Goal: Task Accomplishment & Management: Manage account settings

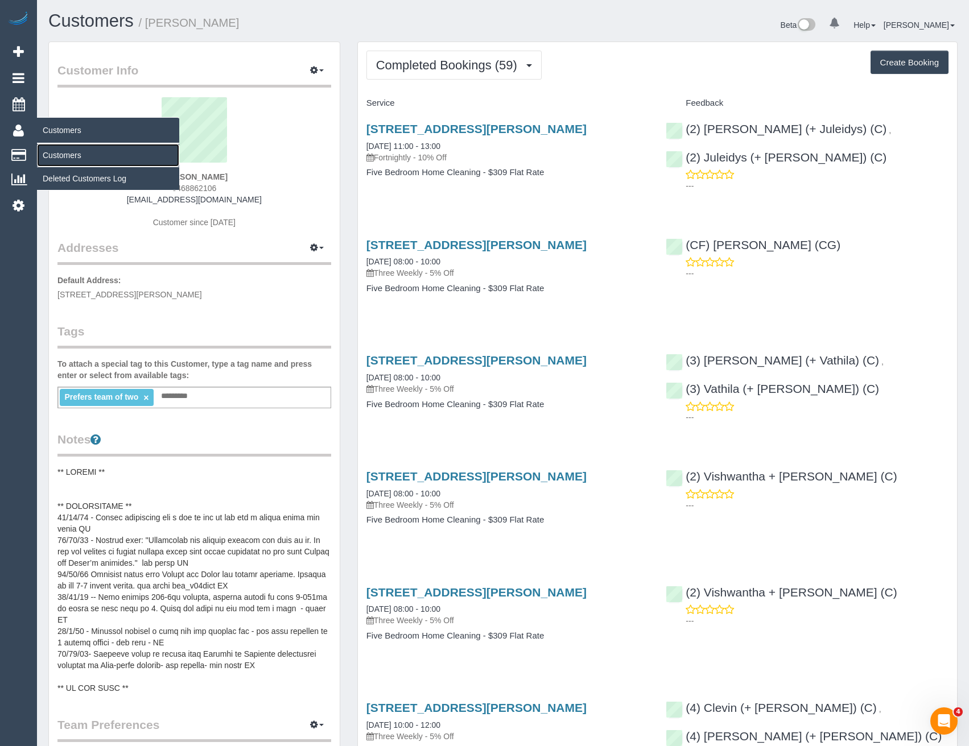
click at [65, 152] on link "Customers" at bounding box center [108, 155] width 142 height 23
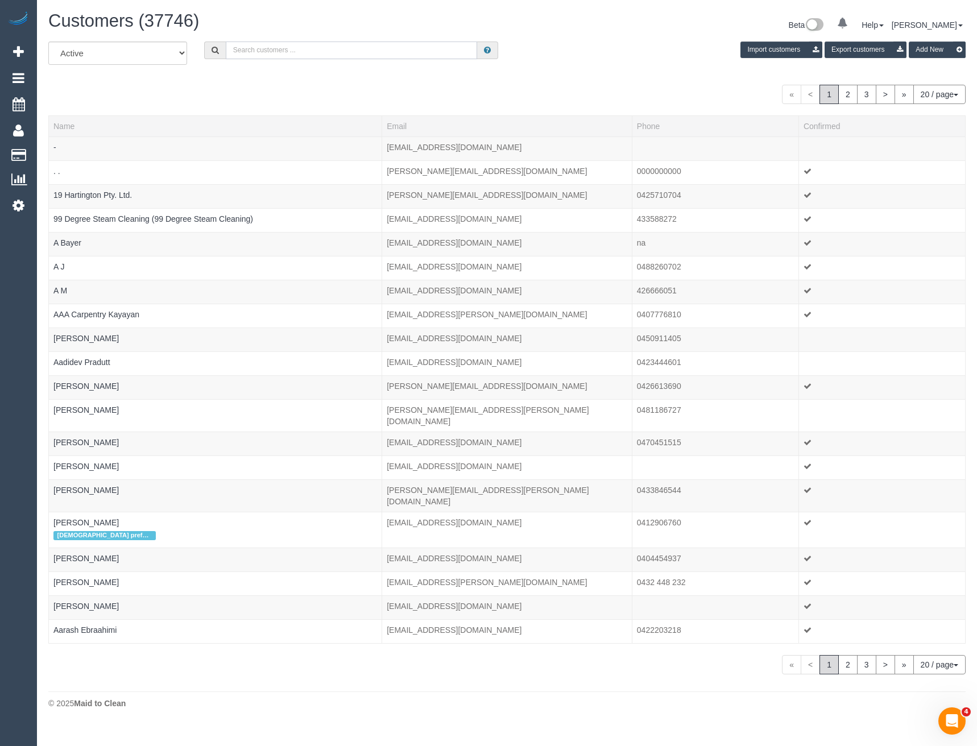
click at [274, 53] on input "text" at bounding box center [352, 51] width 252 height 18
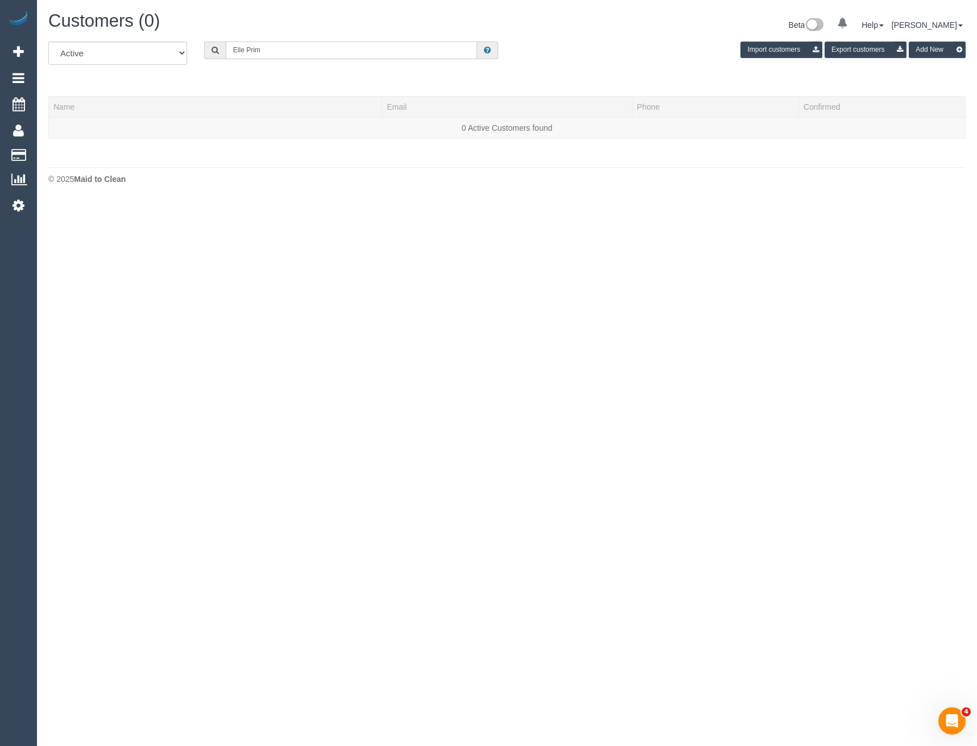
drag, startPoint x: 271, startPoint y: 49, endPoint x: 199, endPoint y: 52, distance: 71.7
click at [199, 52] on div "Elle Prim" at bounding box center [352, 51] width 312 height 18
click at [266, 43] on input "Elle Prim" at bounding box center [352, 51] width 252 height 18
drag, startPoint x: 280, startPoint y: 53, endPoint x: 137, endPoint y: 69, distance: 144.2
click at [137, 69] on div "All Active Archived Elle Prim Import customers Export customers Add New" at bounding box center [507, 58] width 935 height 32
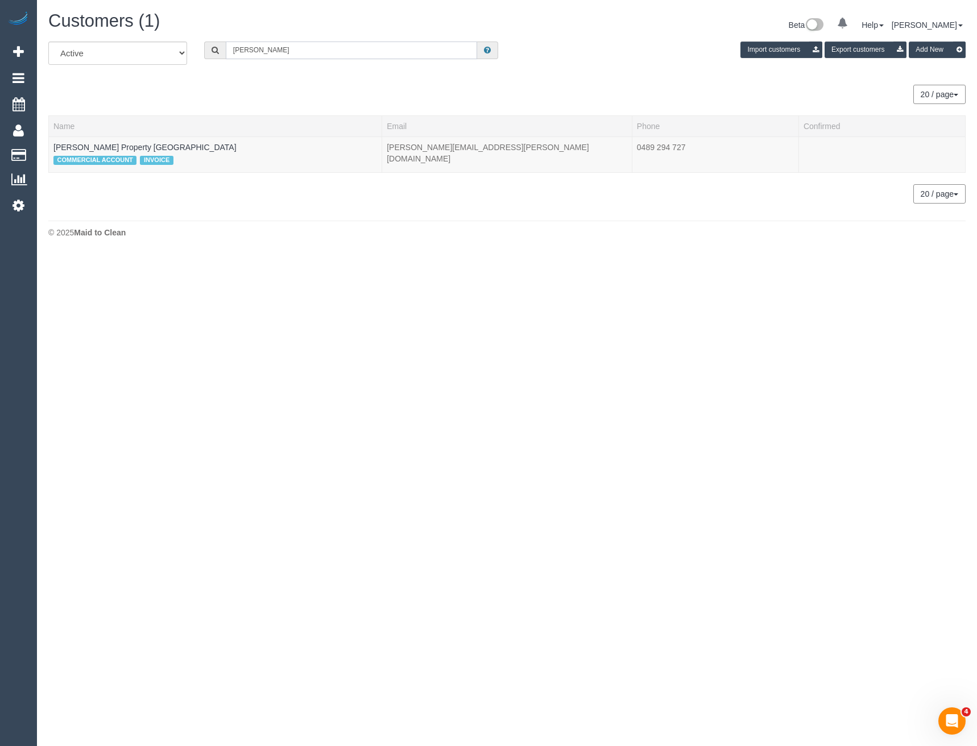
click at [271, 49] on input "Elle Pr" at bounding box center [352, 51] width 252 height 18
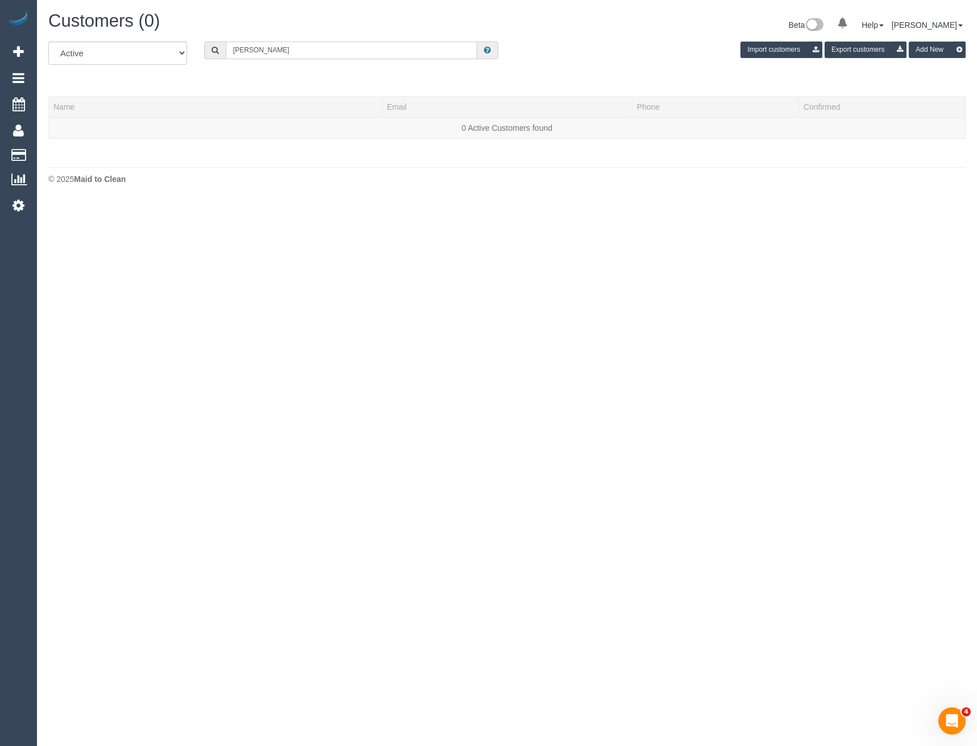
drag, startPoint x: 222, startPoint y: 49, endPoint x: 148, endPoint y: 49, distance: 73.4
click at [148, 49] on div "All Active Archived Elle Mrcozk Import customers Export customers Add New" at bounding box center [507, 58] width 935 height 32
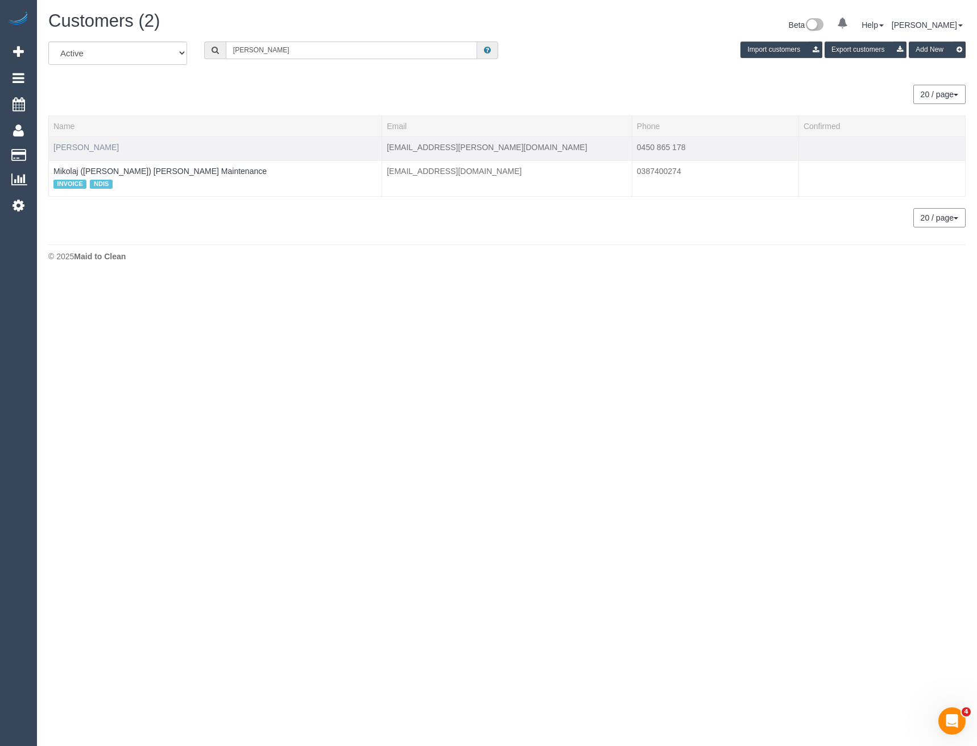
type input "Mroczkowski"
click at [90, 148] on link "Elle Mroczkowski" at bounding box center [85, 147] width 65 height 9
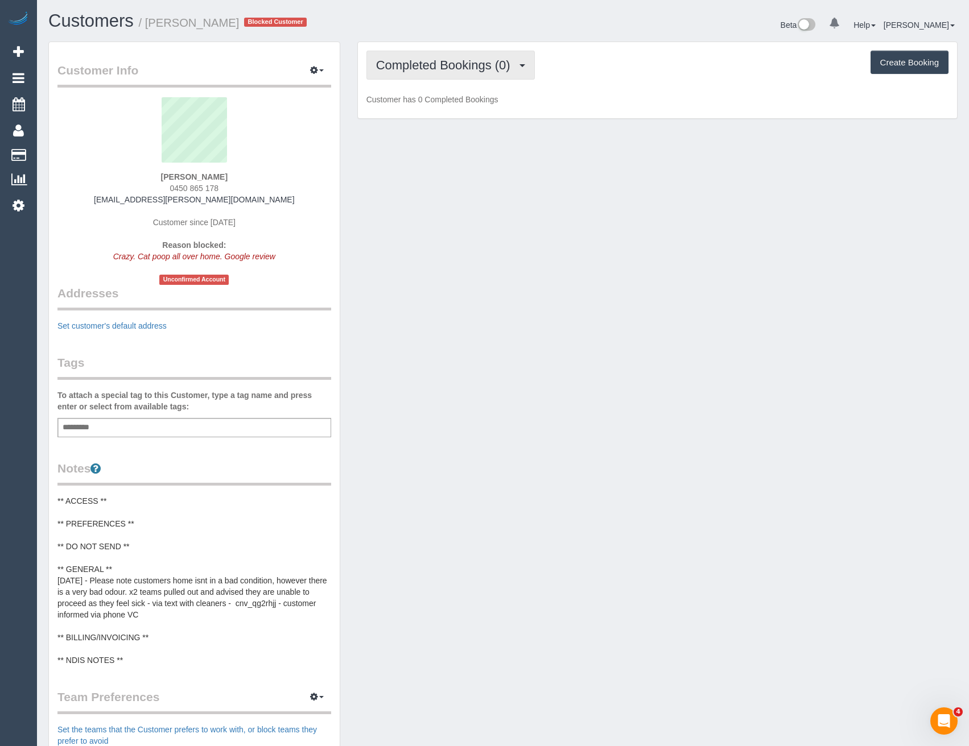
click at [469, 70] on span "Completed Bookings (0)" at bounding box center [446, 65] width 140 height 14
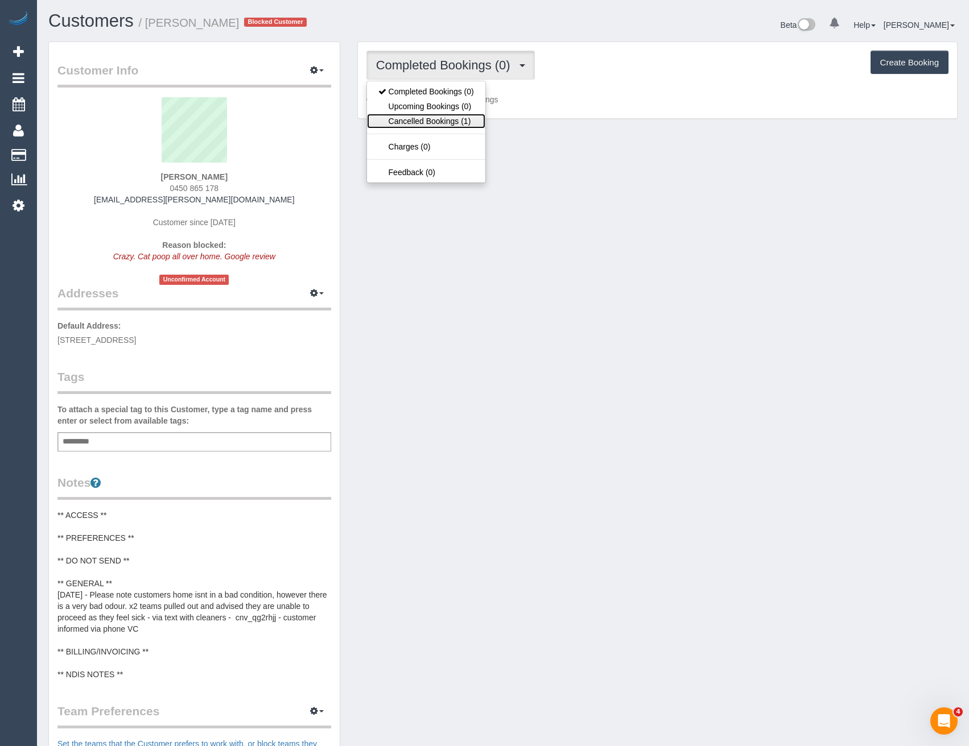
click at [466, 123] on link "Cancelled Bookings (1)" at bounding box center [426, 121] width 118 height 15
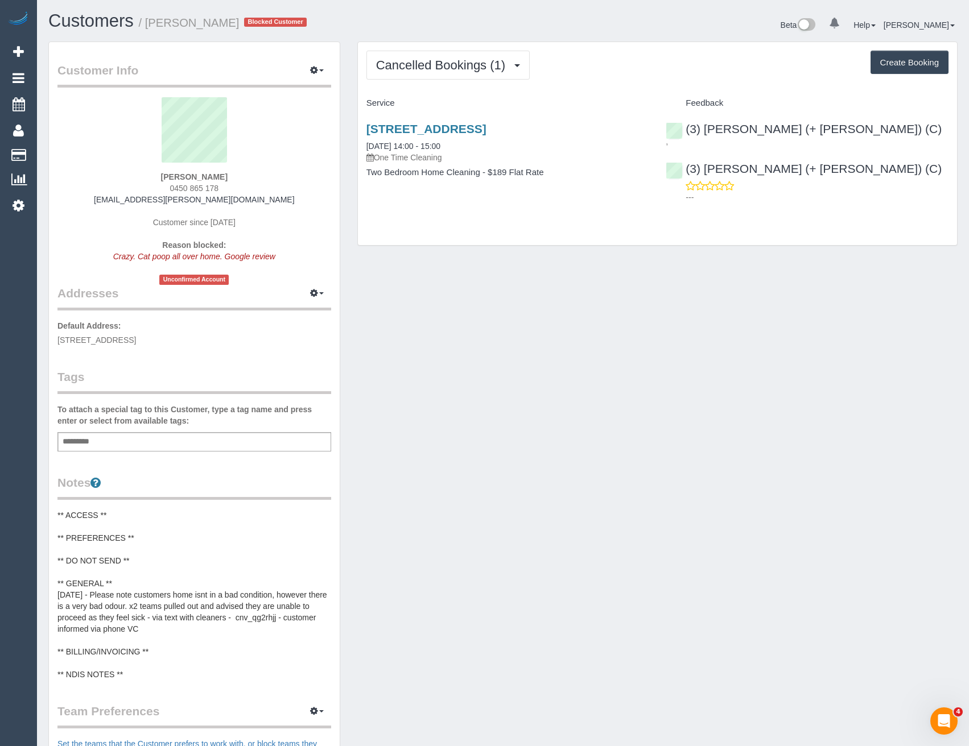
click at [139, 448] on div "Add a tag" at bounding box center [194, 441] width 274 height 19
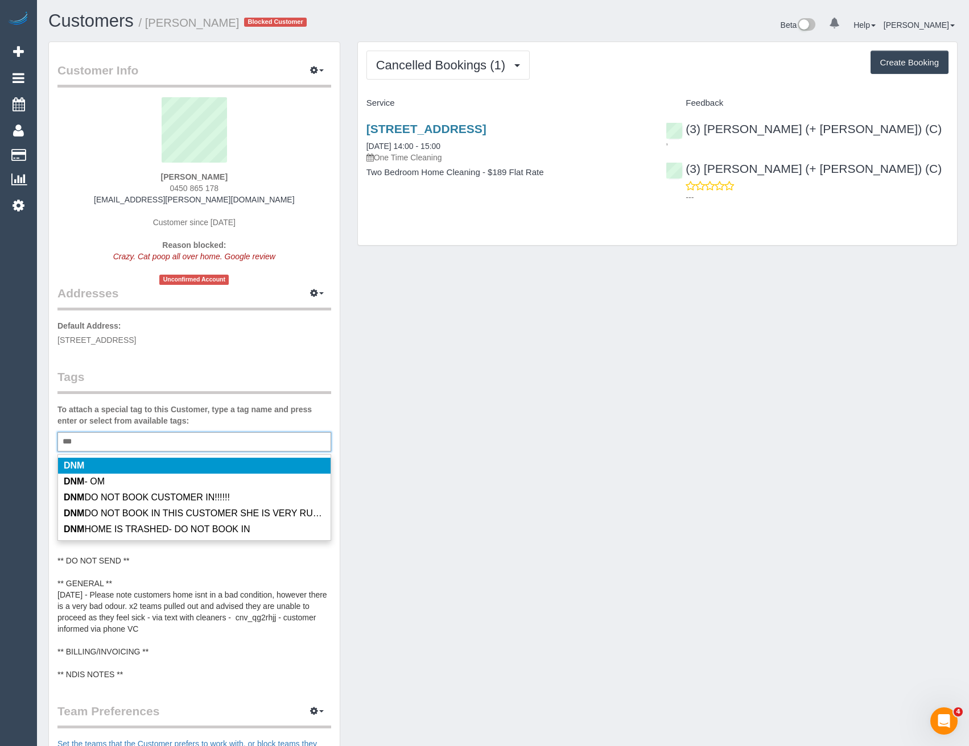
type input "***"
click at [122, 460] on li "DNM" at bounding box center [194, 466] width 272 height 16
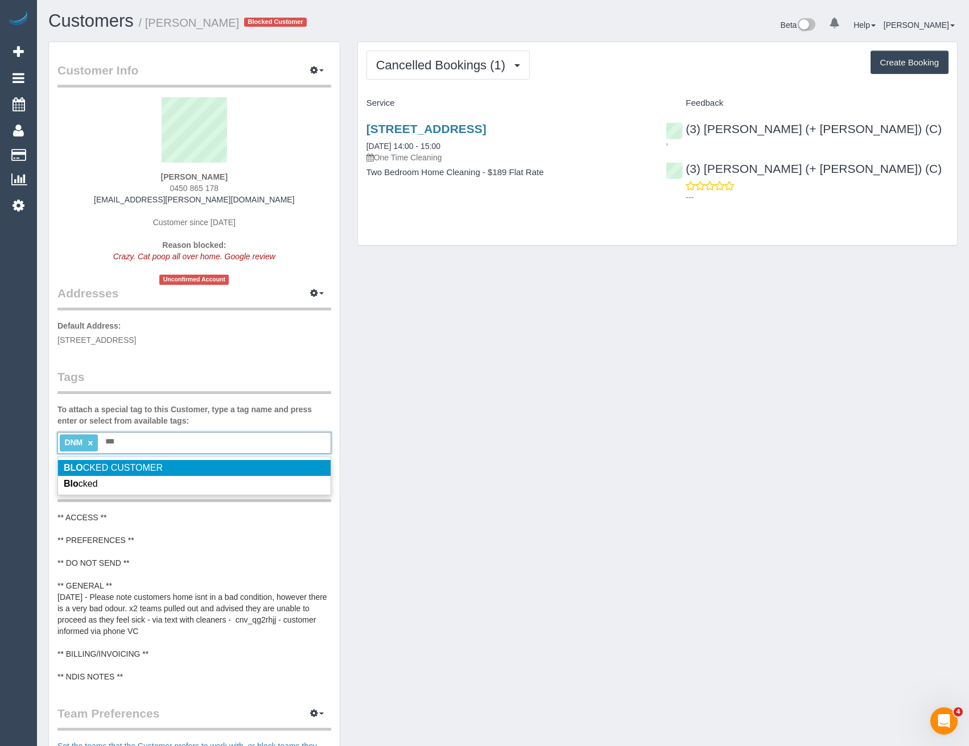
type input "***"
click at [121, 465] on span "BLO CKED CUSTOMER" at bounding box center [113, 468] width 99 height 10
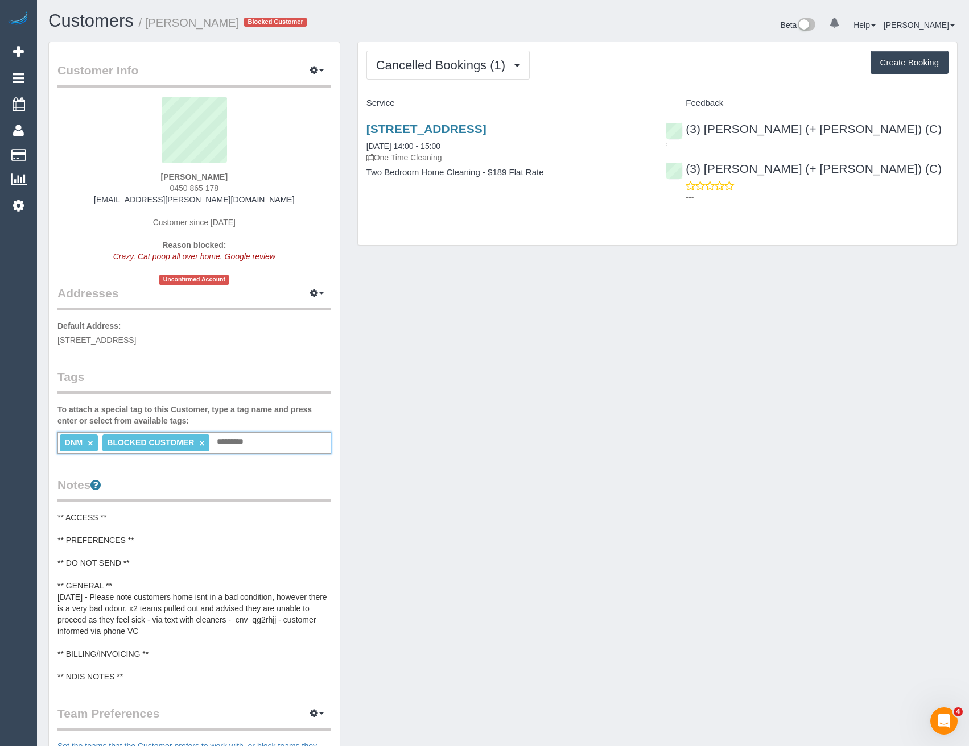
click at [193, 379] on legend "Tags" at bounding box center [194, 382] width 274 height 26
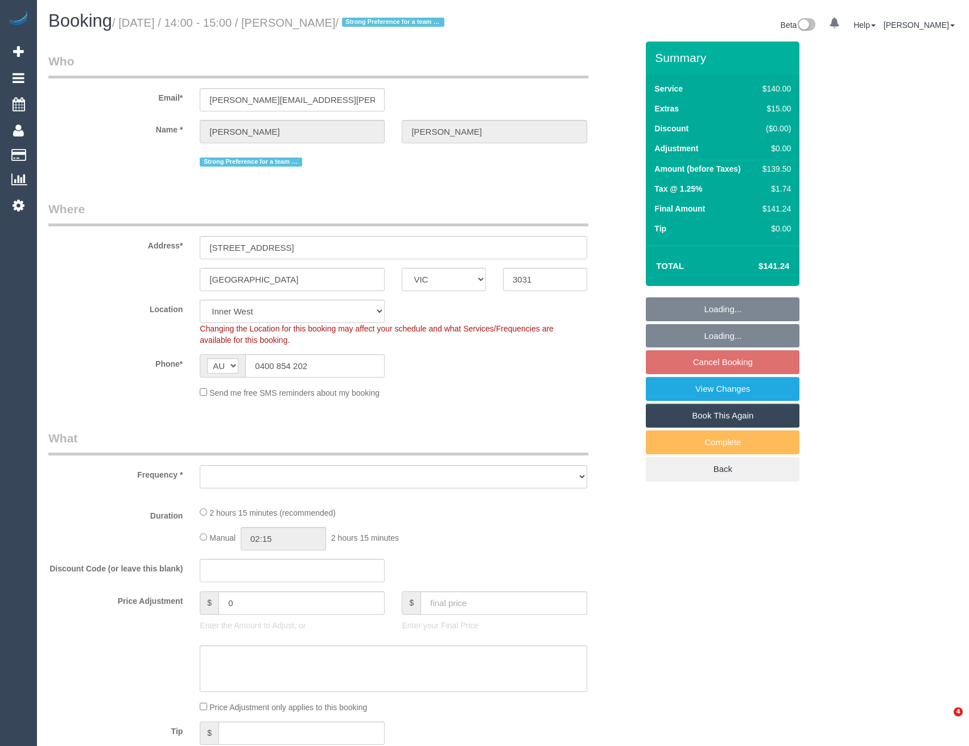
select select "VIC"
select select "string:stripe-pm_1LuVuw2GScqysDRVwYMmm6sg"
select select "object:554"
select select "number:28"
select select "number:14"
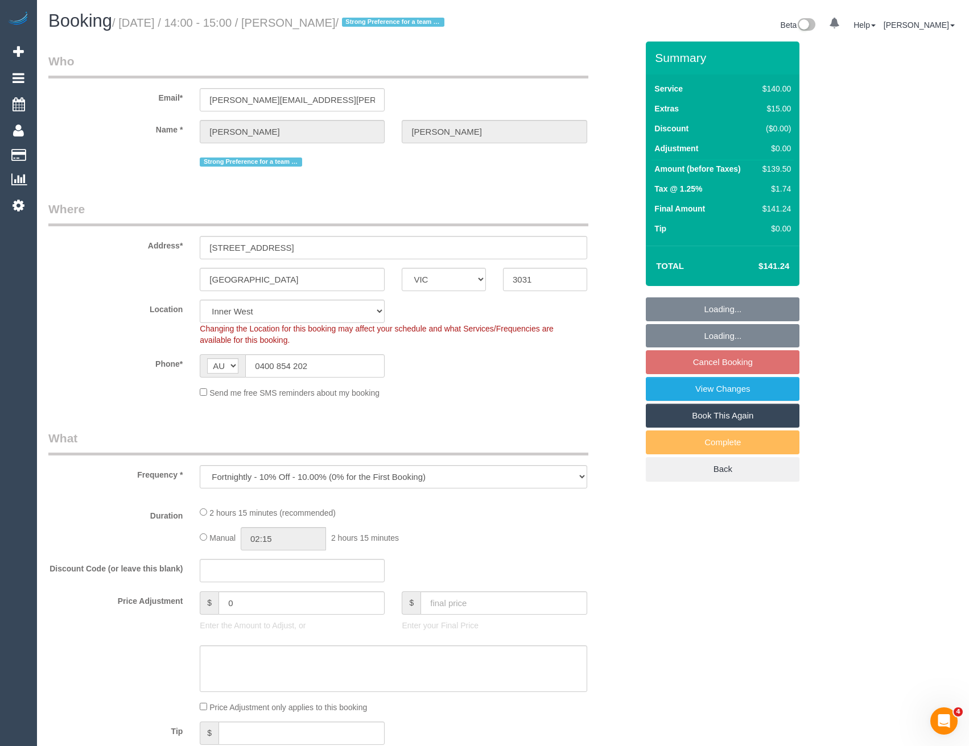
select select "number:19"
select select "number:24"
select select "number:35"
select select "number:12"
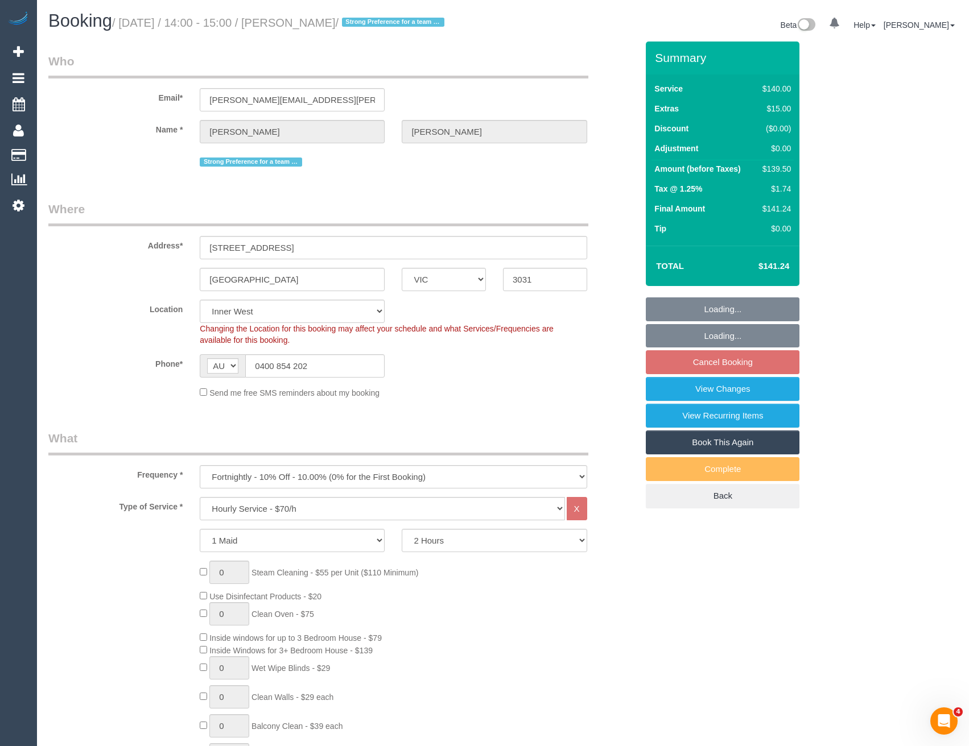
select select "object:1408"
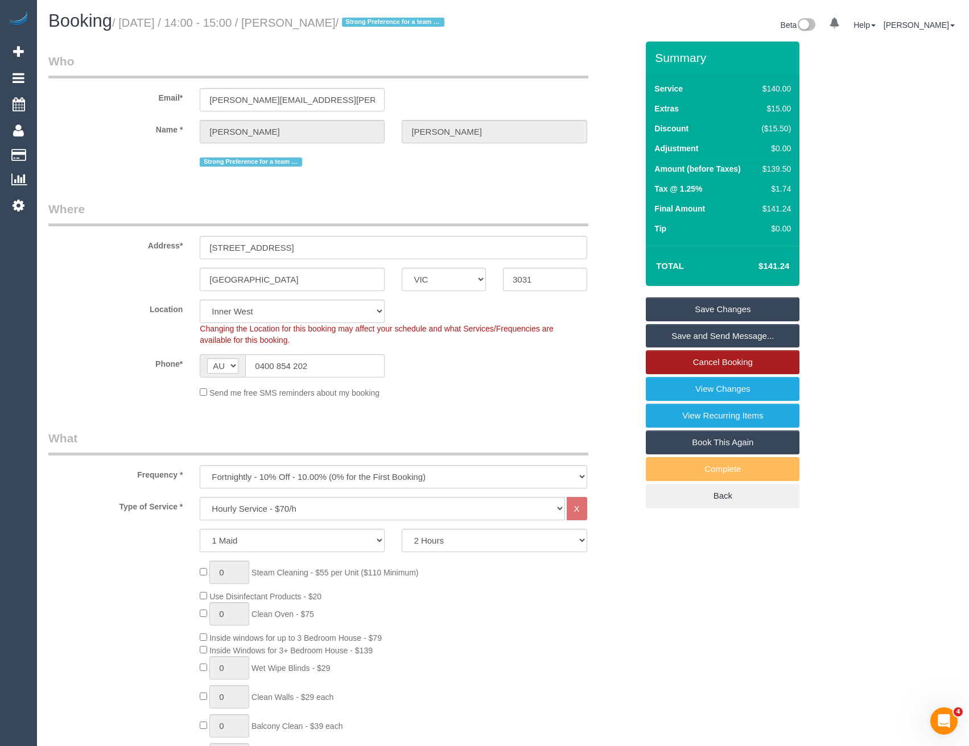
click at [707, 374] on link "Cancel Booking" at bounding box center [723, 362] width 154 height 24
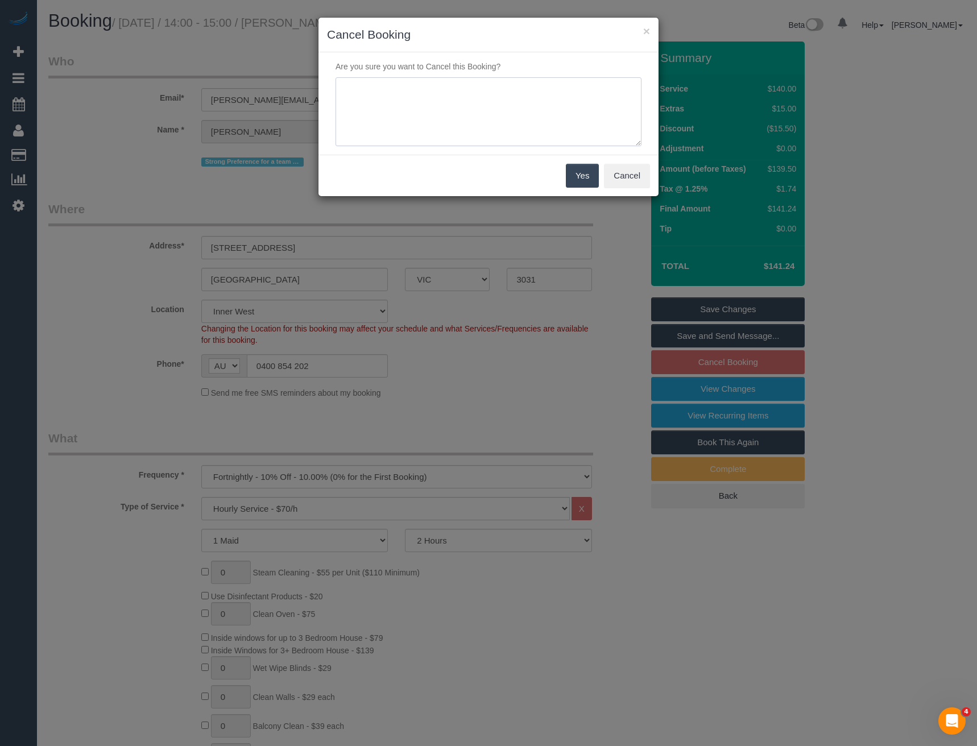
click at [468, 131] on textarea at bounding box center [489, 111] width 306 height 69
type textarea "C"
type textarea "Requested to skip - via SMS - BB"
click at [592, 177] on button "Yes" at bounding box center [582, 176] width 33 height 24
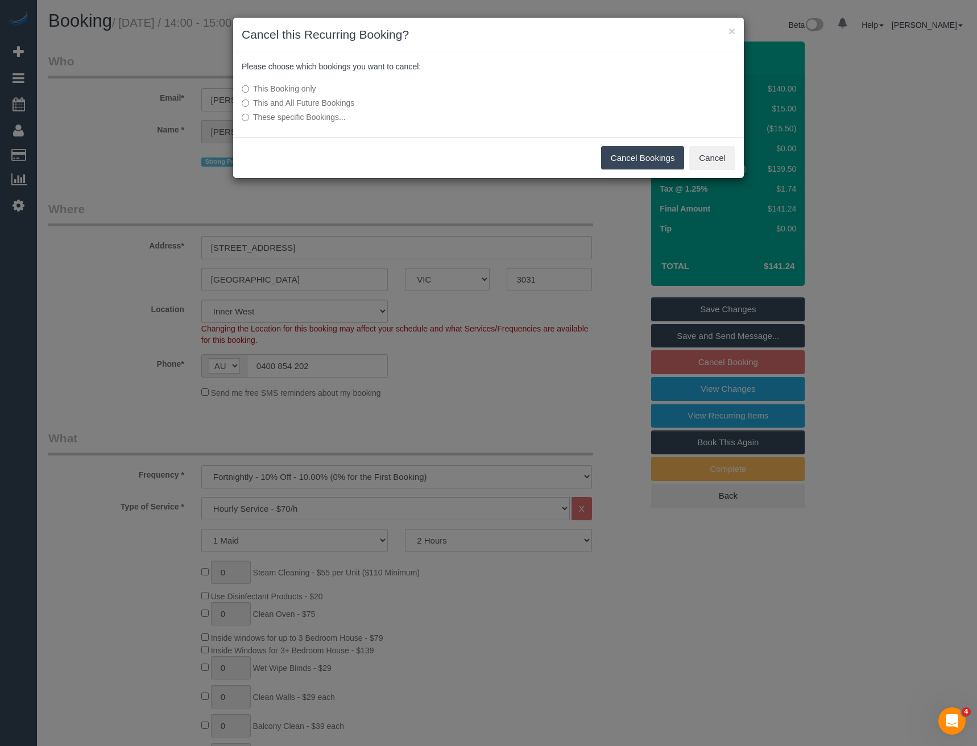
click at [648, 164] on button "Cancel Bookings" at bounding box center [643, 158] width 84 height 24
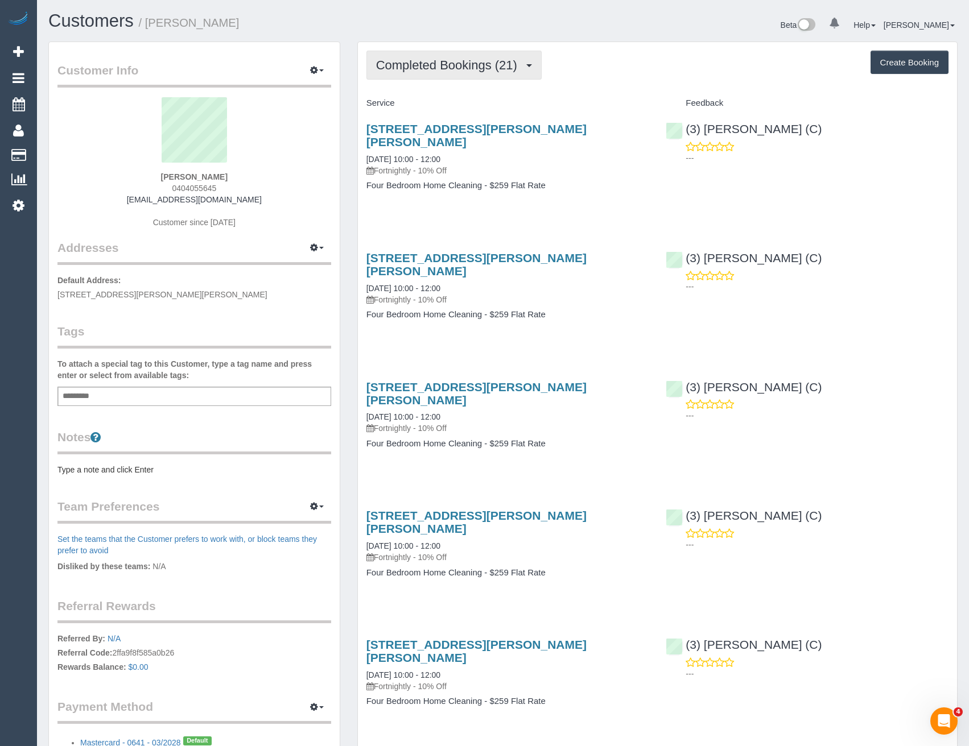
click at [491, 67] on span "Completed Bookings (21)" at bounding box center [449, 65] width 147 height 14
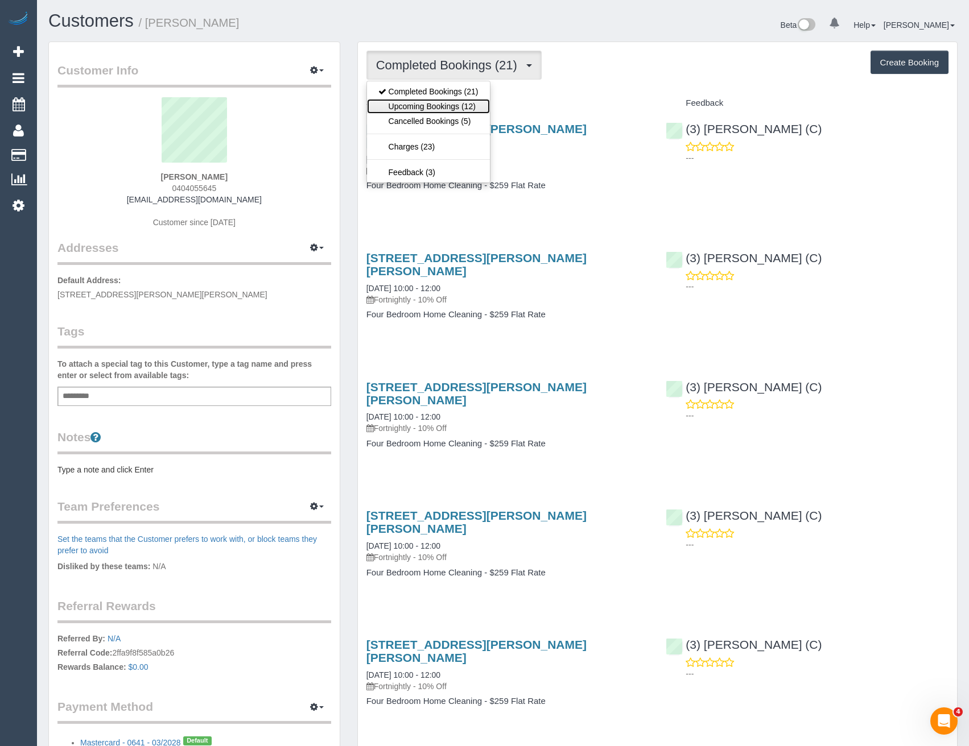
click at [480, 103] on link "Upcoming Bookings (12)" at bounding box center [428, 106] width 123 height 15
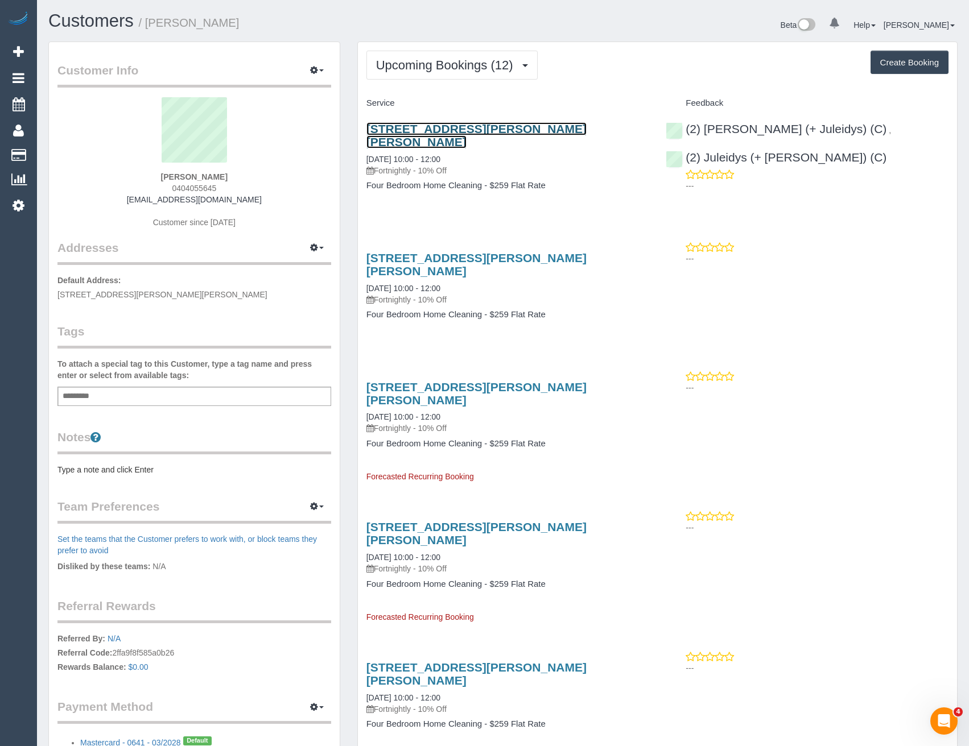
click at [530, 128] on link "6 Buxton Road, Mitcham, VIC 3132" at bounding box center [476, 135] width 220 height 26
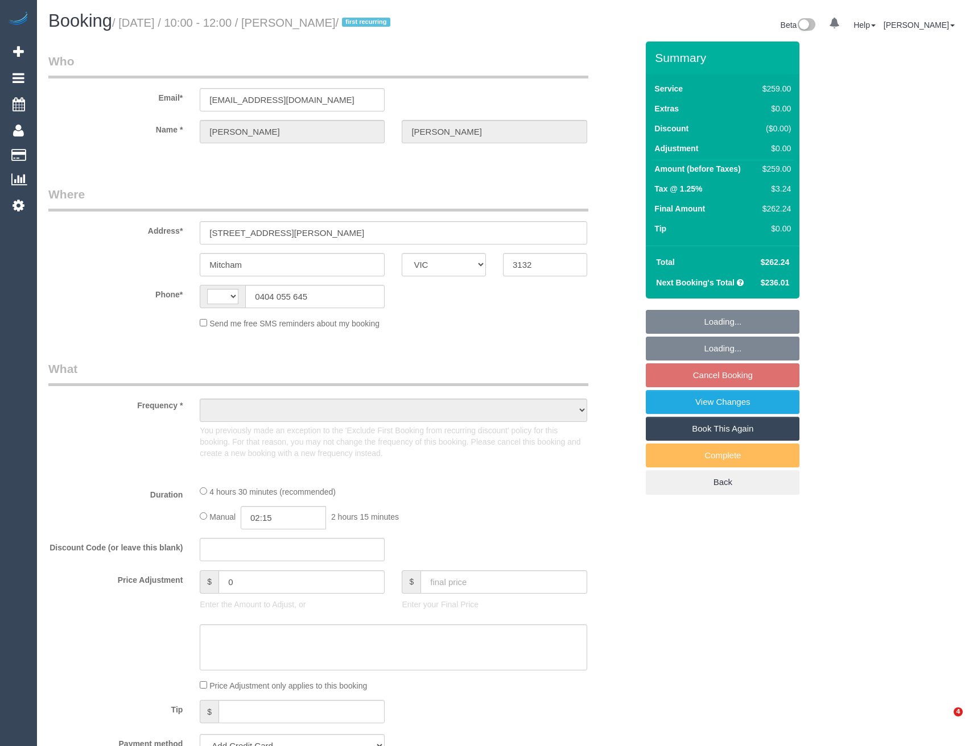
select select "VIC"
select select "string:AU"
select select "object:544"
select select "string:stripe-pm_1QvsIa2GScqysDRV41SCk4lq"
select select "number:27"
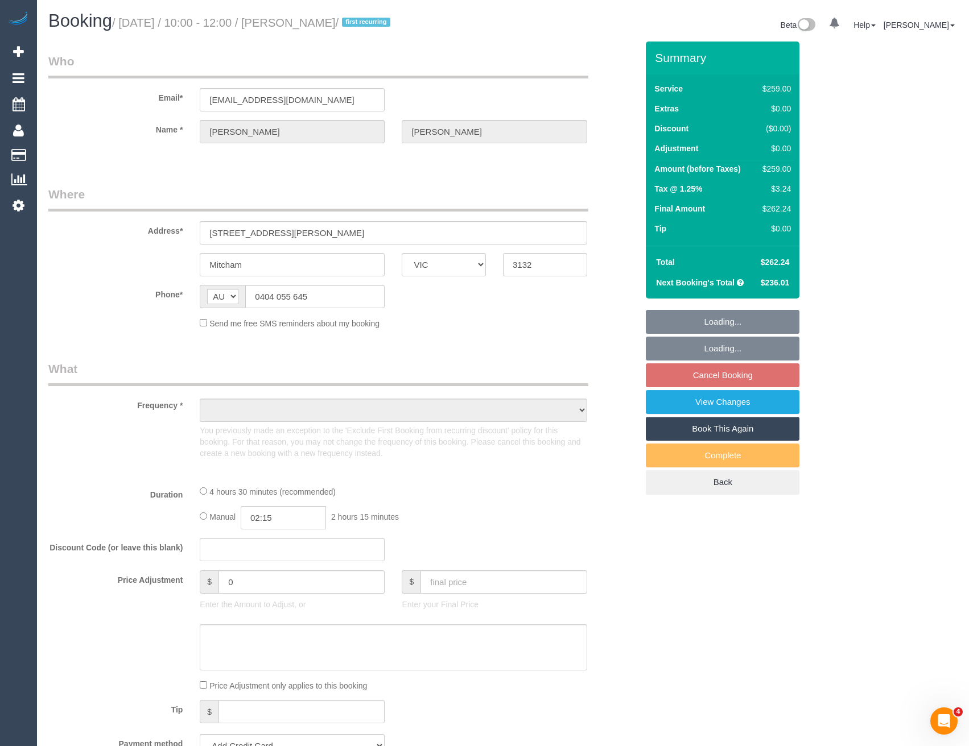
select select "number:15"
select select "number:18"
select select "number:22"
select select "number:33"
select select "number:13"
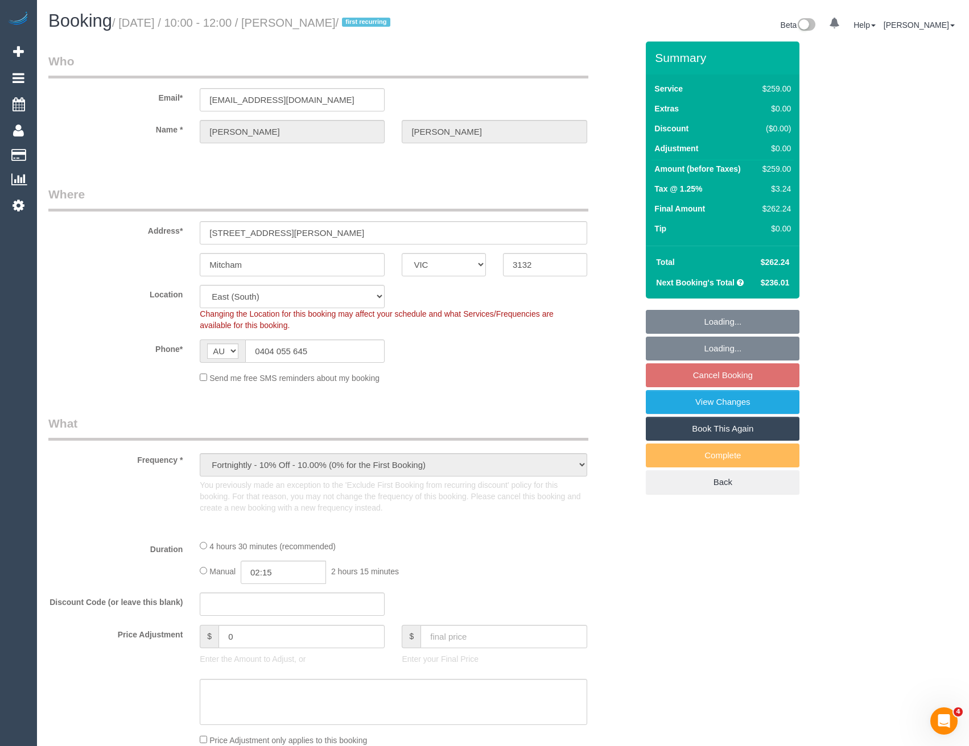
select select "object:793"
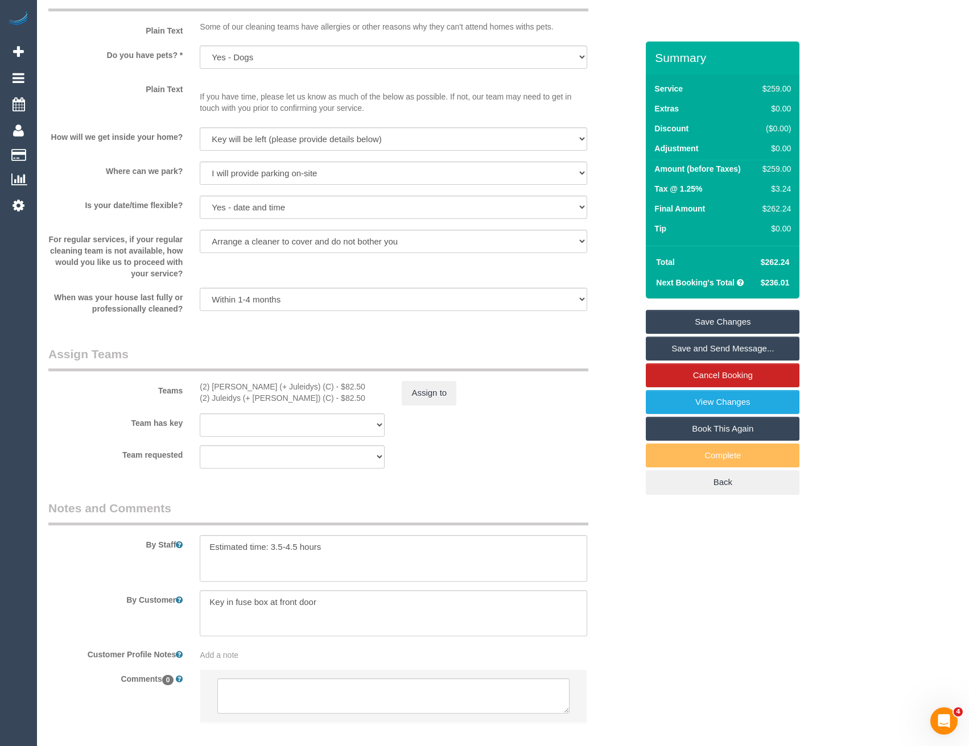
scroll to position [1284, 0]
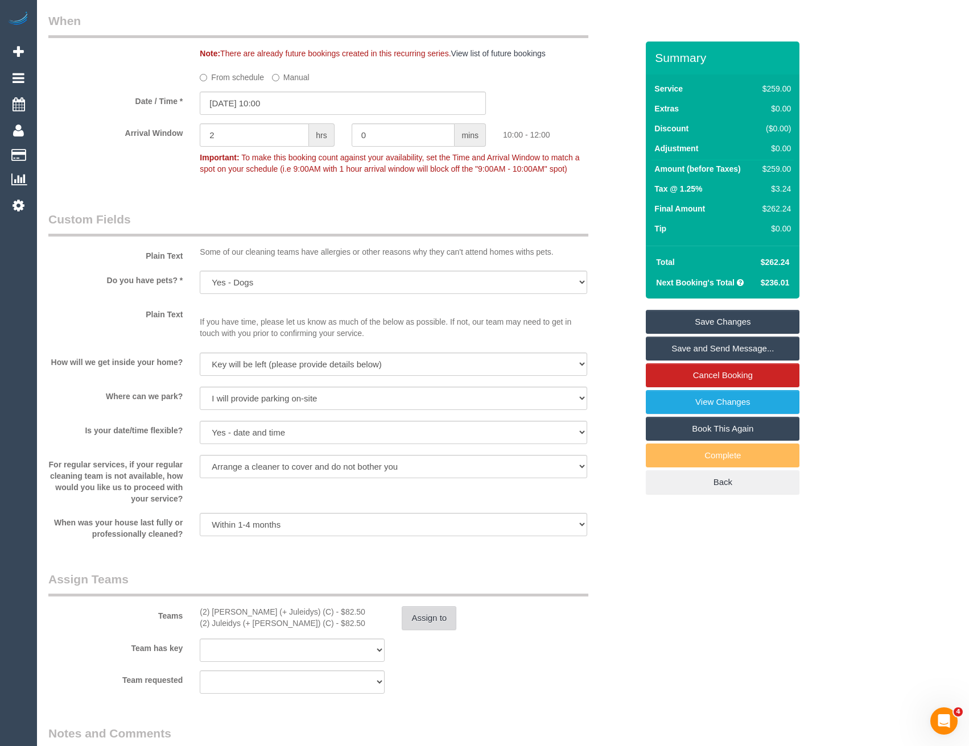
click at [424, 615] on button "Assign to" at bounding box center [429, 618] width 55 height 24
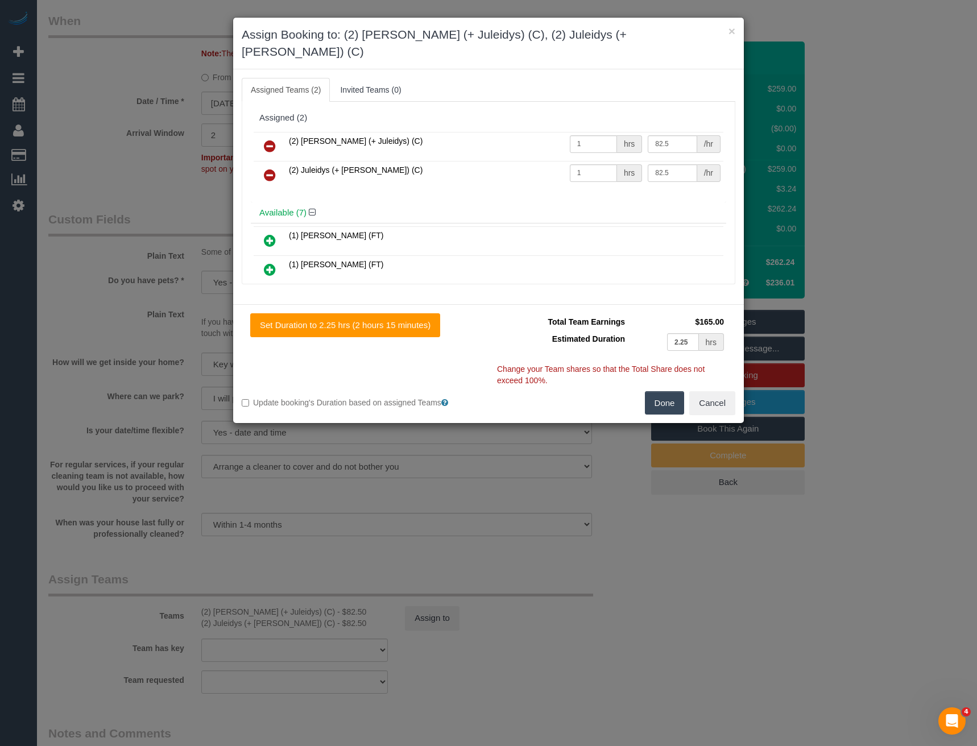
click at [267, 139] on icon at bounding box center [270, 146] width 12 height 14
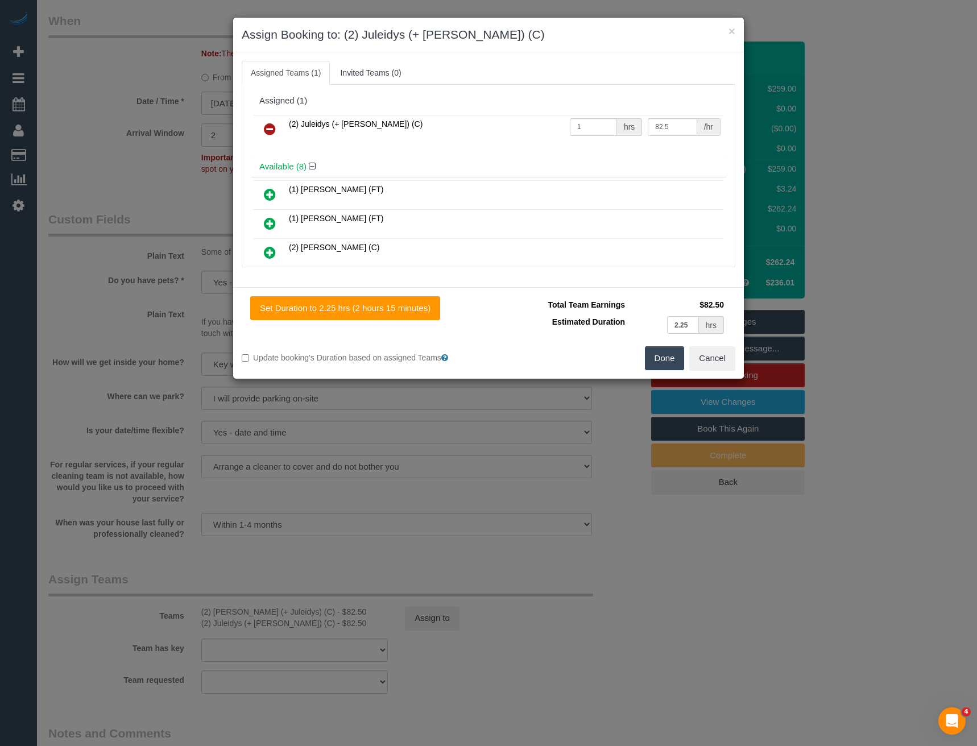
click at [271, 133] on icon at bounding box center [270, 129] width 12 height 14
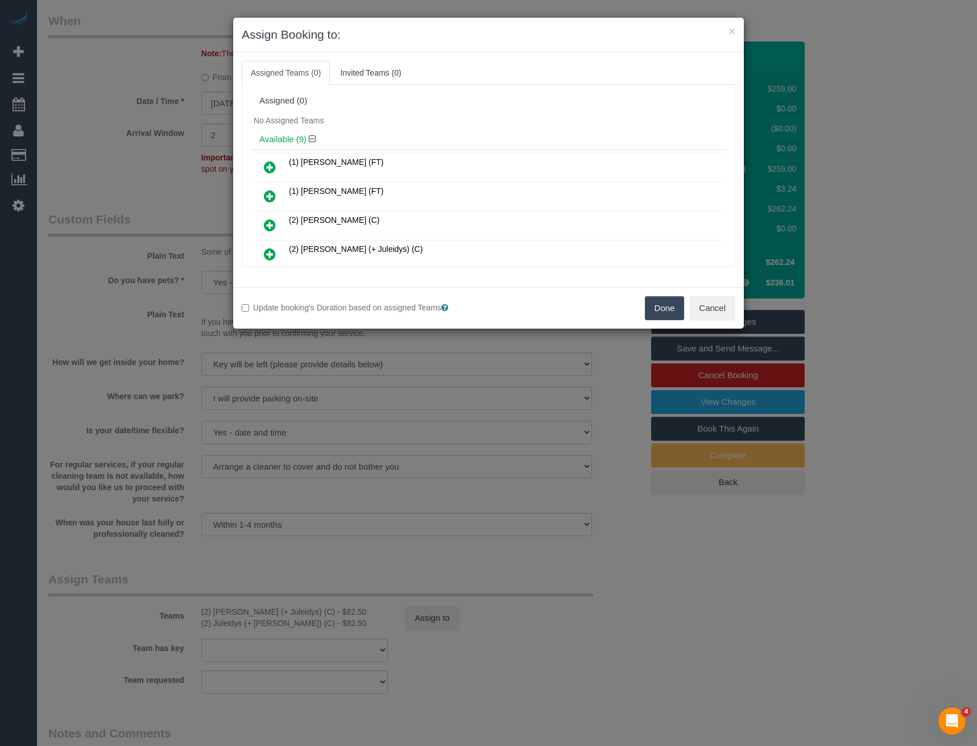
click at [655, 311] on button "Done" at bounding box center [665, 308] width 40 height 24
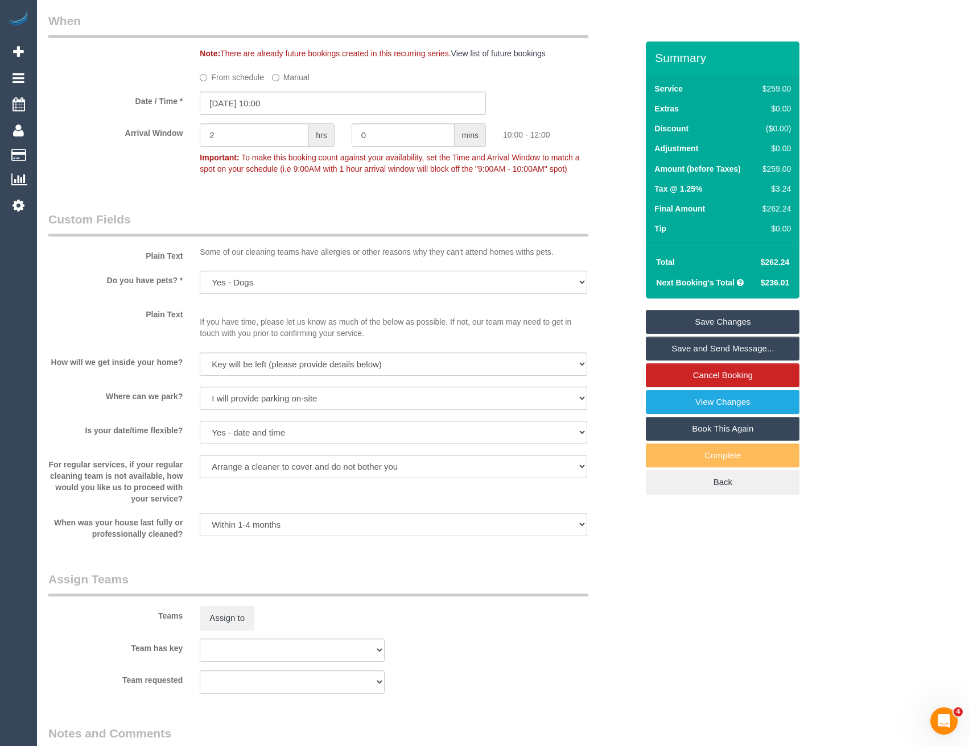
click at [728, 321] on link "Save Changes" at bounding box center [723, 322] width 154 height 24
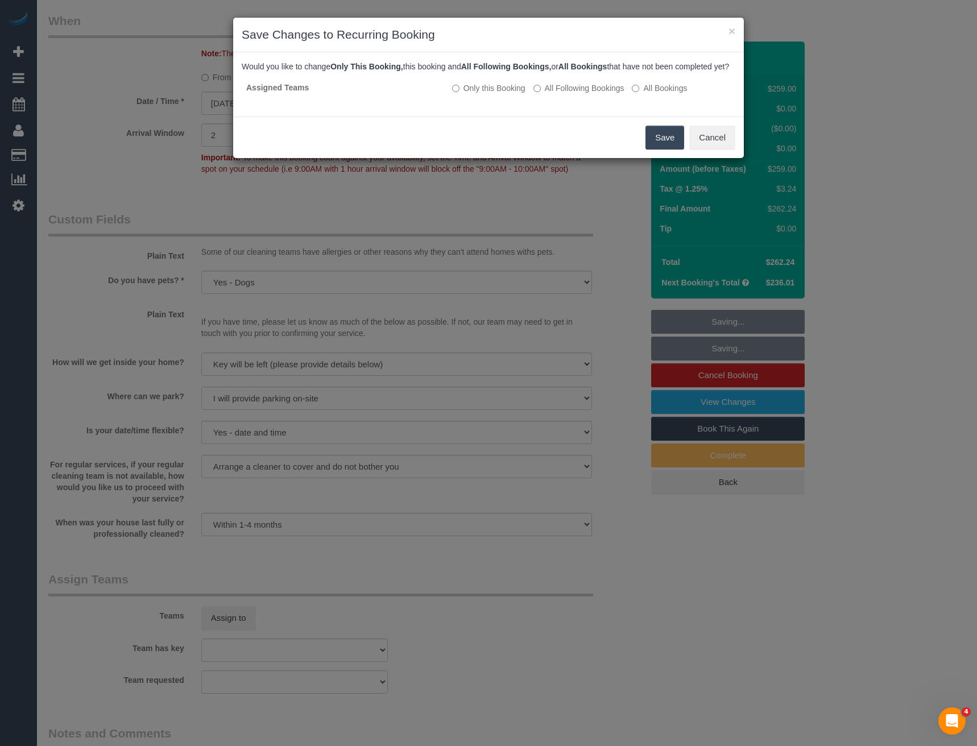
click at [663, 144] on button "Save" at bounding box center [665, 138] width 39 height 24
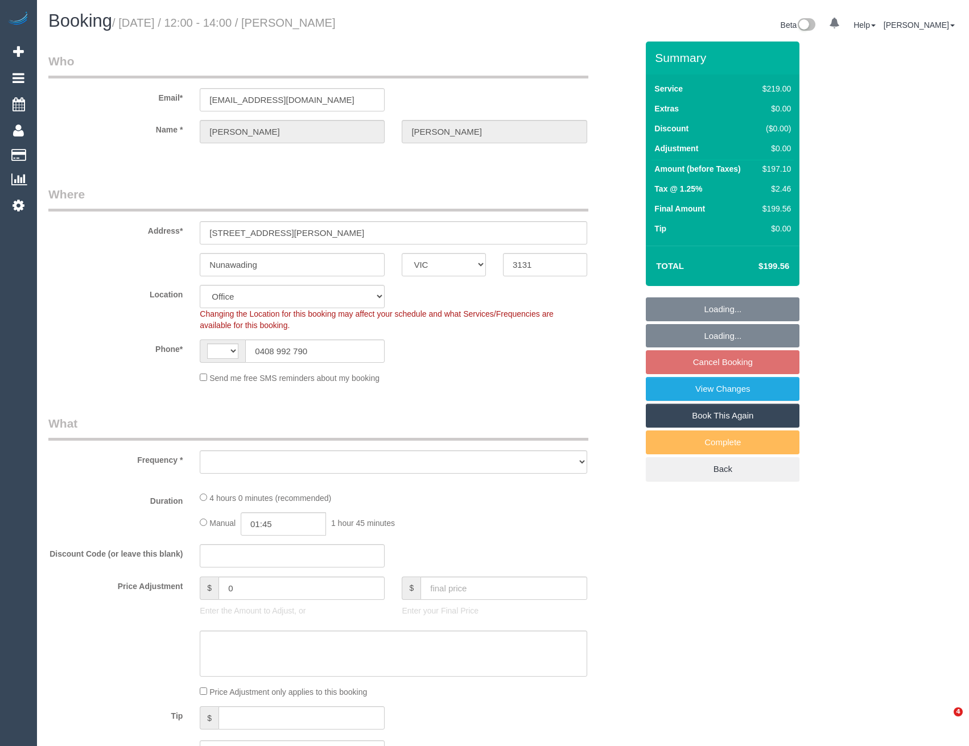
select select "VIC"
select select "number:27"
select select "number:14"
select select "number:19"
select select "number:24"
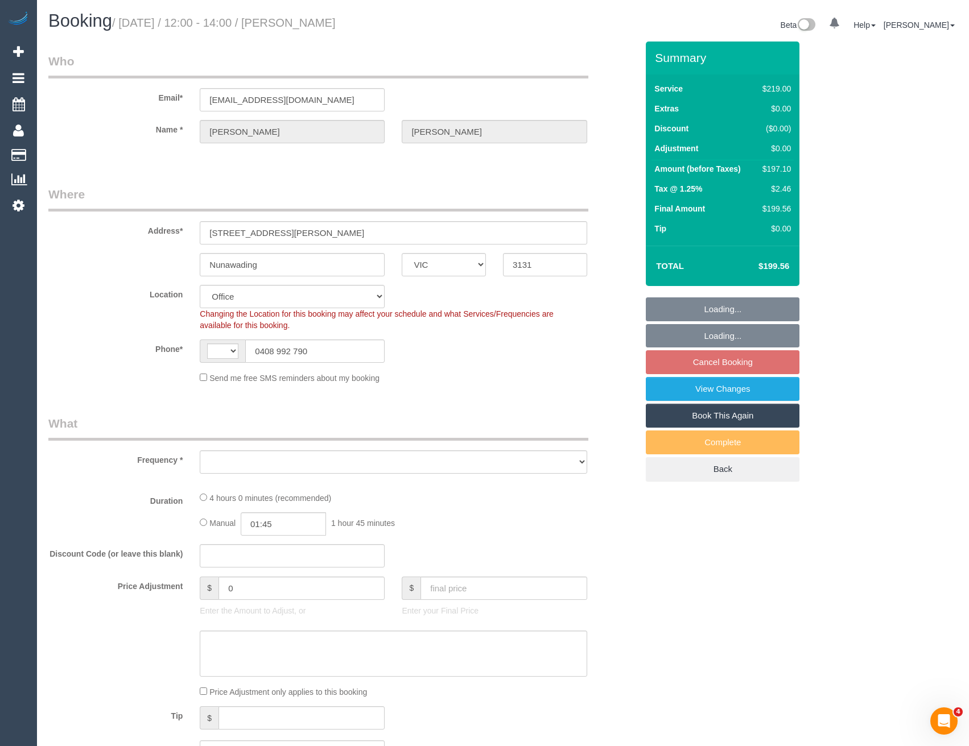
scroll to position [52, 0]
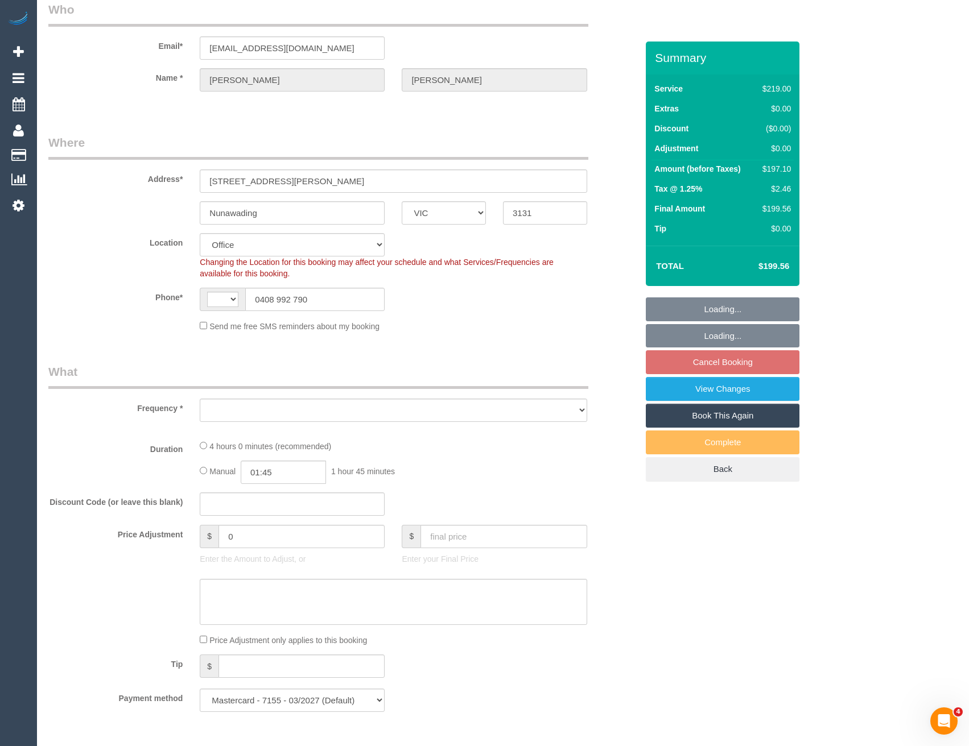
select select "string:AU"
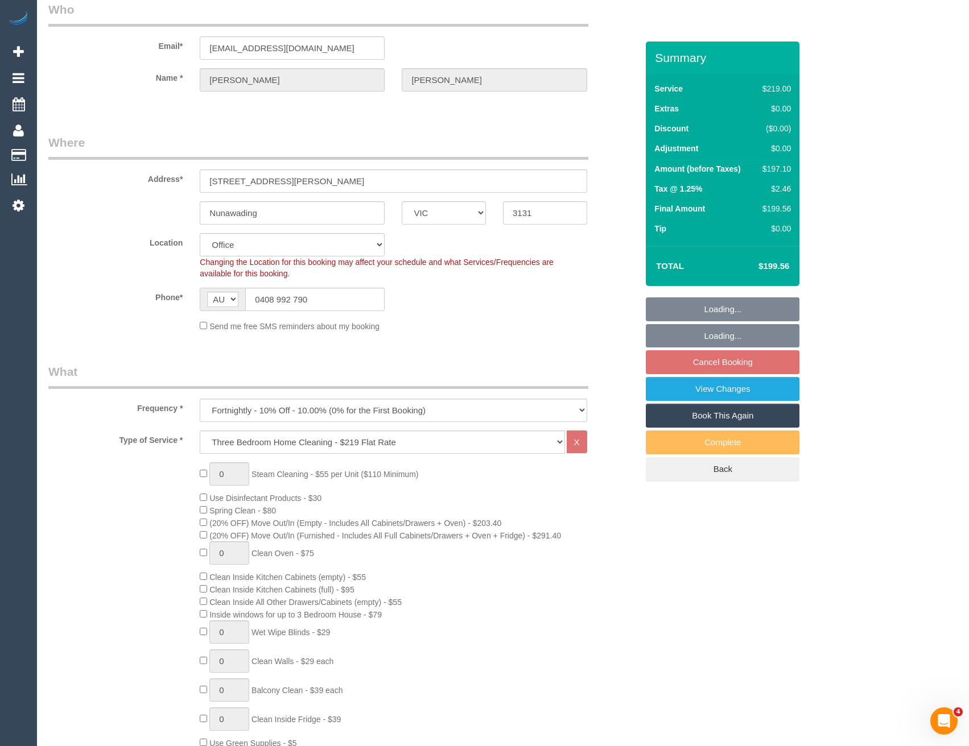
select select "object:2160"
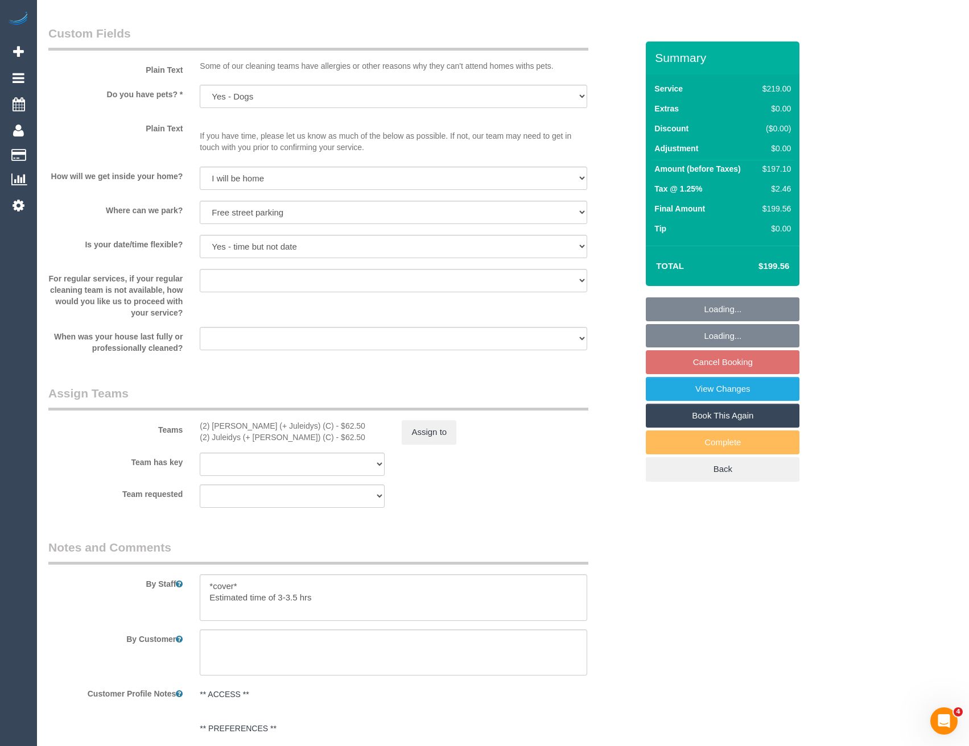
click at [431, 462] on div "Team has key (2) Cris (+ Juleidys) (C) (2) Juleidys (+ Cris) (C) (0) Account - …" at bounding box center [343, 464] width 606 height 23
click at [435, 428] on button "Assign to" at bounding box center [429, 432] width 55 height 24
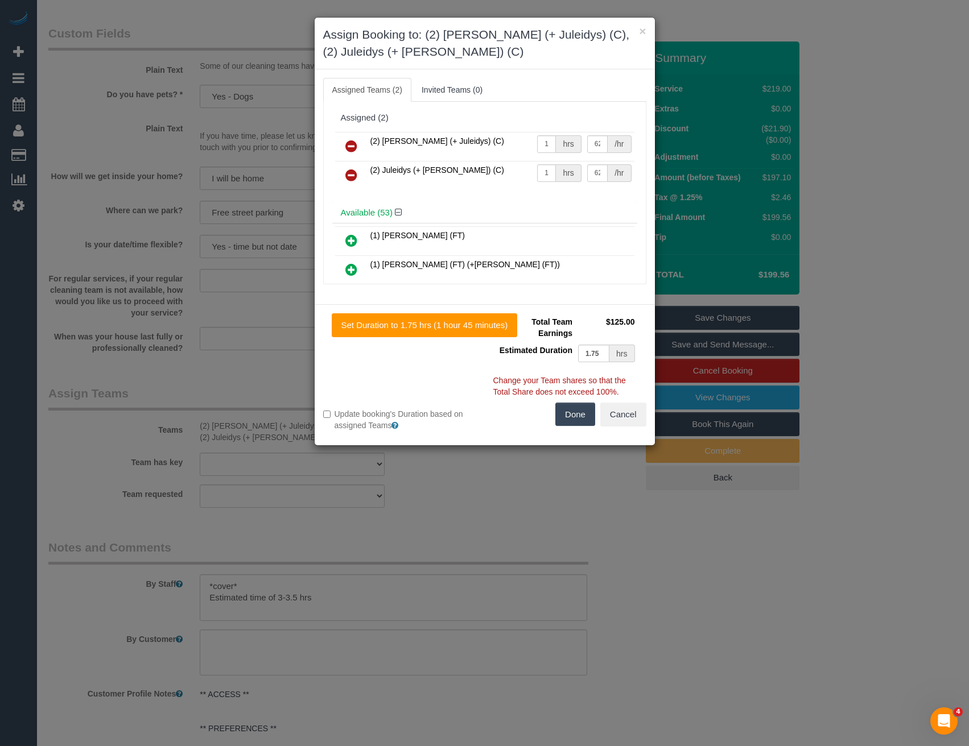
click at [345, 234] on icon at bounding box center [351, 241] width 12 height 14
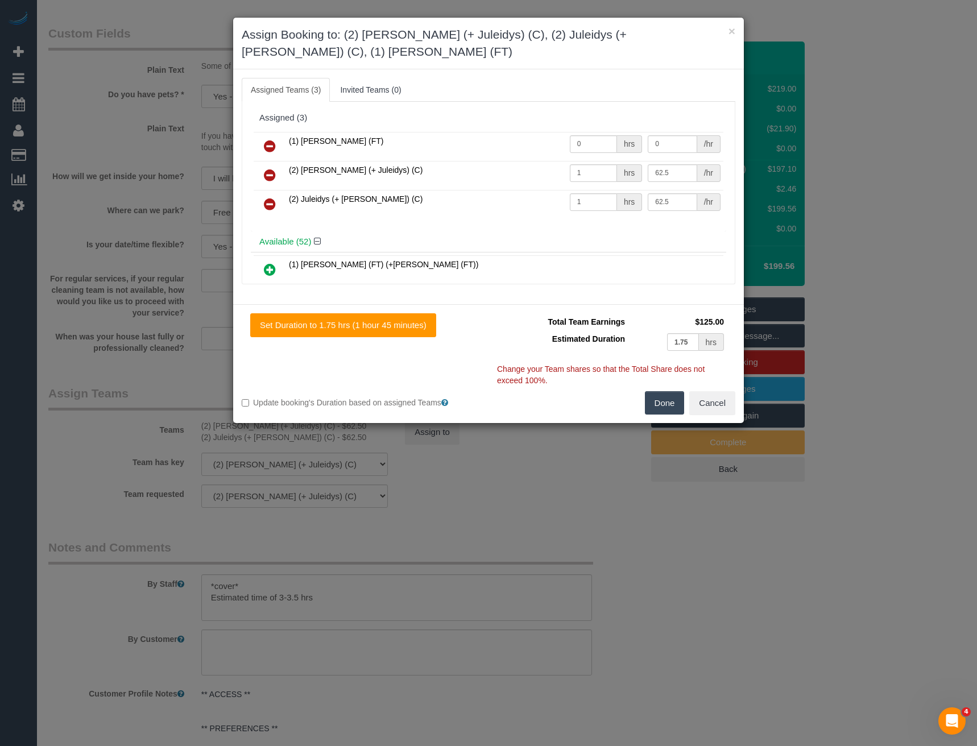
click at [271, 139] on icon at bounding box center [270, 146] width 12 height 14
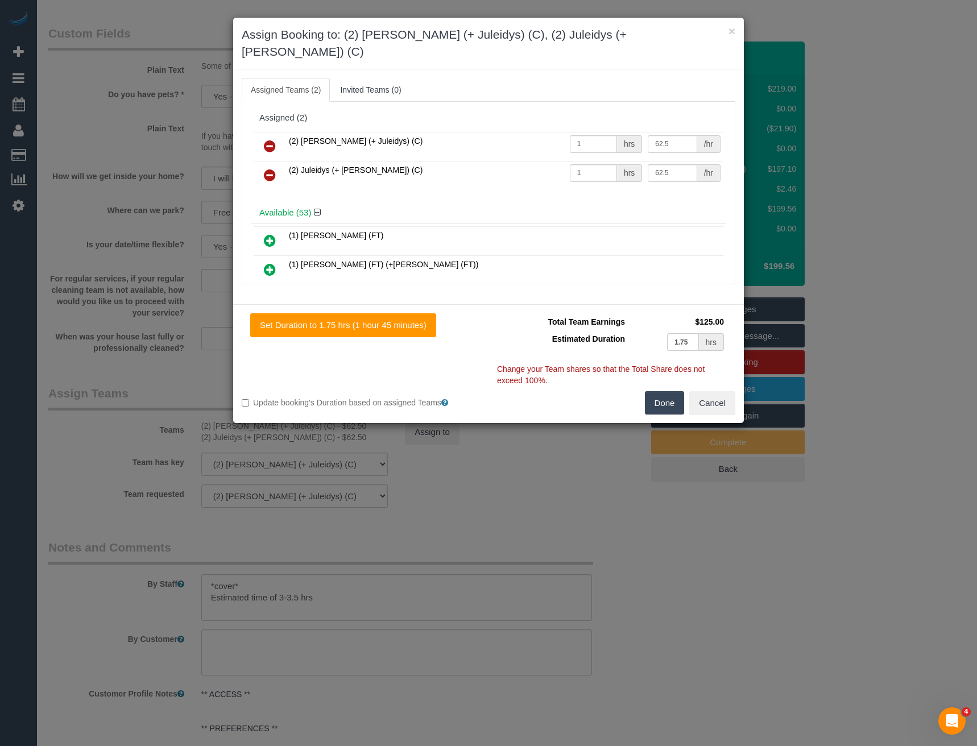
click at [267, 139] on icon at bounding box center [270, 146] width 12 height 14
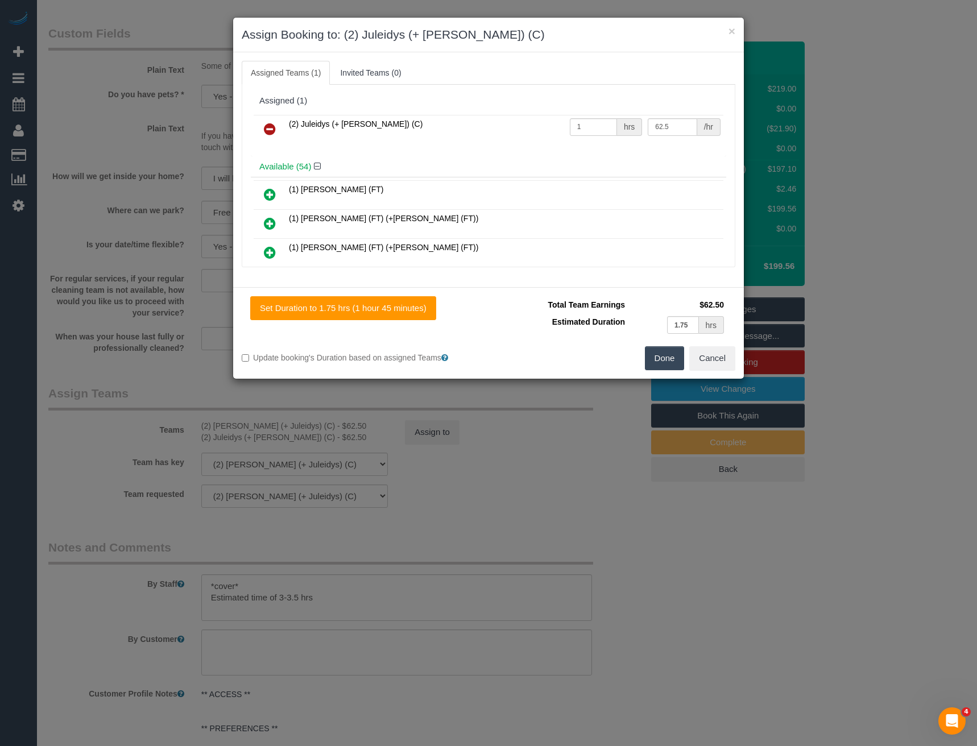
click at [270, 129] on icon at bounding box center [270, 129] width 12 height 14
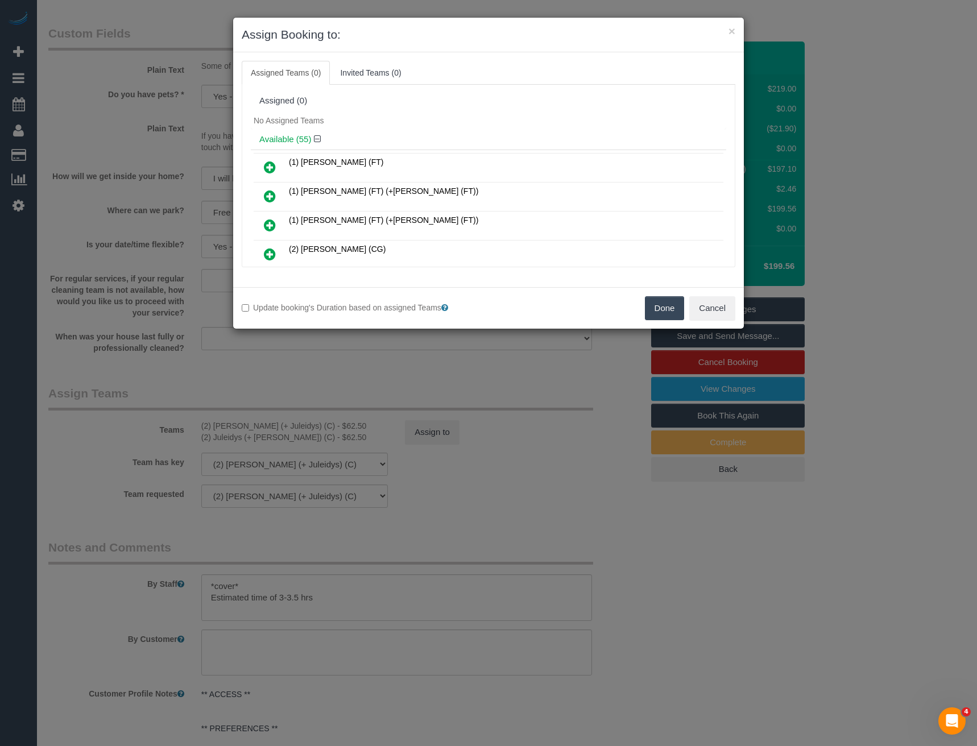
click at [660, 305] on button "Done" at bounding box center [665, 308] width 40 height 24
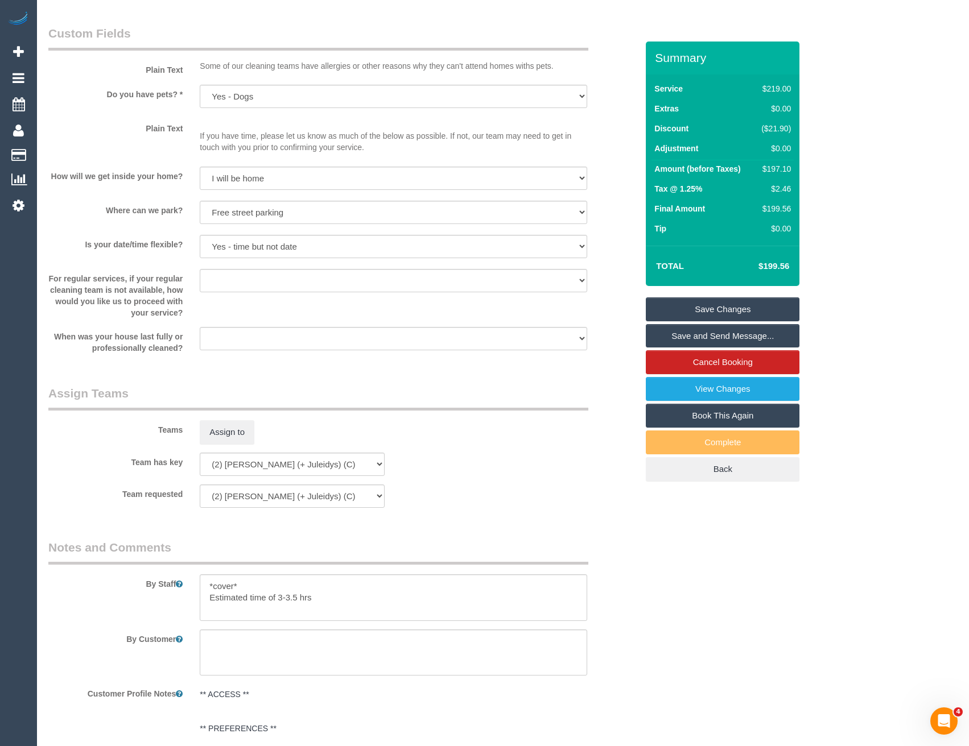
click at [709, 307] on link "Save Changes" at bounding box center [723, 310] width 154 height 24
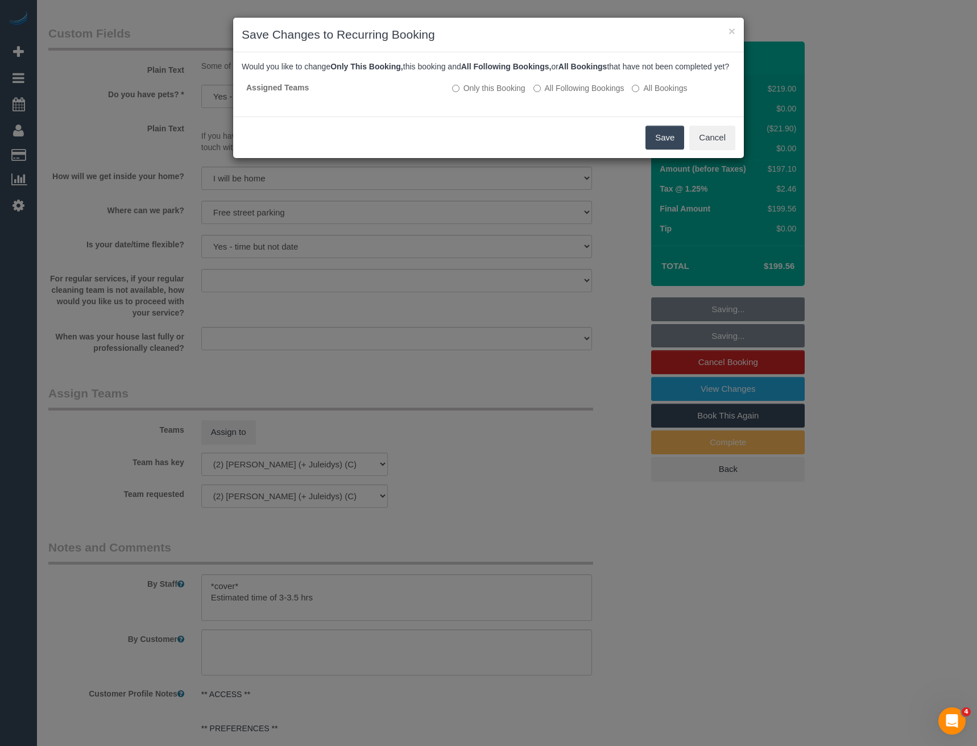
click at [661, 148] on button "Save" at bounding box center [665, 138] width 39 height 24
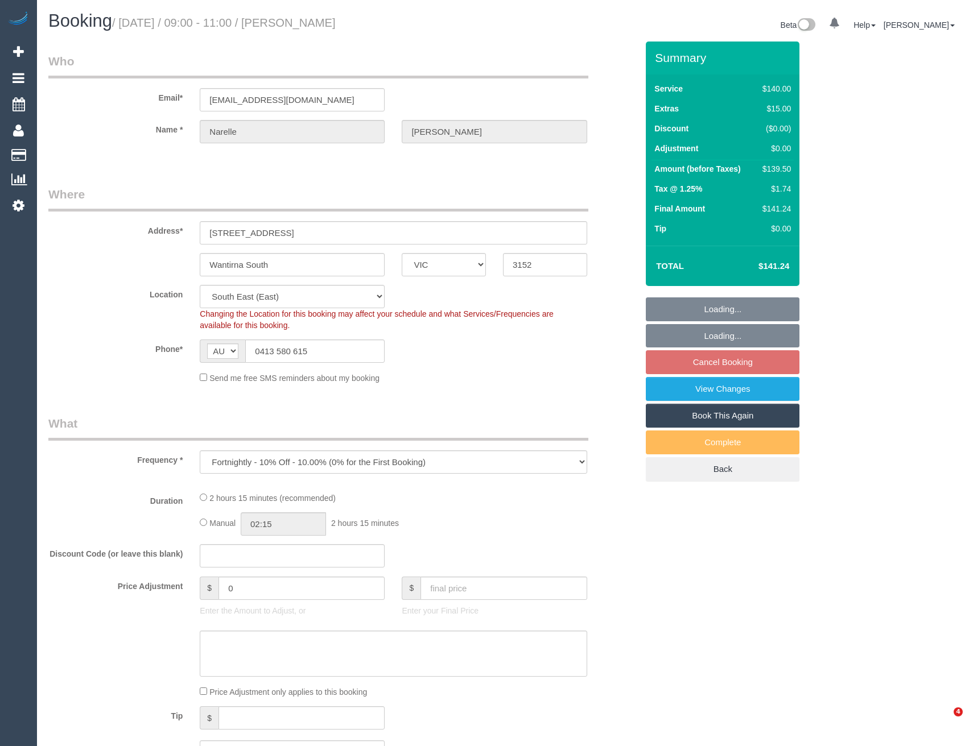
select select "VIC"
select select "string:stripe-pm_1RHEqW2GScqysDRVAbk7bXHK"
select select "number:30"
select select "number:14"
select select "number:19"
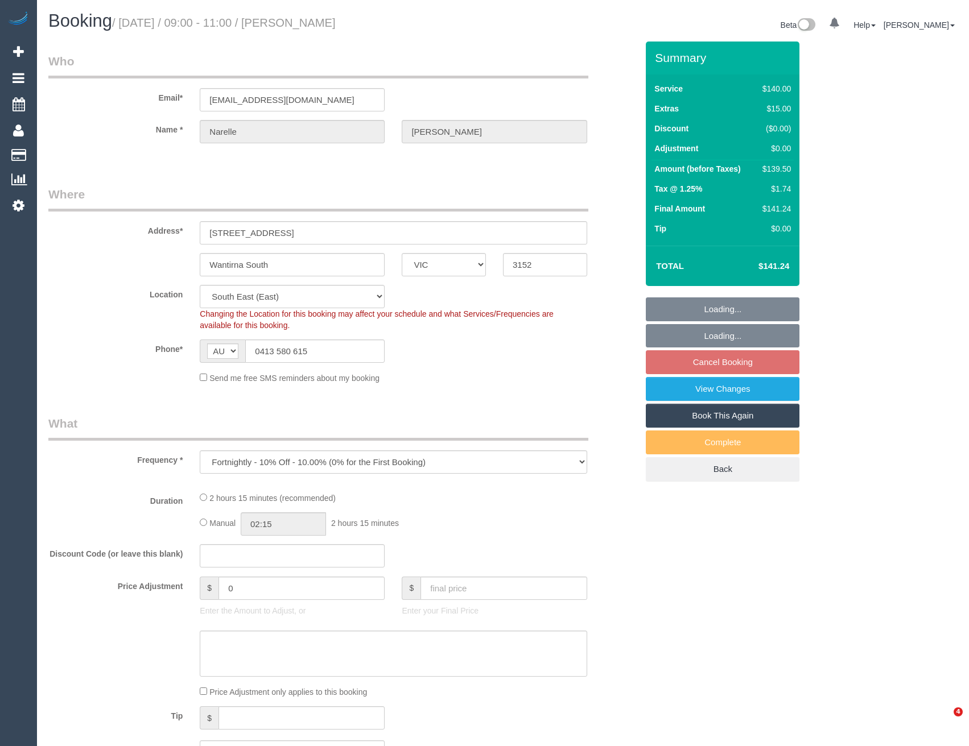
select select "number:22"
select select "number:12"
select select "object:719"
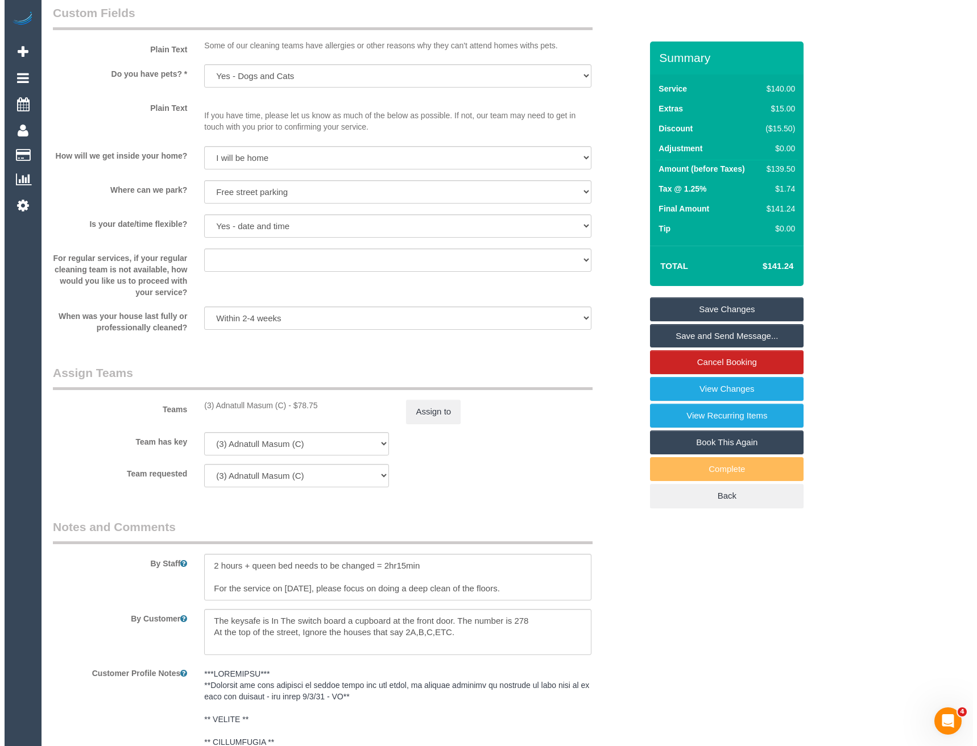
scroll to position [1422, 0]
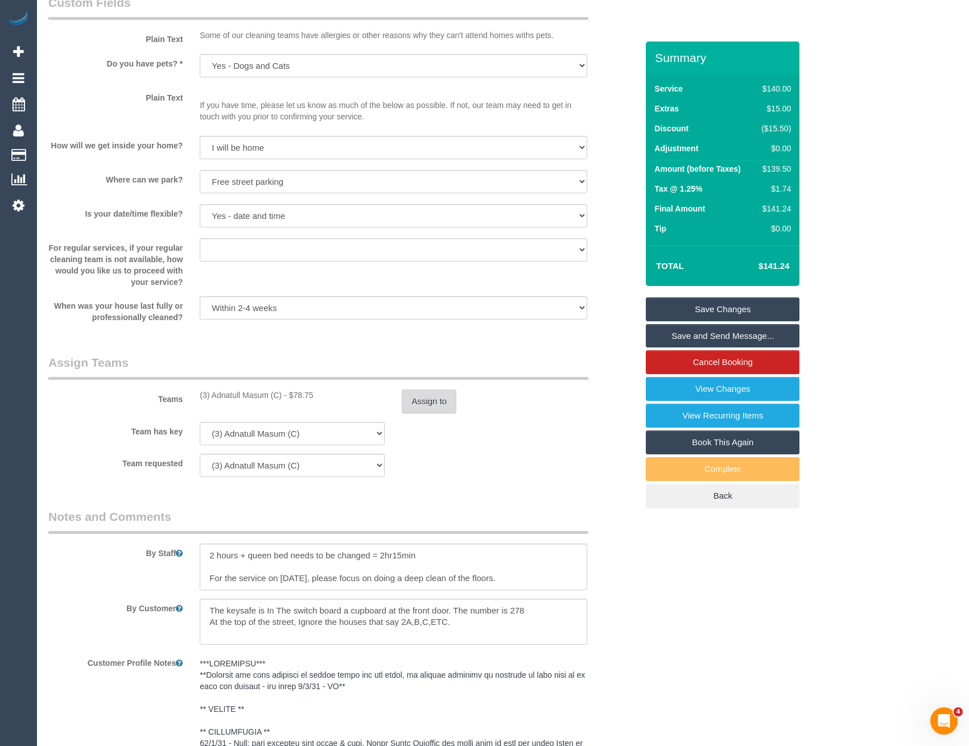
click at [426, 390] on button "Assign to" at bounding box center [429, 402] width 55 height 24
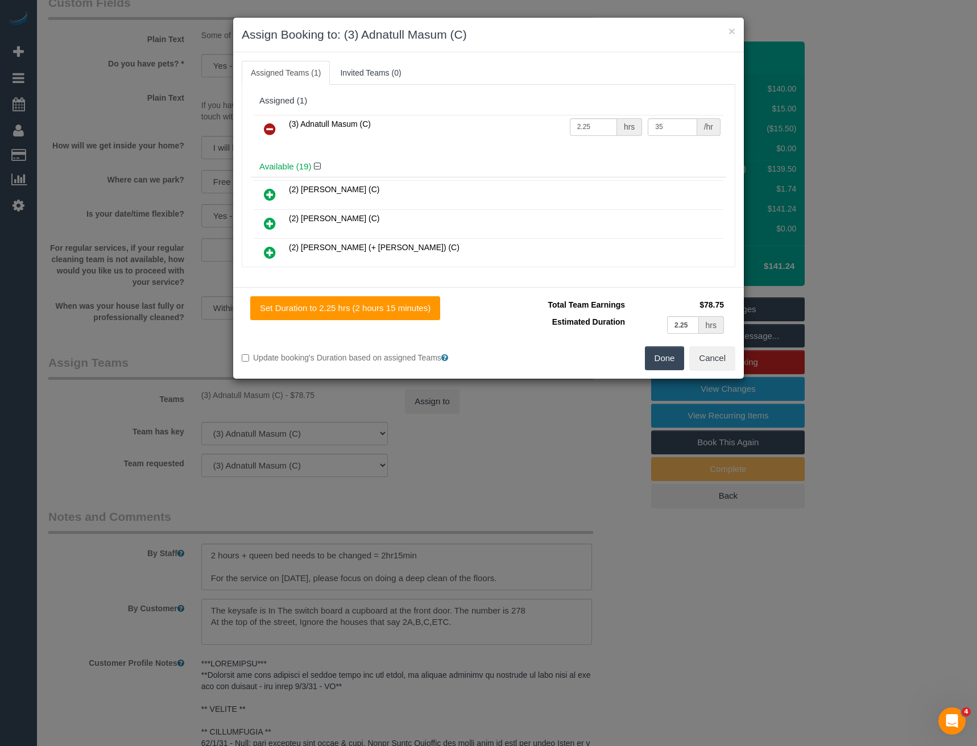
click at [273, 127] on icon at bounding box center [270, 129] width 12 height 14
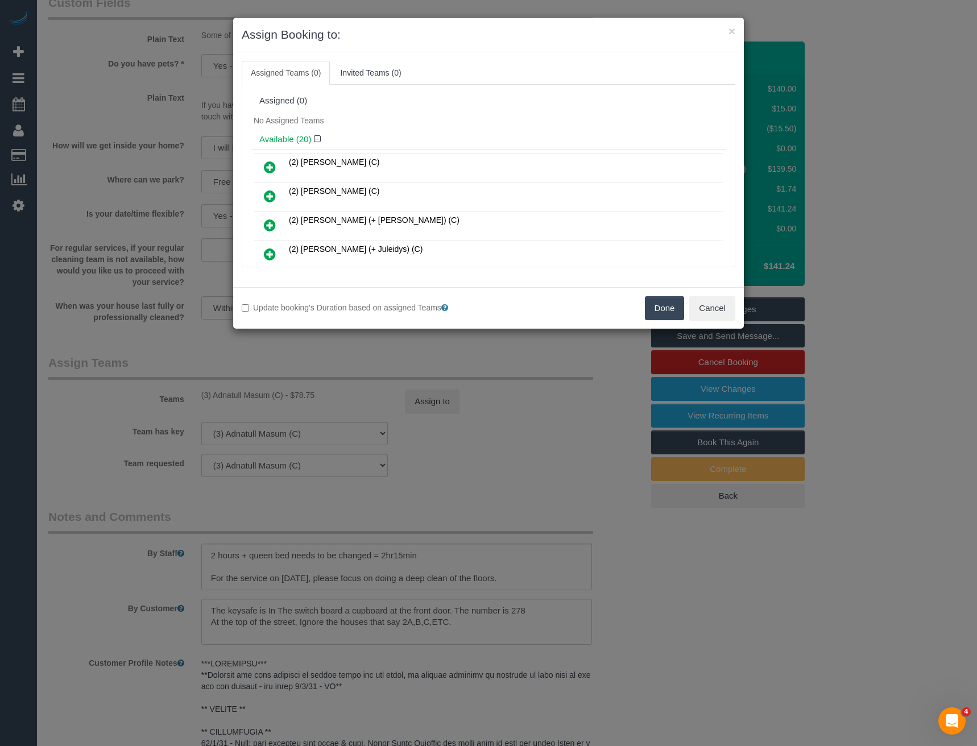
scroll to position [2155, 0]
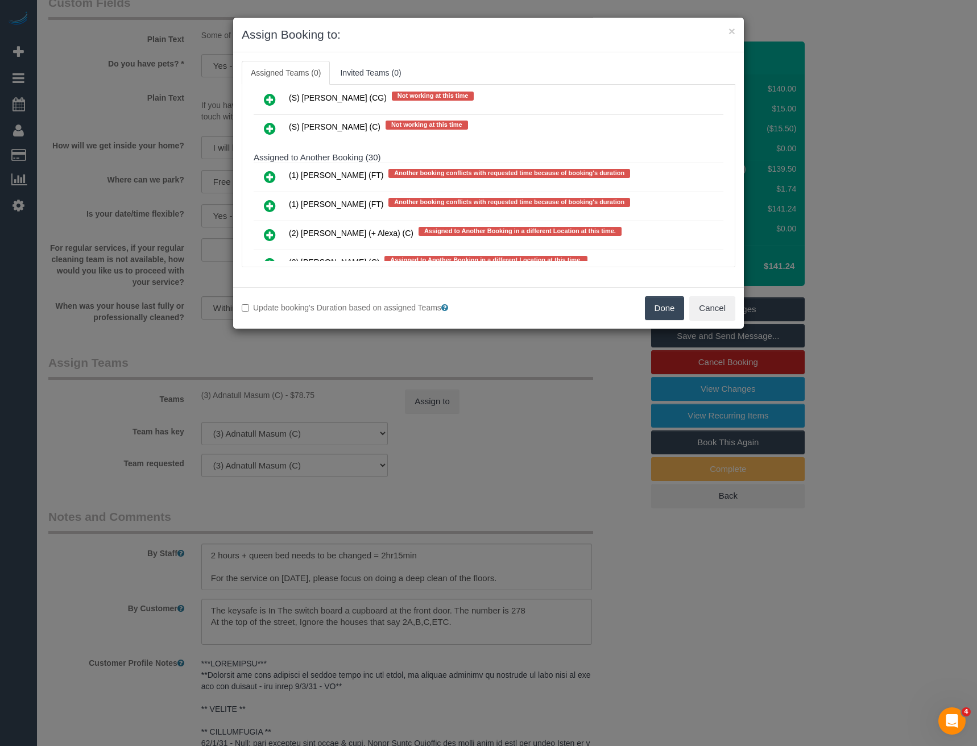
click at [270, 175] on icon at bounding box center [270, 177] width 12 height 14
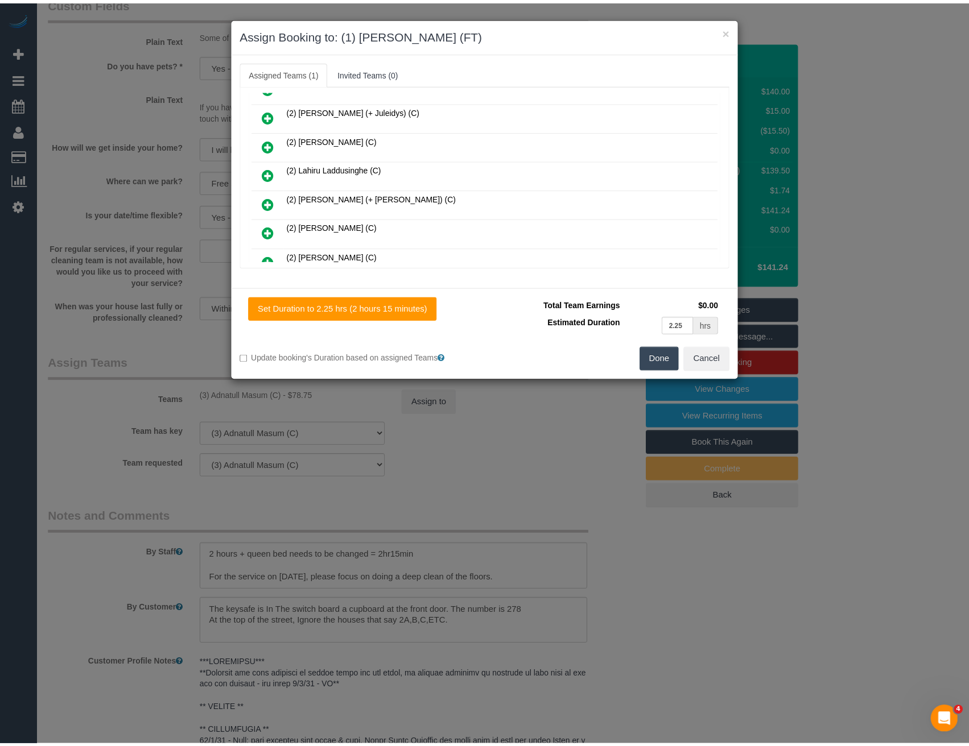
scroll to position [0, 0]
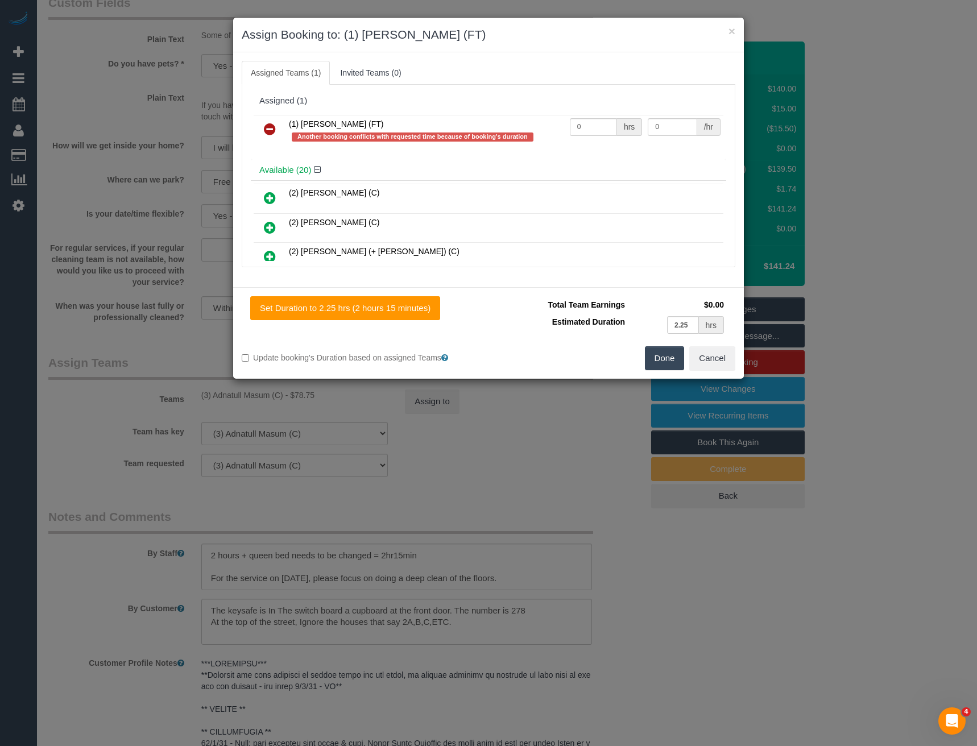
click at [664, 354] on button "Done" at bounding box center [665, 358] width 40 height 24
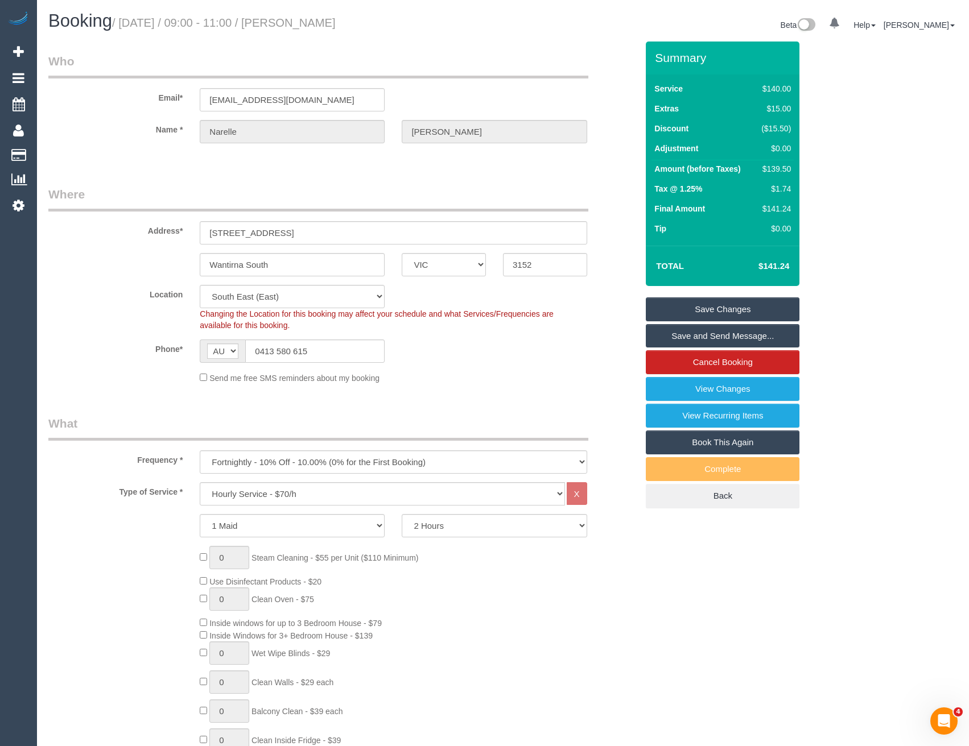
click at [707, 315] on link "Save Changes" at bounding box center [723, 310] width 154 height 24
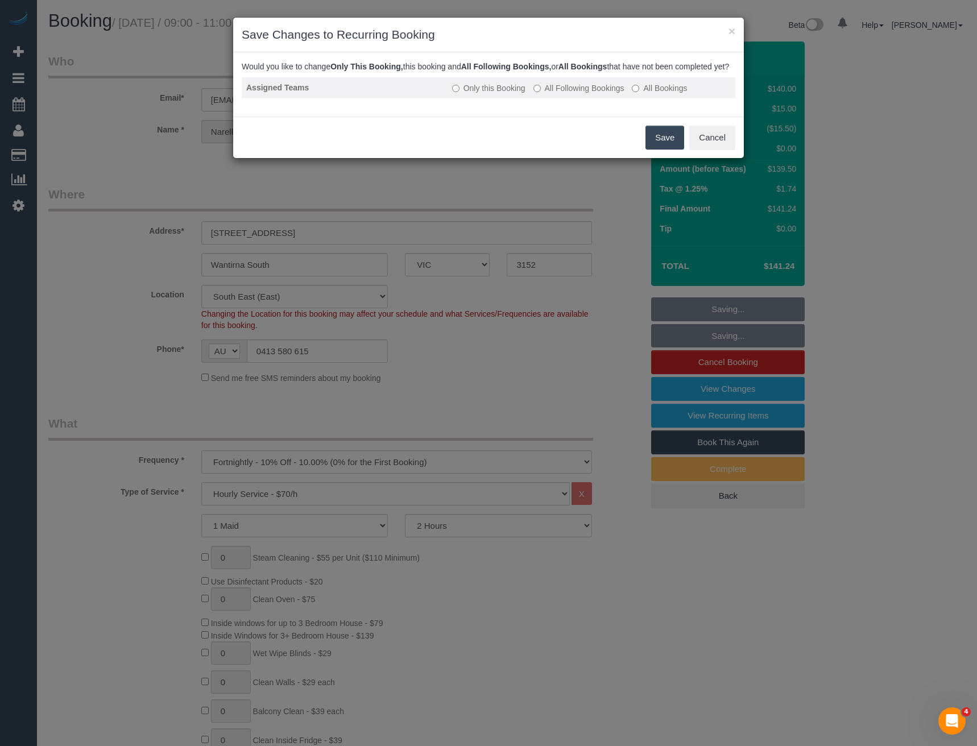
click at [577, 94] on label "All Following Bookings" at bounding box center [579, 87] width 91 height 11
click at [657, 138] on button "Save" at bounding box center [665, 138] width 39 height 24
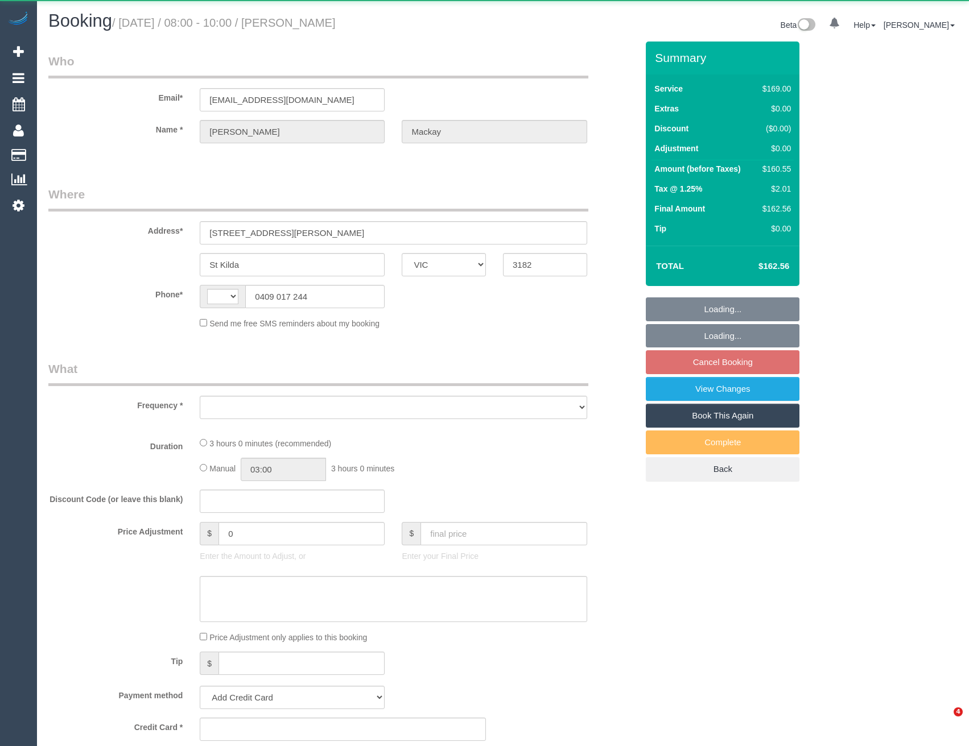
select select "VIC"
select select "string:AU"
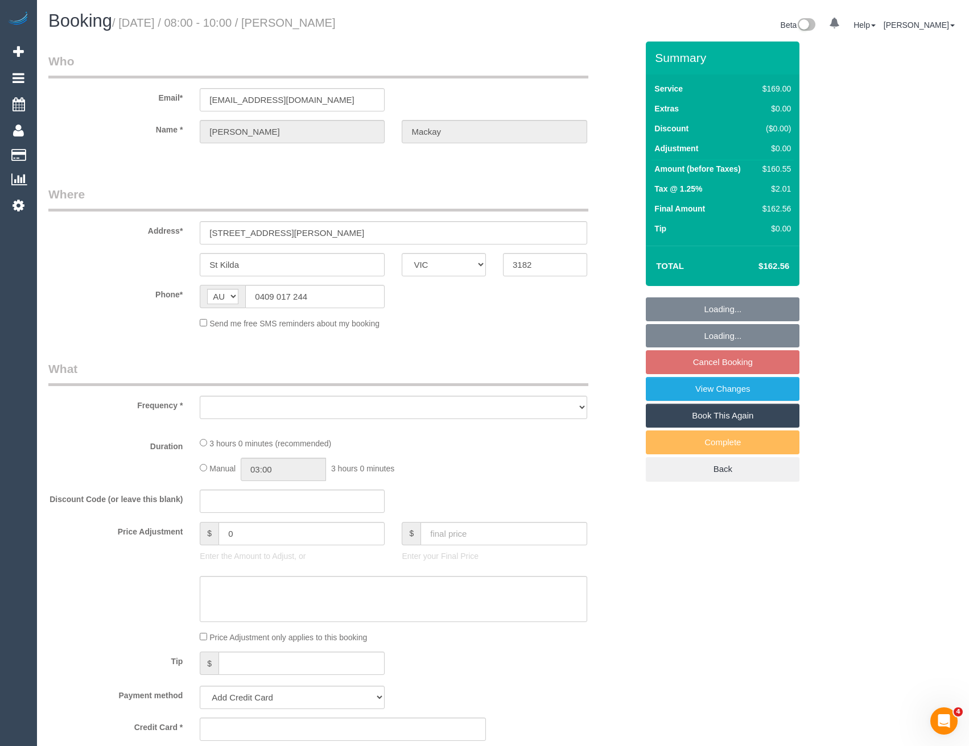
select select "object:549"
select select "number:28"
select select "number:14"
select select "number:18"
select select "number:22"
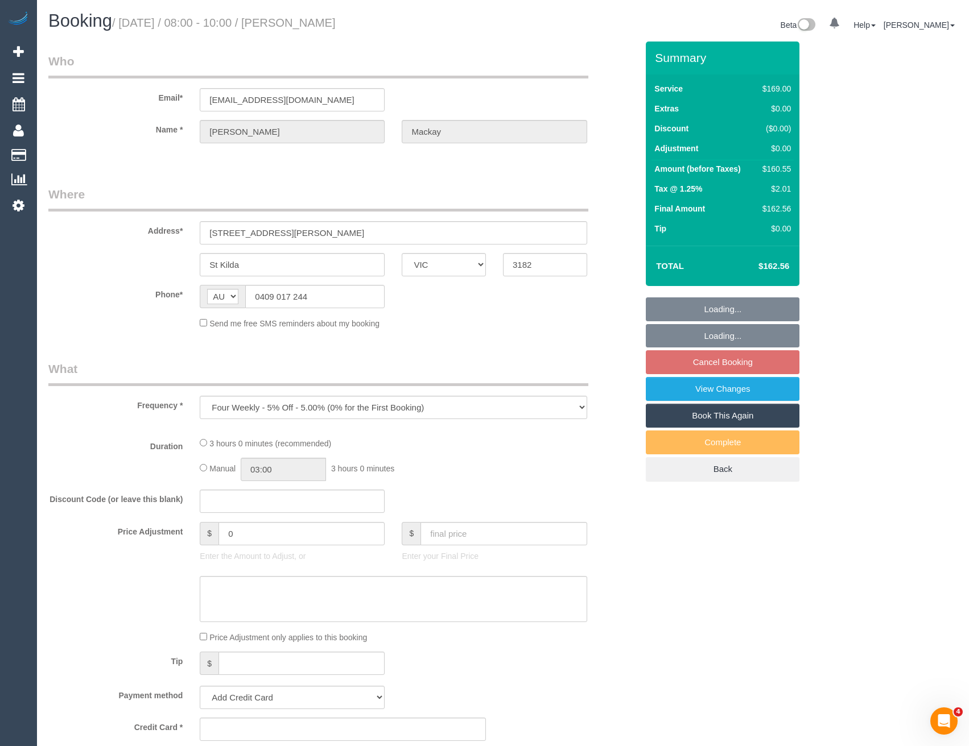
select select "number:34"
select select "number:11"
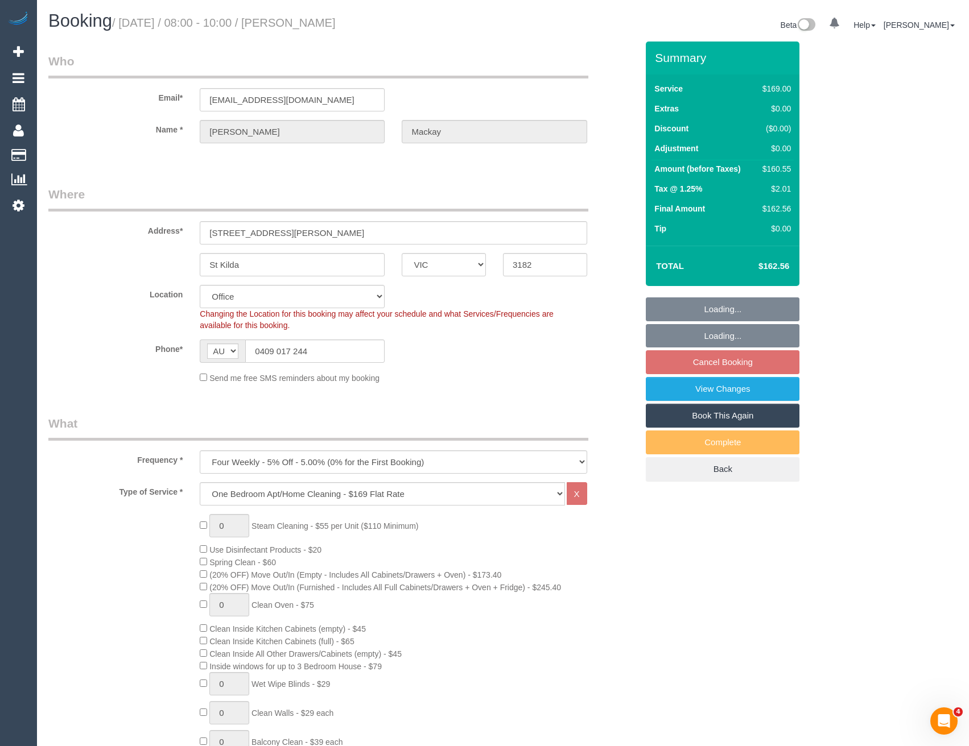
select select "string:stripe-pm_1RbC3V2GScqysDRVU4DYqmAm"
select select "object:2133"
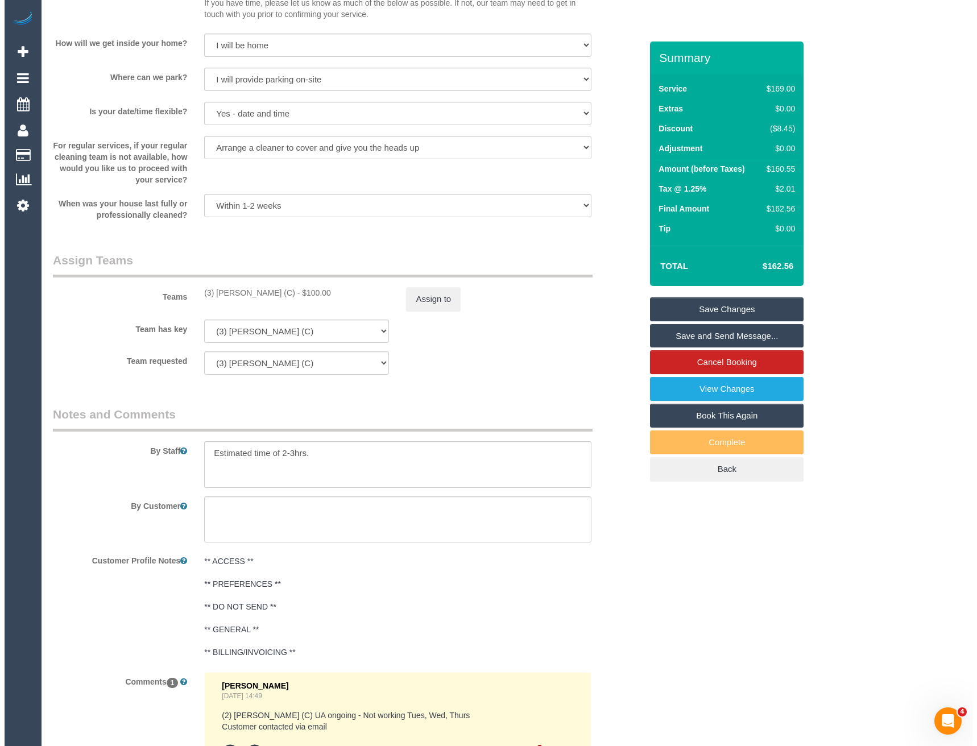
scroll to position [1479, 0]
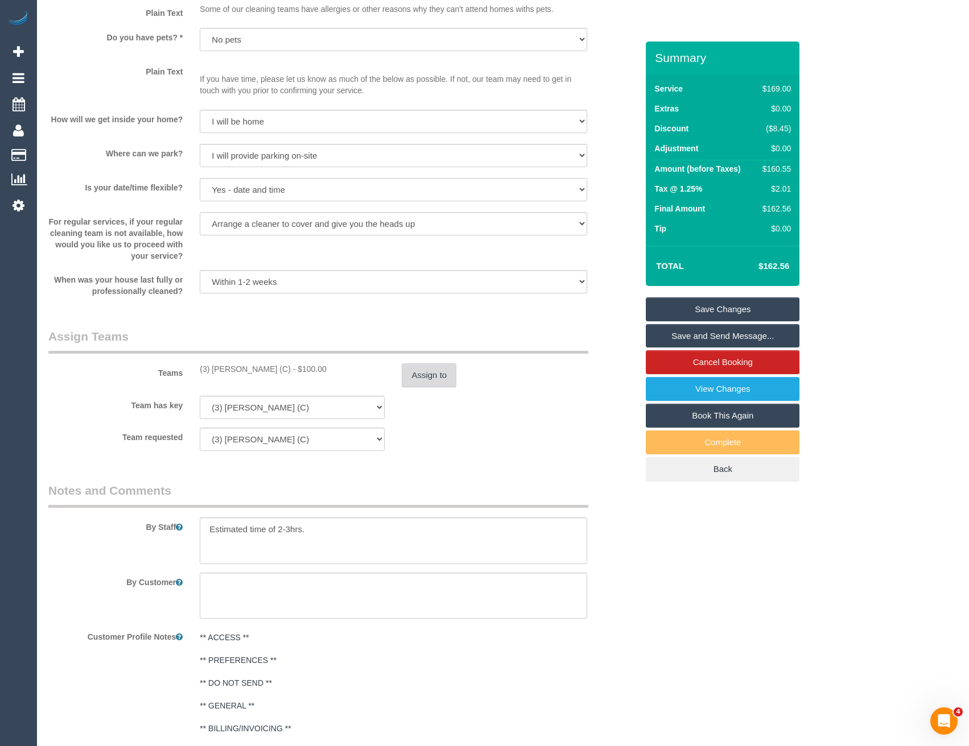
click at [432, 370] on button "Assign to" at bounding box center [429, 375] width 55 height 24
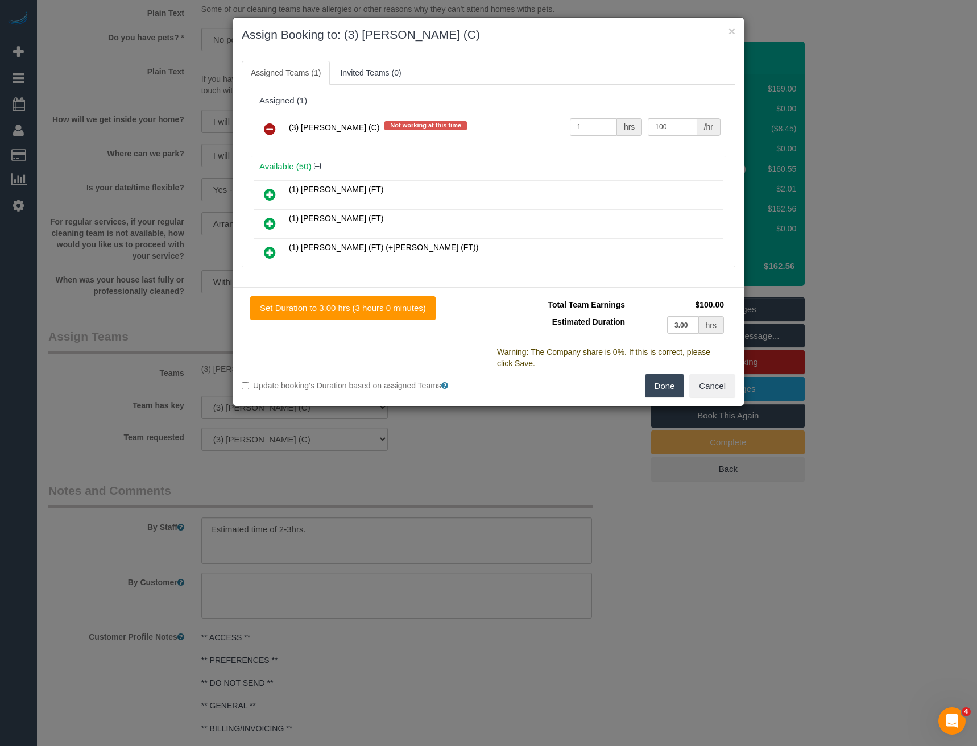
click at [268, 126] on icon at bounding box center [270, 129] width 12 height 14
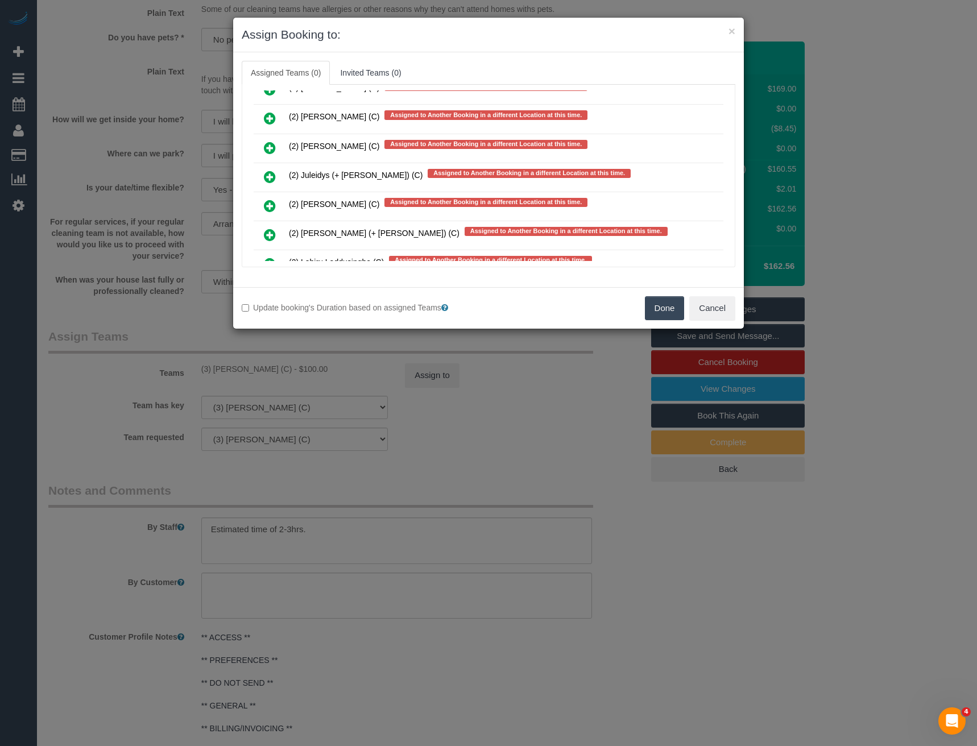
scroll to position [6489, 0]
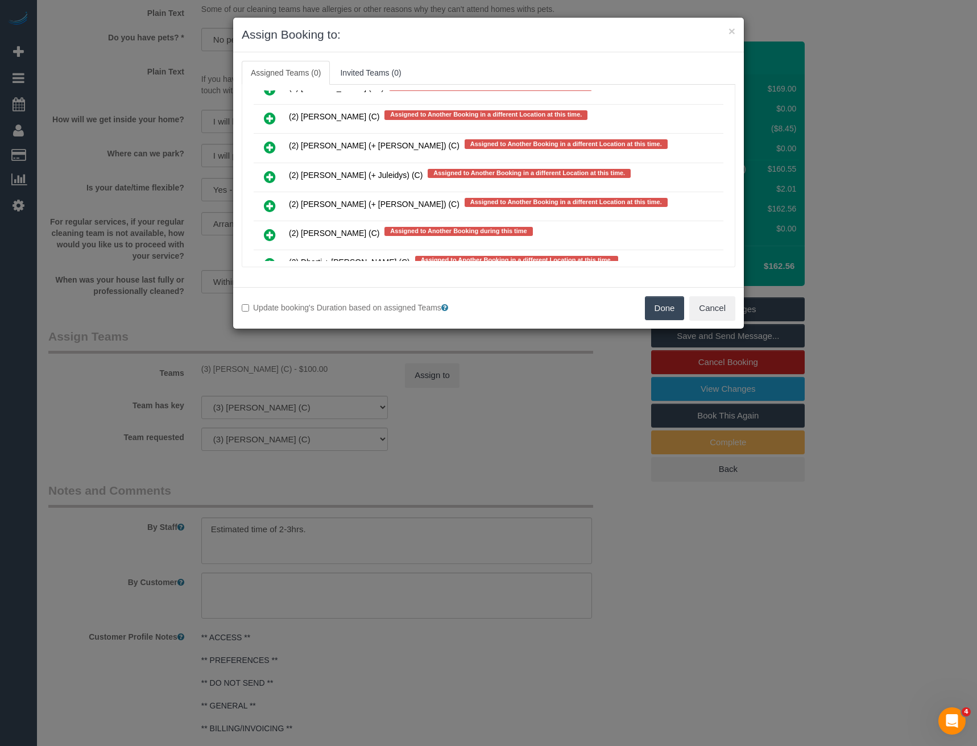
click at [269, 175] on icon at bounding box center [270, 177] width 12 height 14
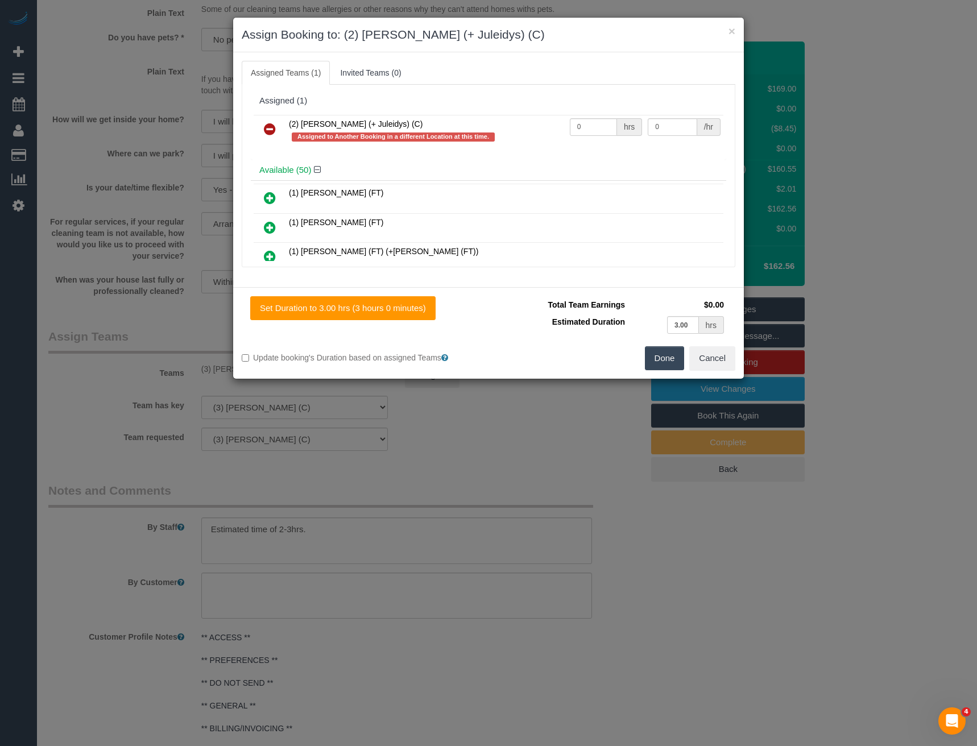
scroll to position [6724, 0]
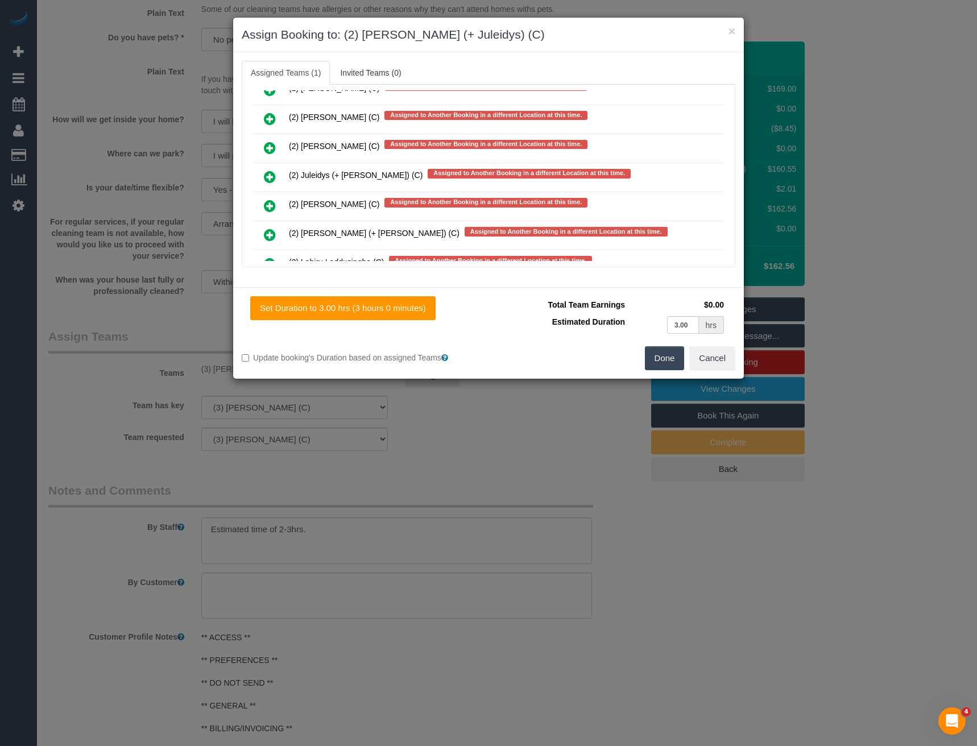
click at [271, 172] on icon at bounding box center [270, 177] width 12 height 14
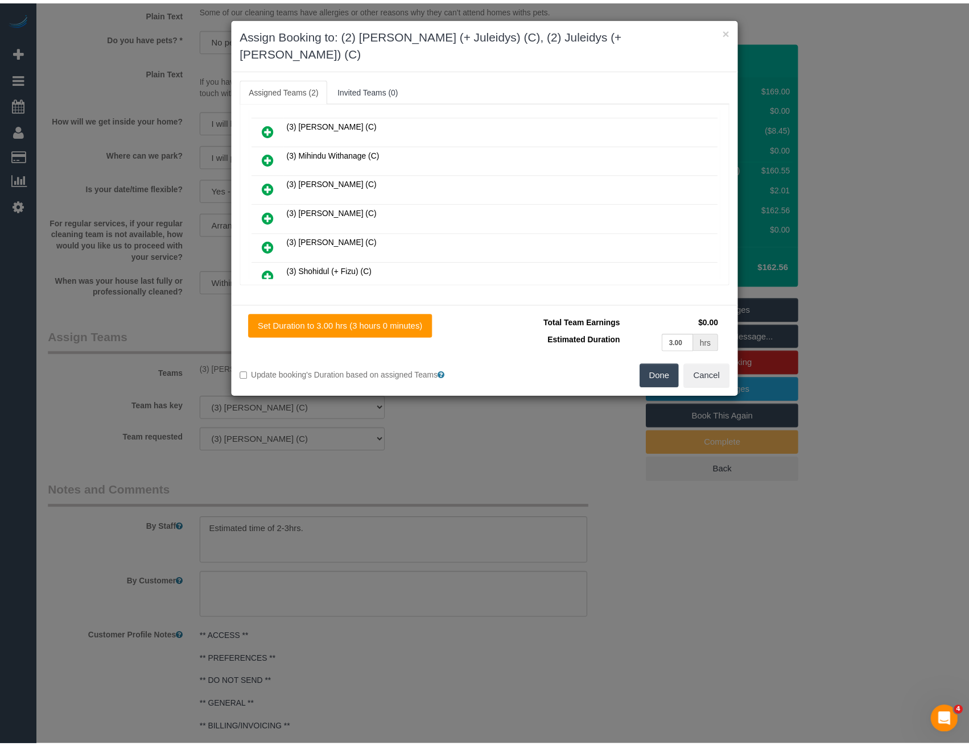
scroll to position [0, 0]
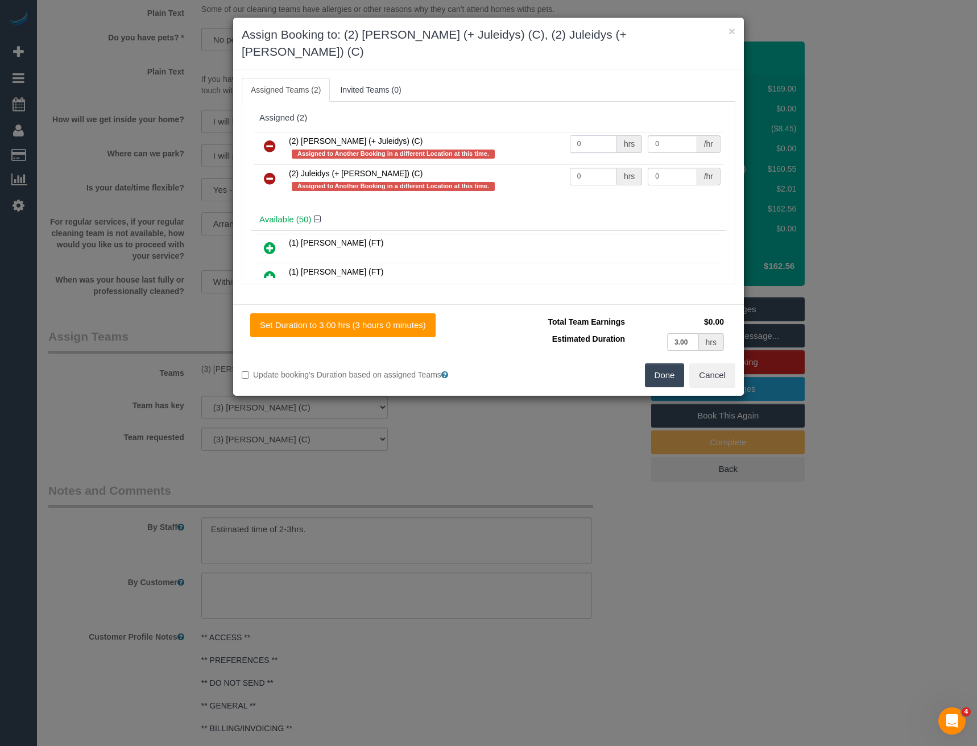
drag, startPoint x: 590, startPoint y: 122, endPoint x: 527, endPoint y: 122, distance: 62.6
click at [527, 132] on tr "(2) Cris (+ Juleidys) (C) Assigned to Another Booking in a different Location a…" at bounding box center [489, 148] width 470 height 32
type input "1"
type input "50"
drag, startPoint x: 576, startPoint y: 159, endPoint x: 539, endPoint y: 158, distance: 37.6
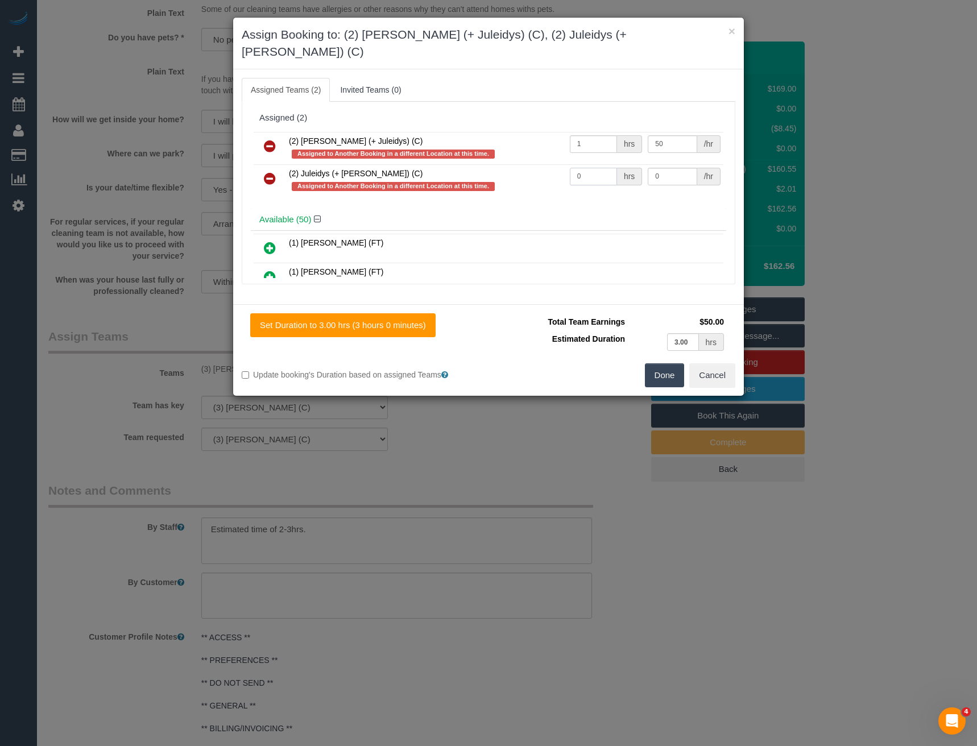
click at [544, 164] on tr "(2) Juleidys (+ Cris) (C) Assigned to Another Booking in a different Location a…" at bounding box center [489, 180] width 470 height 32
type input "1"
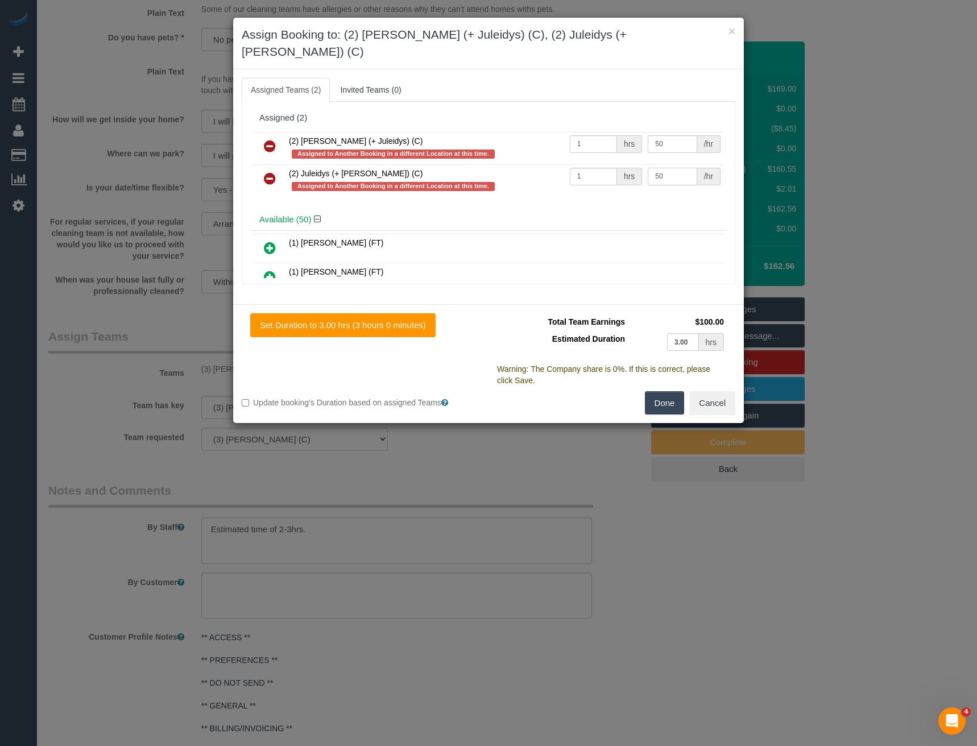
type input "50"
click at [662, 391] on button "Done" at bounding box center [665, 403] width 40 height 24
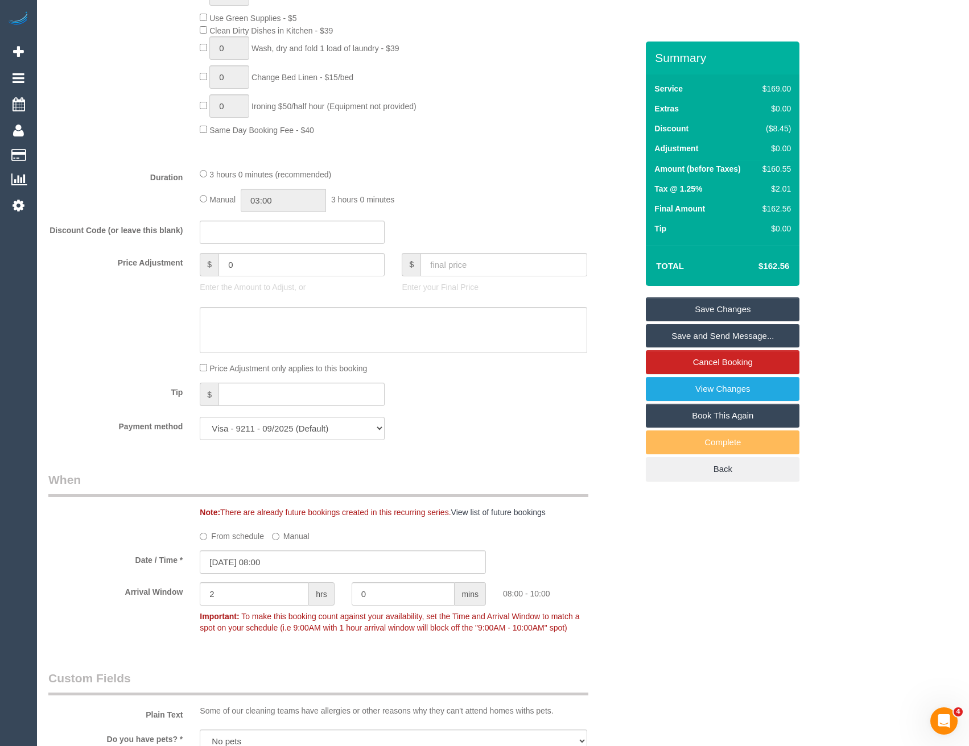
scroll to position [691, 0]
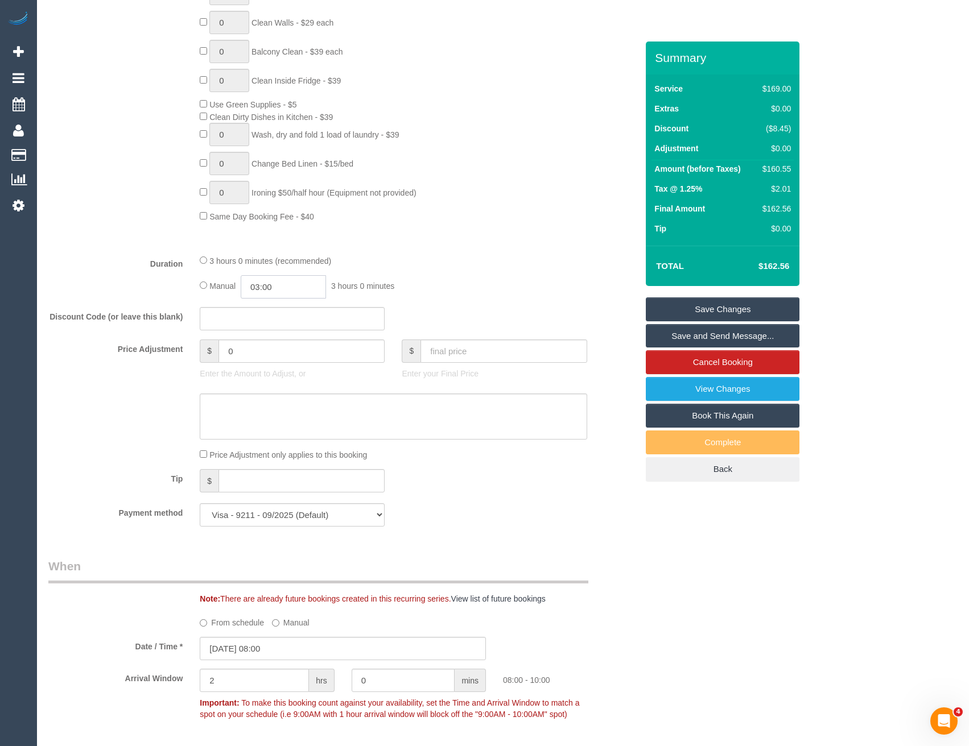
click at [295, 294] on input "03:00" at bounding box center [283, 286] width 85 height 23
type input "01:30"
click at [270, 323] on li "01:30" at bounding box center [271, 322] width 51 height 15
click at [503, 265] on div "3 hours 0 minutes (recommended)" at bounding box center [393, 260] width 387 height 13
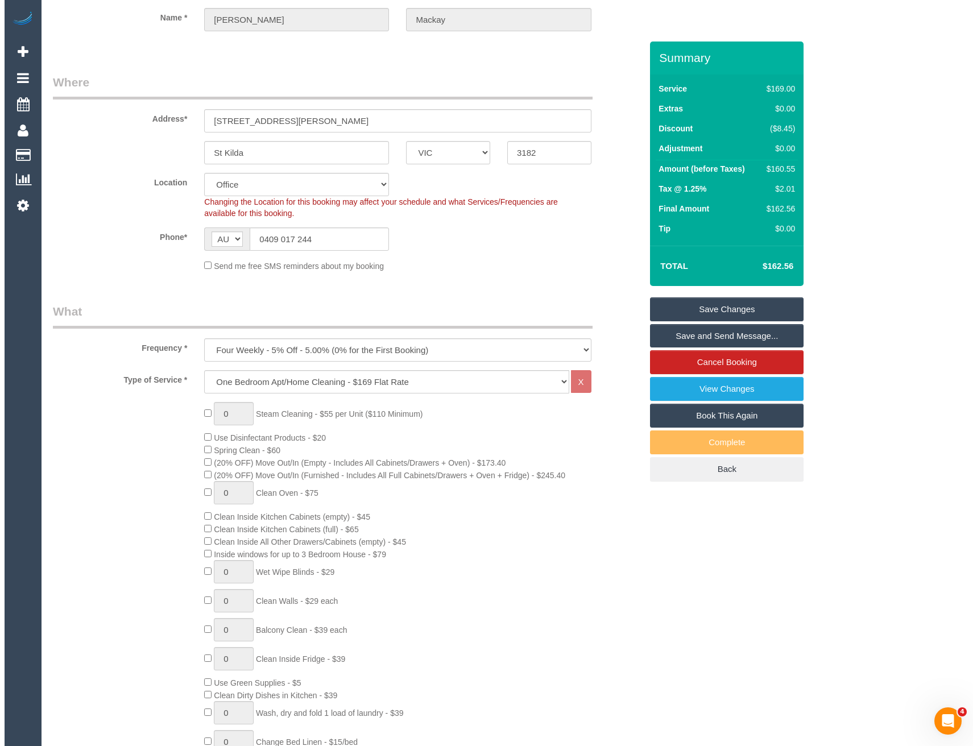
scroll to position [0, 0]
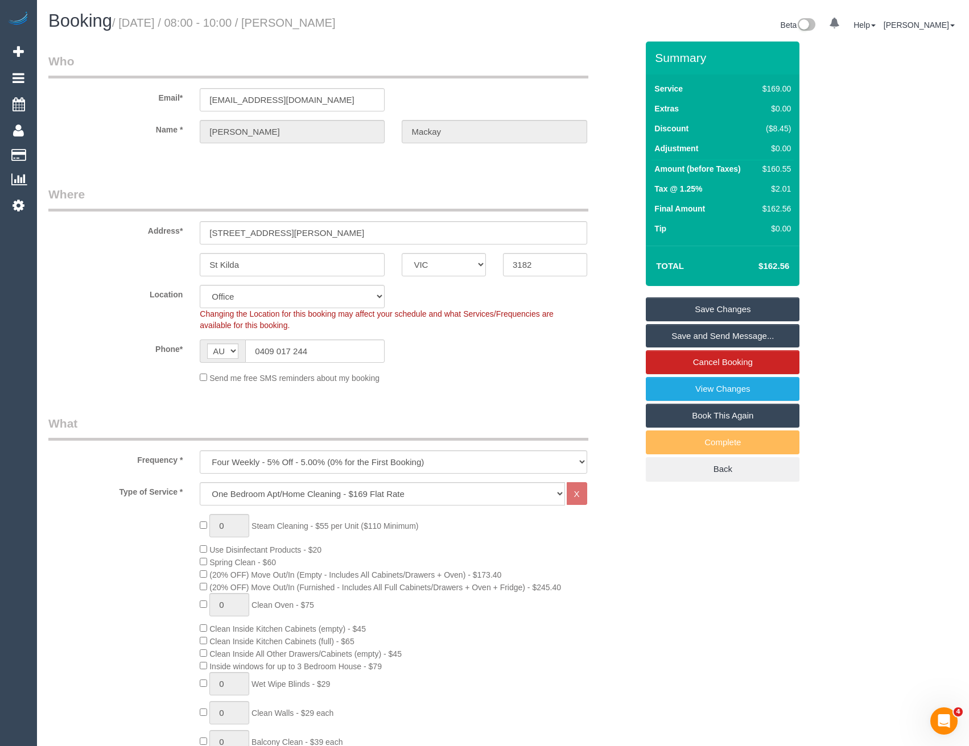
click at [726, 312] on link "Save Changes" at bounding box center [723, 310] width 154 height 24
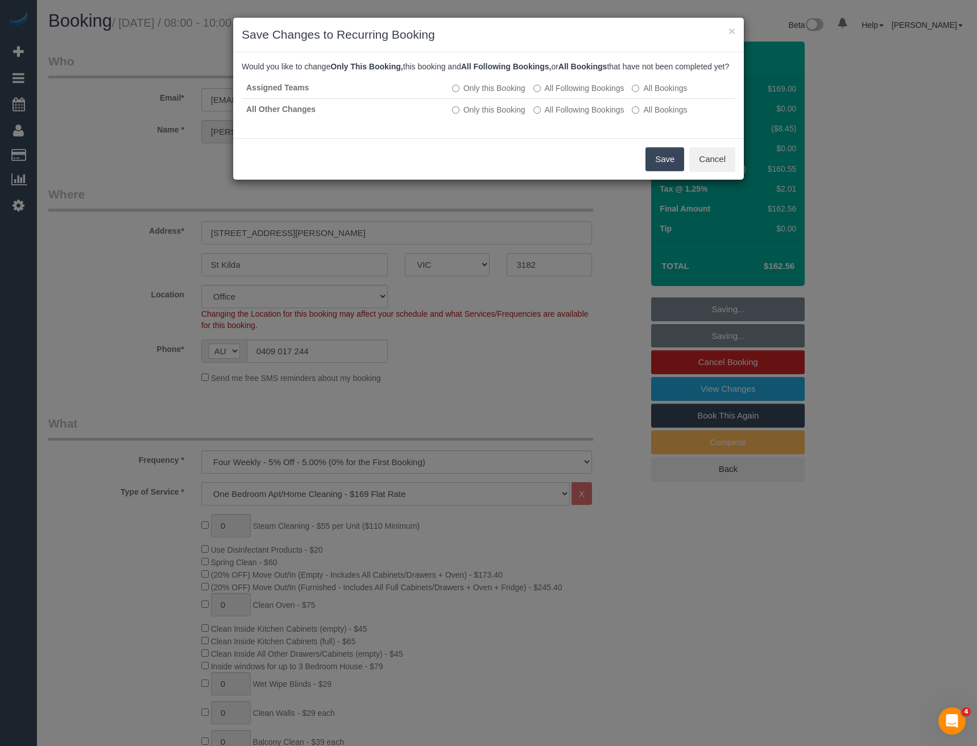
click at [652, 171] on button "Save" at bounding box center [665, 159] width 39 height 24
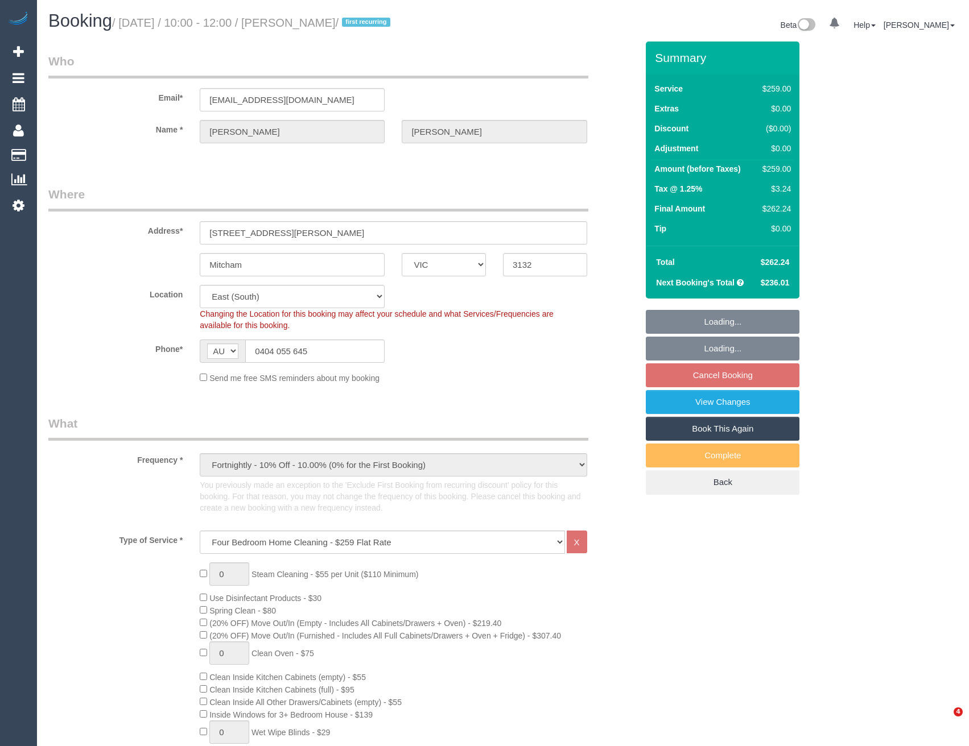
select select "VIC"
select select "number:27"
select select "number:15"
select select "number:18"
select select "number:22"
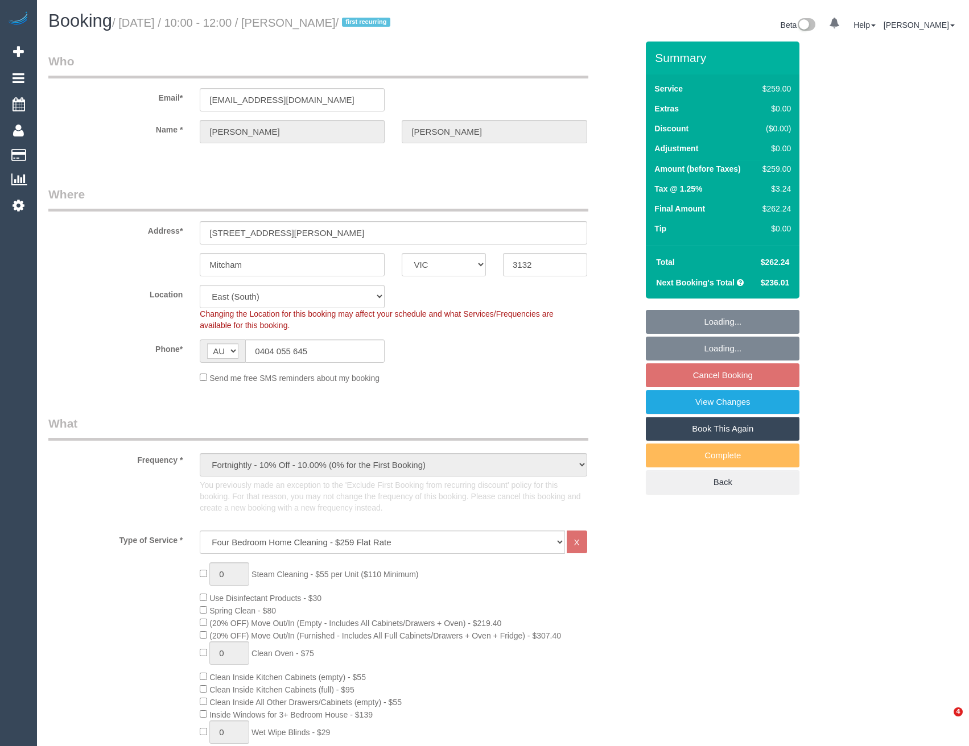
select select "number:33"
select select "number:13"
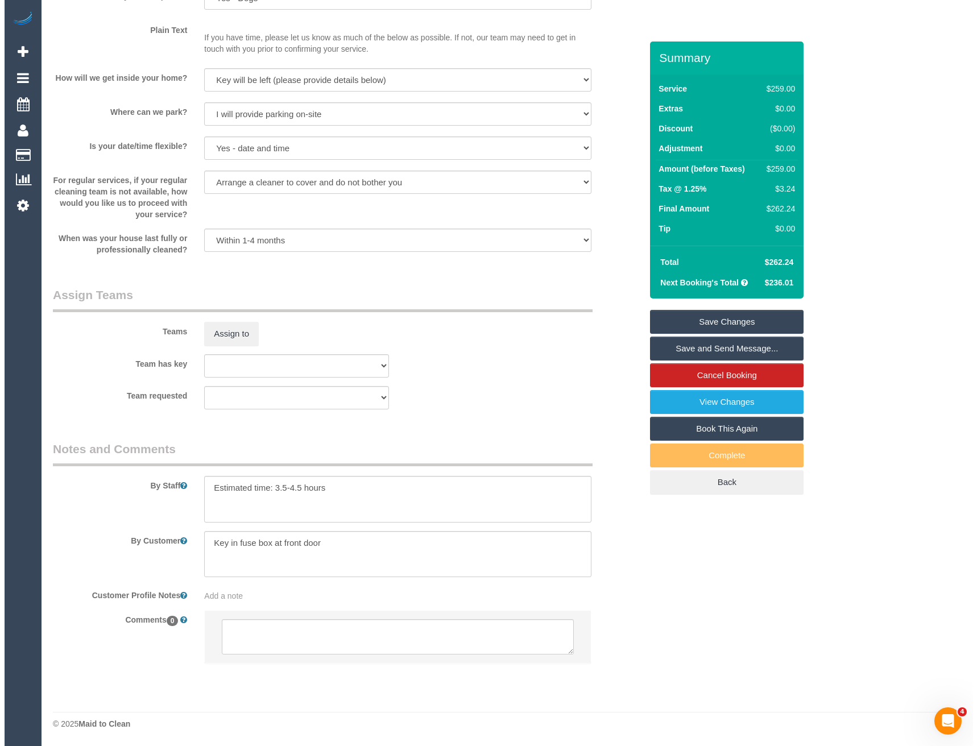
scroll to position [1398, 0]
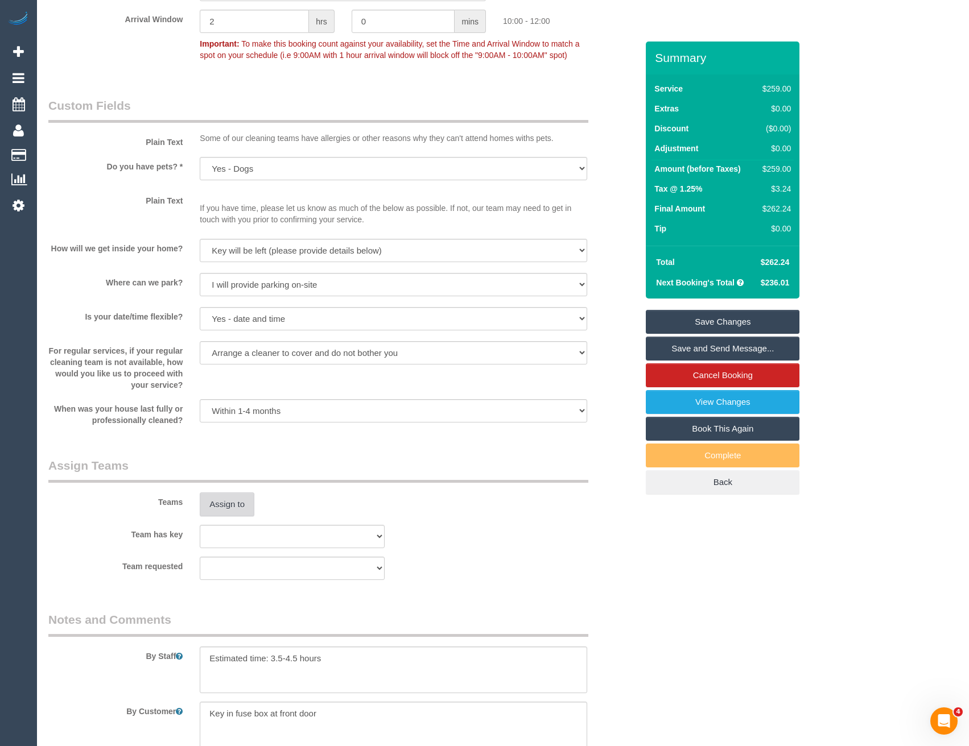
click at [235, 500] on button "Assign to" at bounding box center [227, 505] width 55 height 24
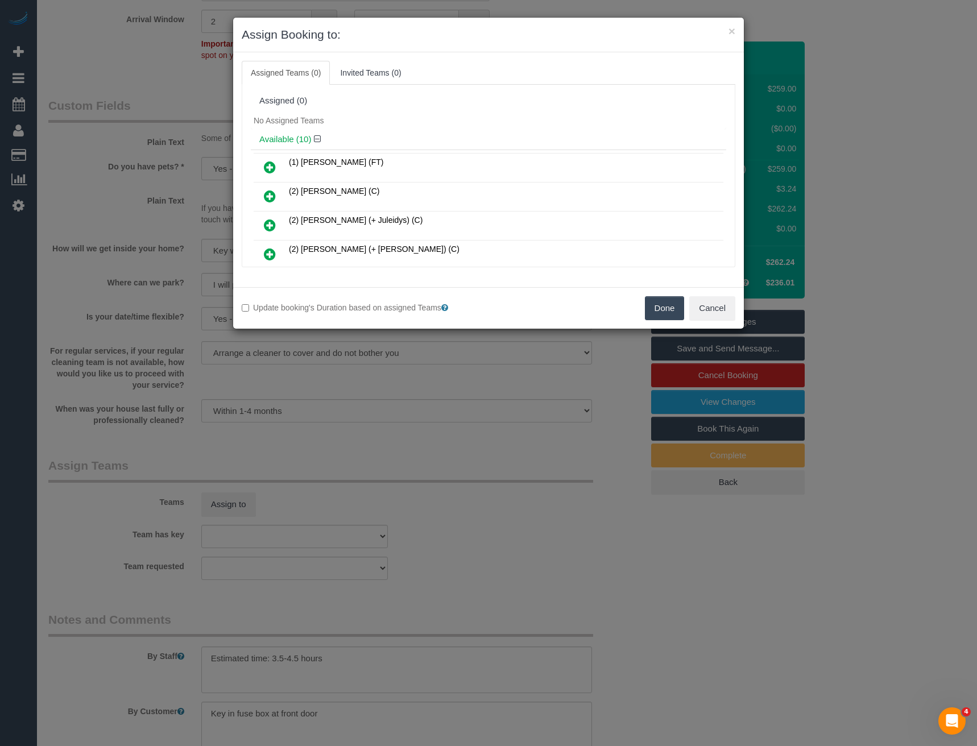
scroll to position [161, 0]
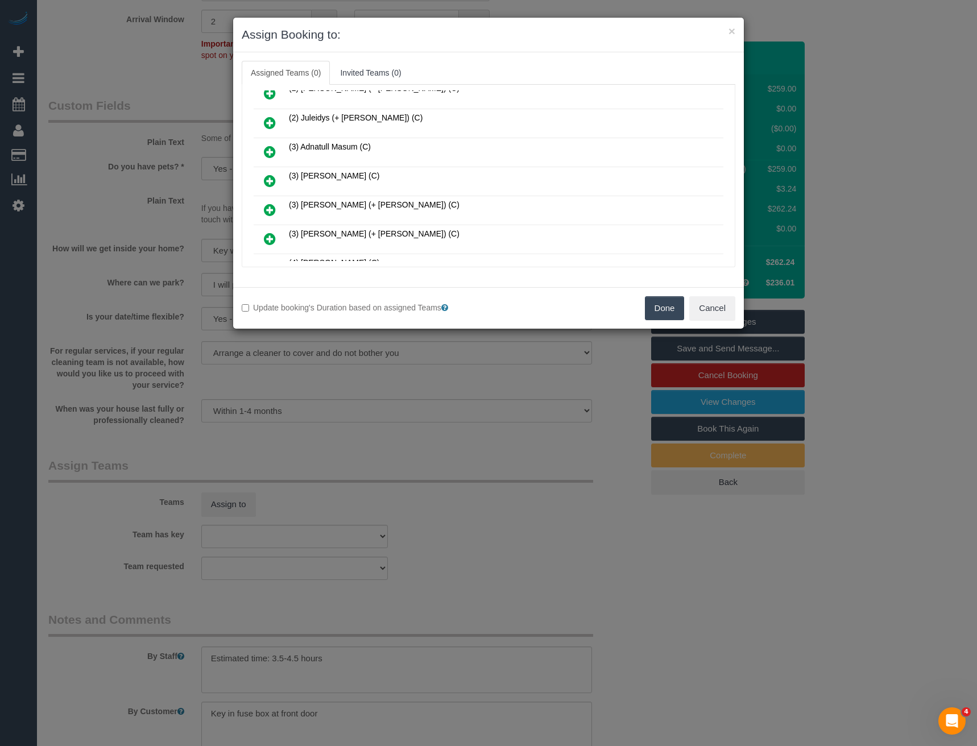
click at [271, 181] on icon at bounding box center [270, 181] width 12 height 14
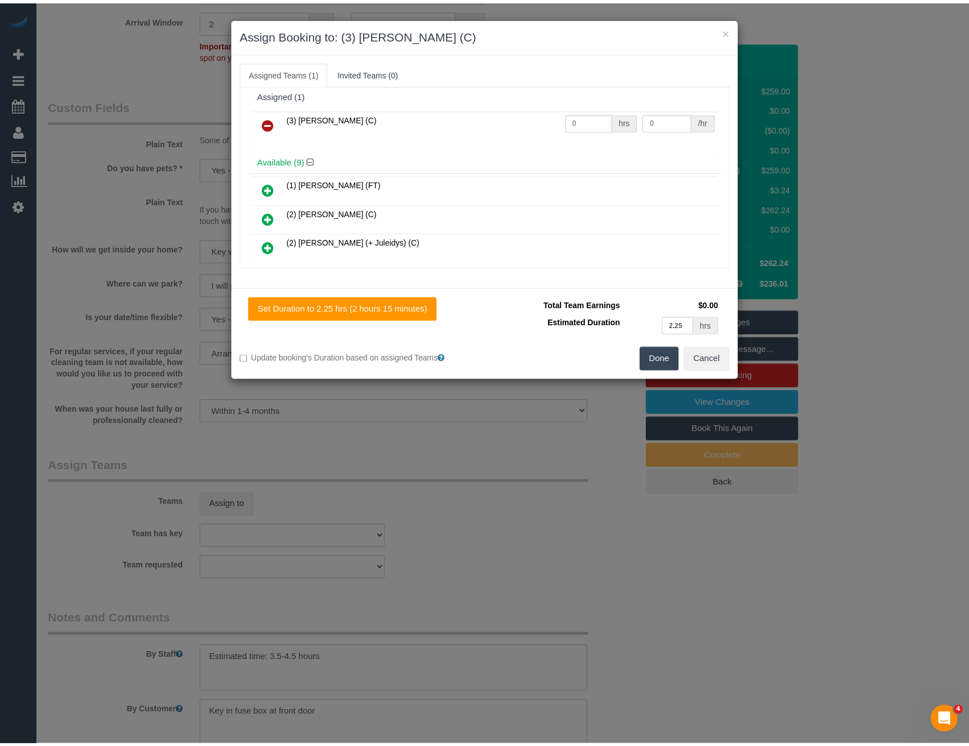
scroll to position [0, 0]
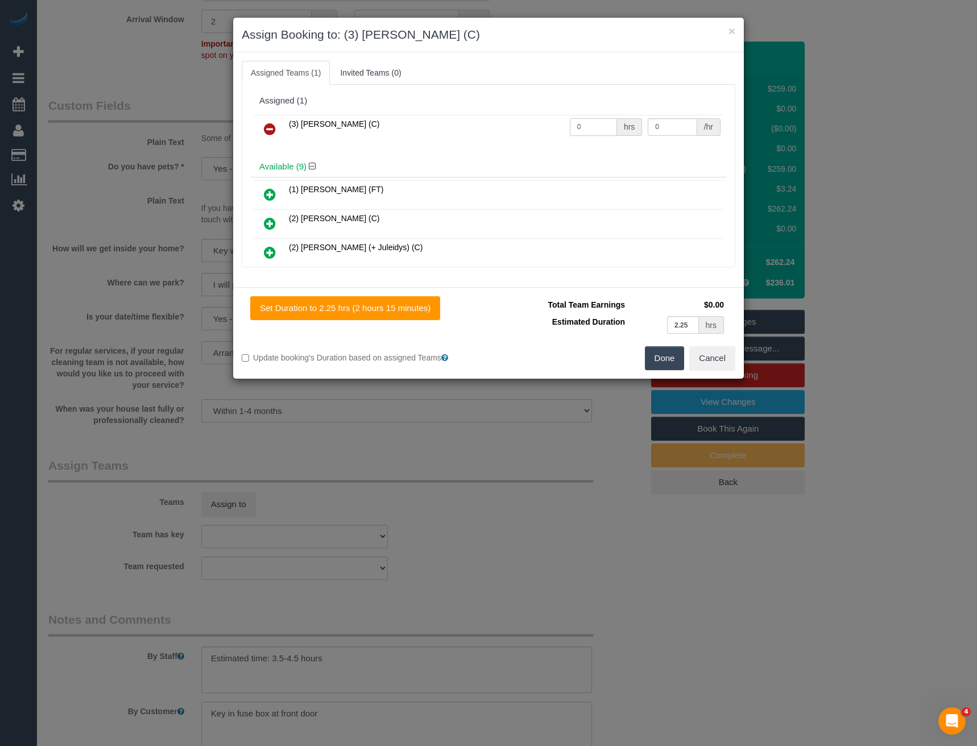
drag, startPoint x: 593, startPoint y: 135, endPoint x: 499, endPoint y: 113, distance: 96.3
click at [528, 134] on tr "(3) Denuwan Lamahewa (C) 0 hrs 0 /hr" at bounding box center [489, 129] width 470 height 29
type input "1"
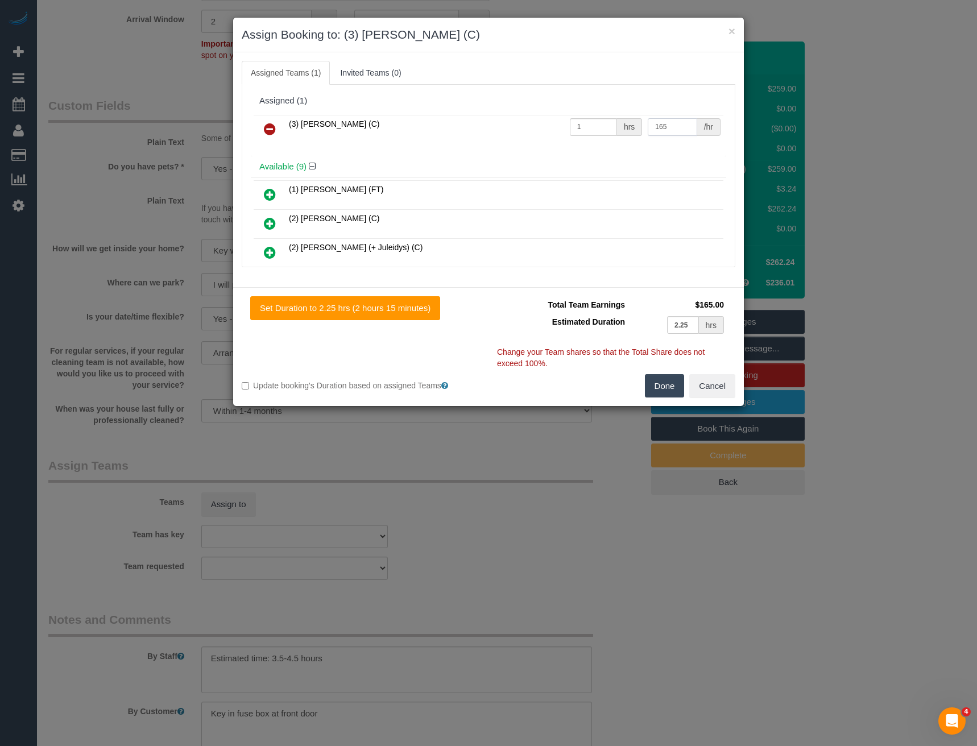
type input "165"
click at [664, 389] on button "Done" at bounding box center [665, 386] width 40 height 24
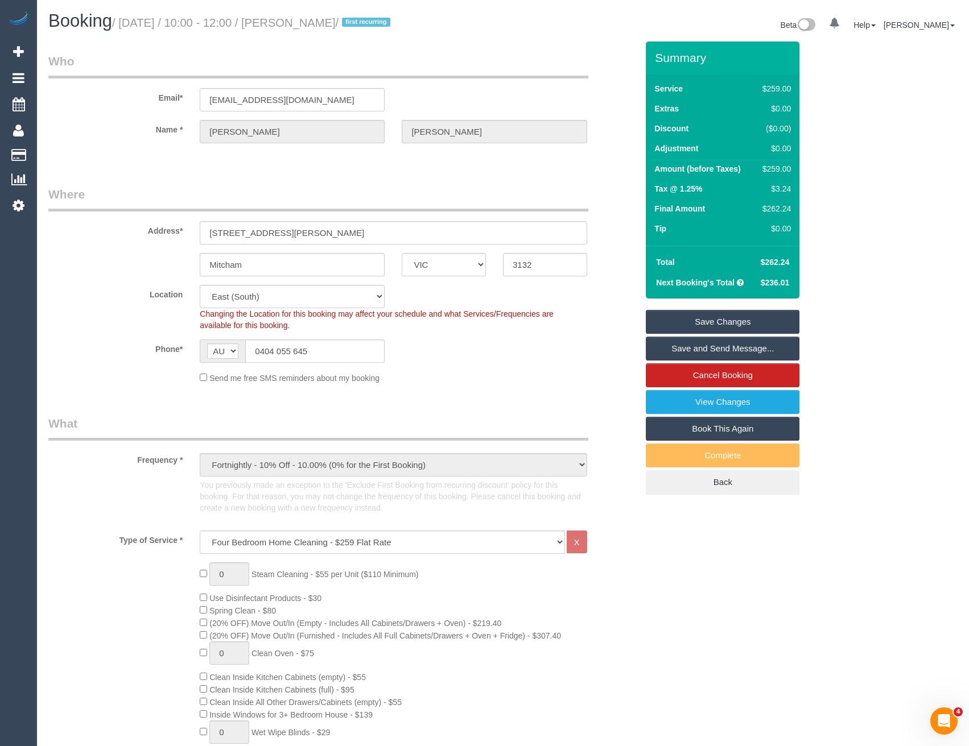
click at [686, 319] on link "Save Changes" at bounding box center [723, 322] width 154 height 24
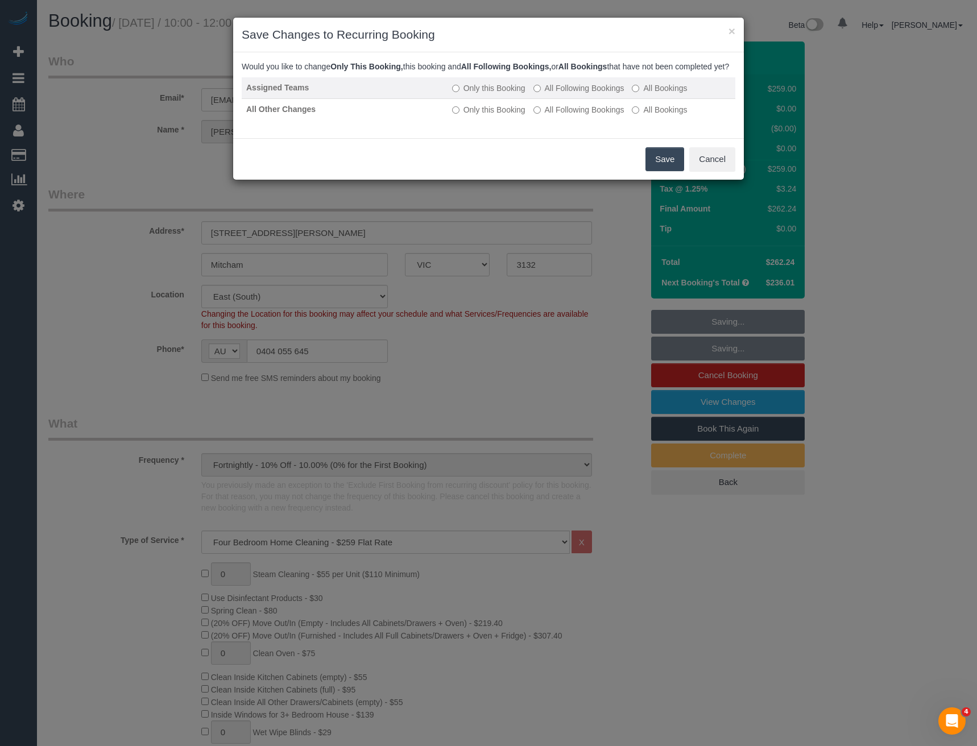
click at [544, 94] on label "All Following Bookings" at bounding box center [579, 87] width 91 height 11
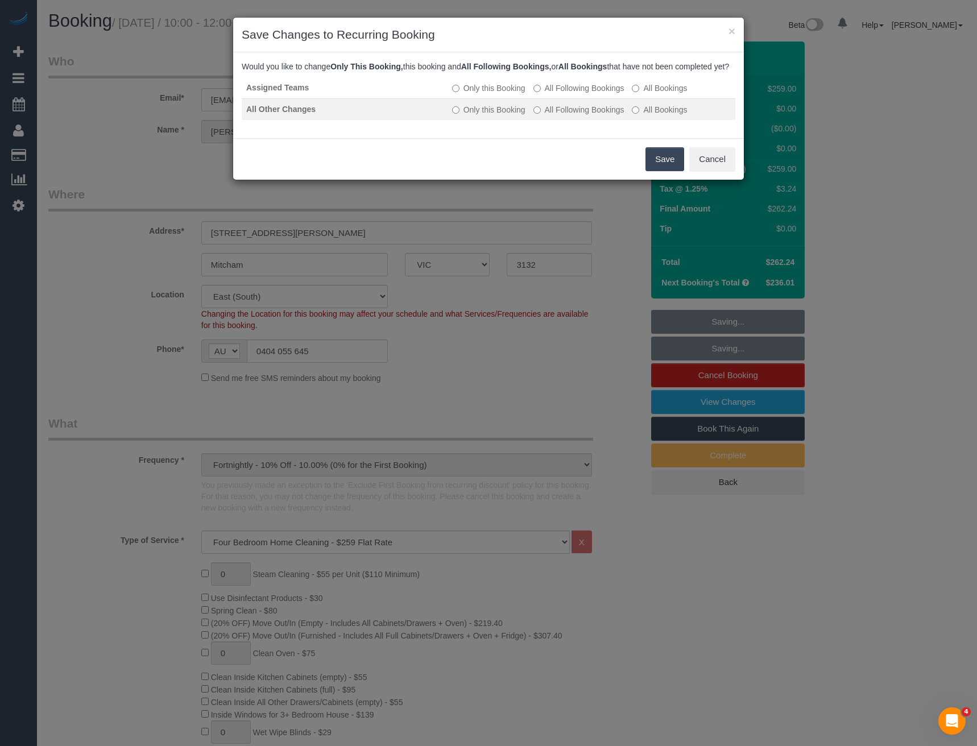
click at [554, 115] on label "All Following Bookings" at bounding box center [579, 109] width 91 height 11
click at [658, 171] on button "Save" at bounding box center [665, 159] width 39 height 24
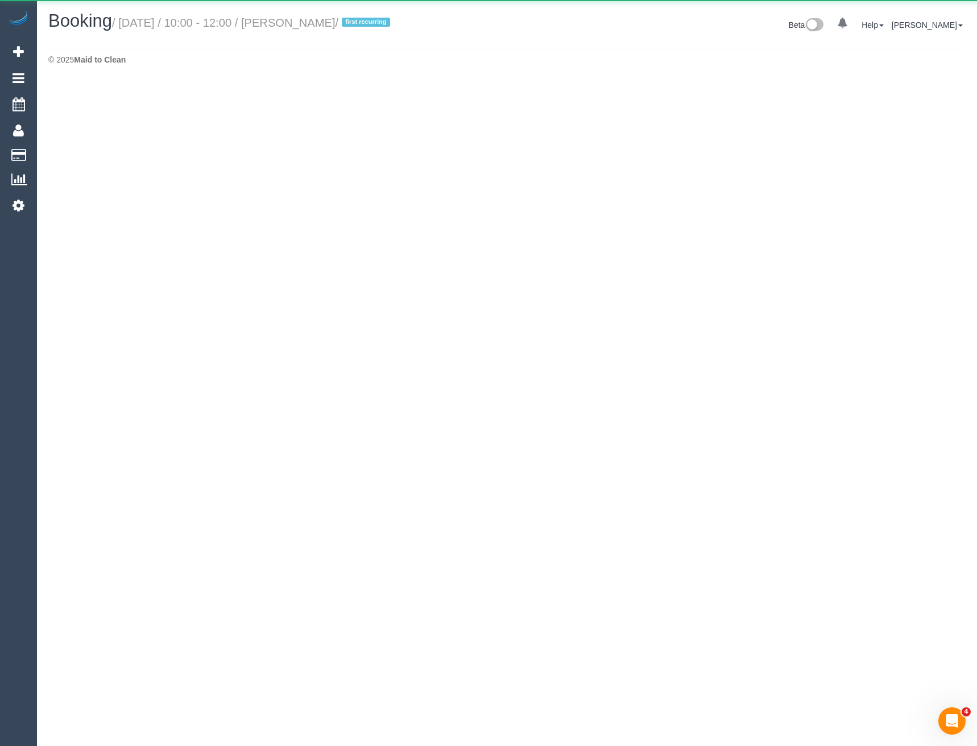
select select "VIC"
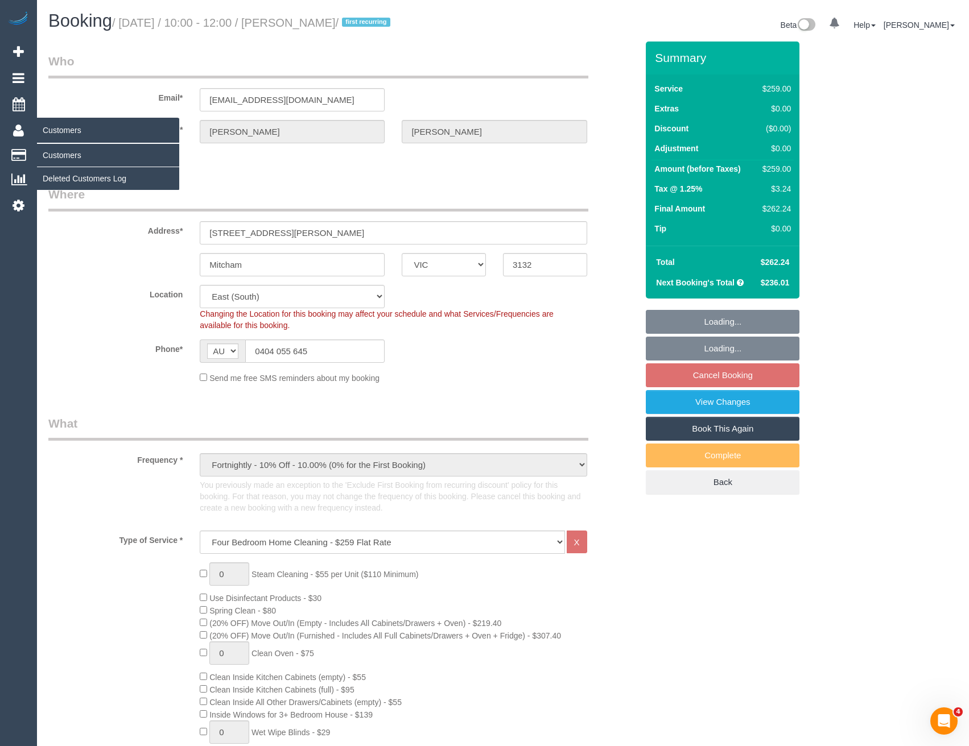
select select "object:4088"
select select "string:stripe-pm_1QvsIa2GScqysDRV41SCk4lq"
select select "number:27"
select select "number:15"
select select "number:18"
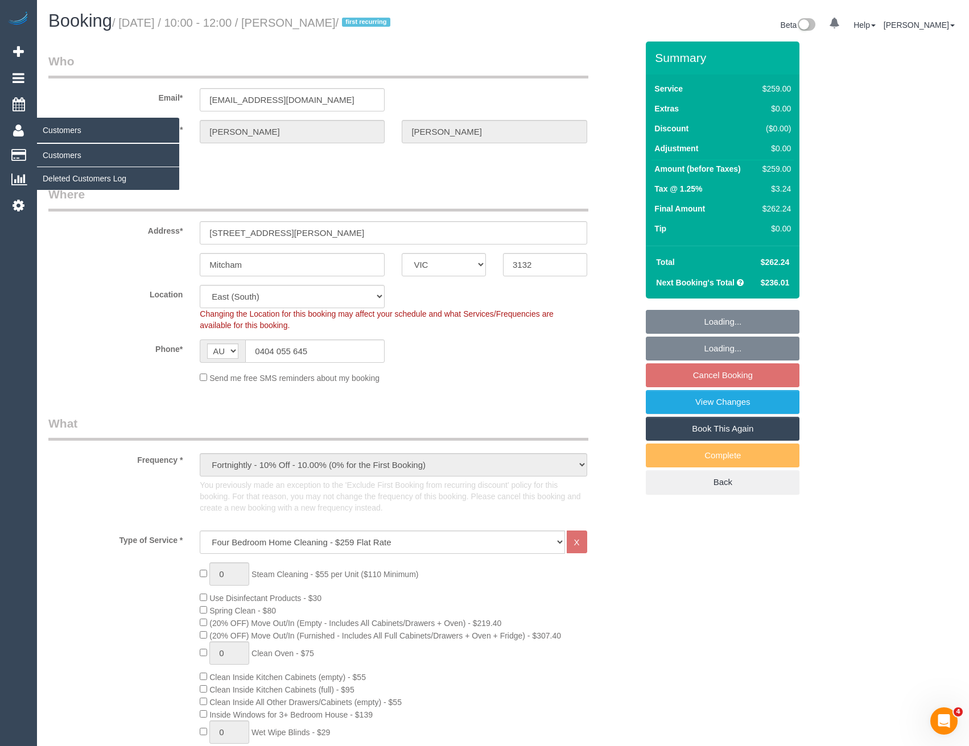
select select "number:22"
select select "number:33"
select select "number:13"
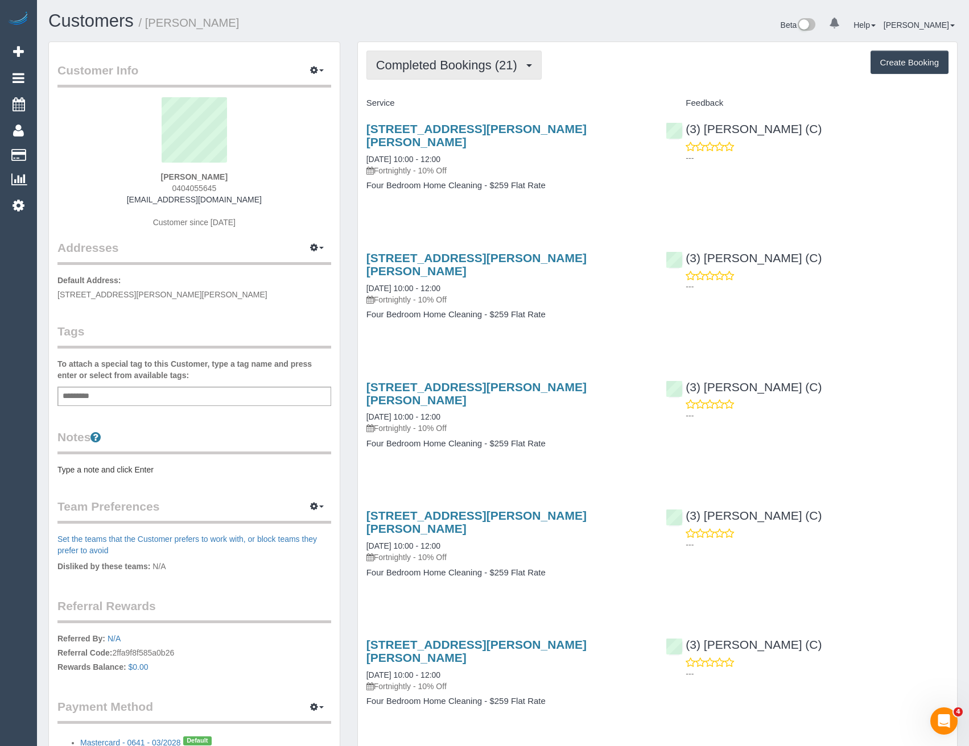
click at [468, 65] on span "Completed Bookings (21)" at bounding box center [449, 65] width 147 height 14
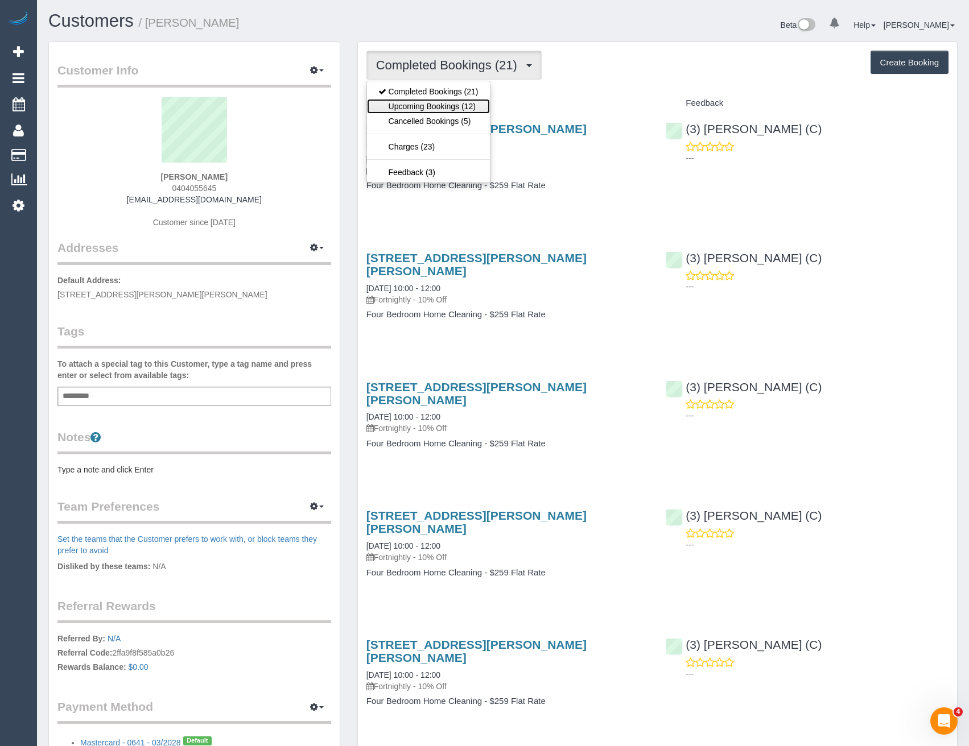
click at [483, 106] on link "Upcoming Bookings (12)" at bounding box center [428, 106] width 123 height 15
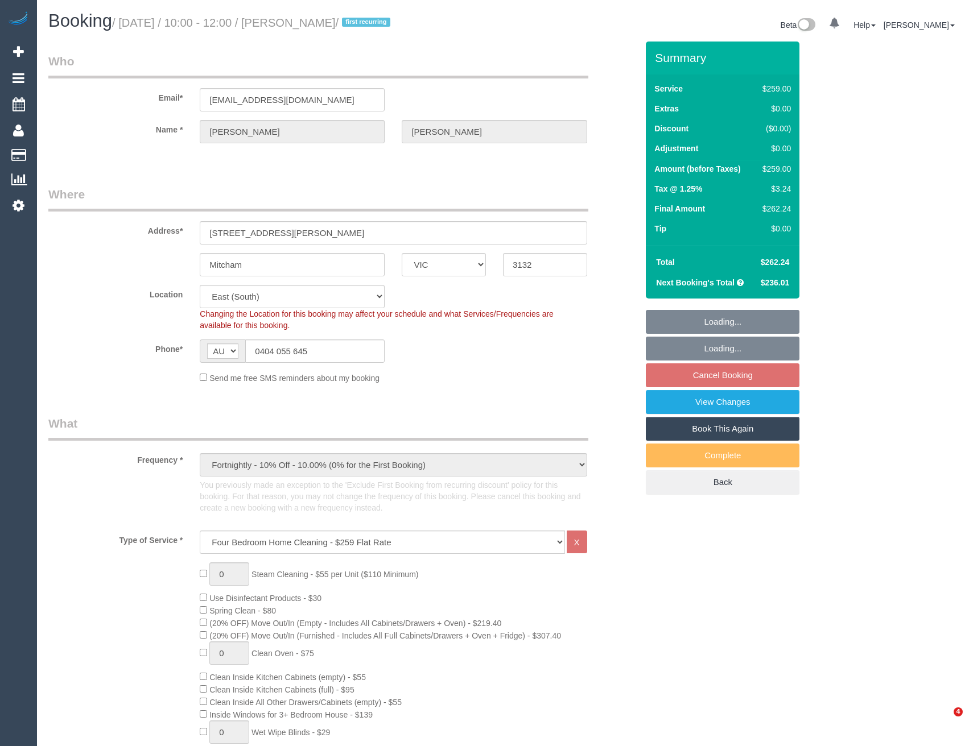
select select "VIC"
select select "number:27"
select select "number:15"
select select "number:18"
select select "number:22"
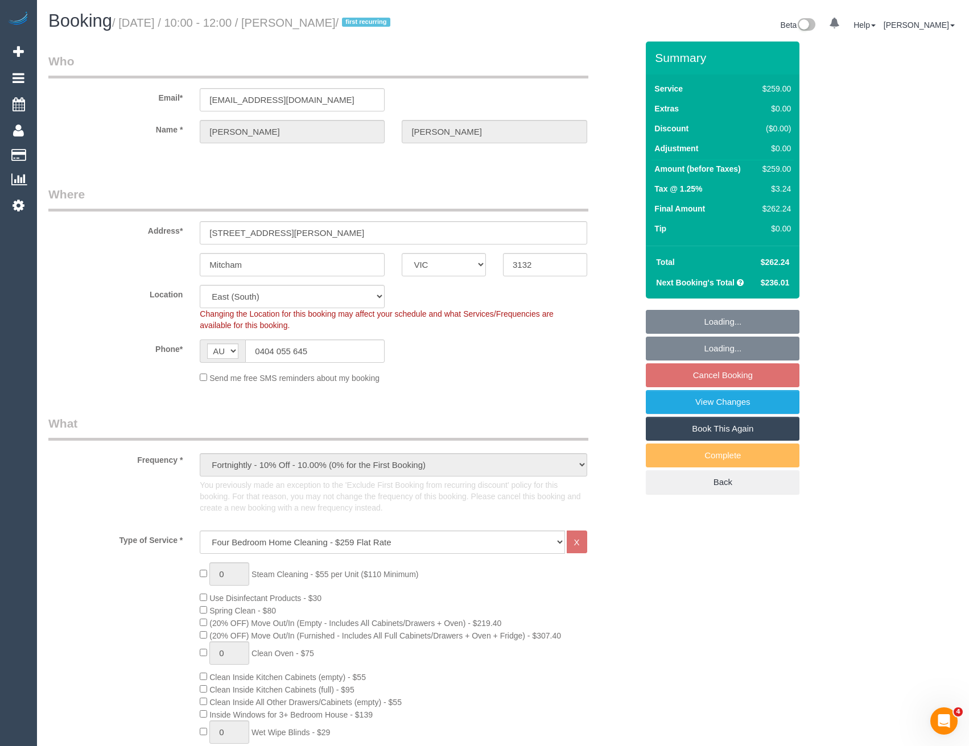
select select "number:33"
select select "number:13"
select select "object:1241"
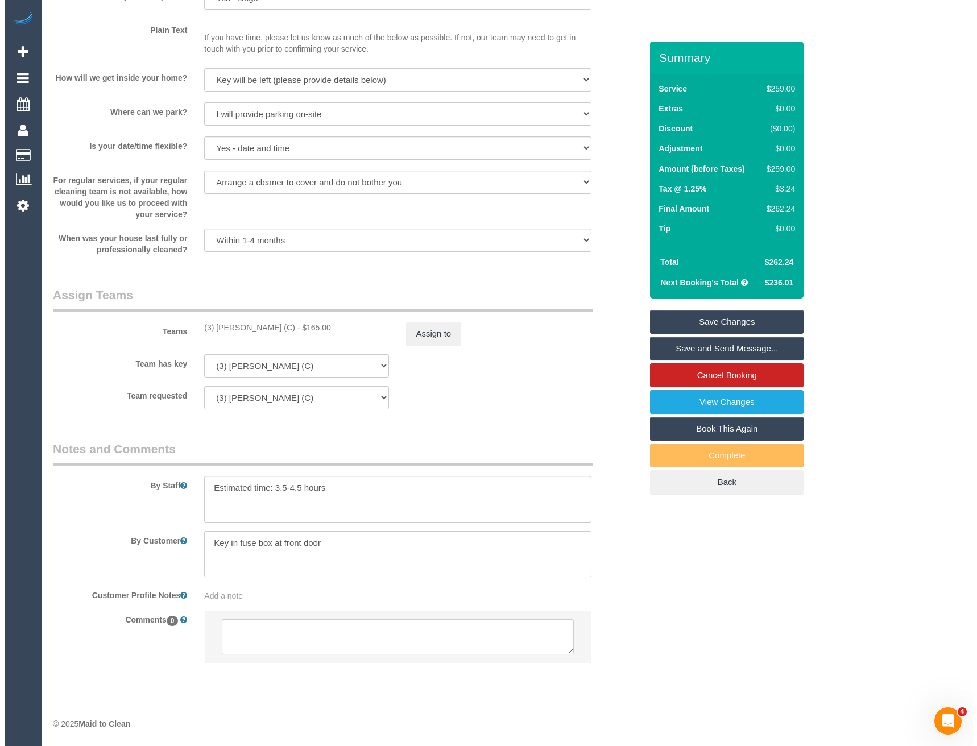
scroll to position [1455, 0]
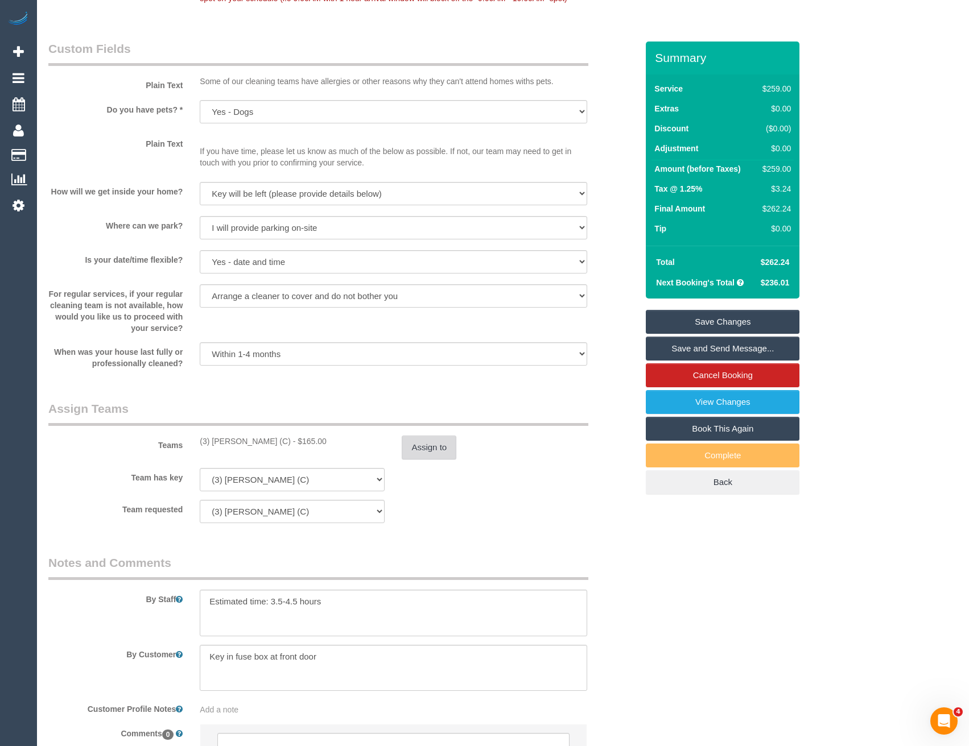
click at [435, 451] on button "Assign to" at bounding box center [429, 448] width 55 height 24
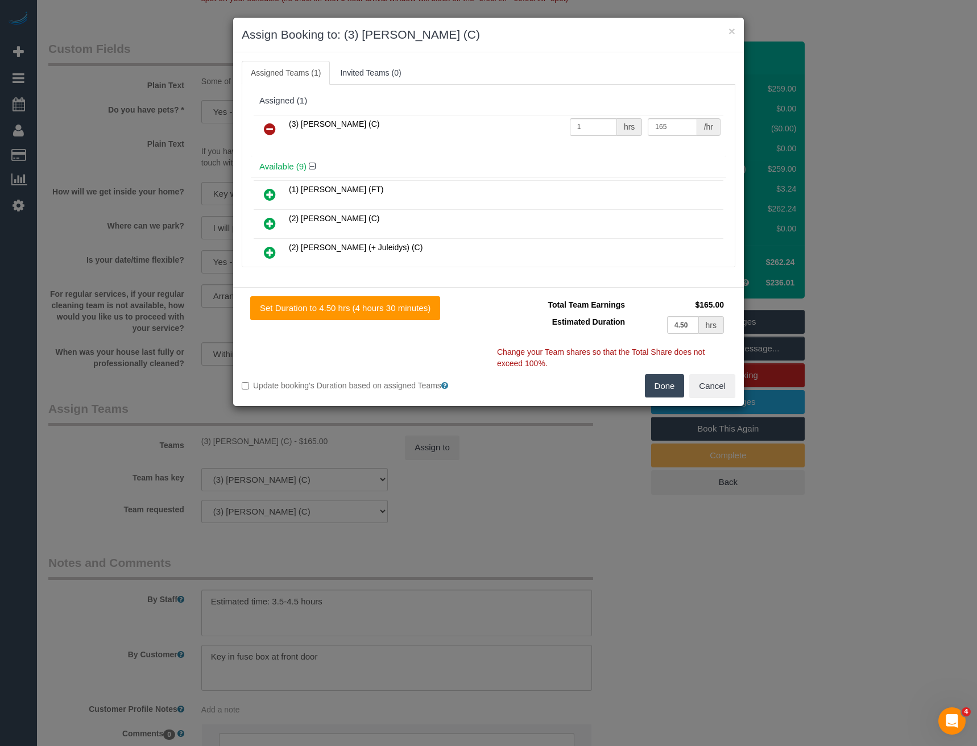
click at [271, 122] on icon at bounding box center [270, 129] width 12 height 14
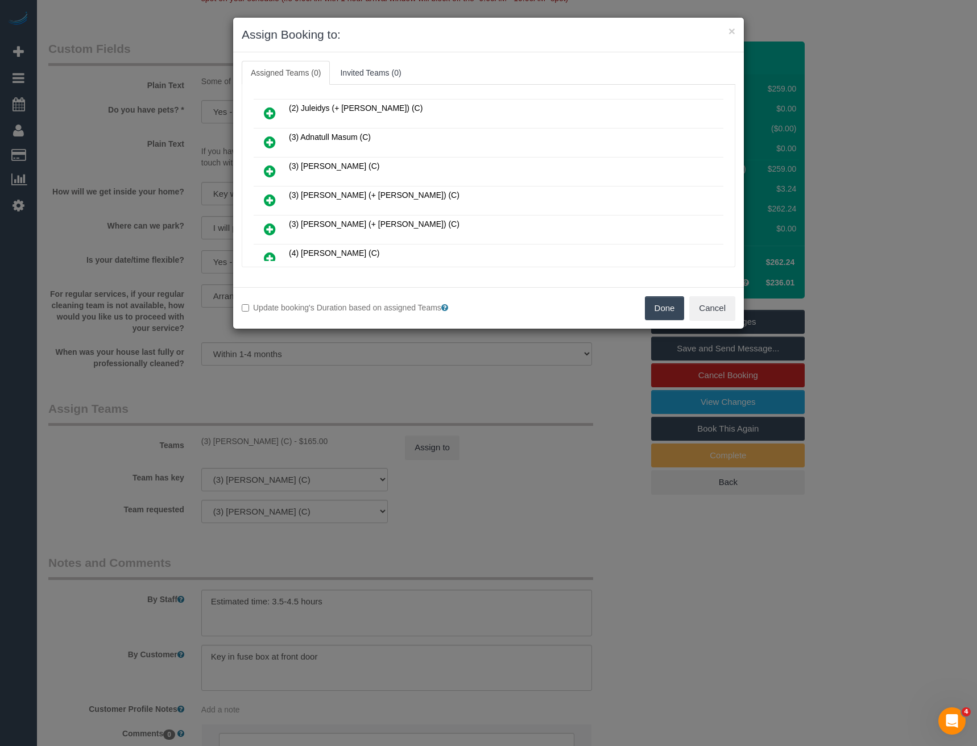
click at [271, 143] on icon at bounding box center [270, 142] width 12 height 14
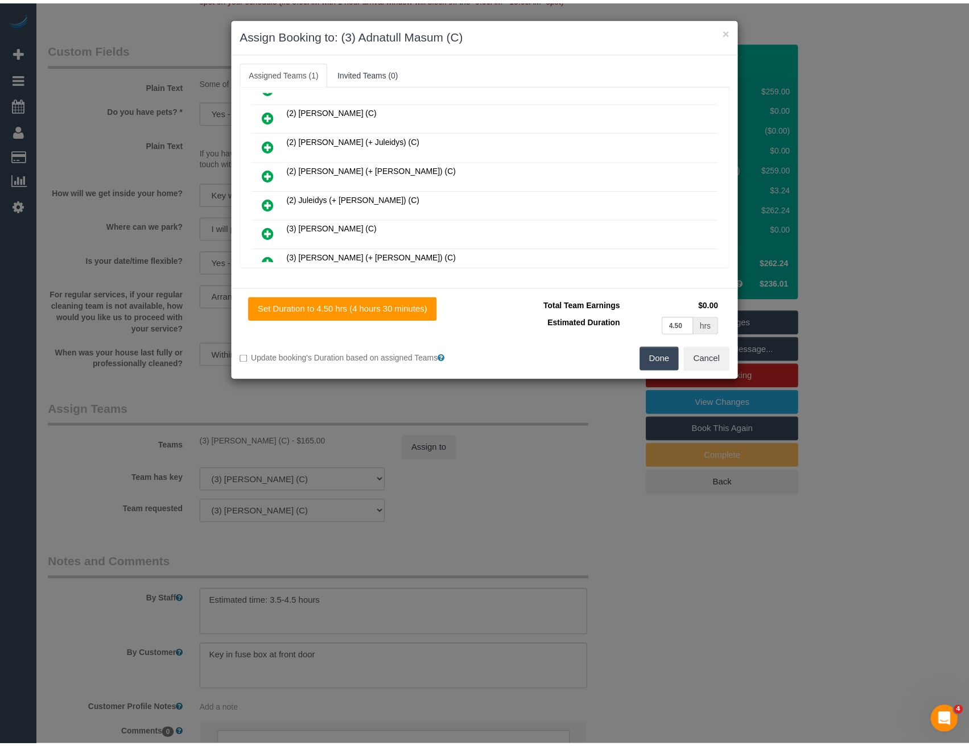
scroll to position [0, 0]
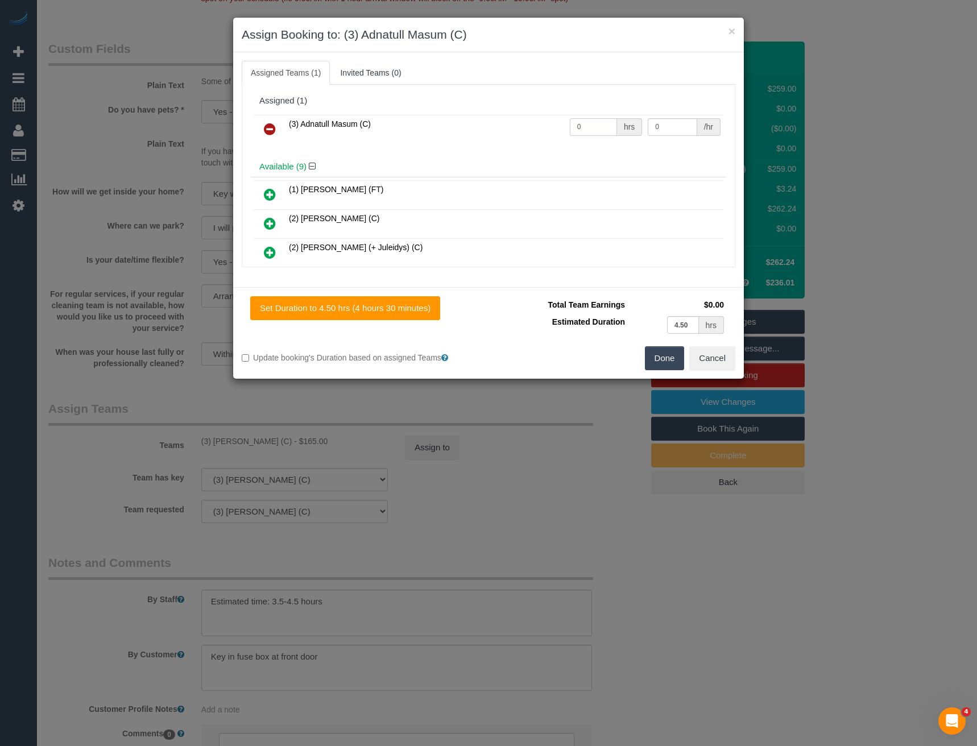
drag, startPoint x: 540, startPoint y: 125, endPoint x: 482, endPoint y: 89, distance: 67.9
click at [509, 116] on tr "(3) Adnatull Masum (C) 0 hrs 0 /hr" at bounding box center [489, 129] width 470 height 29
type input "1"
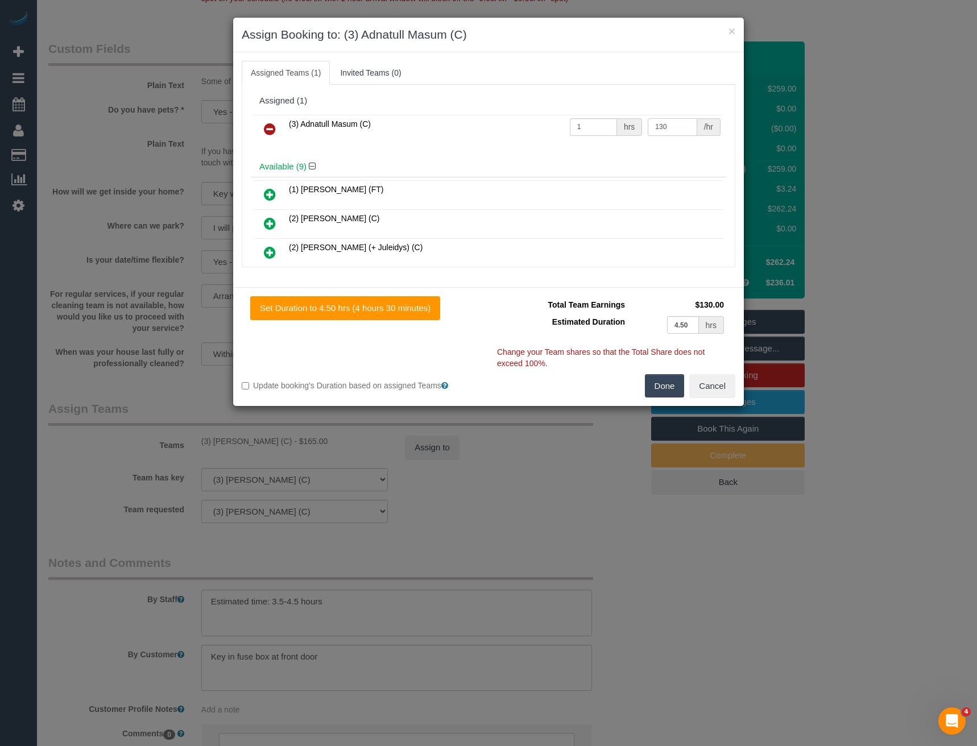
type input "130"
click at [658, 385] on button "Done" at bounding box center [665, 386] width 40 height 24
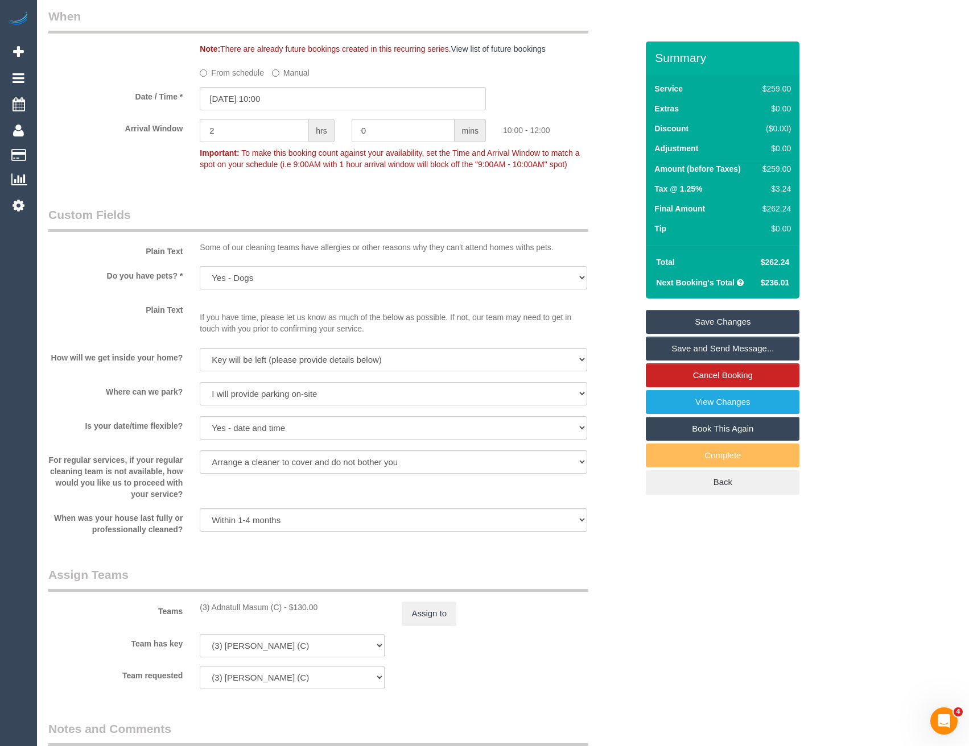
scroll to position [1455, 0]
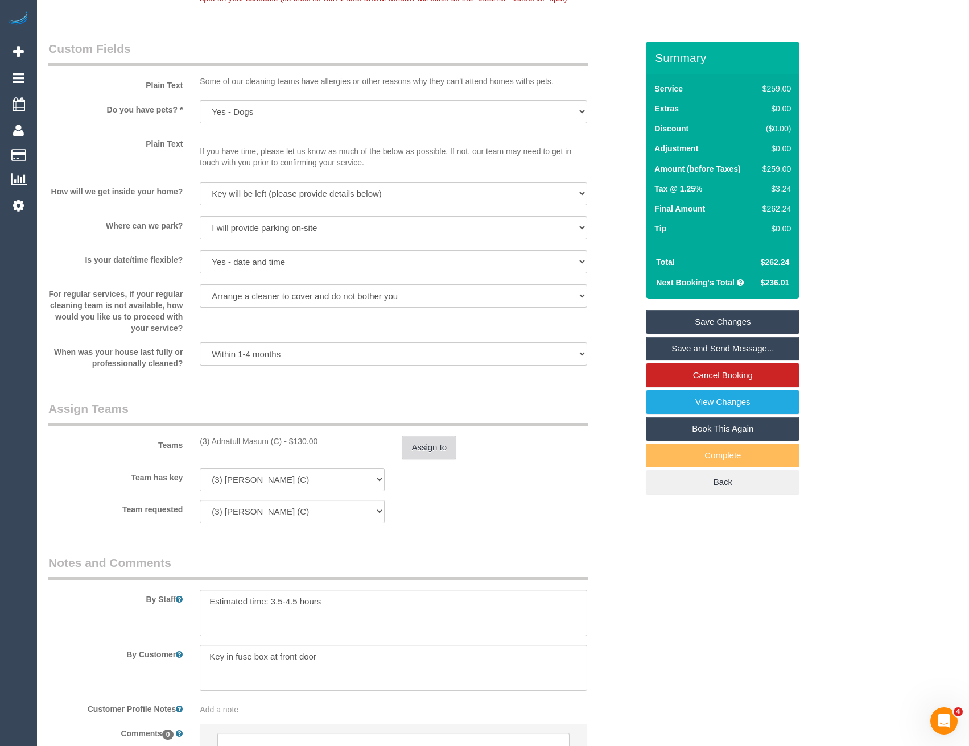
click at [413, 457] on button "Assign to" at bounding box center [429, 448] width 55 height 24
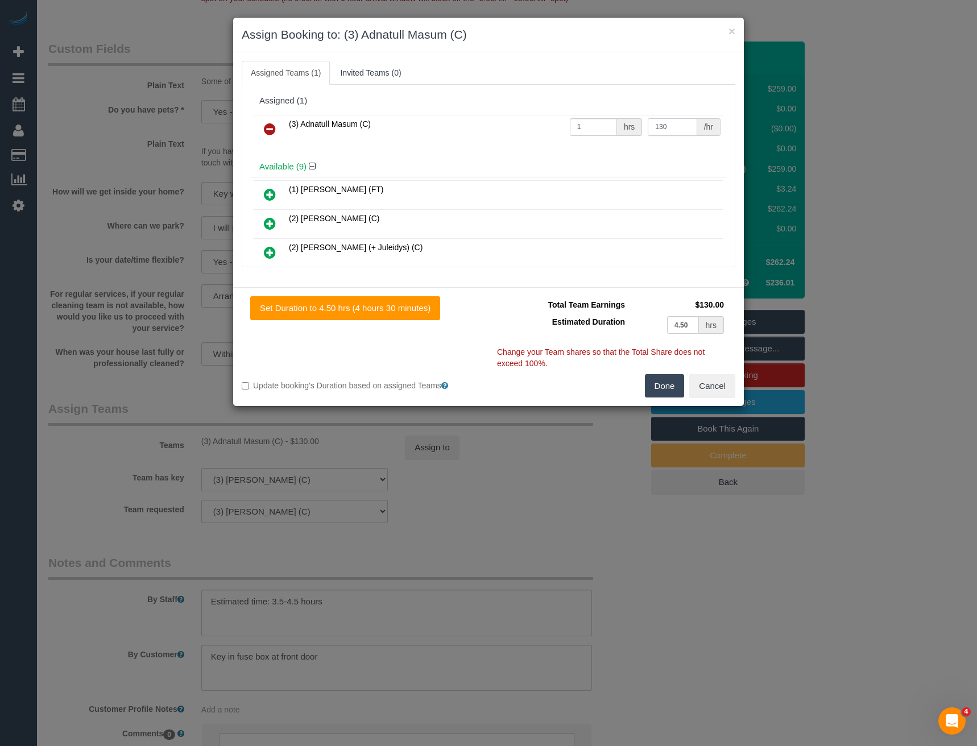
drag, startPoint x: 678, startPoint y: 131, endPoint x: 584, endPoint y: 135, distance: 94.5
click at [598, 138] on tr "(3) Adnatull Masum (C) 1 hrs 130 /hr" at bounding box center [489, 129] width 470 height 29
type input "165"
click at [669, 383] on button "Done" at bounding box center [665, 386] width 40 height 24
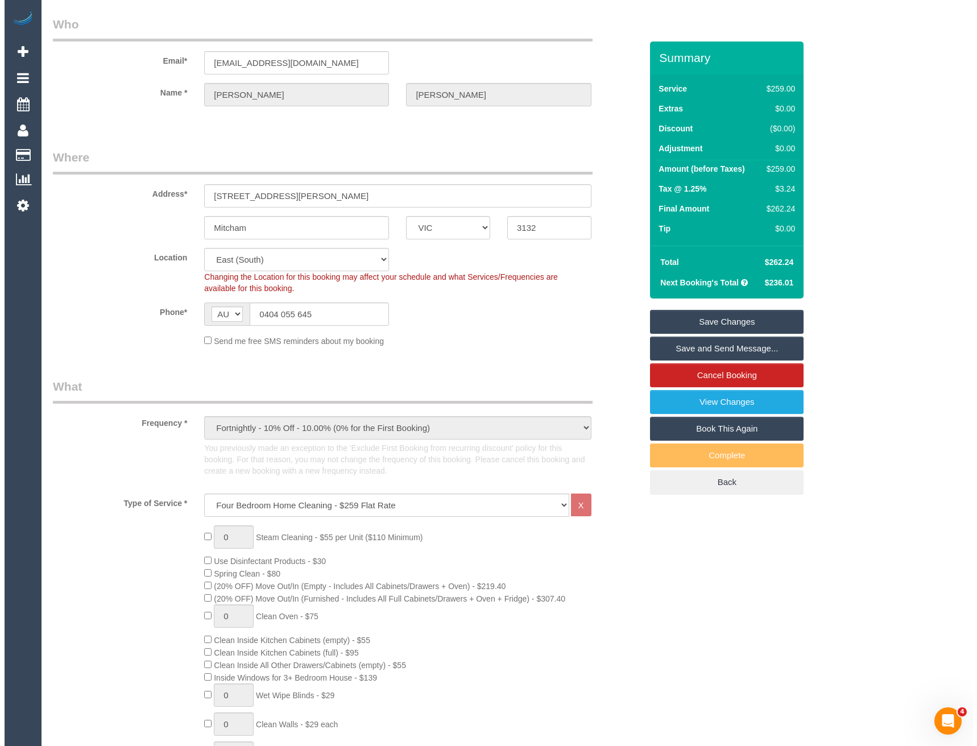
scroll to position [0, 0]
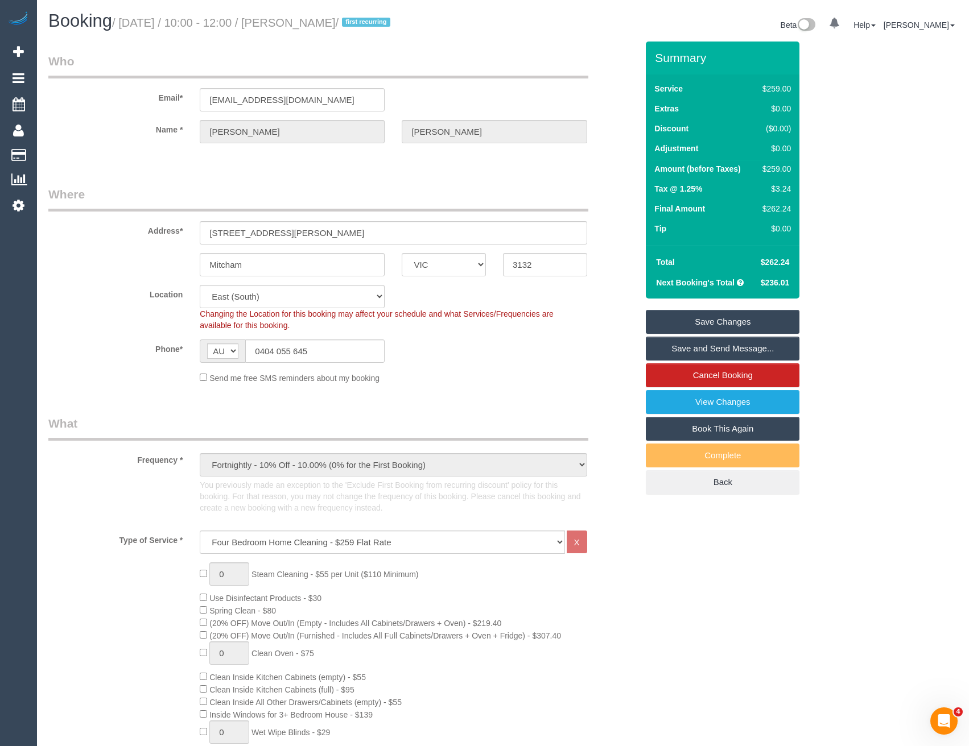
click at [754, 318] on link "Save Changes" at bounding box center [723, 322] width 154 height 24
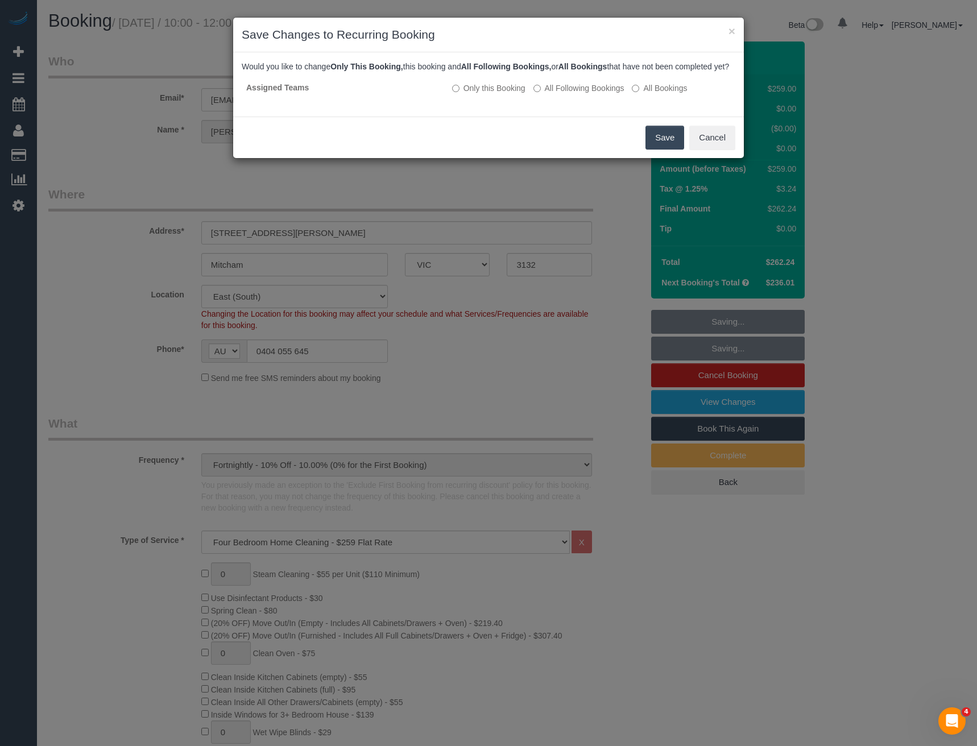
click at [674, 150] on button "Save" at bounding box center [665, 138] width 39 height 24
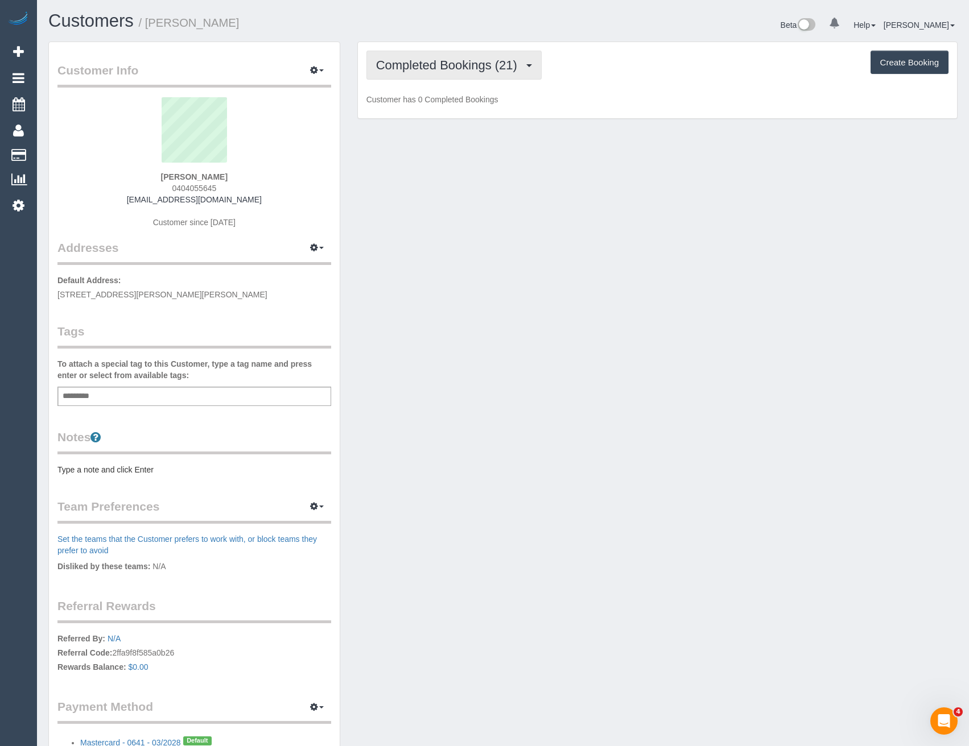
click at [485, 67] on span "Completed Bookings (21)" at bounding box center [449, 65] width 147 height 14
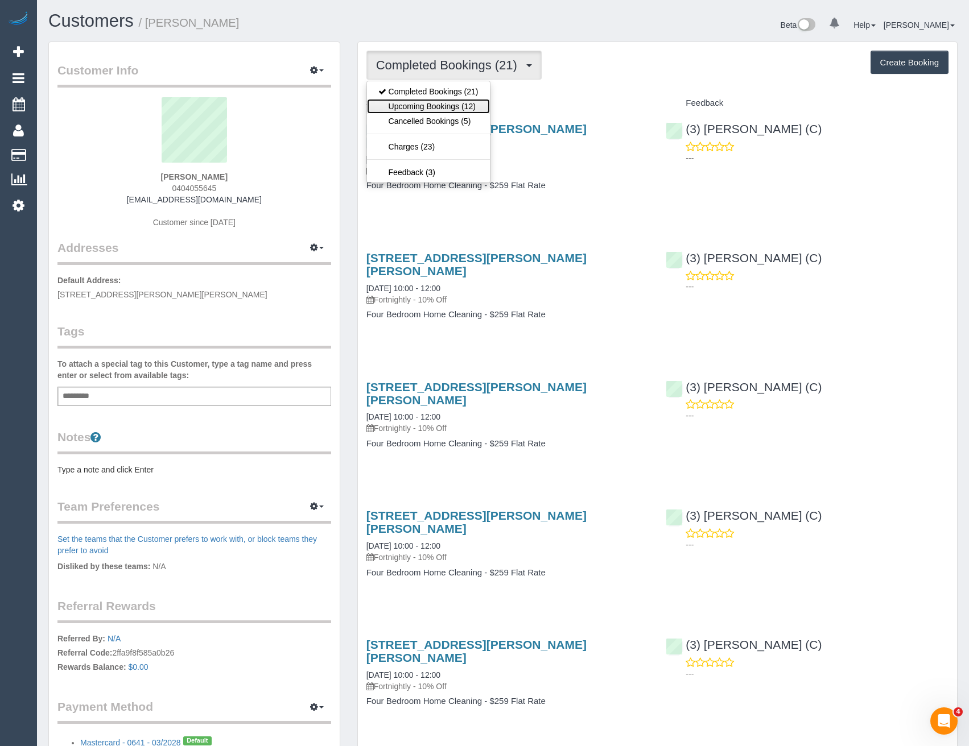
click at [476, 108] on link "Upcoming Bookings (12)" at bounding box center [428, 106] width 123 height 15
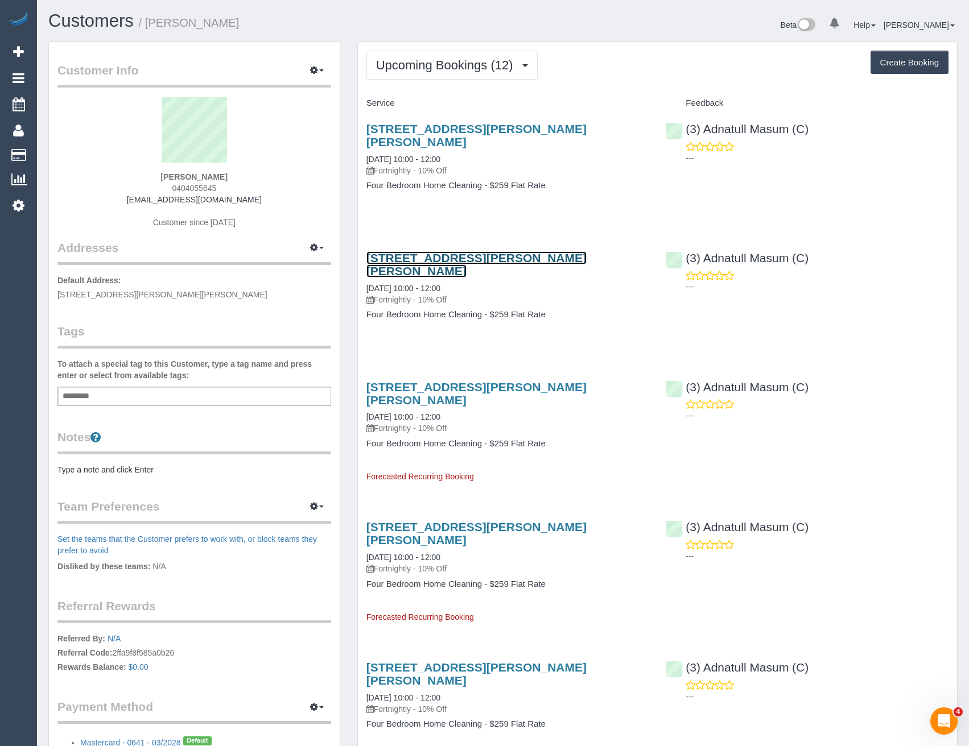
click at [477, 251] on link "[STREET_ADDRESS][PERSON_NAME][PERSON_NAME]" at bounding box center [476, 264] width 220 height 26
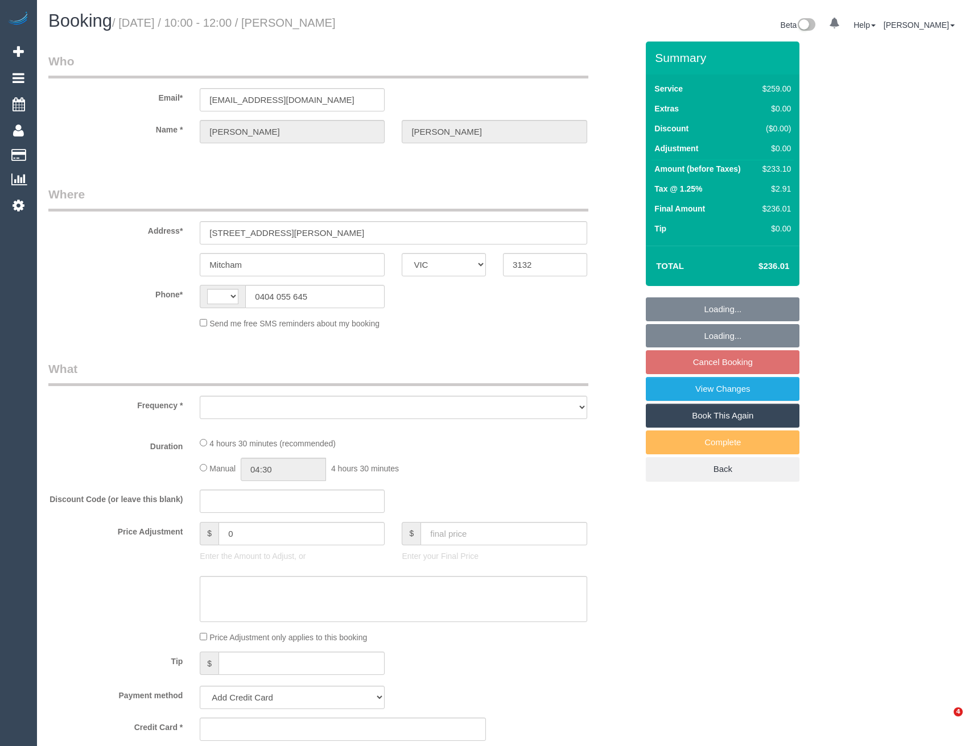
select select "VIC"
select select "string:AU"
select select "object:528"
select select "string:stripe-pm_1QvsIa2GScqysDRV41SCk4lq"
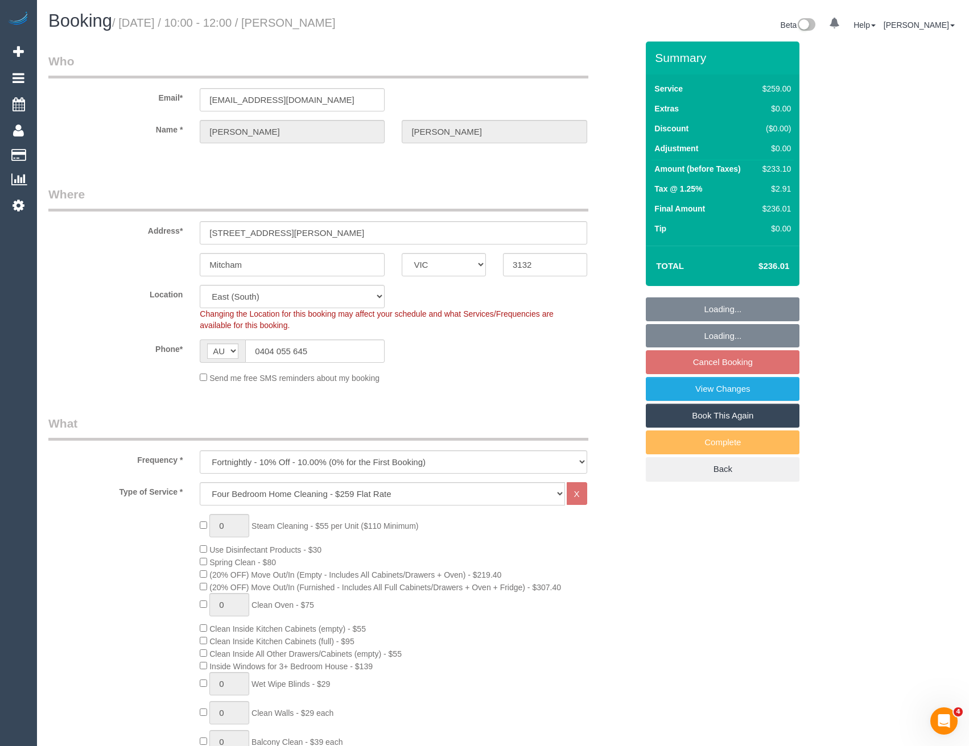
select select "number:27"
select select "number:15"
select select "number:18"
select select "number:22"
select select "number:33"
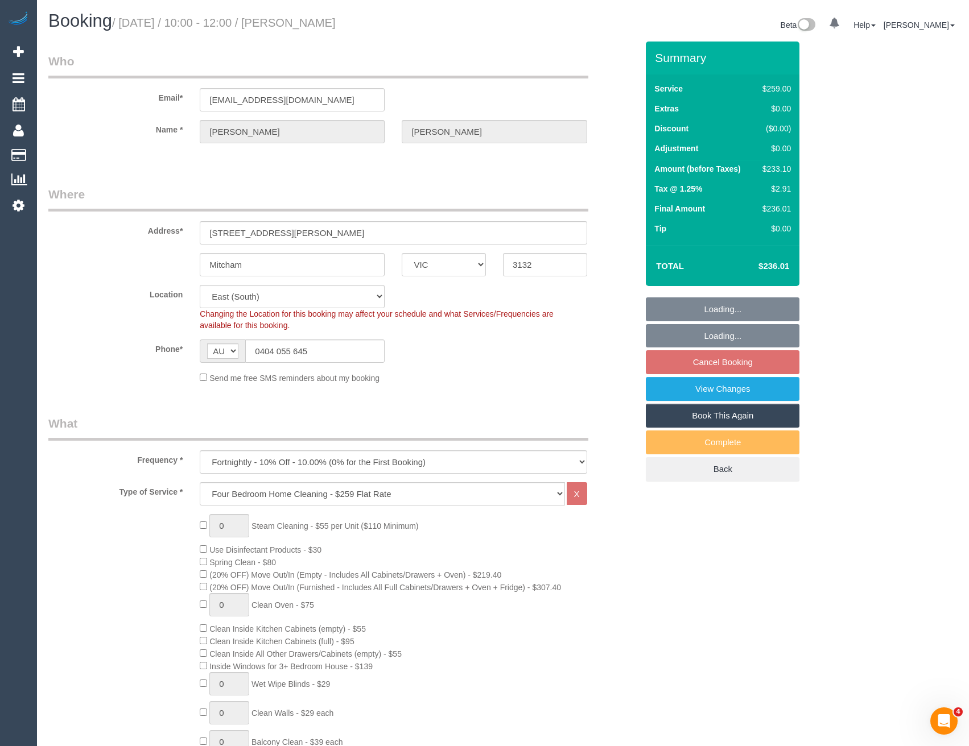
select select "number:13"
select select "spot3"
select select "object:1230"
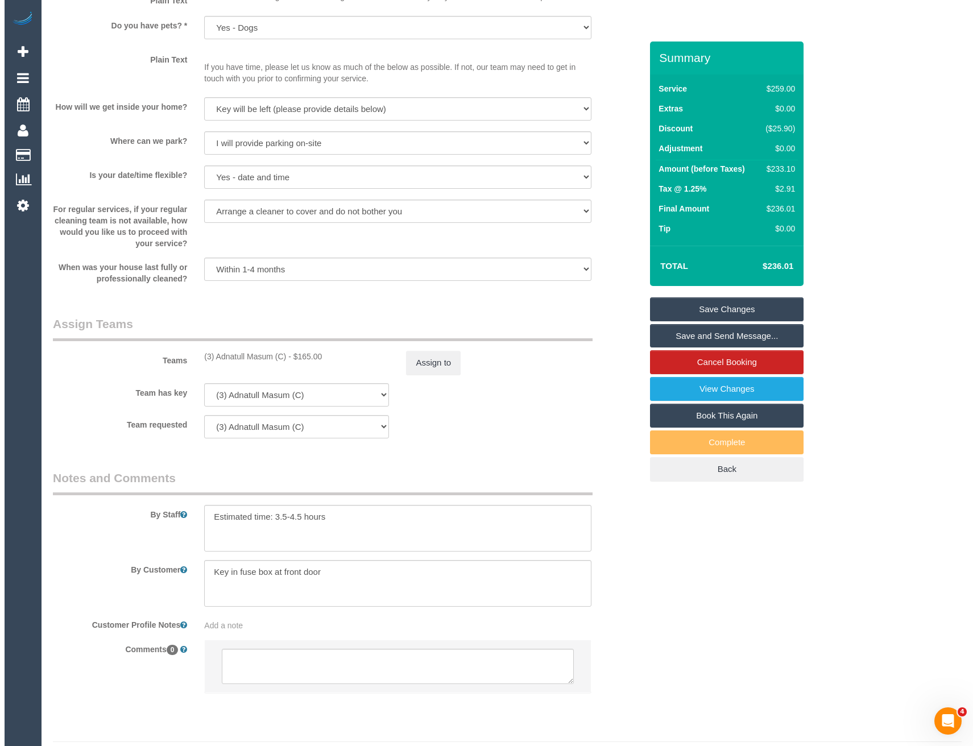
scroll to position [1439, 0]
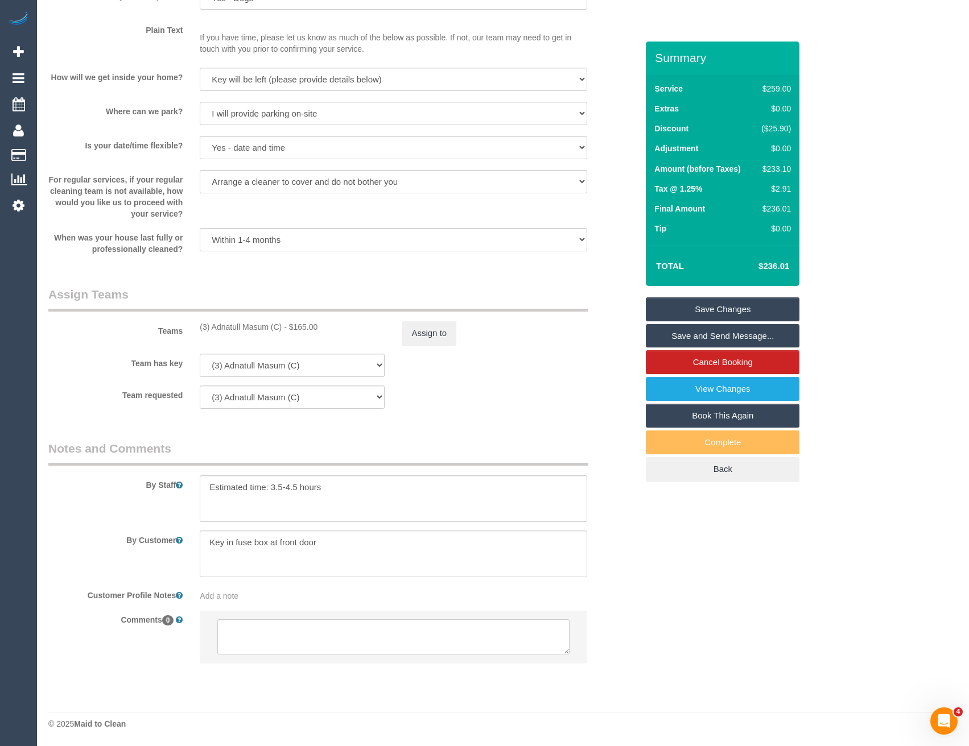
click at [420, 320] on div "Teams (3) Adnatull Masum (C) - $165.00 Assign to" at bounding box center [343, 315] width 606 height 59
click at [432, 329] on button "Assign to" at bounding box center [429, 333] width 55 height 24
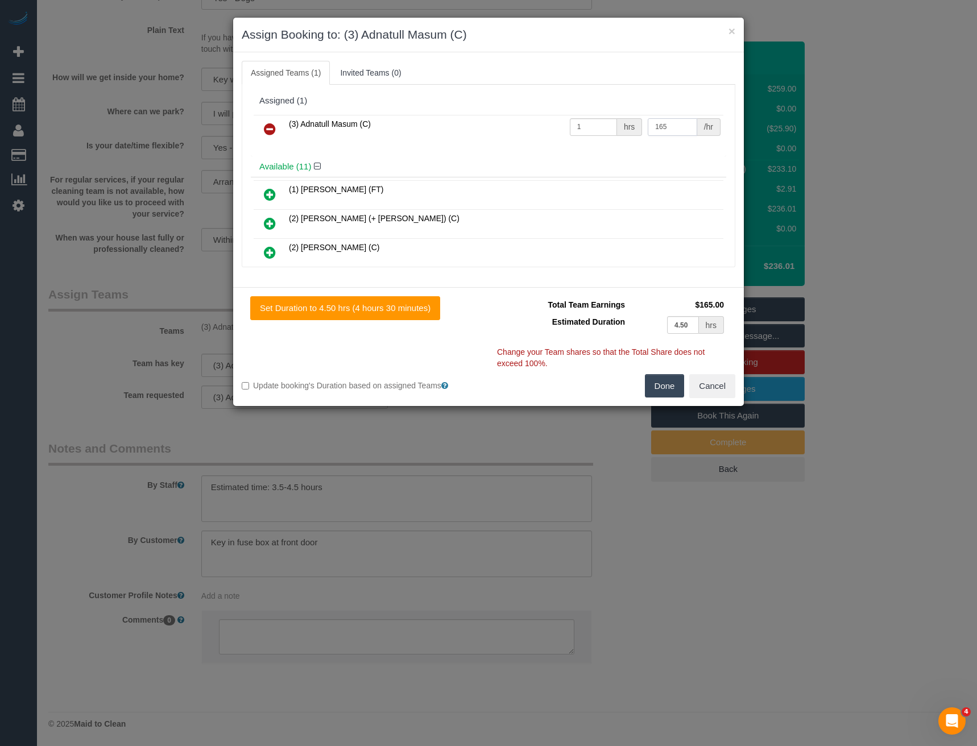
drag, startPoint x: 659, startPoint y: 127, endPoint x: 613, endPoint y: 136, distance: 46.9
click at [613, 136] on tr "(3) Adnatull Masum (C) 1 hrs 165 /hr" at bounding box center [489, 129] width 470 height 29
type input "150"
click at [668, 380] on button "Done" at bounding box center [665, 386] width 40 height 24
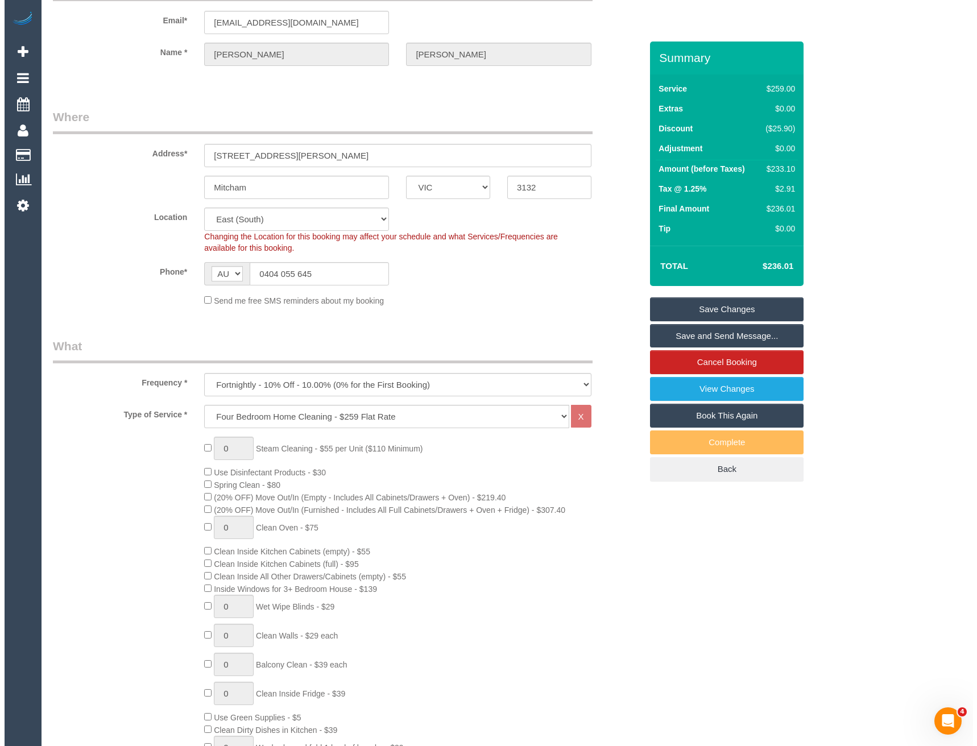
scroll to position [0, 0]
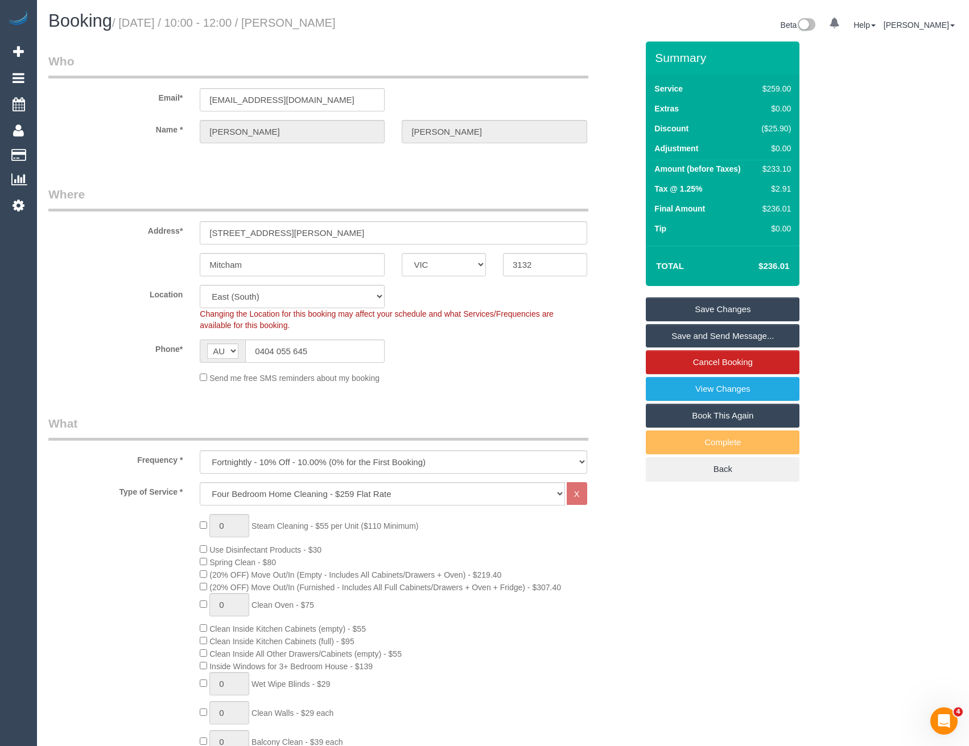
click at [729, 307] on link "Save Changes" at bounding box center [723, 310] width 154 height 24
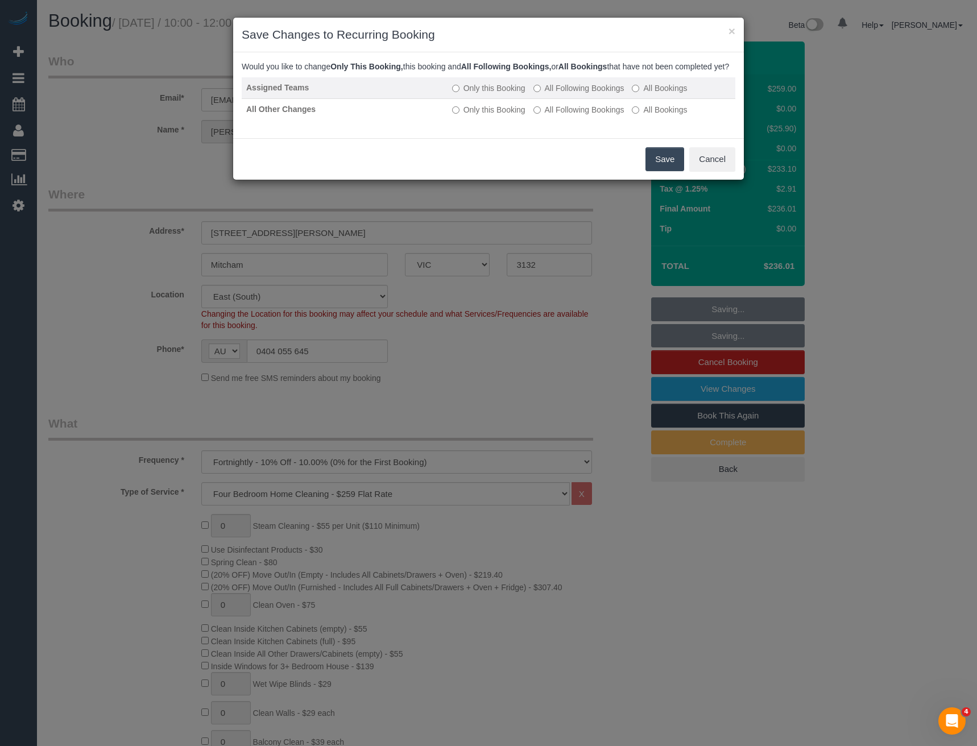
click at [545, 94] on label "All Following Bookings" at bounding box center [579, 87] width 91 height 11
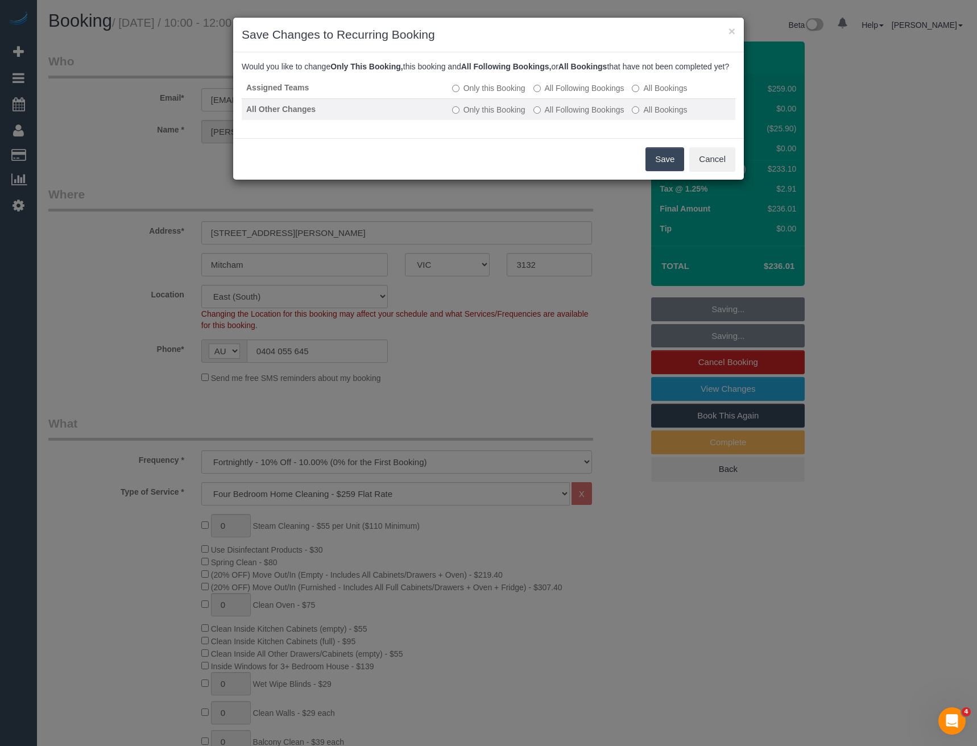
click at [552, 115] on label "All Following Bookings" at bounding box center [579, 109] width 91 height 11
click at [662, 168] on button "Save" at bounding box center [665, 159] width 39 height 24
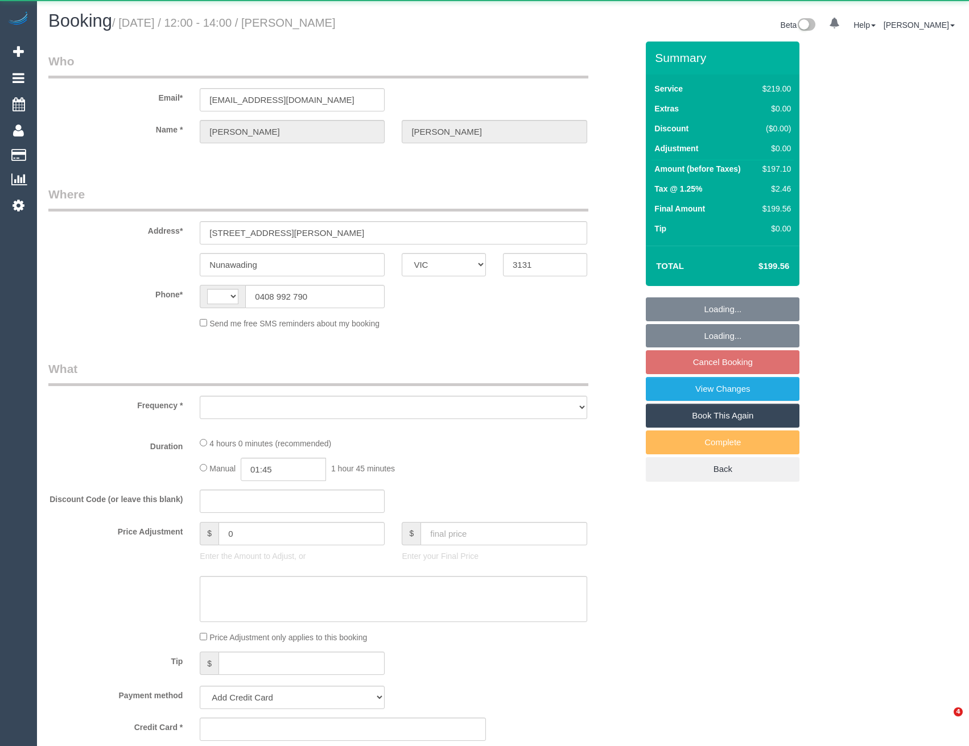
select select "VIC"
select select "string:AU"
select select "object:522"
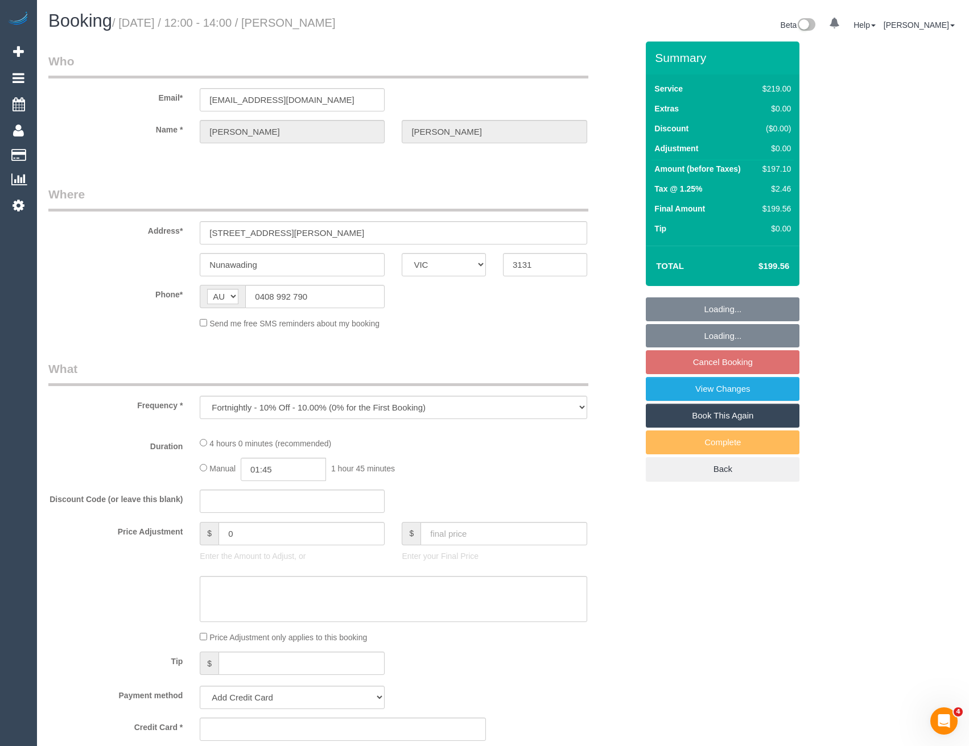
select select "string:stripe-pm_1PLJR52GScqysDRVpJTu5Mdb"
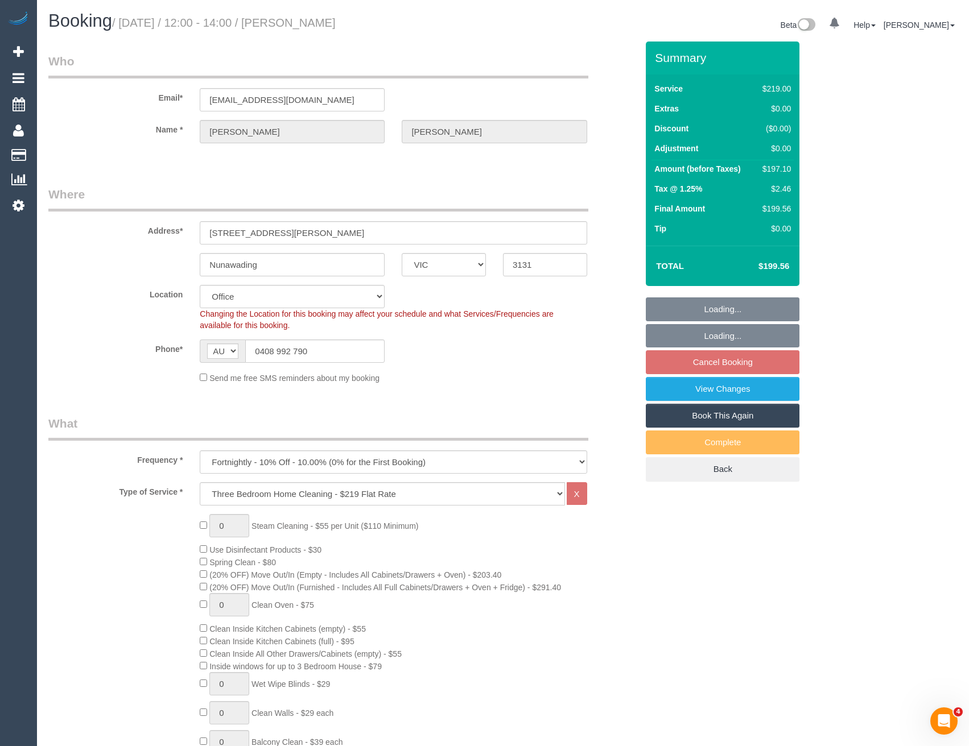
select select "number:27"
select select "number:14"
select select "number:19"
select select "number:24"
select select "object:2146"
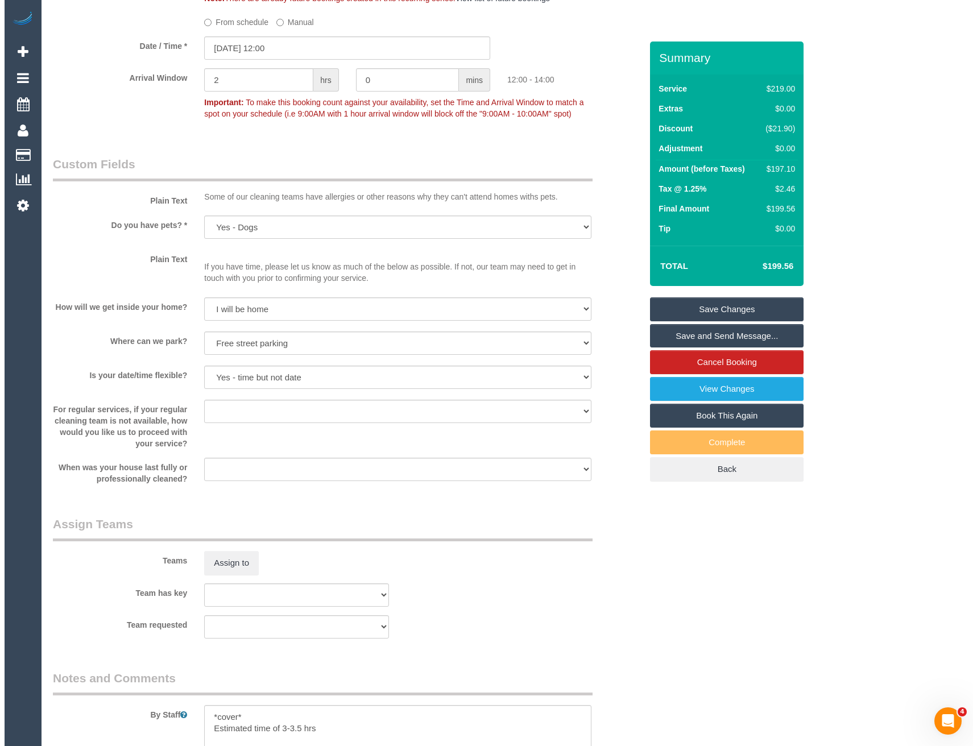
scroll to position [1365, 0]
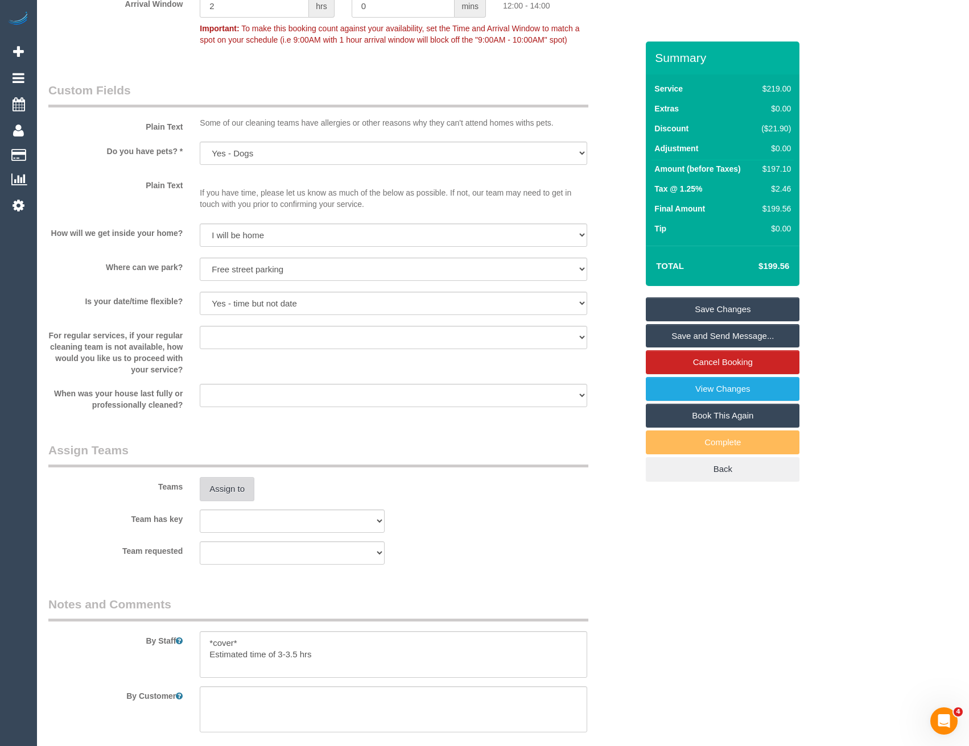
click at [228, 495] on button "Assign to" at bounding box center [227, 489] width 55 height 24
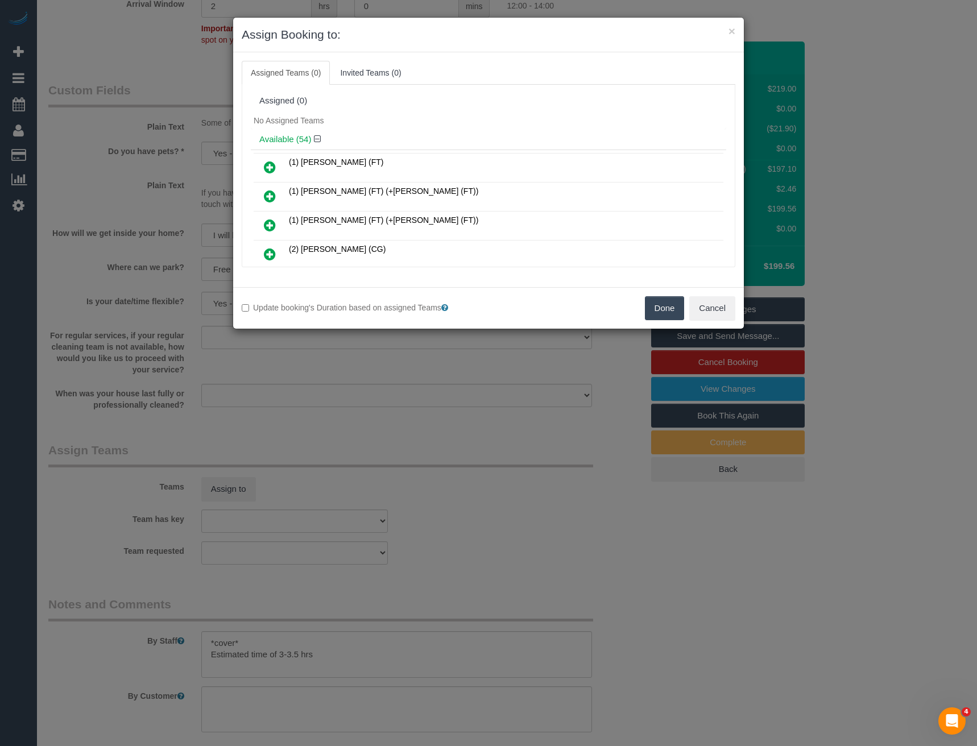
scroll to position [656, 0]
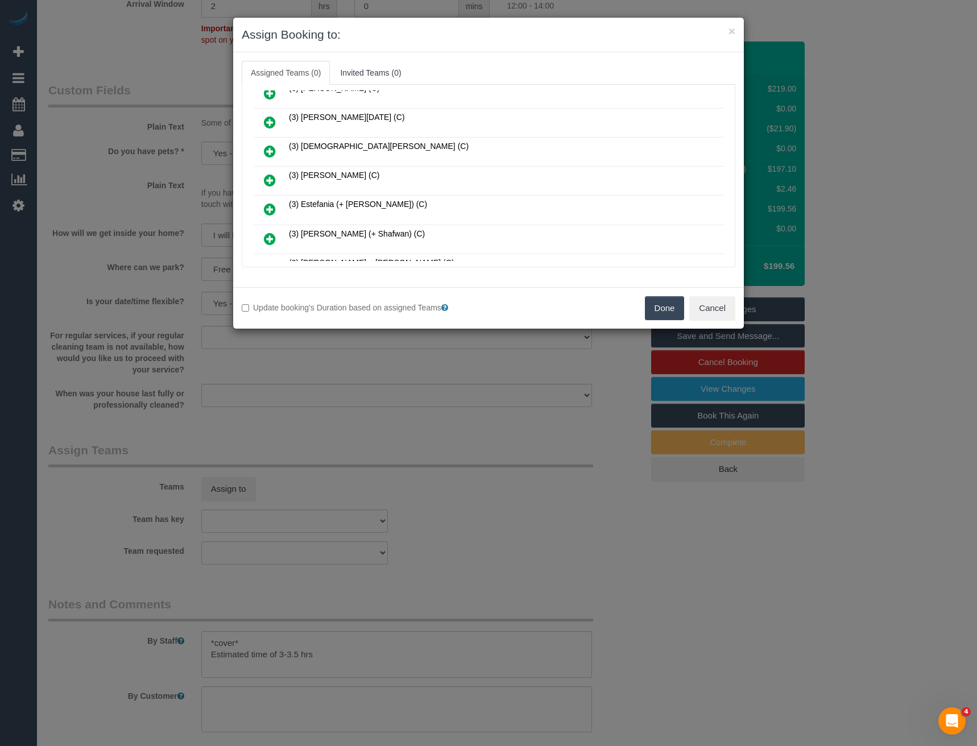
click at [271, 176] on icon at bounding box center [270, 180] width 12 height 14
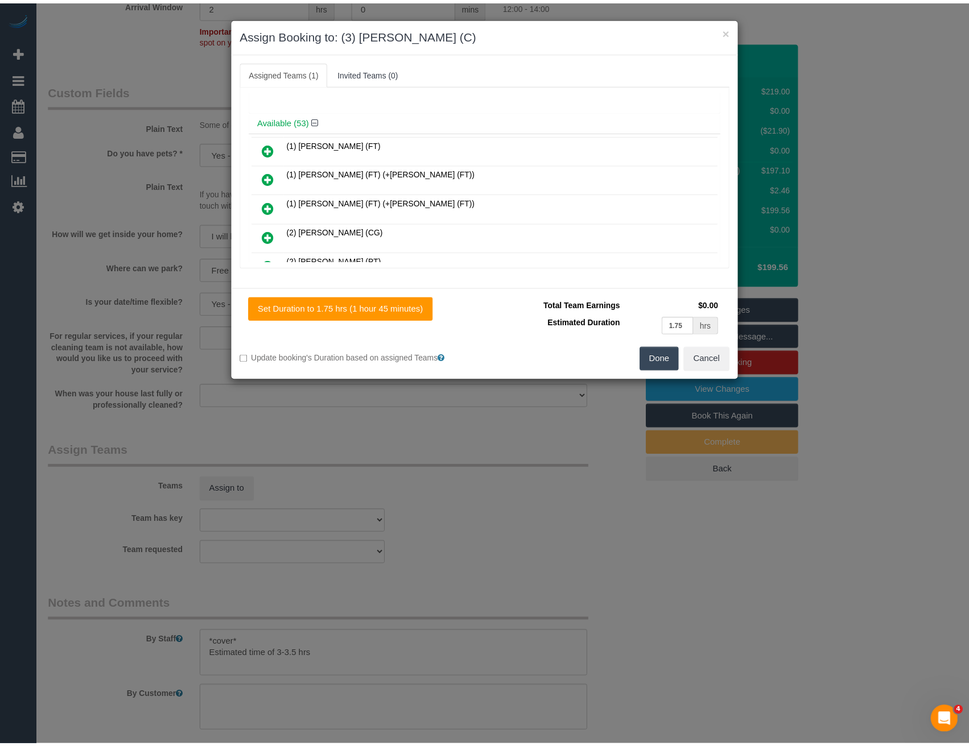
scroll to position [0, 0]
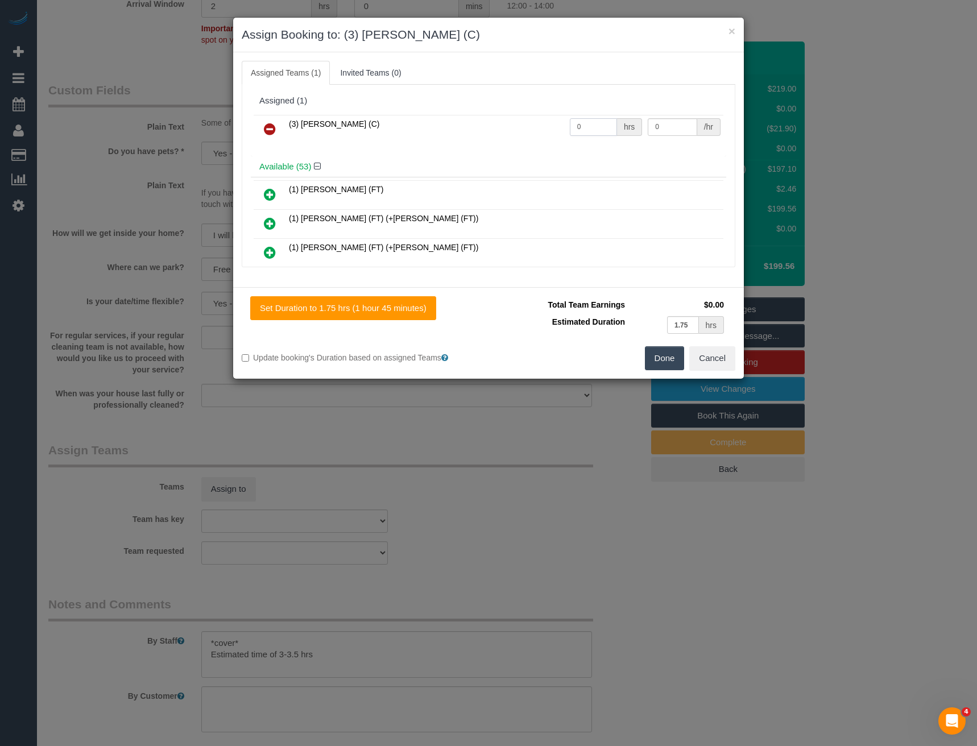
drag, startPoint x: 585, startPoint y: 130, endPoint x: 505, endPoint y: 130, distance: 79.6
click at [518, 138] on tr "(3) Denuwan Lamahewa (C) 0 hrs 0 /hr" at bounding box center [489, 129] width 470 height 29
type input "1"
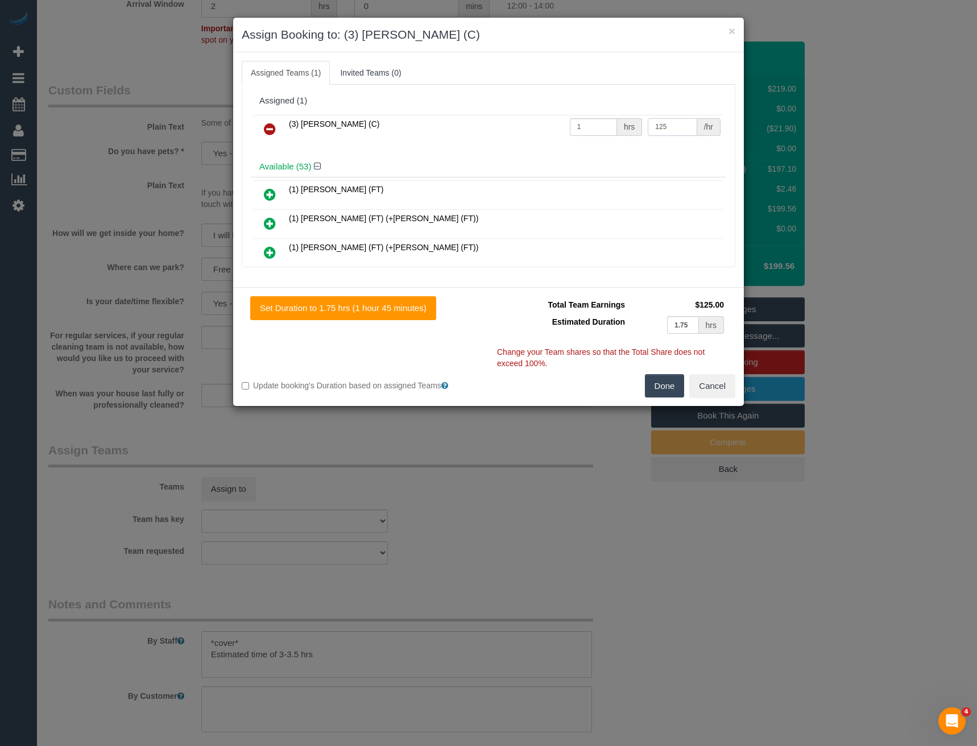
type input "125"
click at [658, 391] on button "Done" at bounding box center [665, 386] width 40 height 24
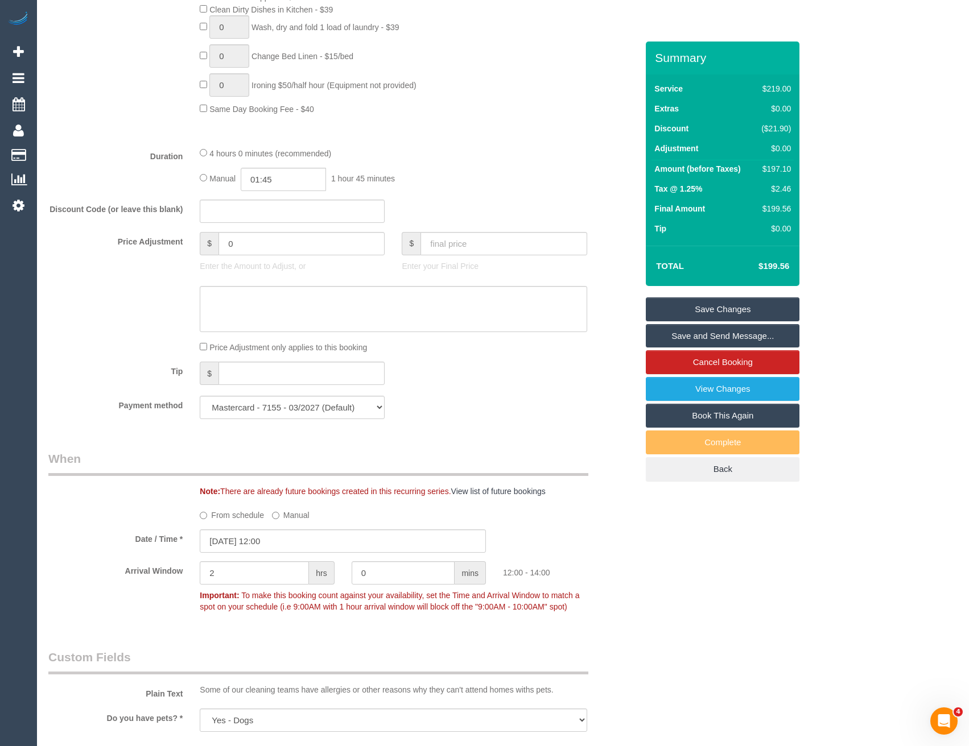
scroll to position [683, 0]
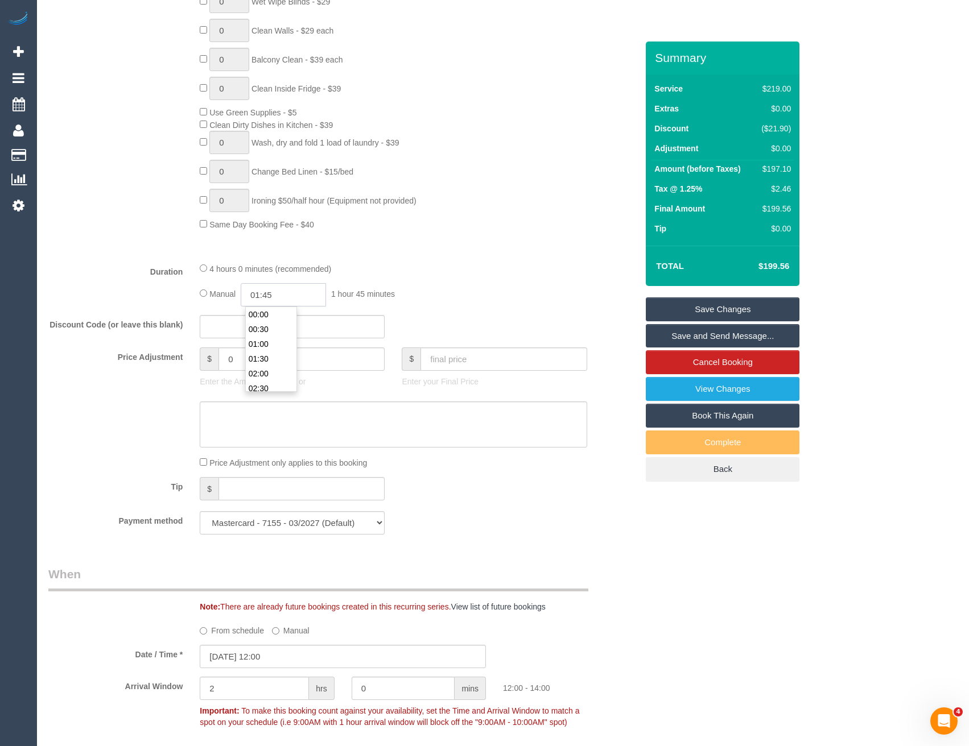
click at [279, 294] on input "01:45" at bounding box center [283, 294] width 85 height 23
type input "03:30"
click at [272, 330] on li "03:30" at bounding box center [271, 327] width 51 height 15
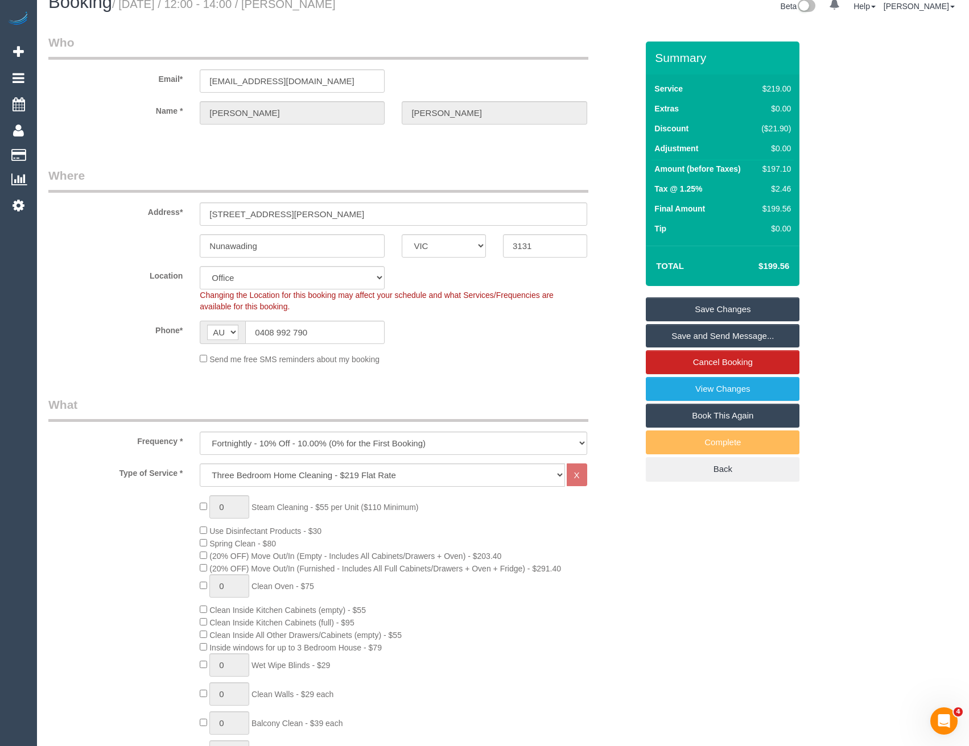
scroll to position [0, 0]
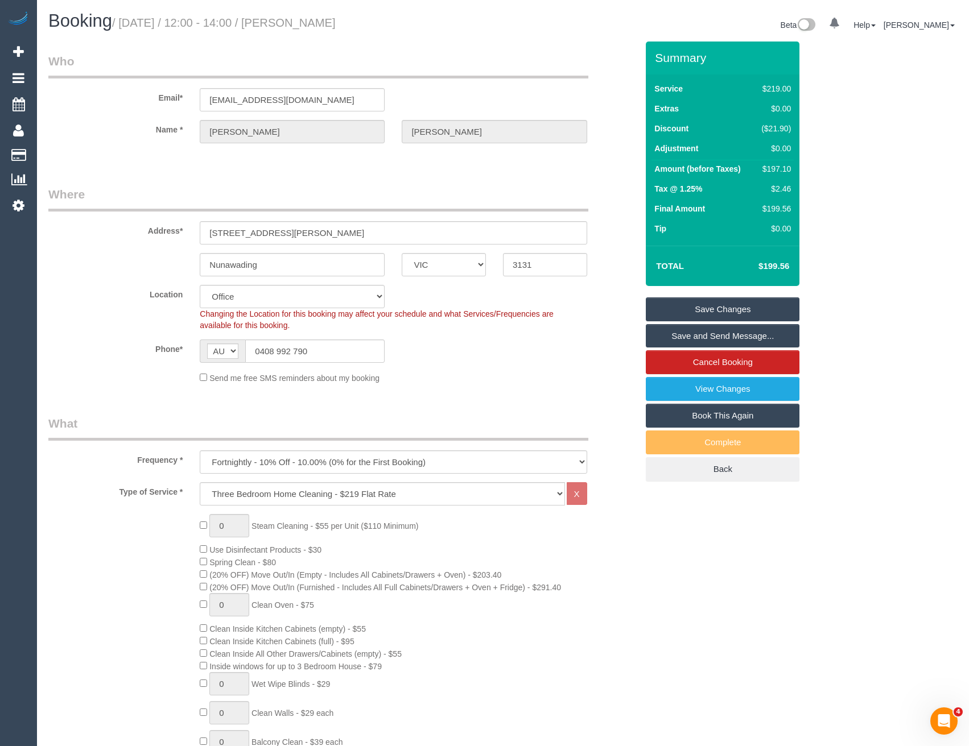
click at [673, 305] on link "Save Changes" at bounding box center [723, 310] width 154 height 24
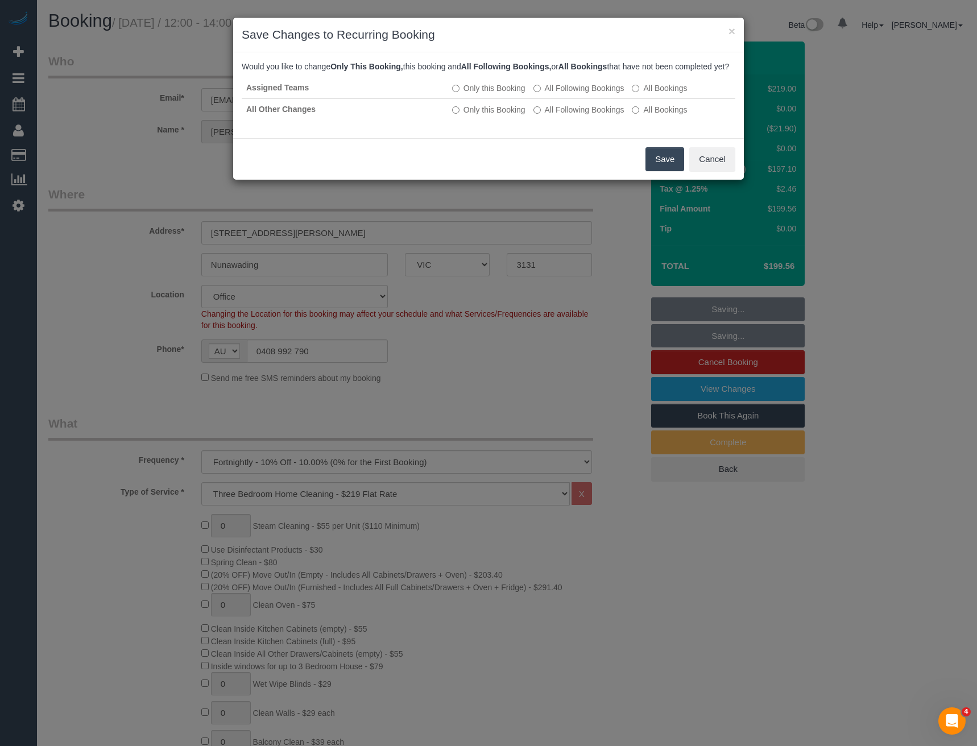
click at [656, 171] on button "Save" at bounding box center [665, 159] width 39 height 24
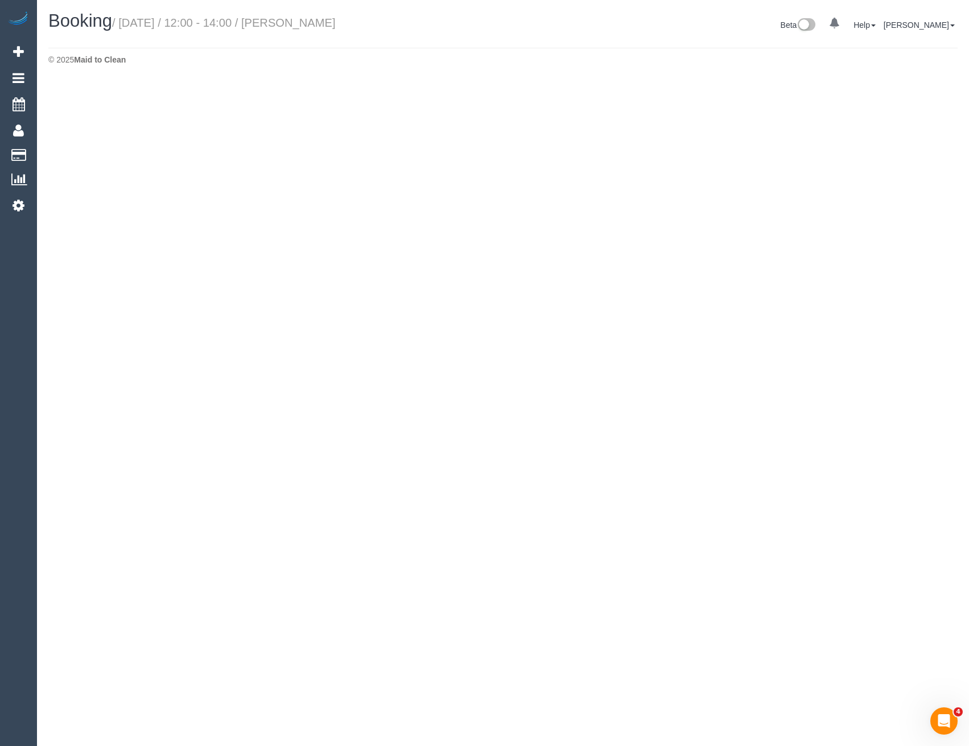
select select "VIC"
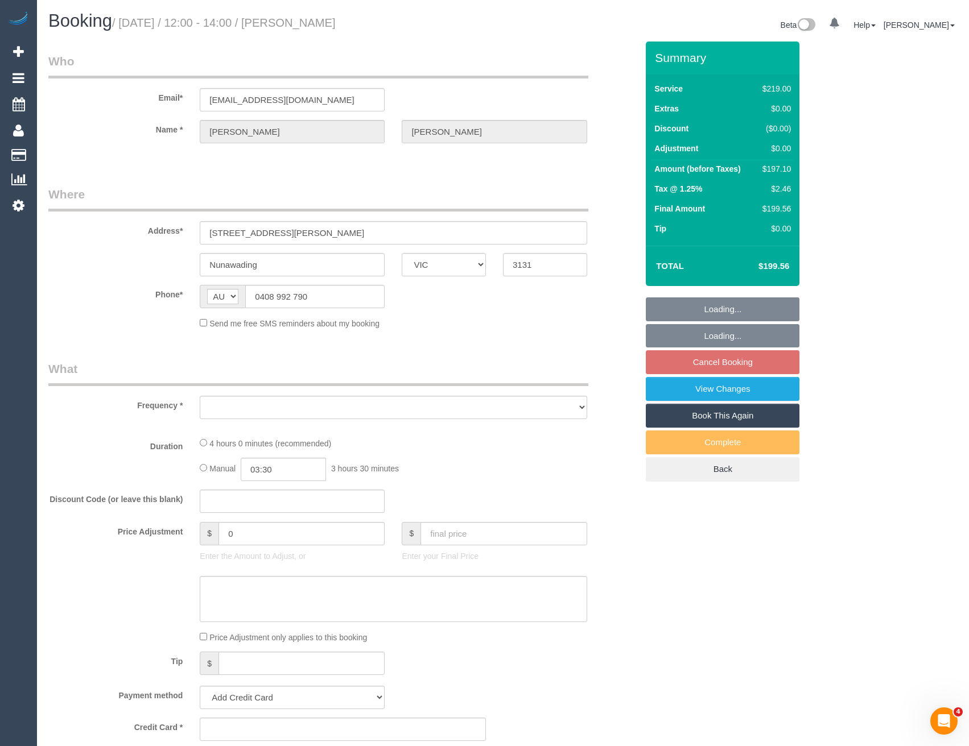
select select "object:8710"
select select "string:stripe-pm_1PLJR52GScqysDRVpJTu5Mdb"
select select "number:27"
select select "number:14"
select select "number:19"
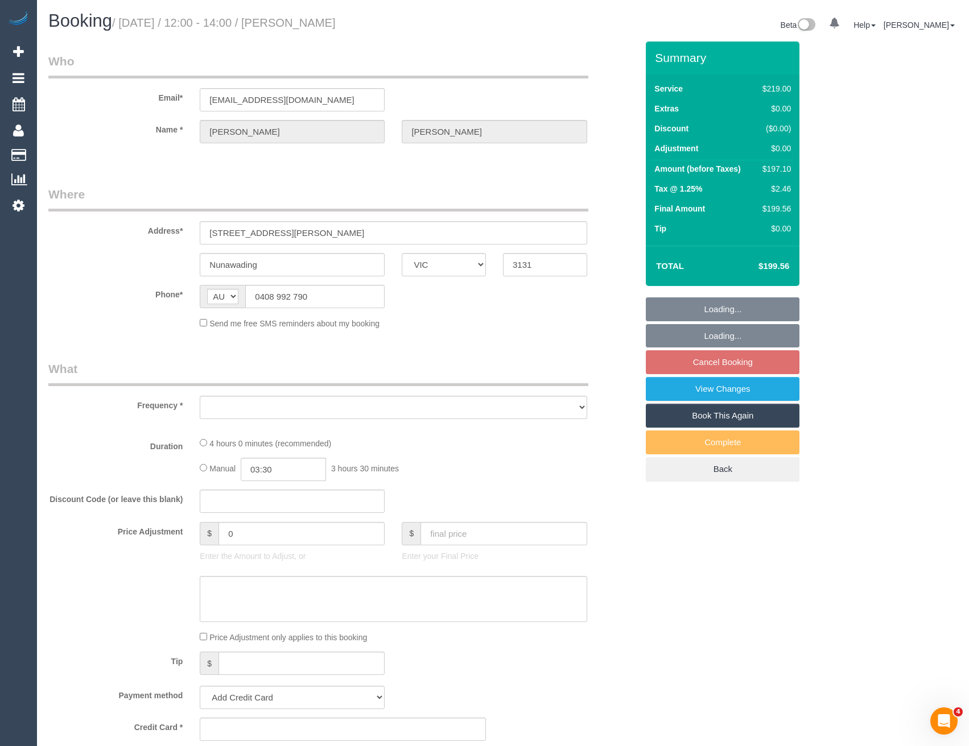
select select "number:24"
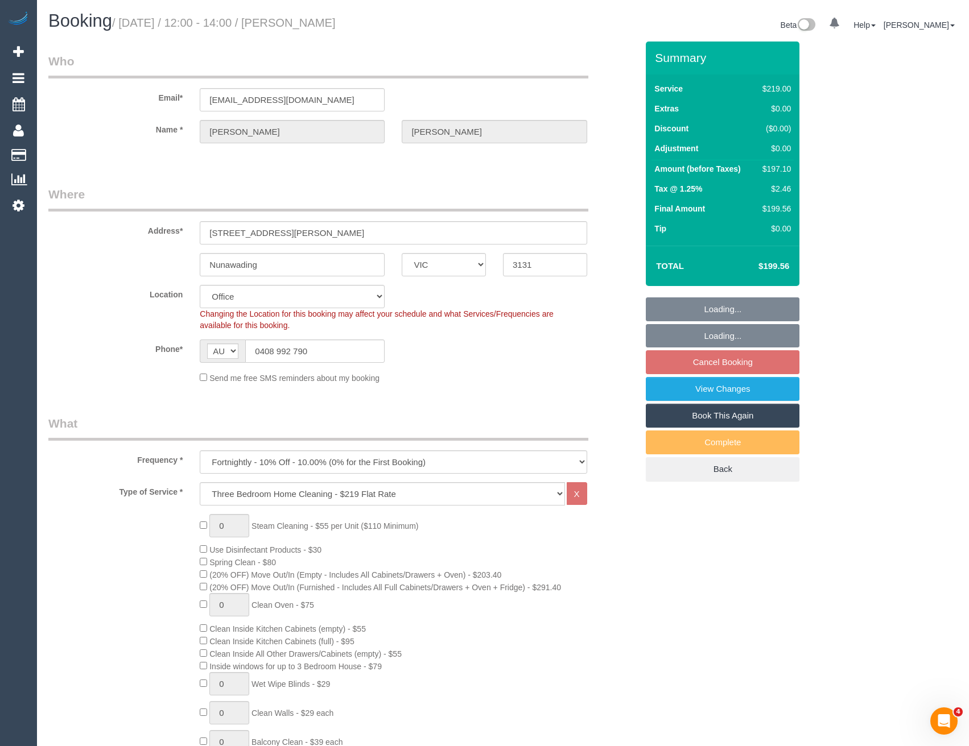
select select "object:9015"
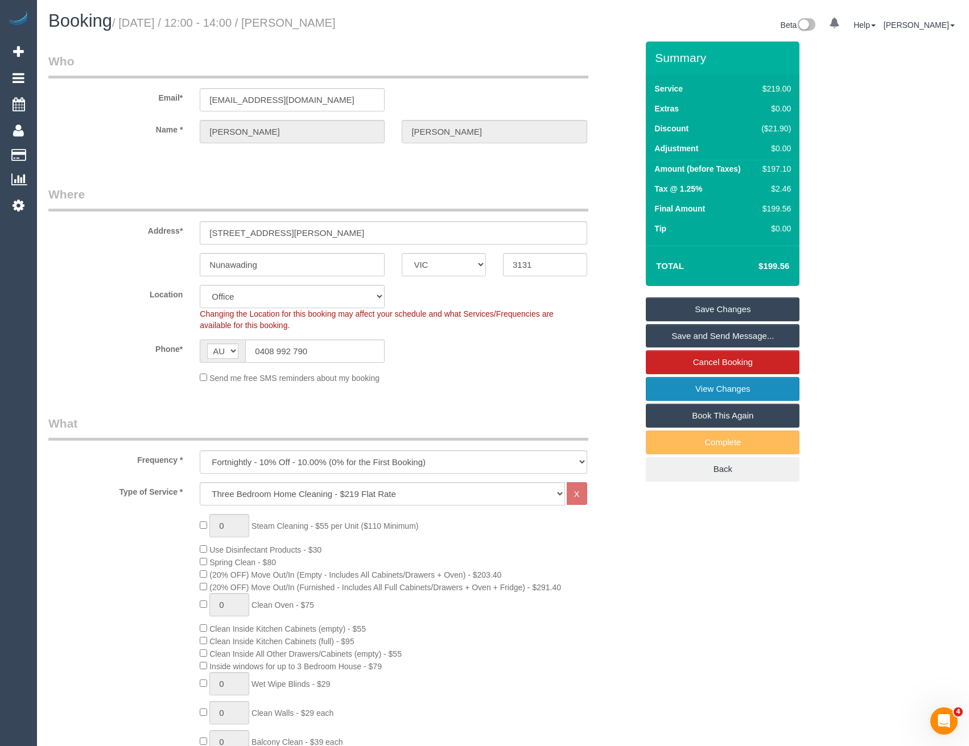
click at [709, 393] on link "View Changes" at bounding box center [723, 389] width 154 height 24
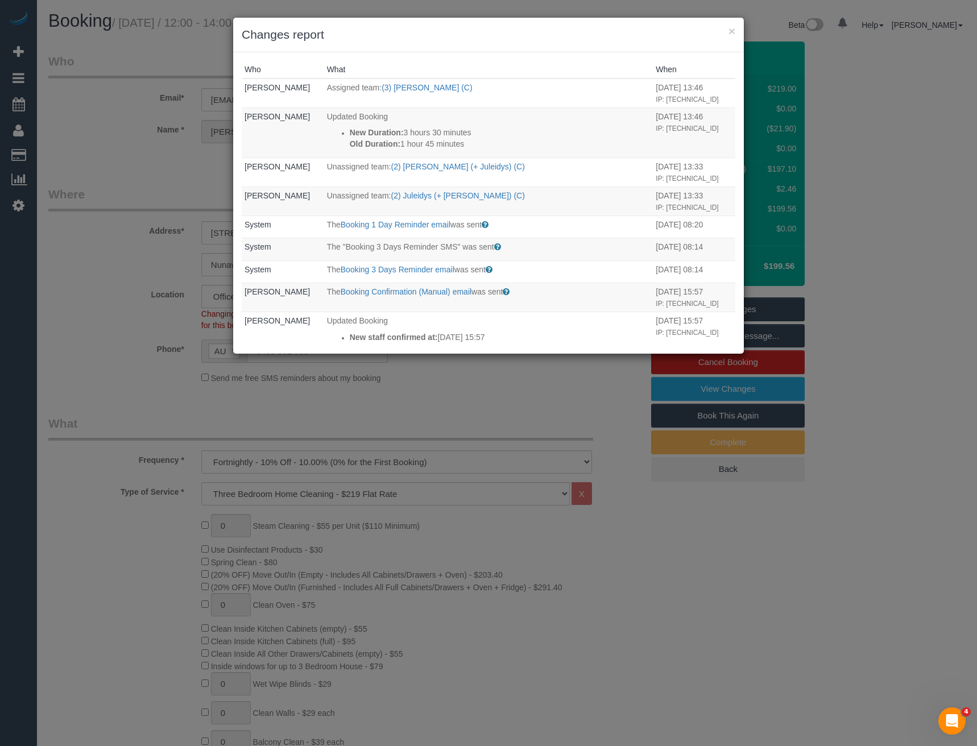
click at [544, 427] on div "× Changes report Who What When Bronie Bryant Assigned team: (3) Denuwan Lamahew…" at bounding box center [488, 373] width 977 height 746
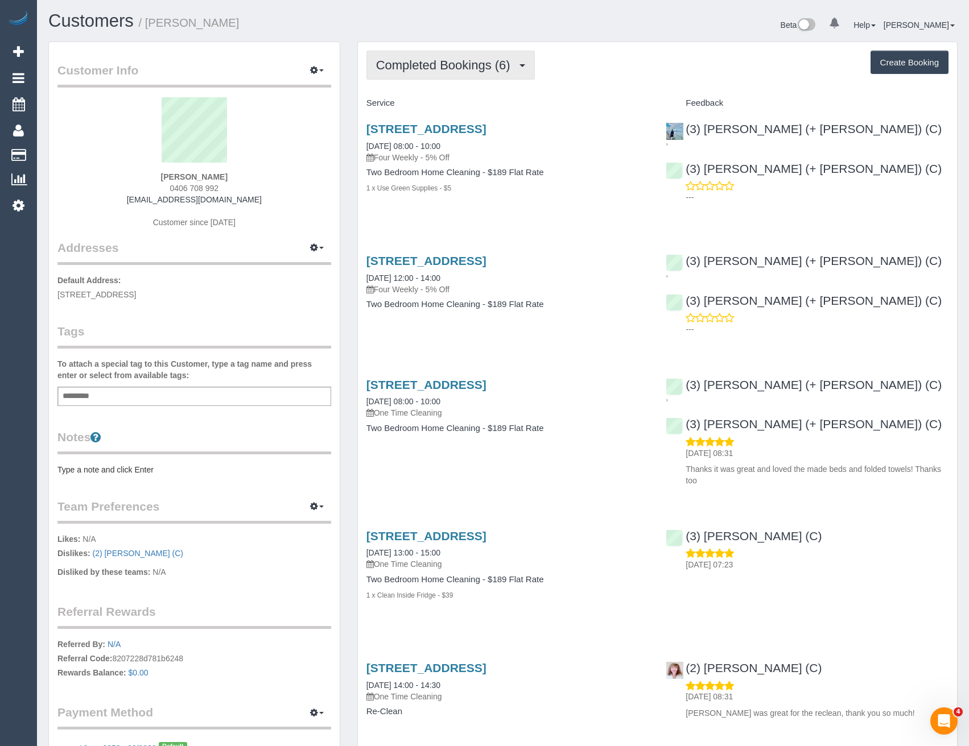
click span "Completed Bookings (6)"
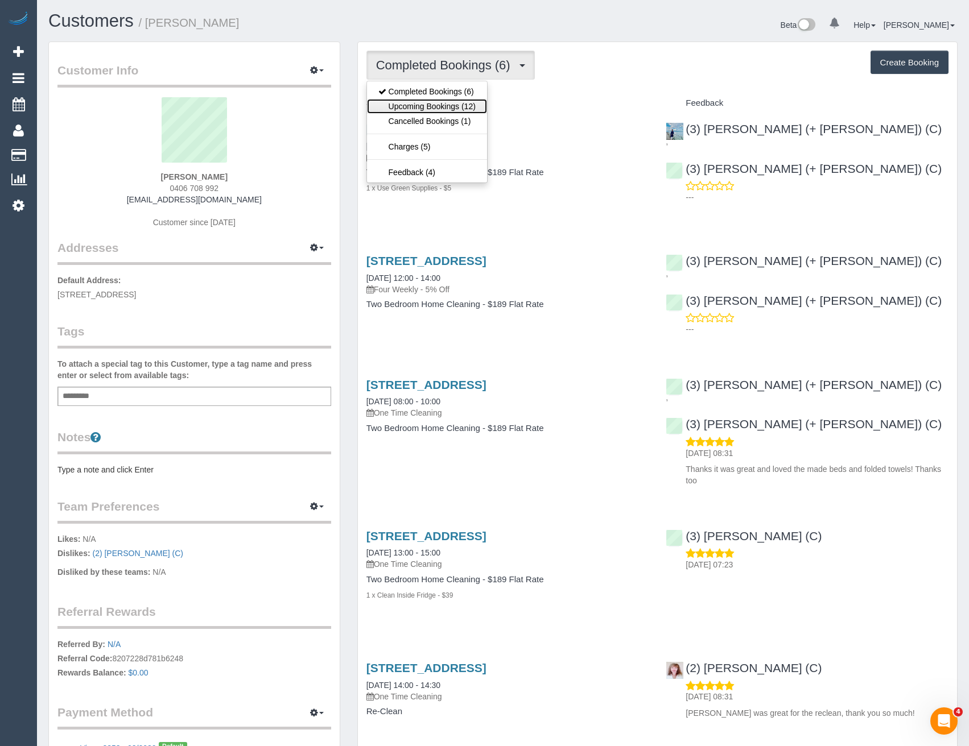
click link "Upcoming Bookings (12)"
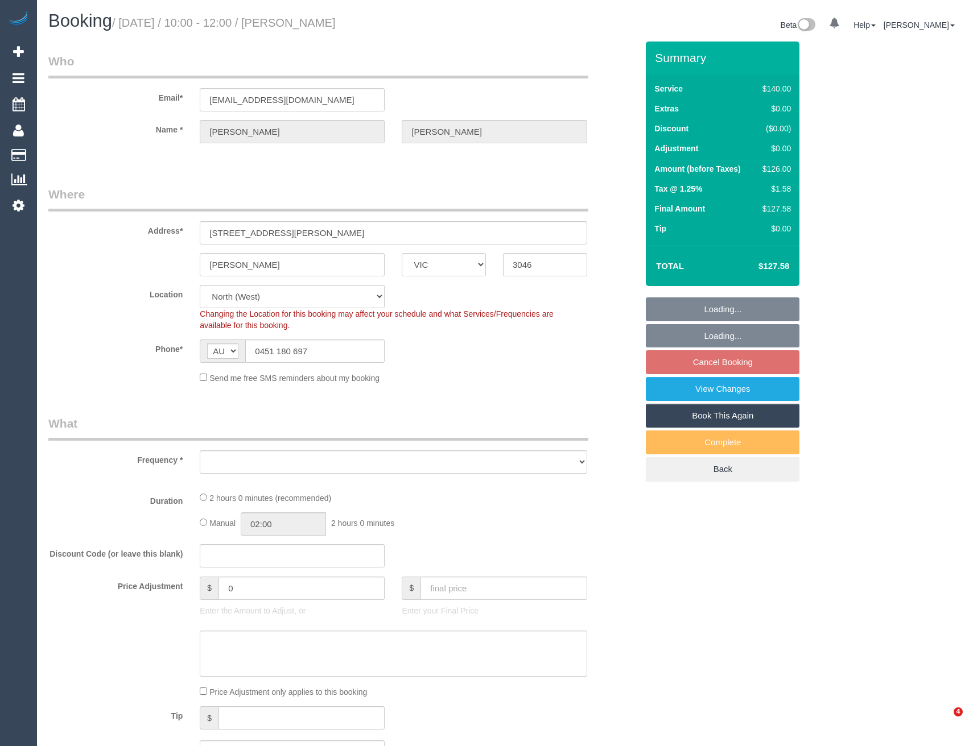
select select "VIC"
select select "number:27"
select select "number:14"
select select "number:18"
select select "number:24"
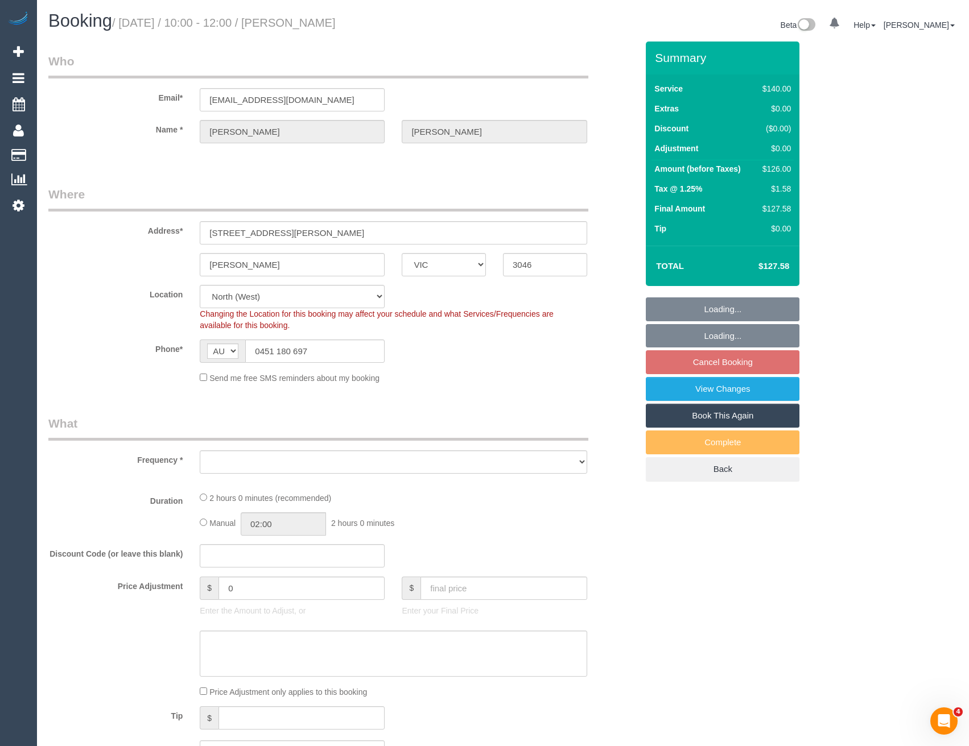
select select "object:1599"
select select "string:stripe-pm_1RjYve2GScqysDRVqonlb0kD"
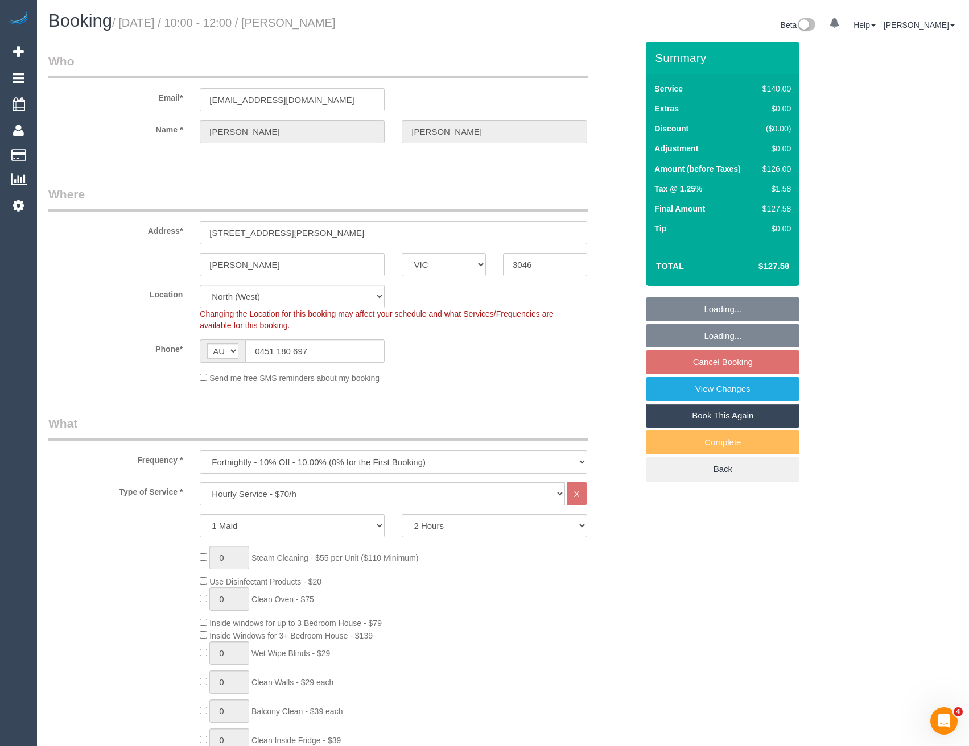
select select "spot1"
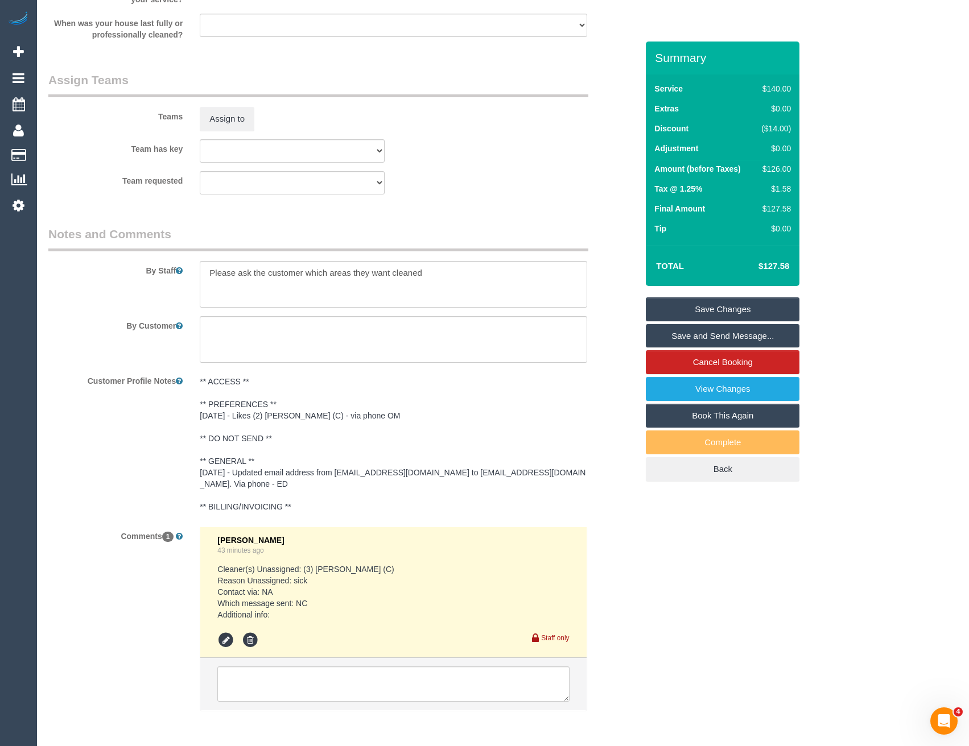
scroll to position [1689, 0]
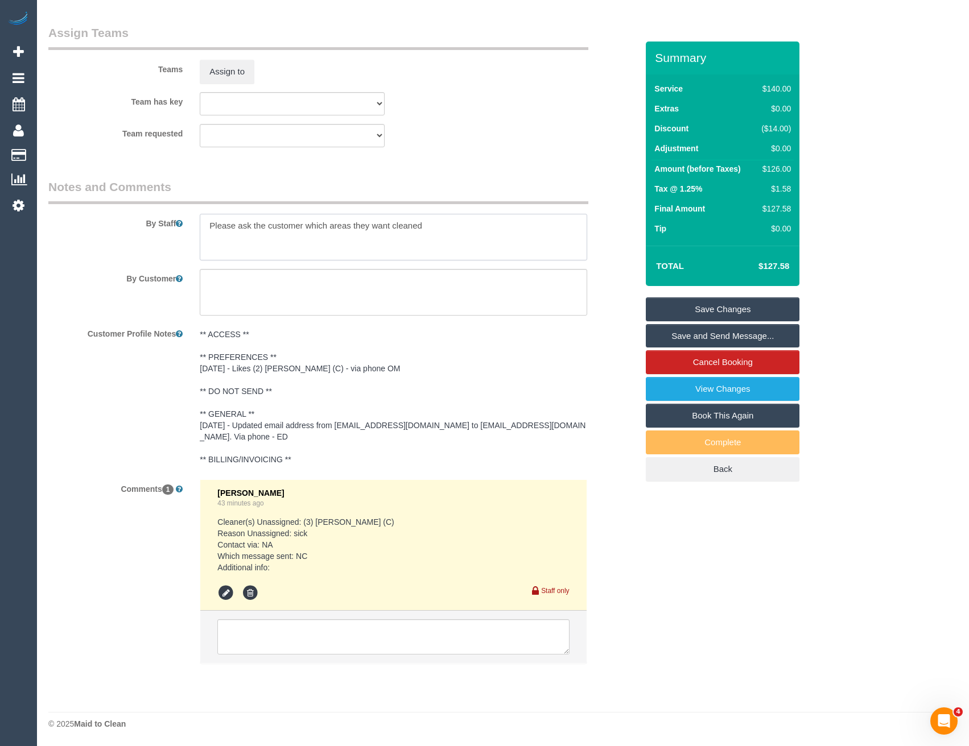
click at [212, 224] on textarea at bounding box center [393, 237] width 387 height 47
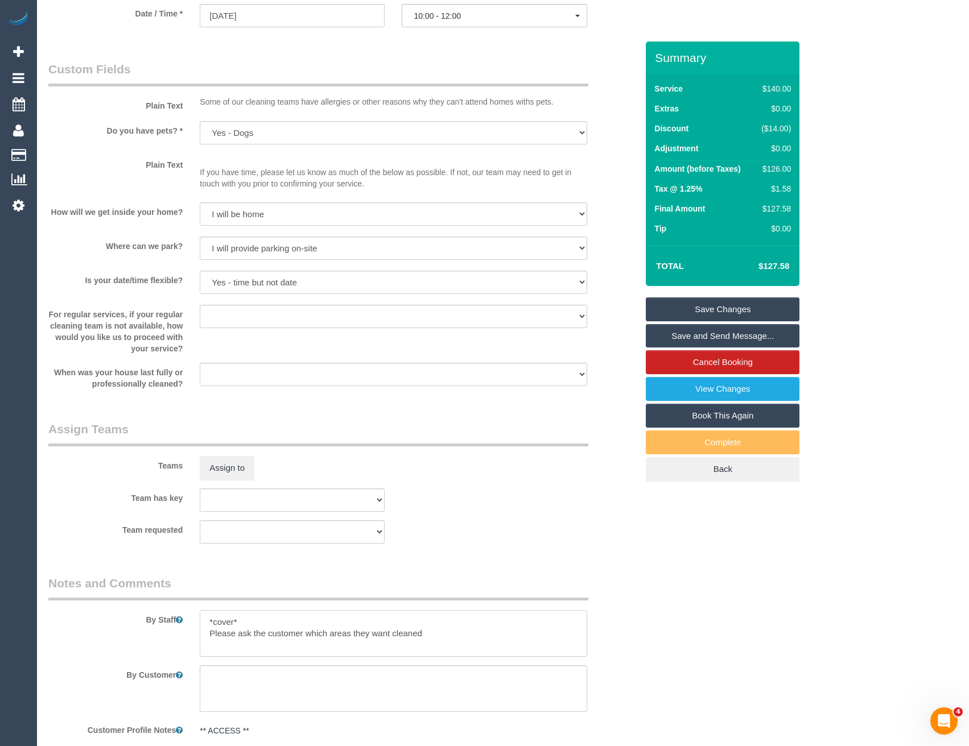
scroll to position [1291, 0]
drag, startPoint x: 261, startPoint y: 622, endPoint x: 130, endPoint y: 616, distance: 131.0
click at [130, 616] on div "By Staff" at bounding box center [343, 618] width 606 height 82
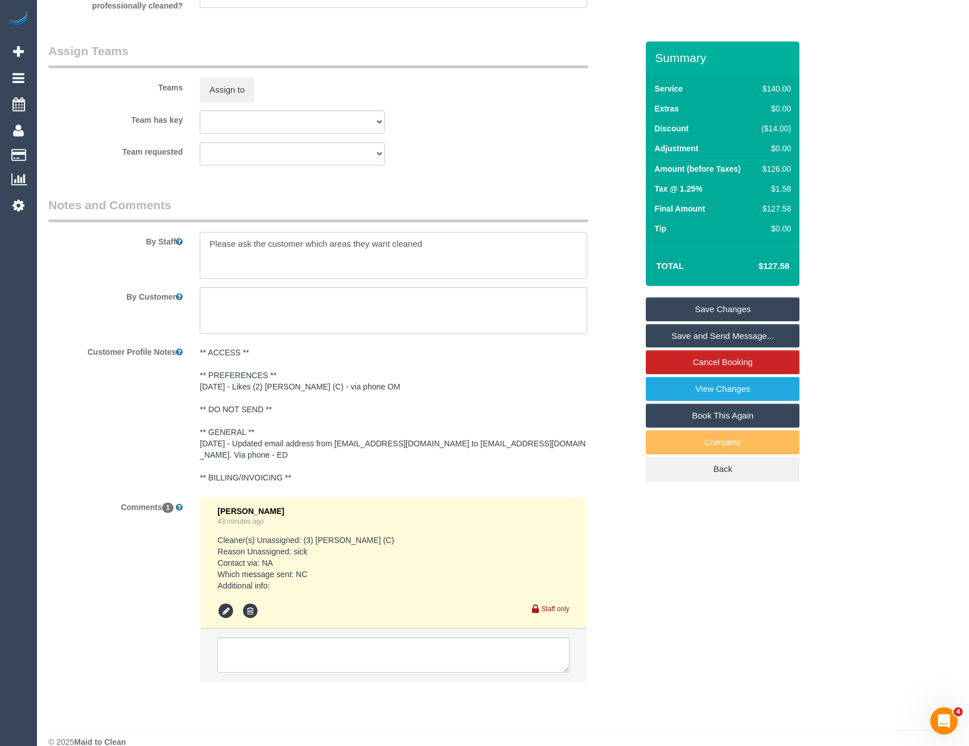
scroll to position [1689, 0]
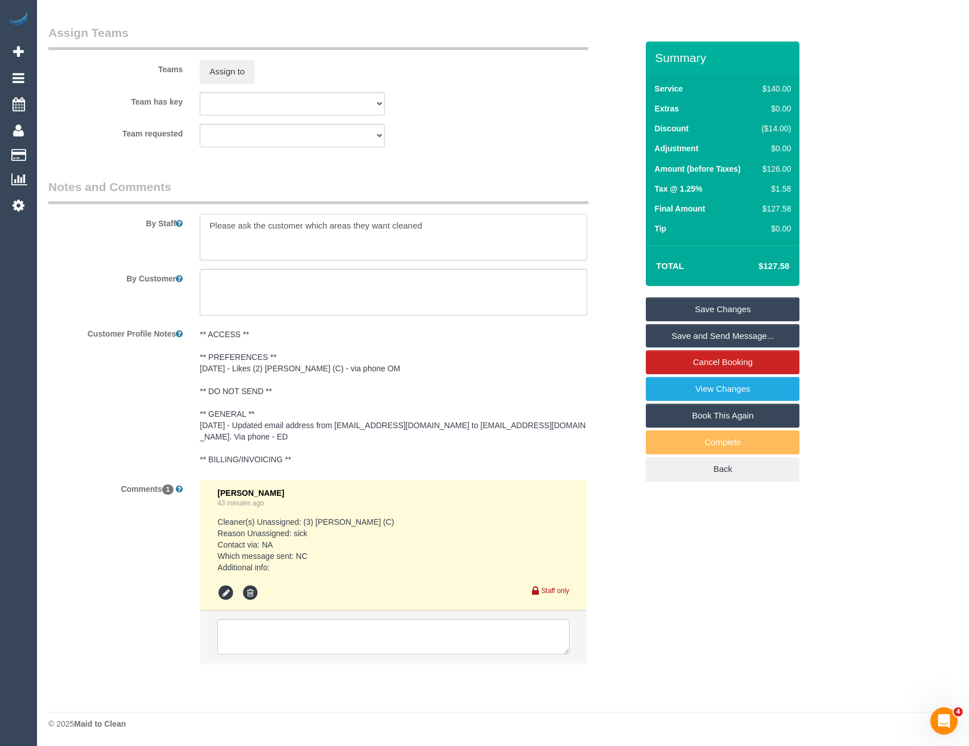
type textarea "Please ask the customer which areas they want cleaned"
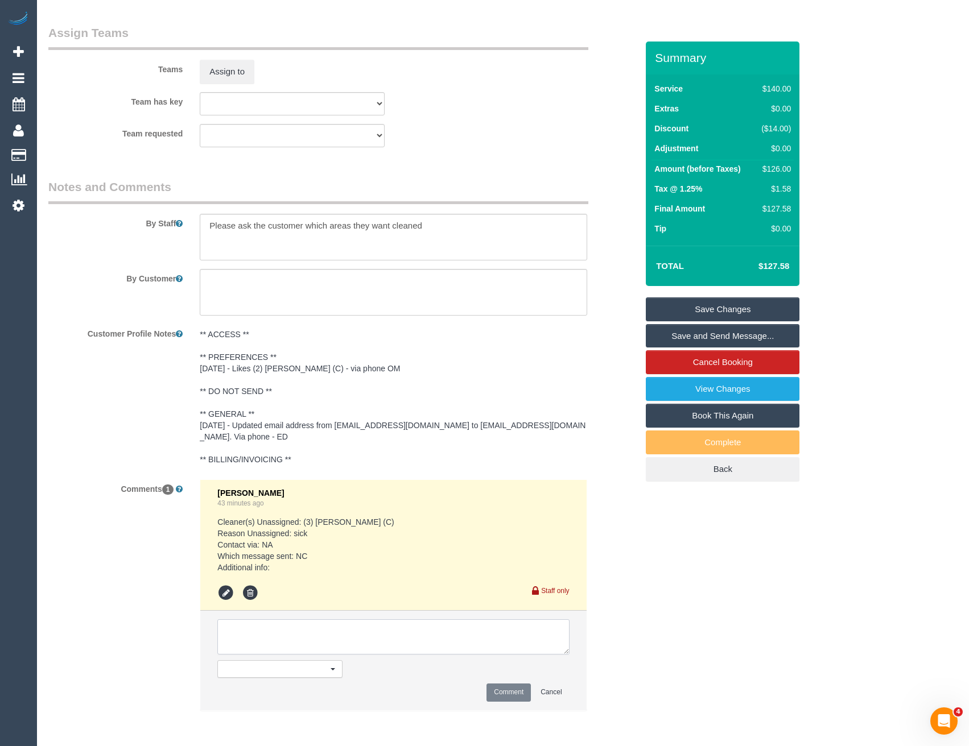
click at [268, 642] on textarea at bounding box center [393, 636] width 352 height 35
type textarea "Customer sent SDC options"
click at [510, 694] on button "Comment" at bounding box center [508, 693] width 44 height 18
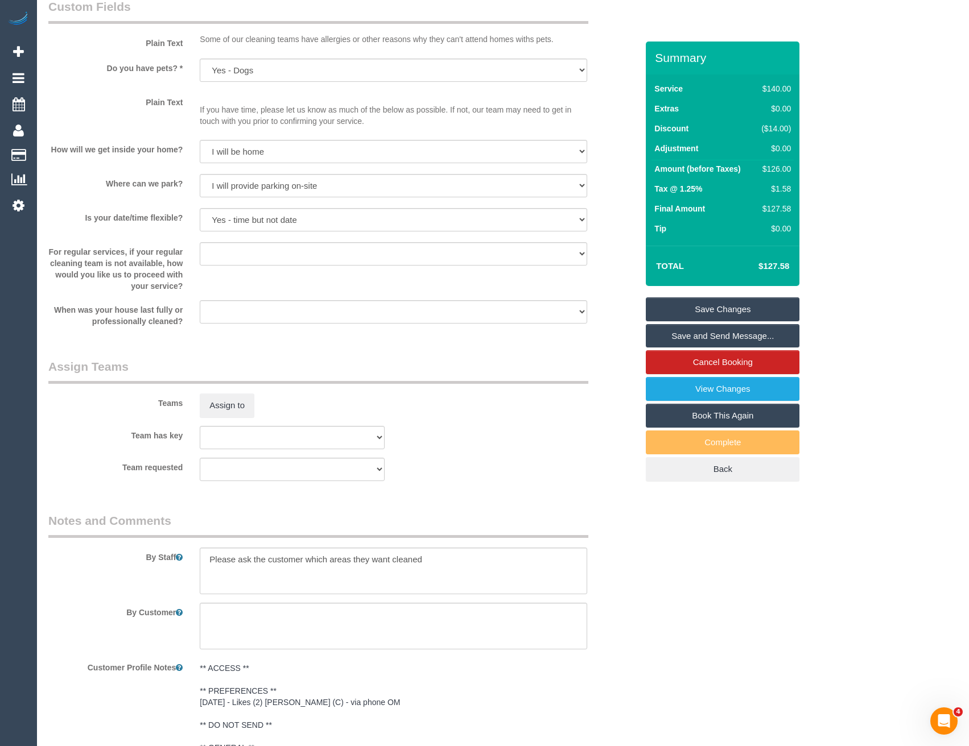
scroll to position [1093, 0]
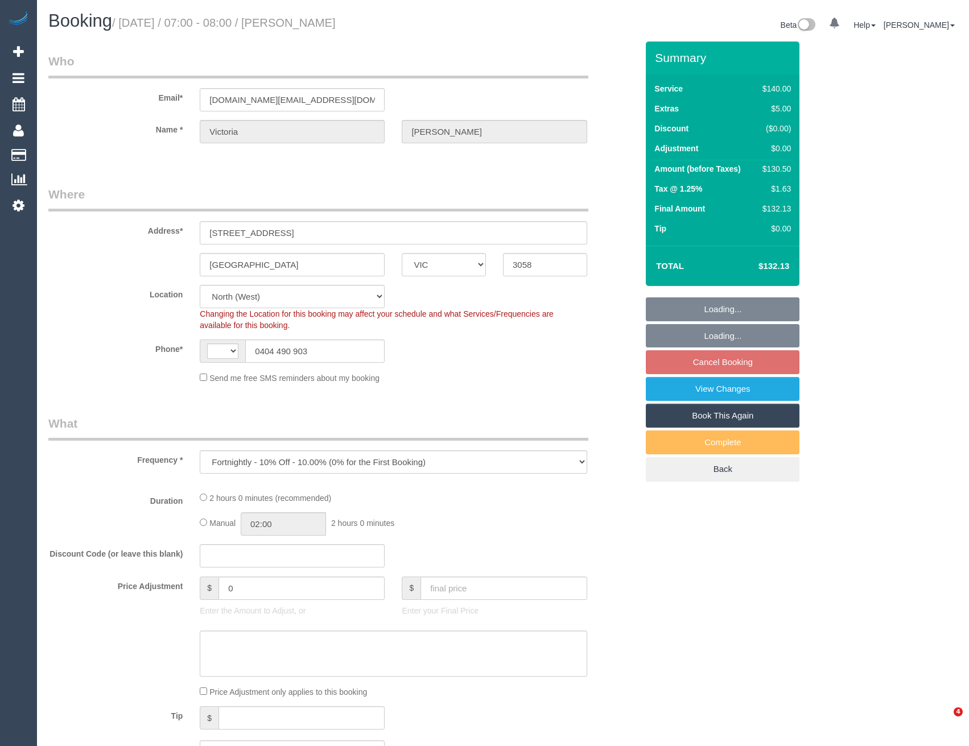
select select "VIC"
select select "number:28"
select select "number:14"
select select "number:19"
select select "number:36"
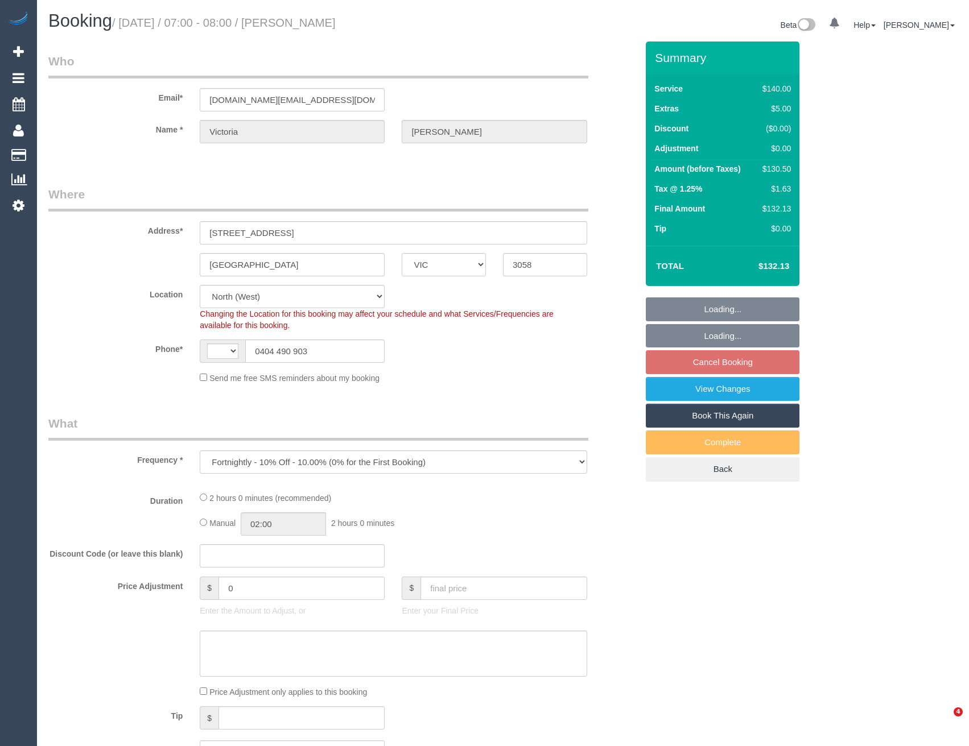
select select "number:34"
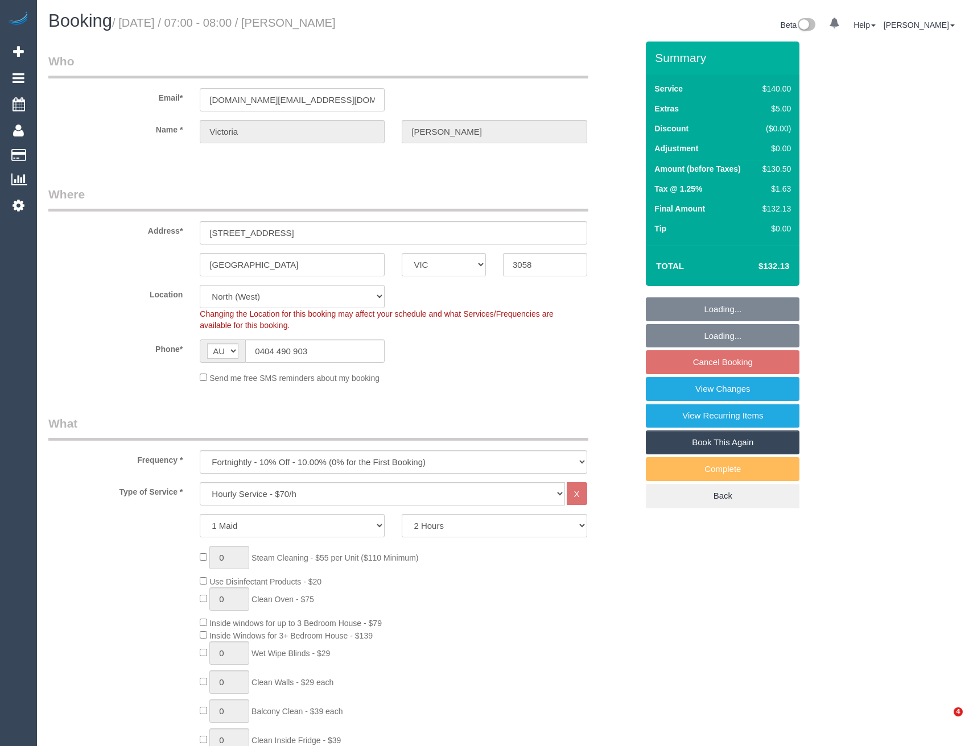
select select "string:AU"
select select "object:1598"
select select "spot1"
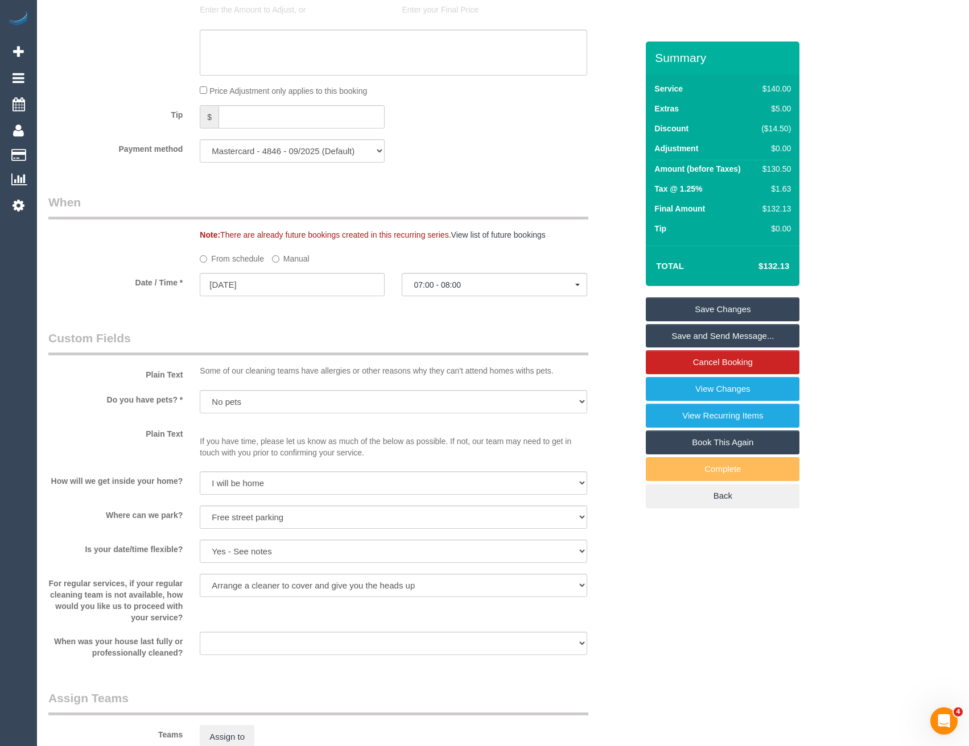
scroll to position [1587, 0]
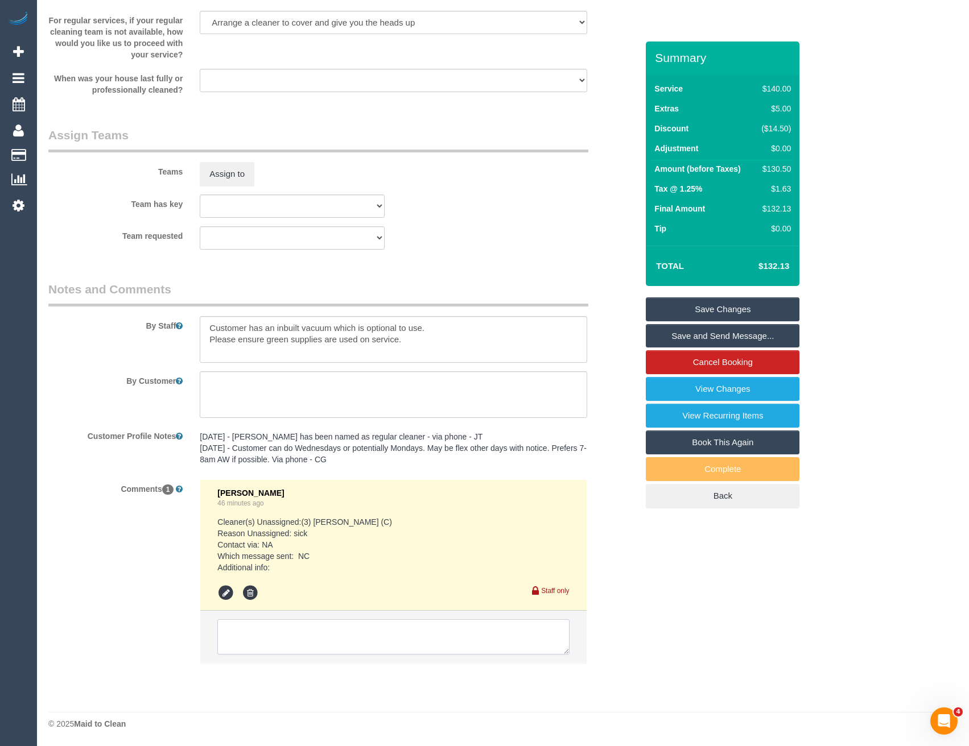
click at [280, 649] on textarea at bounding box center [393, 636] width 352 height 35
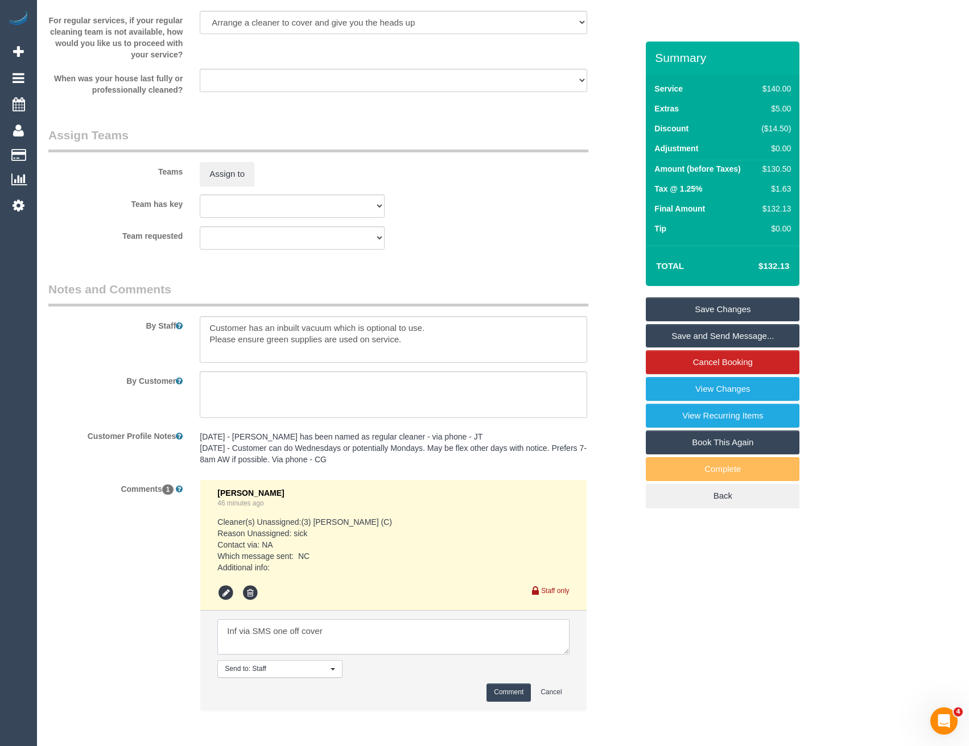
type textarea "Inf via SMS one off cover"
click at [506, 699] on button "Comment" at bounding box center [508, 693] width 44 height 18
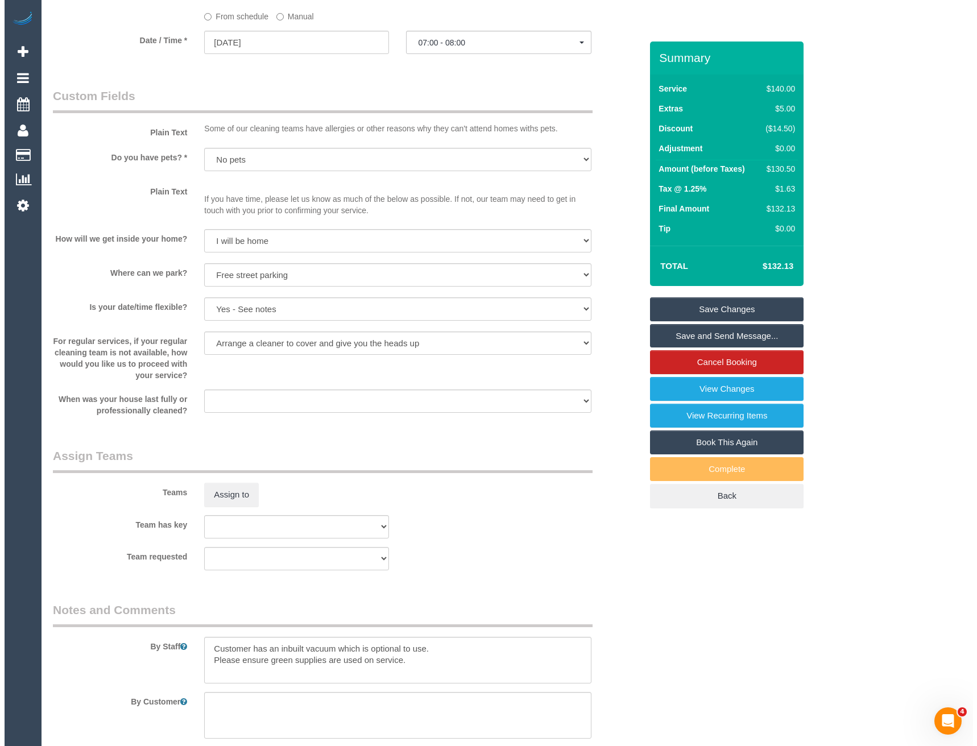
scroll to position [1416, 0]
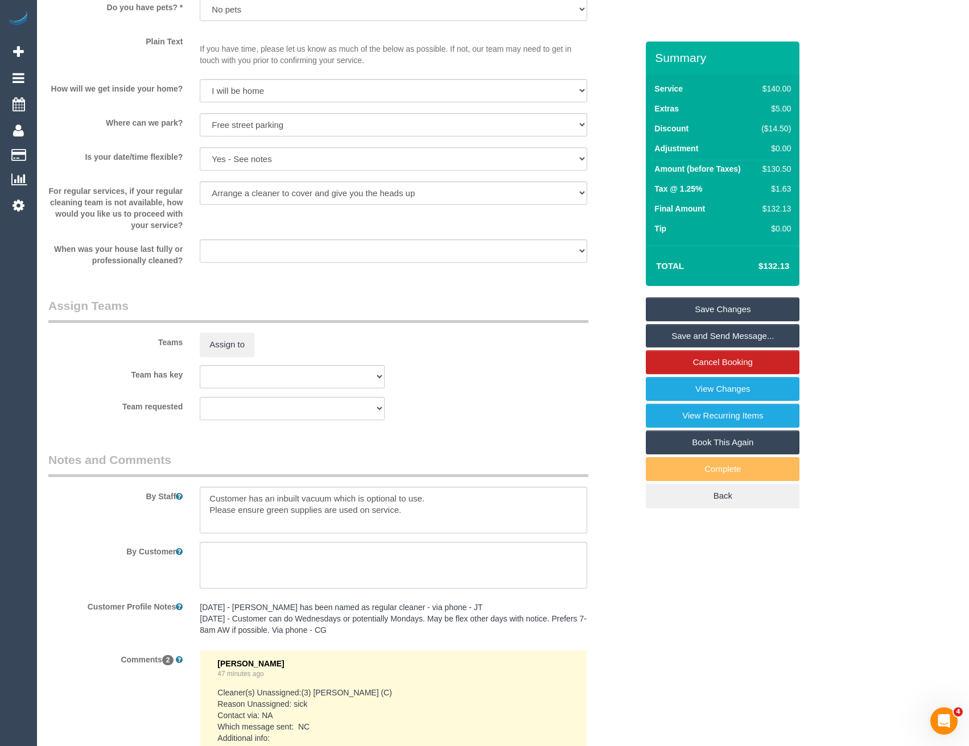
click at [252, 360] on sui-booking-teams "Teams Assign to Team has key (0) Office (1) [PERSON_NAME] (FT) (1) [PERSON_NAME…" at bounding box center [342, 359] width 589 height 123
click at [241, 352] on button "Assign to" at bounding box center [227, 345] width 55 height 24
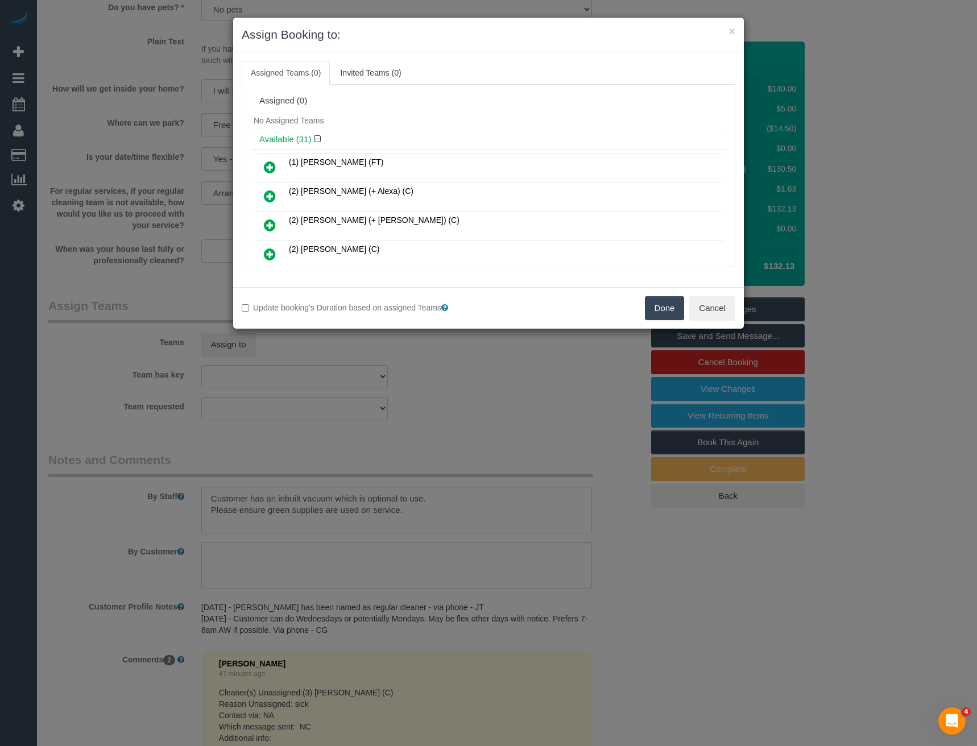
scroll to position [772, 0]
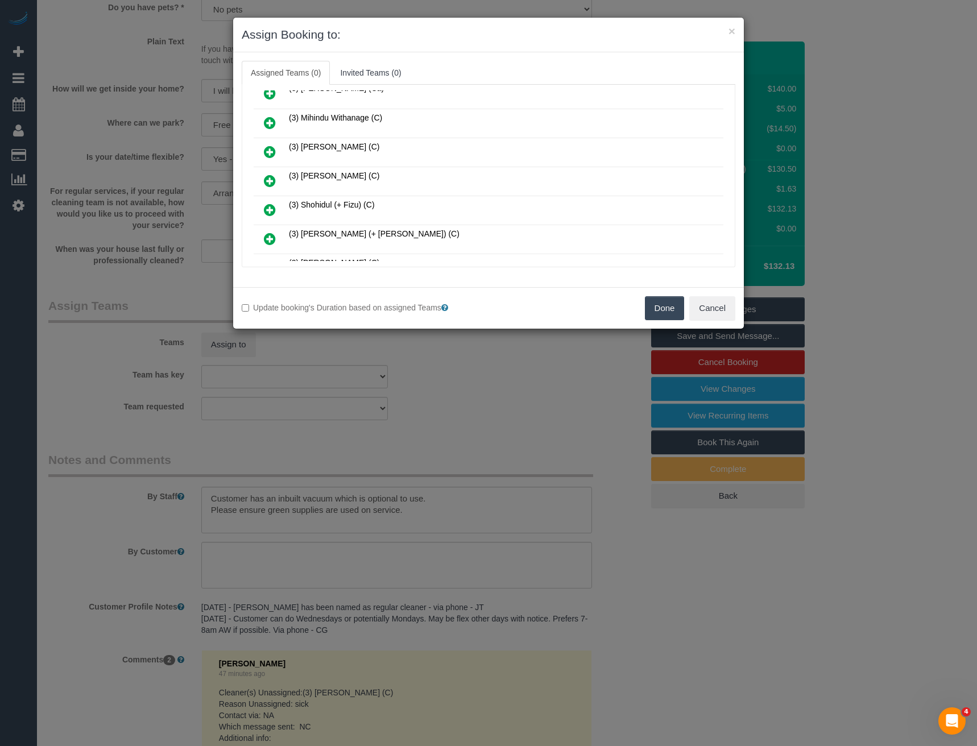
click at [269, 177] on icon at bounding box center [270, 181] width 12 height 14
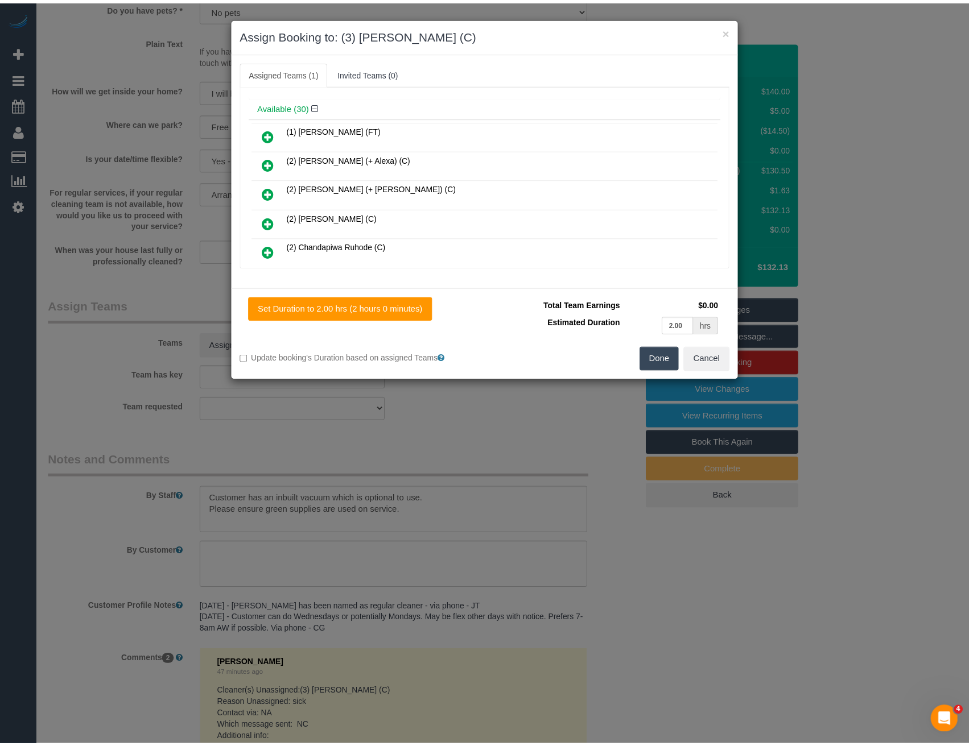
scroll to position [0, 0]
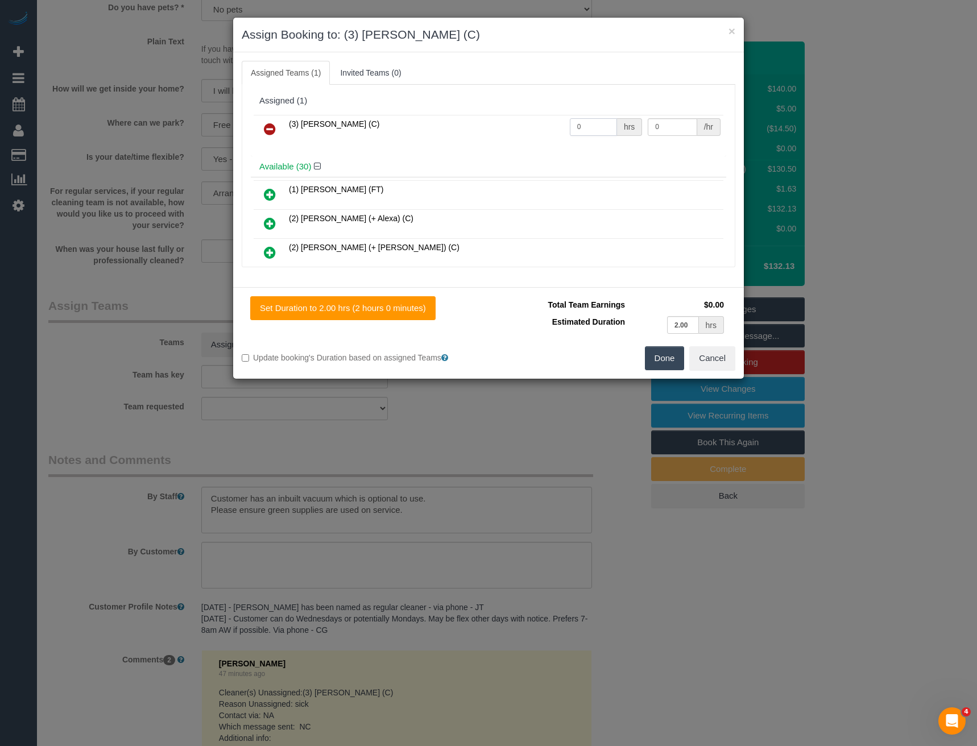
drag, startPoint x: 585, startPoint y: 130, endPoint x: 501, endPoint y: 98, distance: 89.7
click at [526, 121] on tr "(3) [PERSON_NAME] (C) 0 hrs 0 /hr" at bounding box center [489, 129] width 470 height 29
type input "2"
type input "35"
click at [671, 363] on button "Done" at bounding box center [665, 358] width 40 height 24
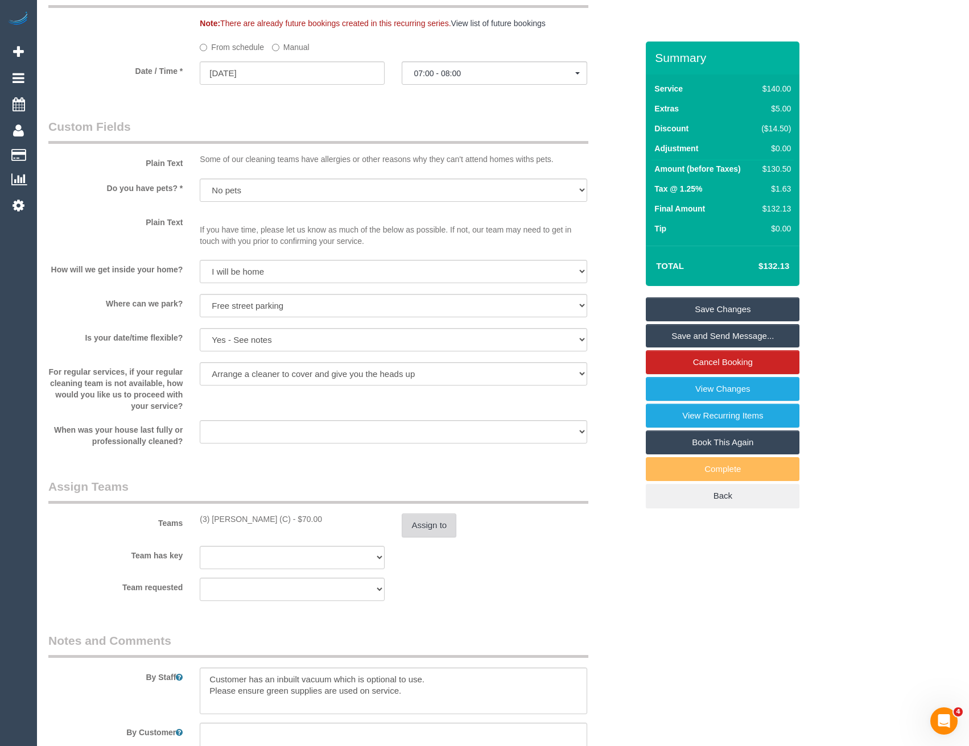
scroll to position [1308, 0]
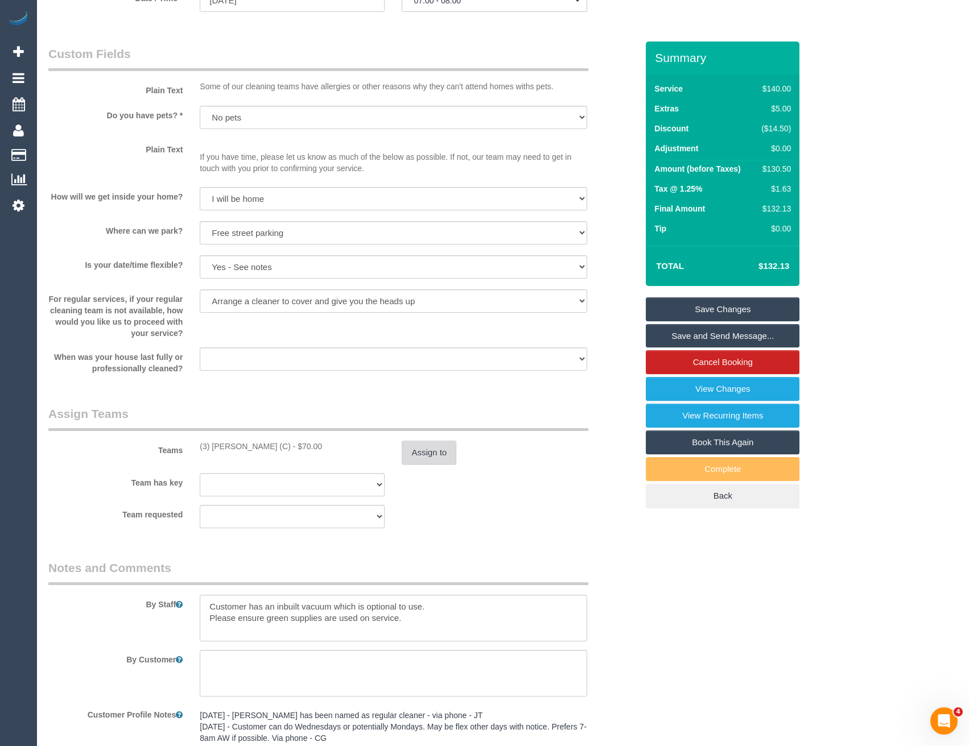
click at [427, 453] on button "Assign to" at bounding box center [429, 453] width 55 height 24
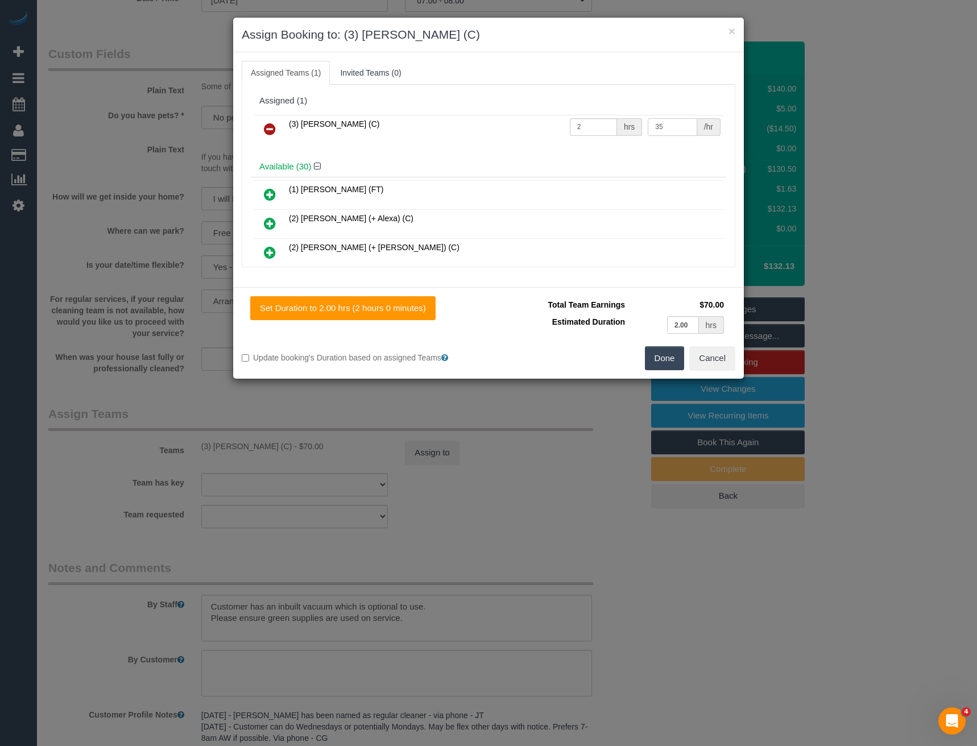
drag, startPoint x: 661, startPoint y: 127, endPoint x: 576, endPoint y: 134, distance: 85.6
click at [606, 137] on tr "(3) Raj Suram (C) 2 hrs 35 /hr" at bounding box center [489, 129] width 470 height 29
type input "36.25"
click at [653, 367] on button "Done" at bounding box center [665, 358] width 40 height 24
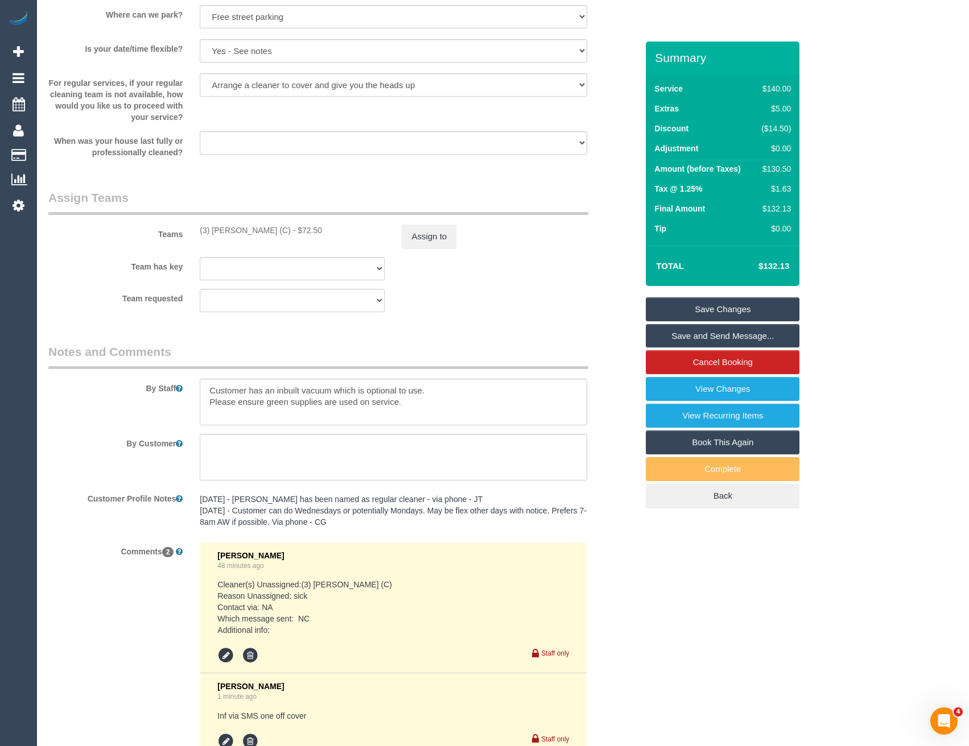
scroll to position [1502, 0]
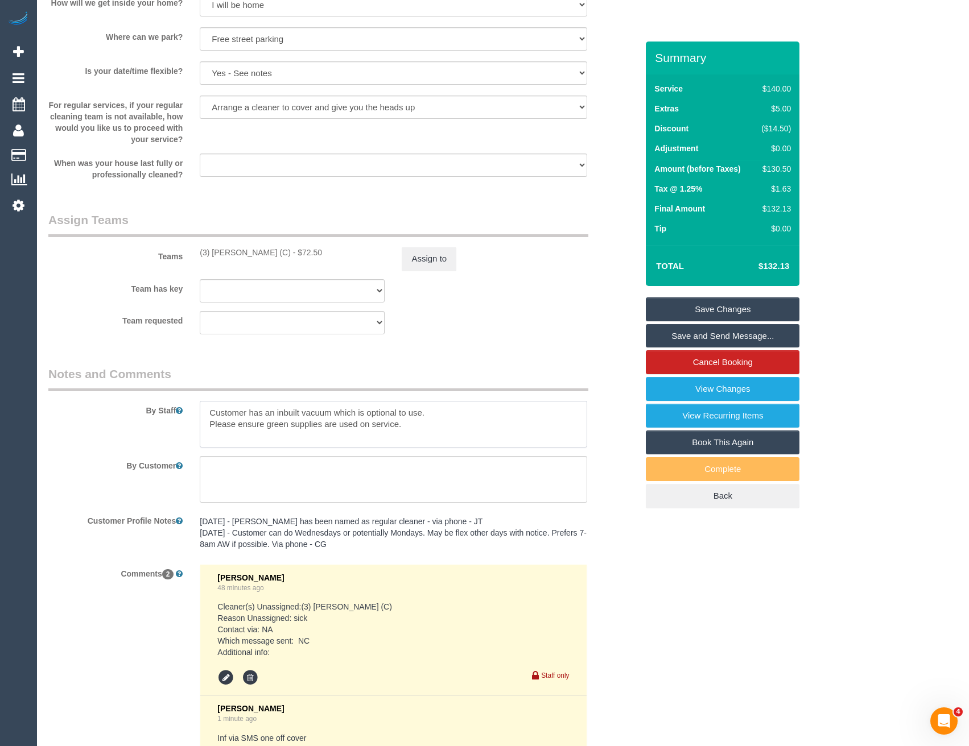
click at [205, 407] on textarea at bounding box center [393, 424] width 387 height 47
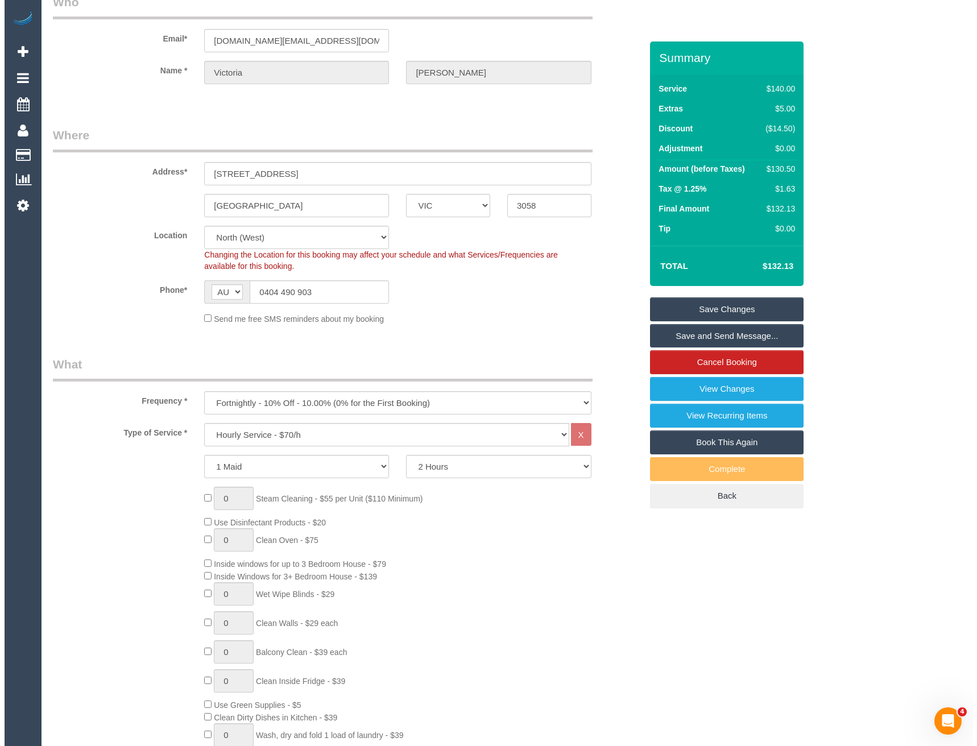
scroll to position [0, 0]
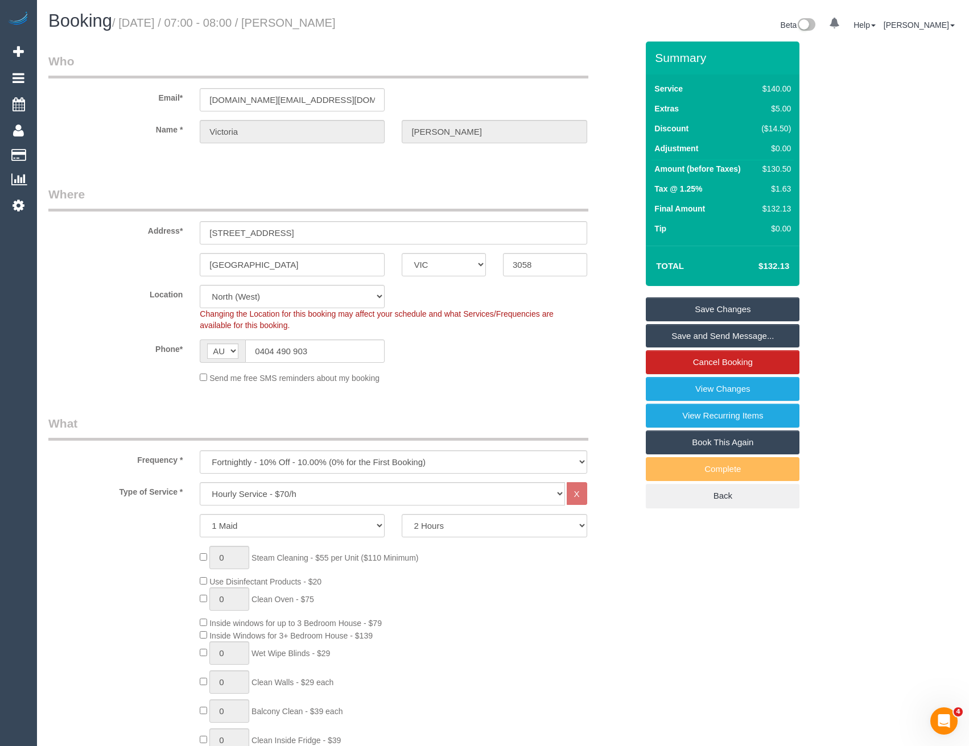
type textarea "*cover* Customer has an inbuilt vacuum which is optional to use. Please ensure …"
click at [717, 312] on link "Save Changes" at bounding box center [723, 310] width 154 height 24
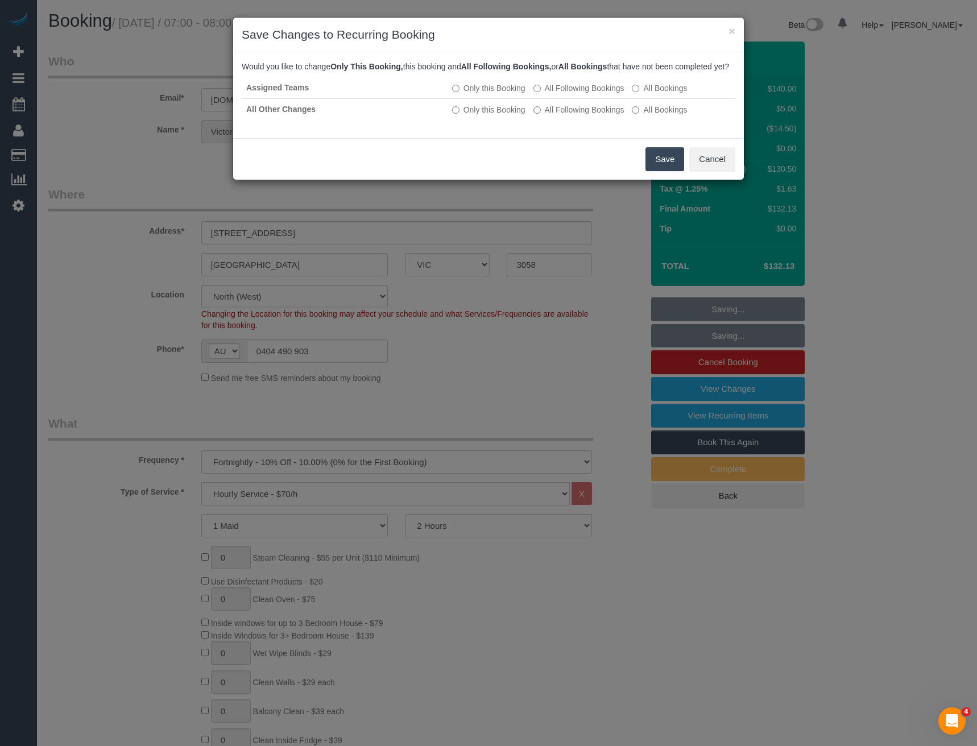
click at [669, 166] on button "Save" at bounding box center [665, 159] width 39 height 24
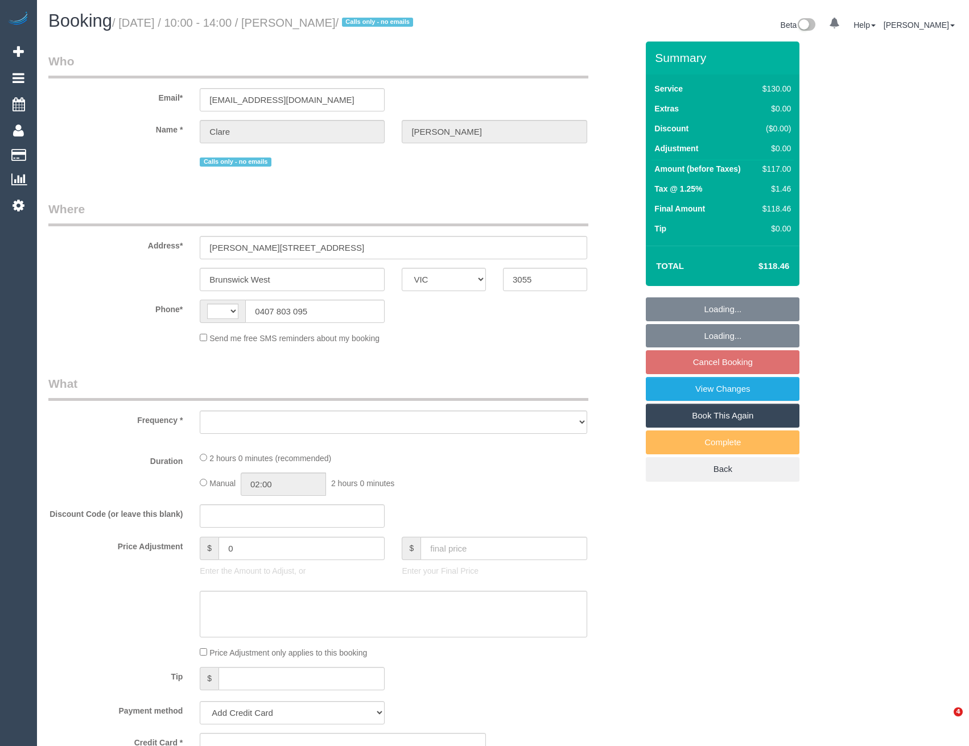
select select "VIC"
select select "string:AU"
select select "object:716"
select select "string:stripe-pm_1MTcqA2GScqysDRVHLRVGma3"
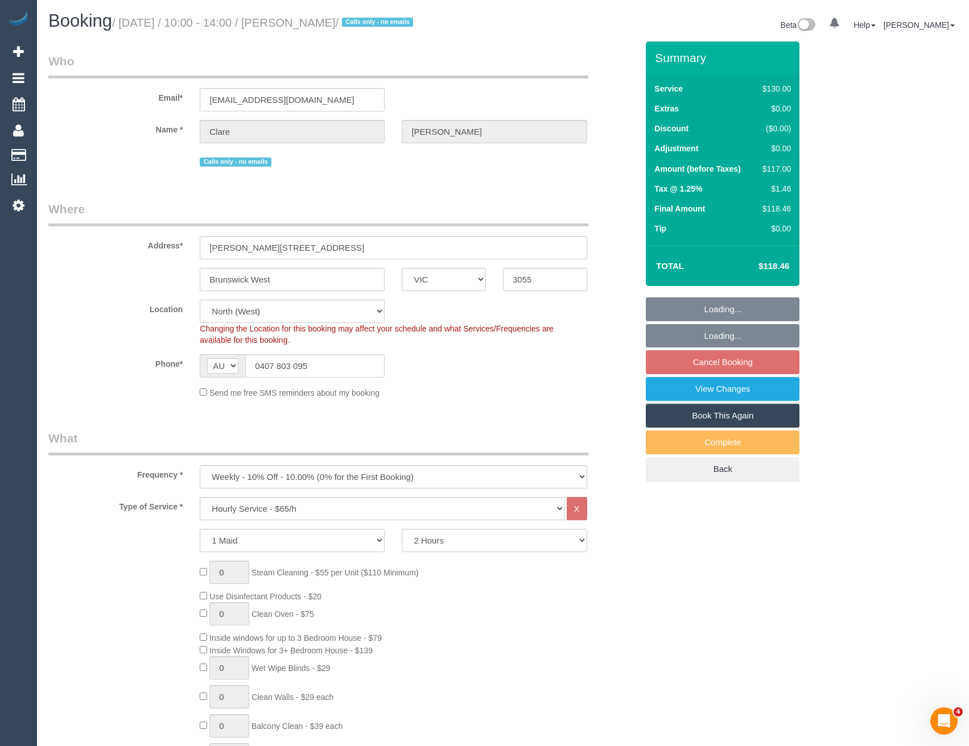
select select "number:28"
select select "number:14"
select select "number:19"
select select "number:24"
select select "number:34"
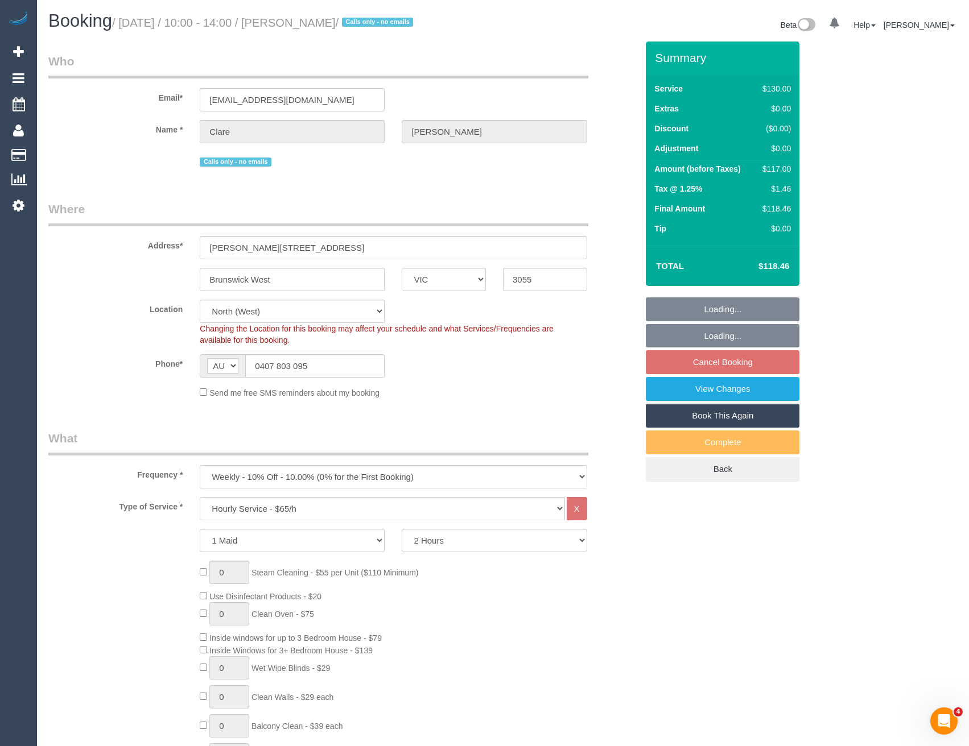
select select "object:1614"
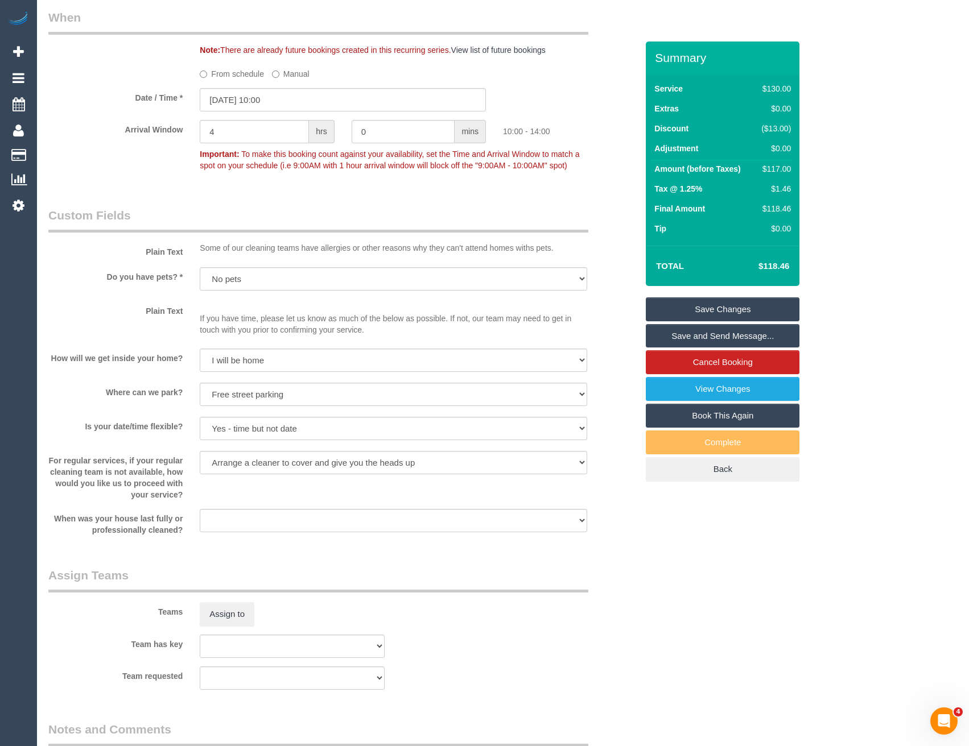
scroll to position [1422, 0]
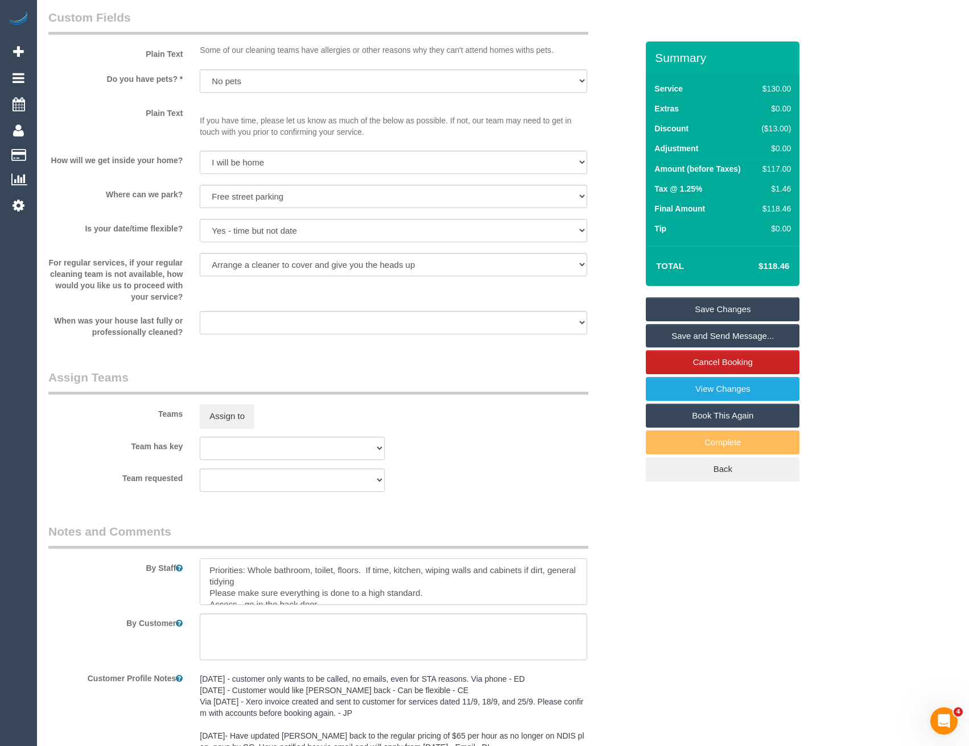
click at [206, 567] on textarea at bounding box center [393, 582] width 387 height 47
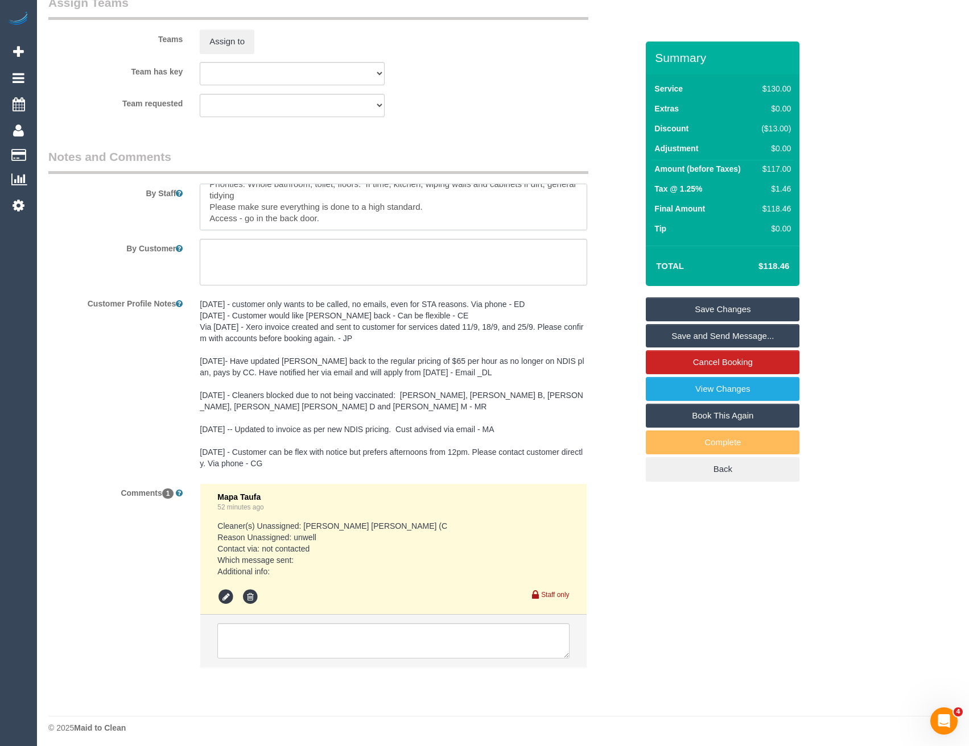
scroll to position [1801, 0]
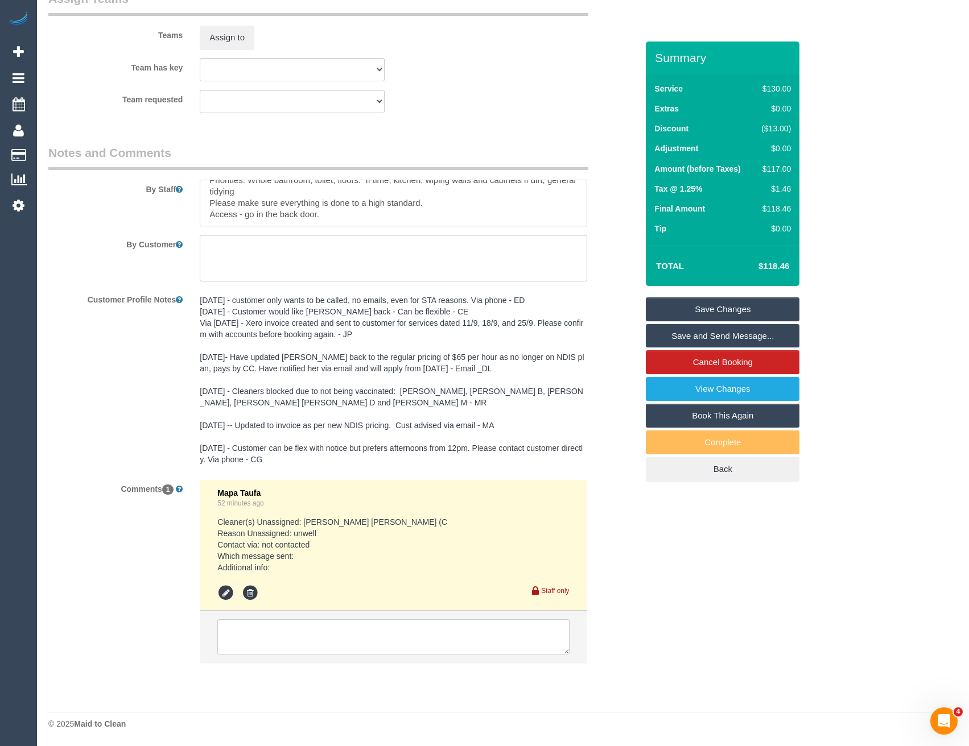
type textarea "*cover* Priorities: Whole bathroom, toilet, floors. If time, kitchen, wiping wa…"
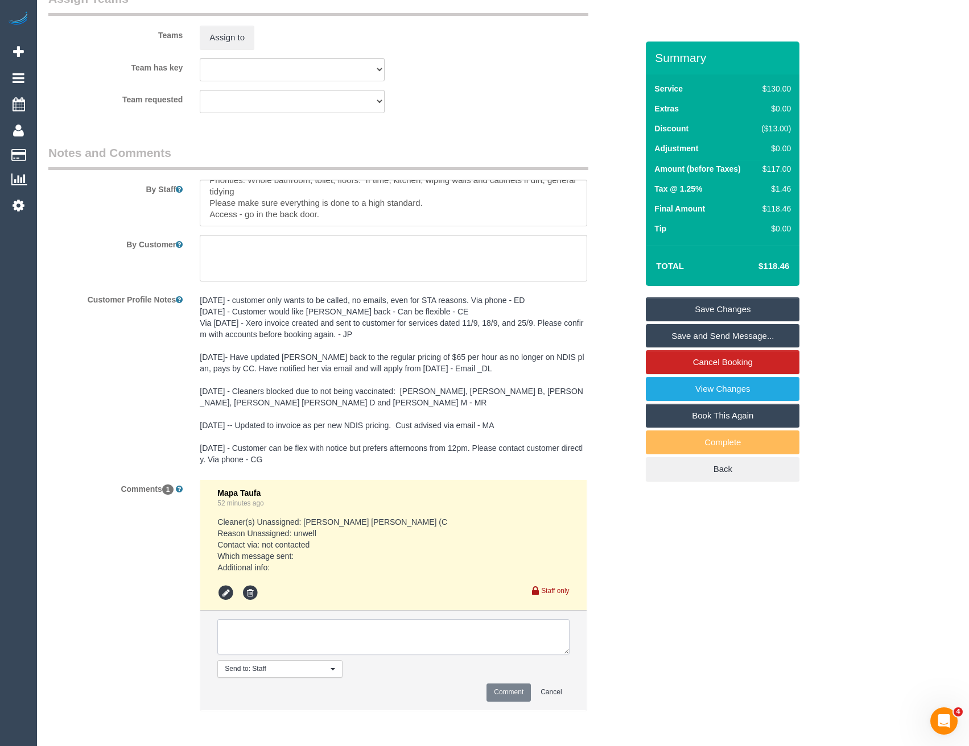
click at [323, 638] on textarea at bounding box center [393, 636] width 352 height 35
type textarea "Inf via SMS one off cover"
click at [523, 696] on button "Comment" at bounding box center [508, 693] width 44 height 18
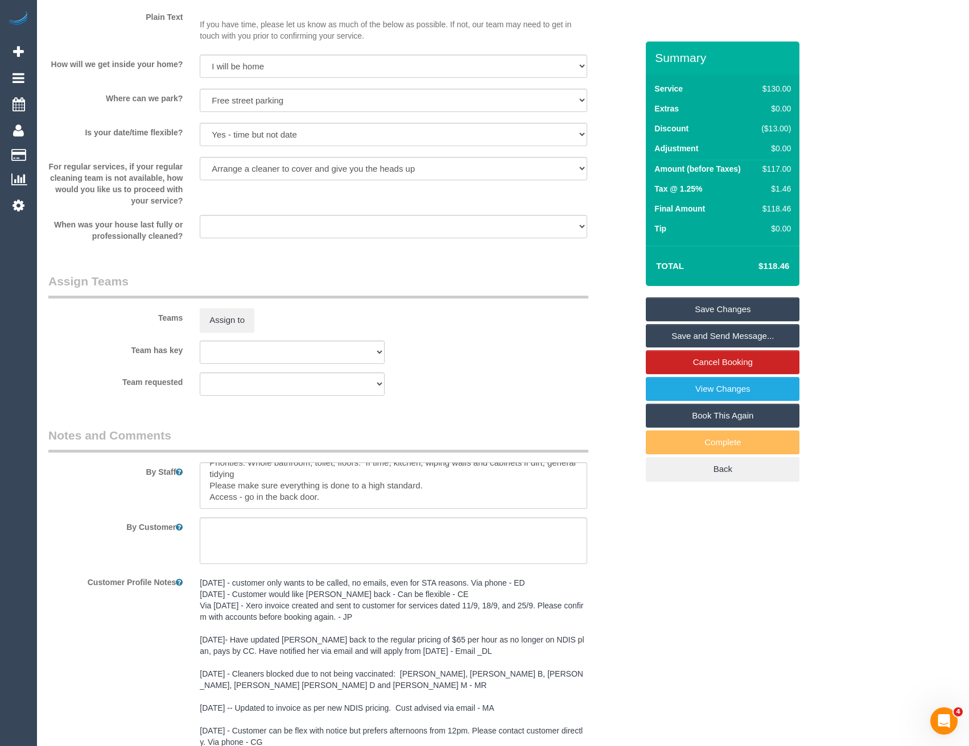
scroll to position [1460, 0]
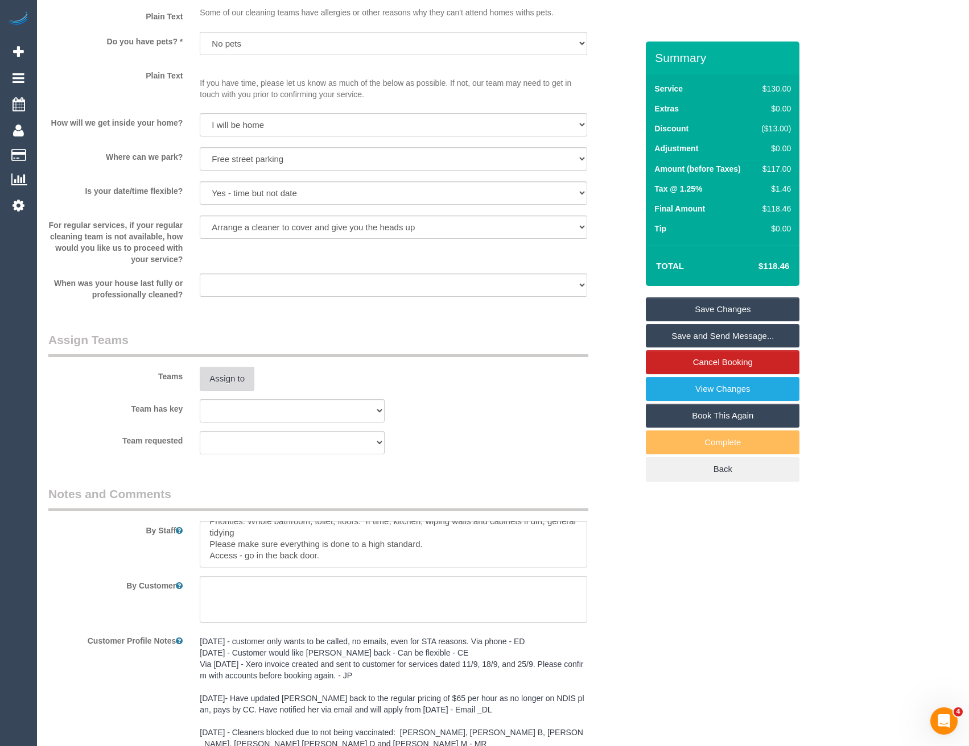
click at [247, 385] on button "Assign to" at bounding box center [227, 379] width 55 height 24
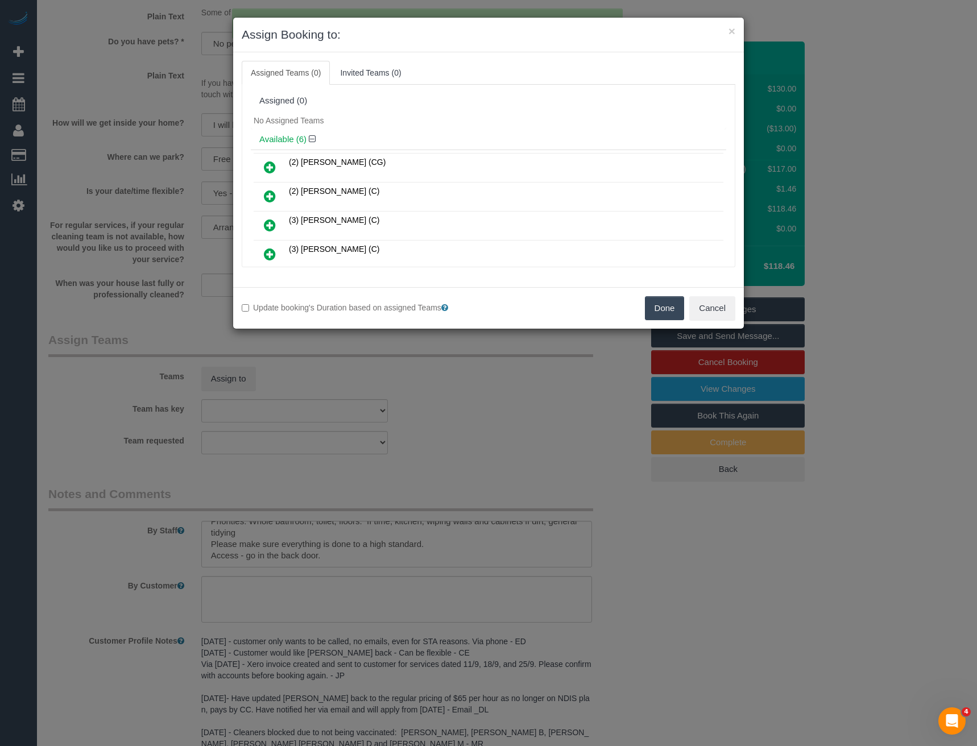
click at [271, 253] on icon at bounding box center [270, 254] width 12 height 14
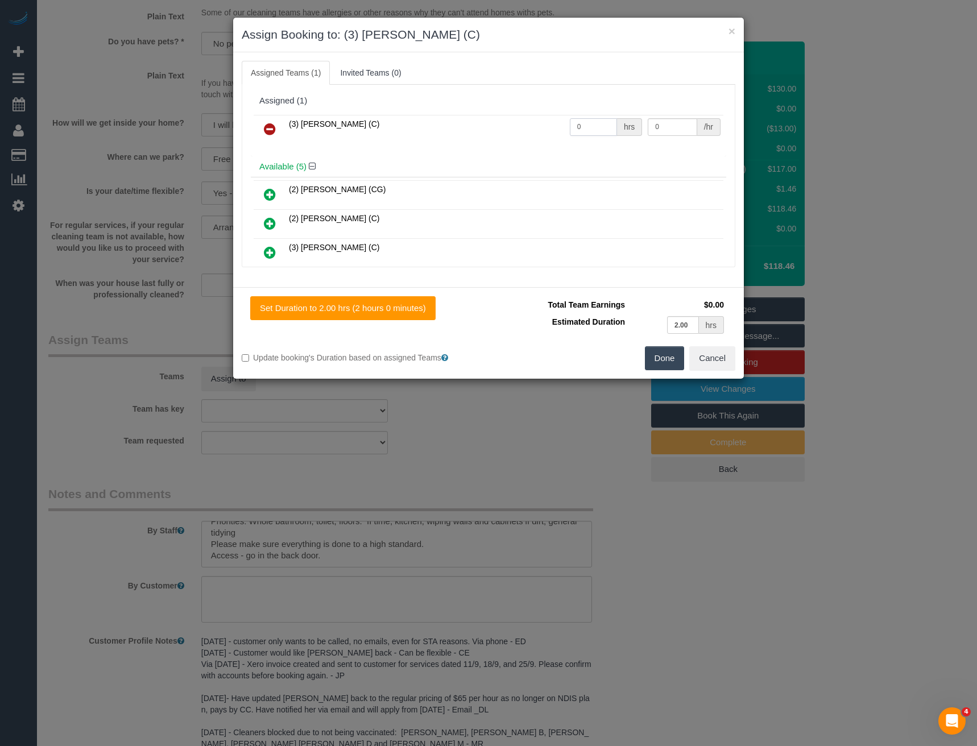
drag, startPoint x: 584, startPoint y: 129, endPoint x: 521, endPoint y: 133, distance: 63.3
click at [522, 134] on tr "(3) [PERSON_NAME] (C) 0 hrs 0 /hr" at bounding box center [489, 129] width 470 height 29
type input "2"
type input "35"
click at [662, 360] on button "Done" at bounding box center [665, 358] width 40 height 24
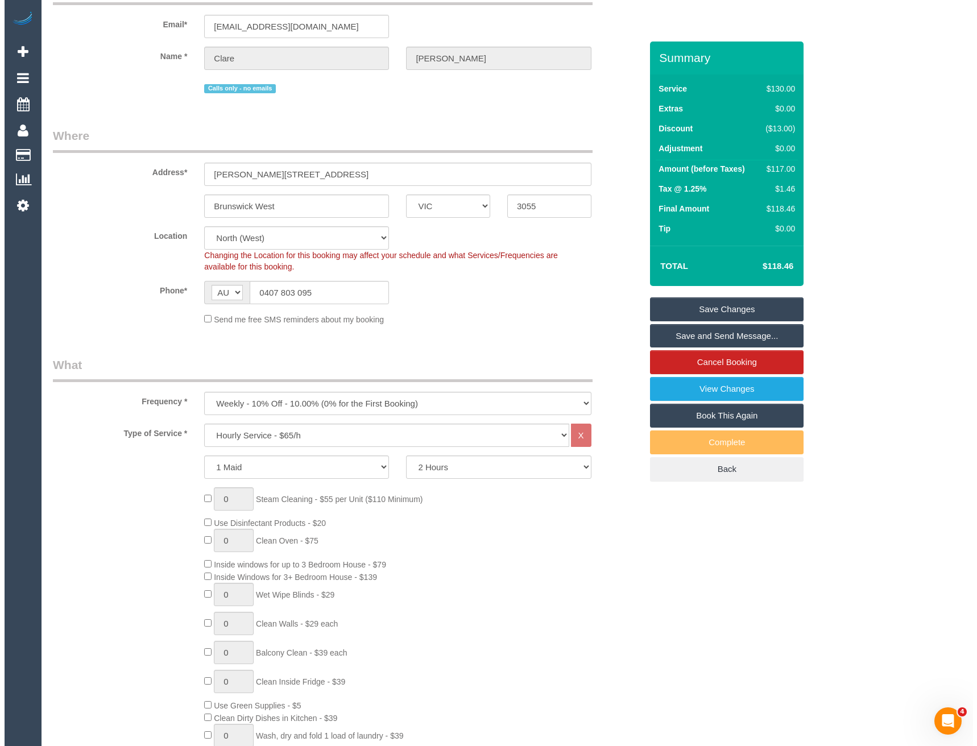
scroll to position [0, 0]
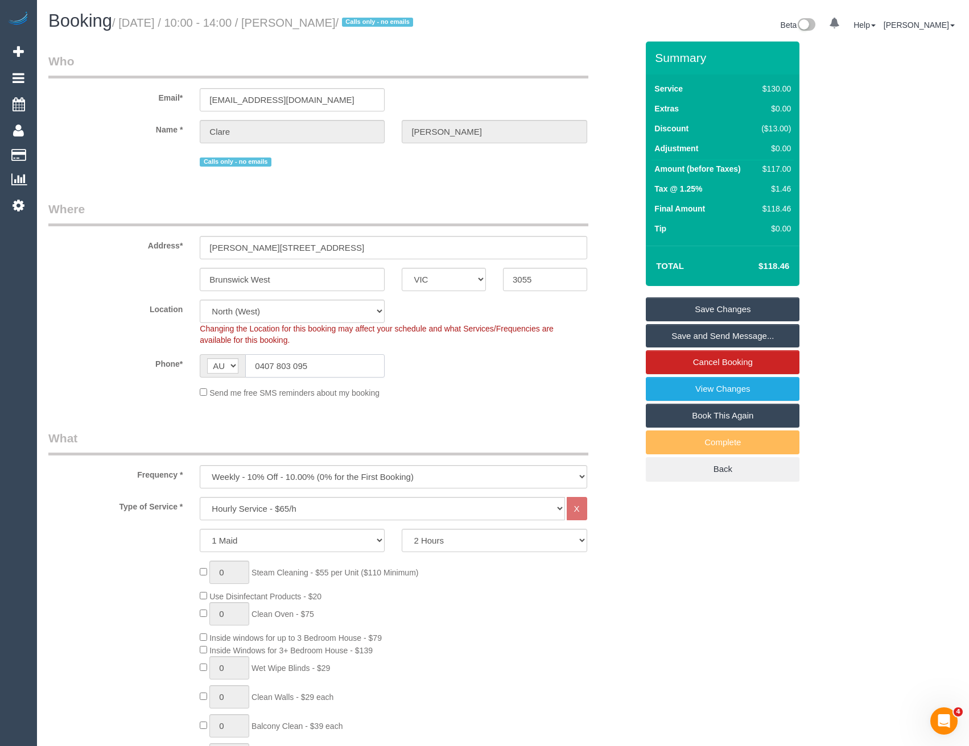
drag, startPoint x: 303, startPoint y: 365, endPoint x: 261, endPoint y: 367, distance: 42.7
click at [261, 367] on input "0407 803 095" at bounding box center [314, 365] width 139 height 23
click at [699, 308] on link "Save Changes" at bounding box center [723, 310] width 154 height 24
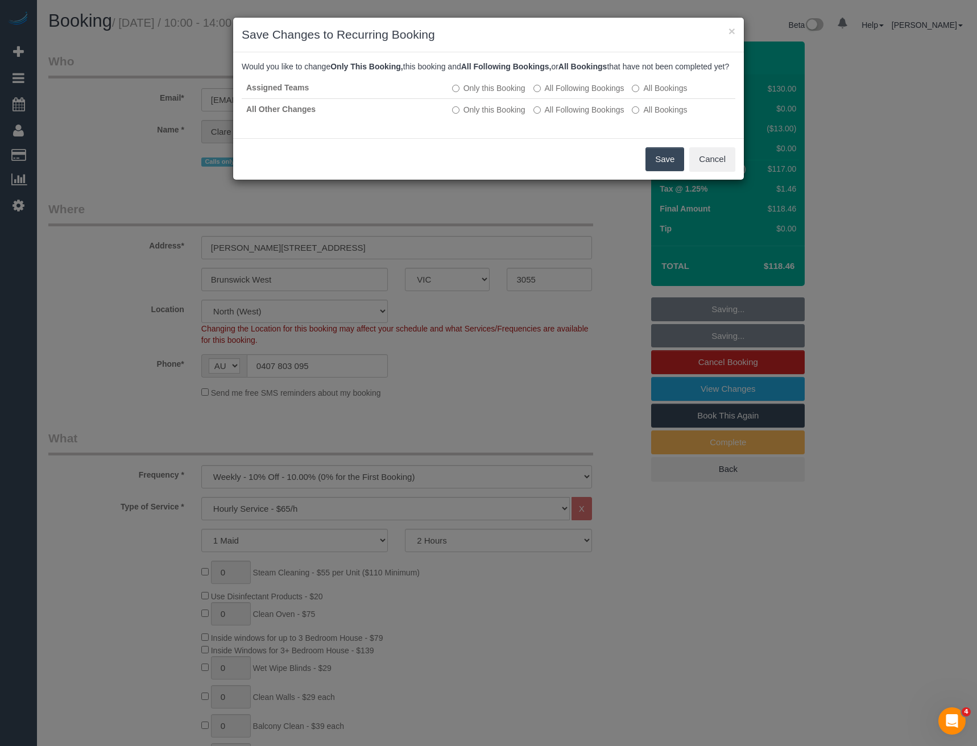
click at [656, 171] on button "Save" at bounding box center [665, 159] width 39 height 24
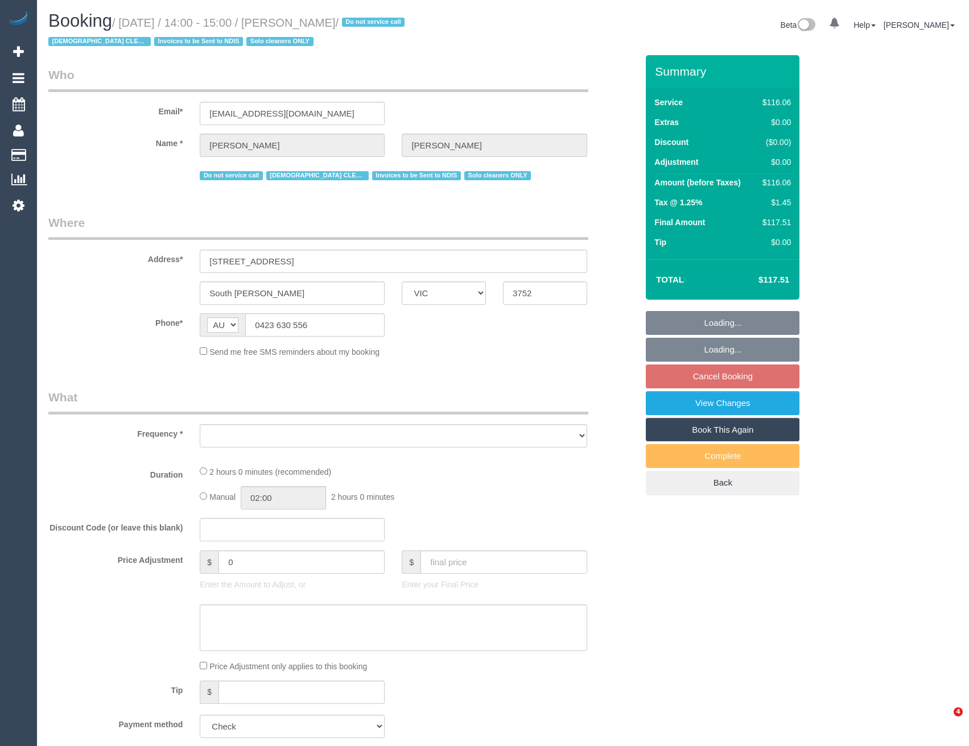
select select "VIC"
select select "number:28"
select select "number:14"
select select "number:19"
select select "number:22"
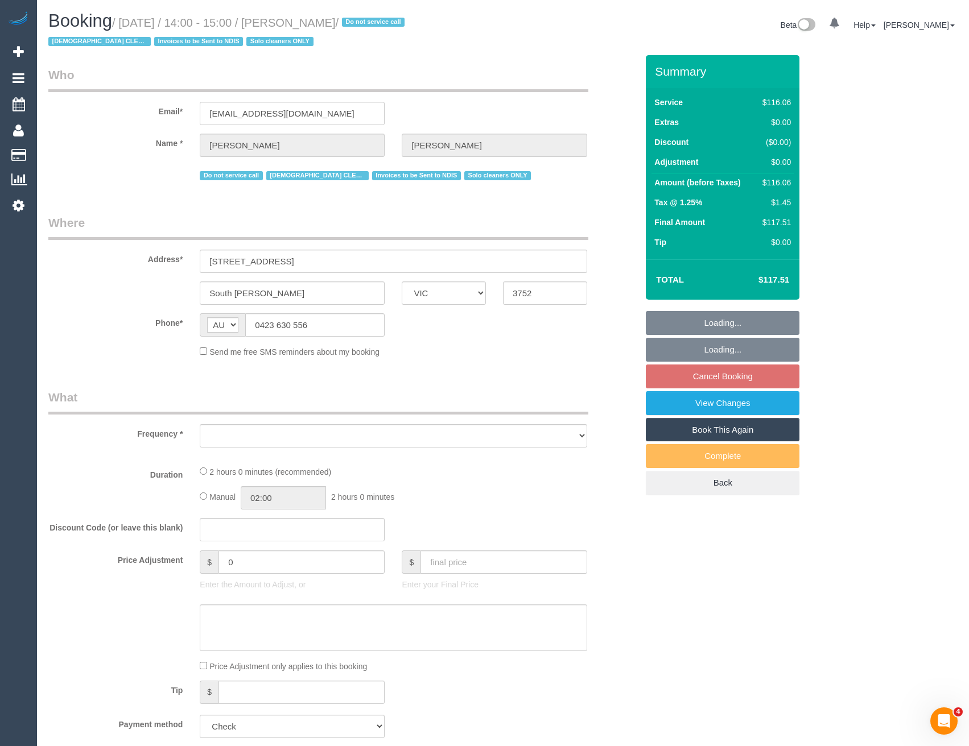
select select "number:34"
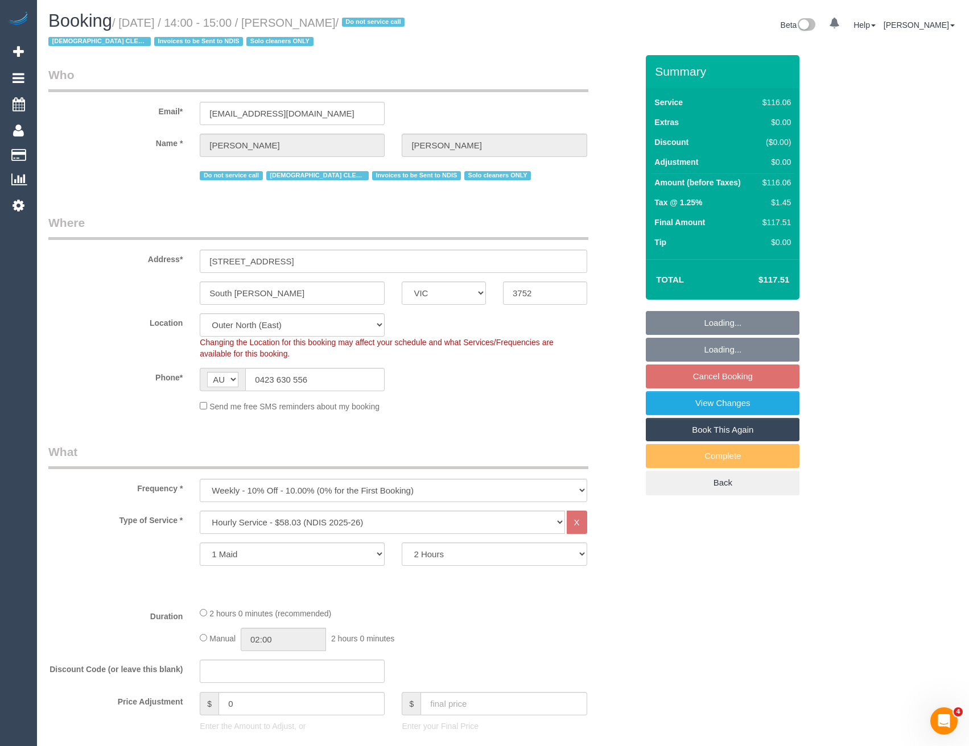
select select "object:1165"
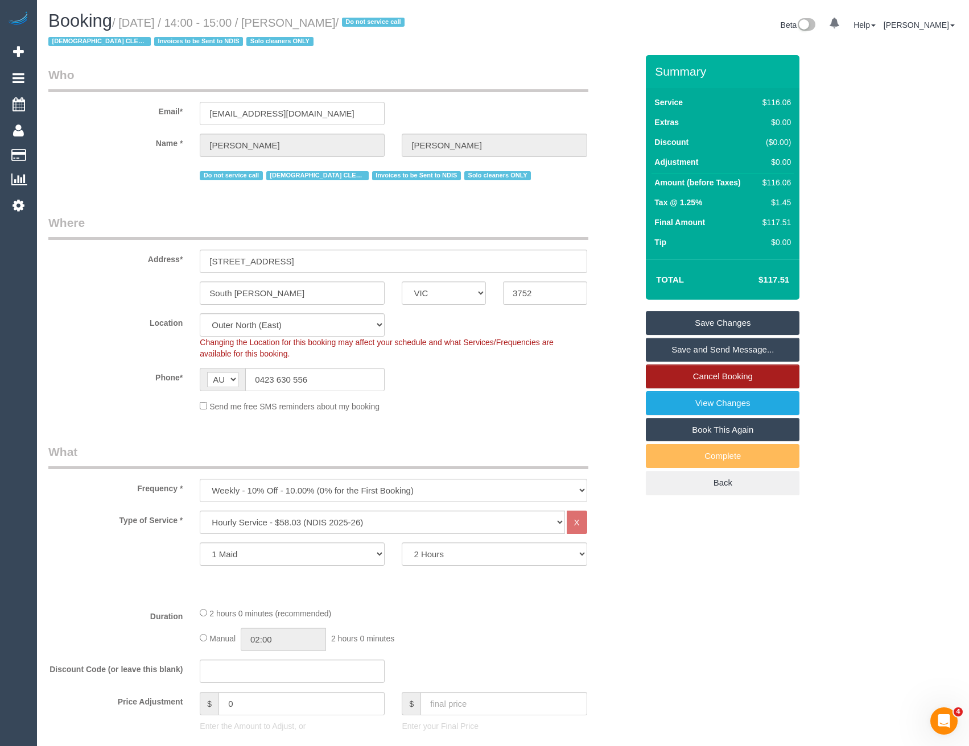
click at [723, 374] on link "Cancel Booking" at bounding box center [723, 377] width 154 height 24
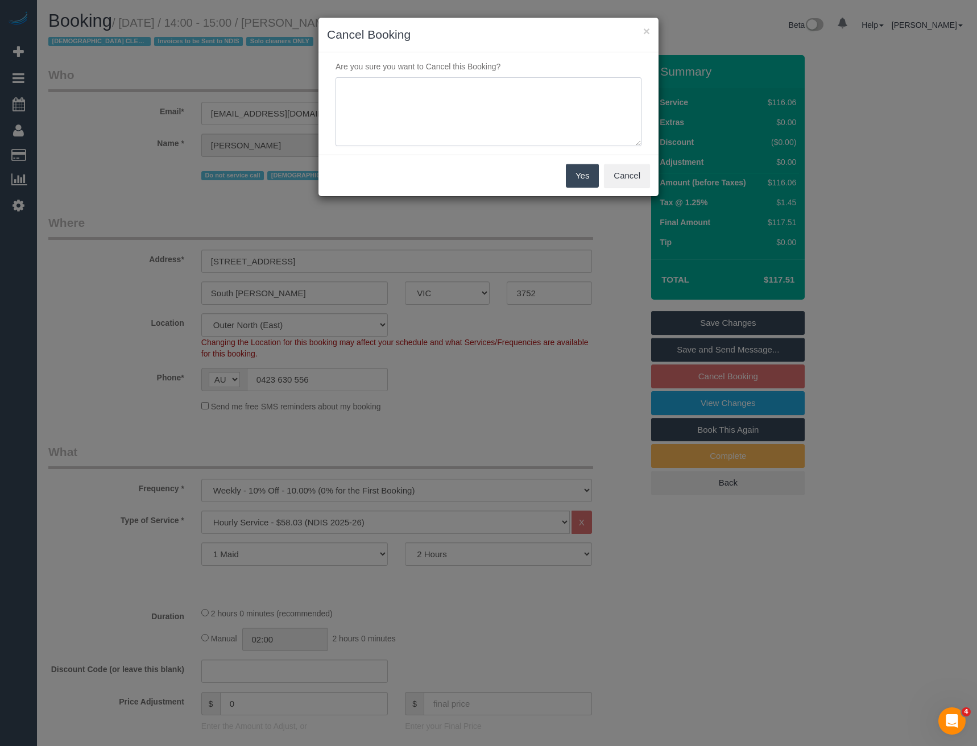
click at [416, 113] on textarea at bounding box center [489, 111] width 306 height 69
click at [443, 114] on textarea at bounding box center [489, 111] width 306 height 69
type textarea "S"
type textarea "Requesting to skip - via SMS - BB"
click at [580, 175] on button "Yes" at bounding box center [582, 176] width 33 height 24
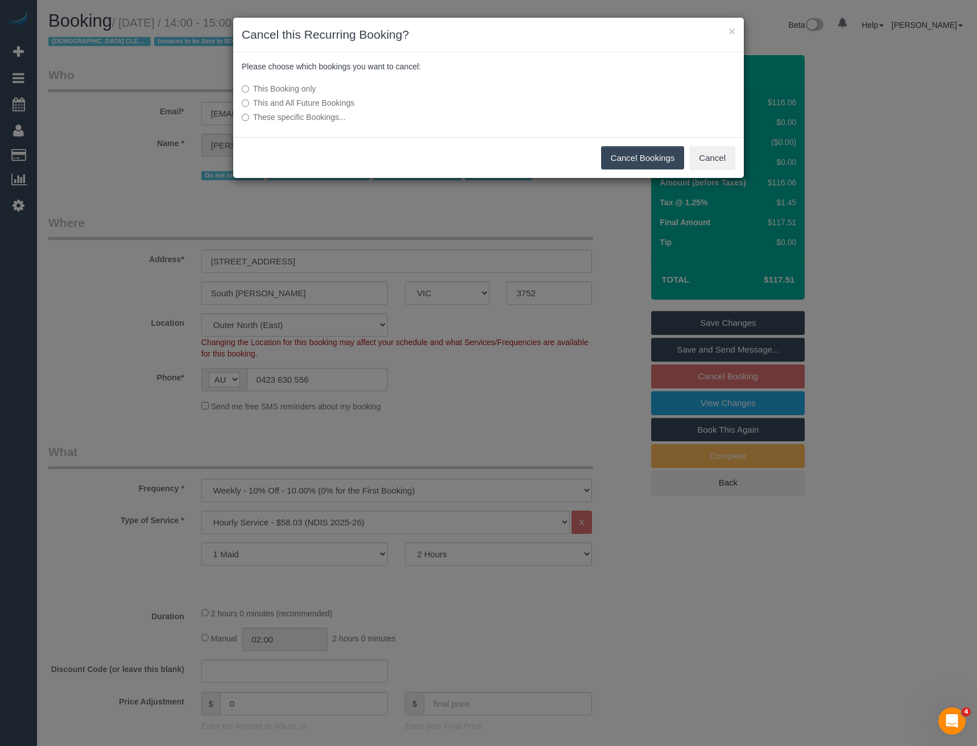
click at [634, 159] on button "Cancel Bookings" at bounding box center [643, 158] width 84 height 24
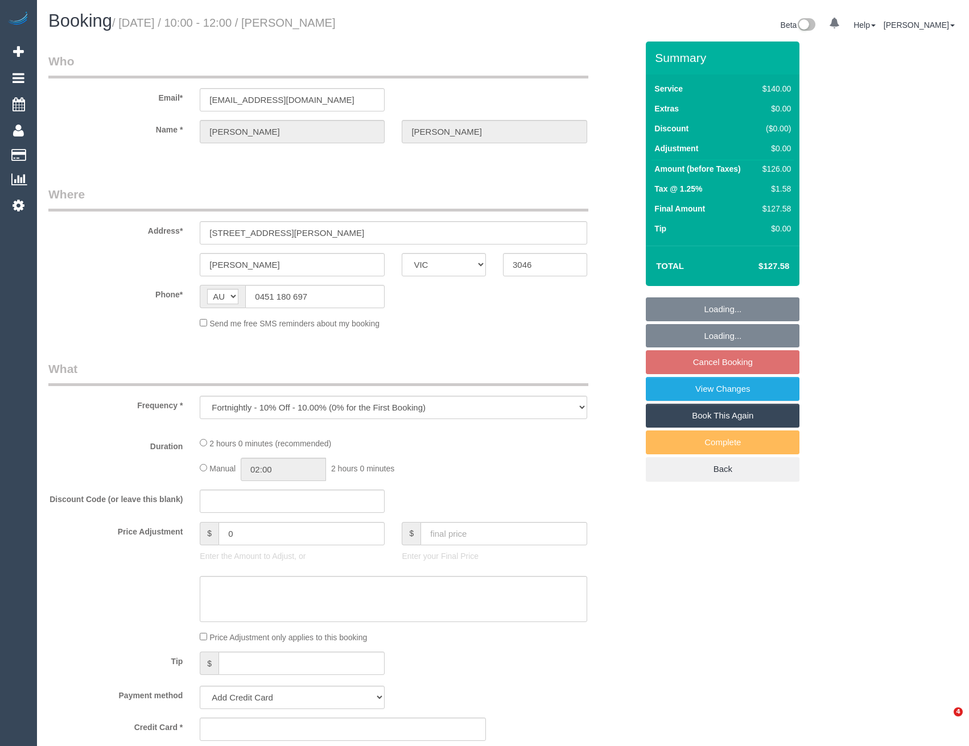
select select "VIC"
select select "string:stripe-pm_1RjYve2GScqysDRVqonlb0kD"
select select "number:27"
select select "number:14"
select select "number:18"
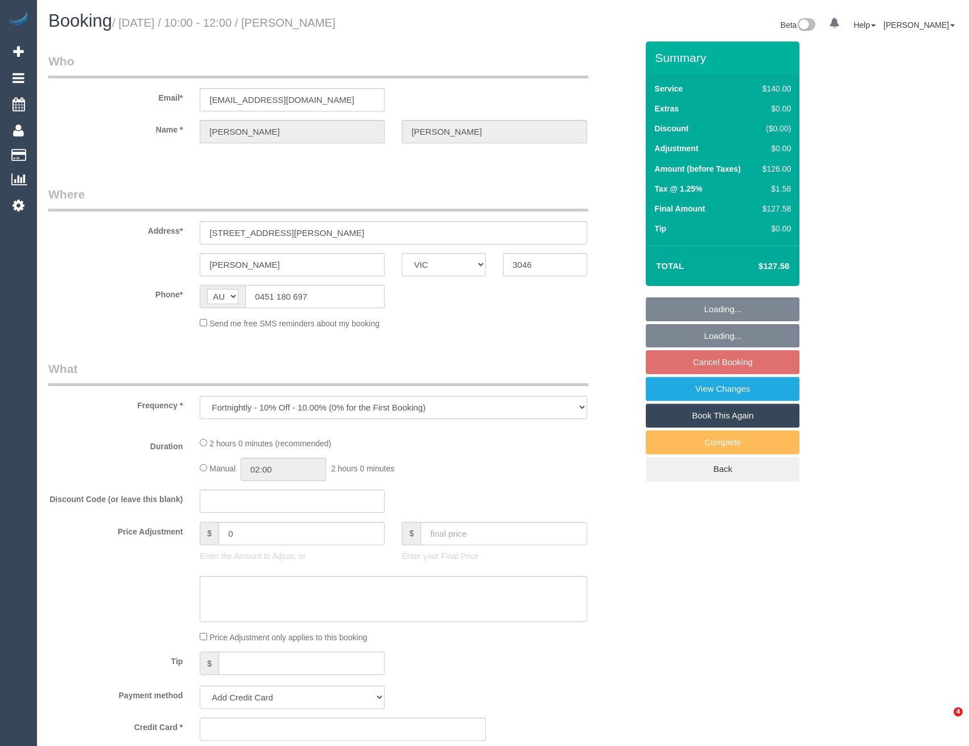
select select "number:24"
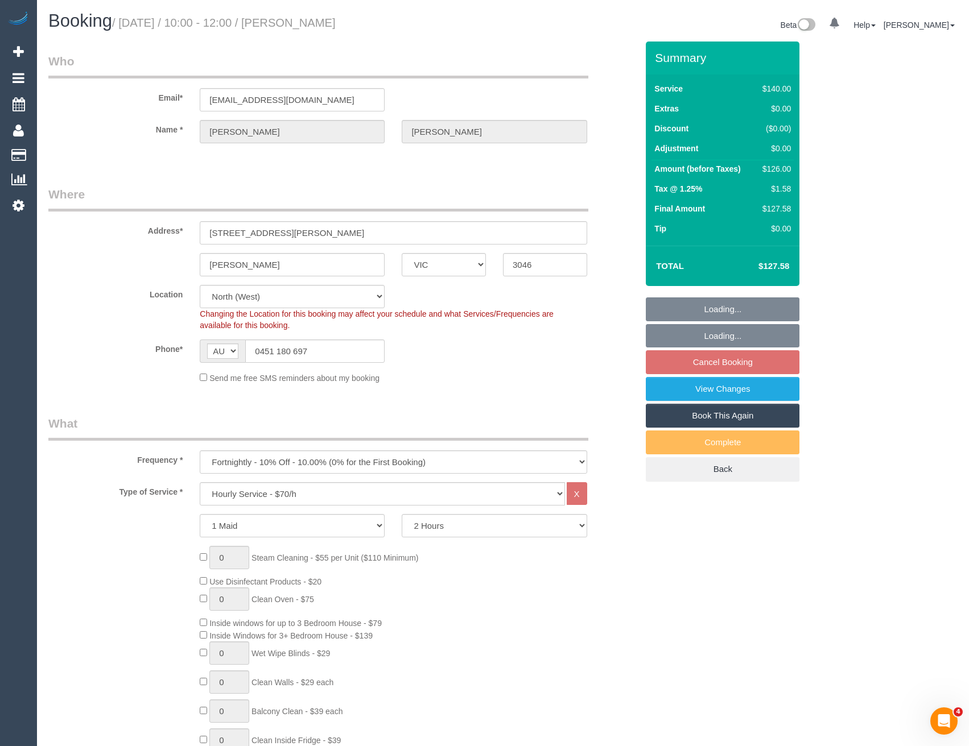
select select "object:1613"
select select "spot1"
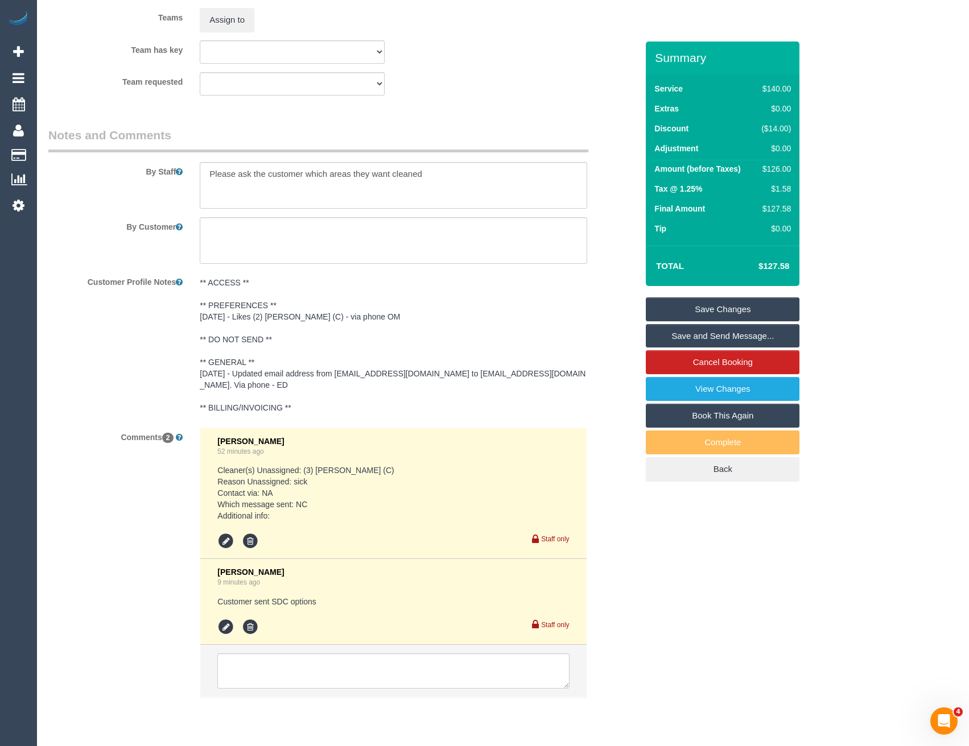
scroll to position [1775, 0]
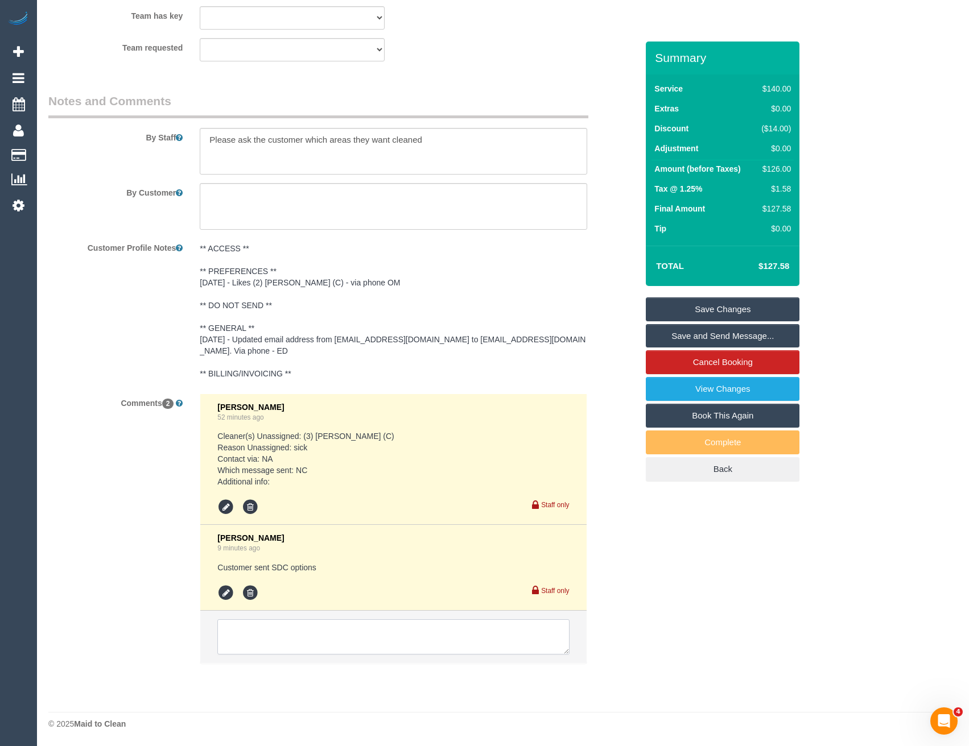
click at [324, 626] on textarea at bounding box center [393, 636] width 352 height 35
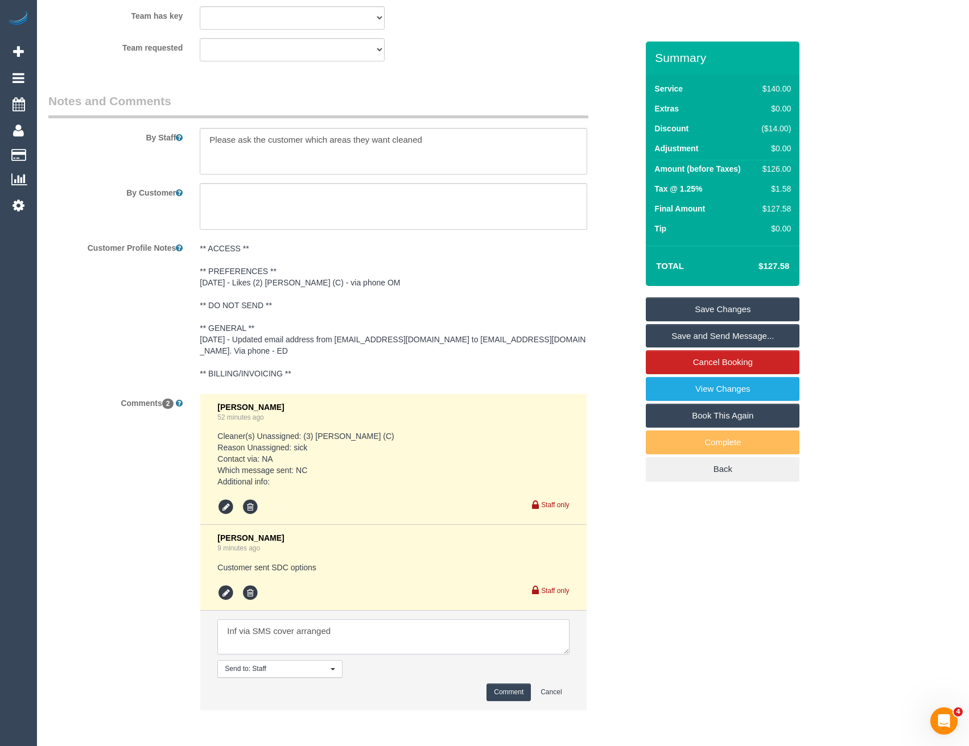
type textarea "Inf via SMS cover arranged"
click at [505, 690] on button "Comment" at bounding box center [508, 693] width 44 height 18
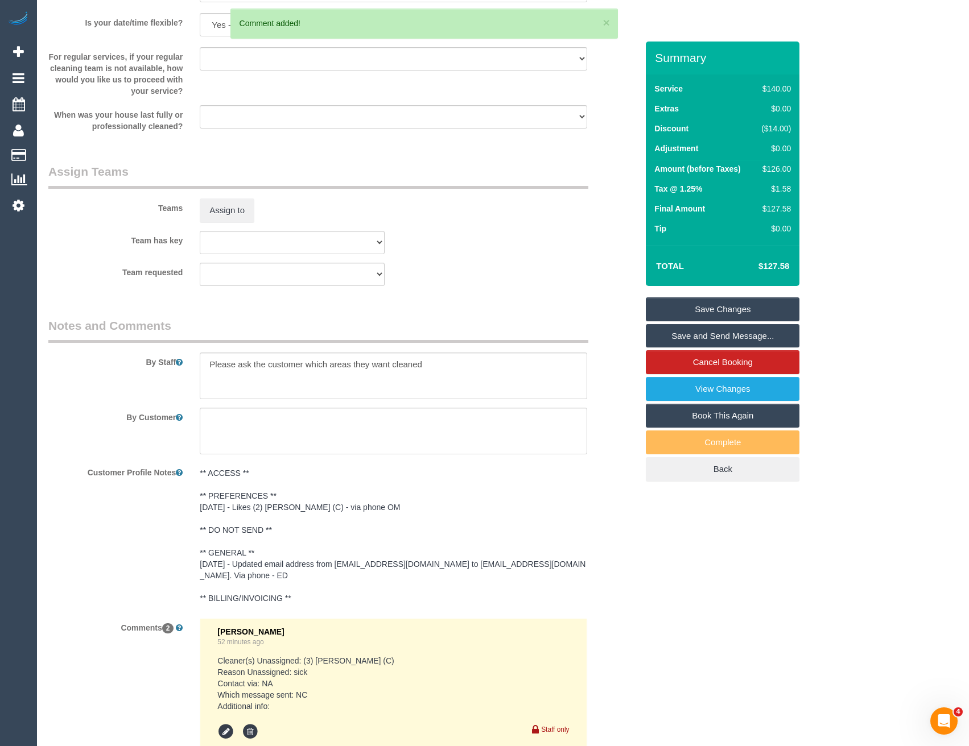
scroll to position [1548, 0]
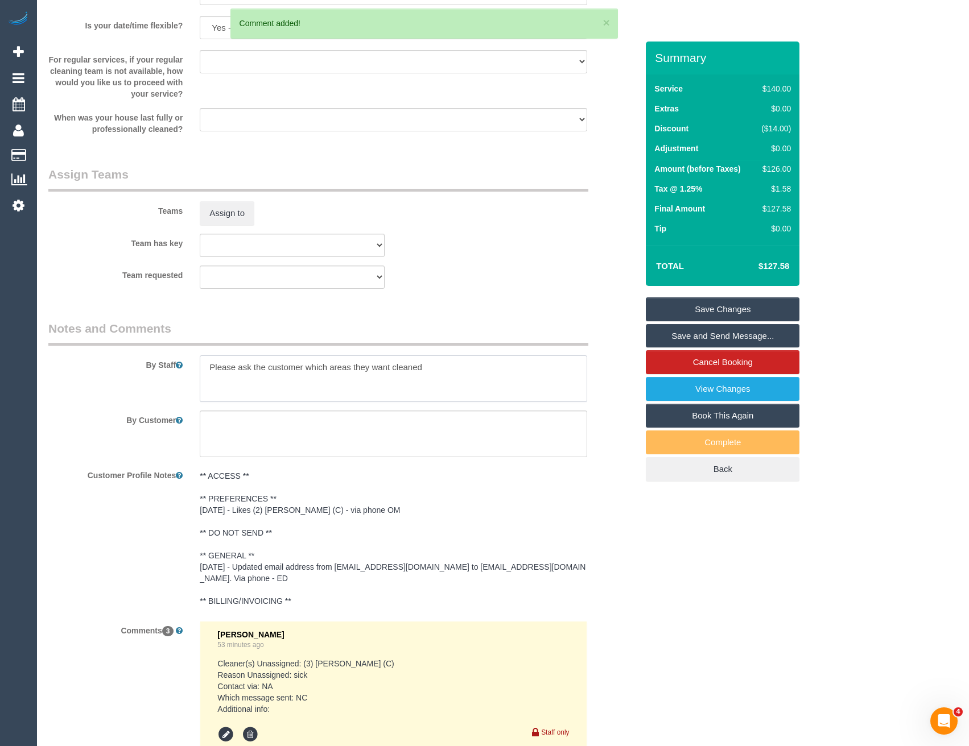
click at [208, 366] on textarea at bounding box center [393, 379] width 387 height 47
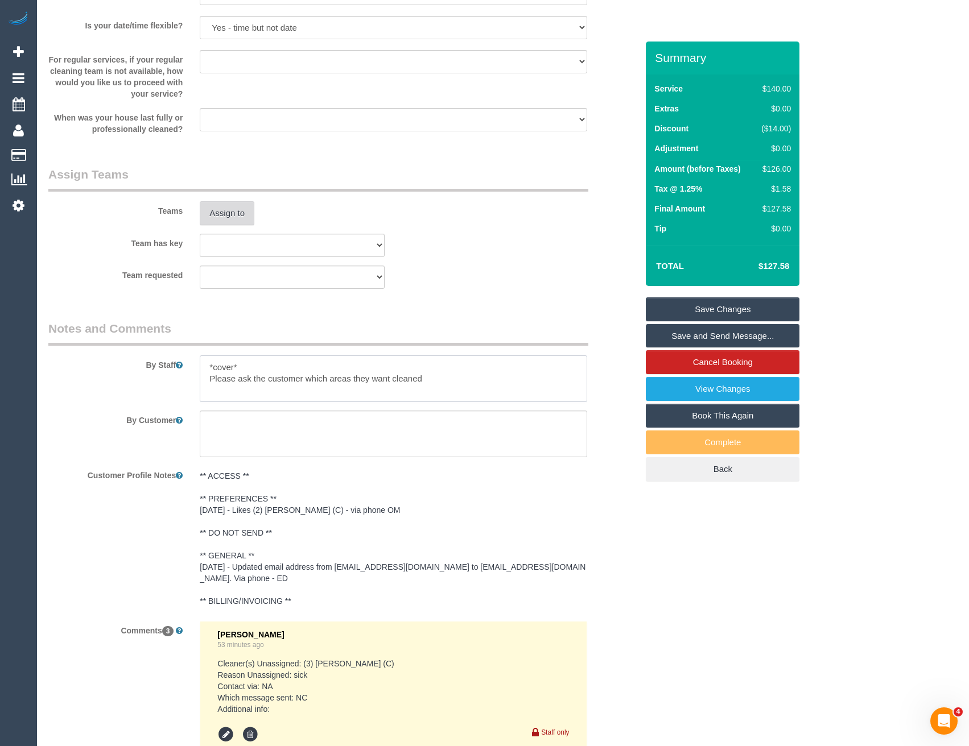
type textarea "*cover* Please ask the customer which areas they want cleaned"
click at [226, 212] on button "Assign to" at bounding box center [227, 213] width 55 height 24
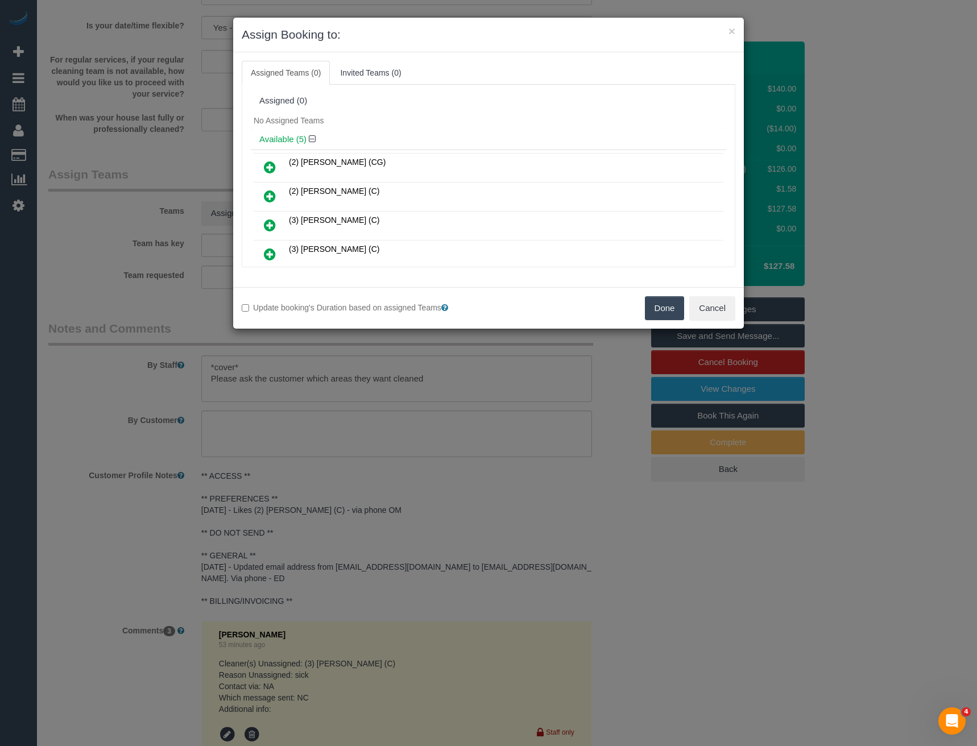
click at [260, 224] on link at bounding box center [270, 225] width 27 height 23
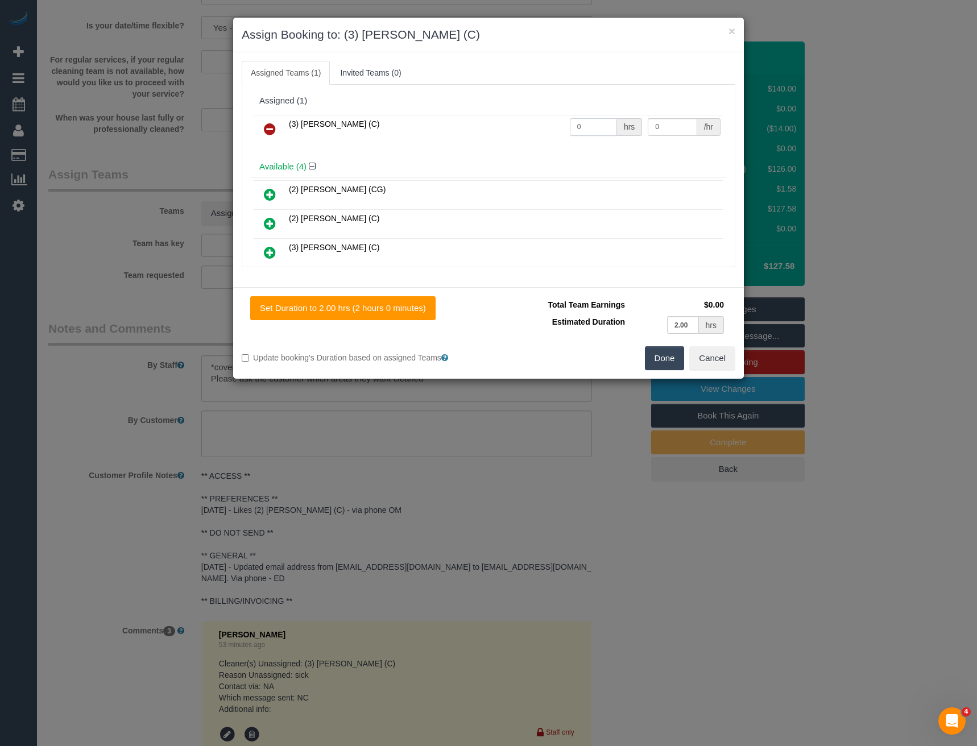
drag, startPoint x: 588, startPoint y: 125, endPoint x: 548, endPoint y: 129, distance: 40.0
click at [549, 129] on tr "(3) Pratham Bagga (C) 0 hrs 0 /hr" at bounding box center [489, 129] width 470 height 29
type input "2"
type input "35"
click at [666, 353] on button "Done" at bounding box center [665, 358] width 40 height 24
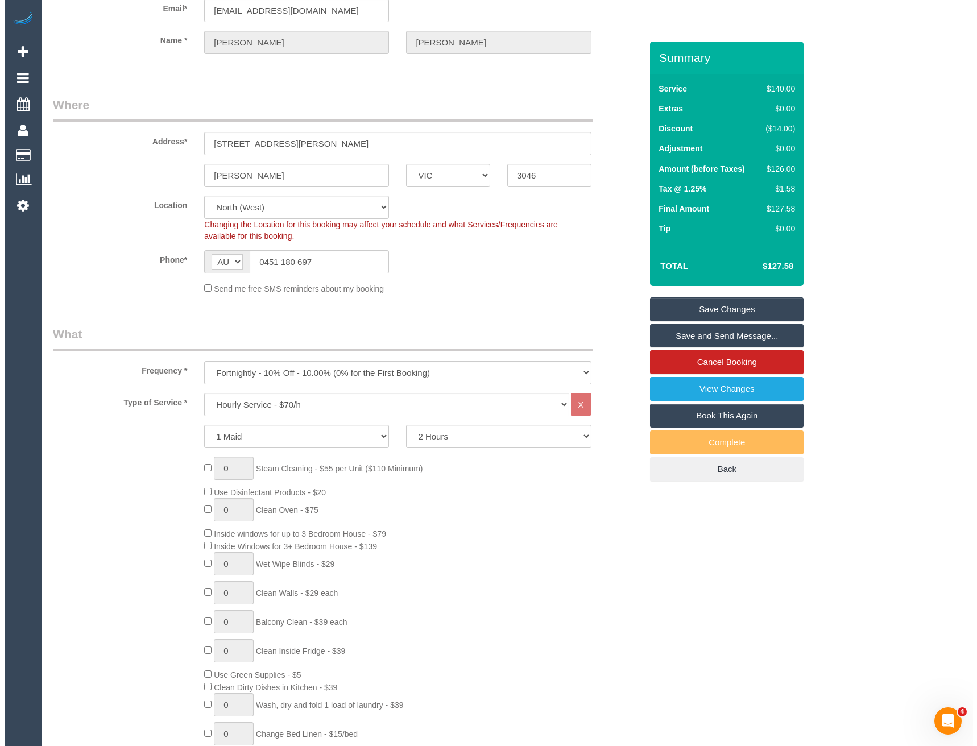
scroll to position [0, 0]
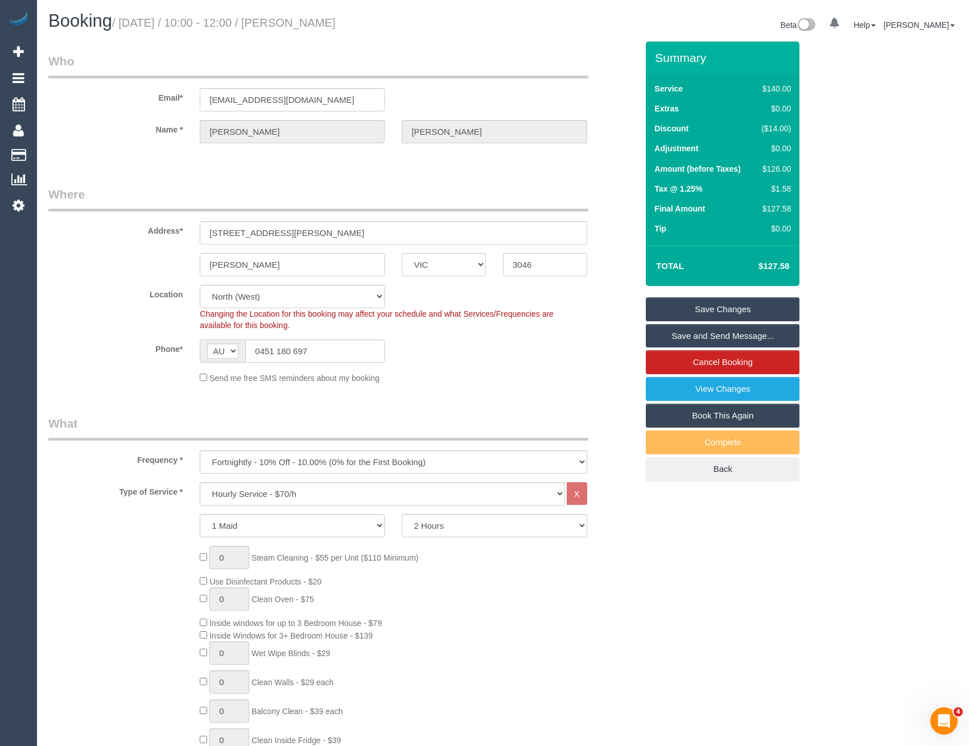
click at [692, 313] on link "Save Changes" at bounding box center [723, 310] width 154 height 24
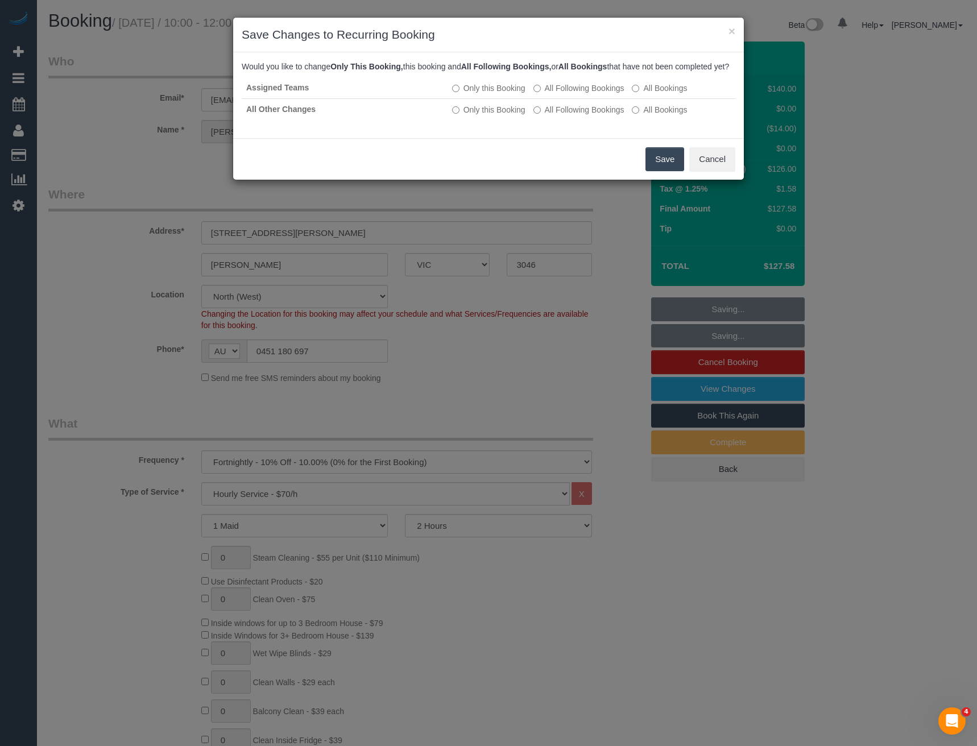
drag, startPoint x: 664, startPoint y: 167, endPoint x: 655, endPoint y: 164, distance: 9.0
click at [664, 167] on button "Save" at bounding box center [665, 159] width 39 height 24
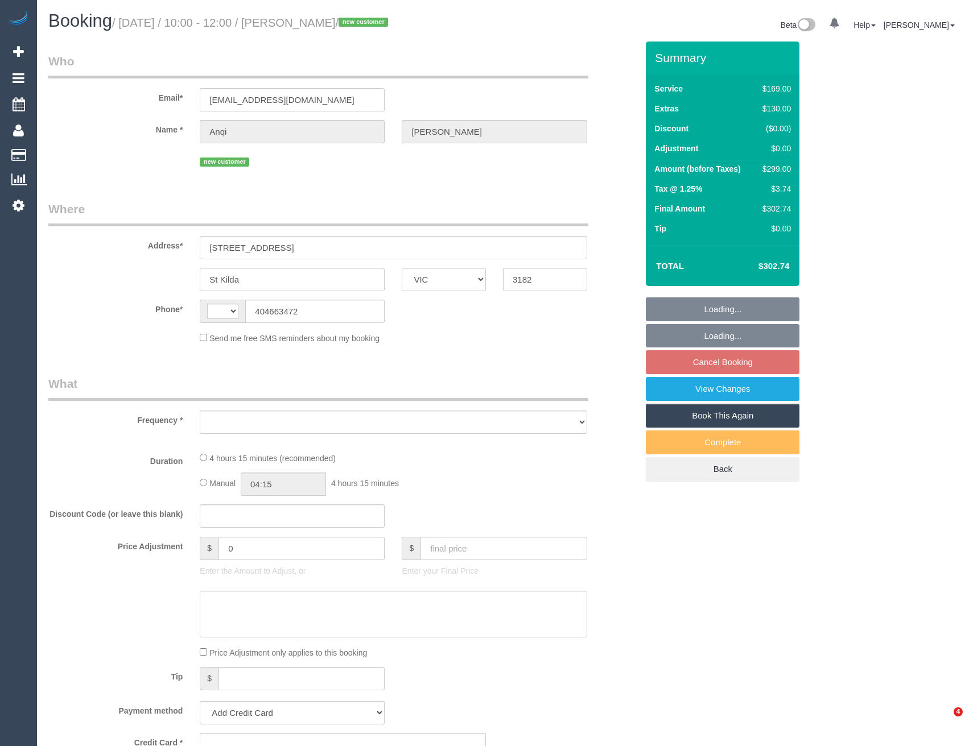
select select "VIC"
select select "string:AU"
select select "object:305"
select select "spot1"
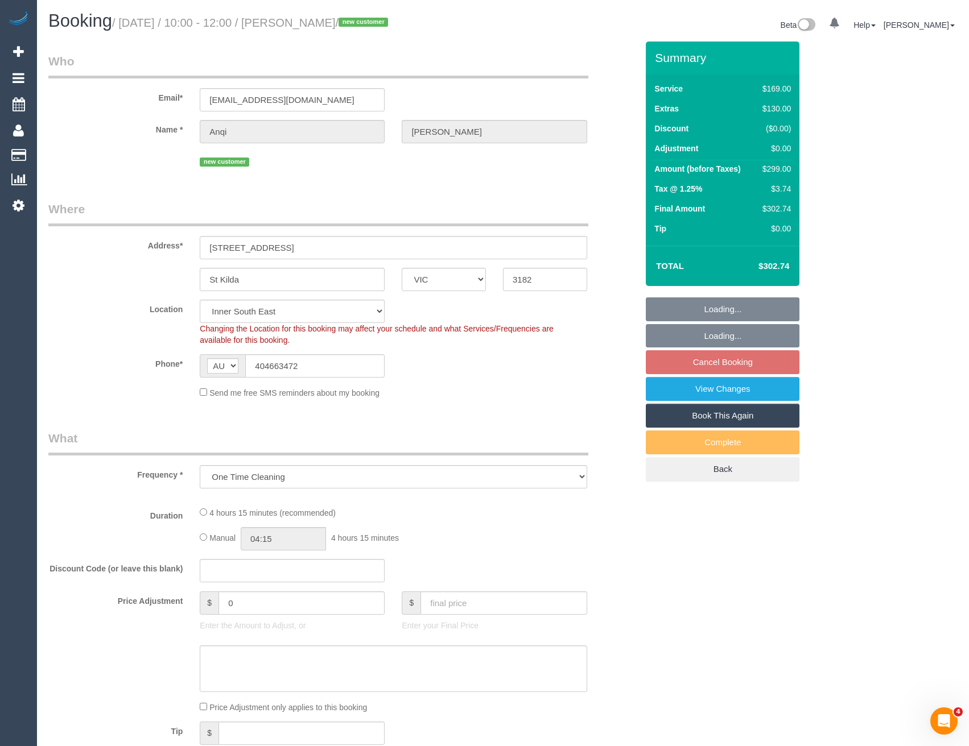
select select "string:stripe-pm_1S7TZt2GScqysDRVTgZ9Tdd7"
select select "number:28"
select select "number:17"
select select "number:19"
select select "number:22"
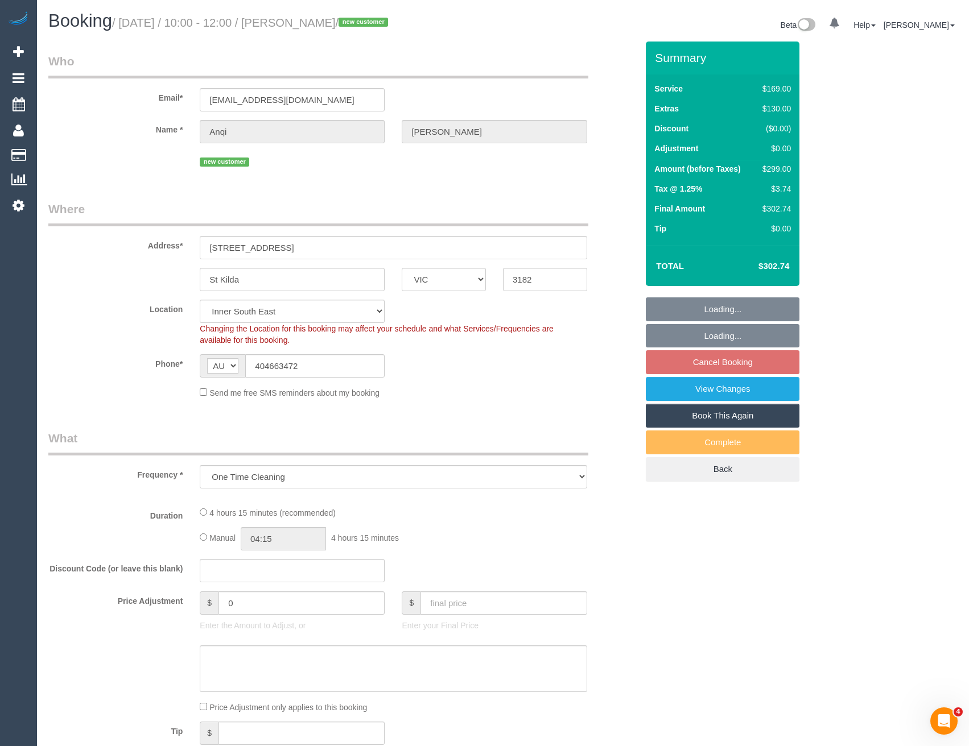
select select "number:26"
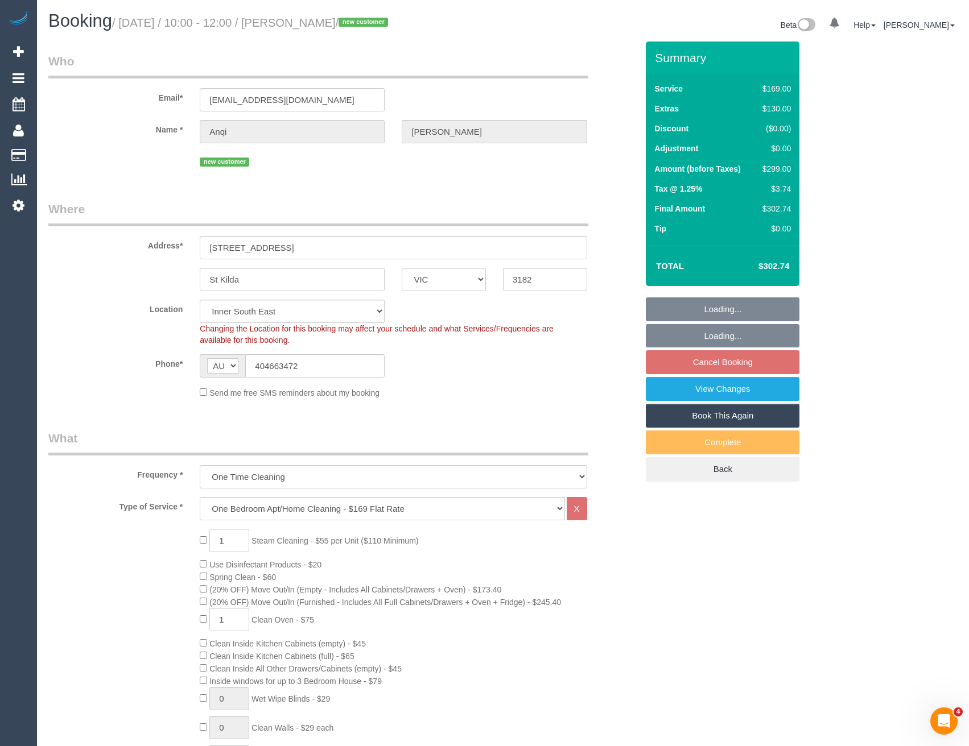
select select "object:1402"
select select "spot6"
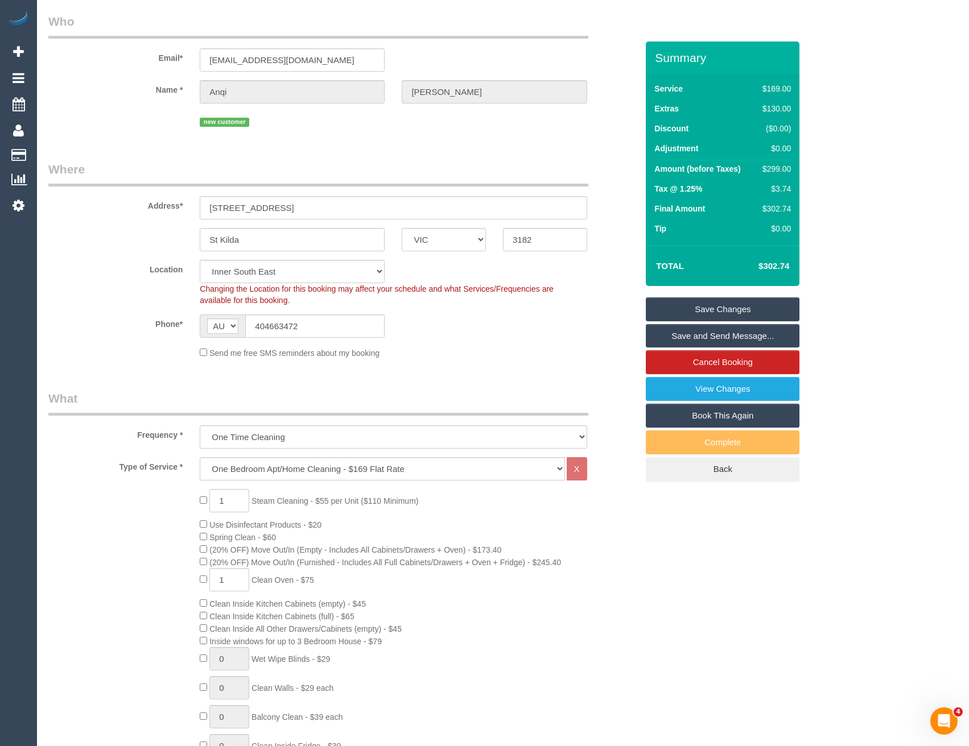
scroll to position [57, 0]
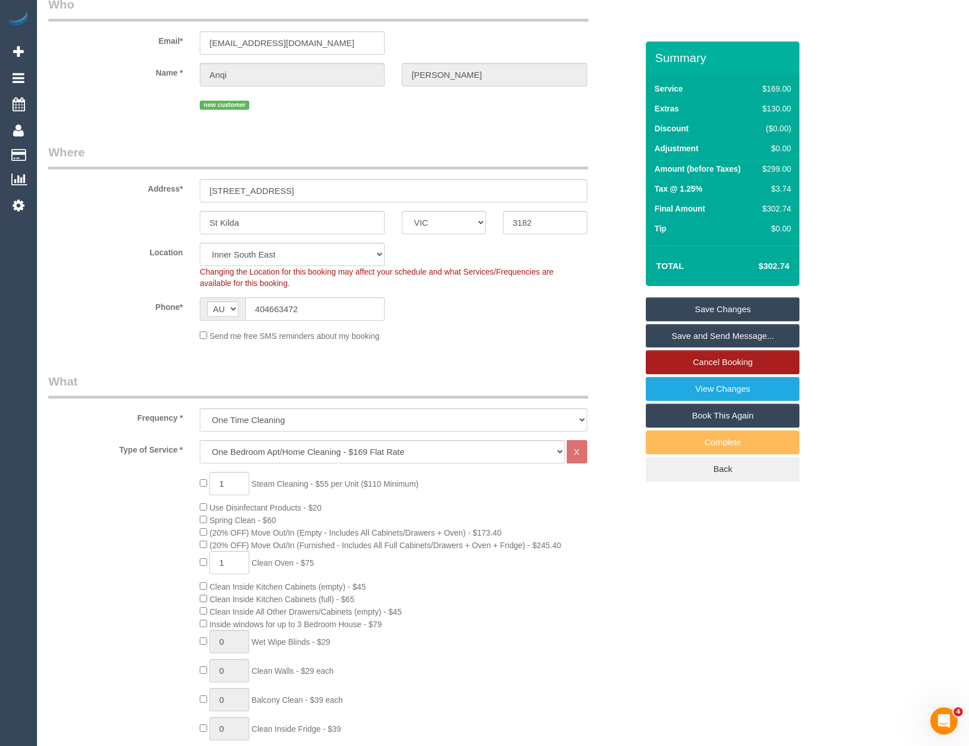
click at [701, 366] on link "Cancel Booking" at bounding box center [723, 362] width 154 height 24
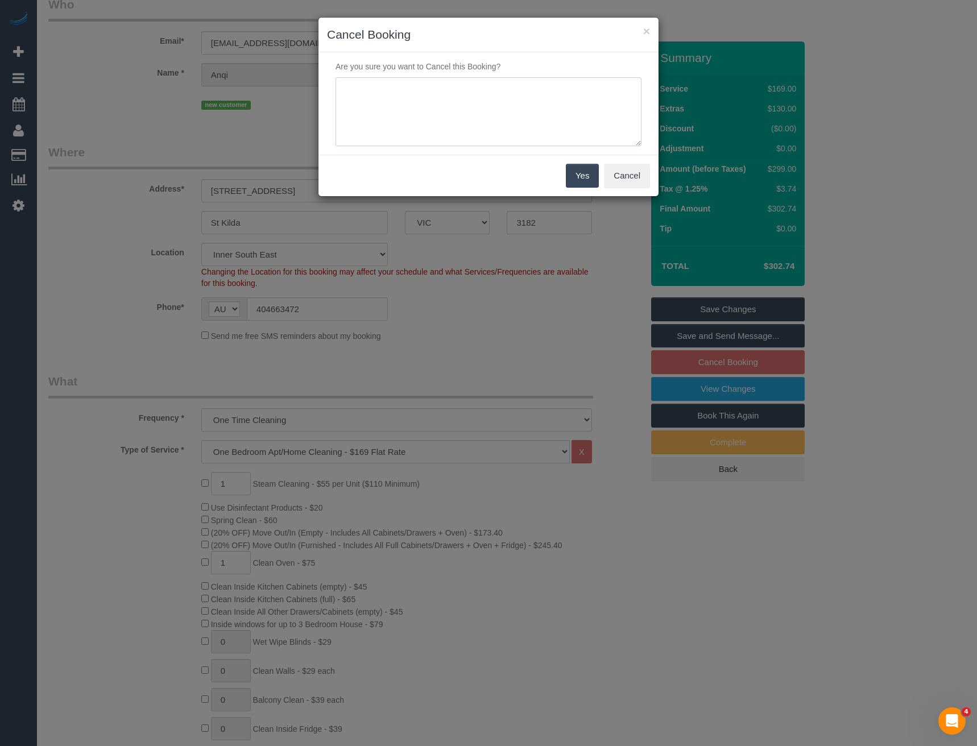
click at [379, 107] on textarea at bounding box center [489, 111] width 306 height 69
type textarea "Not needed - via email - BB"
click at [576, 177] on button "Yes" at bounding box center [582, 176] width 33 height 24
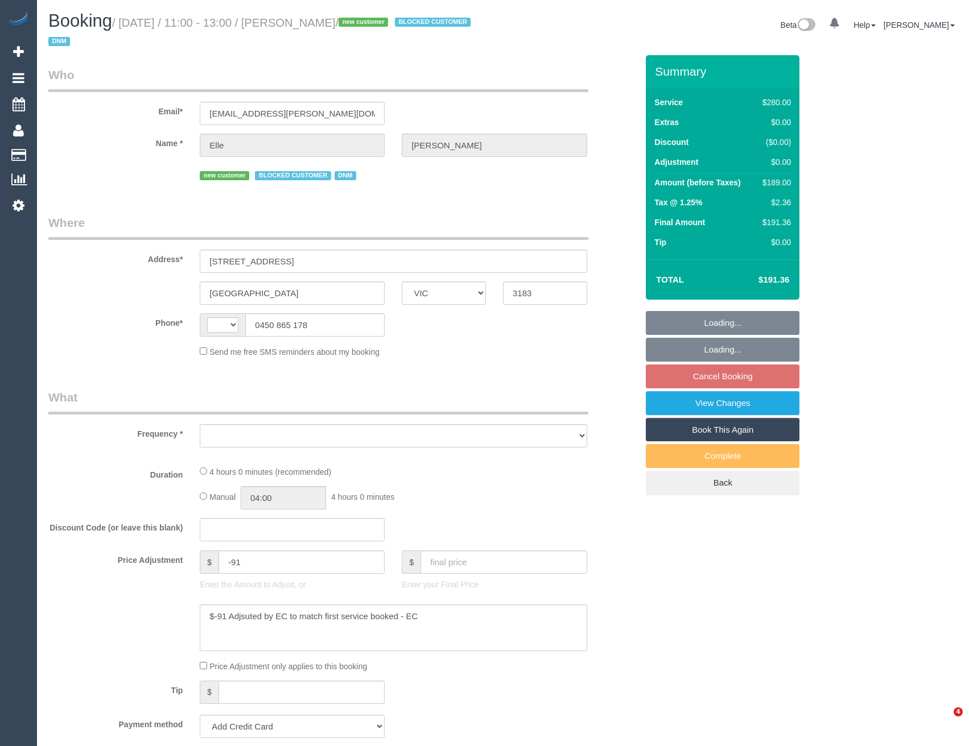
select select "VIC"
select select "string:AU"
select select "object:292"
select select "string:stripe-pm_1S7lBv2GScqysDRVr12GJ1yz"
select select "240"
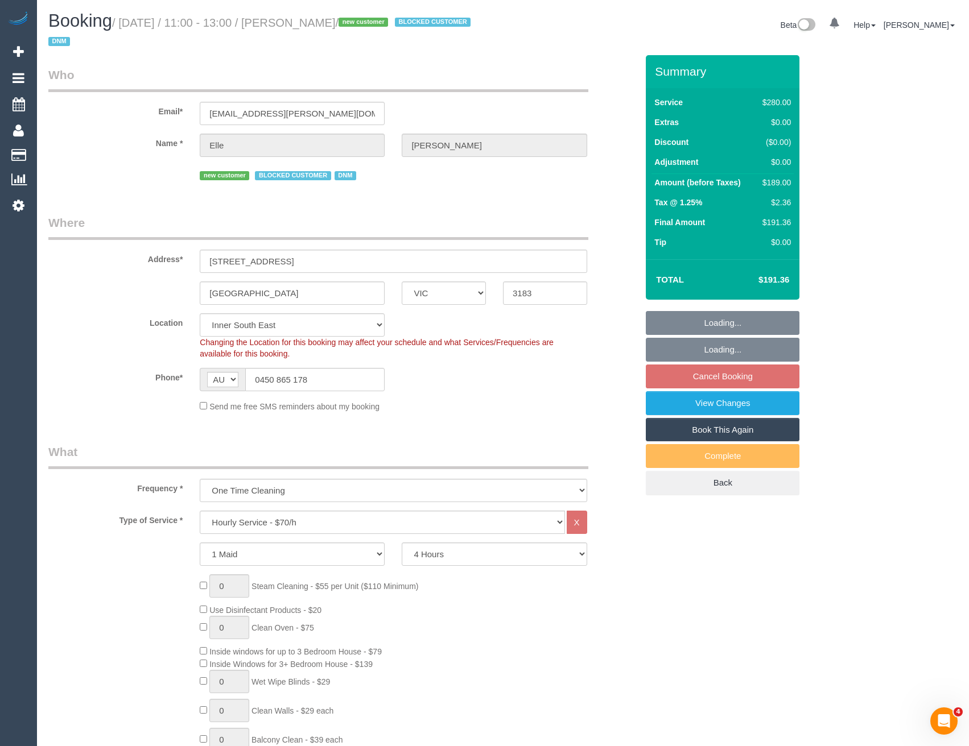
select select "object:1466"
select select "number:29"
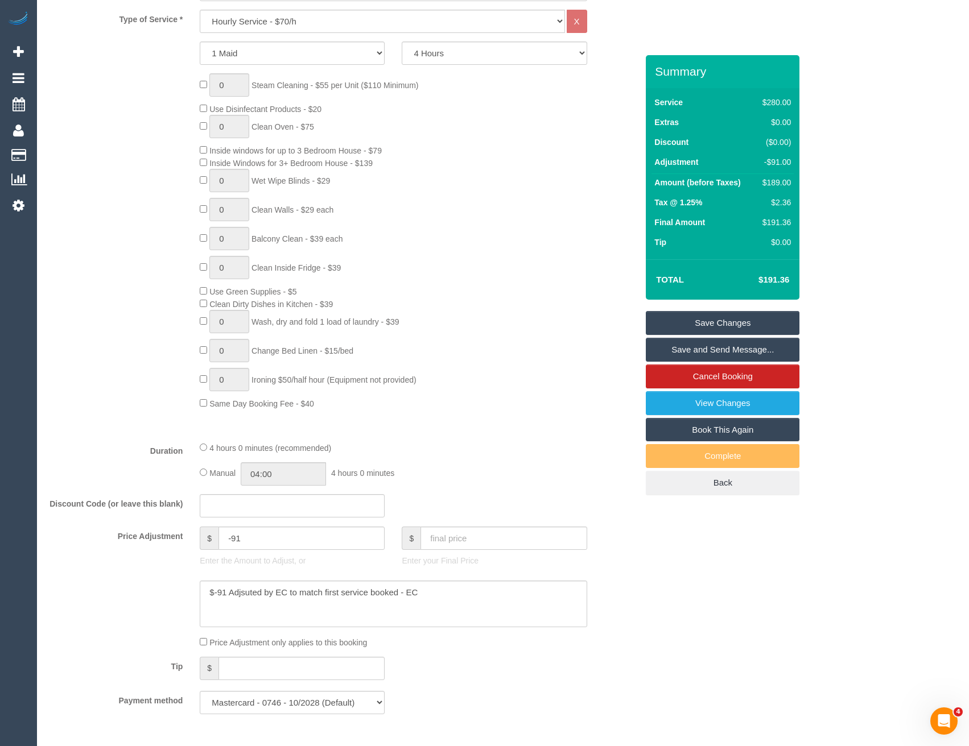
scroll to position [569, 0]
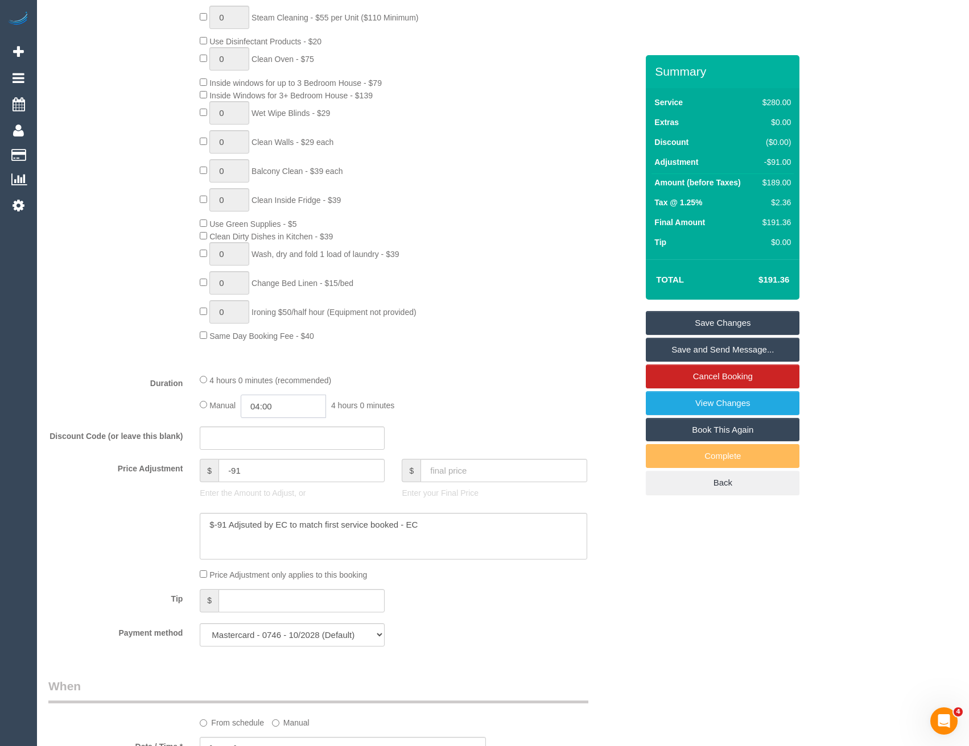
click at [290, 402] on input "04:00" at bounding box center [283, 406] width 85 height 23
type input "02:00"
click at [267, 433] on li "02:00" at bounding box center [271, 427] width 51 height 15
click at [415, 410] on div "Manual 02:00 2 hours 0 minutes" at bounding box center [393, 406] width 387 height 23
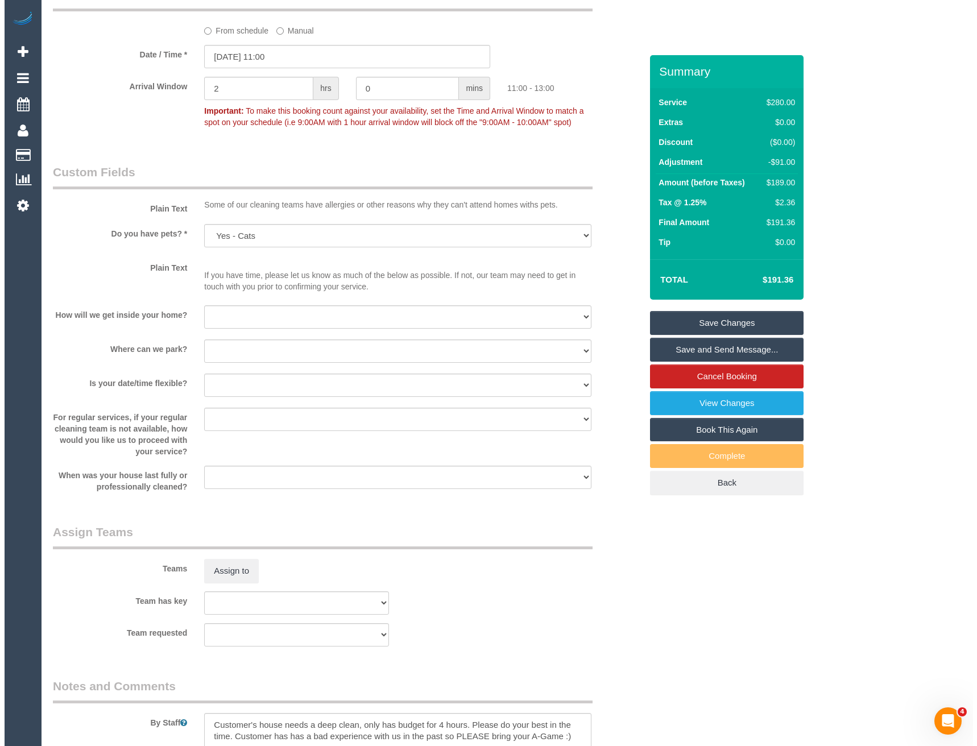
scroll to position [1422, 0]
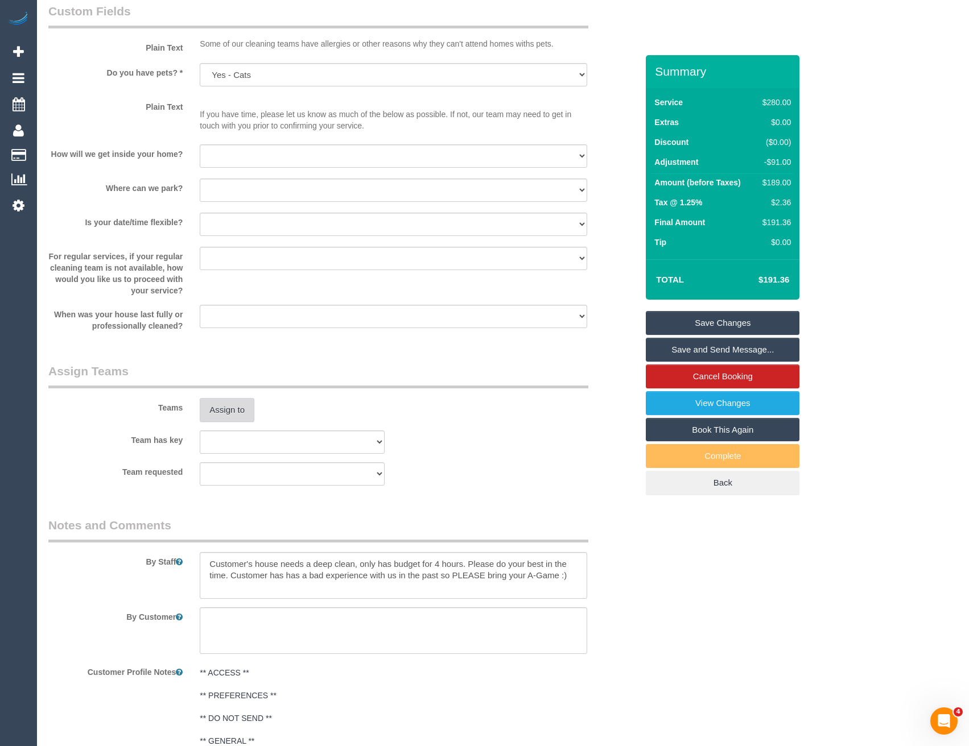
click at [236, 407] on button "Assign to" at bounding box center [227, 410] width 55 height 24
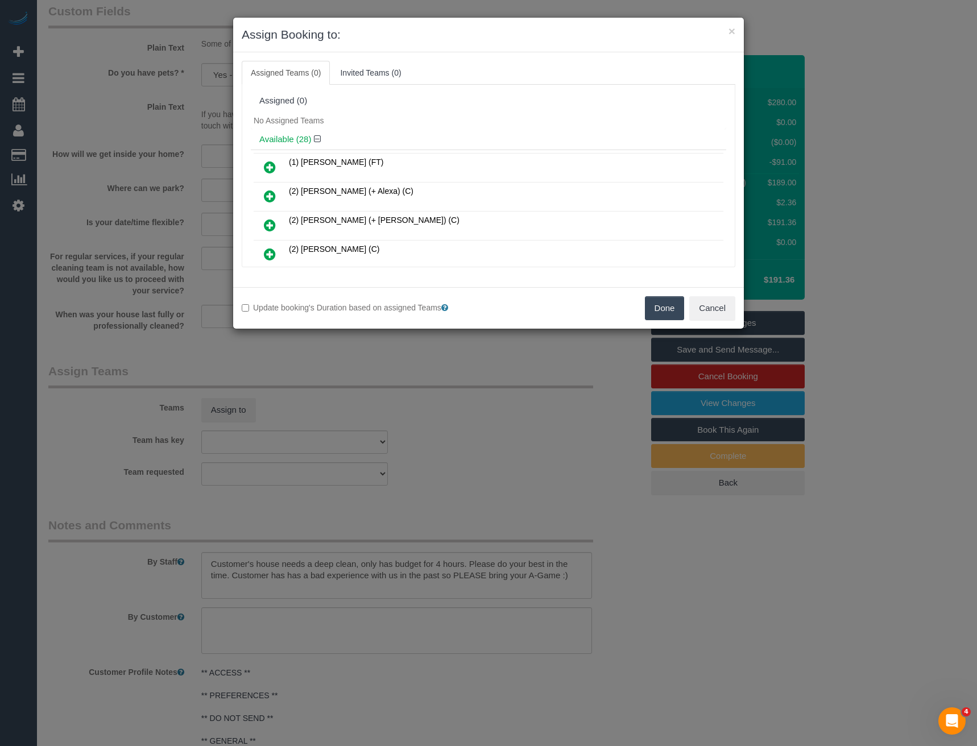
scroll to position [161, 0]
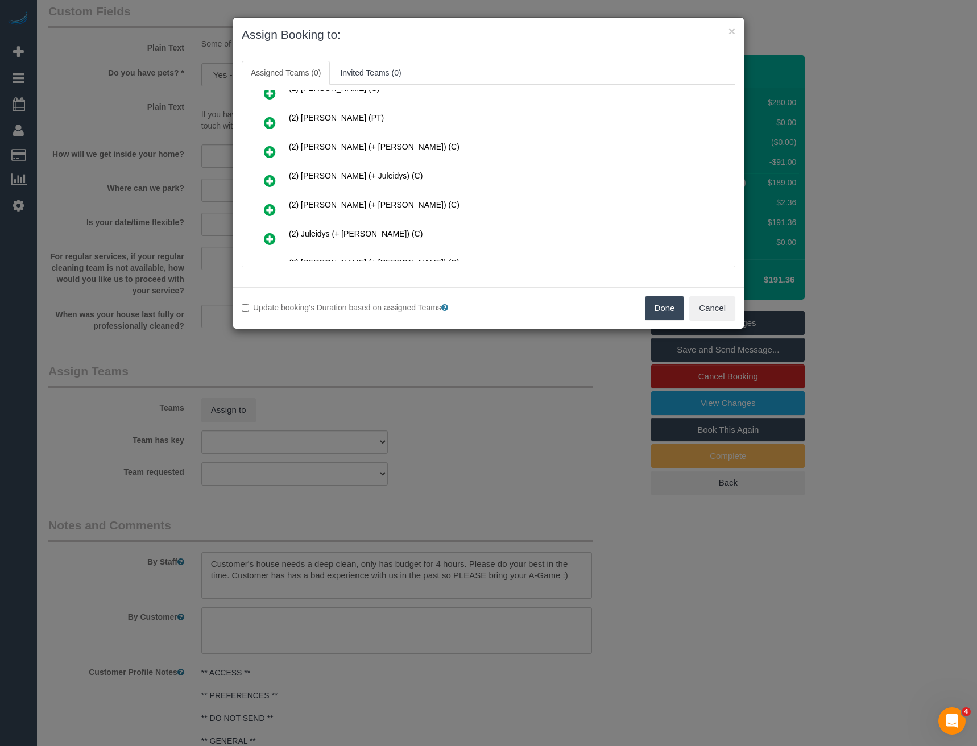
click at [265, 181] on icon at bounding box center [270, 181] width 12 height 14
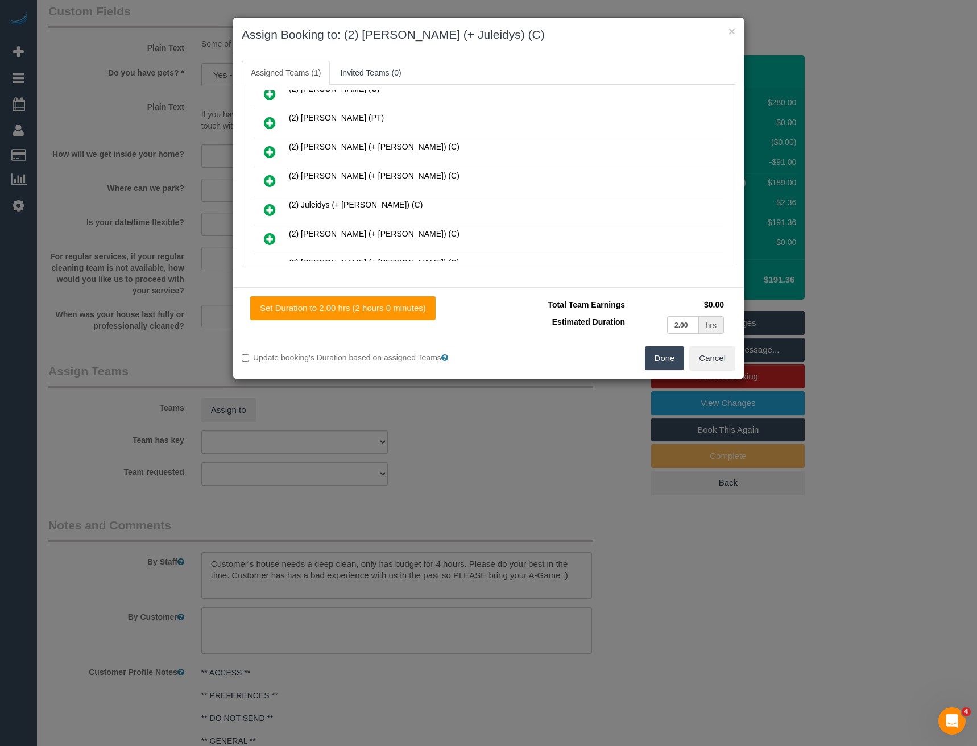
click at [270, 209] on icon at bounding box center [270, 210] width 12 height 14
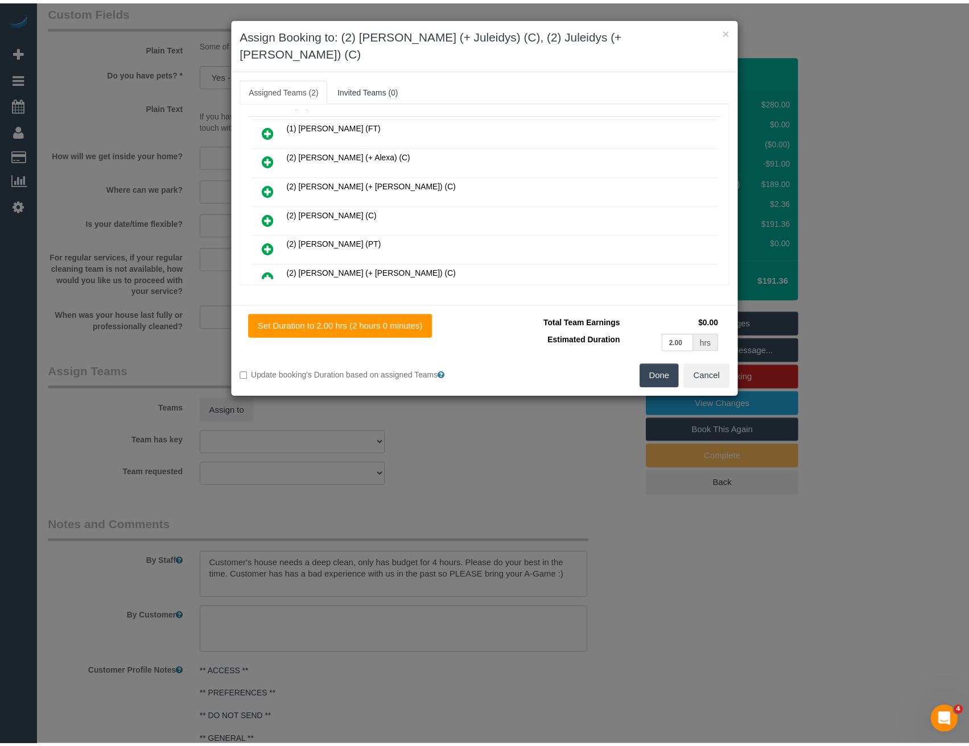
scroll to position [0, 0]
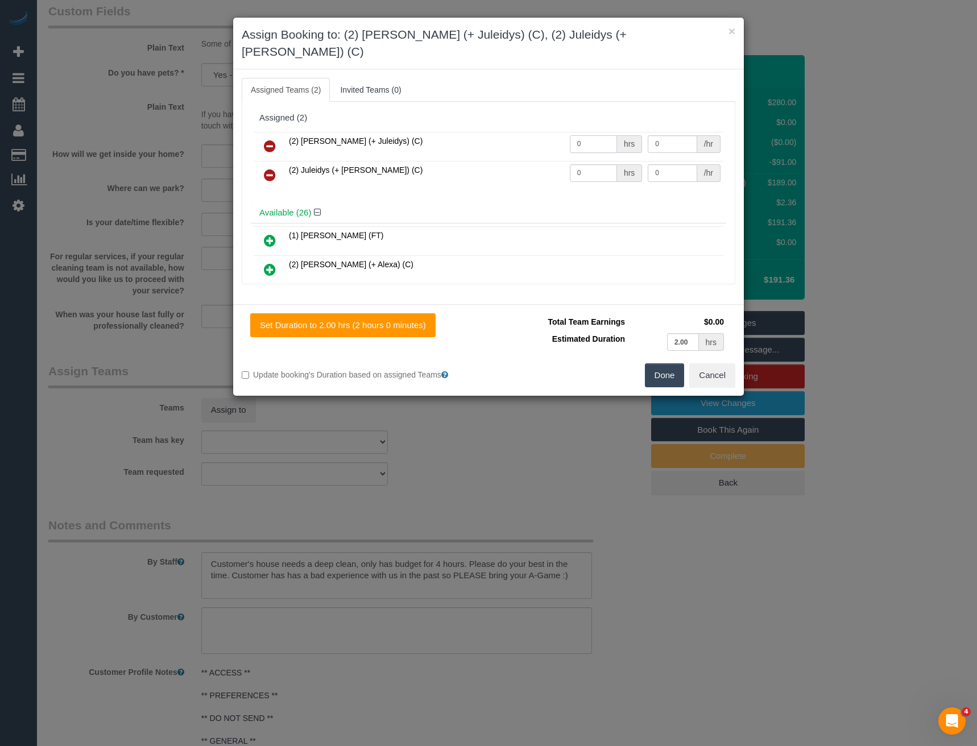
drag, startPoint x: 565, startPoint y: 129, endPoint x: 511, endPoint y: 127, distance: 54.1
click at [520, 132] on tr "(2) Cris (+ Juleidys) (C) 0 hrs 0 /hr" at bounding box center [489, 146] width 470 height 29
type input "2"
type input "37.5"
drag, startPoint x: 584, startPoint y: 159, endPoint x: 539, endPoint y: 164, distance: 45.3
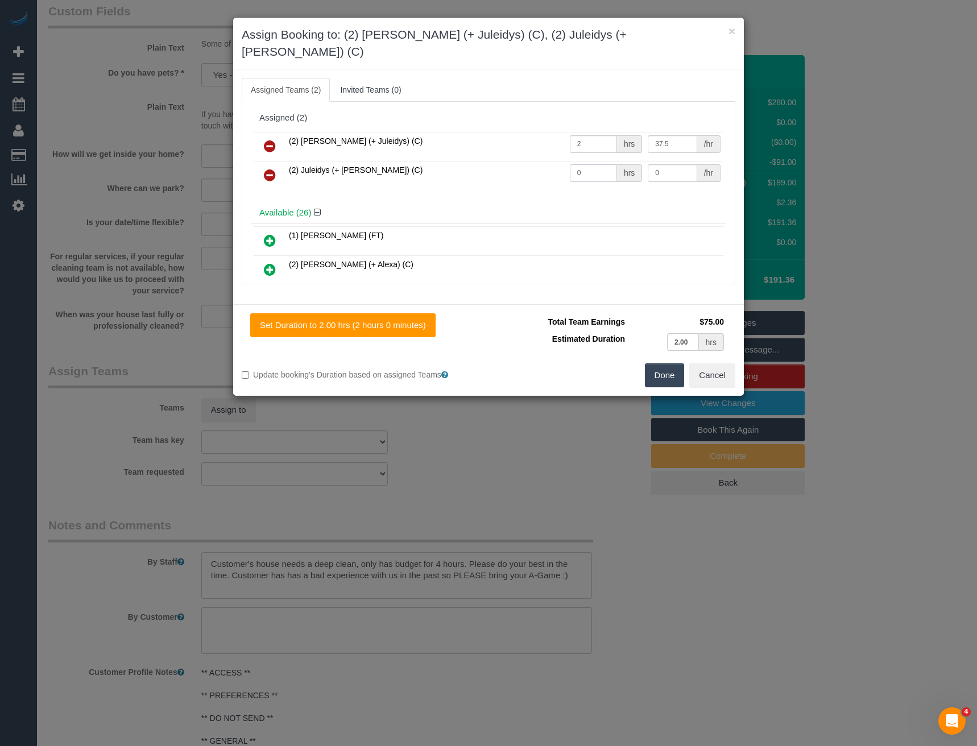
click at [541, 165] on tr "(2) Juleidys (+ Cris) (C) 0 hrs 0 /hr" at bounding box center [489, 175] width 470 height 29
type input "2"
type input "37.5"
click at [656, 363] on button "Done" at bounding box center [665, 375] width 40 height 24
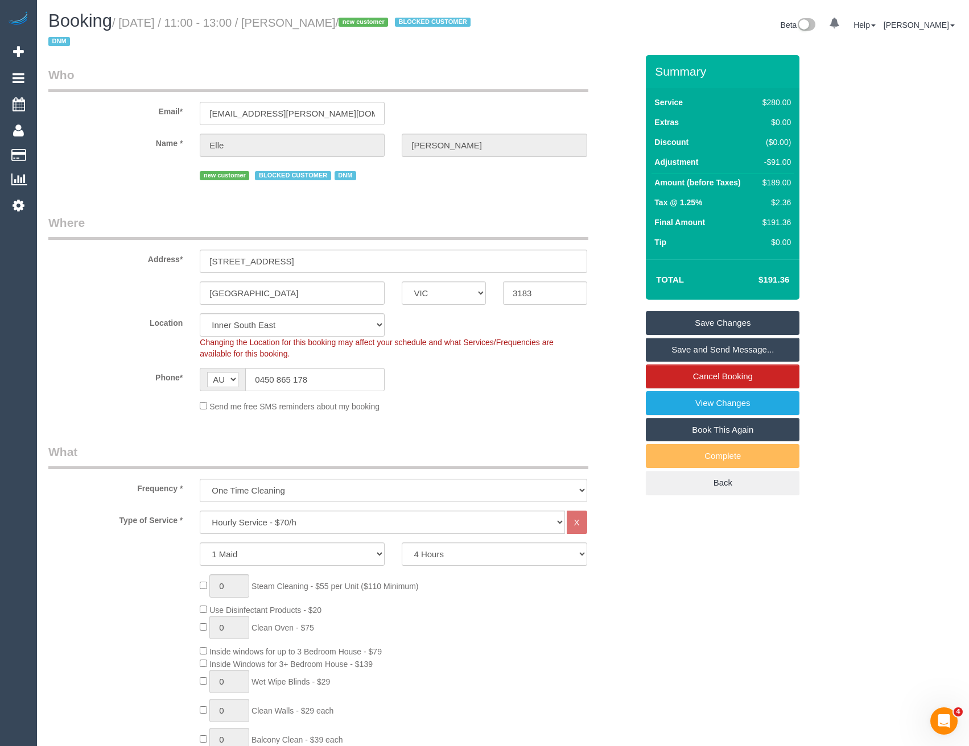
click link "Save and Send Message..."
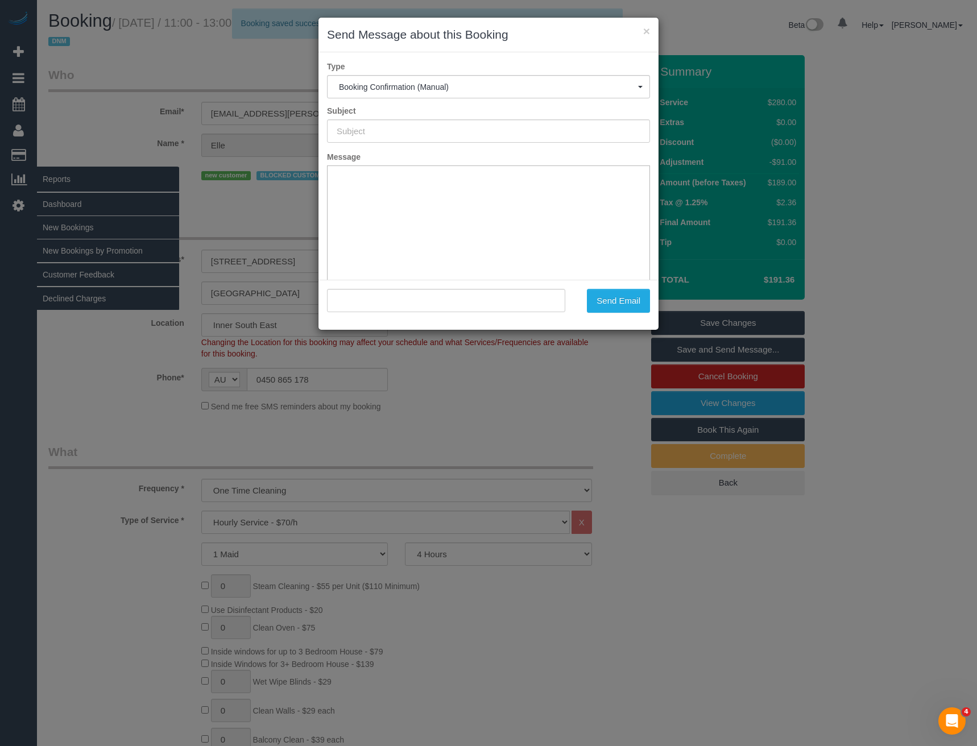
type input "Booking Confirmed"
type input ""Elle Mroczkowski" <elle.mroczkowski@outlook.com>"
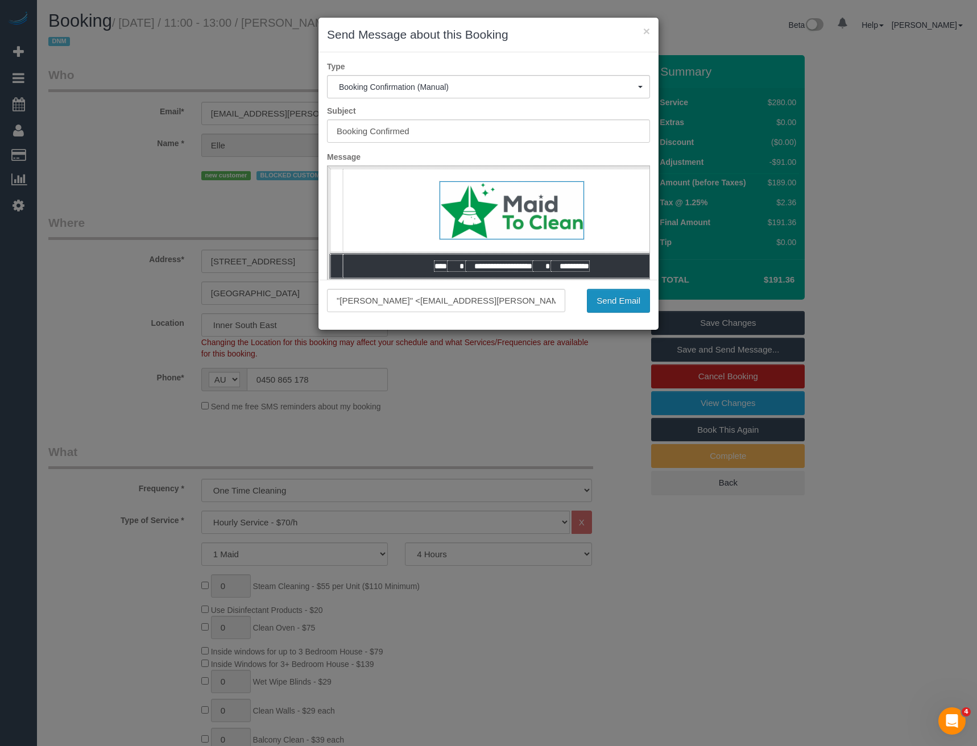
click button "Send Email"
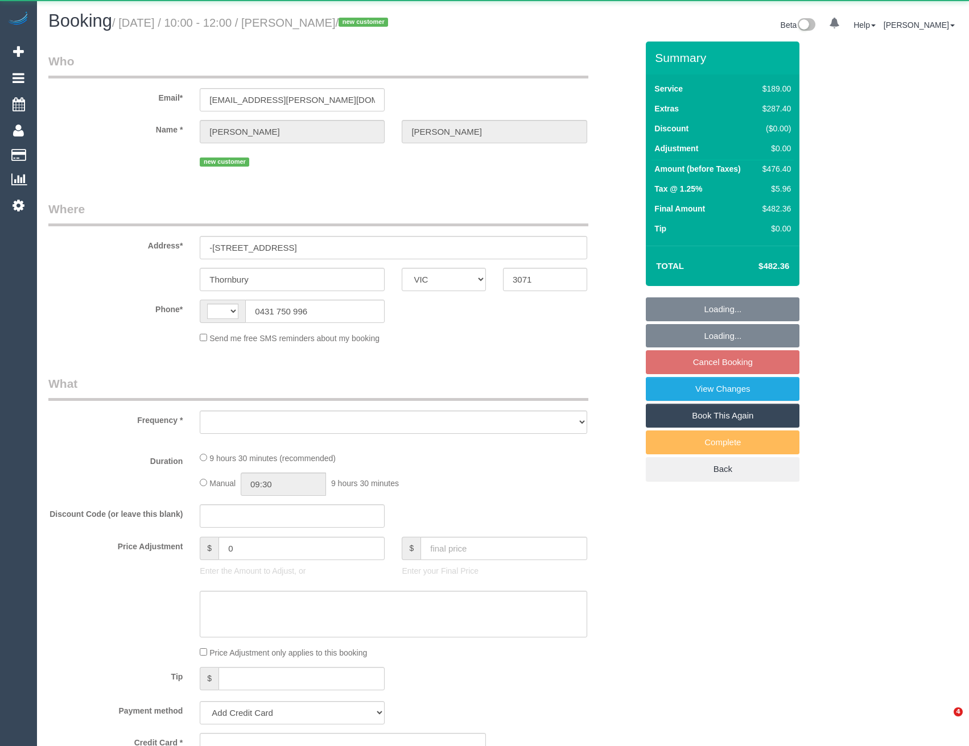
select select "VIC"
select select "string:AU"
select select "object:563"
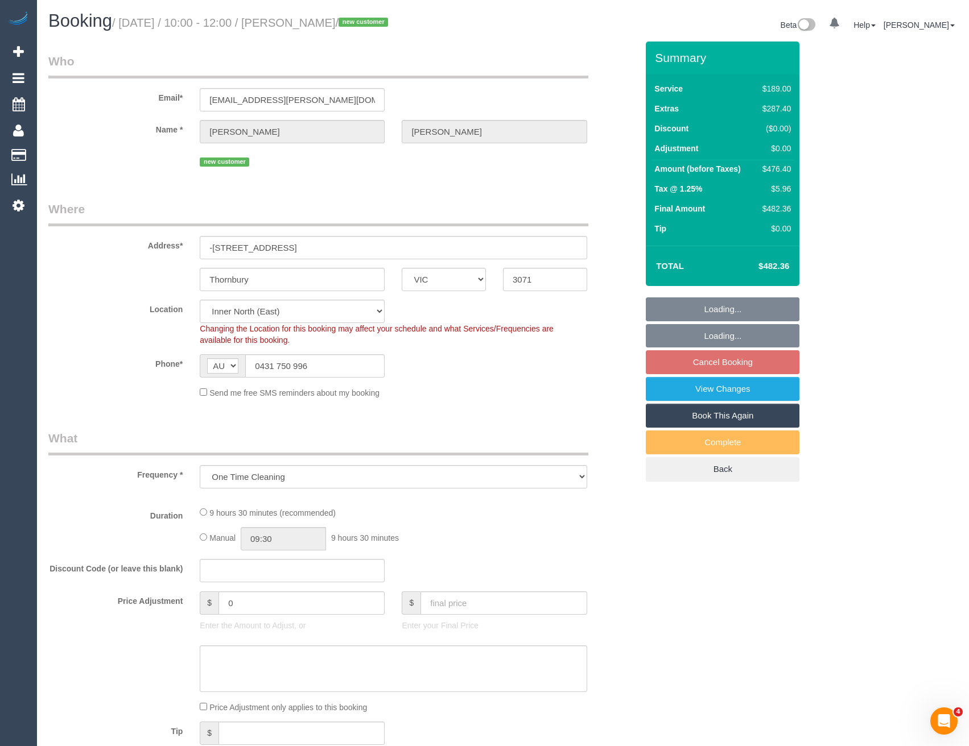
select select "string:stripe-pm_1S8EpK2GScqysDRVJRd1mpl4"
select select "number:29"
select select "number:15"
select select "number:19"
select select "number:24"
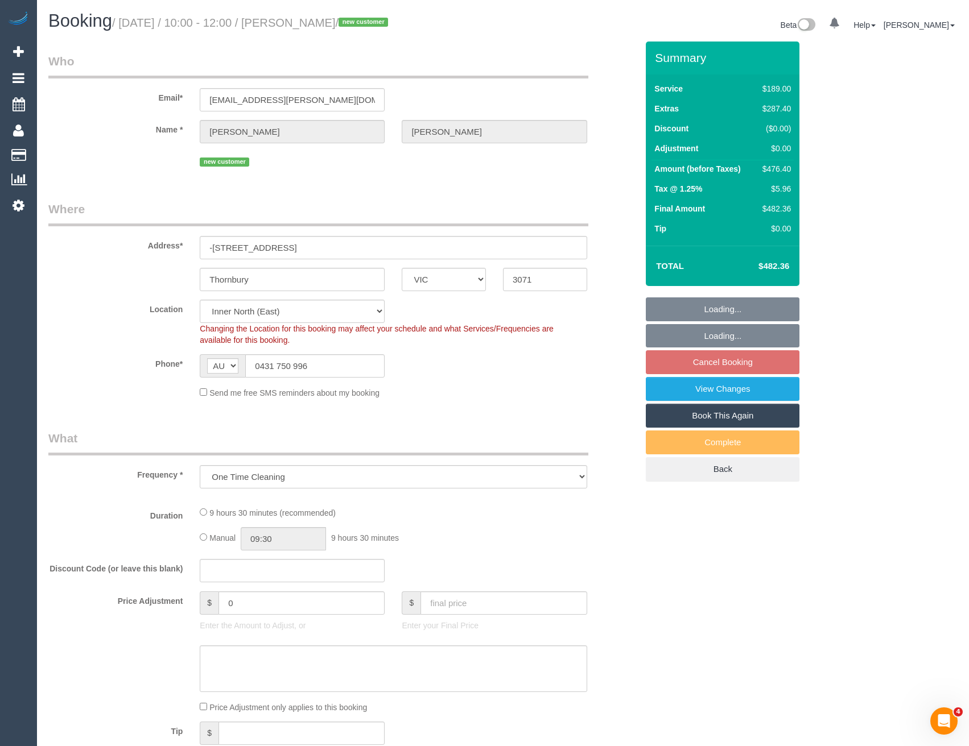
select select "number:26"
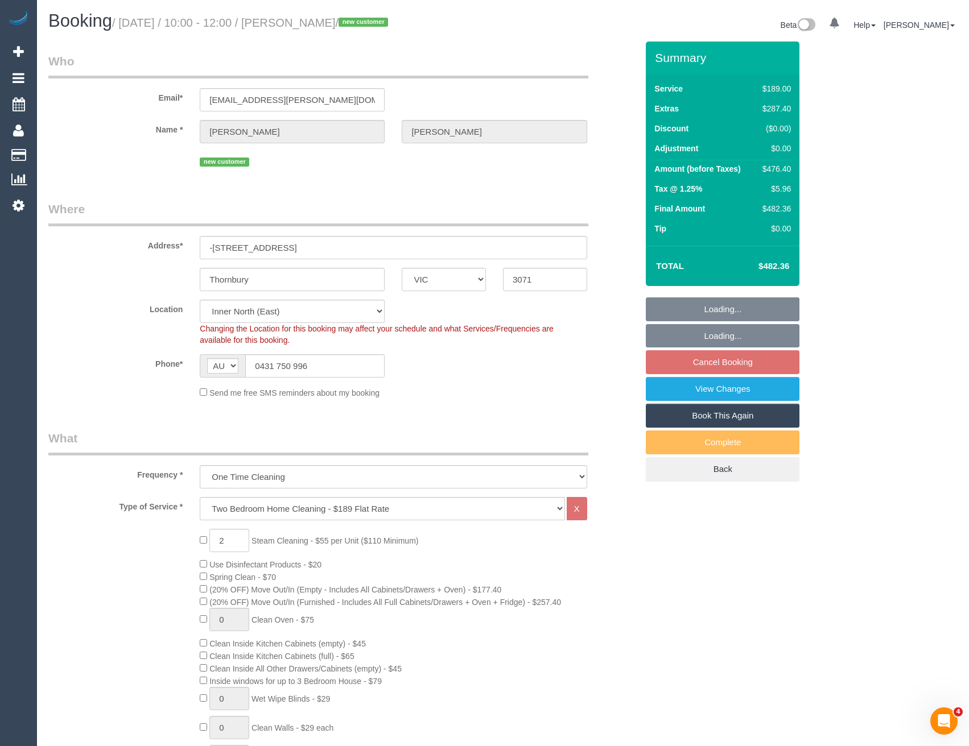
select select "object:810"
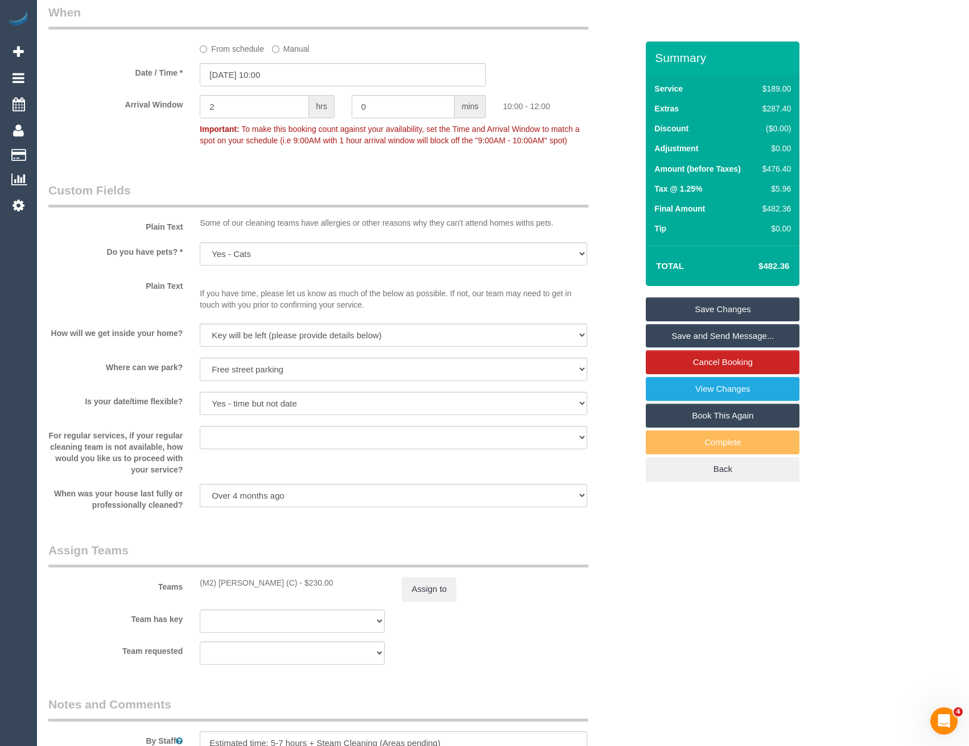
scroll to position [1220, 0]
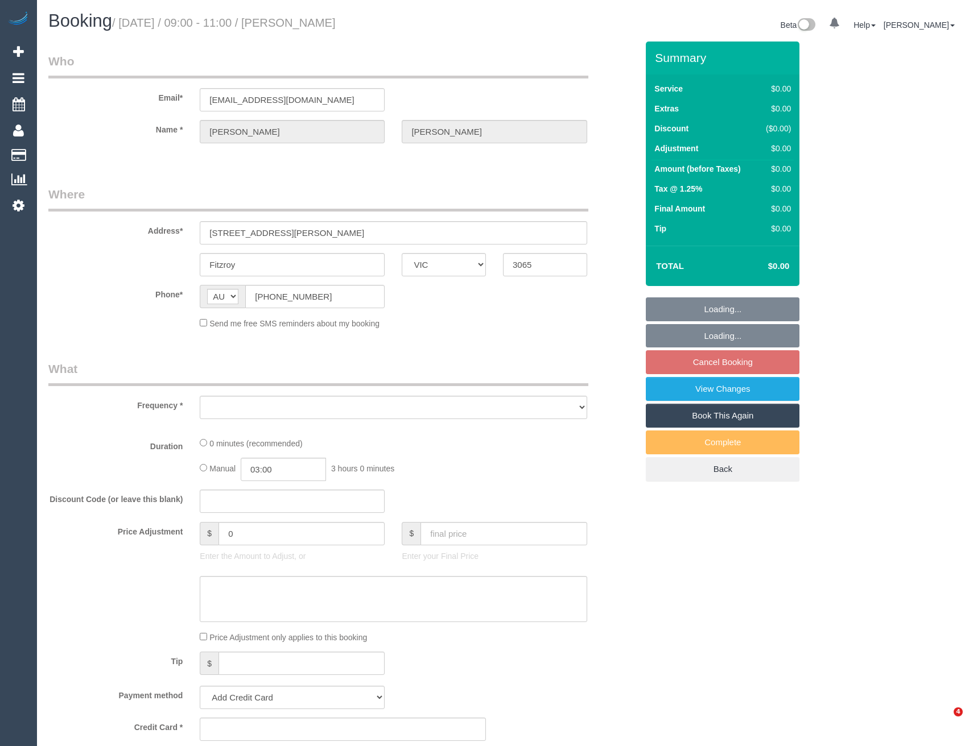
select select "VIC"
select select "string:stripe-pm_1S78kw2GScqysDRVJc6lT9bs"
select select "number:29"
select select "number:14"
select select "number:18"
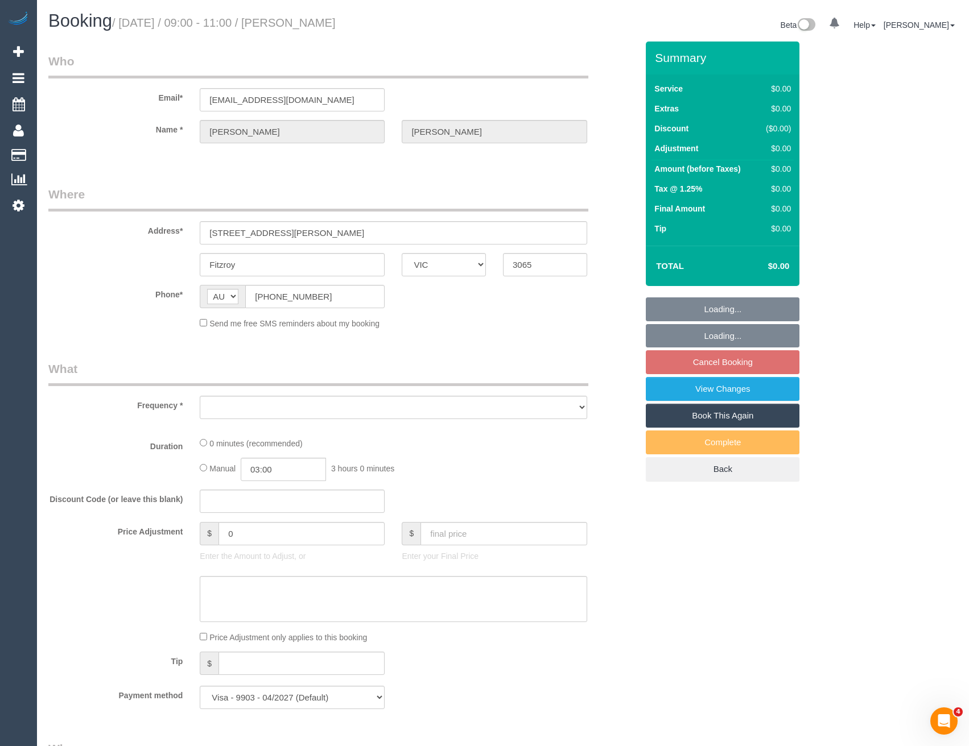
select select "number:25"
select select "number:26"
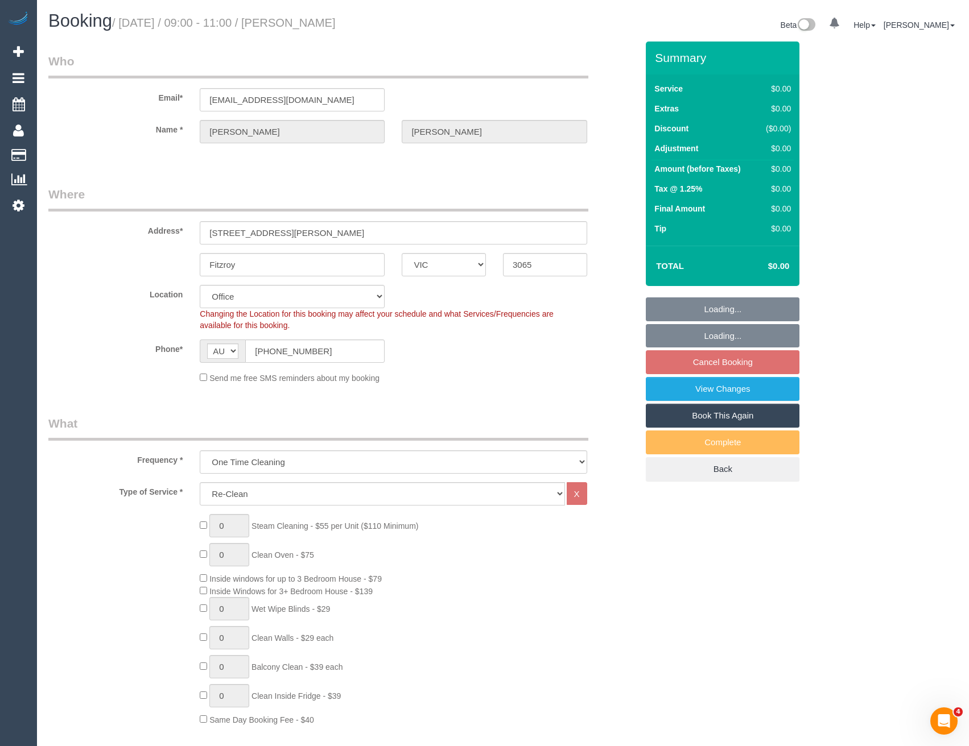
select select "object:2119"
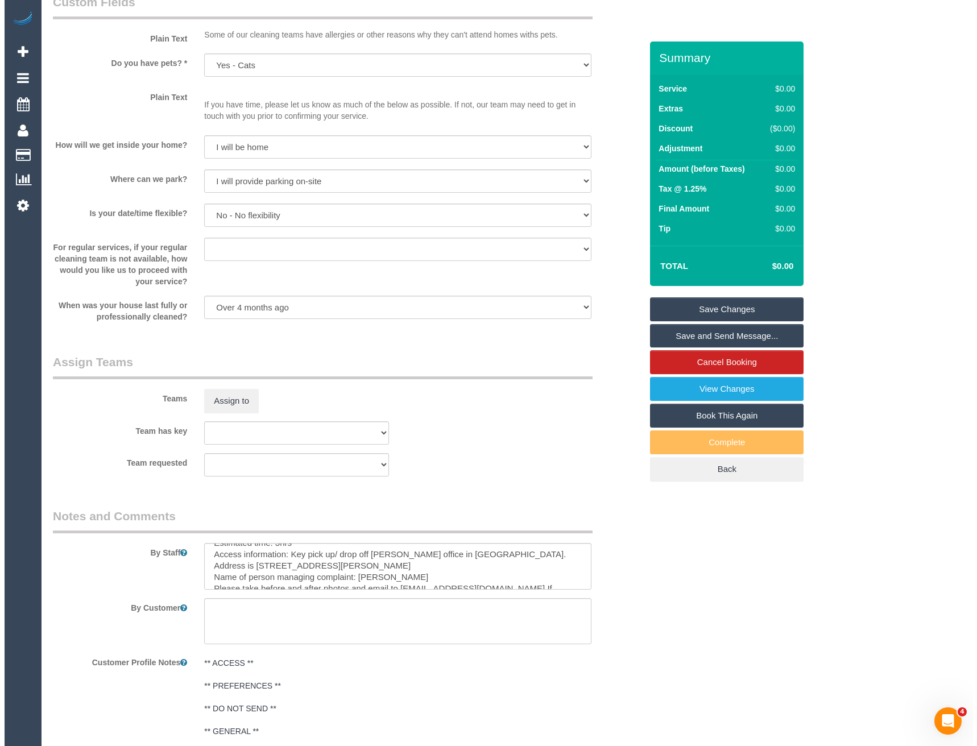
scroll to position [1195, 0]
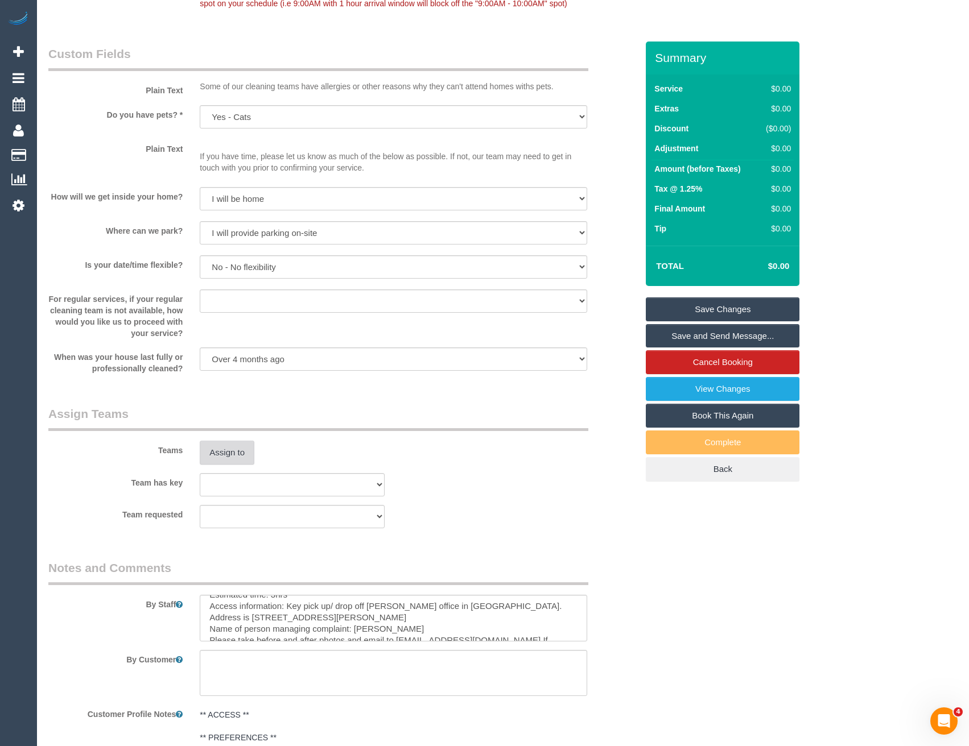
click at [221, 443] on button "Assign to" at bounding box center [227, 453] width 55 height 24
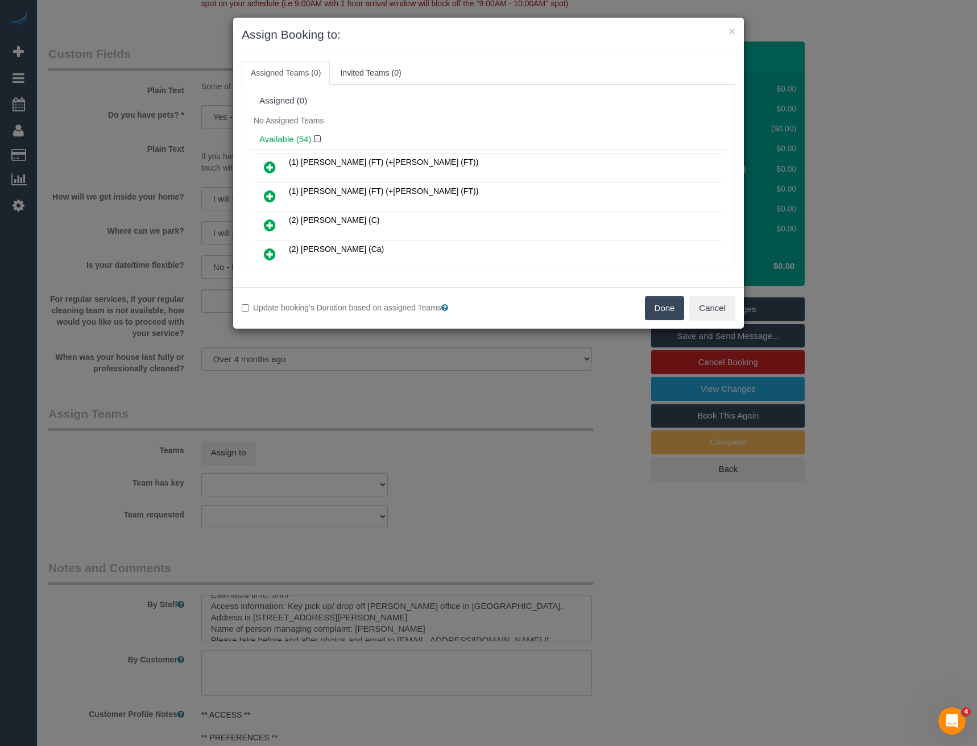
scroll to position [5045, 0]
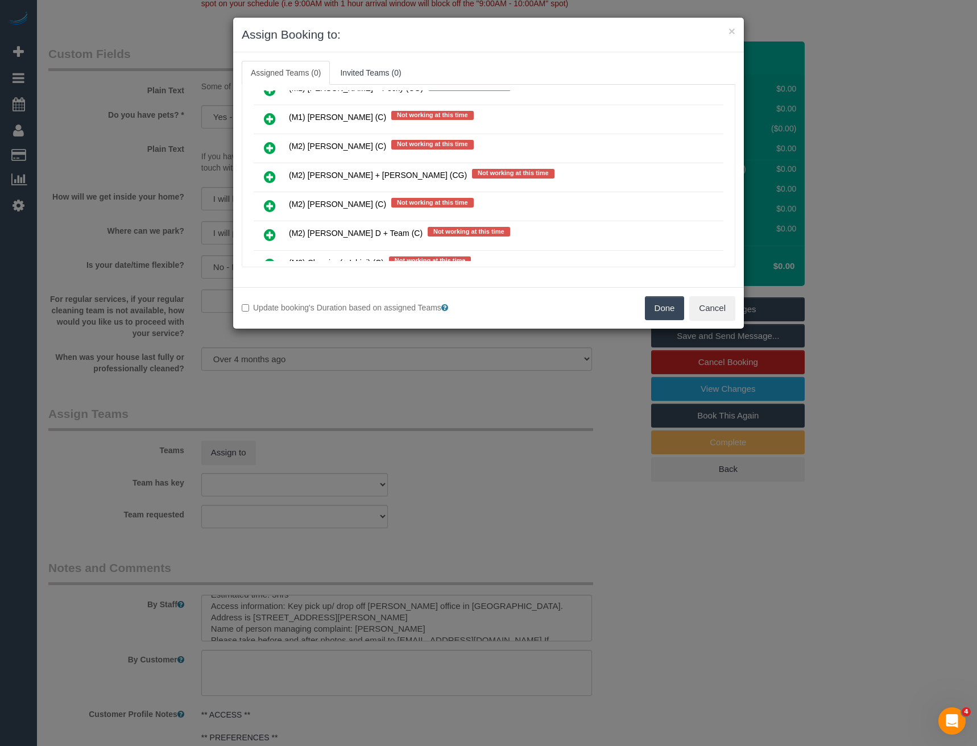
click at [270, 177] on icon at bounding box center [270, 177] width 12 height 14
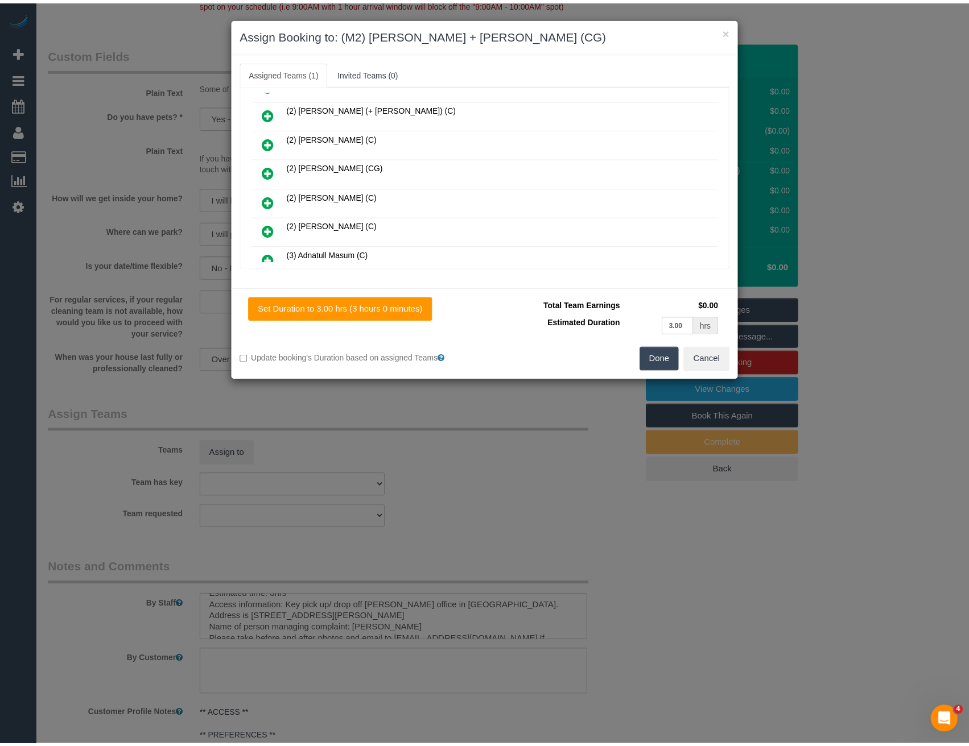
scroll to position [0, 0]
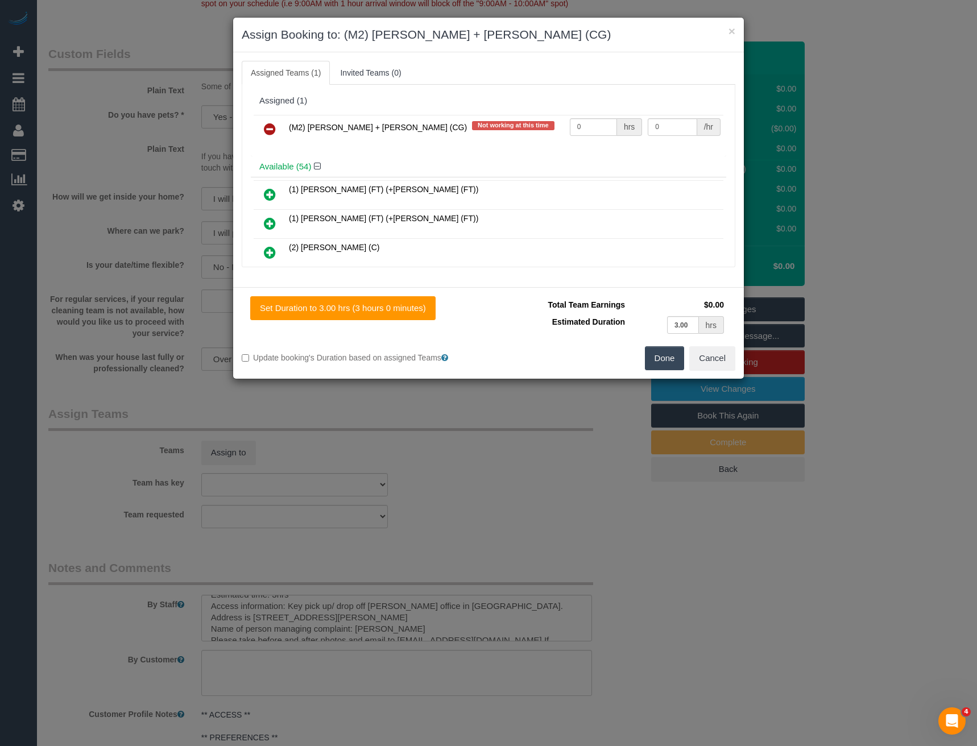
click at [664, 354] on button "Done" at bounding box center [665, 358] width 40 height 24
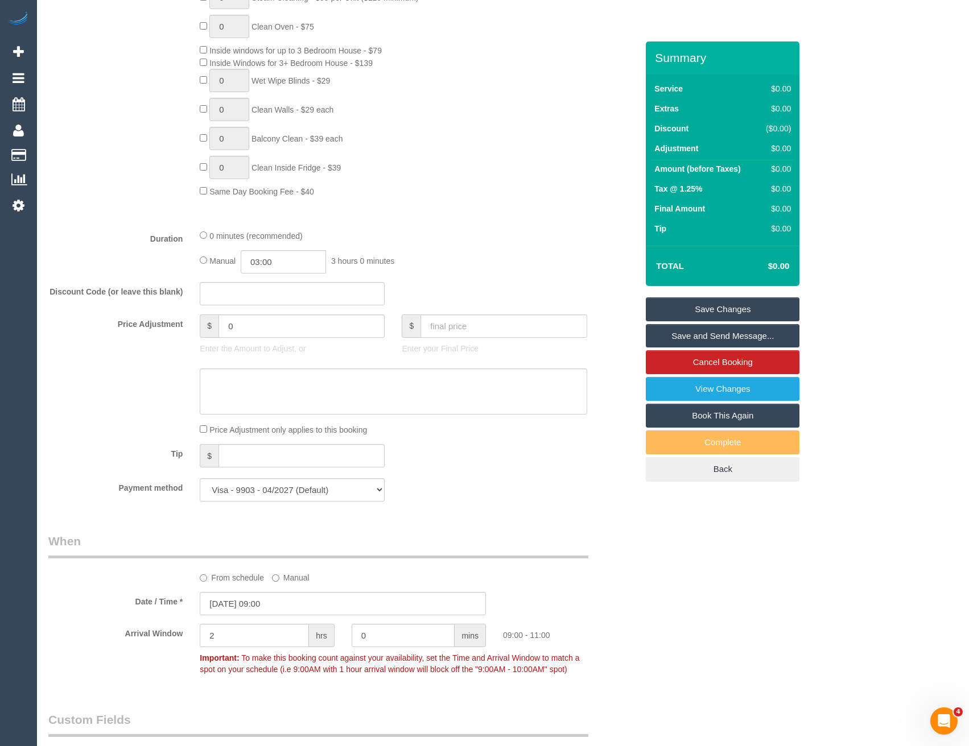
scroll to position [512, 0]
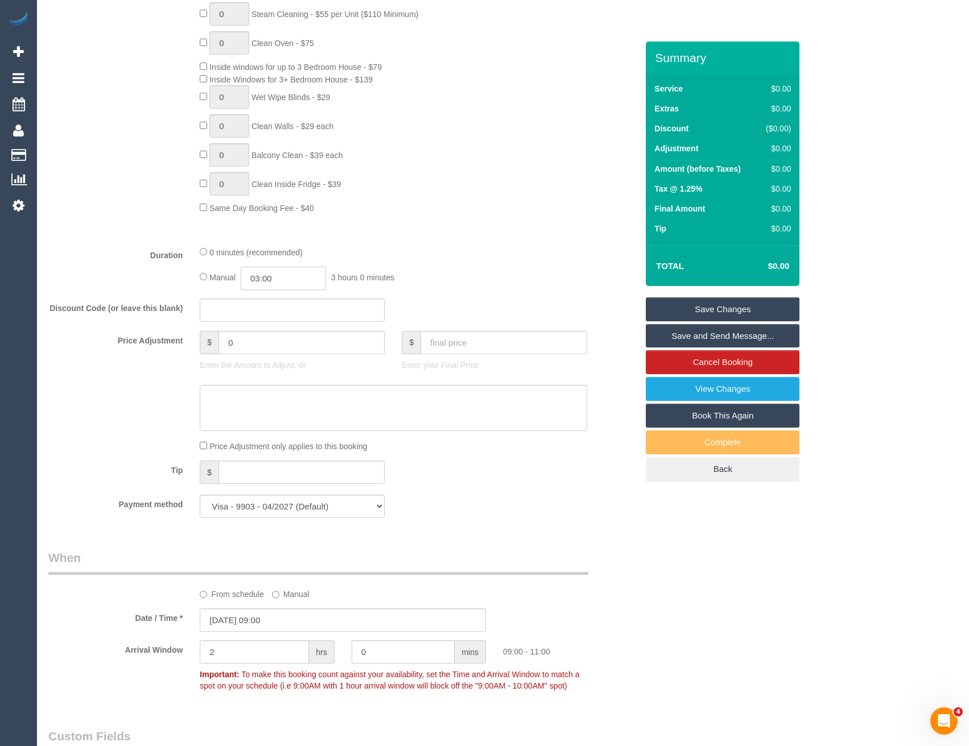
click at [291, 281] on input "03:00" at bounding box center [283, 278] width 85 height 23
type input "01:30"
click at [272, 315] on li "01:30" at bounding box center [271, 314] width 51 height 15
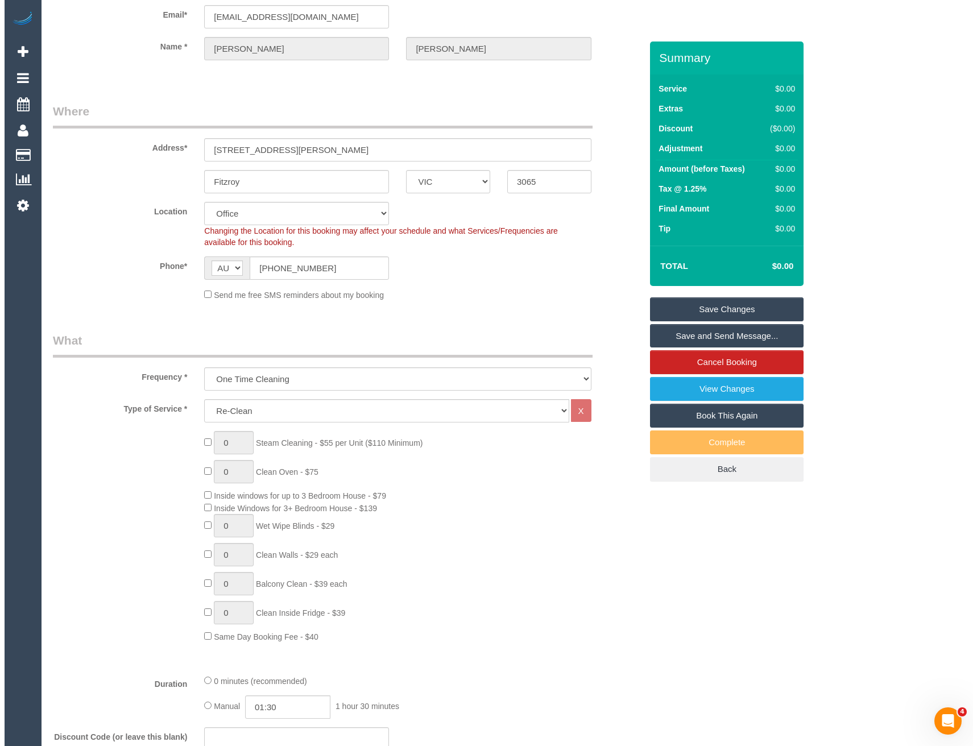
scroll to position [0, 0]
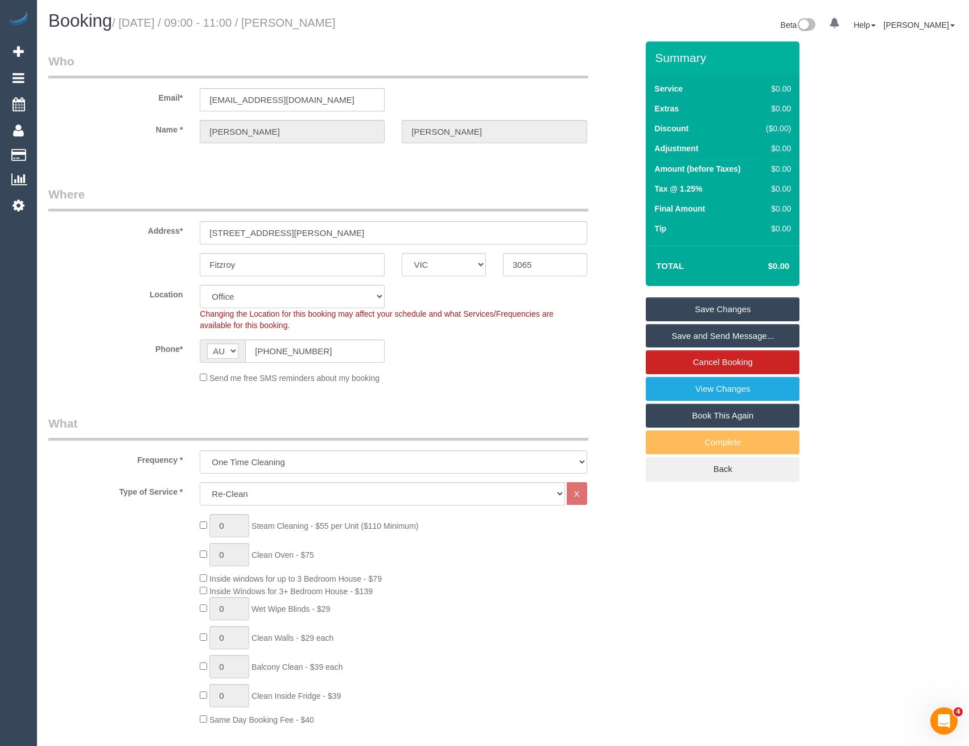
click at [678, 334] on link "Save and Send Message..." at bounding box center [723, 336] width 154 height 24
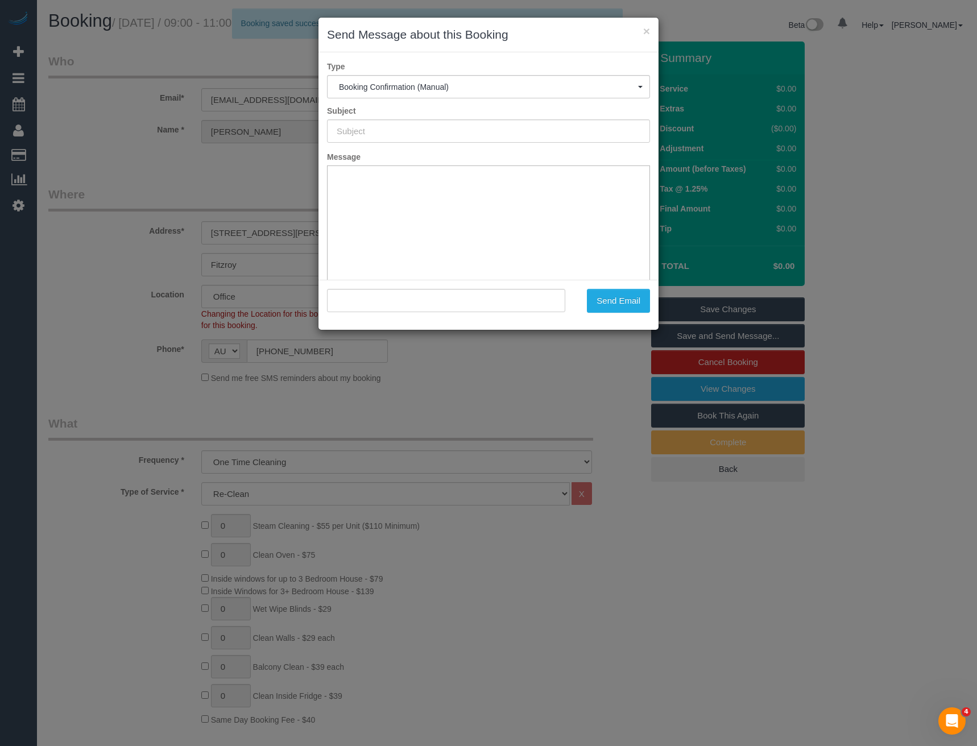
type input "Booking Confirmed"
type input ""Rupert Carr-Gregg" <katieannandersen@gmail.com>"
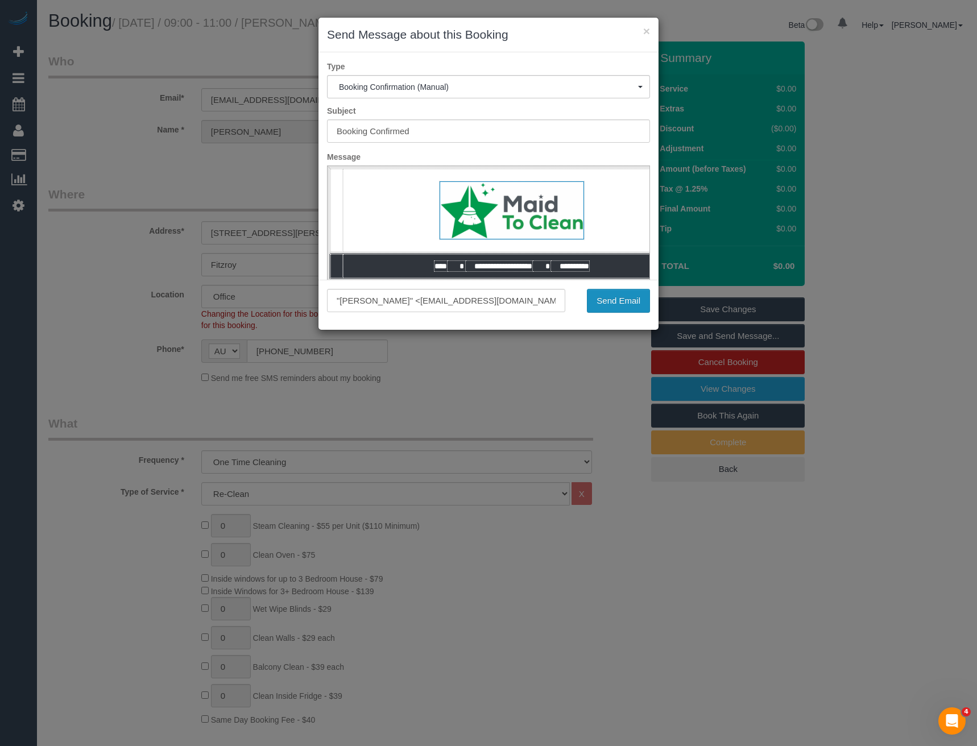
click at [606, 292] on button "Send Email" at bounding box center [618, 301] width 63 height 24
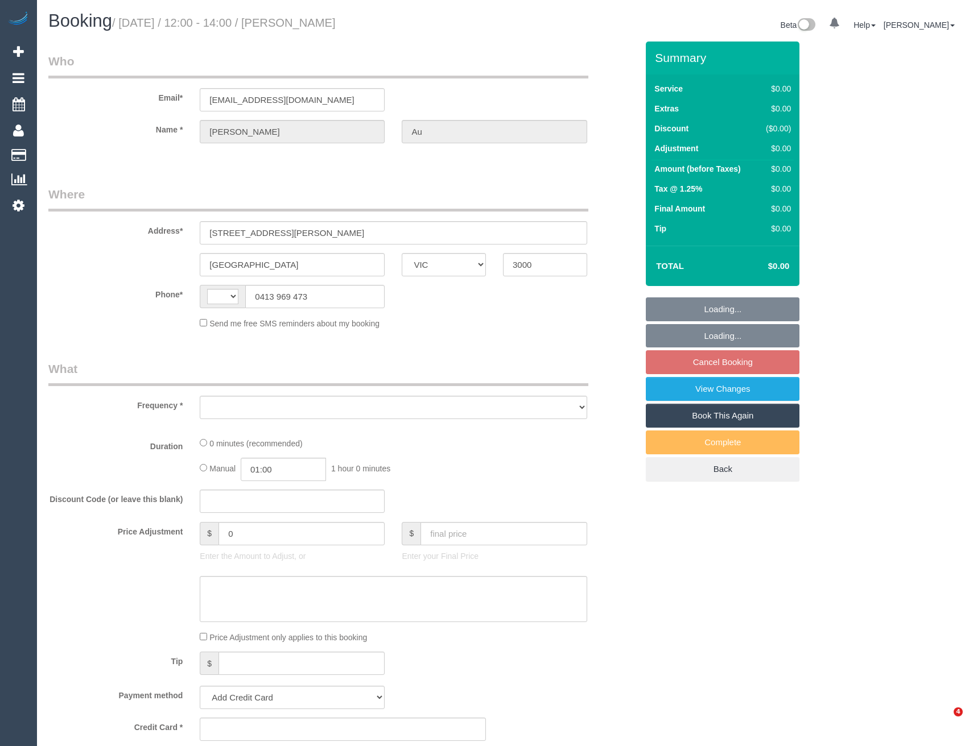
select select "VIC"
select select "object:275"
select select "string:stripe-pm_1S7lEz2GScqysDRVbos7a6rv"
select select "string:AU"
select select "number:28"
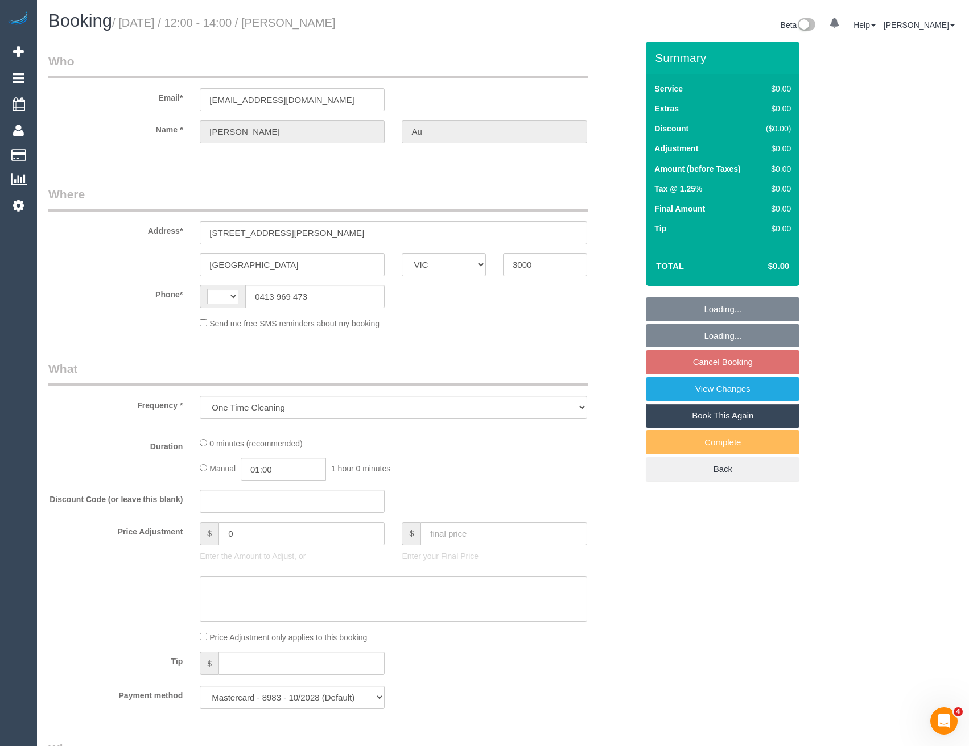
select select "number:14"
select select "number:18"
select select "number:25"
select select "number:26"
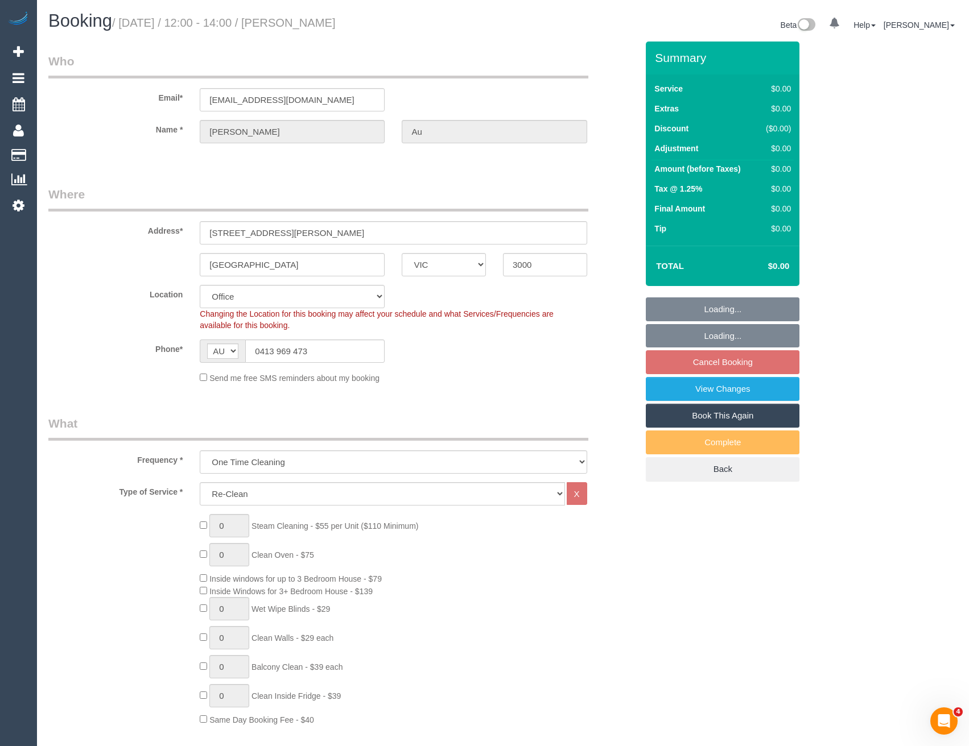
select select "object:2083"
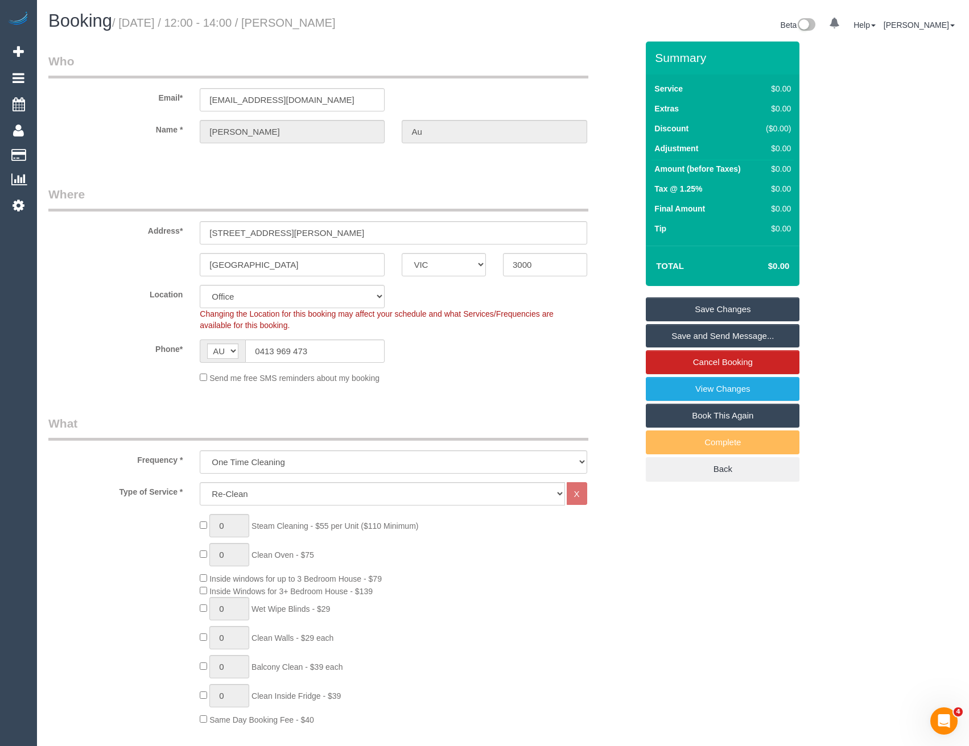
drag, startPoint x: 65, startPoint y: 153, endPoint x: 294, endPoint y: 123, distance: 230.1
click at [65, 153] on link "Customers" at bounding box center [108, 155] width 142 height 23
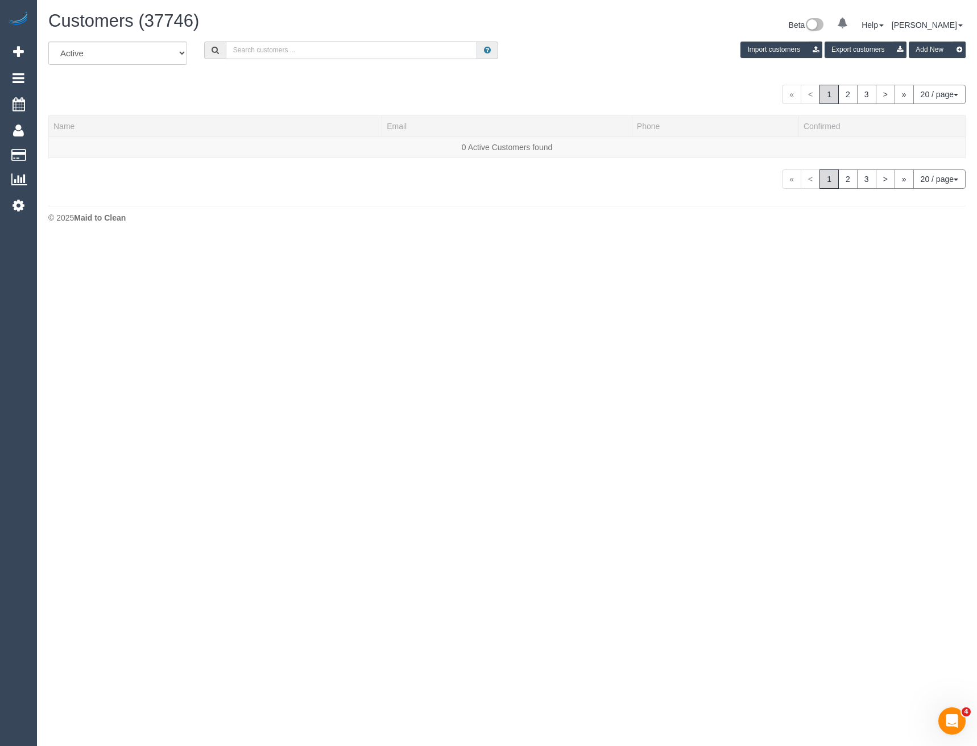
click at [308, 49] on input "text" at bounding box center [352, 51] width 252 height 18
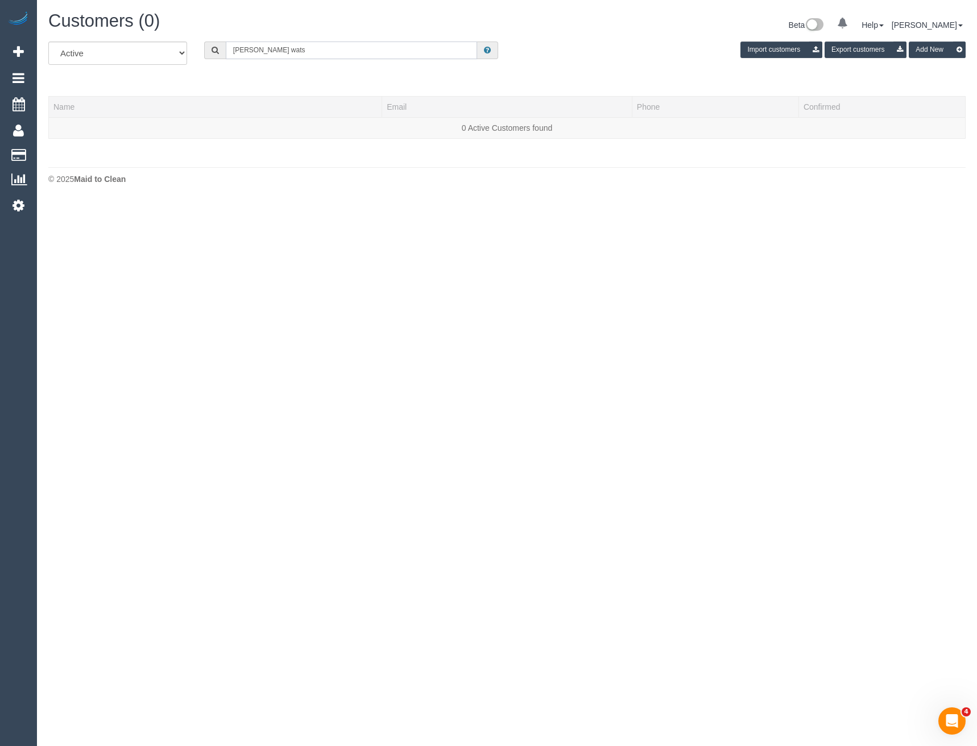
drag, startPoint x: 274, startPoint y: 50, endPoint x: 212, endPoint y: 49, distance: 62.6
click at [212, 49] on div "tracey wats" at bounding box center [351, 51] width 295 height 18
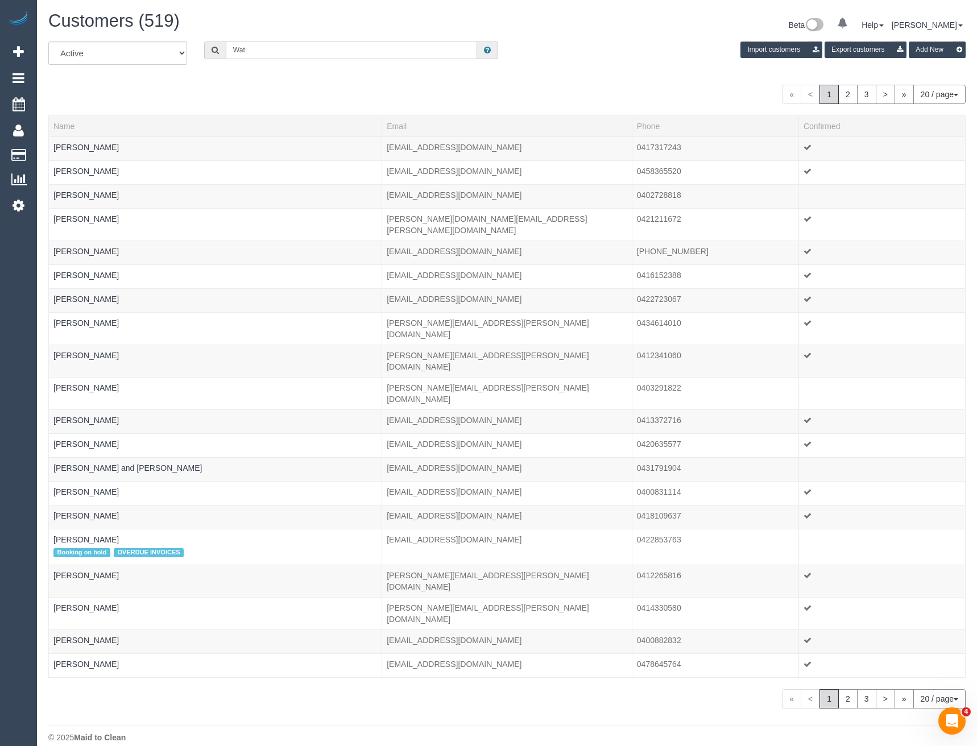
drag, startPoint x: 240, startPoint y: 51, endPoint x: 194, endPoint y: 55, distance: 46.2
click at [194, 55] on div "All Active Archived Wat Import customers Export customers Add New" at bounding box center [507, 58] width 935 height 32
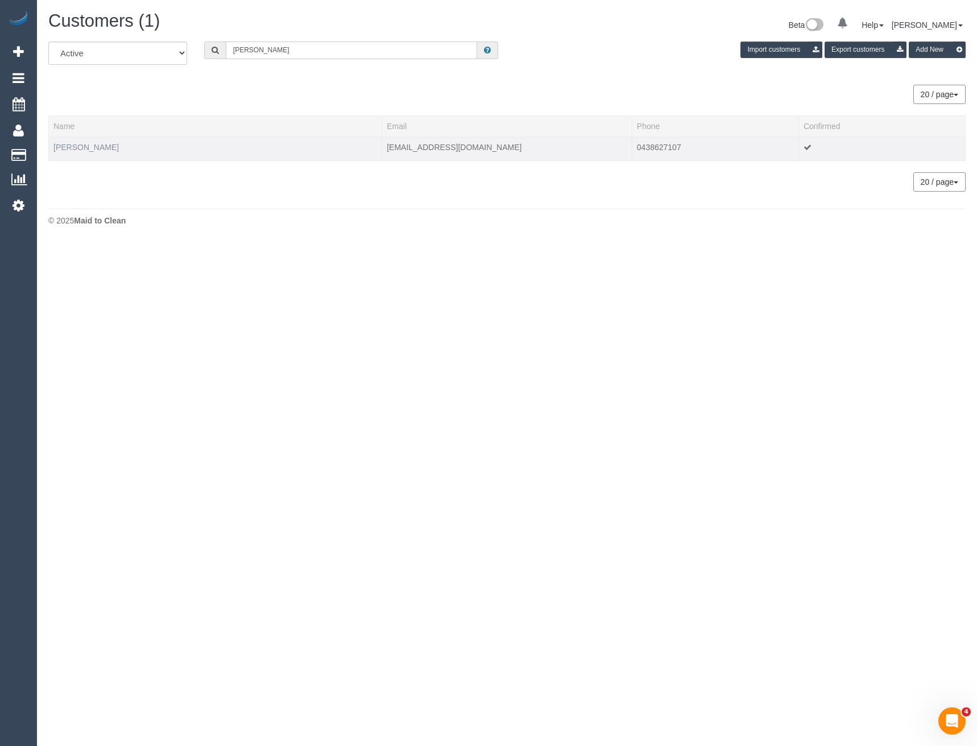
type input "Tracy wa"
click at [96, 148] on link "Tracy Watson" at bounding box center [85, 147] width 65 height 9
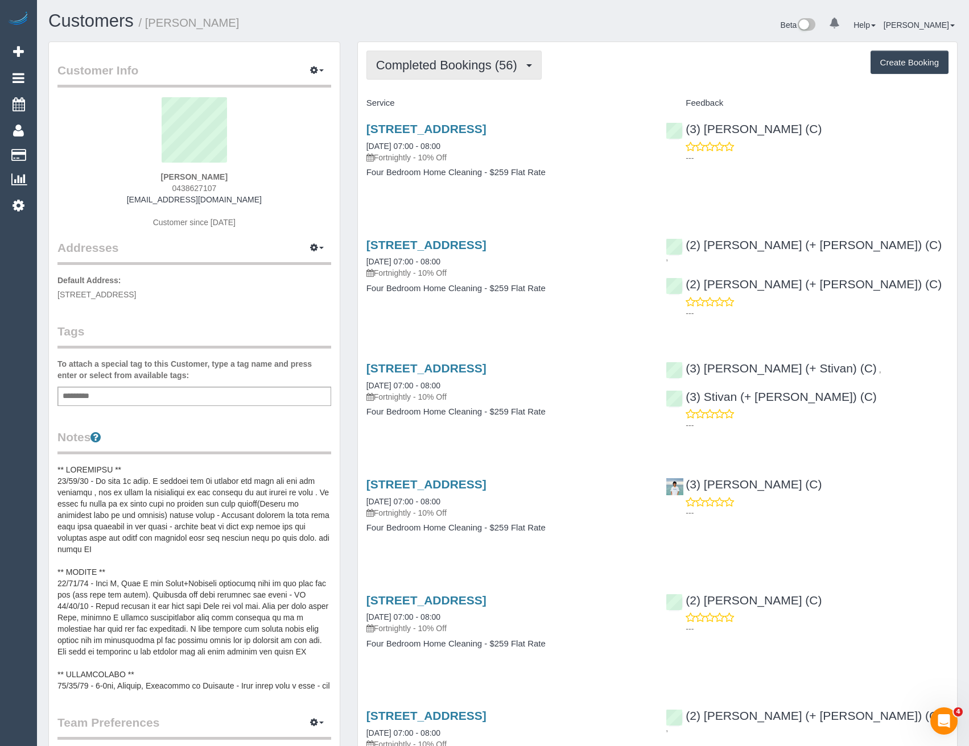
click at [513, 69] on span "Completed Bookings (56)" at bounding box center [449, 65] width 147 height 14
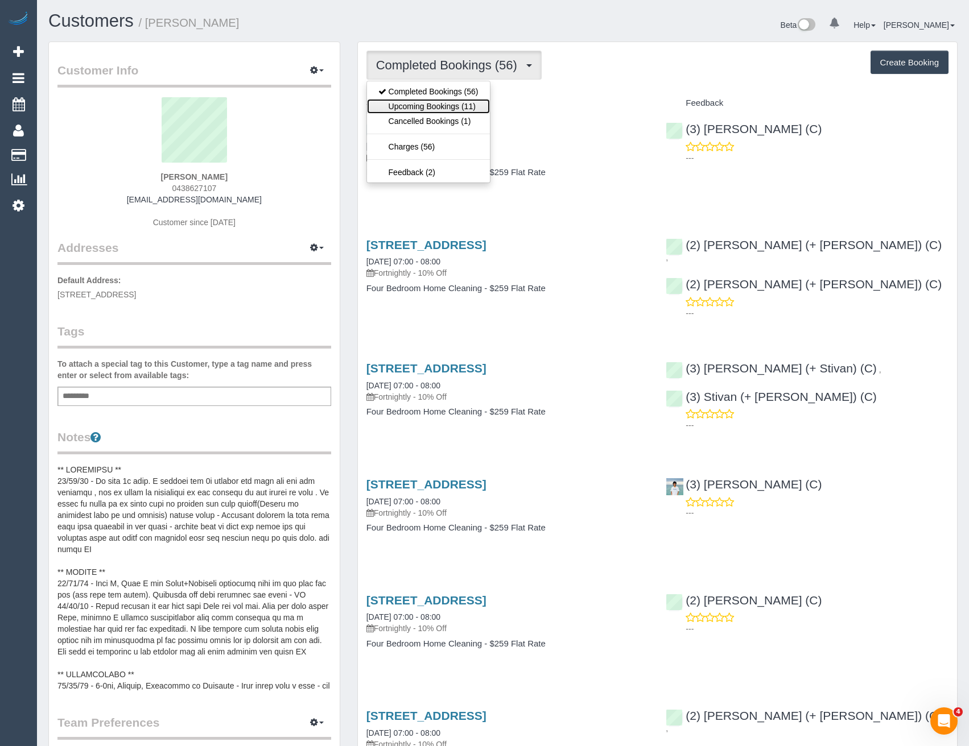
click at [484, 106] on link "Upcoming Bookings (11)" at bounding box center [428, 106] width 123 height 15
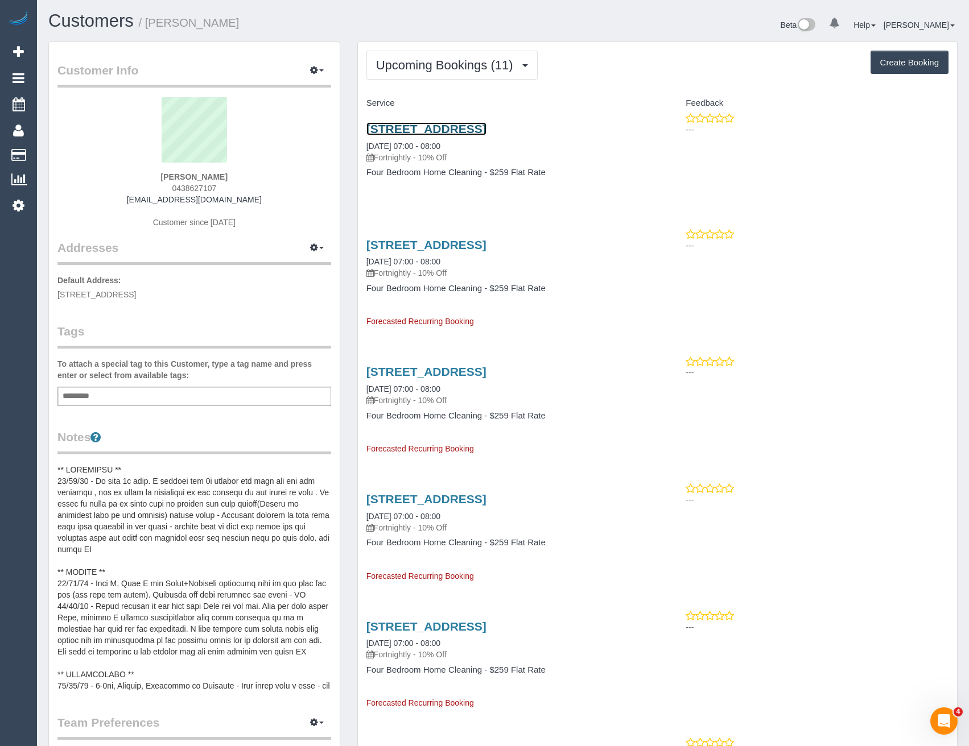
click at [480, 131] on link "5/12-14 Chomley Street, Prahran, VIC 3181" at bounding box center [426, 128] width 120 height 13
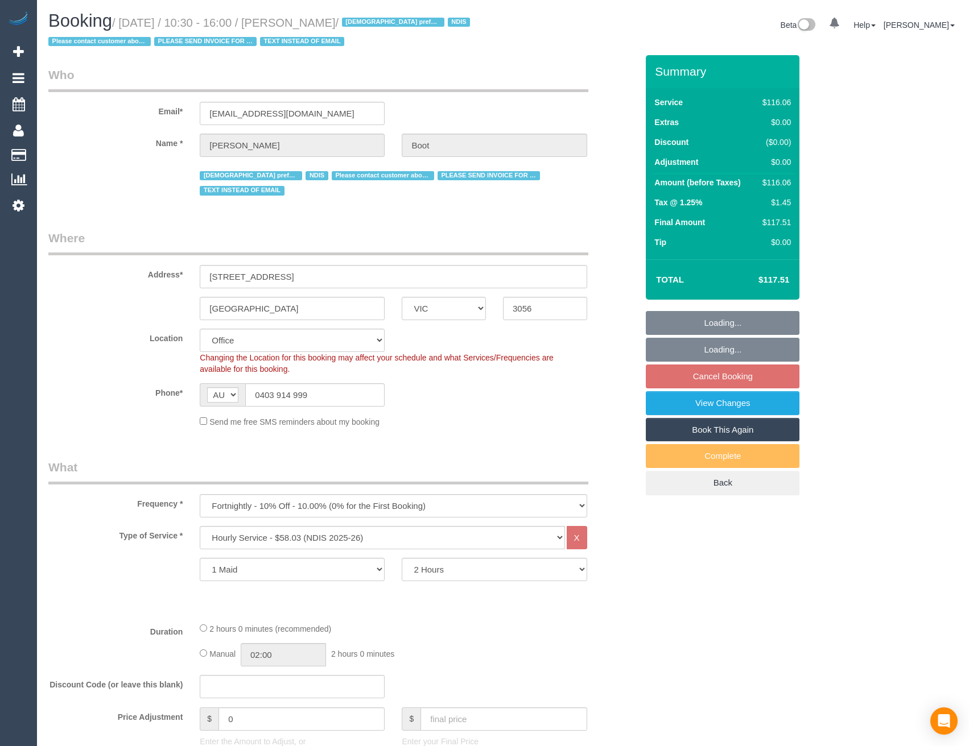
select select "VIC"
select select "object:636"
select select "number:28"
select select "number:14"
select select "number:19"
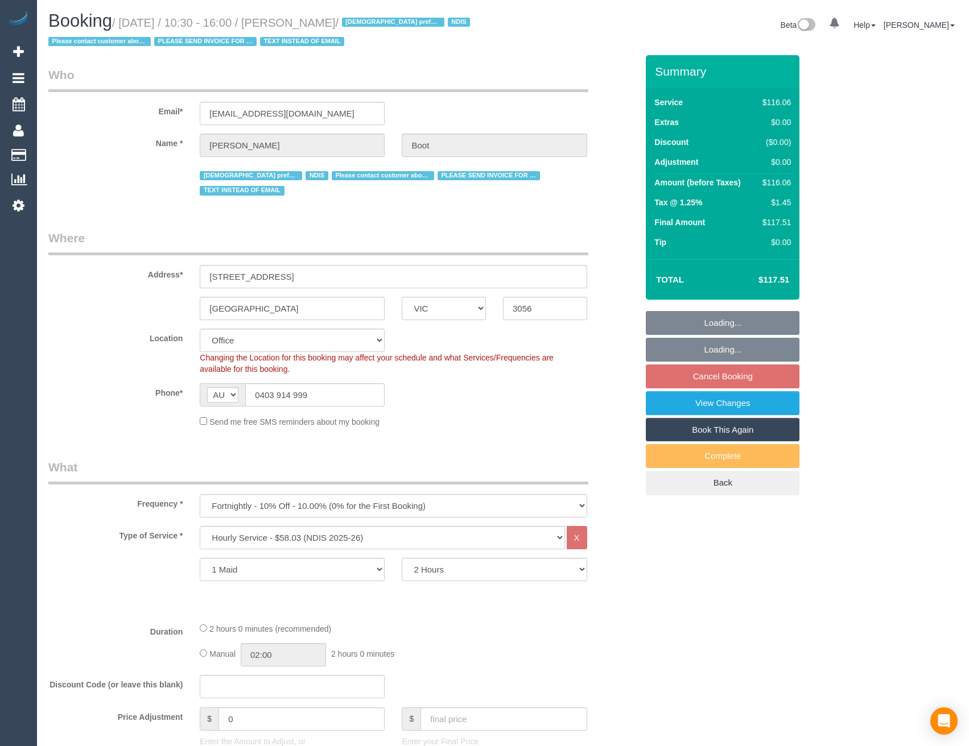
select select "number:24"
select select "number:35"
select select "number:13"
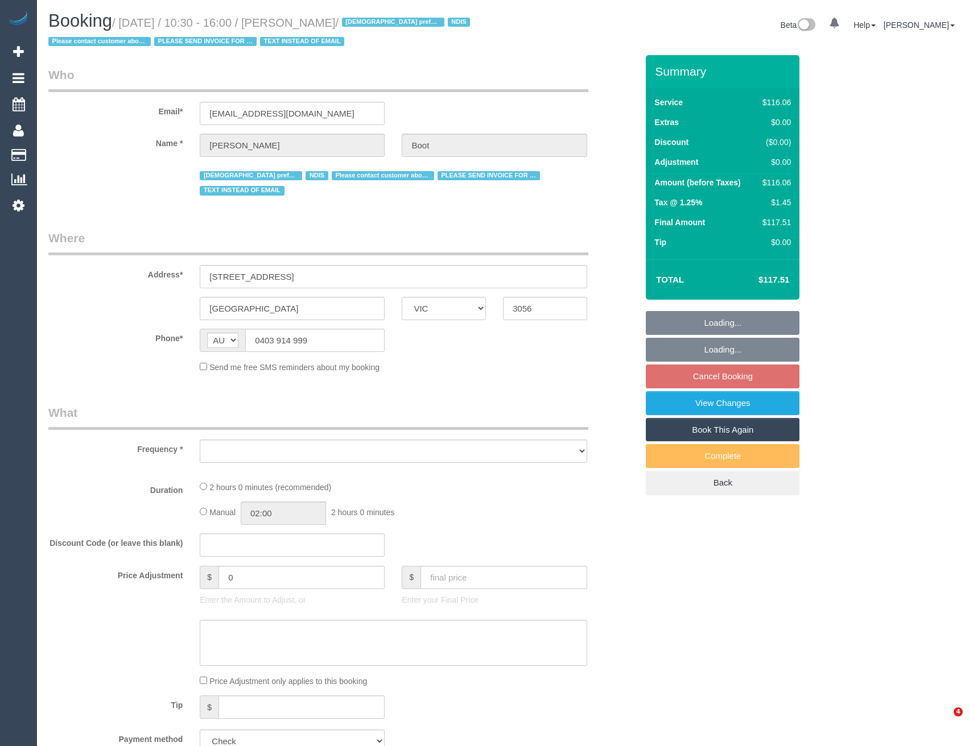
select select "VIC"
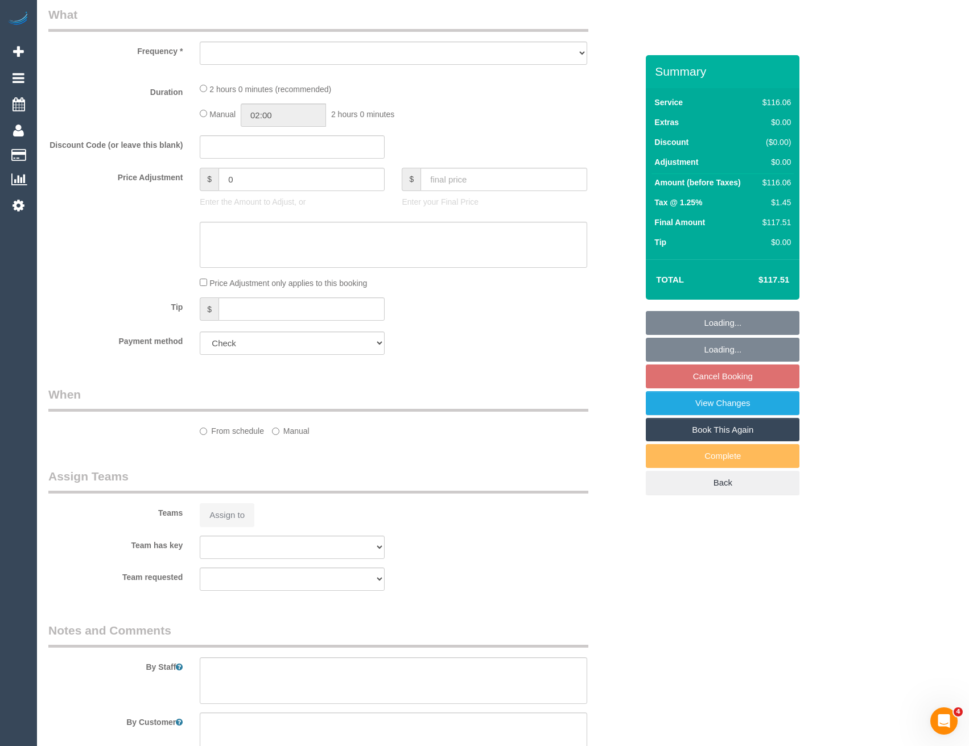
select select "object:588"
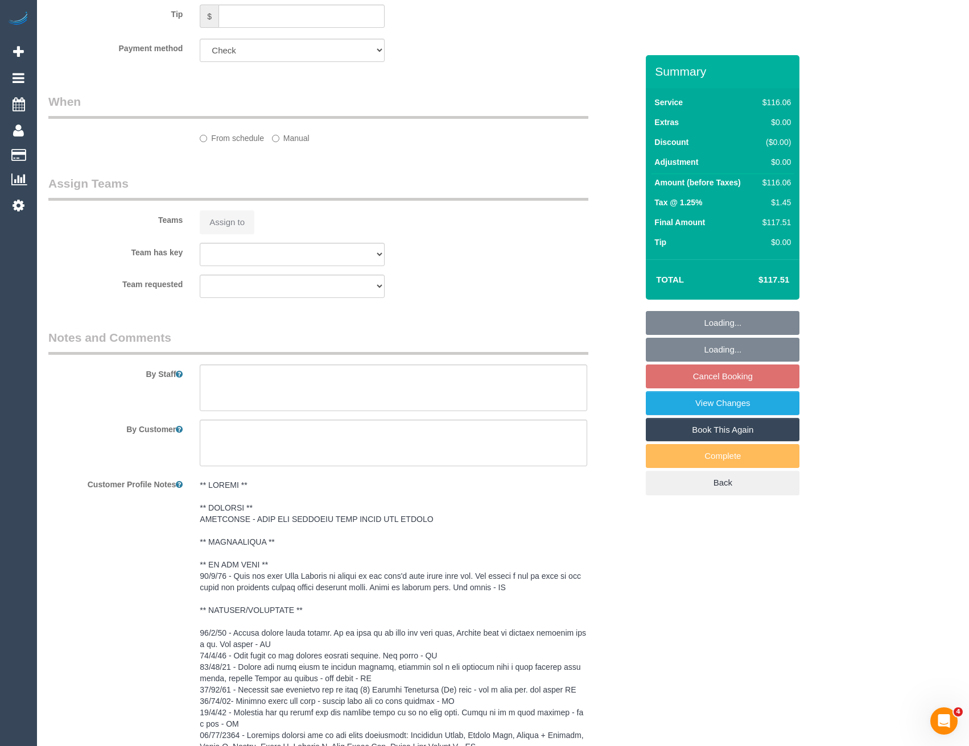
select select "number:28"
select select "number:14"
select select "number:19"
select select "number:24"
select select "number:35"
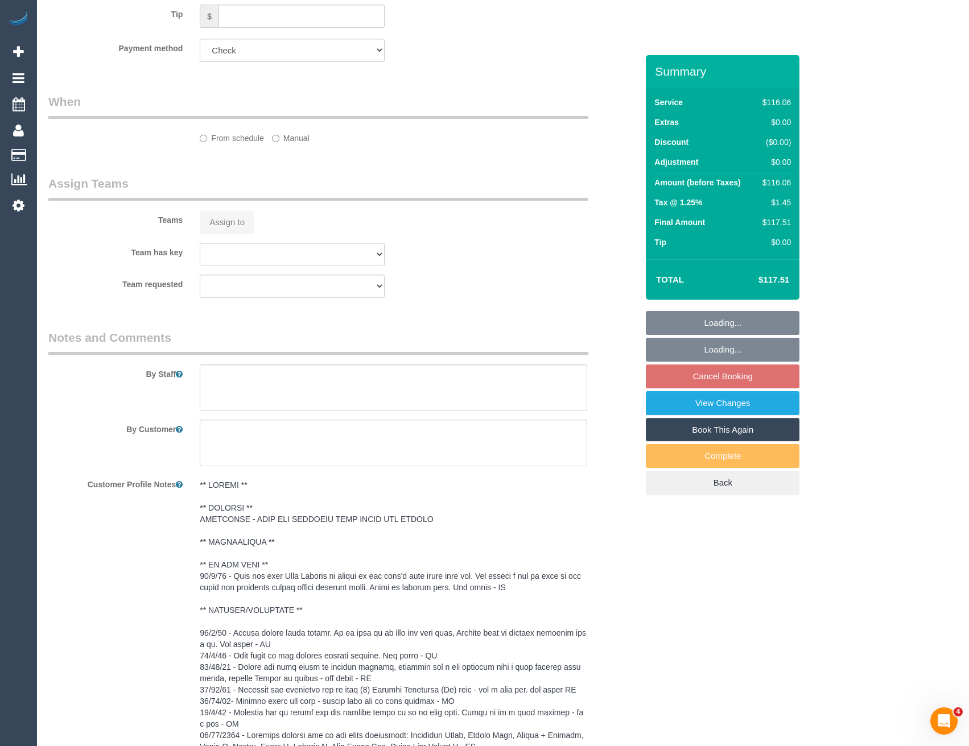
select select "number:13"
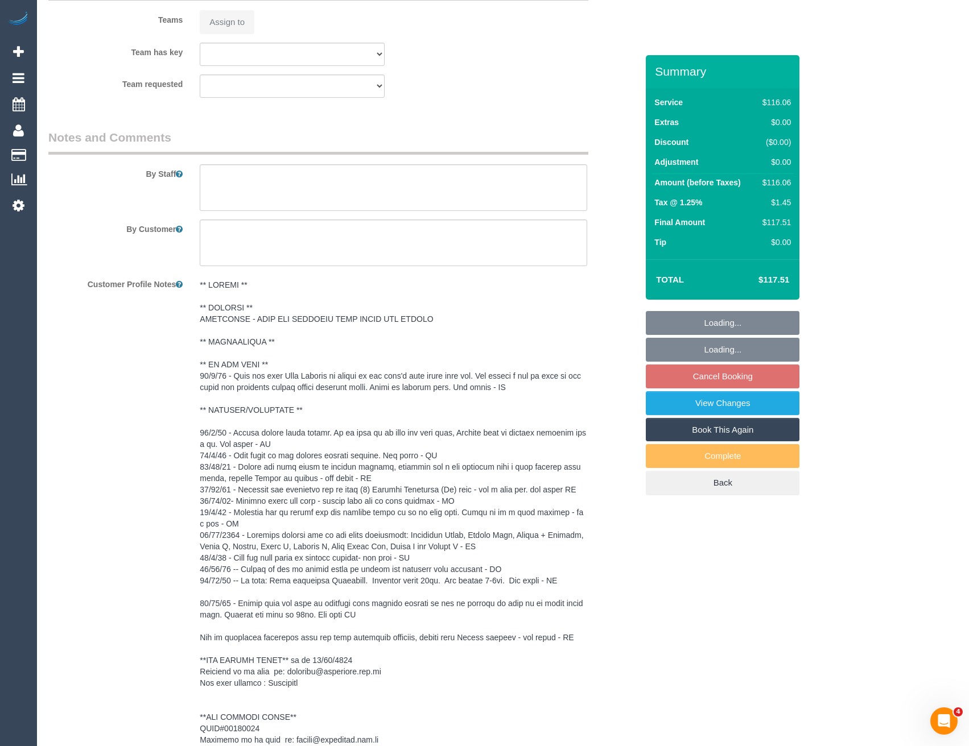
select select "object:804"
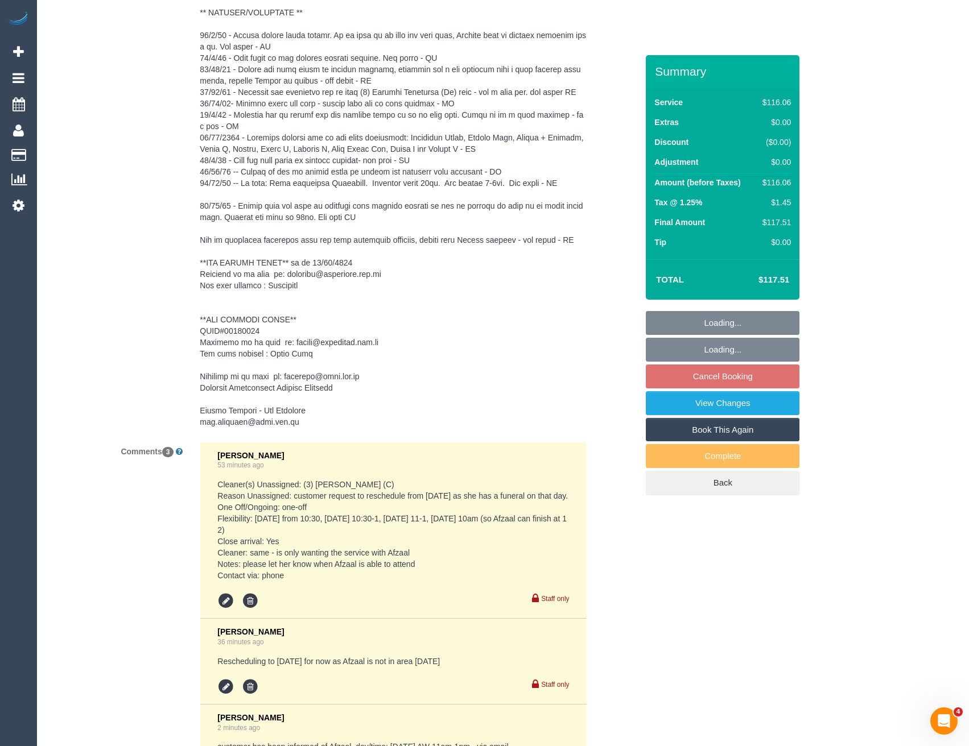
scroll to position [2094, 0]
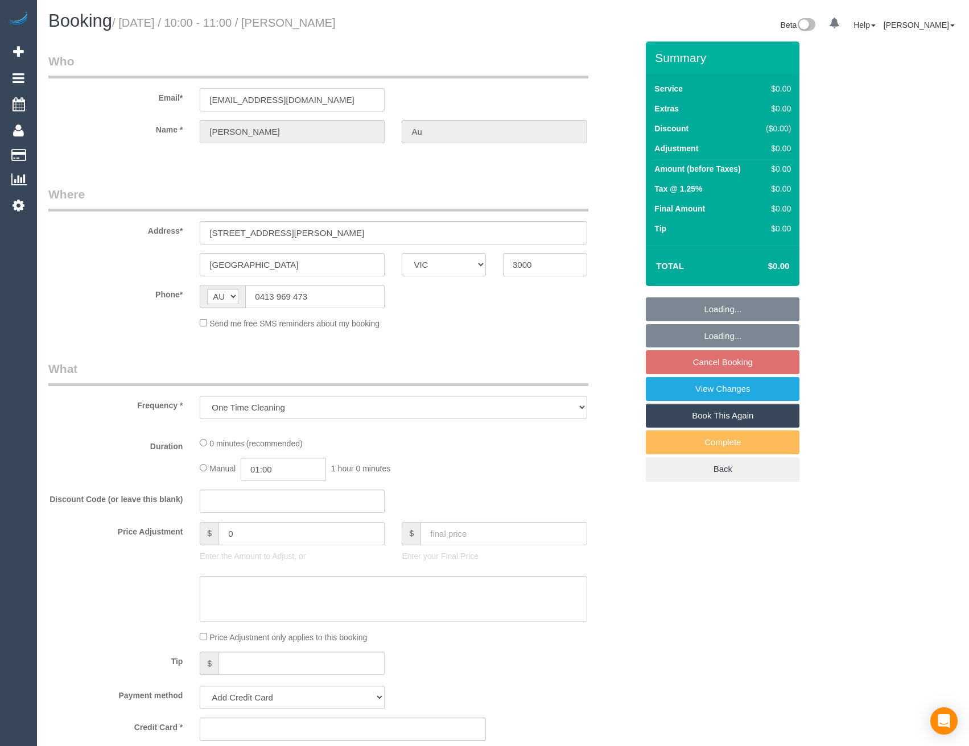
select select "VIC"
select select "string:stripe-pm_1S7lEz2GScqysDRVbos7a6rv"
select select "number:28"
select select "number:14"
select select "number:18"
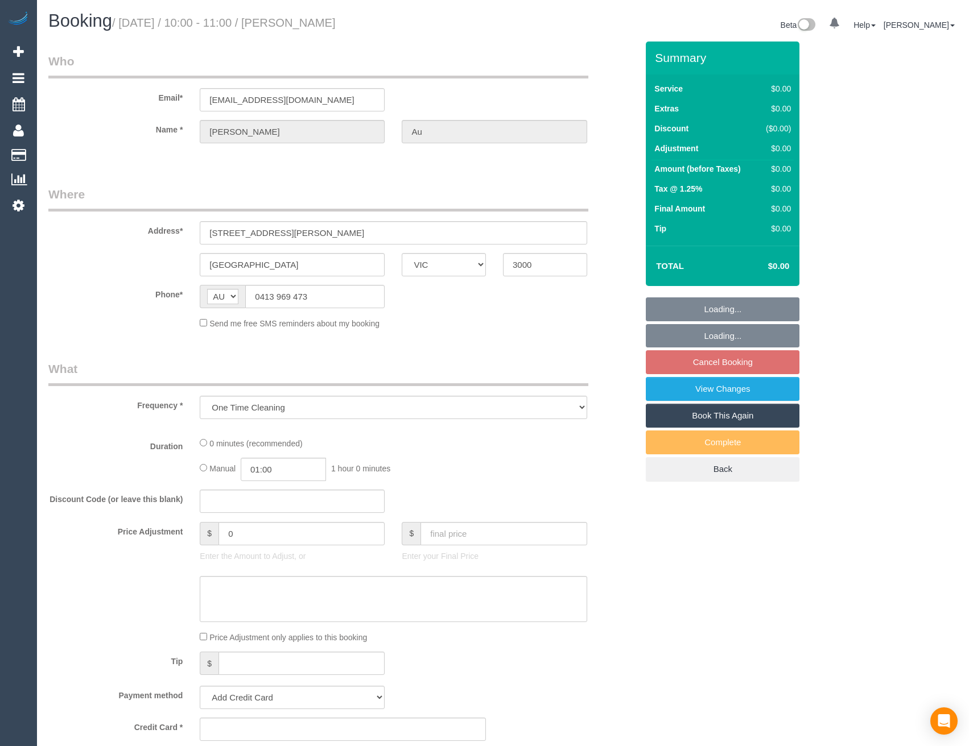
select select "number:25"
select select "number:26"
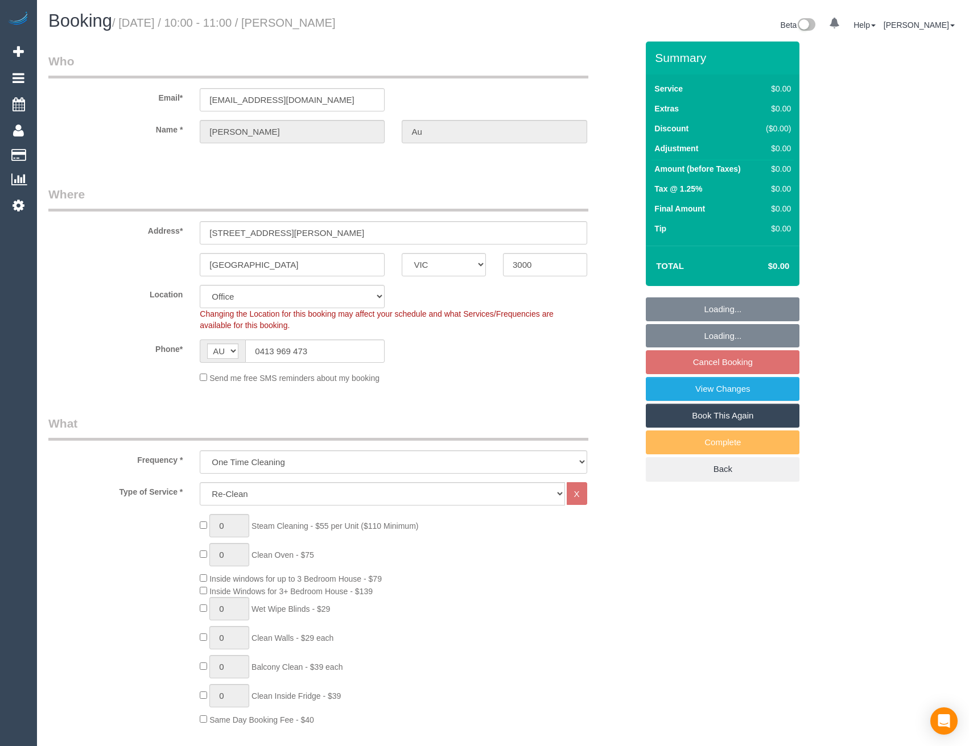
select select "object:767"
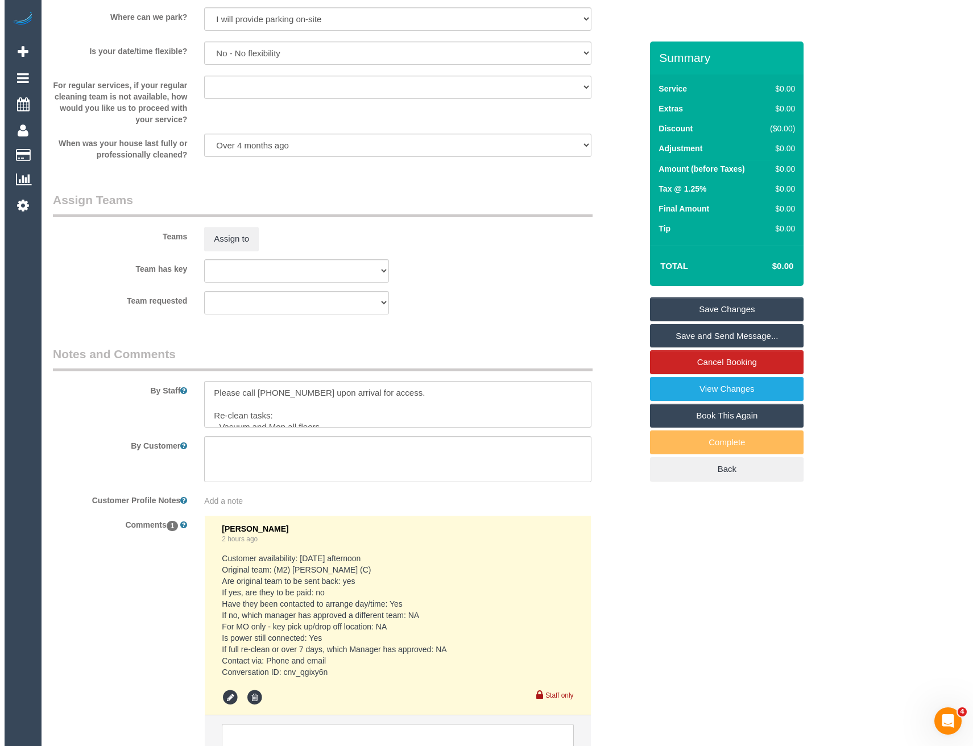
scroll to position [1286, 0]
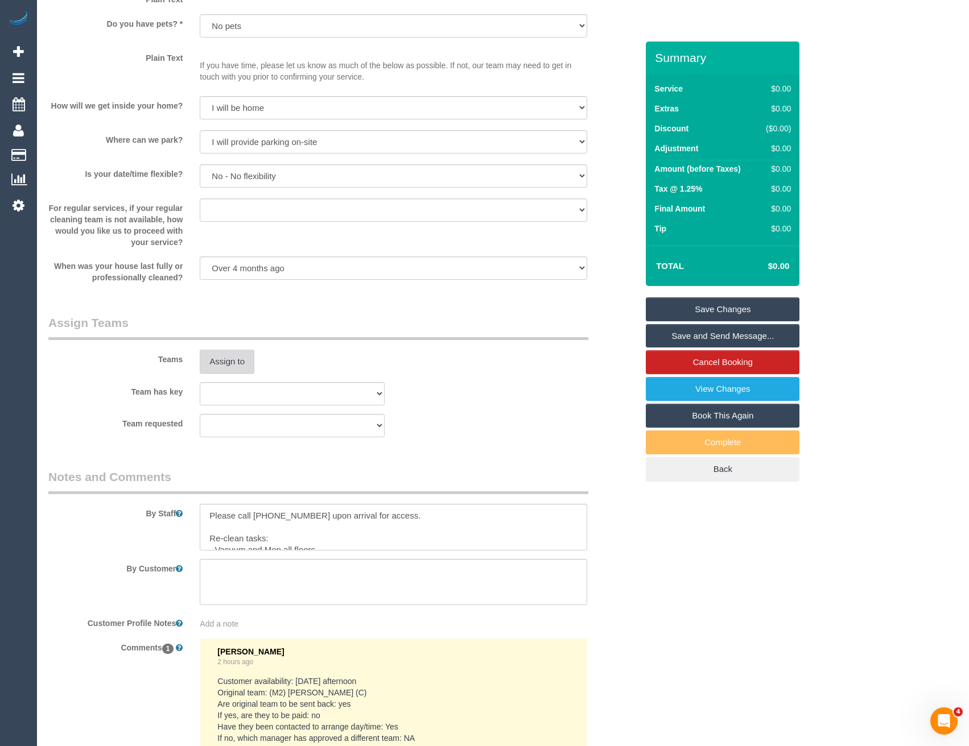
click at [234, 358] on button "Assign to" at bounding box center [227, 362] width 55 height 24
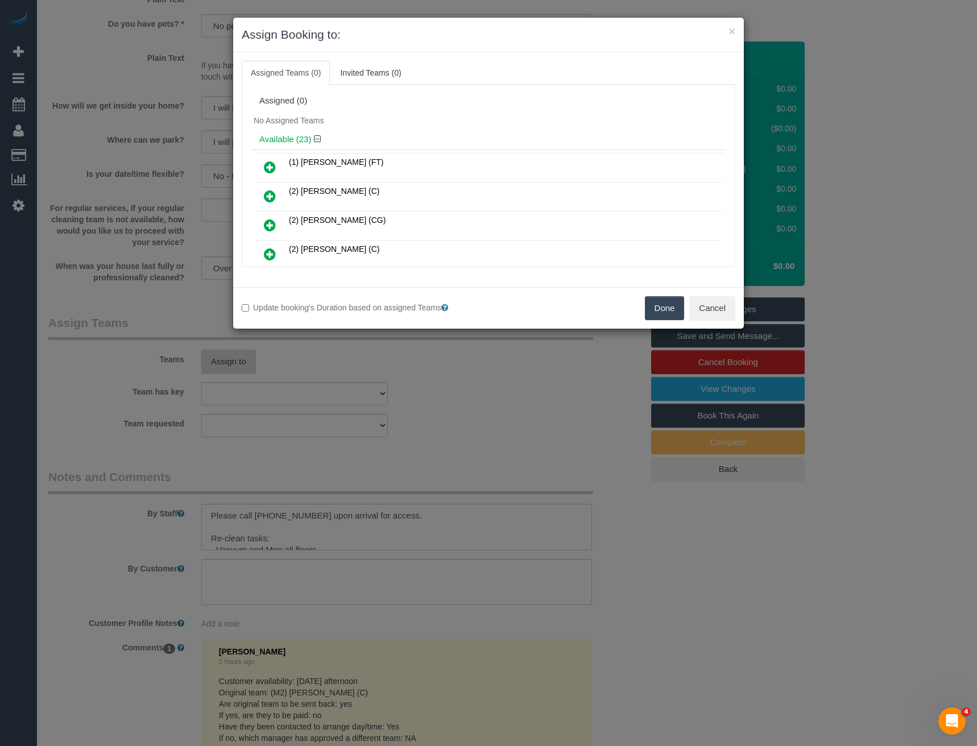
scroll to position [4201, 0]
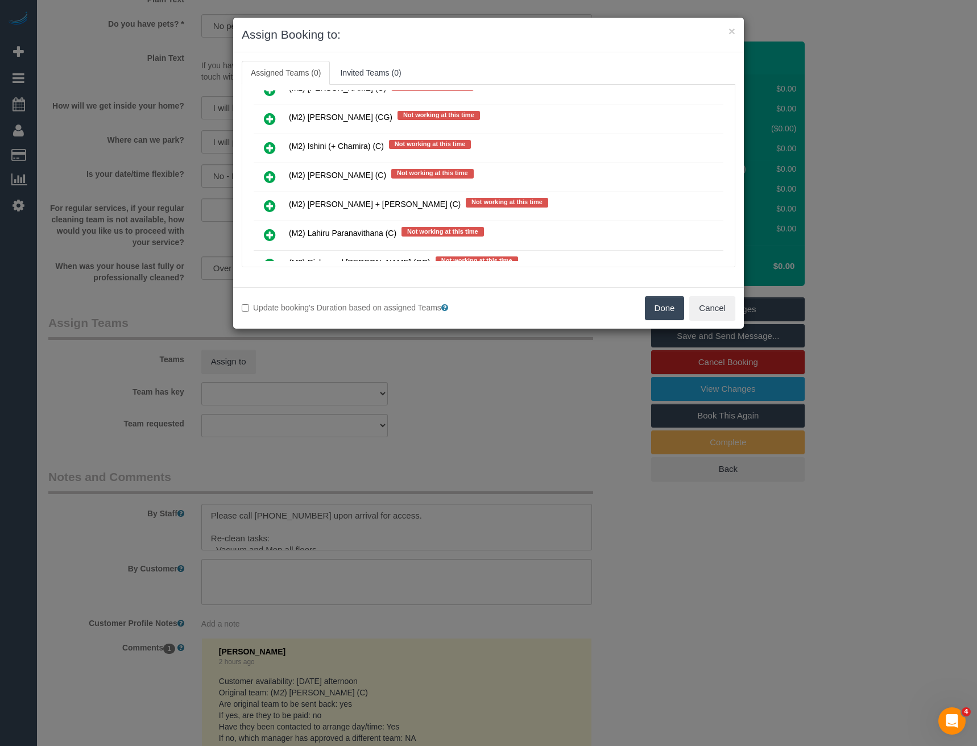
click at [272, 174] on icon at bounding box center [270, 177] width 12 height 14
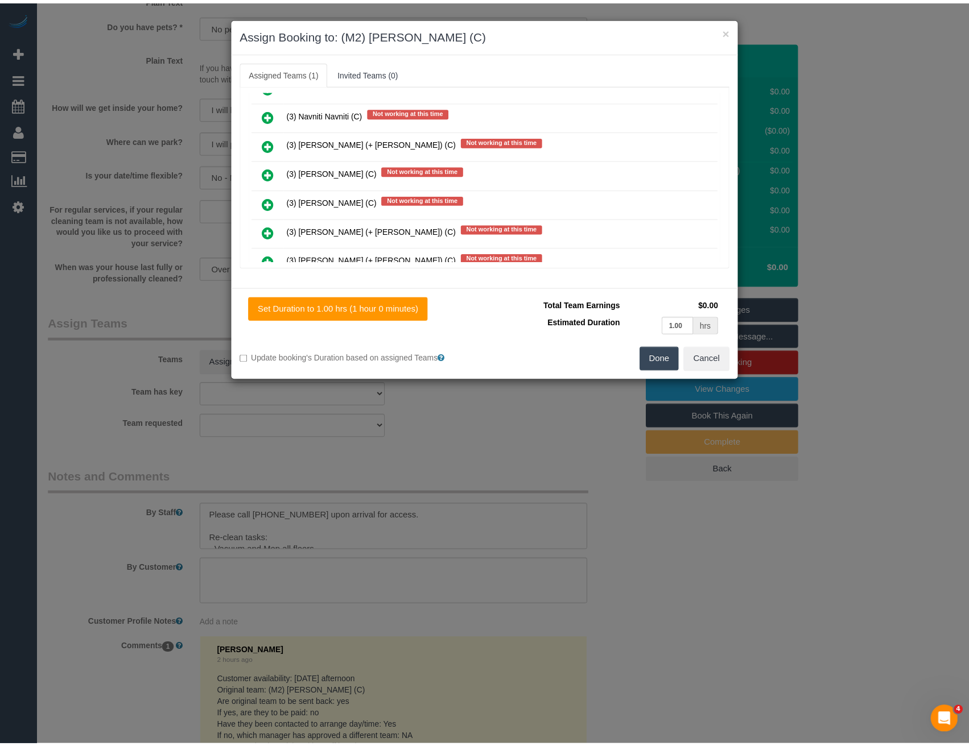
scroll to position [0, 0]
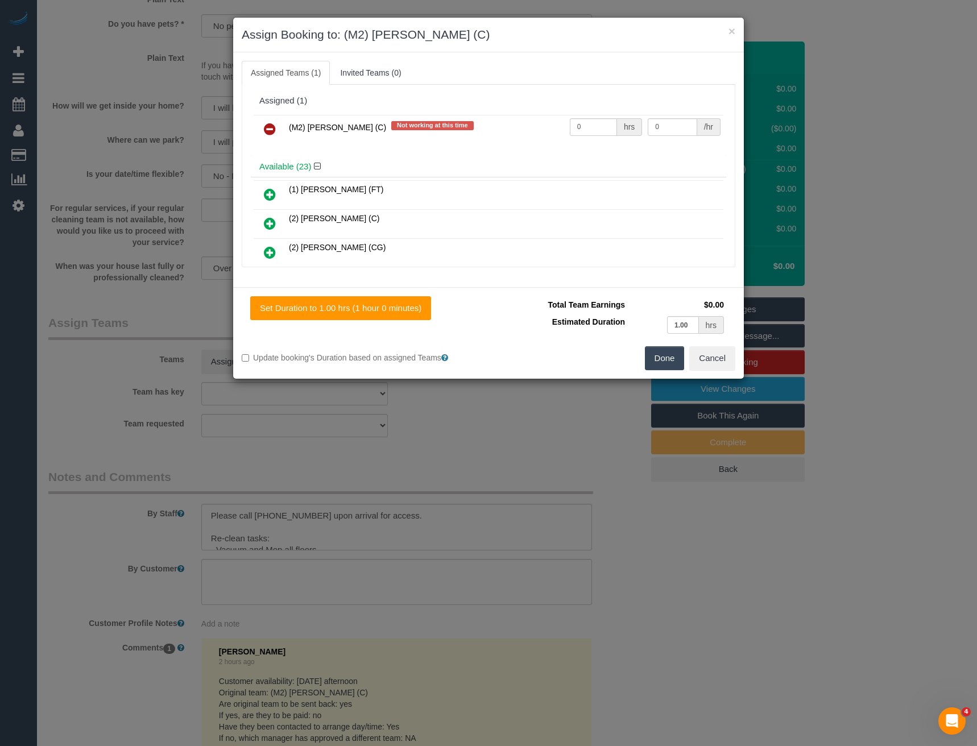
click at [657, 355] on button "Done" at bounding box center [665, 358] width 40 height 24
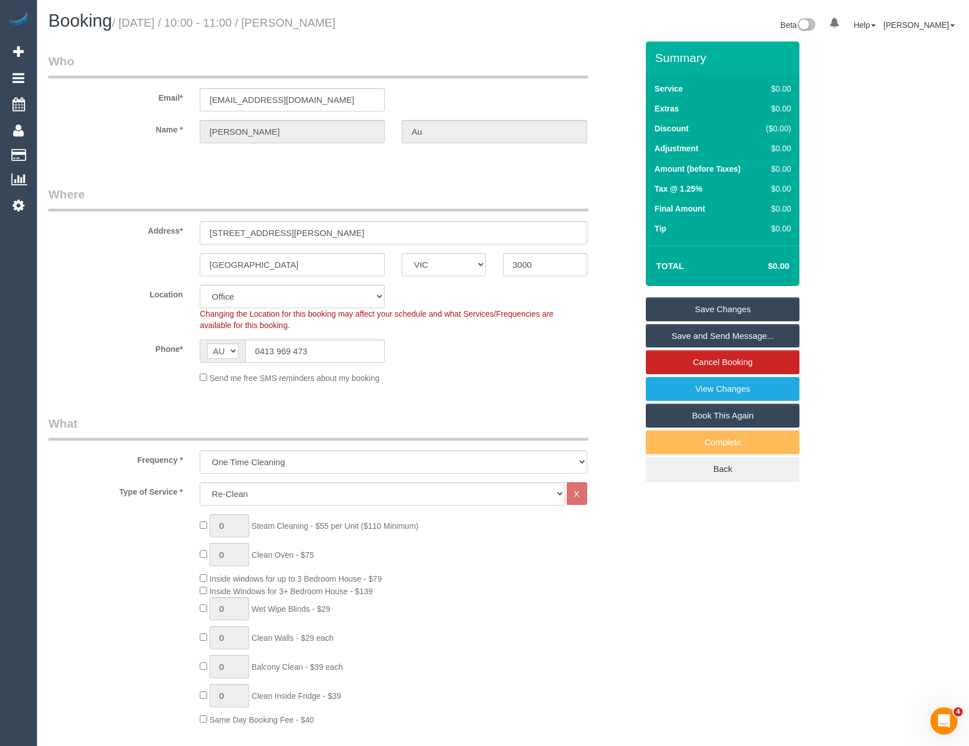
click at [699, 335] on link "Save and Send Message..." at bounding box center [723, 336] width 154 height 24
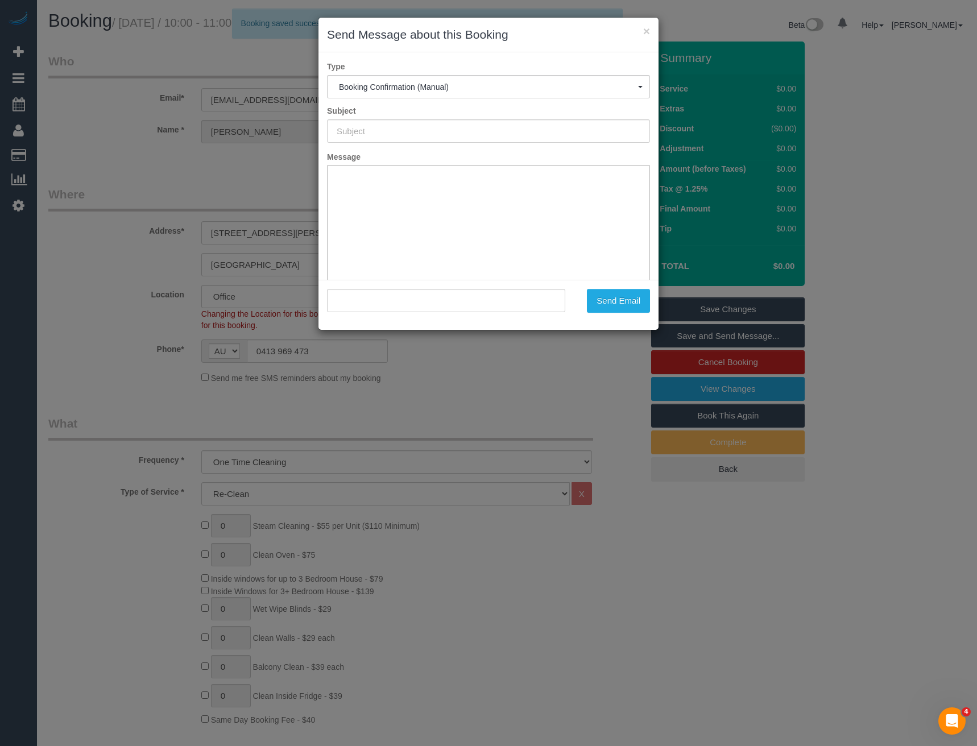
type input "Booking Confirmed"
type input ""Ray Au" <ray.au5959@gmail.com>"
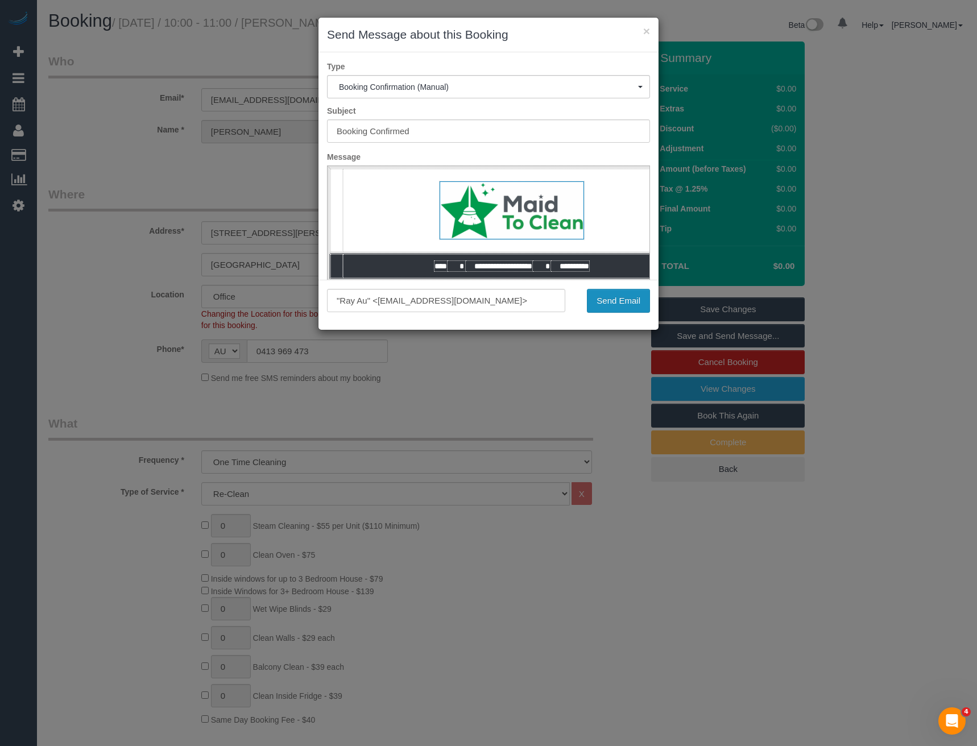
drag, startPoint x: 615, startPoint y: 295, endPoint x: 612, endPoint y: 282, distance: 13.5
click at [615, 295] on button "Send Email" at bounding box center [618, 301] width 63 height 24
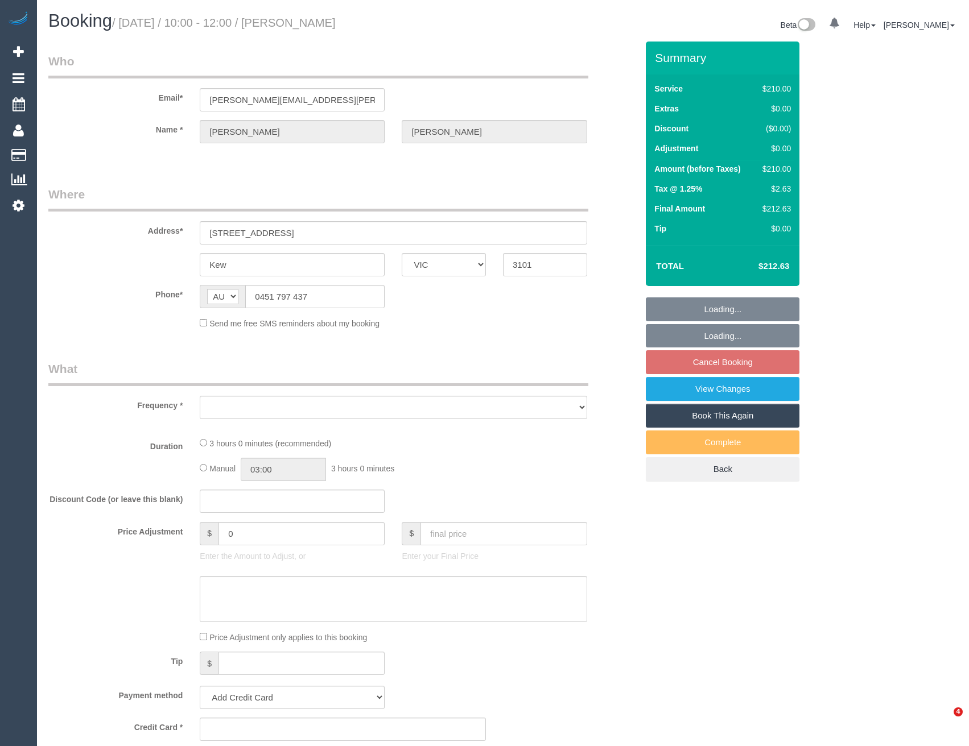
select select "VIC"
select select "string:stripe-pm_1RtgNE2GScqysDRVUirl8EZJ"
select select "180"
select select "number:30"
select select "number:14"
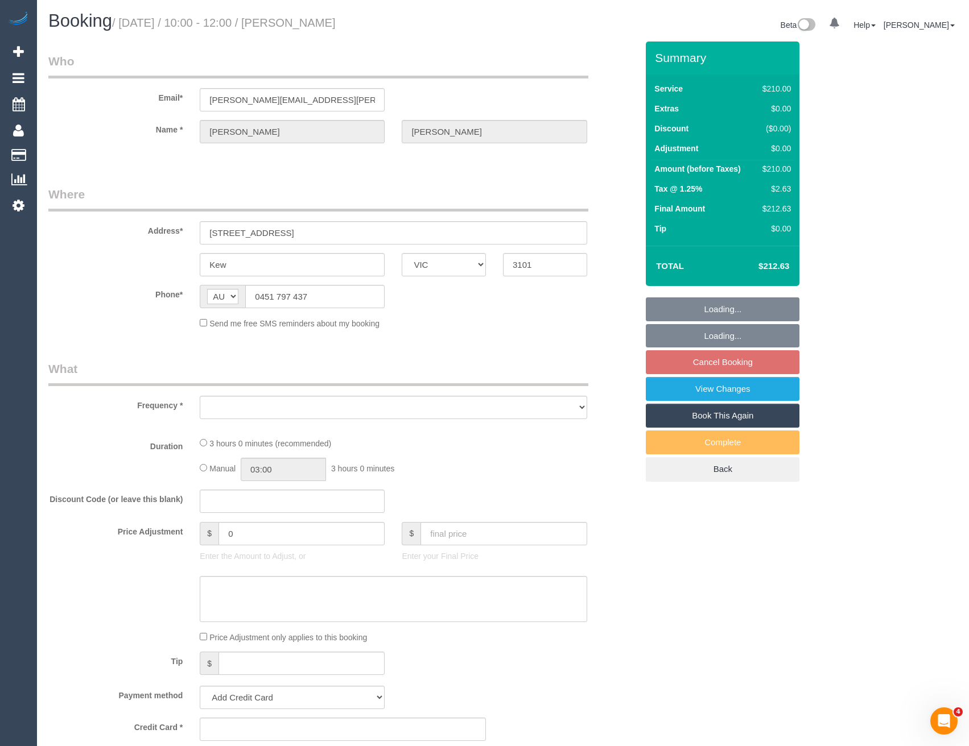
select select "number:19"
select select "number:24"
select select "number:34"
select select "number:11"
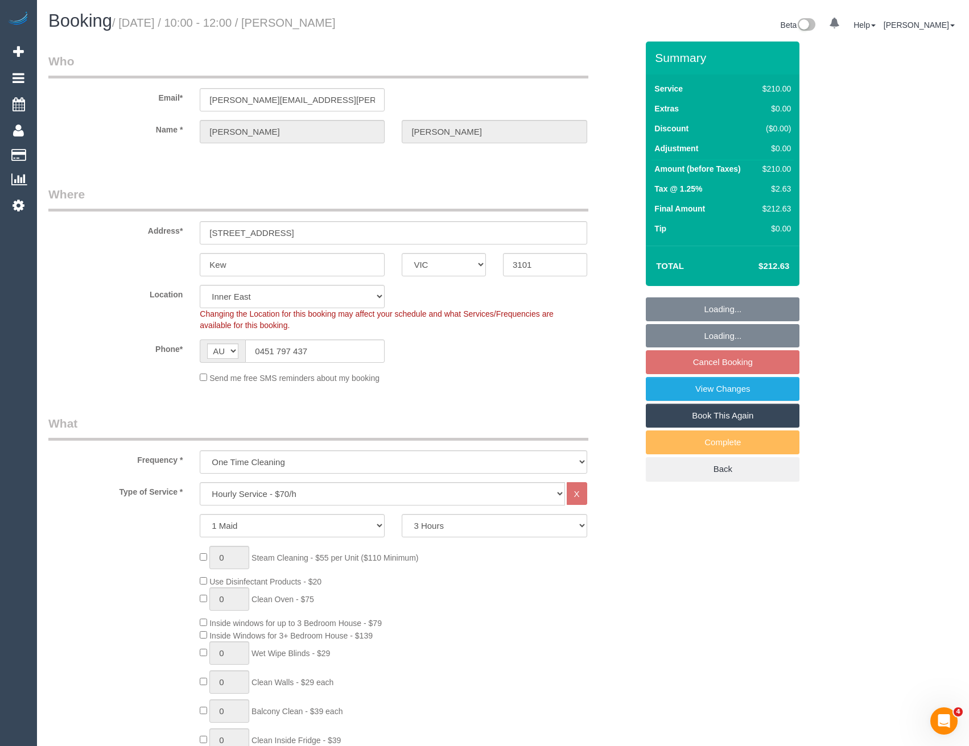
select select "object:1480"
select select "spot3"
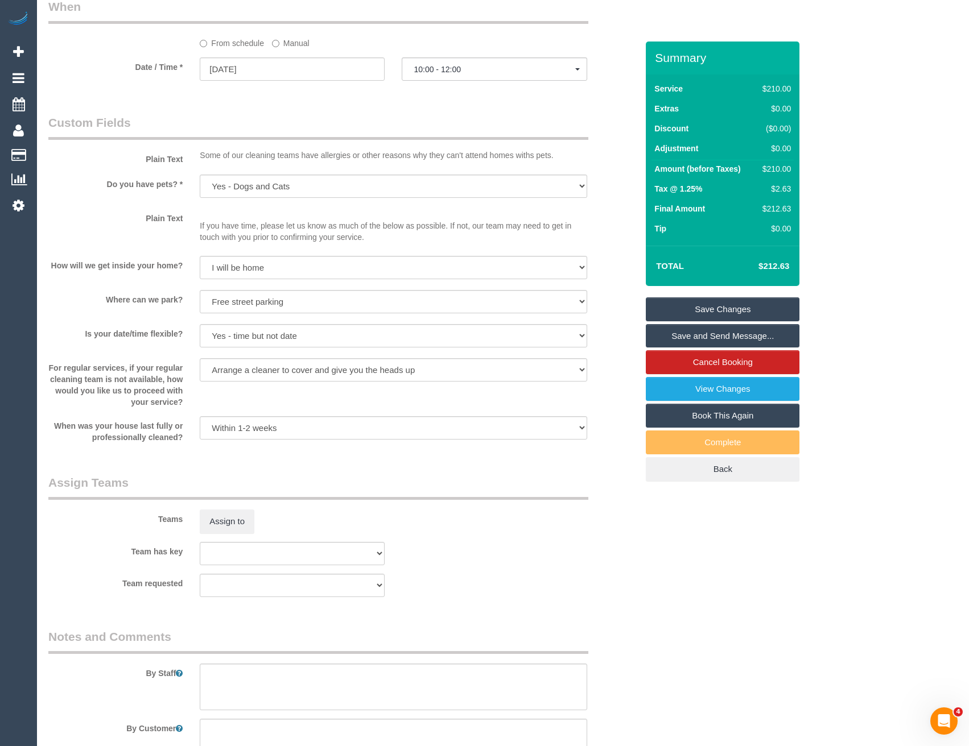
scroll to position [1308, 0]
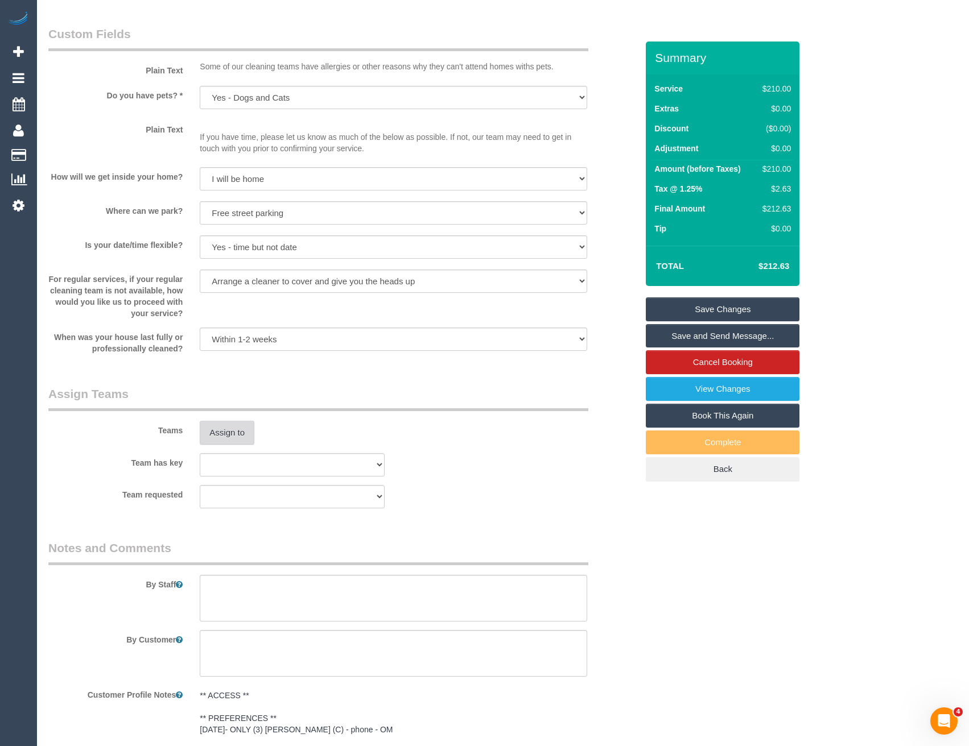
click at [238, 436] on button "Assign to" at bounding box center [227, 433] width 55 height 24
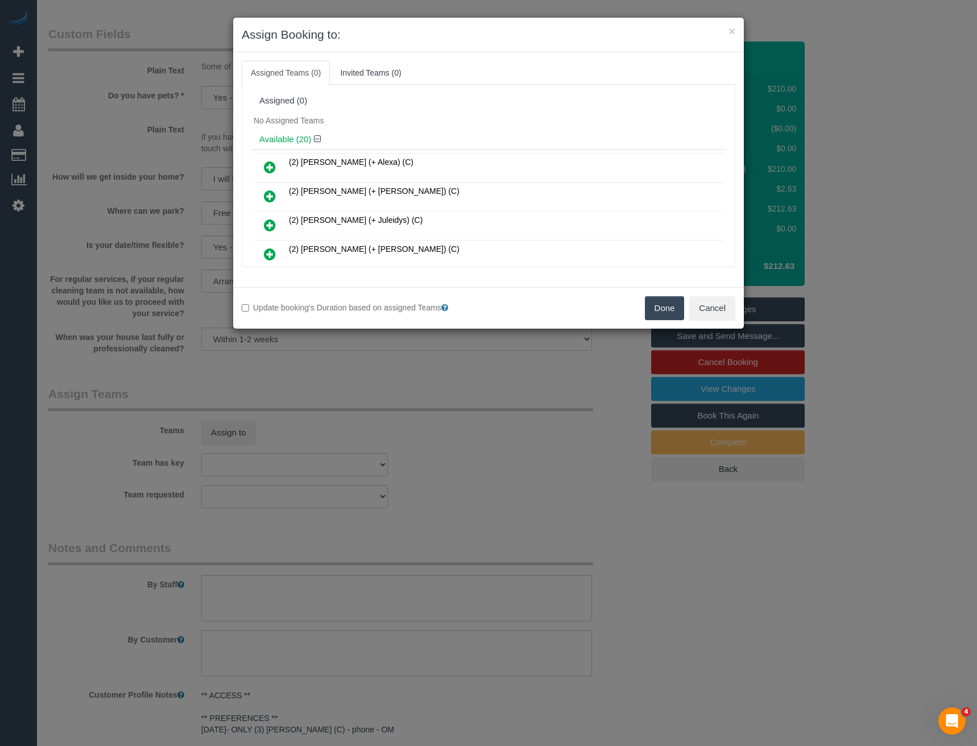
click at [431, 399] on div "× Assign Booking to: Assigned Teams (0) Invited Teams (0) Assigned (0) No Assig…" at bounding box center [488, 373] width 977 height 746
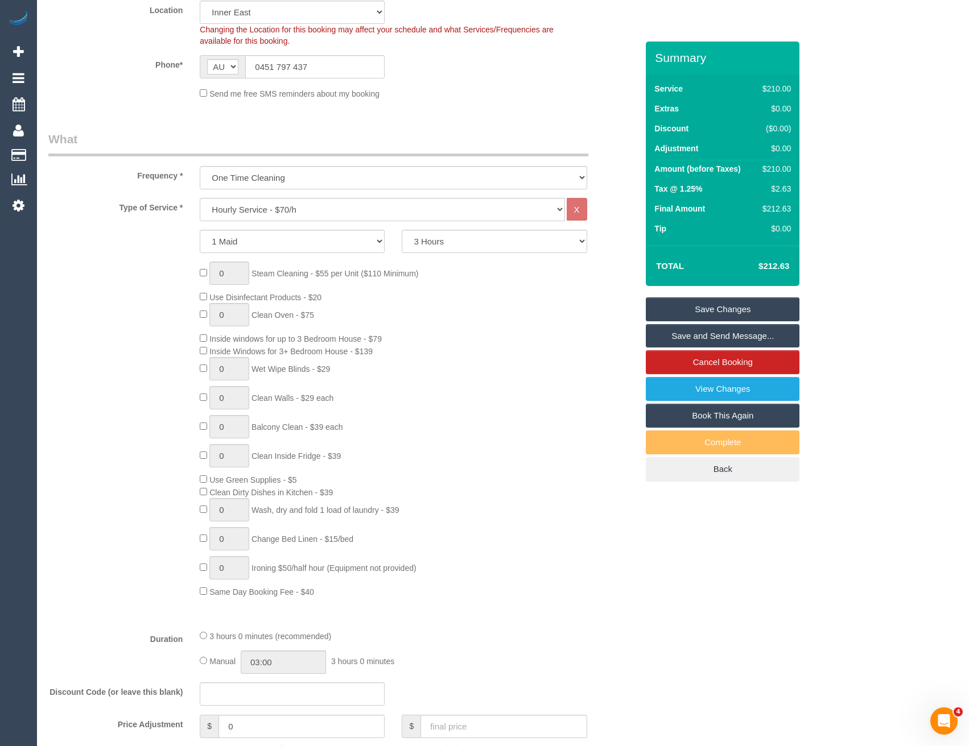
scroll to position [0, 0]
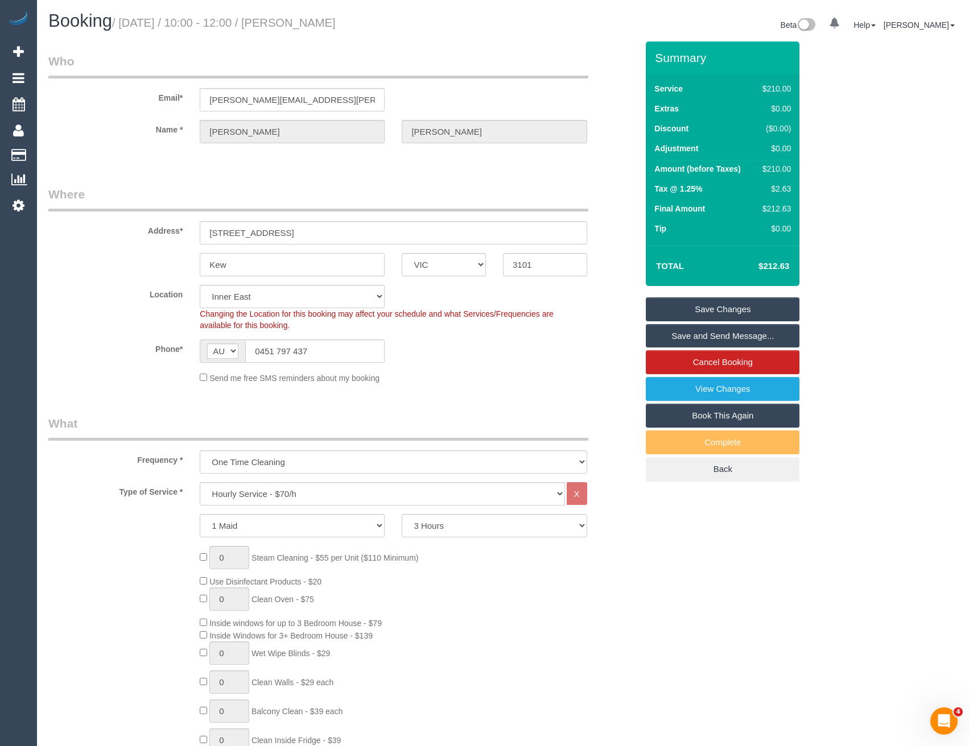
click at [274, 273] on input "Kew" at bounding box center [292, 264] width 185 height 23
click at [300, 298] on select "Office [GEOGRAPHIC_DATA] (North) East (South) [GEOGRAPHIC_DATA] (East) [GEOGRAP…" at bounding box center [292, 296] width 185 height 23
select select "50"
click at [200, 285] on select "Office [GEOGRAPHIC_DATA] (North) East (South) [GEOGRAPHIC_DATA] (East) [GEOGRAP…" at bounding box center [292, 296] width 185 height 23
select select "object:4367"
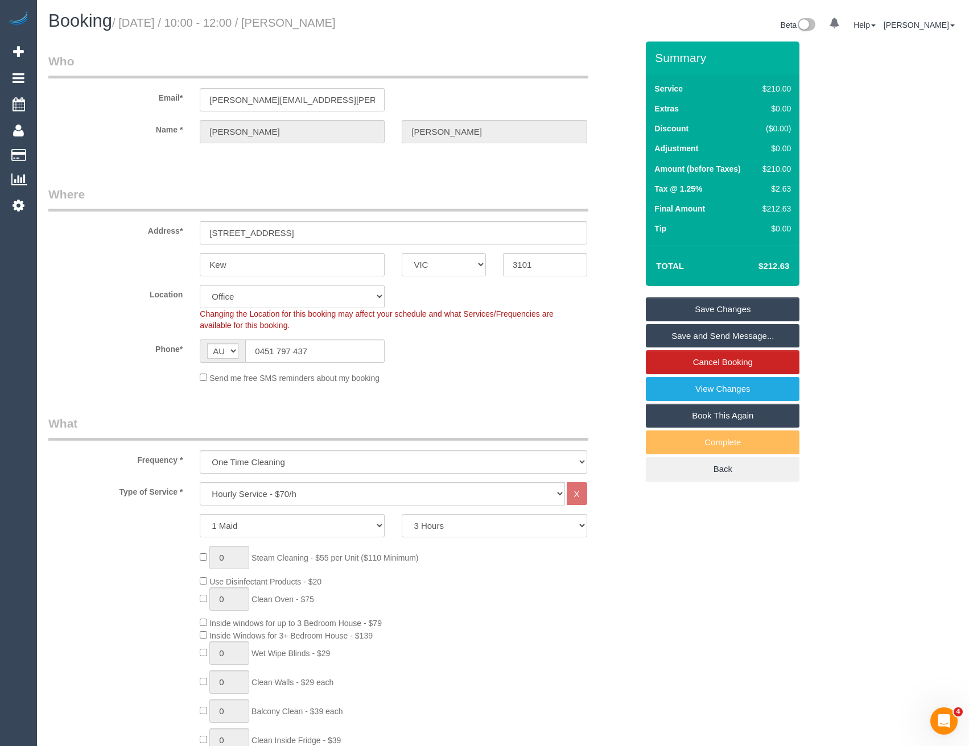
click at [429, 353] on div "Phone* AF AL DZ AD AO AI AQ AG AR AM AW AU AT AZ BS BH BD BB BY BE BZ BJ BM BT …" at bounding box center [343, 351] width 606 height 23
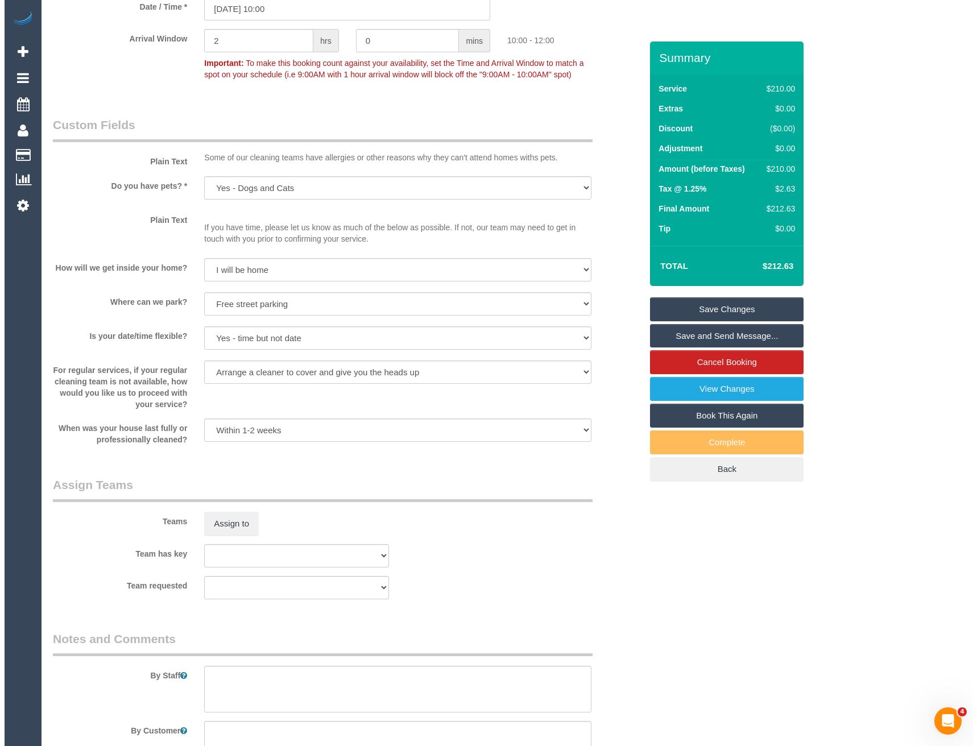
scroll to position [1422, 0]
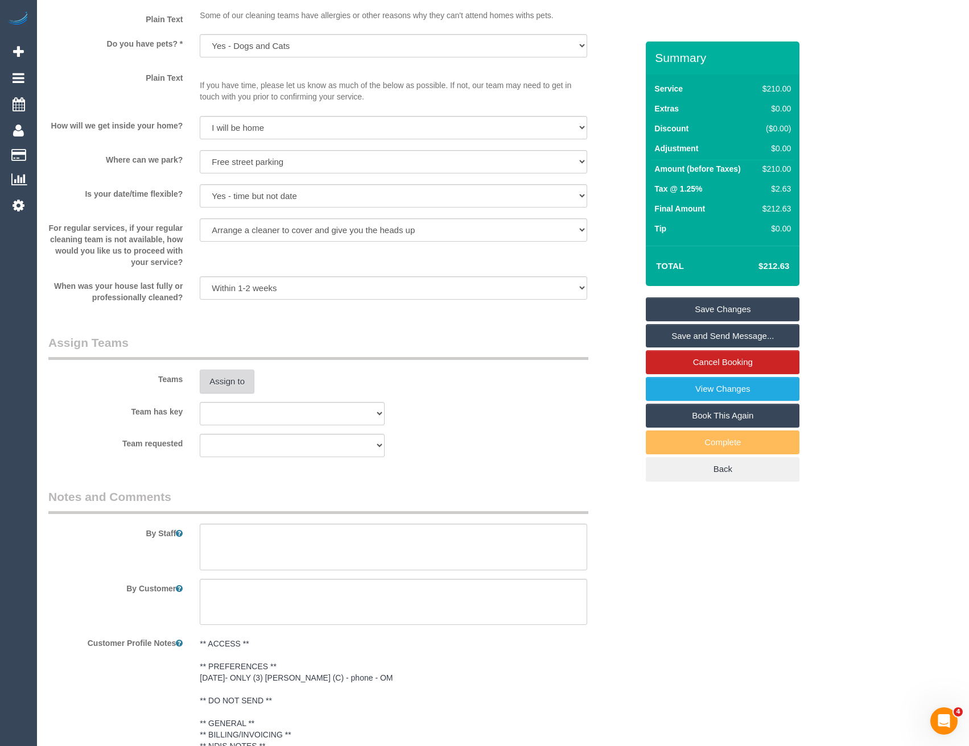
click at [239, 379] on button "Assign to" at bounding box center [227, 382] width 55 height 24
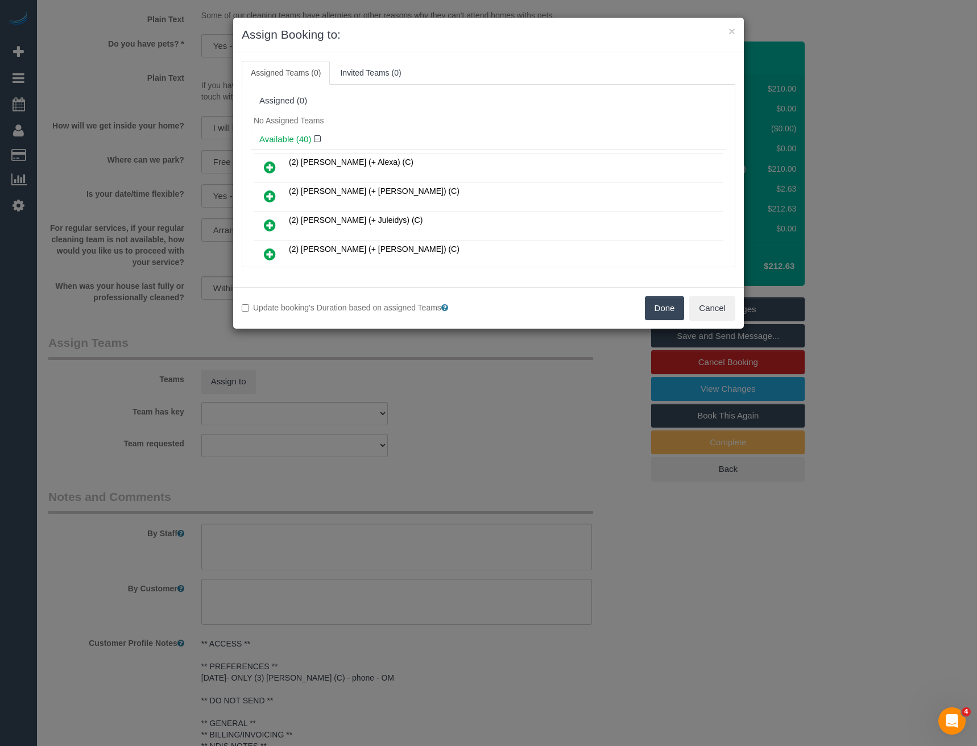
click at [471, 433] on div "× Assign Booking to: Assigned Teams (0) Invited Teams (0) Assigned (0) No Assig…" at bounding box center [488, 373] width 977 height 746
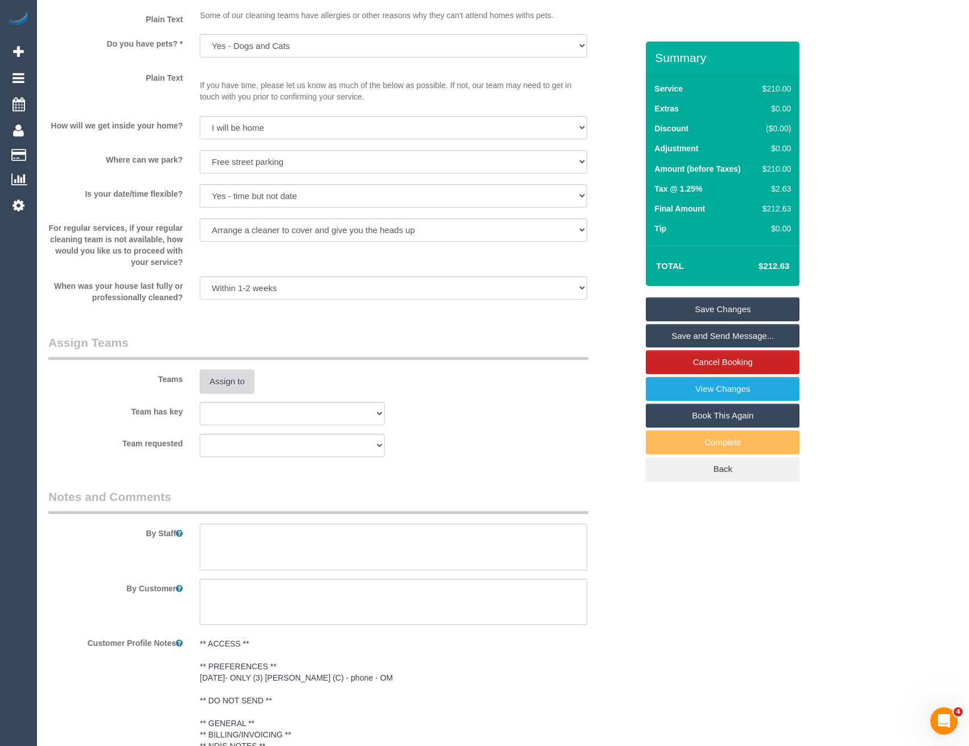
click at [228, 378] on button "Assign to" at bounding box center [227, 382] width 55 height 24
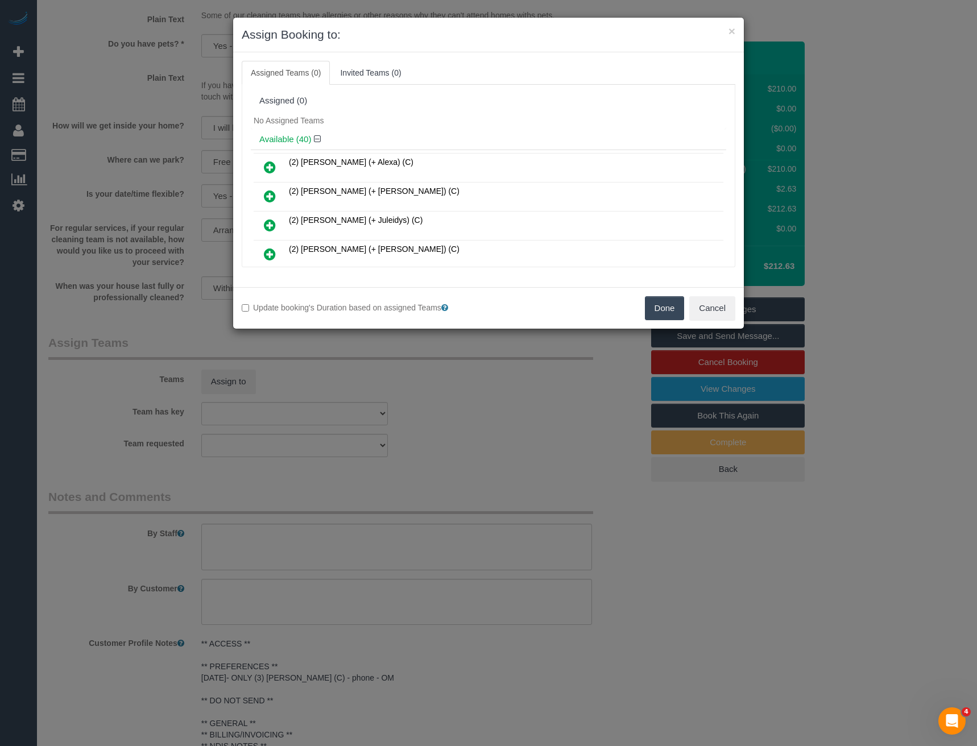
scroll to position [103, 0]
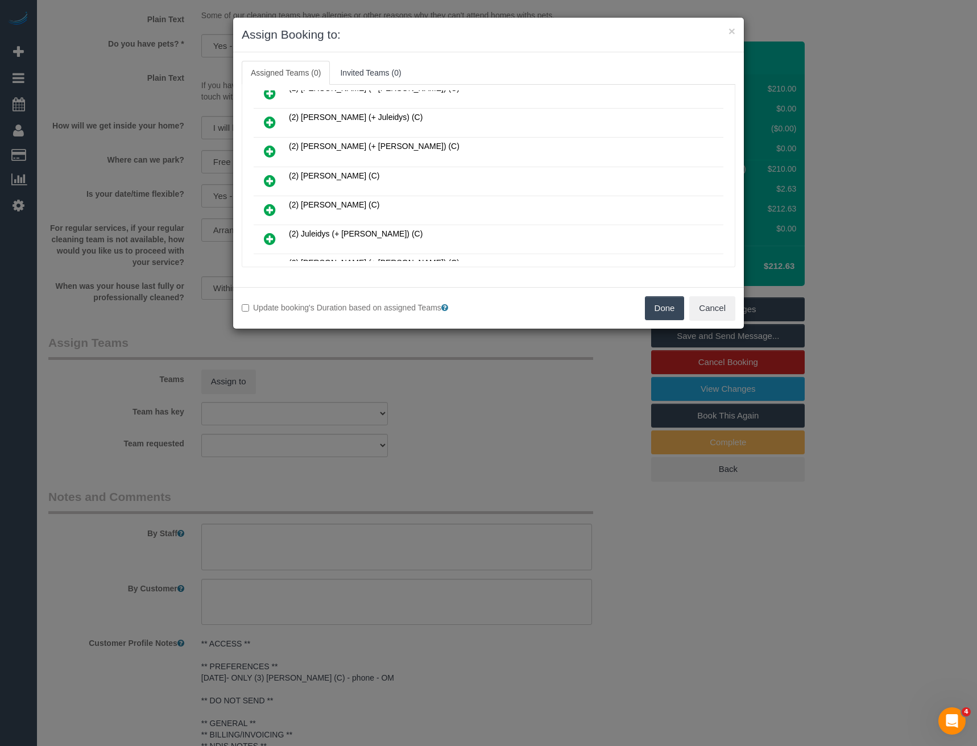
click at [268, 181] on icon at bounding box center [270, 181] width 12 height 14
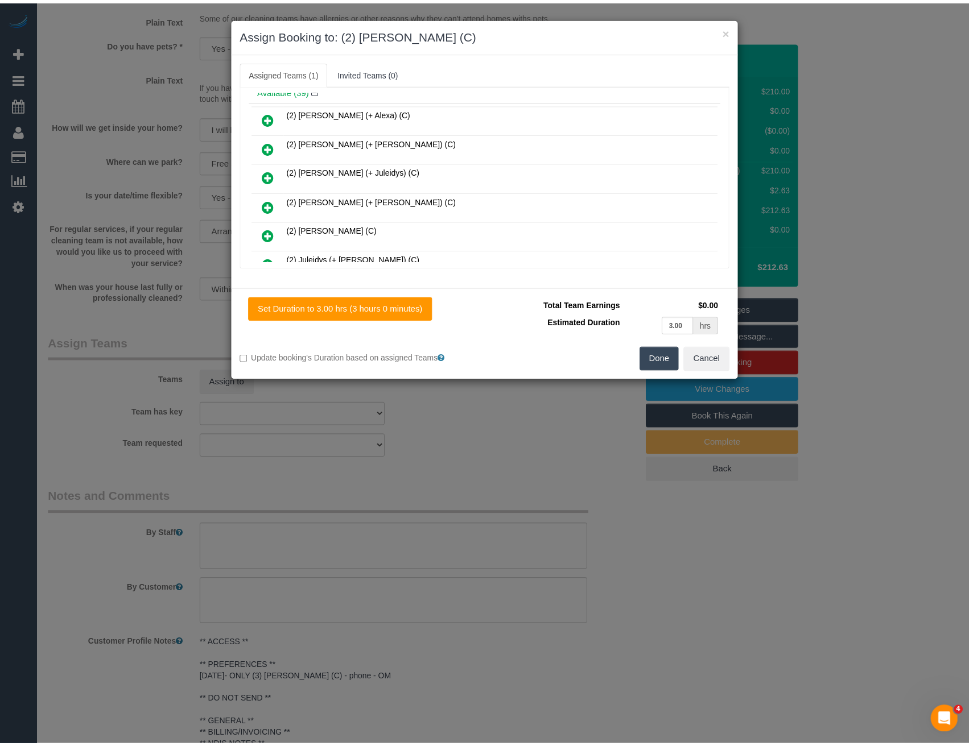
scroll to position [0, 0]
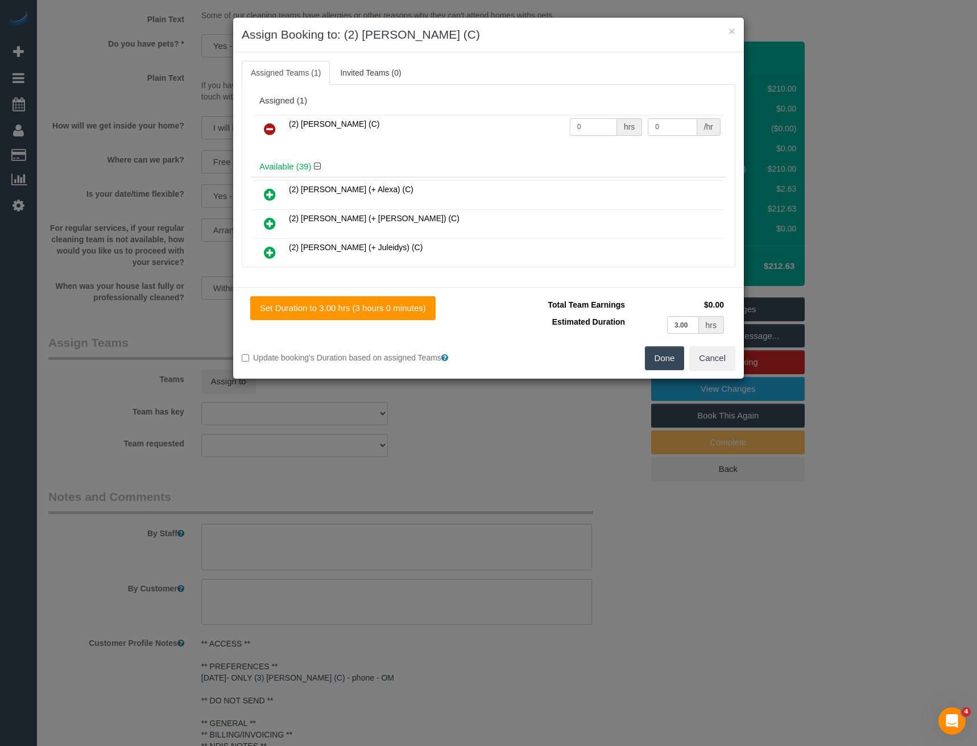
drag, startPoint x: 582, startPoint y: 129, endPoint x: 526, endPoint y: 119, distance: 57.6
click at [535, 132] on tr "(2) [PERSON_NAME] (C) 0 hrs 0 /hr" at bounding box center [489, 129] width 470 height 29
type input "3"
type input "37.5"
click at [674, 353] on button "Done" at bounding box center [665, 358] width 40 height 24
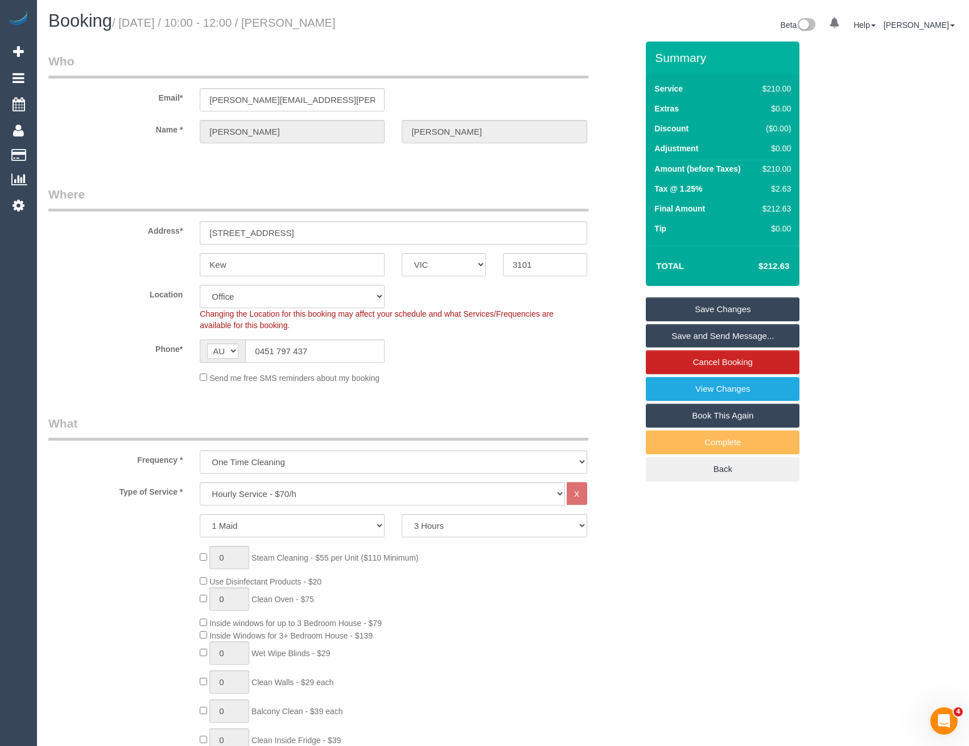
click at [686, 336] on link "Save and Send Message..." at bounding box center [723, 336] width 154 height 24
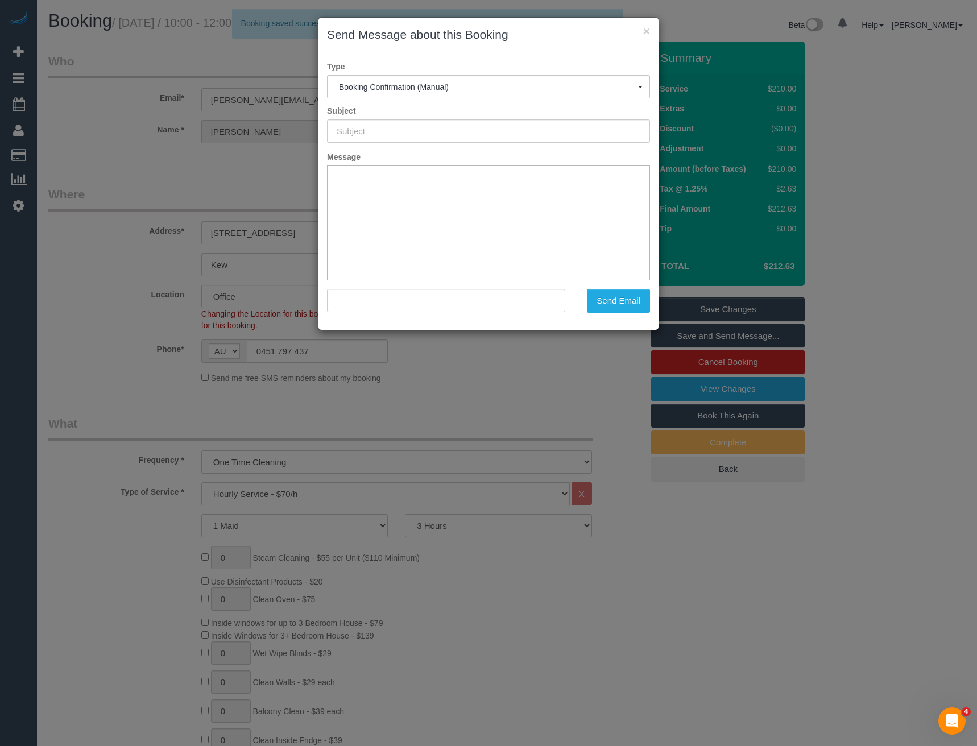
type input "Booking Confirmed"
type input ""[PERSON_NAME]" <[PERSON_NAME][EMAIL_ADDRESS][PERSON_NAME][DOMAIN_NAME]>"
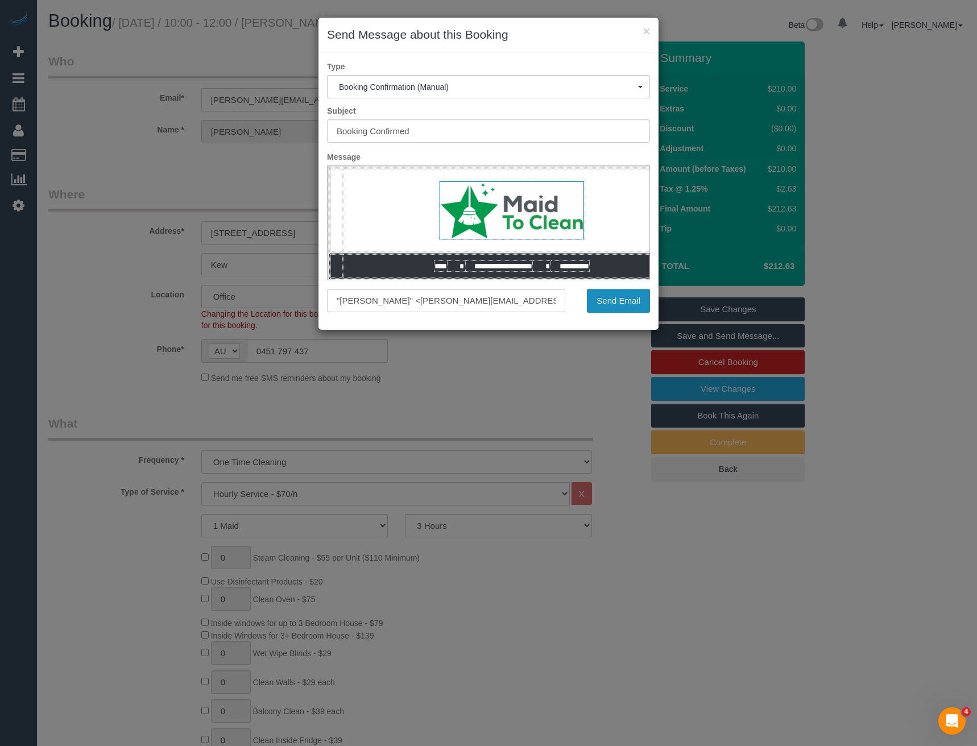
click at [638, 311] on button "Send Email" at bounding box center [618, 301] width 63 height 24
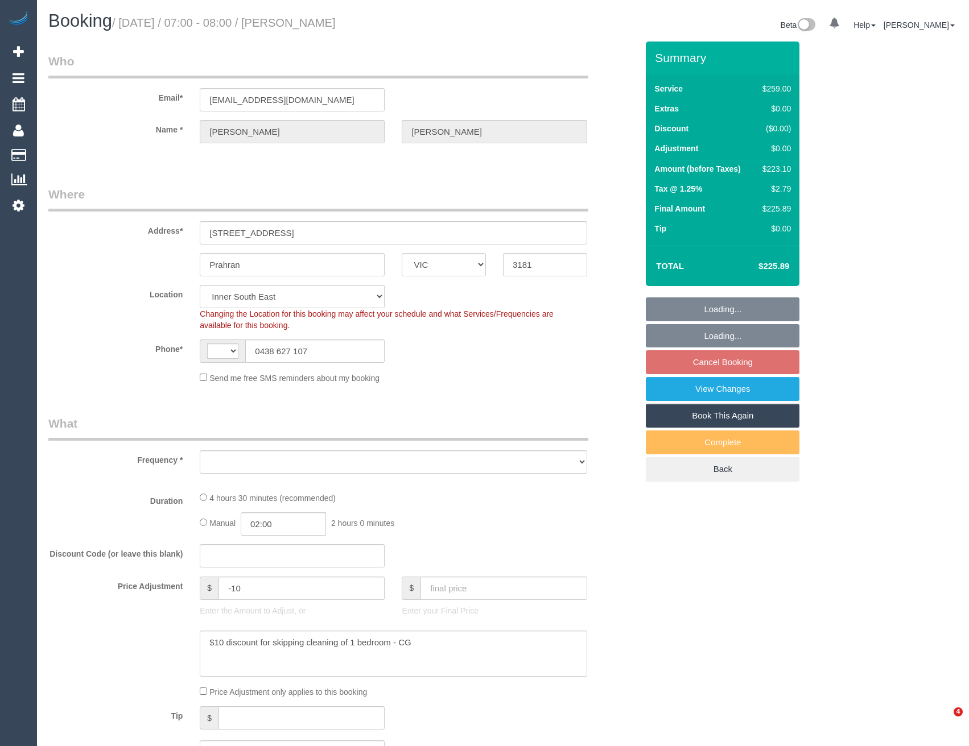
select select "VIC"
select select "string:AU"
select select "object:277"
select select "string:stripe-pm_1R9wRX2GScqysDRVwGHVwlr4"
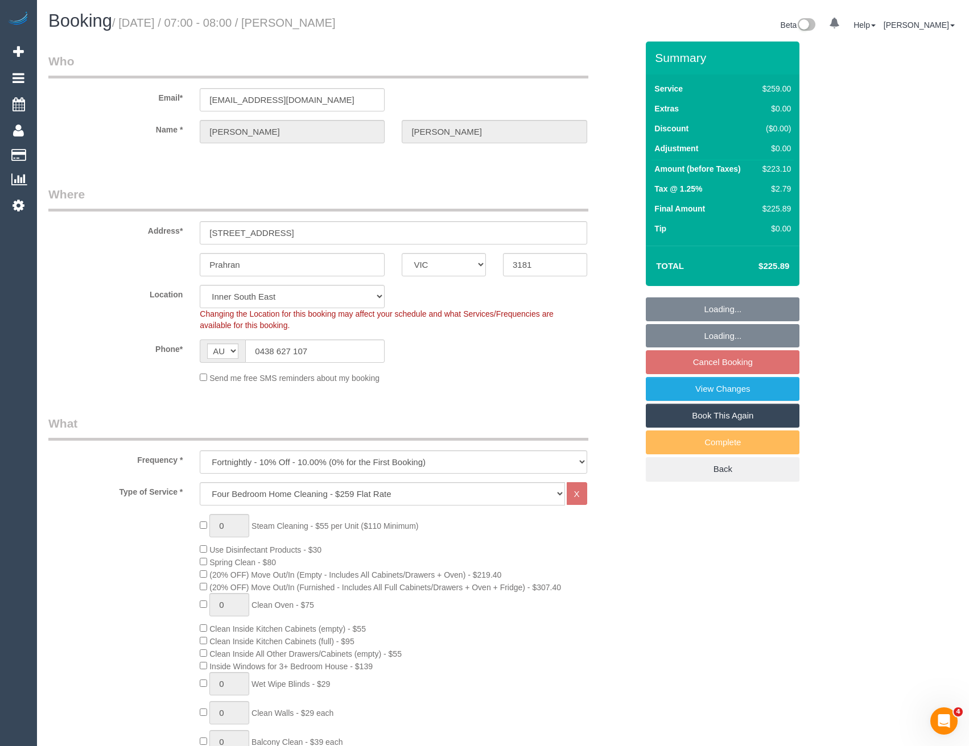
select select "object:646"
select select "number:27"
select select "number:14"
select select "number:19"
select select "number:22"
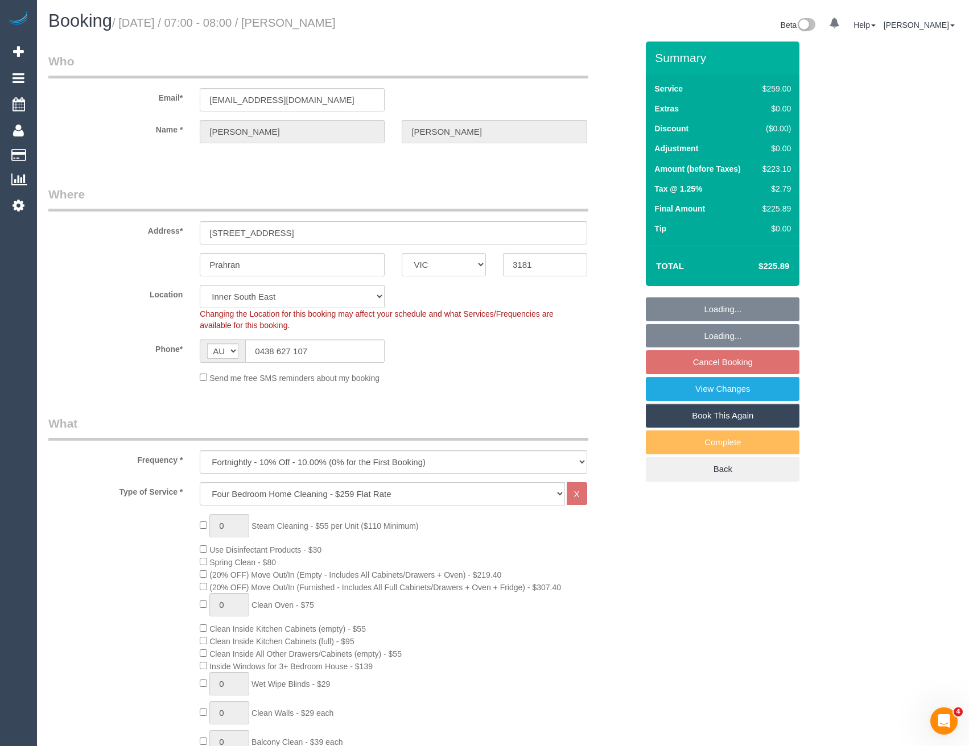
select select "number:34"
select select "number:11"
select select "spot1"
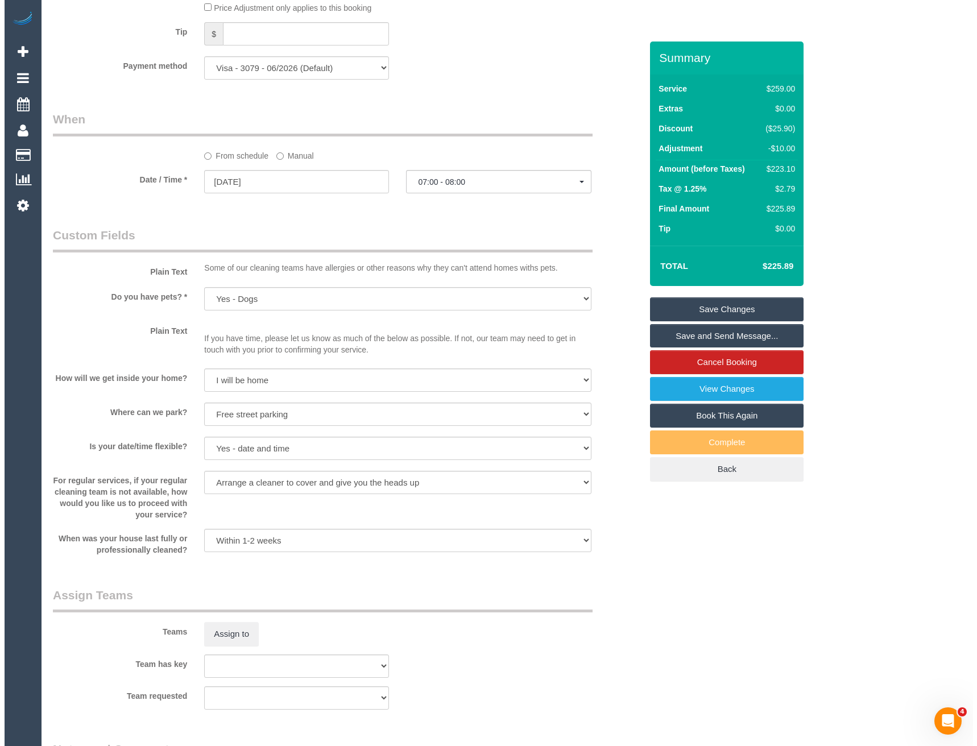
scroll to position [1479, 0]
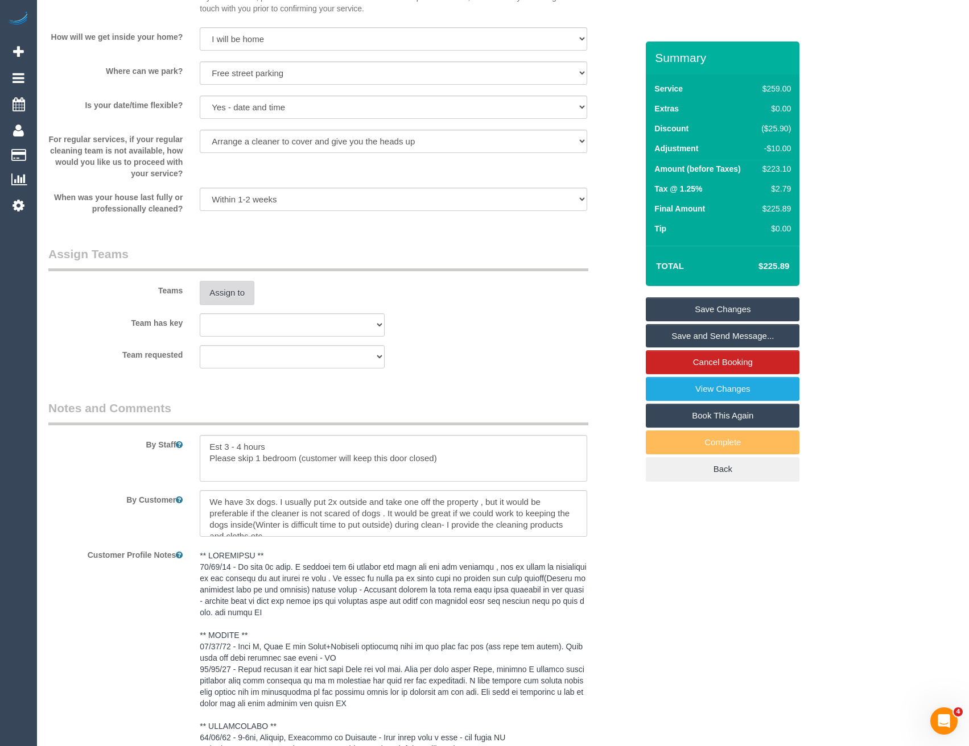
click at [228, 296] on button "Assign to" at bounding box center [227, 293] width 55 height 24
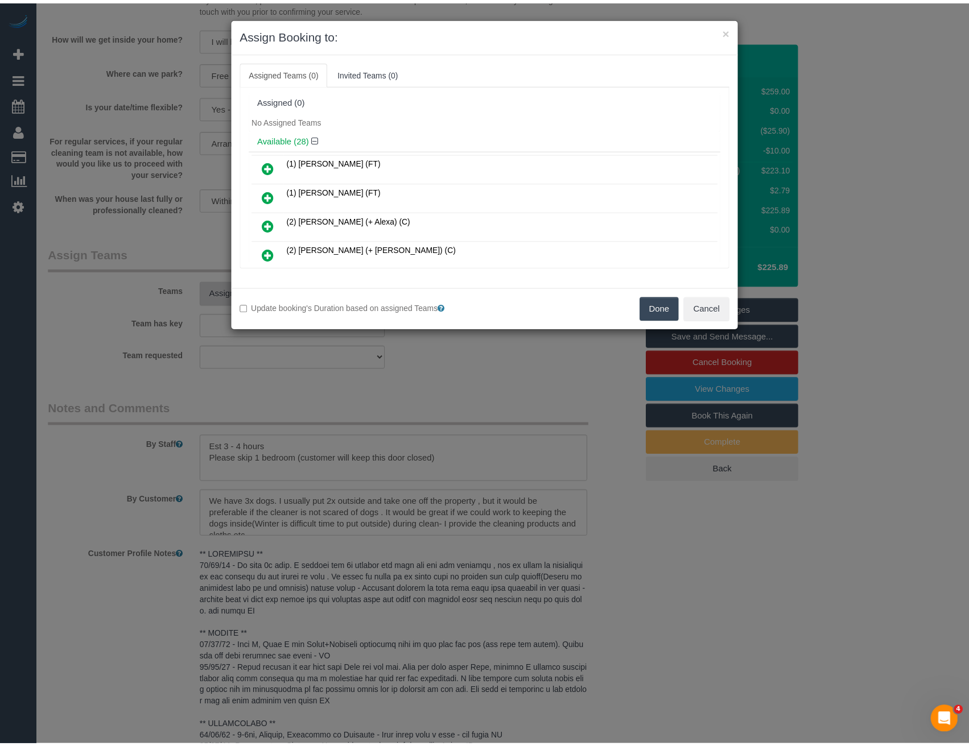
scroll to position [2135, 0]
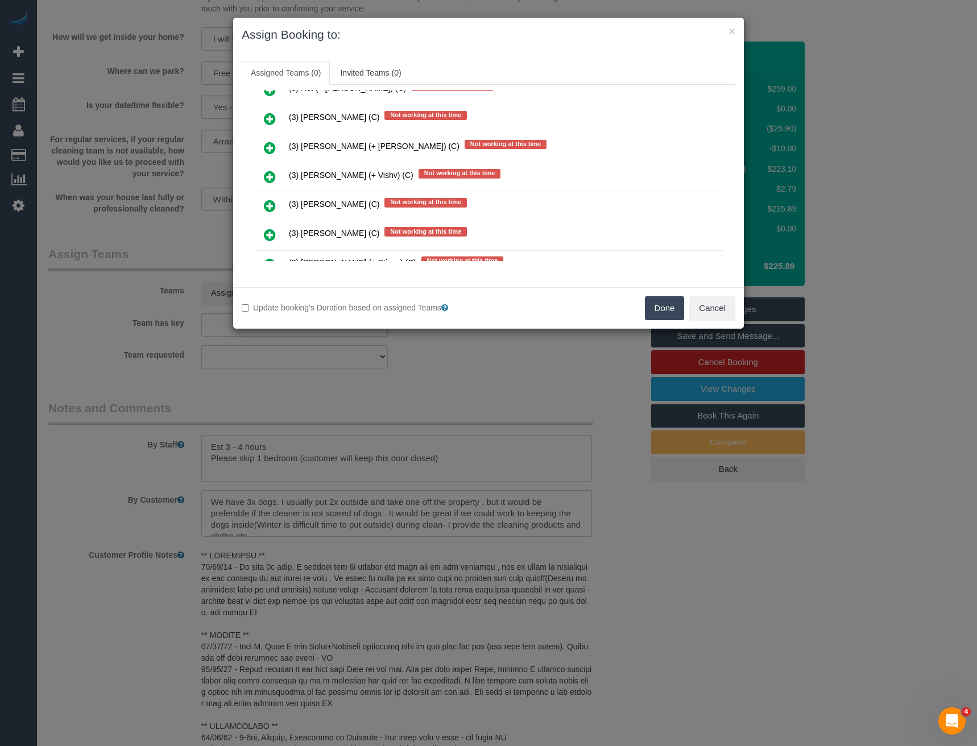
click at [529, 424] on div "× Assign Booking to: Assigned Teams (0) Invited Teams (0) Assigned (0) No Assig…" at bounding box center [488, 373] width 977 height 746
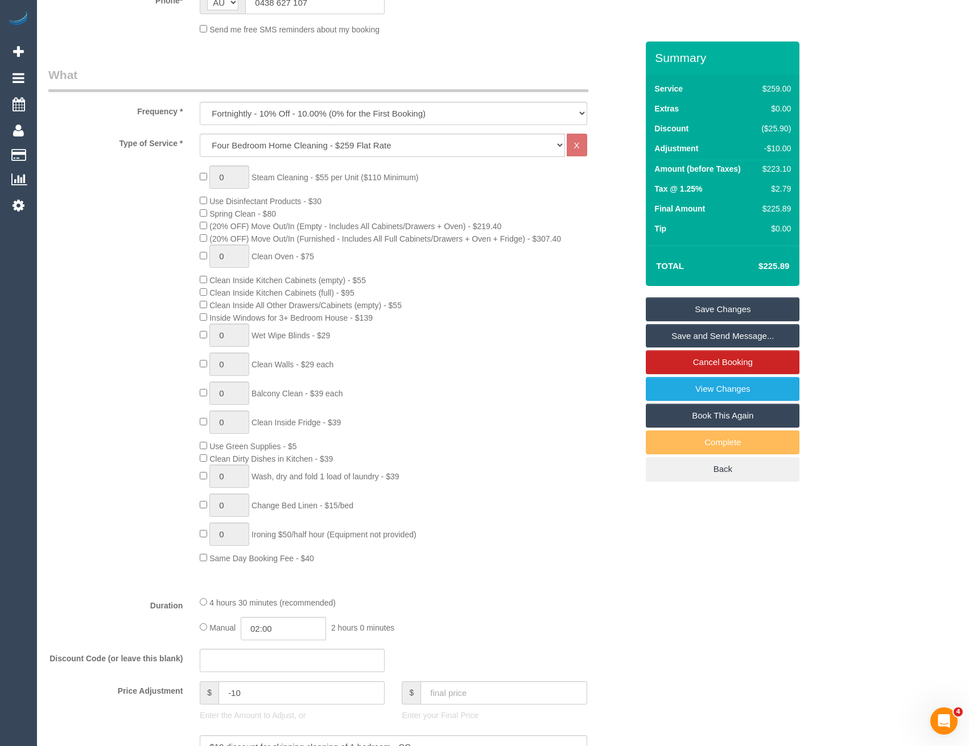
scroll to position [114, 0]
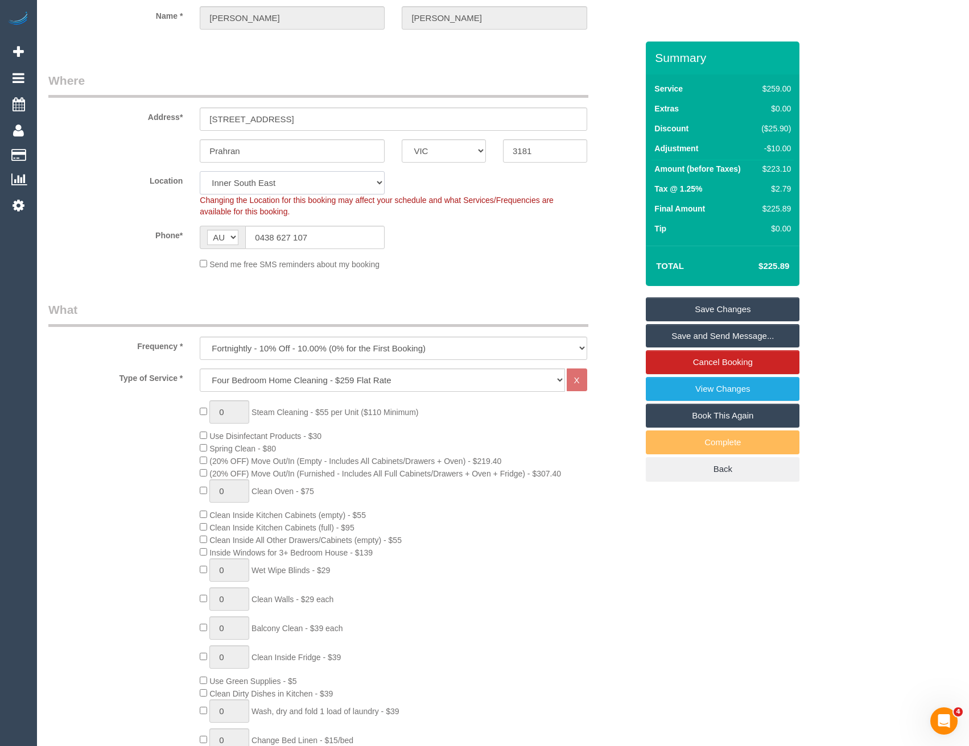
click at [267, 188] on select "Office [GEOGRAPHIC_DATA] (North) East (South) [GEOGRAPHIC_DATA] (East) [GEOGRAP…" at bounding box center [292, 182] width 185 height 23
select select "50"
click at [200, 171] on select "Office [GEOGRAPHIC_DATA] (North) East (South) [GEOGRAPHIC_DATA] (East) [GEOGRAP…" at bounding box center [292, 182] width 185 height 23
click at [450, 245] on div "Phone* AF AL DZ AD AO AI AQ AG AR AM AW AU AT AZ BS BH BD BB BY BE BZ BJ BM BT …" at bounding box center [343, 237] width 606 height 23
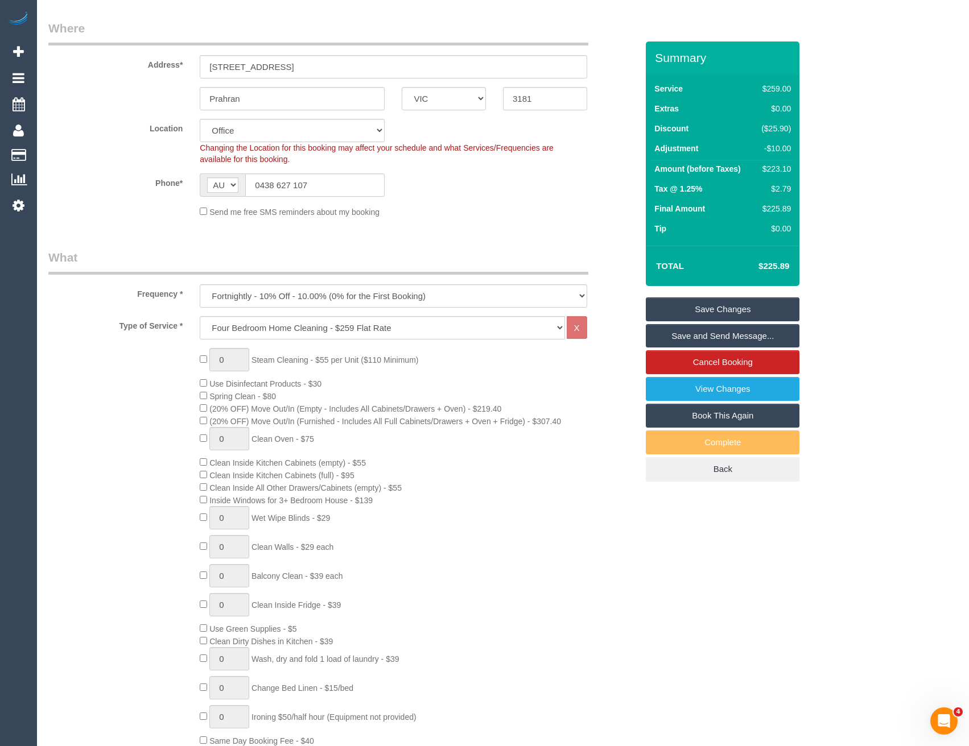
select select "object:4055"
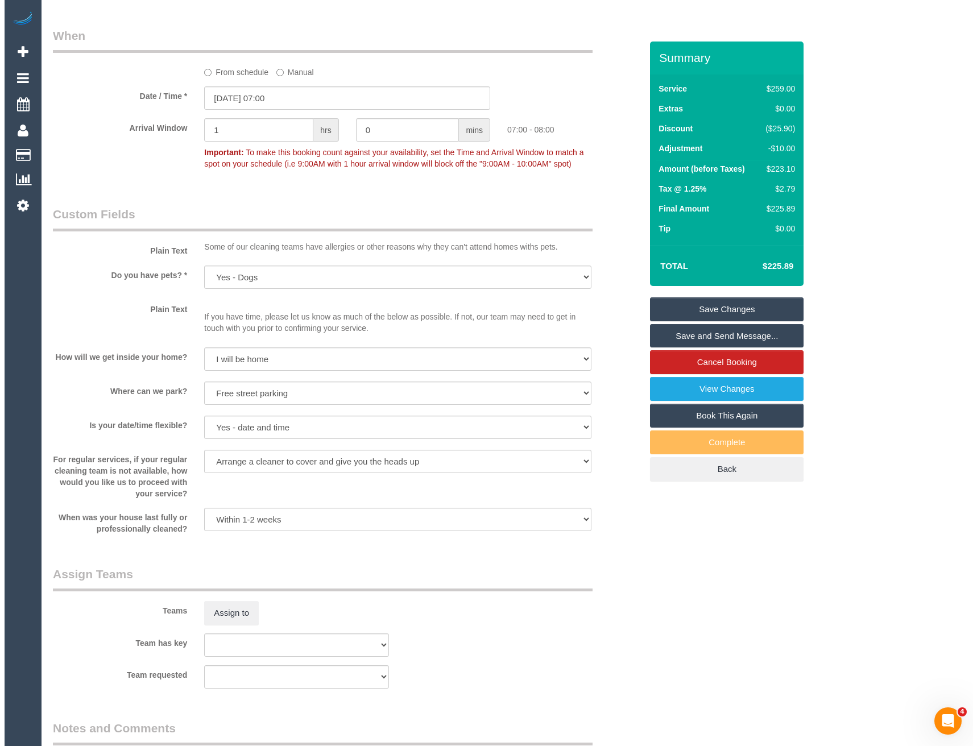
scroll to position [1479, 0]
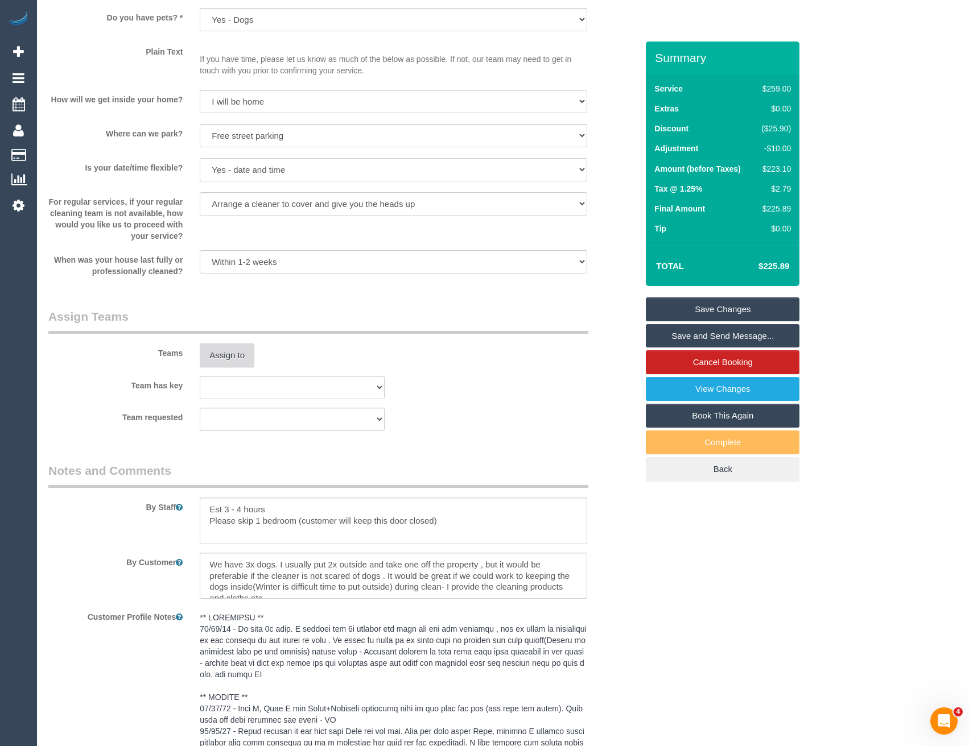
click at [229, 365] on button "Assign to" at bounding box center [227, 356] width 55 height 24
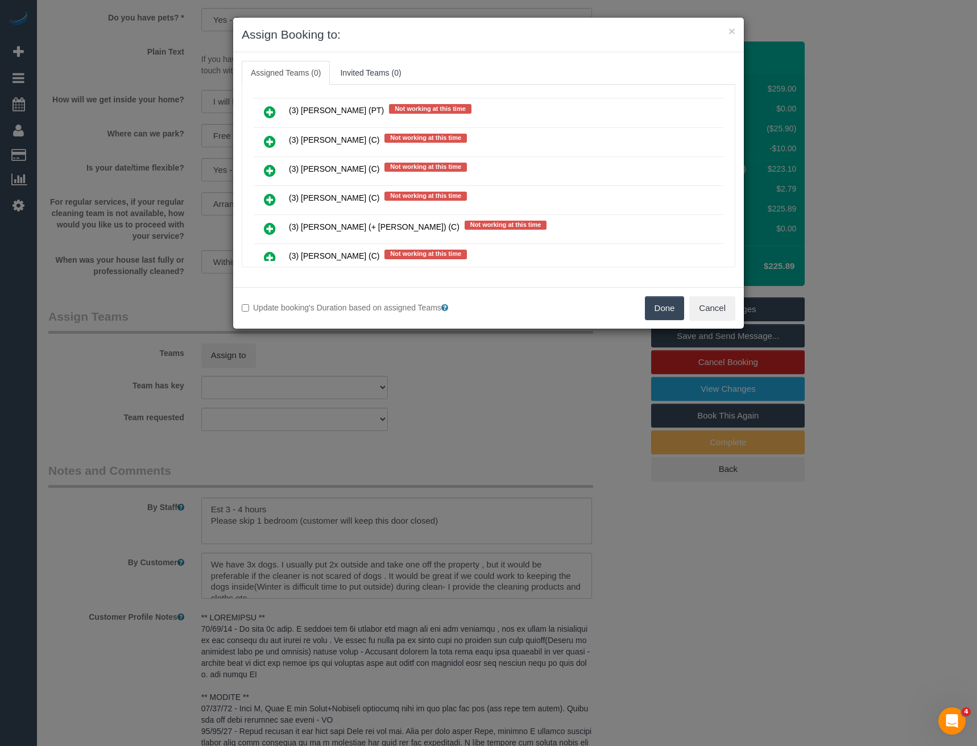
scroll to position [0, 0]
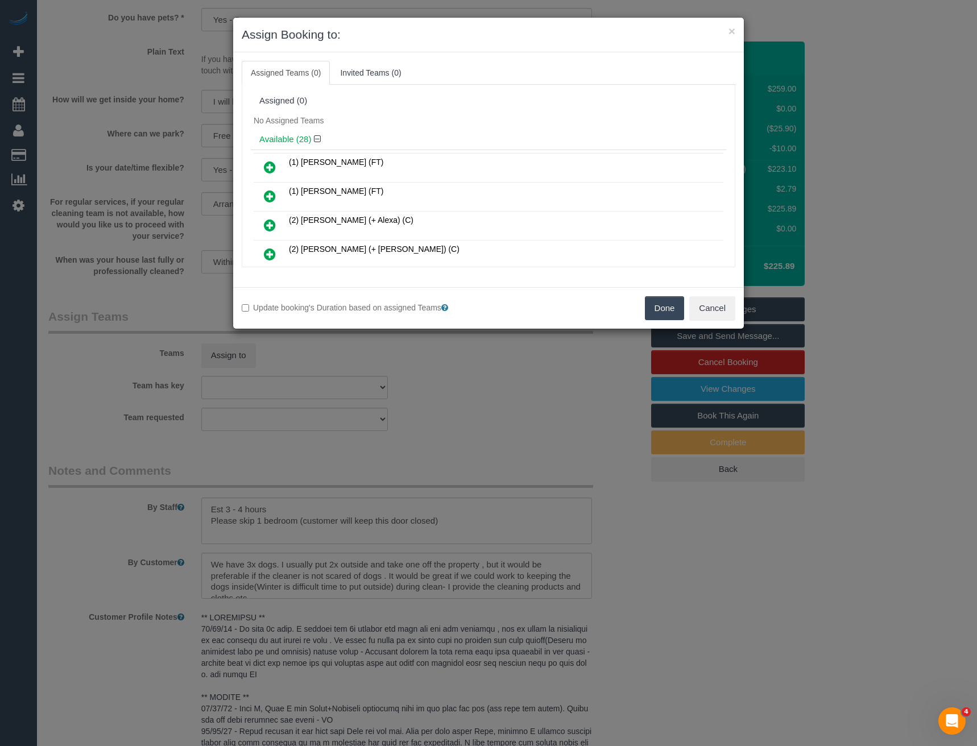
click at [470, 363] on div "× Assign Booking to: Assigned Teams (0) Invited Teams (0) Assigned (0) No Assig…" at bounding box center [488, 373] width 977 height 746
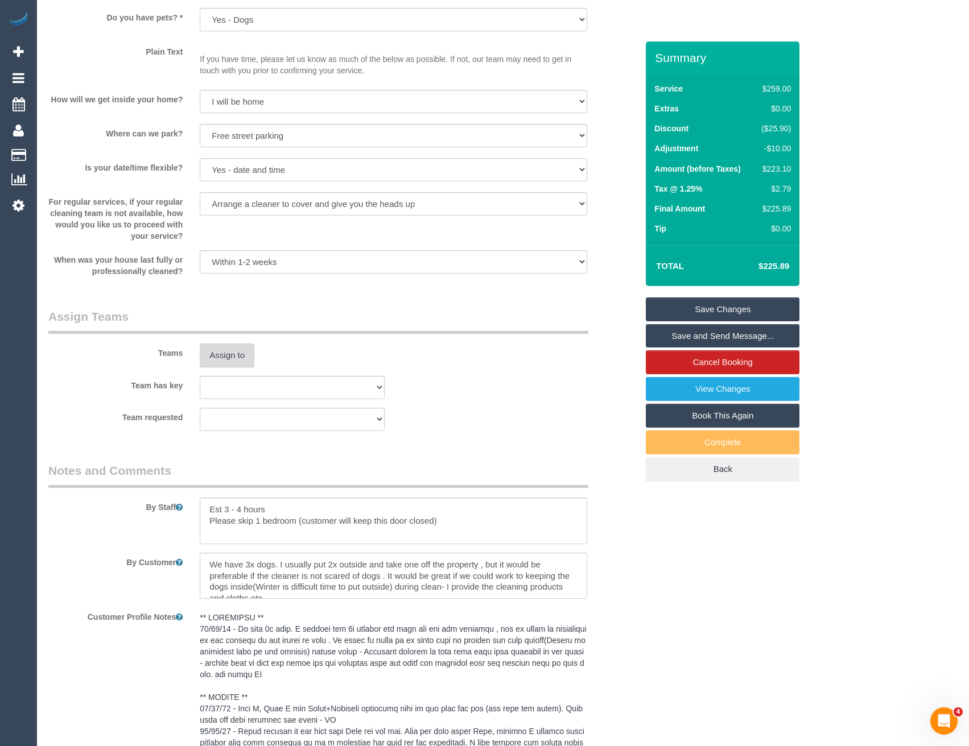
click at [220, 358] on button "Assign to" at bounding box center [227, 356] width 55 height 24
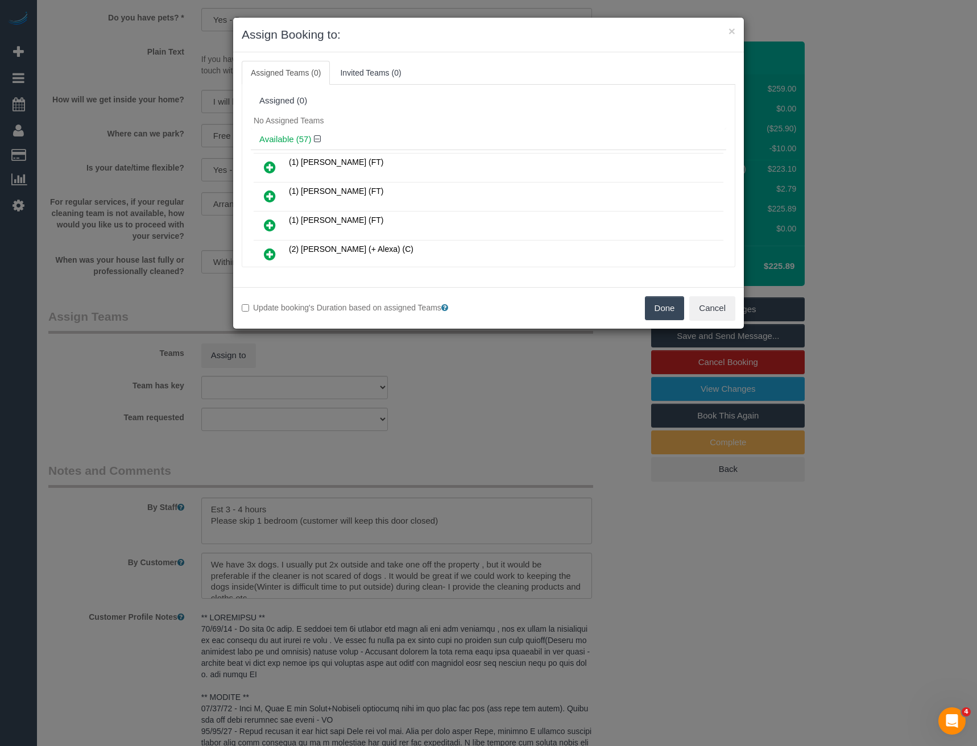
scroll to position [539, 0]
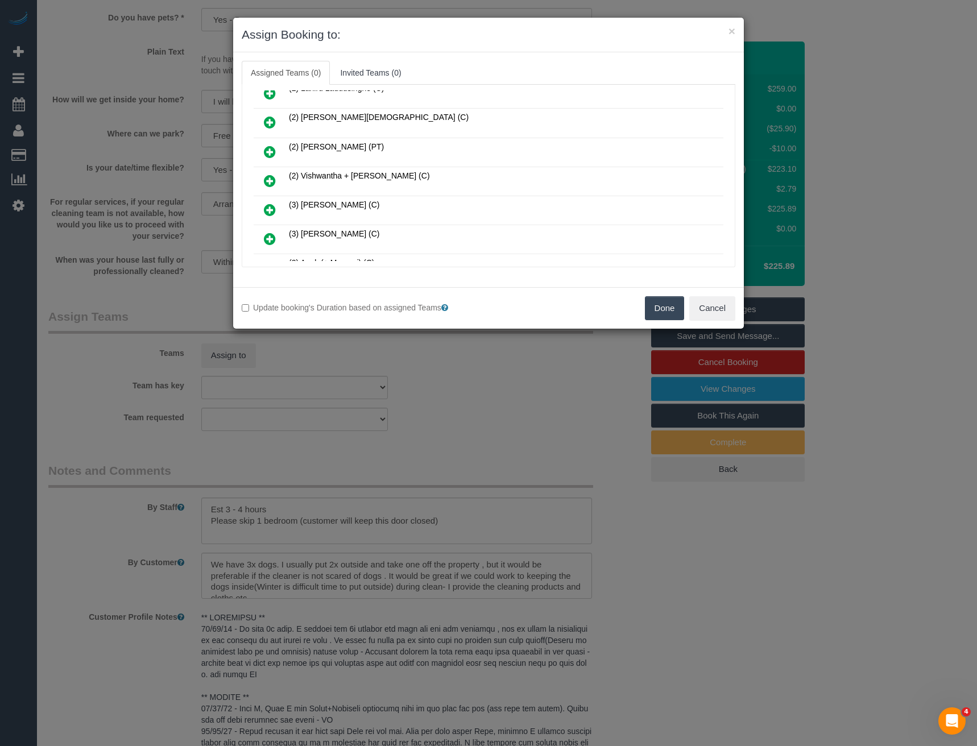
click at [270, 179] on icon at bounding box center [270, 181] width 12 height 14
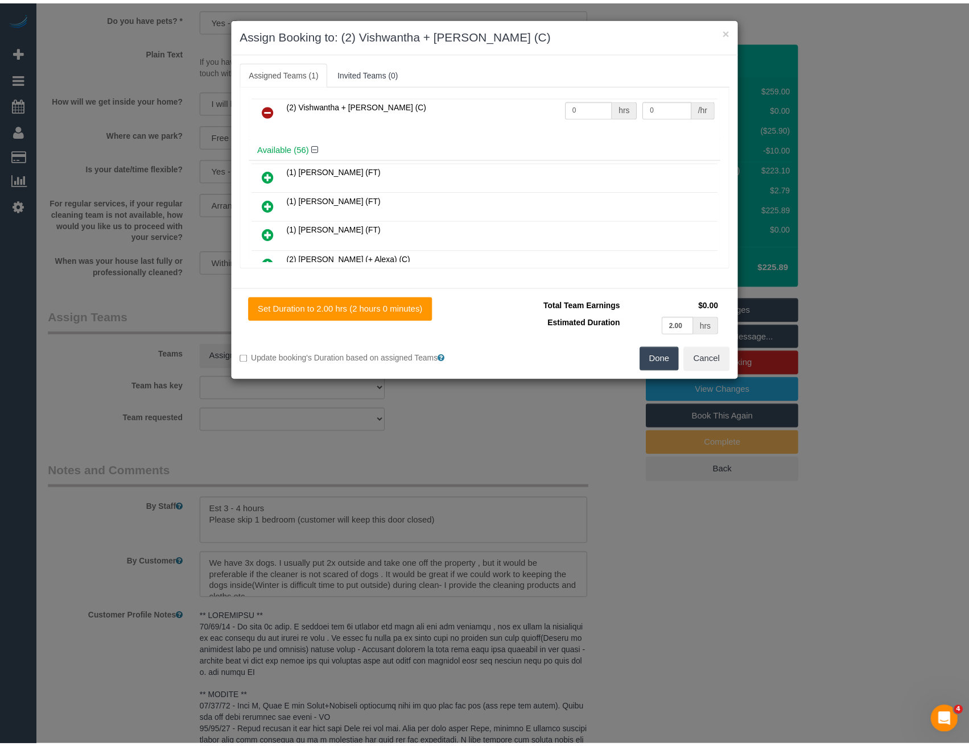
scroll to position [0, 0]
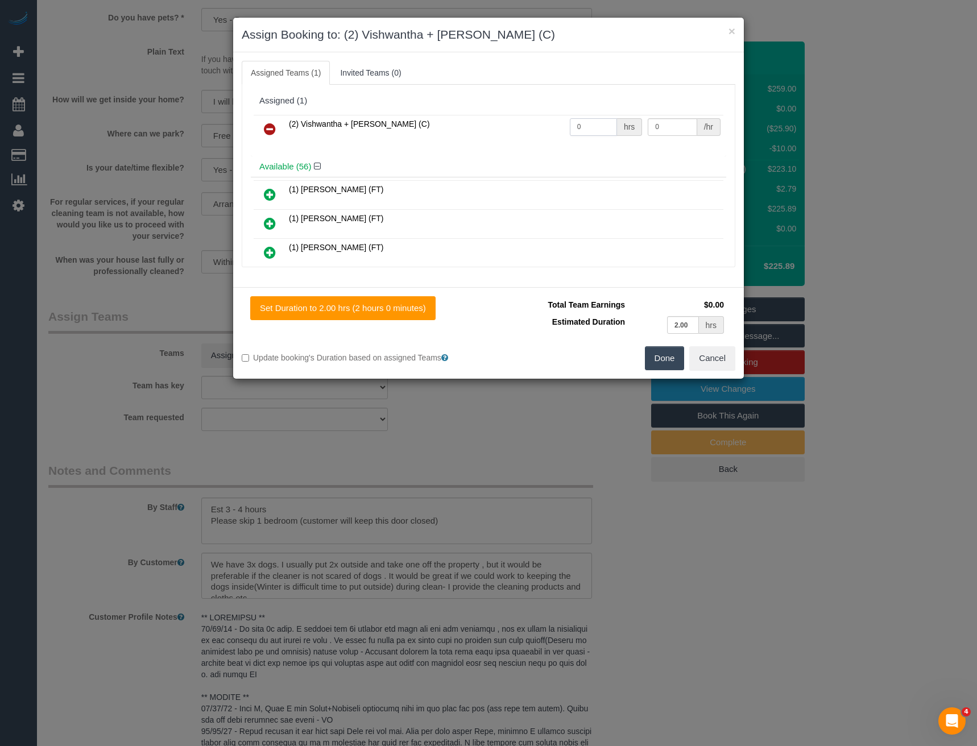
drag, startPoint x: 605, startPoint y: 125, endPoint x: 494, endPoint y: 116, distance: 111.3
click at [494, 116] on tr "(2) Vishwantha + Madhushika (C) 0 hrs 0 /hr" at bounding box center [489, 129] width 470 height 29
type input "1"
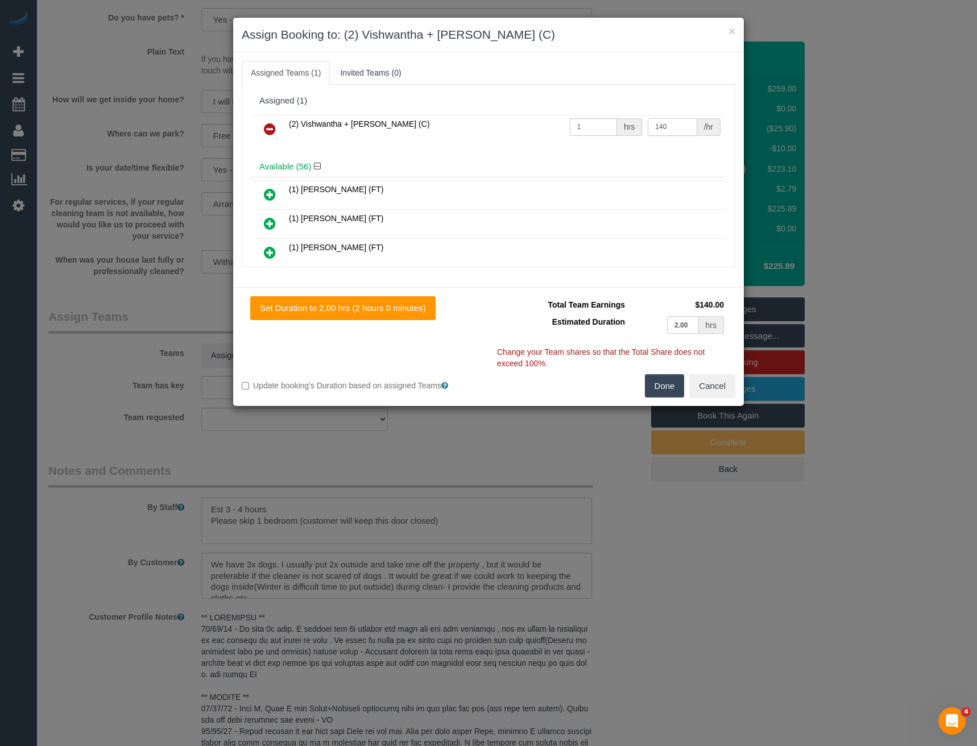
type input "140"
click at [672, 379] on button "Done" at bounding box center [665, 386] width 40 height 24
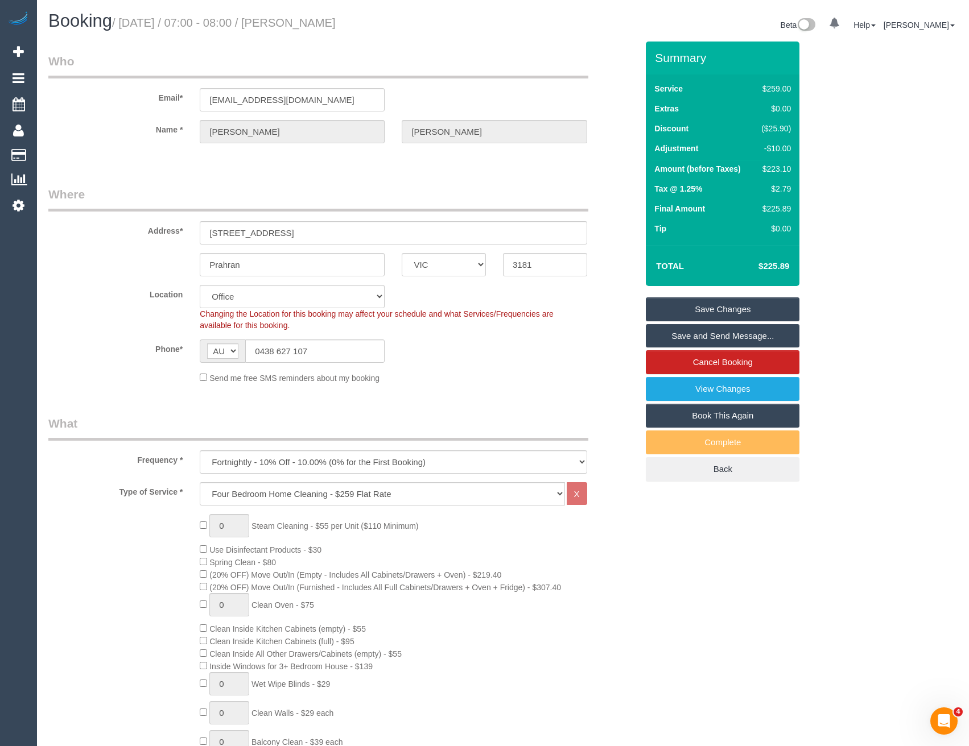
click at [712, 311] on link "Save Changes" at bounding box center [723, 310] width 154 height 24
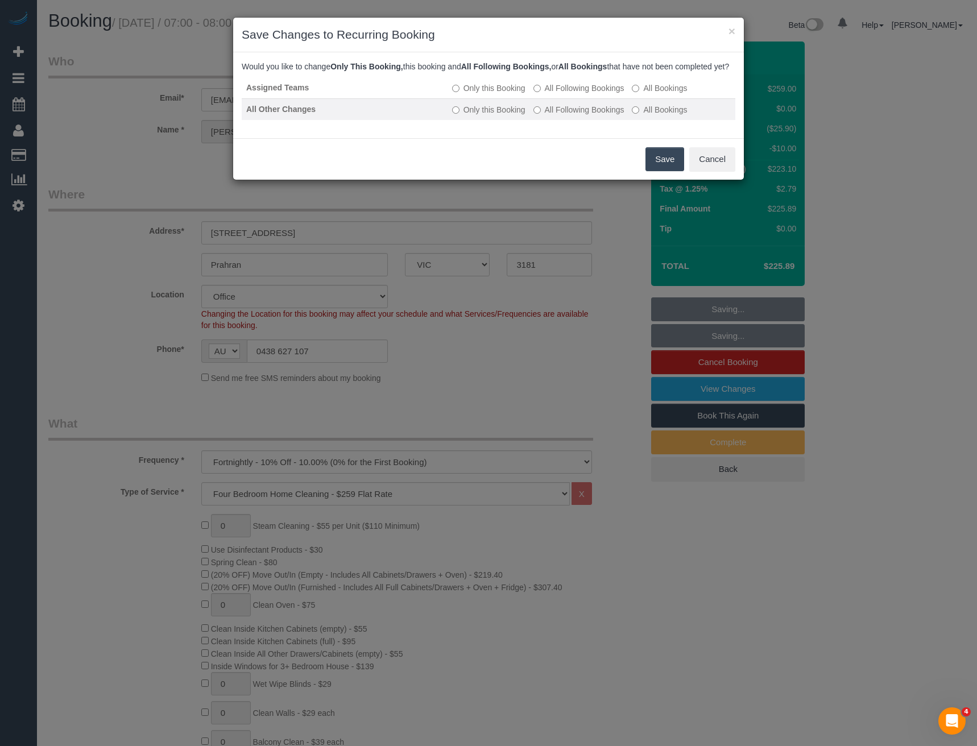
click at [578, 94] on label "All Following Bookings" at bounding box center [579, 87] width 91 height 11
click at [579, 115] on label "All Following Bookings" at bounding box center [579, 109] width 91 height 11
click at [660, 162] on button "Save" at bounding box center [665, 159] width 39 height 24
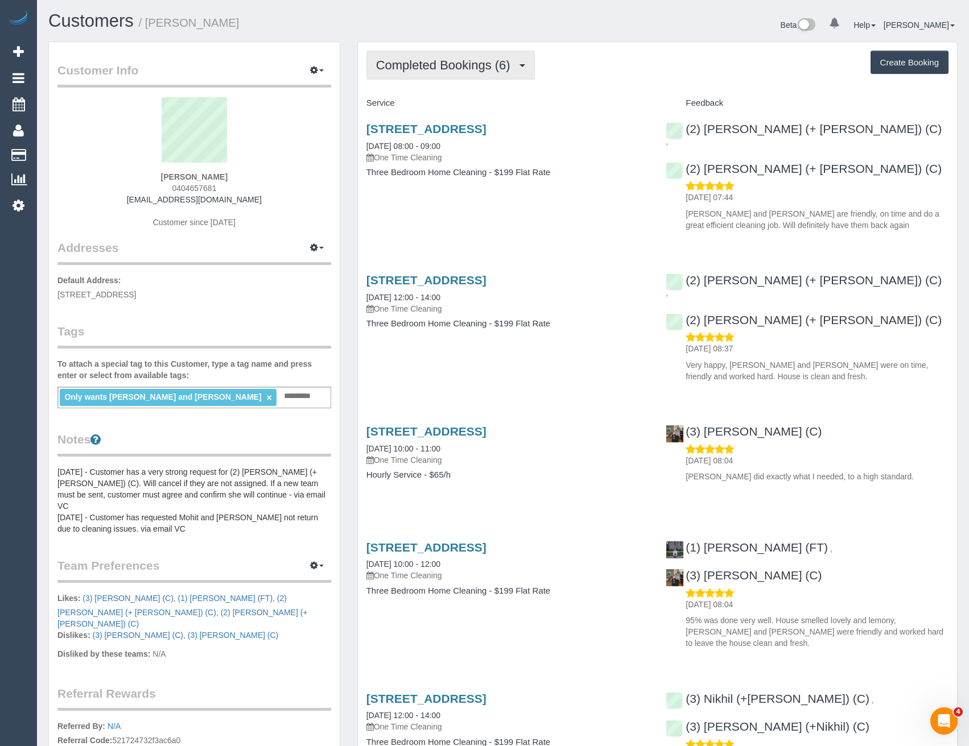
click at [451, 68] on span "Completed Bookings (6)" at bounding box center [446, 65] width 140 height 14
click at [436, 244] on div "Service Feedback [STREET_ADDRESS] [DATE] 08:00 - 09:00 One Time Cleaning Three …" at bounding box center [657, 542] width 582 height 897
click at [129, 485] on pre "[DATE] - Customer has a very strong request for (2) [PERSON_NAME] (+ [PERSON_NA…" at bounding box center [194, 500] width 274 height 68
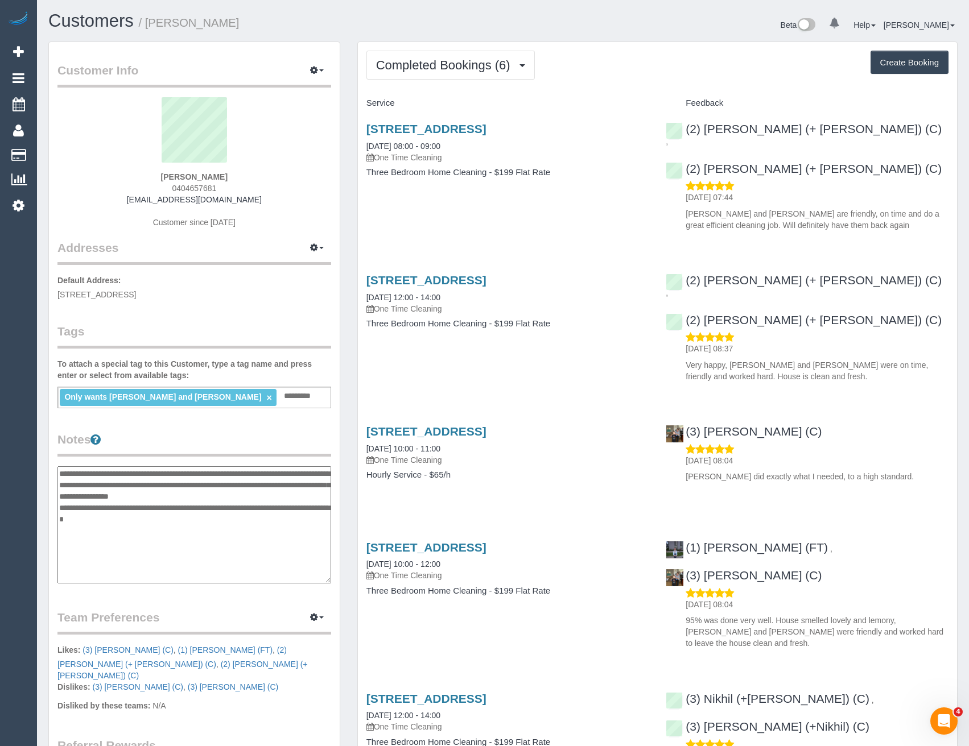
click at [62, 477] on textarea "**********" at bounding box center [194, 524] width 274 height 117
click at [113, 511] on textarea "**********" at bounding box center [194, 524] width 274 height 117
click at [129, 488] on textarea "**********" at bounding box center [194, 524] width 274 height 117
click at [61, 476] on textarea "**********" at bounding box center [194, 524] width 274 height 117
click at [60, 475] on textarea "**********" at bounding box center [194, 524] width 274 height 117
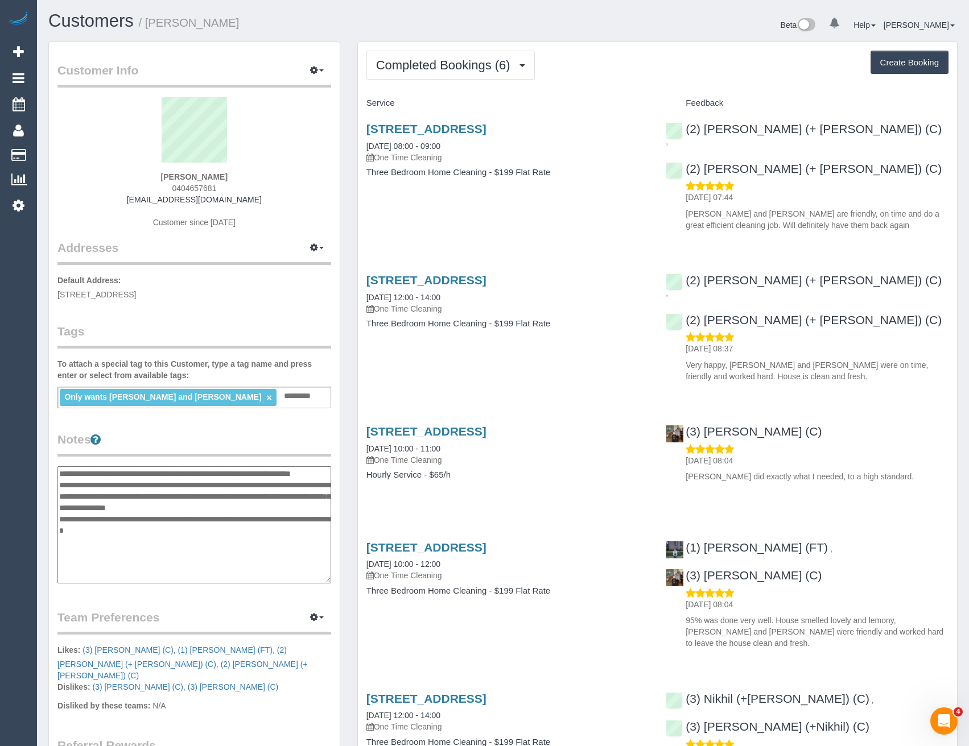
paste textarea "**********"
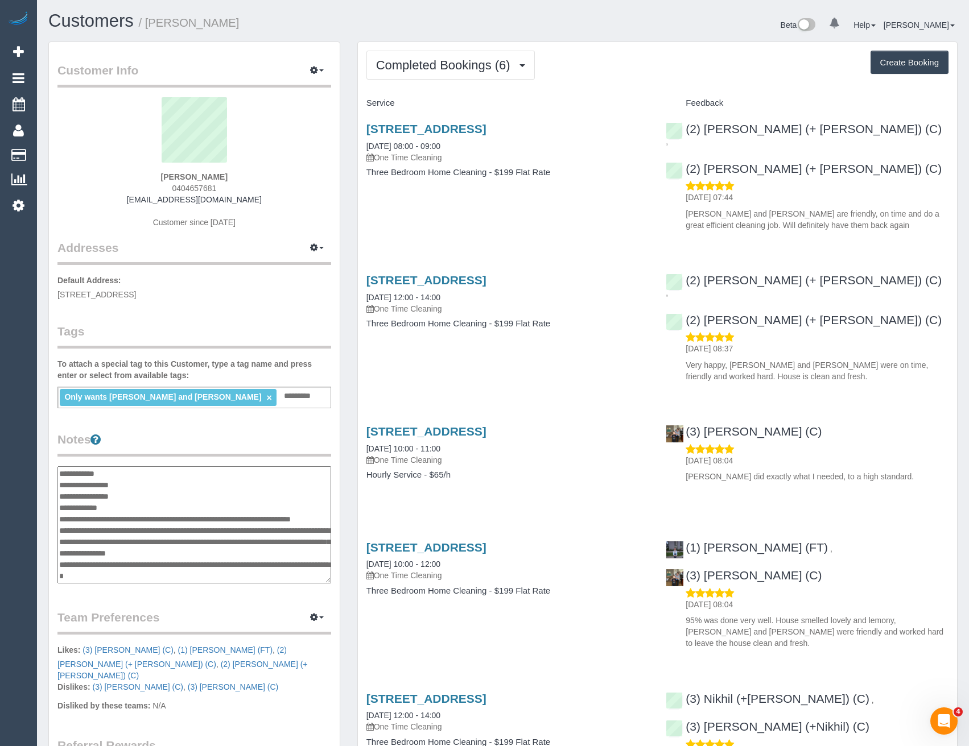
click at [123, 469] on textarea "**********" at bounding box center [194, 524] width 274 height 117
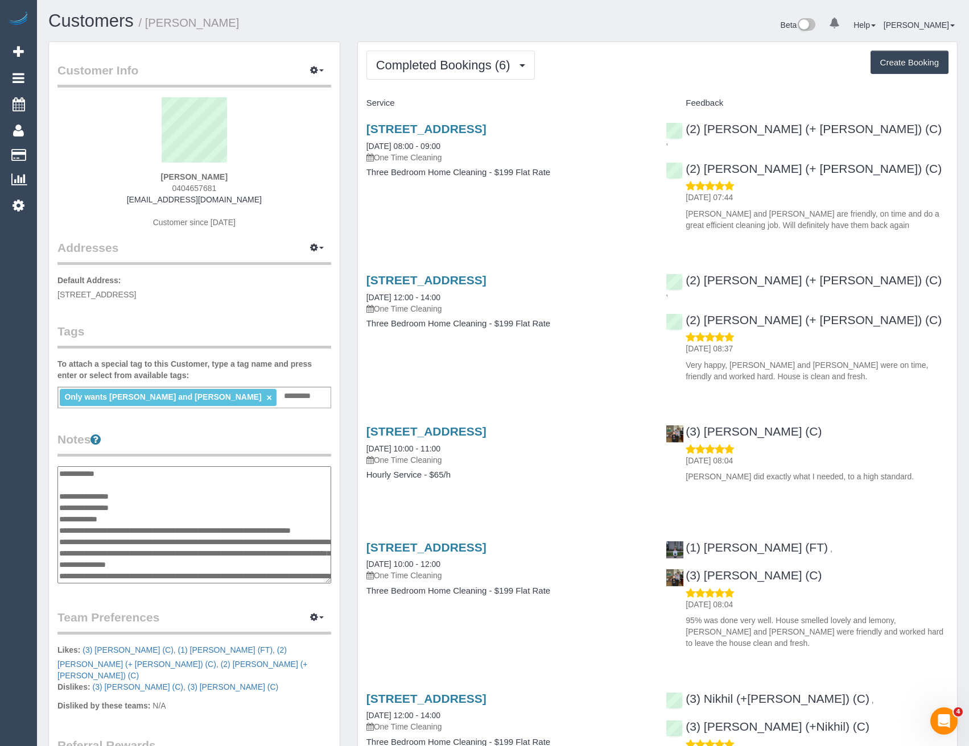
drag, startPoint x: 142, startPoint y: 495, endPoint x: 151, endPoint y: 480, distance: 17.1
click at [143, 495] on textarea "**********" at bounding box center [194, 524] width 274 height 117
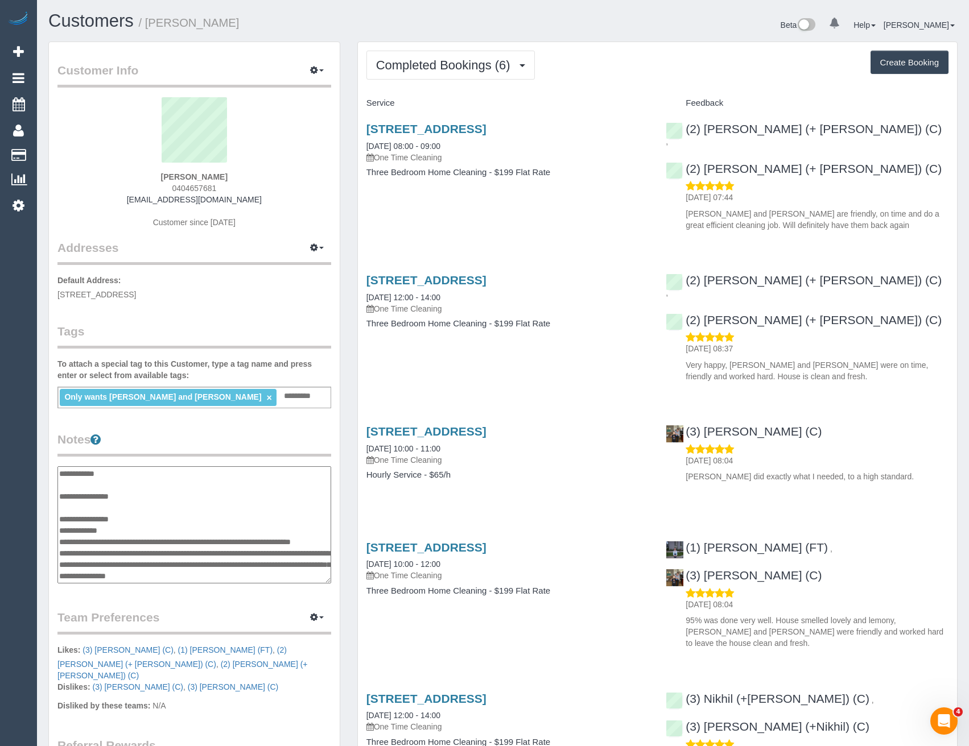
click at [130, 534] on textarea "**********" at bounding box center [194, 524] width 274 height 117
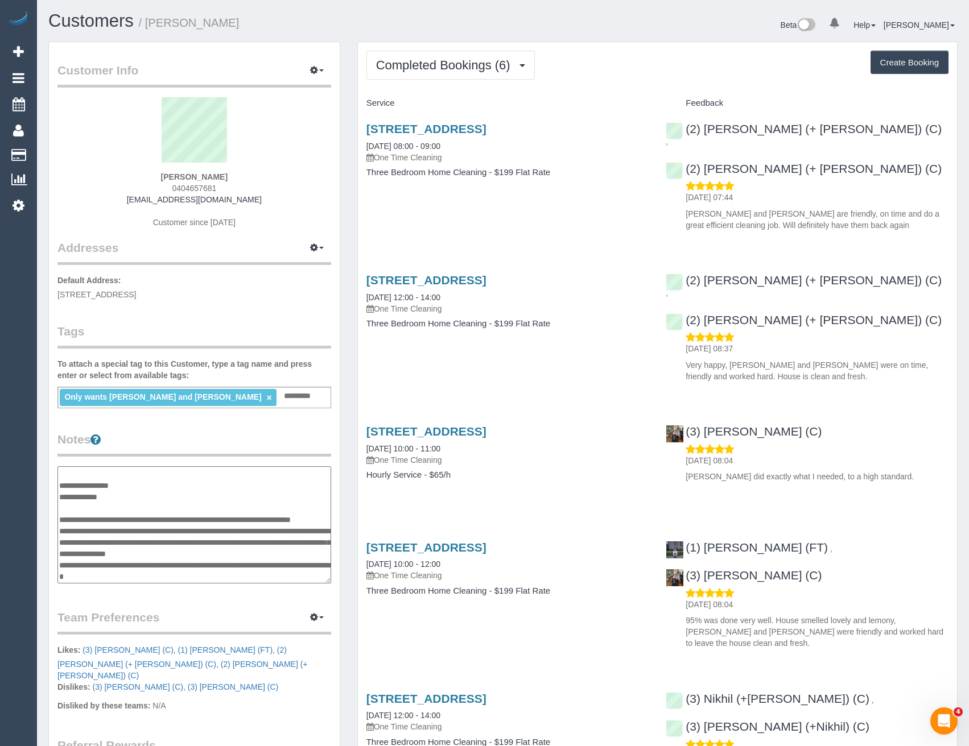
scroll to position [46, 0]
drag, startPoint x: 169, startPoint y: 578, endPoint x: 63, endPoint y: 499, distance: 132.1
click at [63, 499] on textarea "**********" at bounding box center [194, 524] width 274 height 117
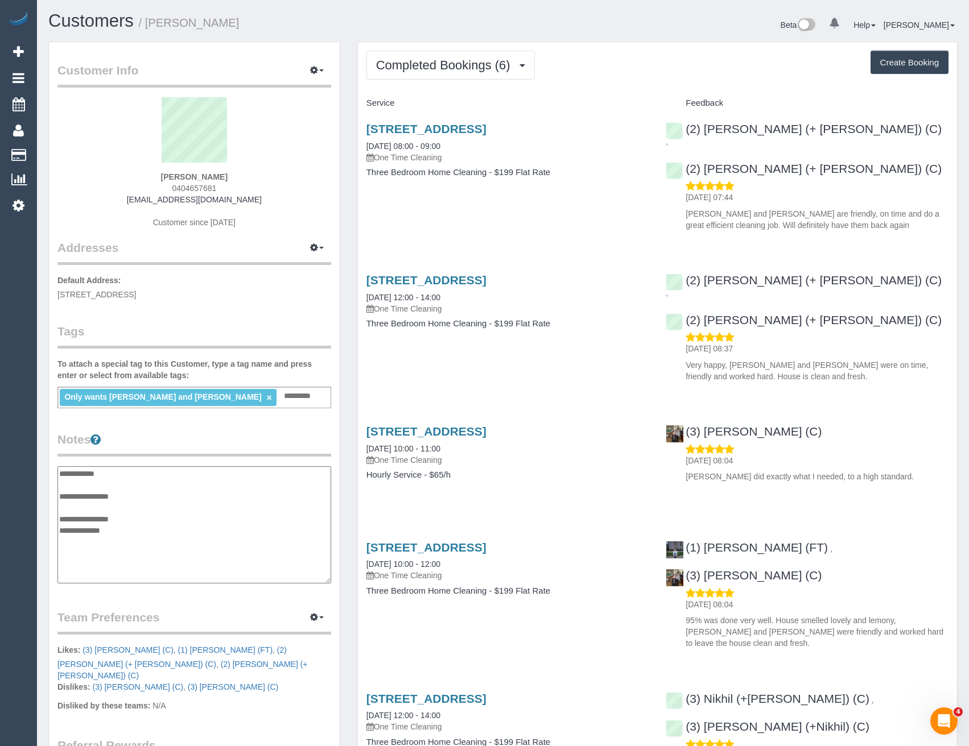
scroll to position [0, 0]
click at [126, 502] on textarea "**********" at bounding box center [194, 524] width 274 height 117
paste textarea "**********"
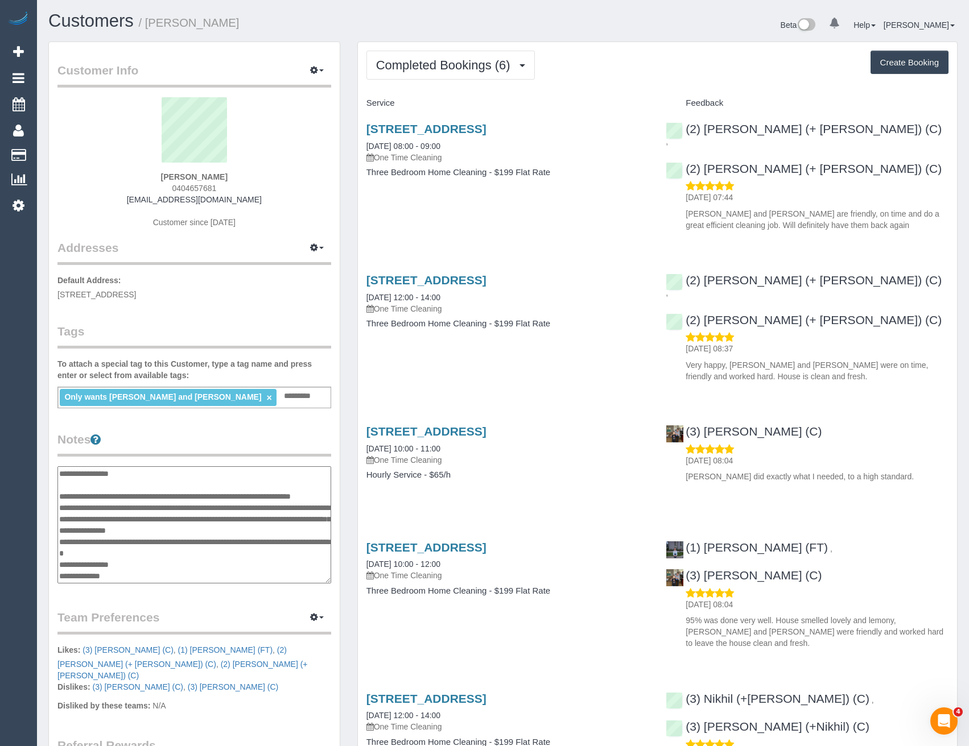
scroll to position [46, 0]
click at [137, 553] on textarea "**********" at bounding box center [194, 524] width 274 height 117
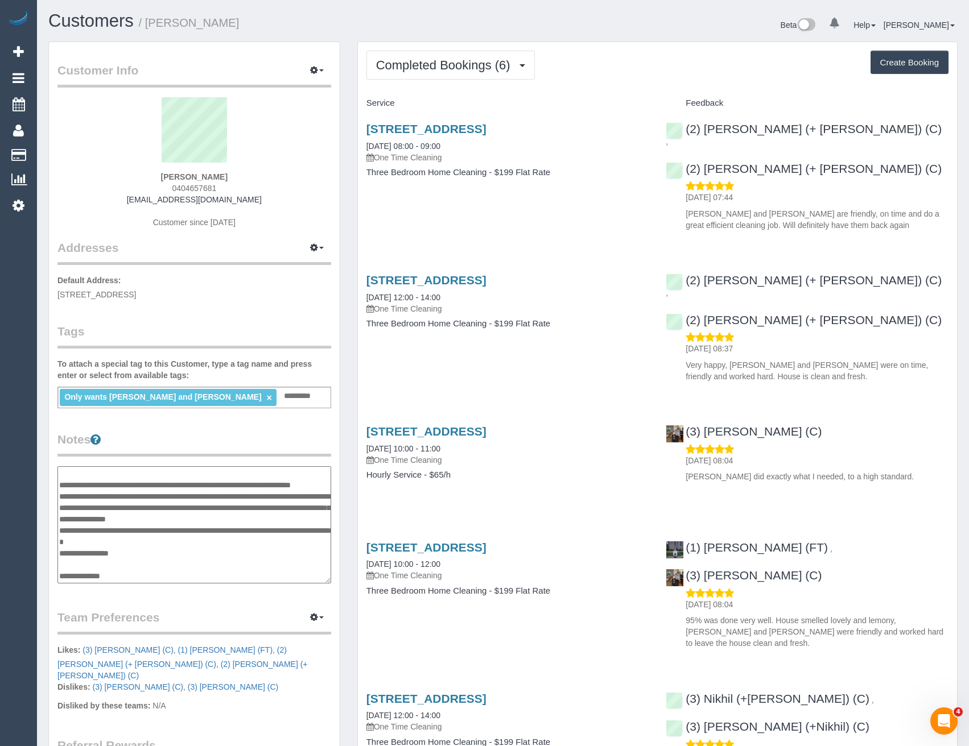
type textarea "**********"
click at [217, 428] on div "Customer Info Edit Contact Info Send Message Email Preferences Special Sales Ta…" at bounding box center [194, 492] width 291 height 900
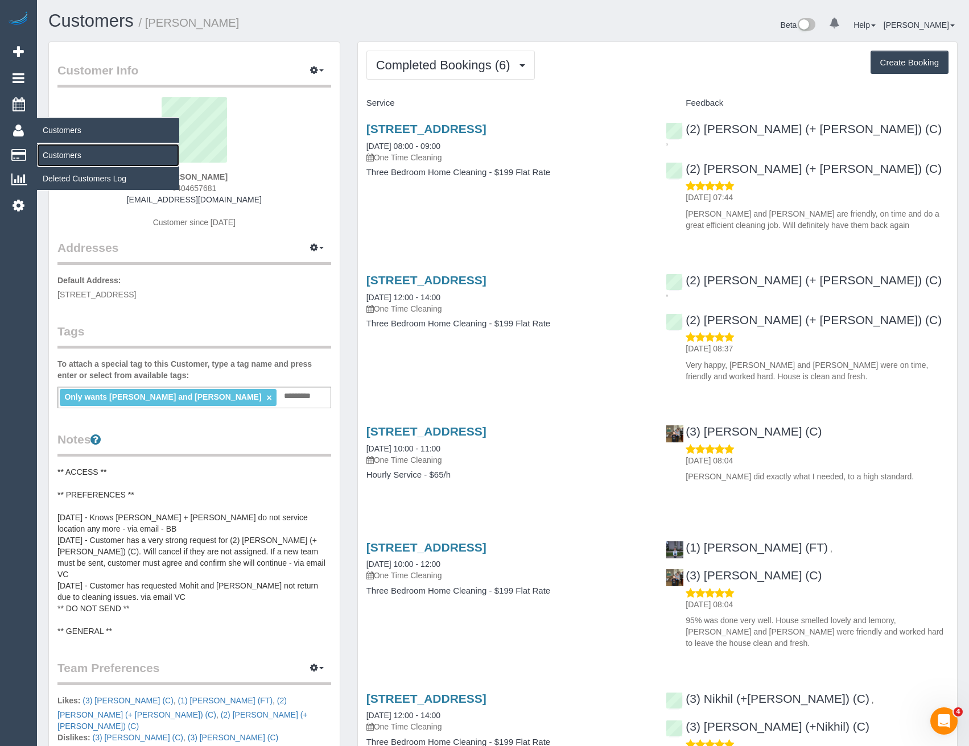
drag, startPoint x: 52, startPoint y: 154, endPoint x: 77, endPoint y: 153, distance: 25.6
click at [52, 154] on link "Customers" at bounding box center [108, 155] width 142 height 23
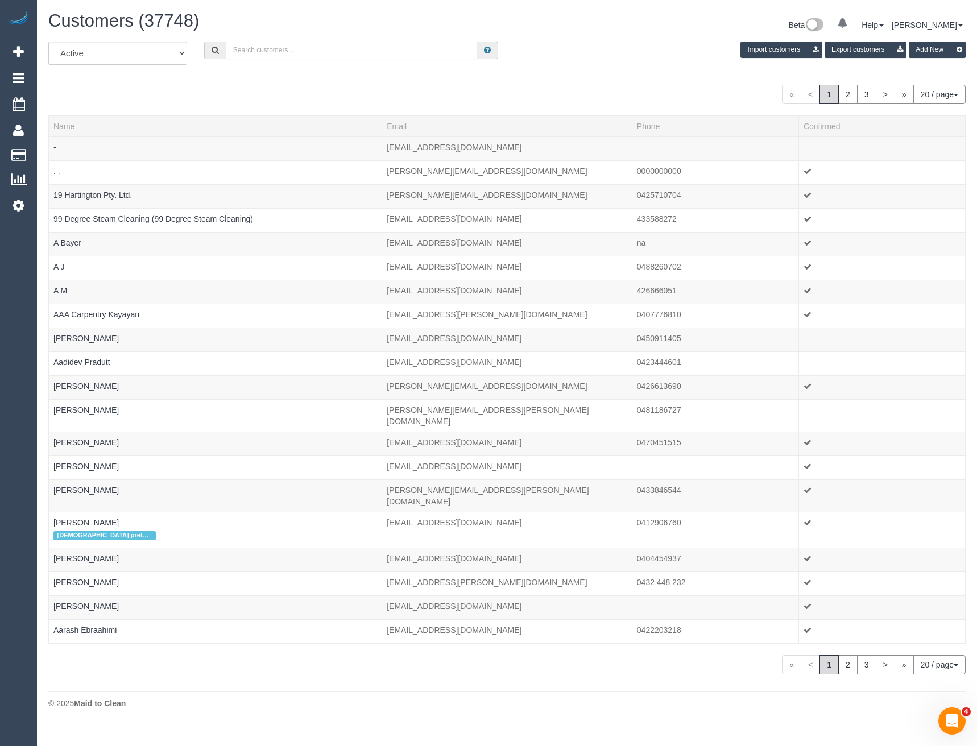
click at [265, 52] on input "text" at bounding box center [352, 51] width 252 height 18
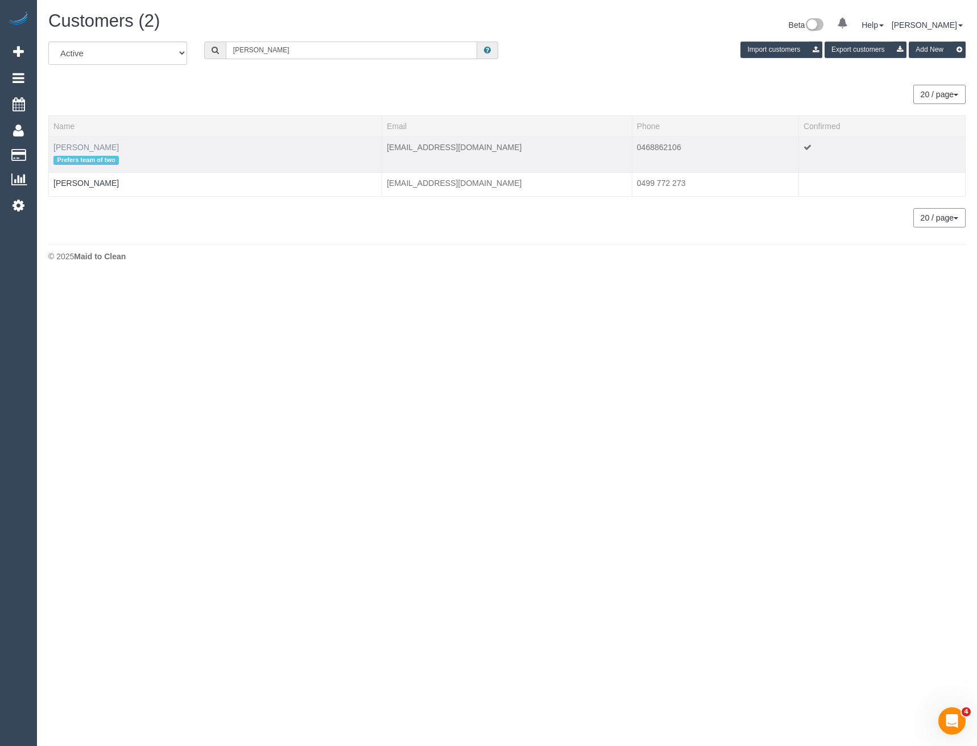
type input "[PERSON_NAME]"
drag, startPoint x: 85, startPoint y: 147, endPoint x: 91, endPoint y: 150, distance: 6.7
click at [85, 147] on link "[PERSON_NAME]" at bounding box center [85, 147] width 65 height 9
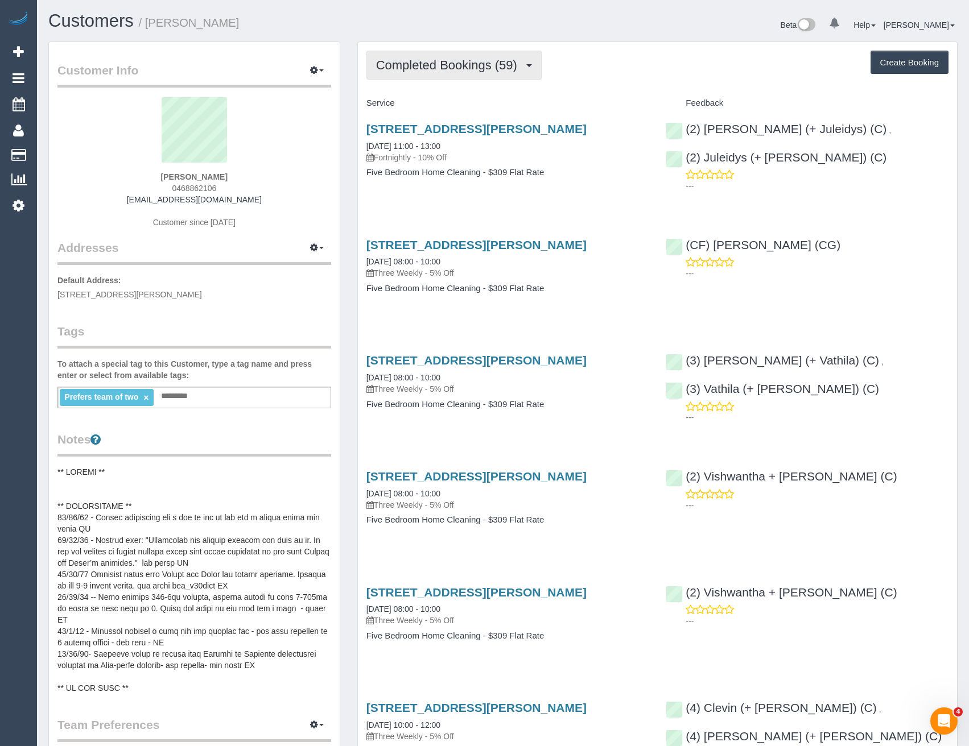
click at [443, 78] on button "Completed Bookings (59)" at bounding box center [453, 65] width 175 height 29
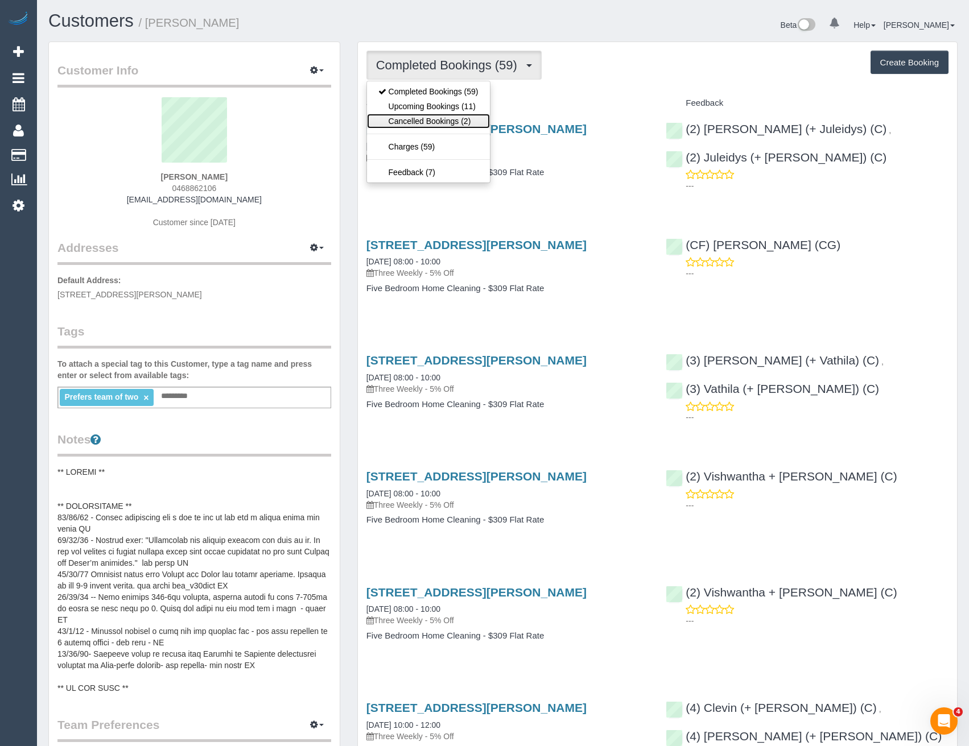
click at [461, 115] on link "Cancelled Bookings (2)" at bounding box center [428, 121] width 123 height 15
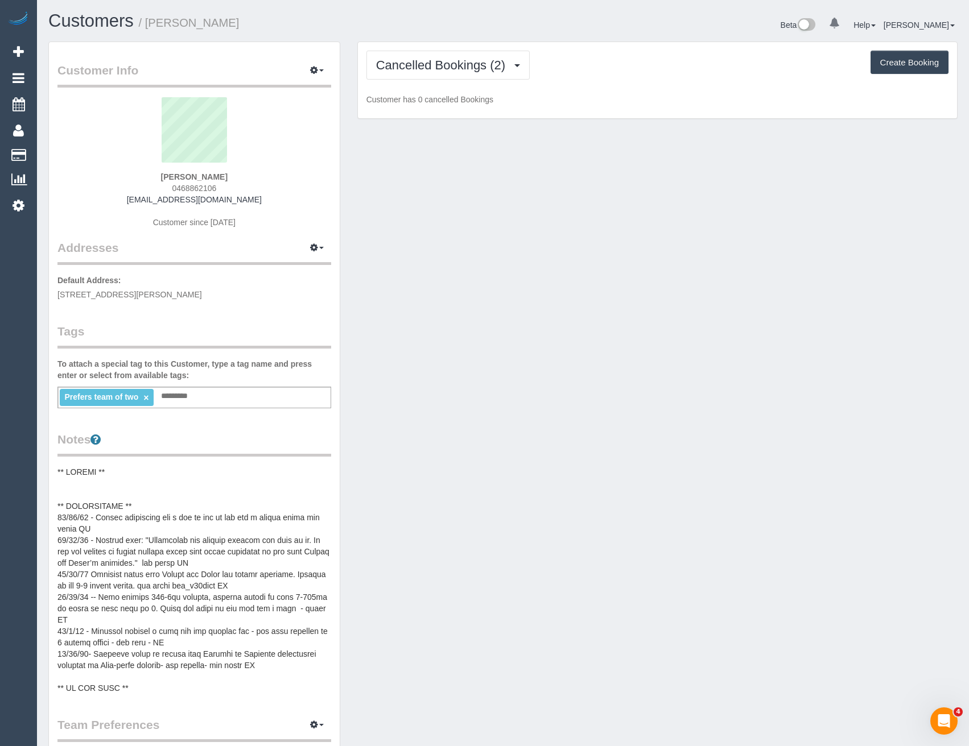
click at [458, 82] on div "Cancelled Bookings (2) Completed Bookings (59) Upcoming Bookings (11) Cancelled…" at bounding box center [657, 80] width 599 height 77
click at [455, 76] on button "Cancelled Bookings (2)" at bounding box center [448, 65] width 164 height 29
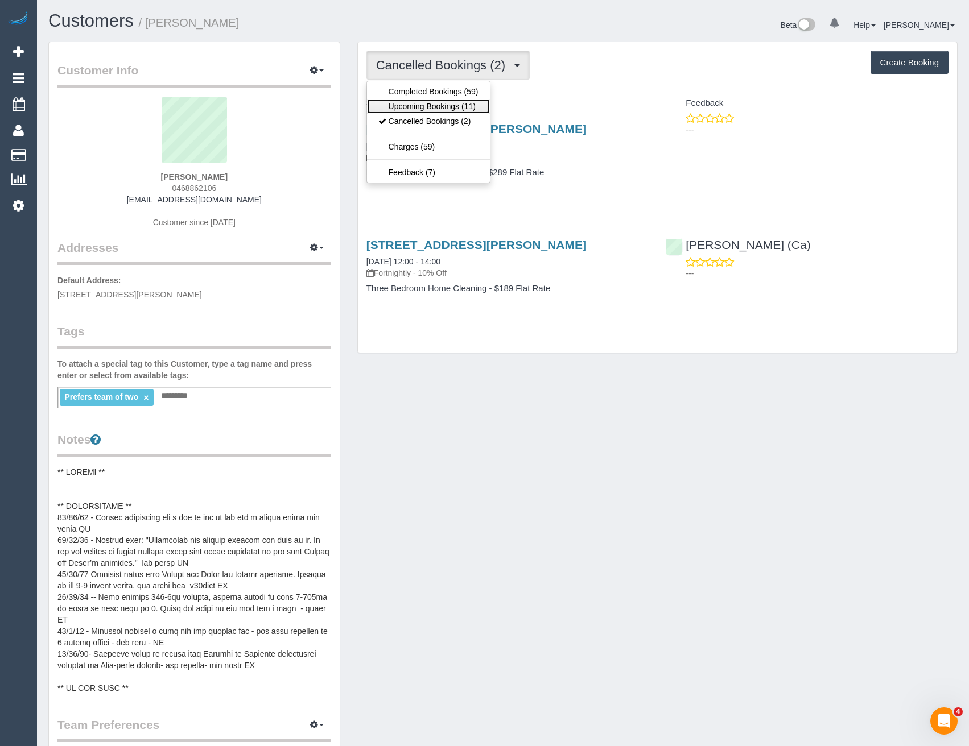
click at [452, 103] on link "Upcoming Bookings (11)" at bounding box center [428, 106] width 123 height 15
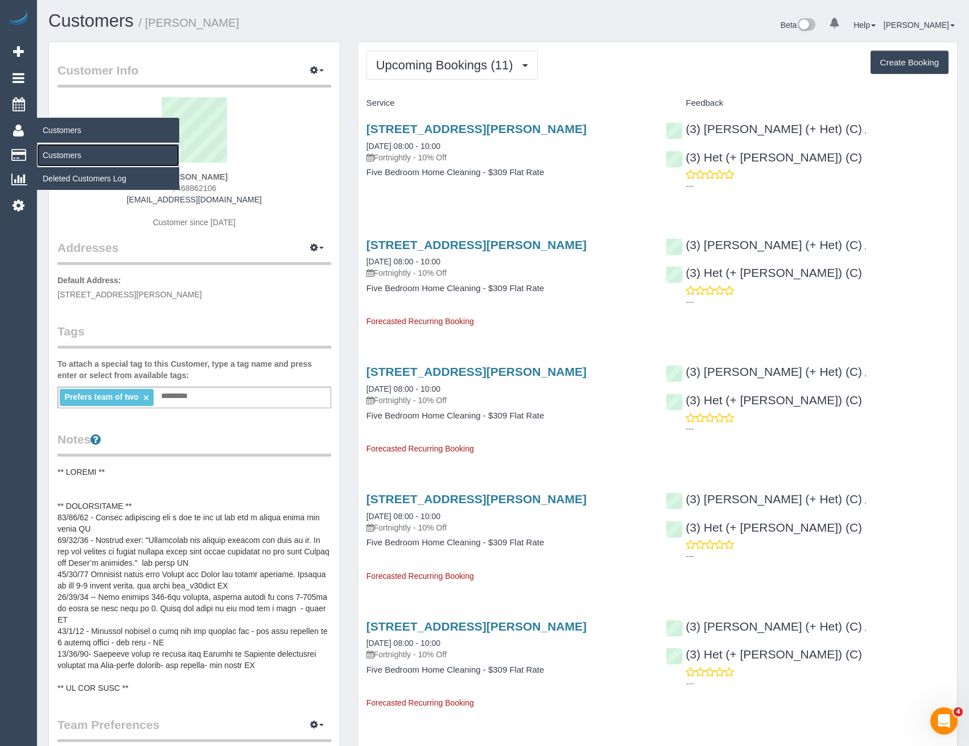
click at [82, 154] on link "Customers" at bounding box center [108, 155] width 142 height 23
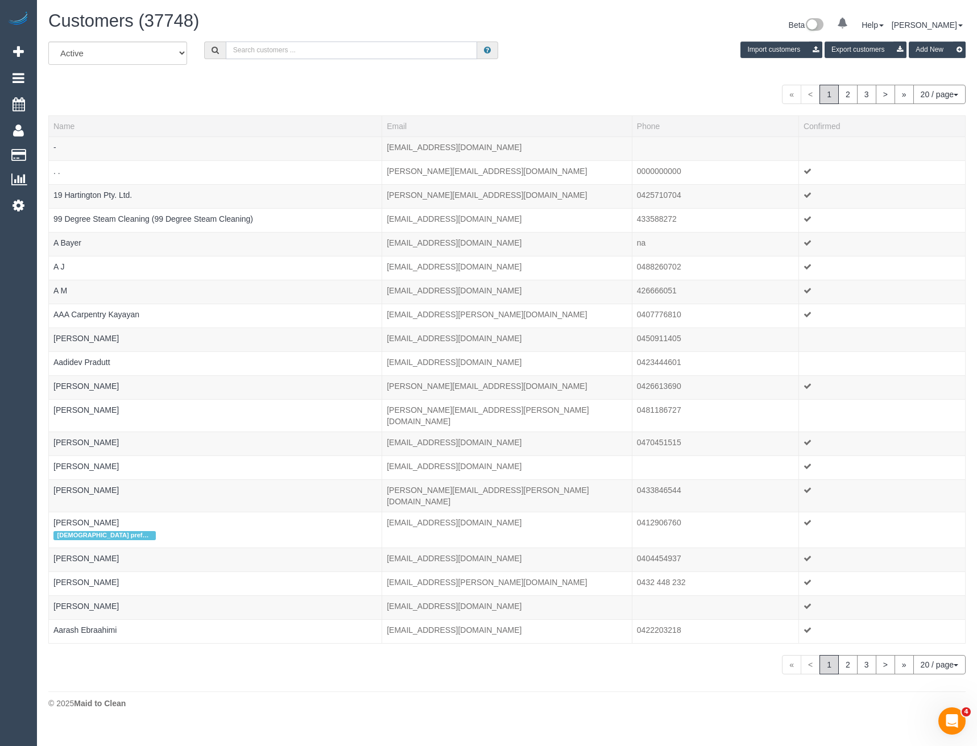
click at [249, 55] on input "text" at bounding box center [352, 51] width 252 height 18
paste input "[DOMAIN_NAME][EMAIL_ADDRESS][DOMAIN_NAME]"
drag, startPoint x: 320, startPoint y: 52, endPoint x: 333, endPoint y: 44, distance: 15.6
click at [320, 52] on input "[DOMAIN_NAME][EMAIL_ADDRESS][DOMAIN_NAME]" at bounding box center [352, 51] width 252 height 18
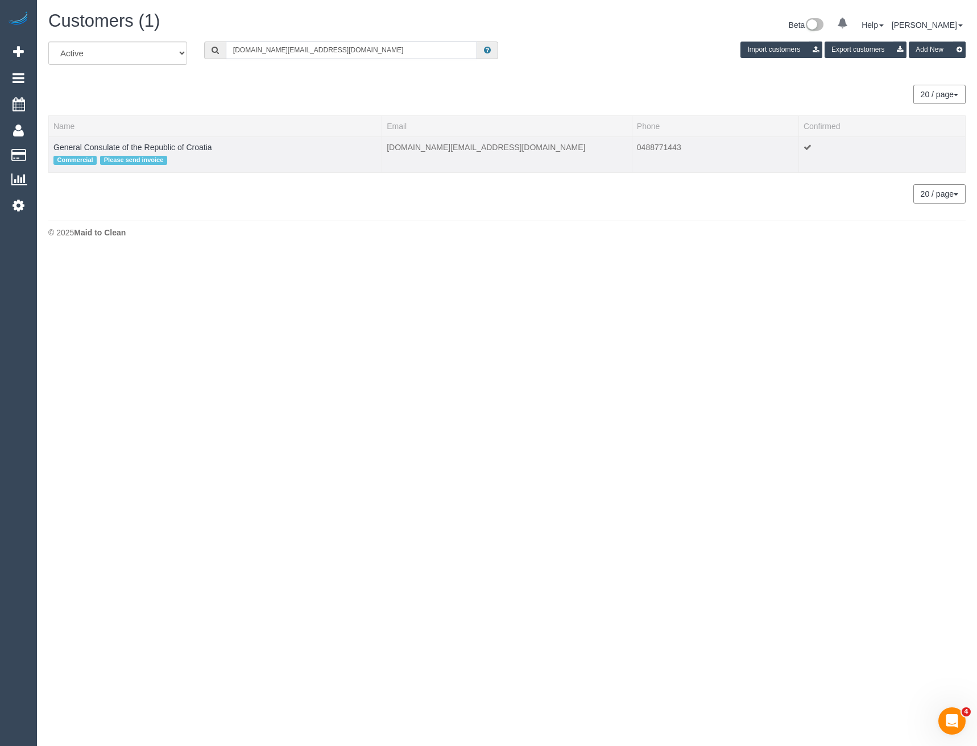
type input "[DOMAIN_NAME][EMAIL_ADDRESS][DOMAIN_NAME]"
click at [143, 142] on td "General Consulate of the Republic of Croatia Commercial Please send invoice" at bounding box center [215, 155] width 333 height 36
click at [188, 148] on link "General Consulate of the Republic of Croatia" at bounding box center [132, 147] width 159 height 9
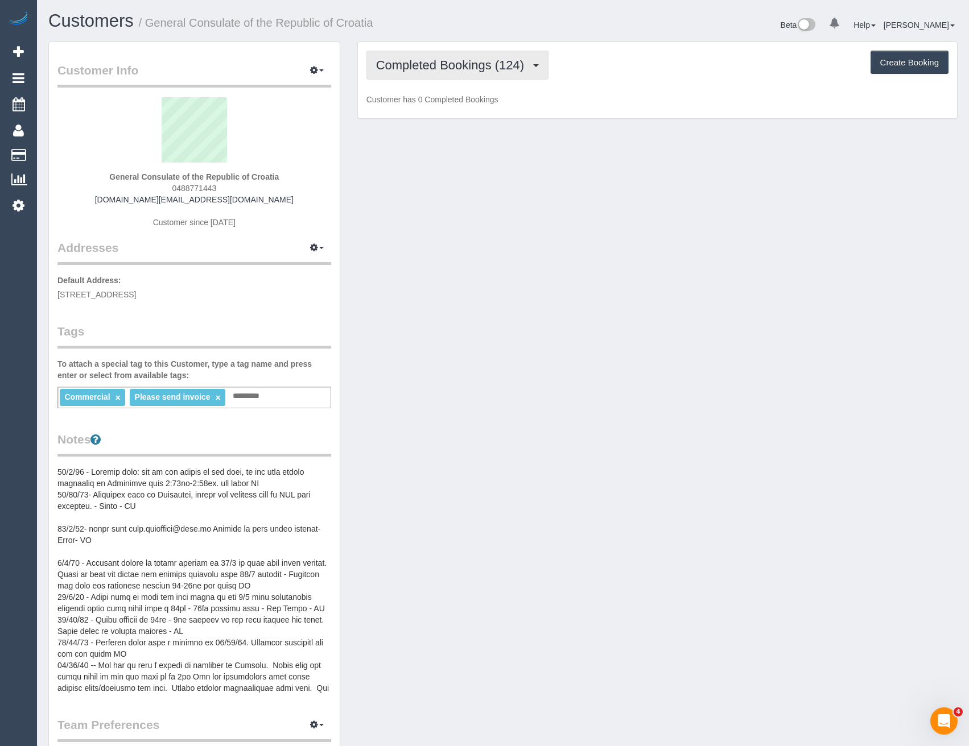
click at [524, 68] on span "Completed Bookings (124)" at bounding box center [453, 65] width 154 height 14
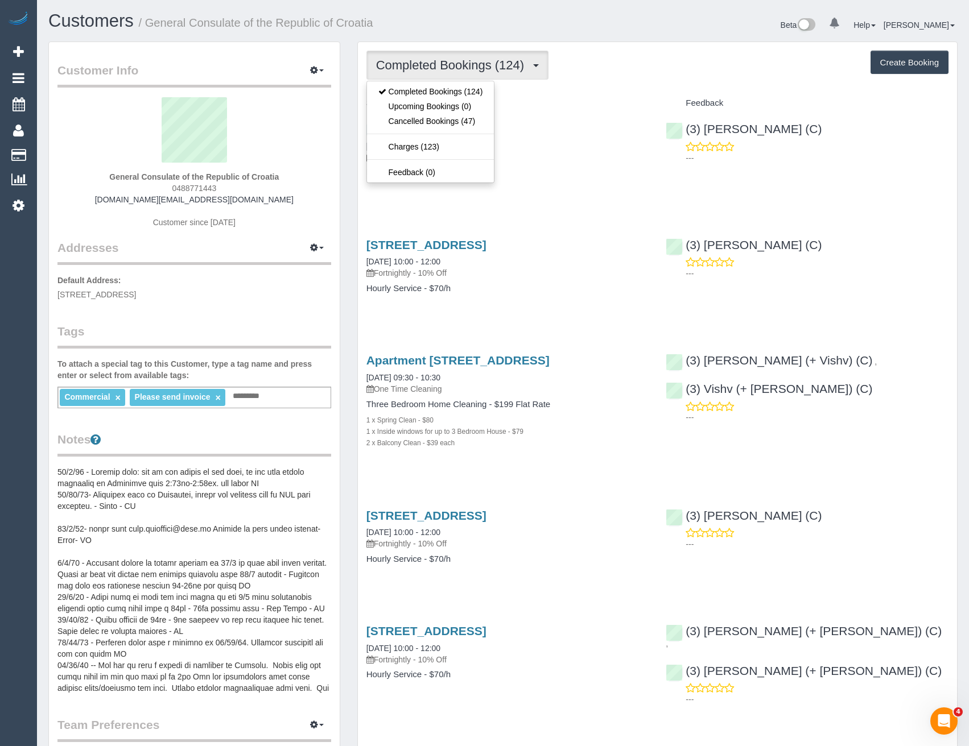
click at [498, 181] on div "[STREET_ADDRESS] [DATE] 10:00 - 12:00 Fortnightly - 10% Off Hourly Service - $7…" at bounding box center [508, 157] width 300 height 88
click at [522, 60] on span "Completed Bookings (124)" at bounding box center [453, 65] width 154 height 14
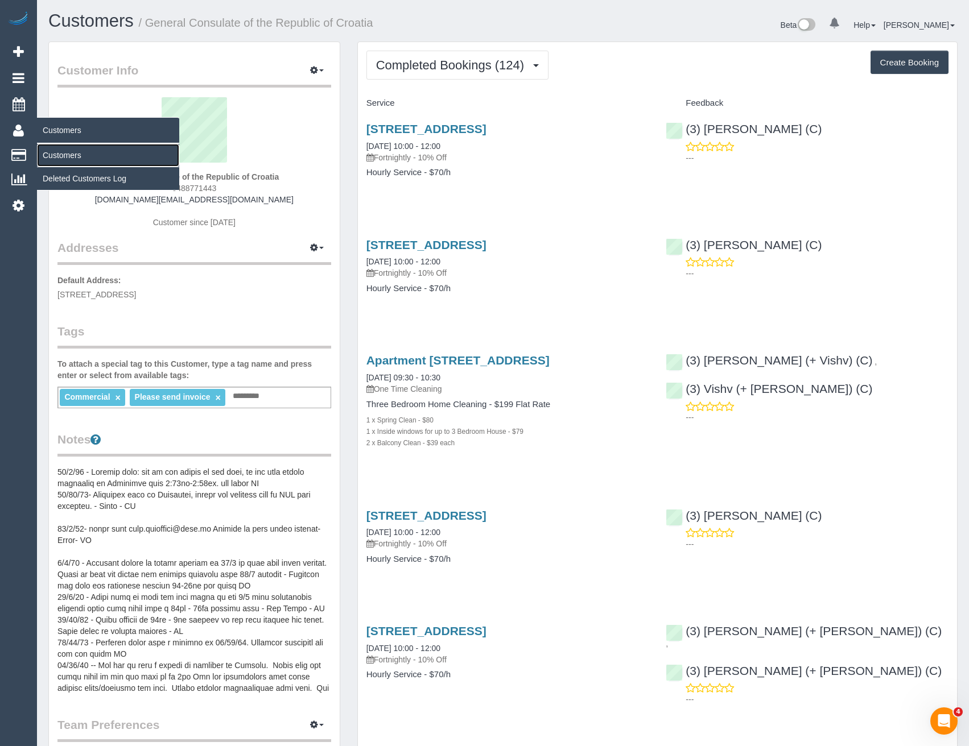
click at [80, 154] on link "Customers" at bounding box center [108, 155] width 142 height 23
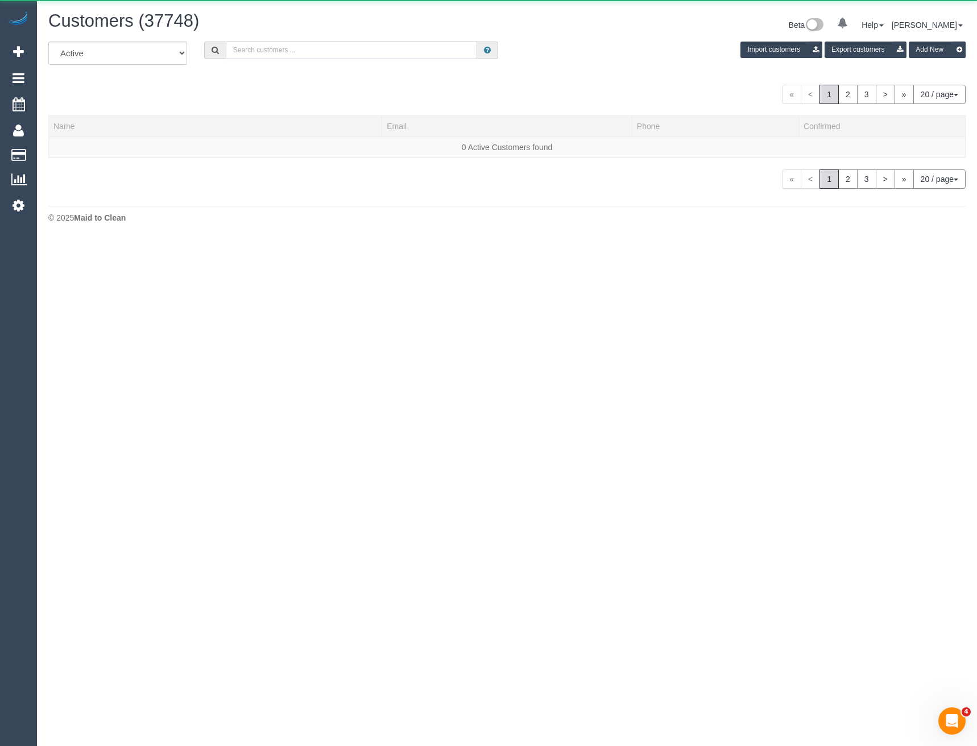
click at [260, 46] on input "text" at bounding box center [352, 51] width 252 height 18
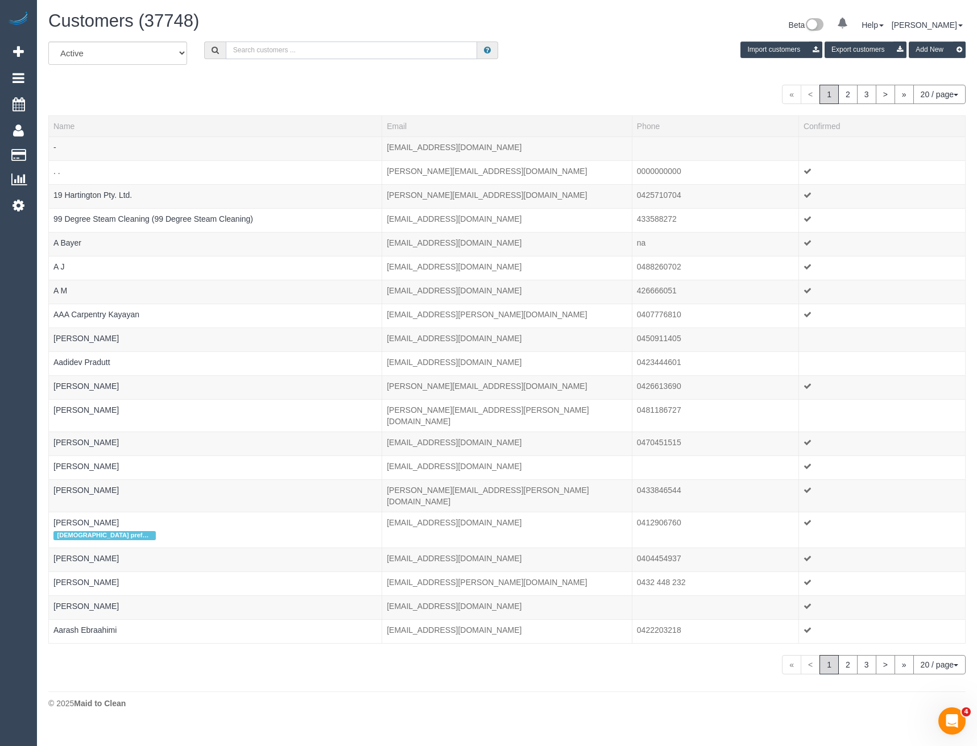
paste input "titusalone@gmail.com"
click at [335, 50] on input "titusalone@gmail.com" at bounding box center [352, 51] width 252 height 18
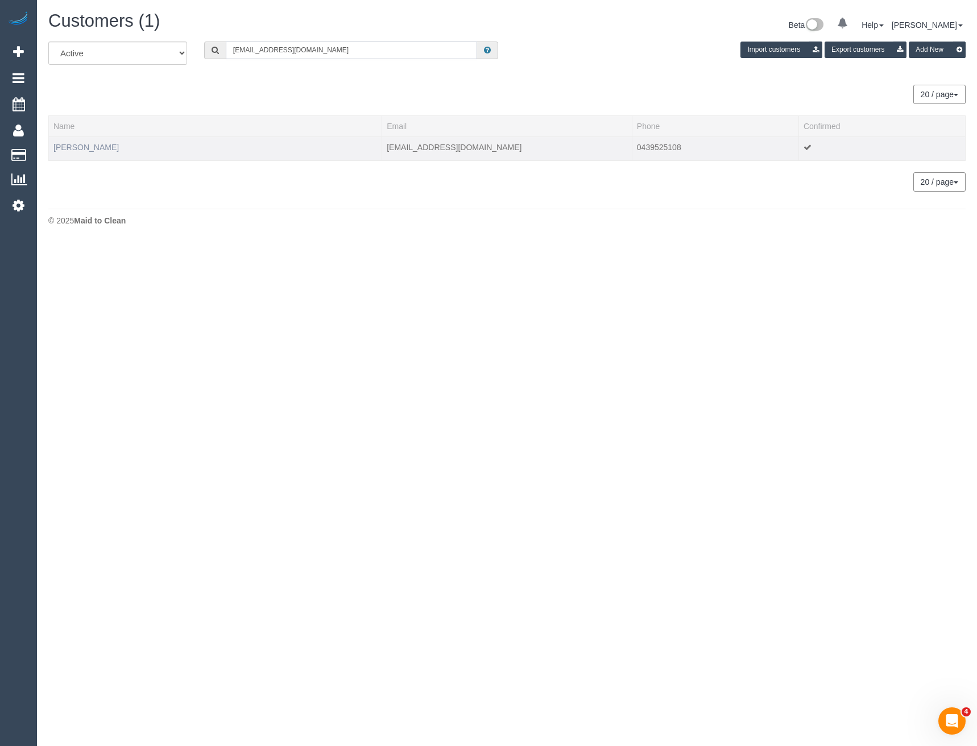
type input "titusalone@gmail.com"
click at [113, 146] on link "Gregory Mildenhall" at bounding box center [85, 147] width 65 height 9
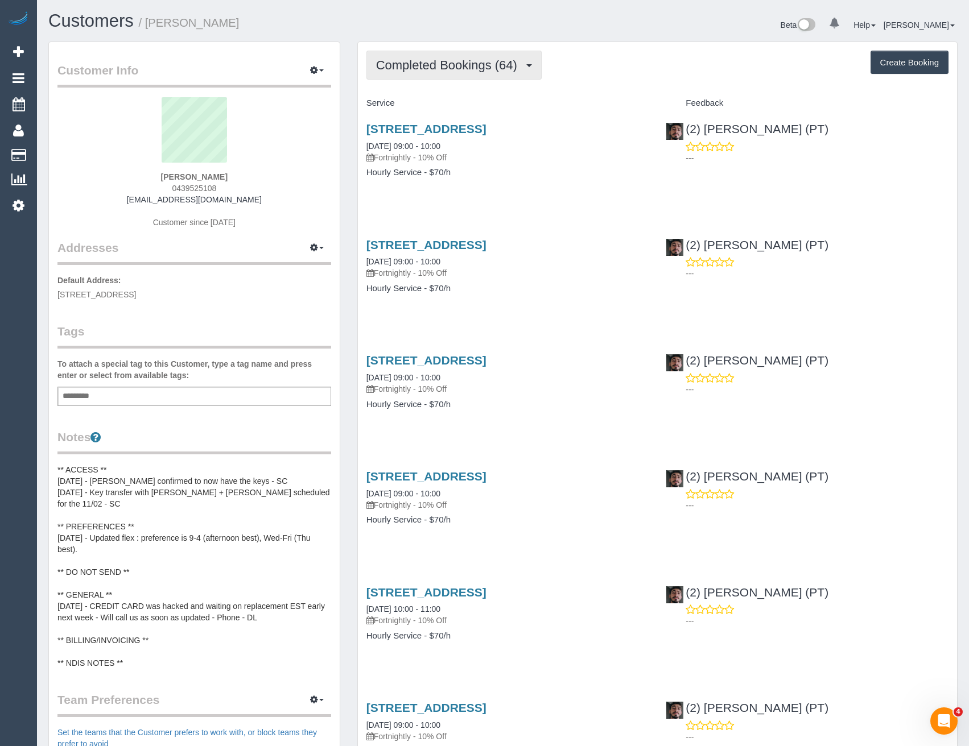
click at [510, 62] on span "Completed Bookings (64)" at bounding box center [449, 65] width 147 height 14
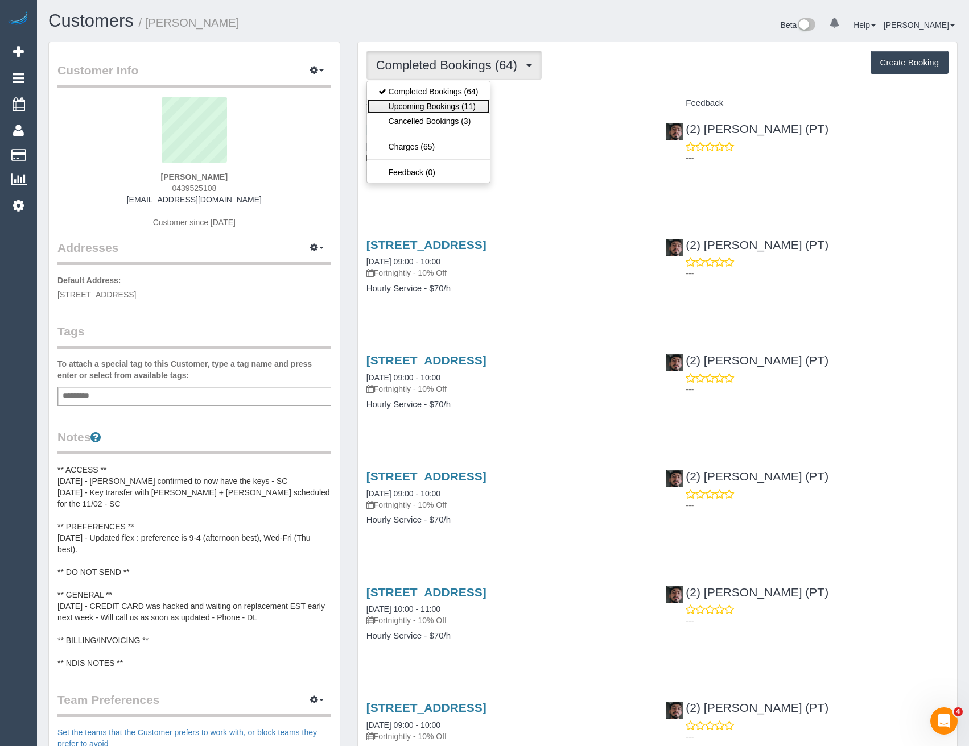
click at [466, 110] on link "Upcoming Bookings (11)" at bounding box center [428, 106] width 123 height 15
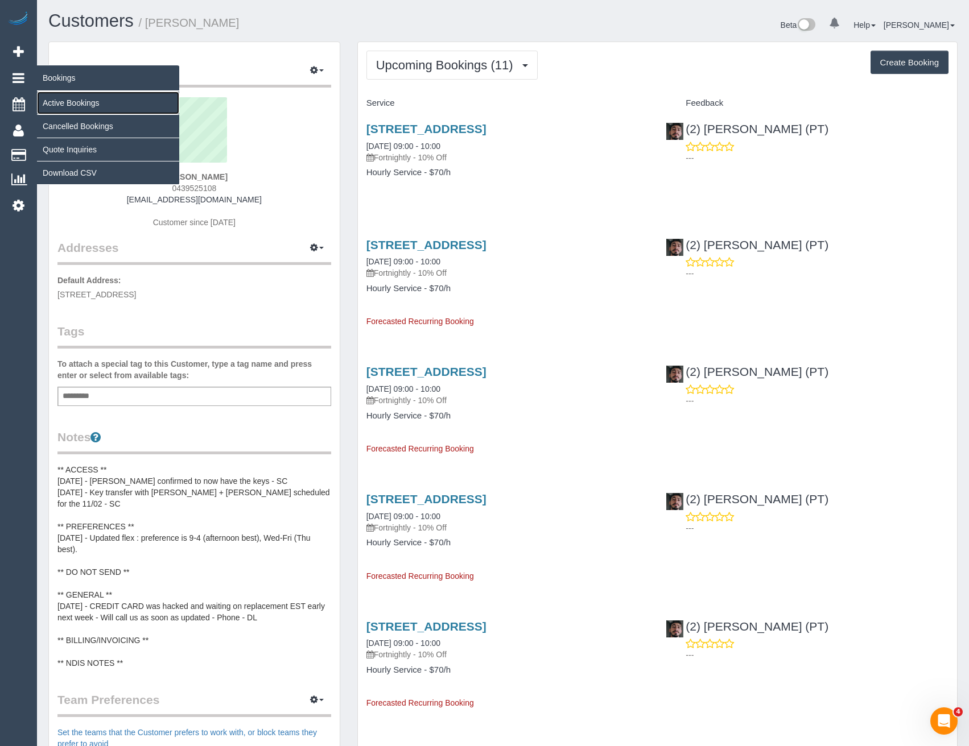
click at [69, 107] on link "Active Bookings" at bounding box center [108, 103] width 142 height 23
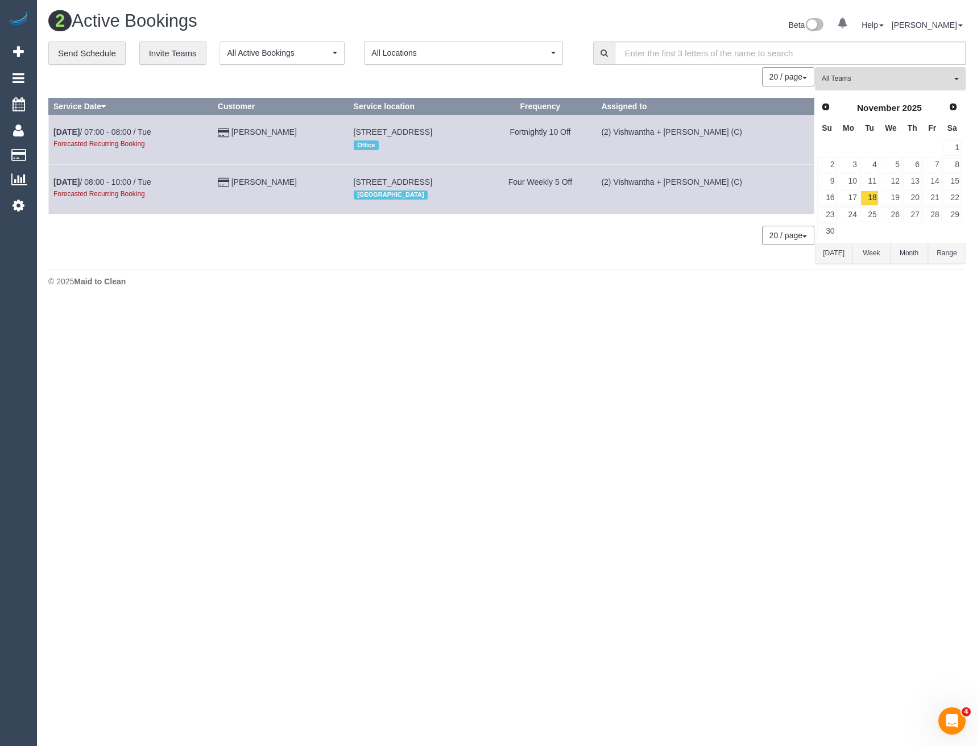
click at [867, 80] on span "All Teams" at bounding box center [887, 79] width 130 height 10
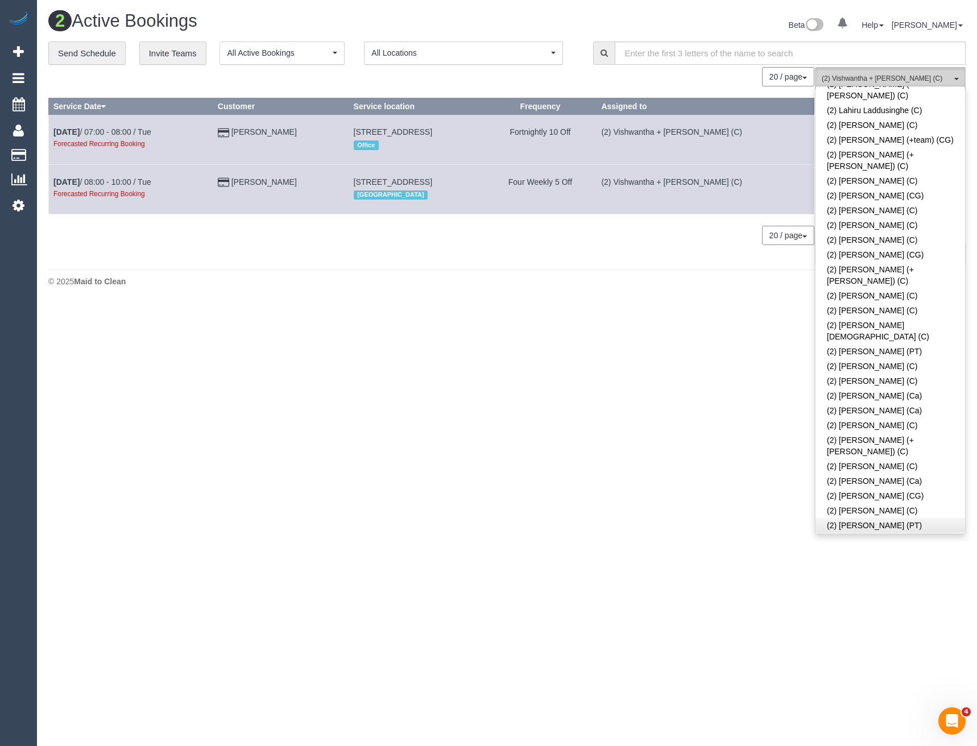
scroll to position [967, 0]
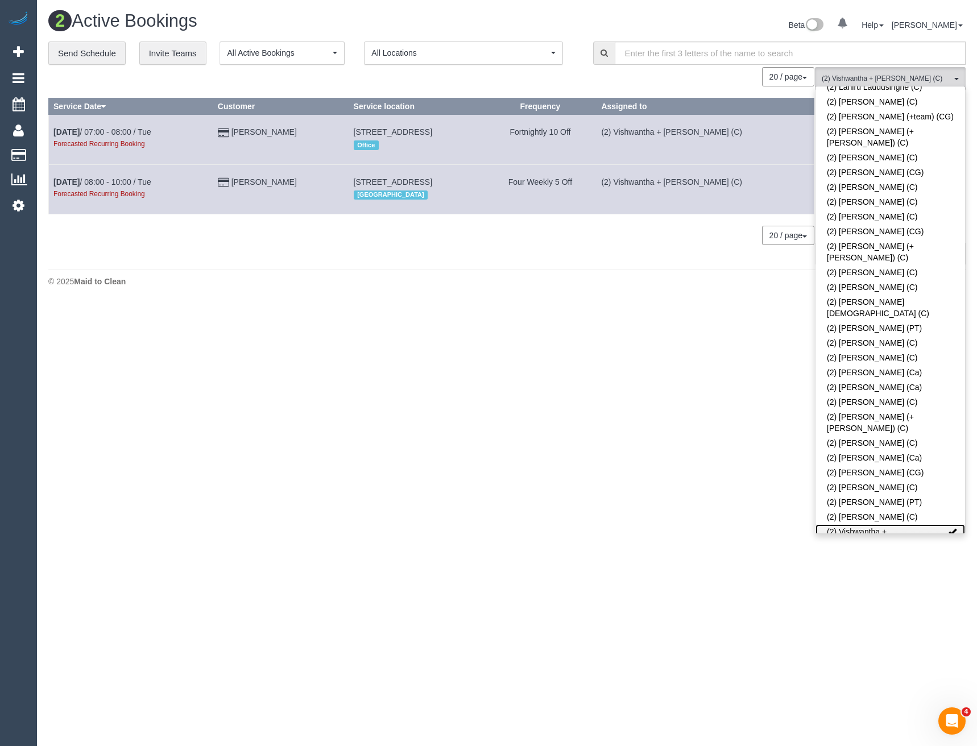
click at [893, 524] on link "(2) Vishwantha + [PERSON_NAME] (C)" at bounding box center [891, 537] width 150 height 26
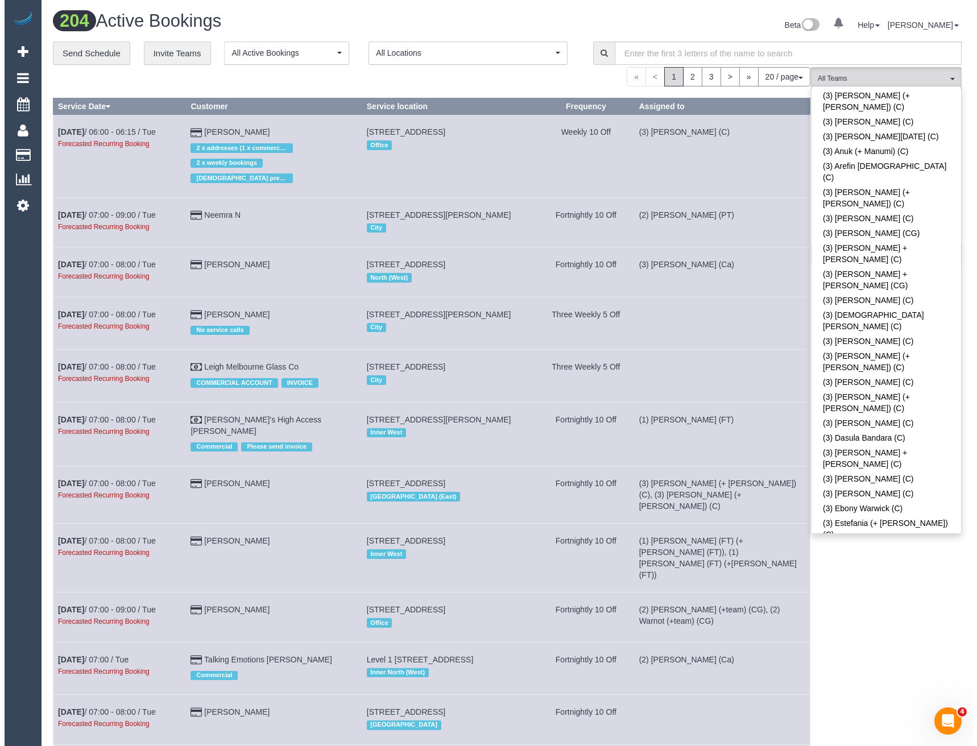
scroll to position [1650, 0]
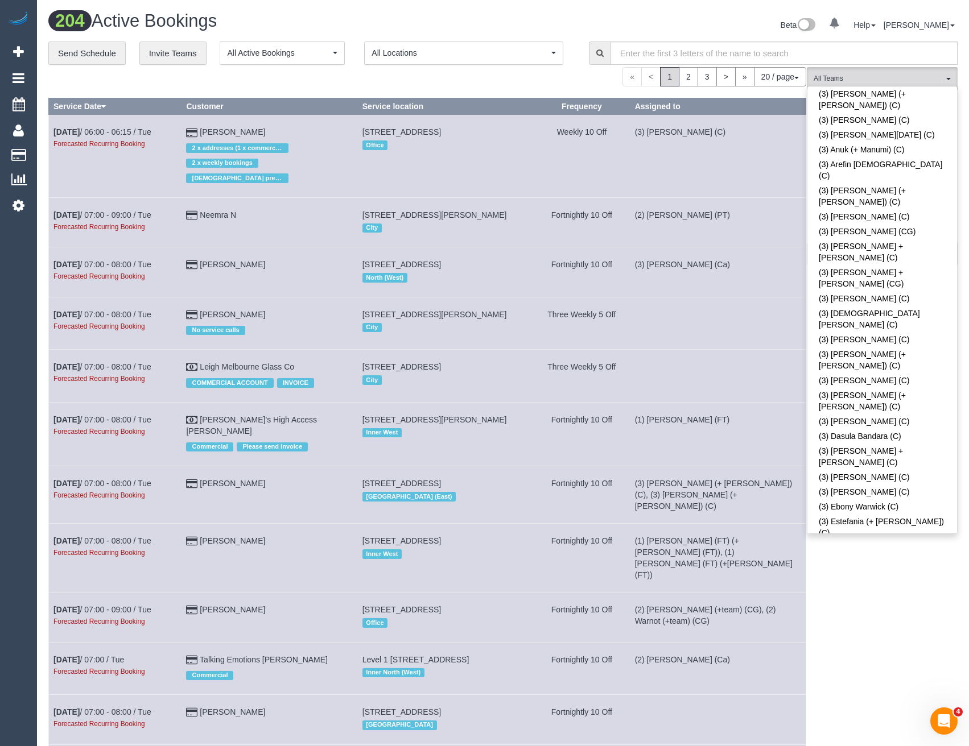
click at [873, 745] on link "(3) [PERSON_NAME] (C)" at bounding box center [882, 752] width 150 height 15
click at [856, 571] on body "0 Beta Your Notifications You have 0 alerts Add Booking Bookings Active Booking…" at bounding box center [484, 373] width 969 height 746
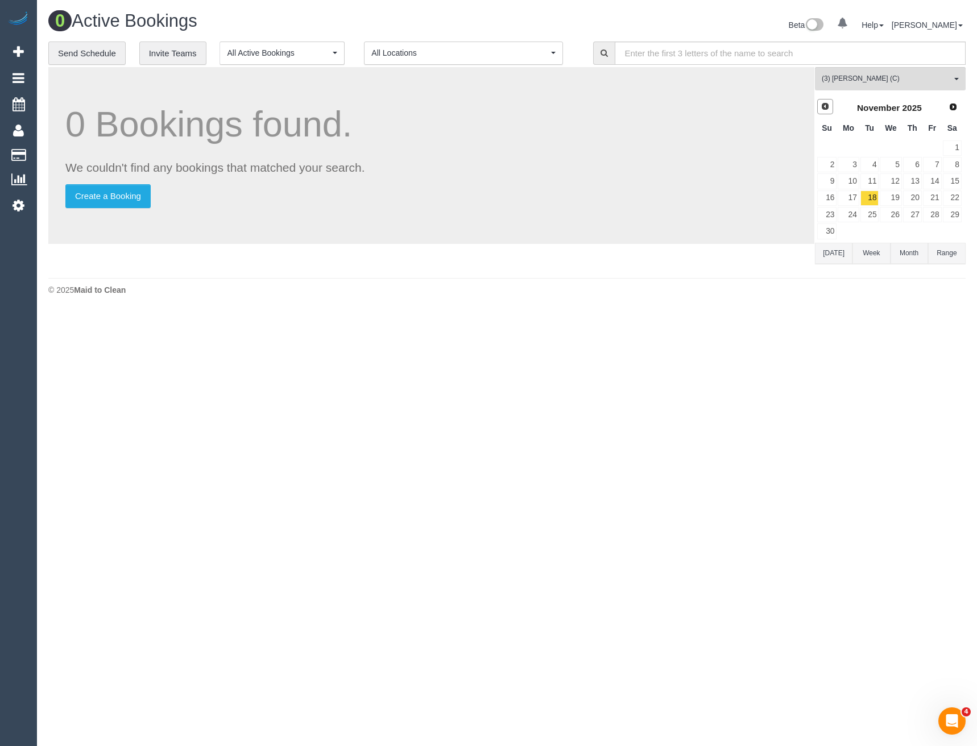
click at [822, 104] on span "Prev" at bounding box center [825, 106] width 9 height 9
click at [828, 105] on span "Prev" at bounding box center [825, 106] width 9 height 9
click at [876, 196] on link "23" at bounding box center [870, 198] width 19 height 15
click at [895, 194] on link "24" at bounding box center [891, 198] width 22 height 15
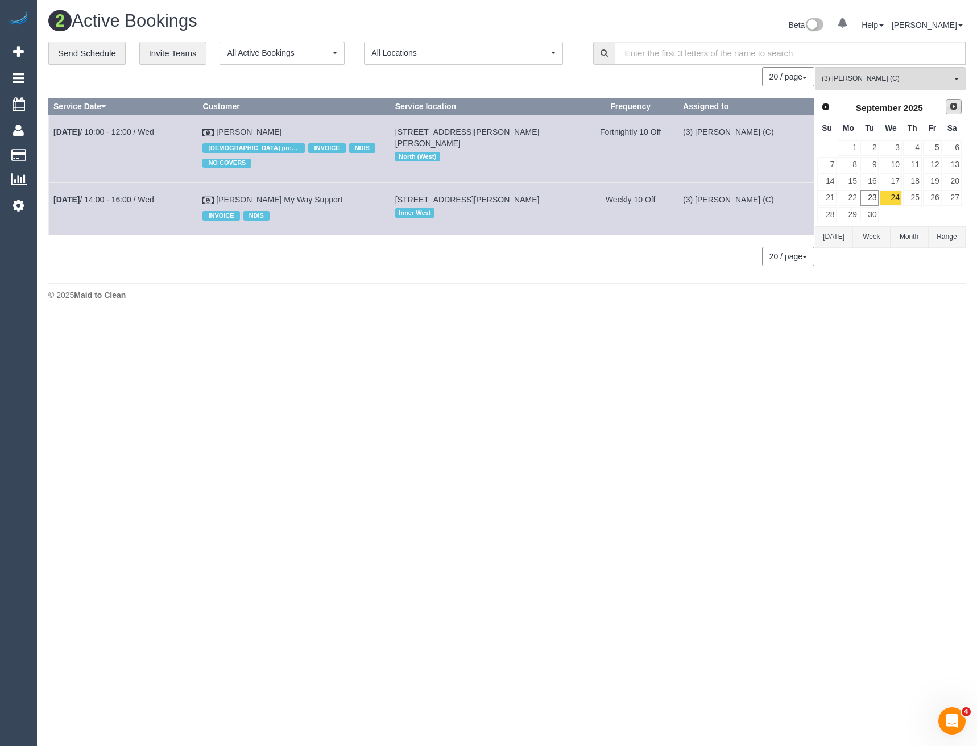
click at [956, 109] on span "Next" at bounding box center [953, 106] width 9 height 9
click at [900, 148] on link "1" at bounding box center [891, 148] width 22 height 15
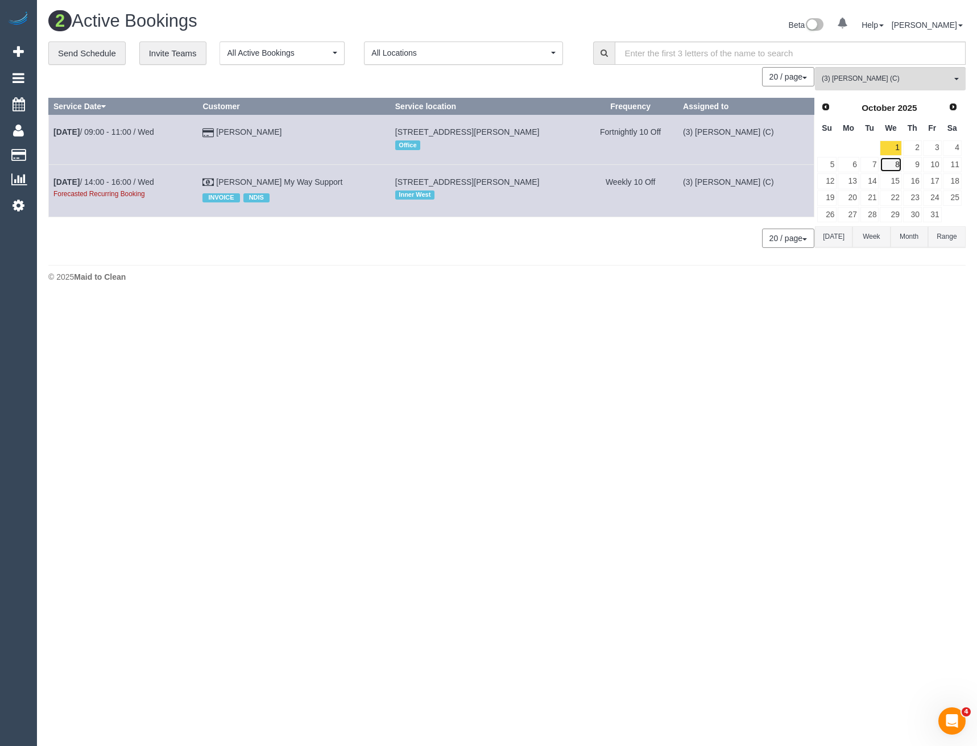
click at [896, 165] on link "8" at bounding box center [891, 164] width 22 height 15
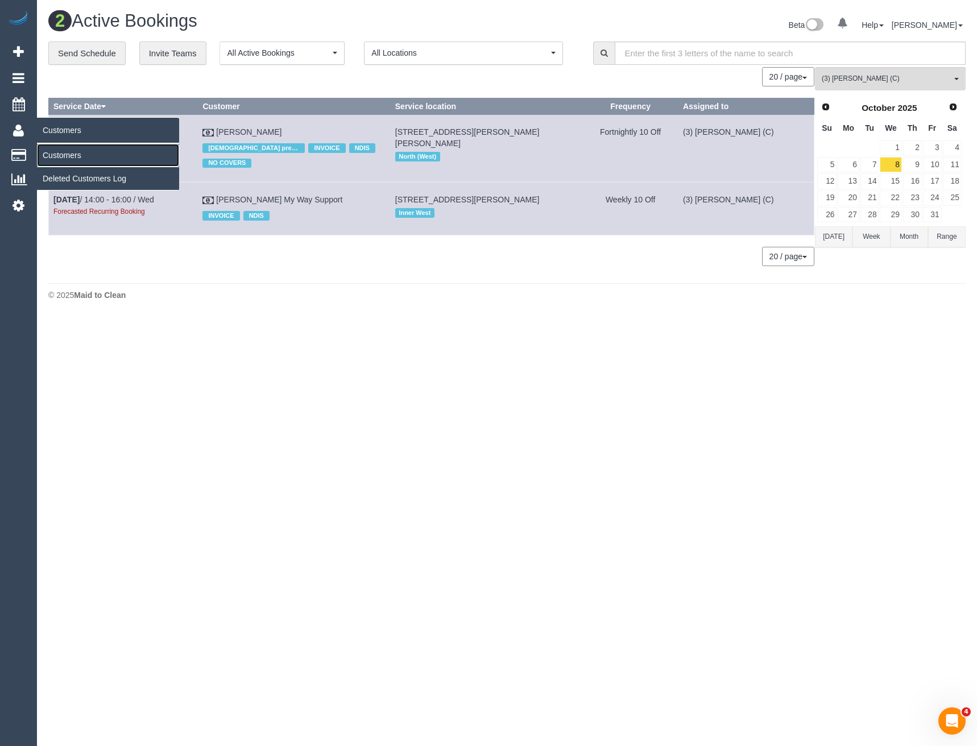
click at [71, 159] on link "Customers" at bounding box center [108, 155] width 142 height 23
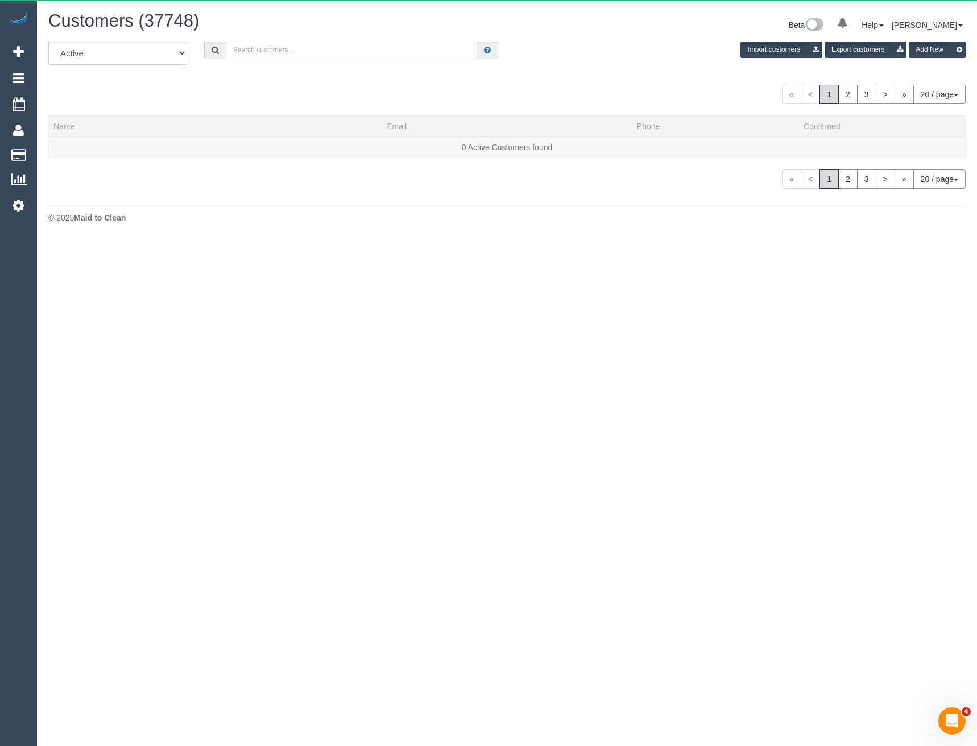
click at [276, 47] on input "text" at bounding box center [352, 51] width 252 height 18
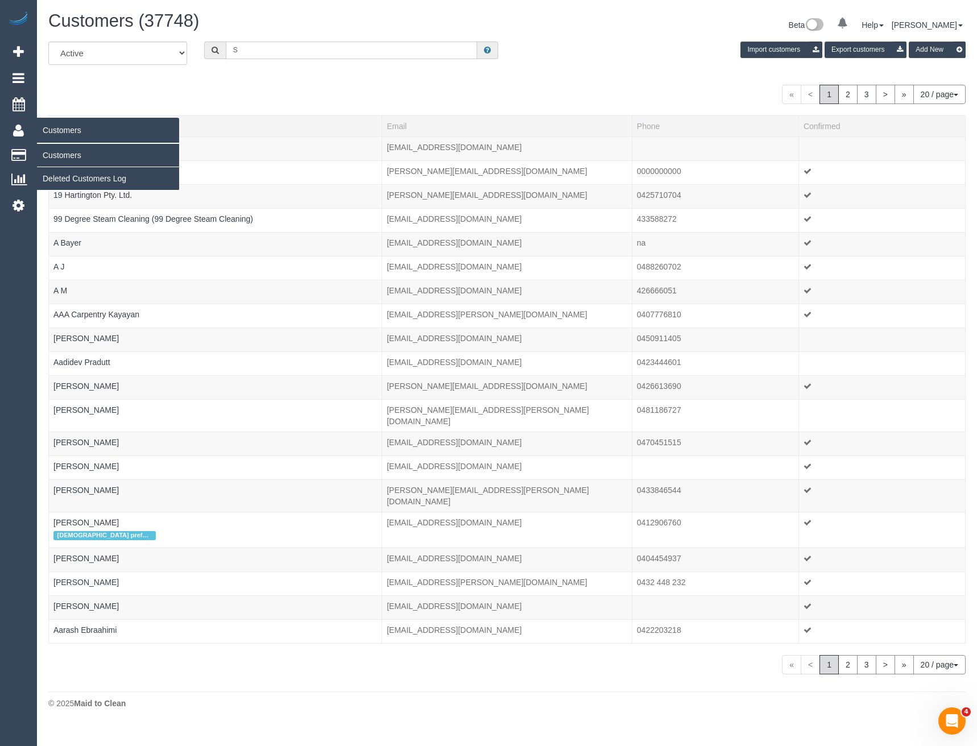
type input "S"
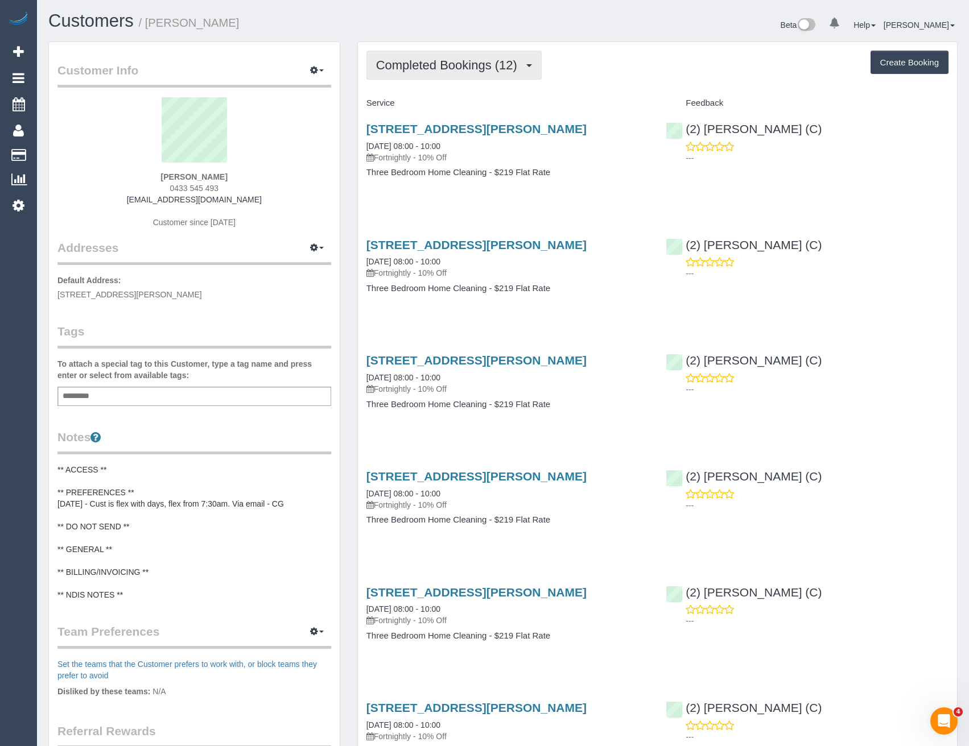
click at [509, 70] on span "Completed Bookings (12)" at bounding box center [449, 65] width 147 height 14
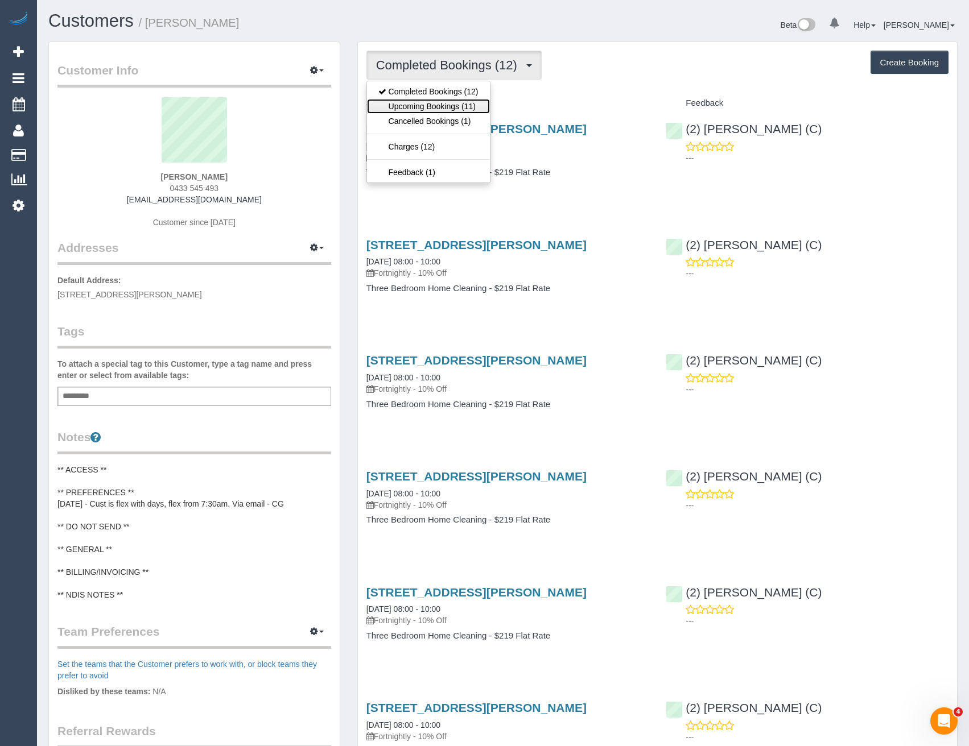
click at [480, 103] on link "Upcoming Bookings (11)" at bounding box center [428, 106] width 123 height 15
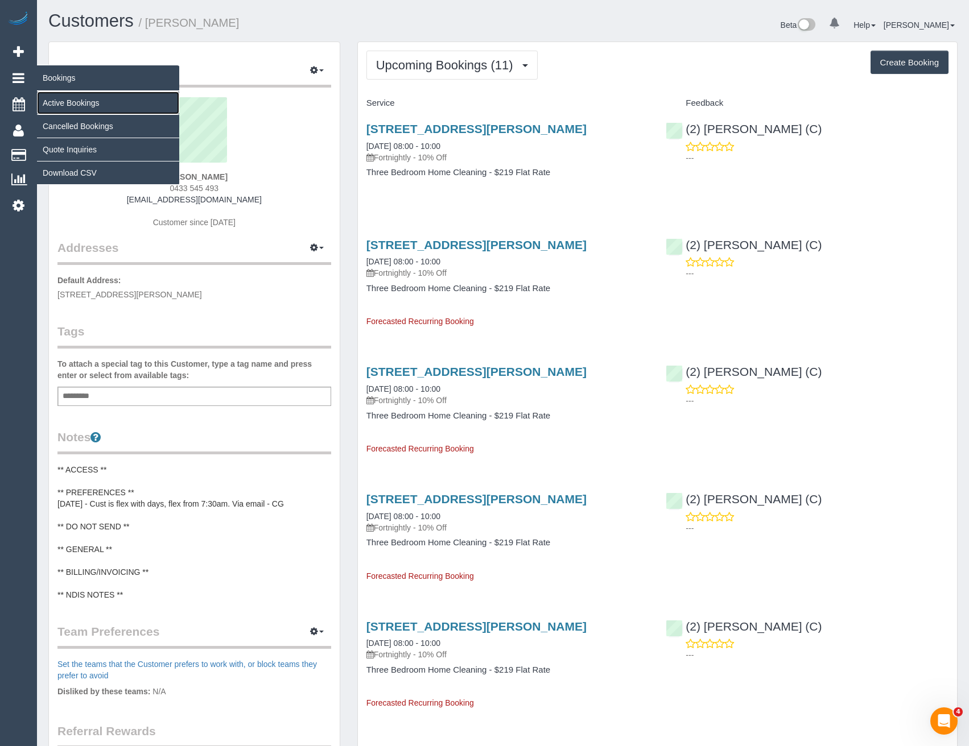
click at [60, 102] on link "Active Bookings" at bounding box center [108, 103] width 142 height 23
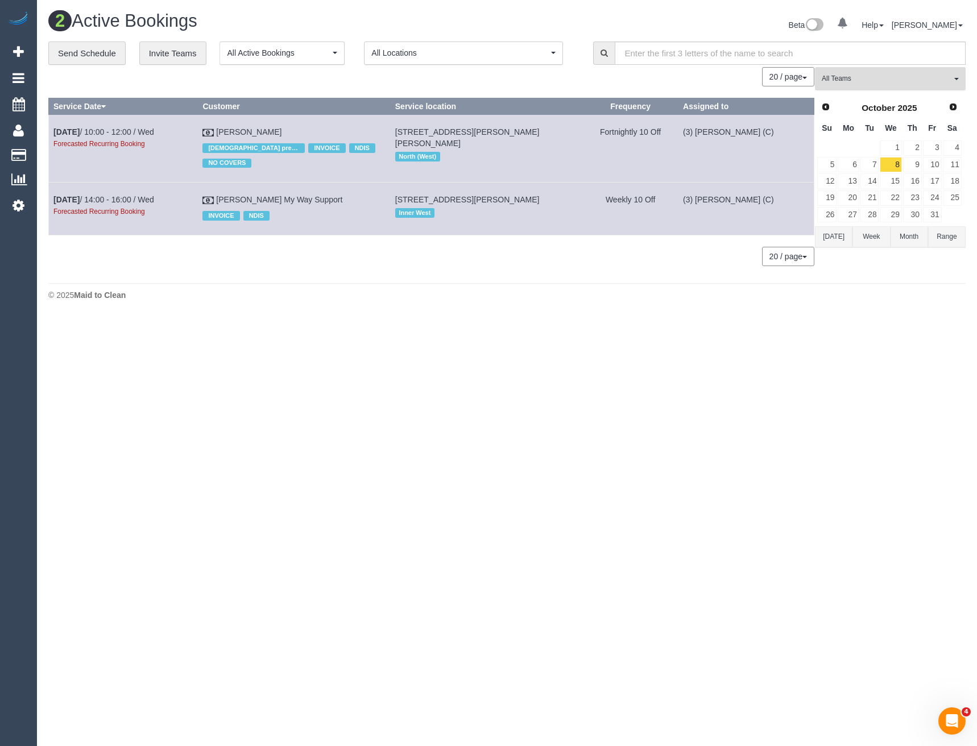
click at [825, 75] on span "All Teams" at bounding box center [887, 79] width 130 height 10
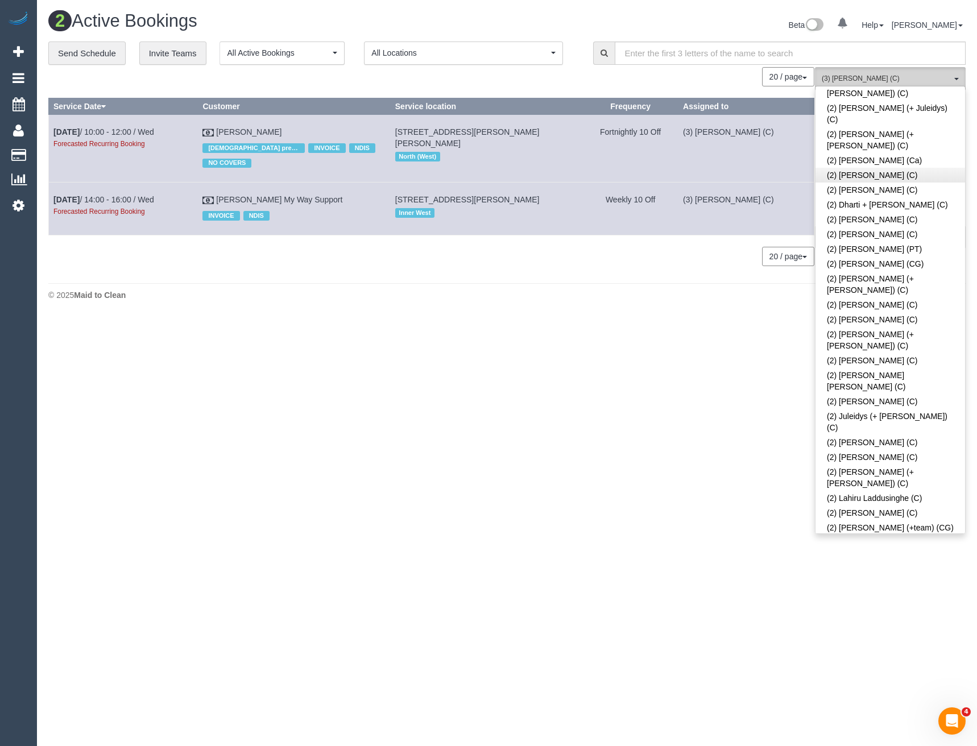
scroll to position [569, 0]
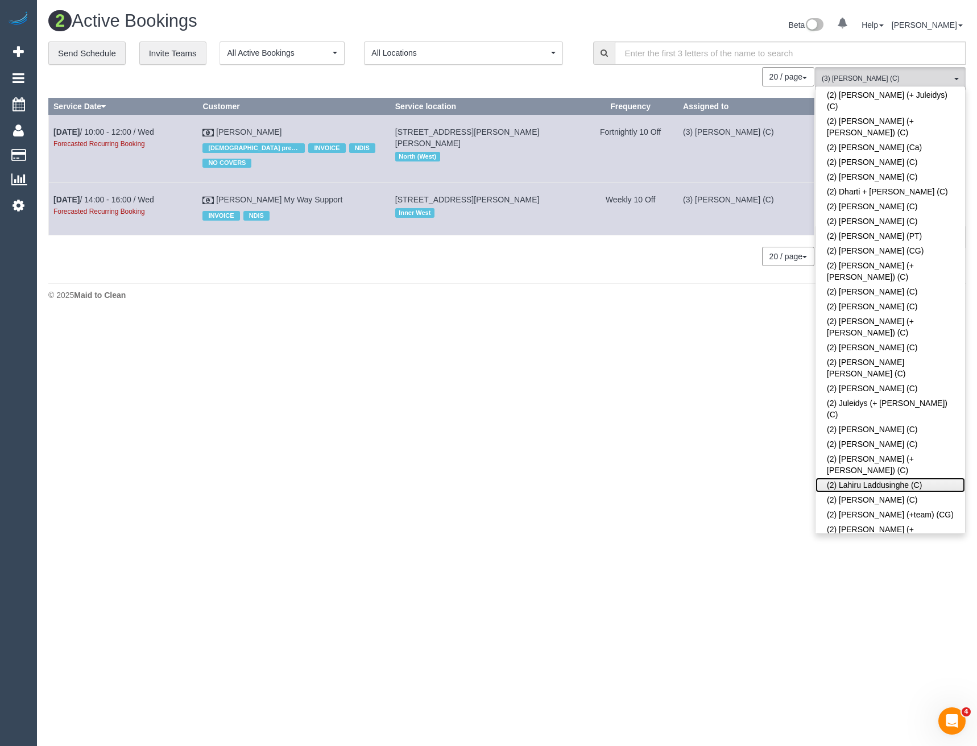
click at [878, 478] on link "(2) Lahiru Laddusinghe (C)" at bounding box center [891, 485] width 150 height 15
click at [738, 365] on body "0 Beta Your Notifications You have 0 alerts Add Booking Bookings Active Booking…" at bounding box center [488, 373] width 977 height 746
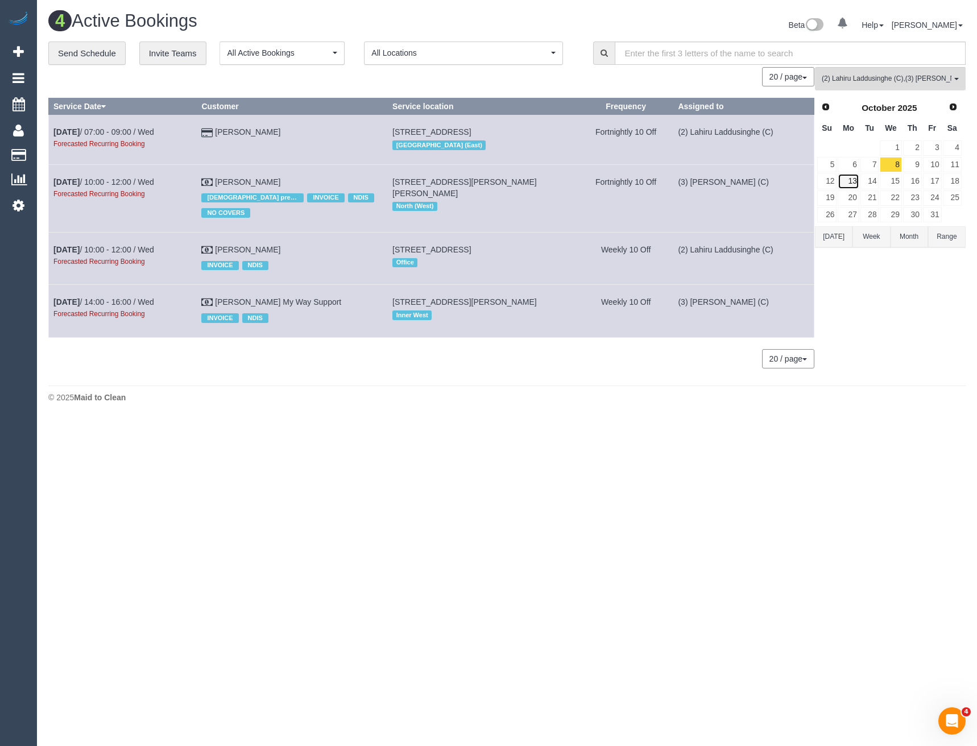
click at [857, 179] on link "13" at bounding box center [848, 180] width 21 height 15
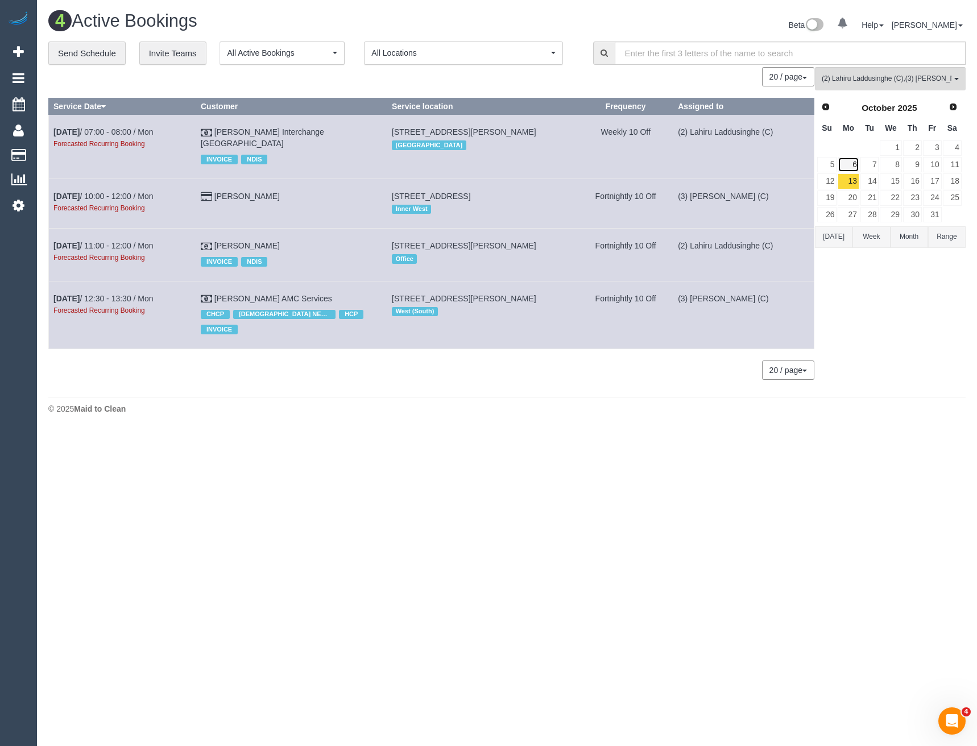
click at [853, 163] on link "6" at bounding box center [848, 164] width 21 height 15
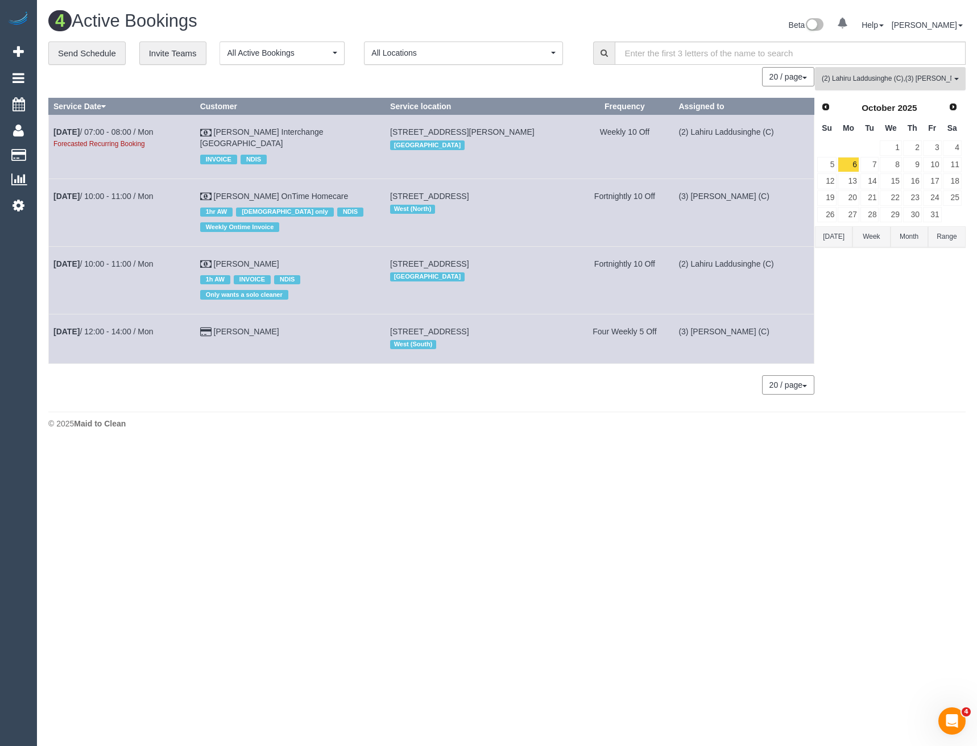
click at [870, 75] on span "(2) [PERSON_NAME] (C) , (3) [PERSON_NAME] (C)" at bounding box center [887, 79] width 130 height 10
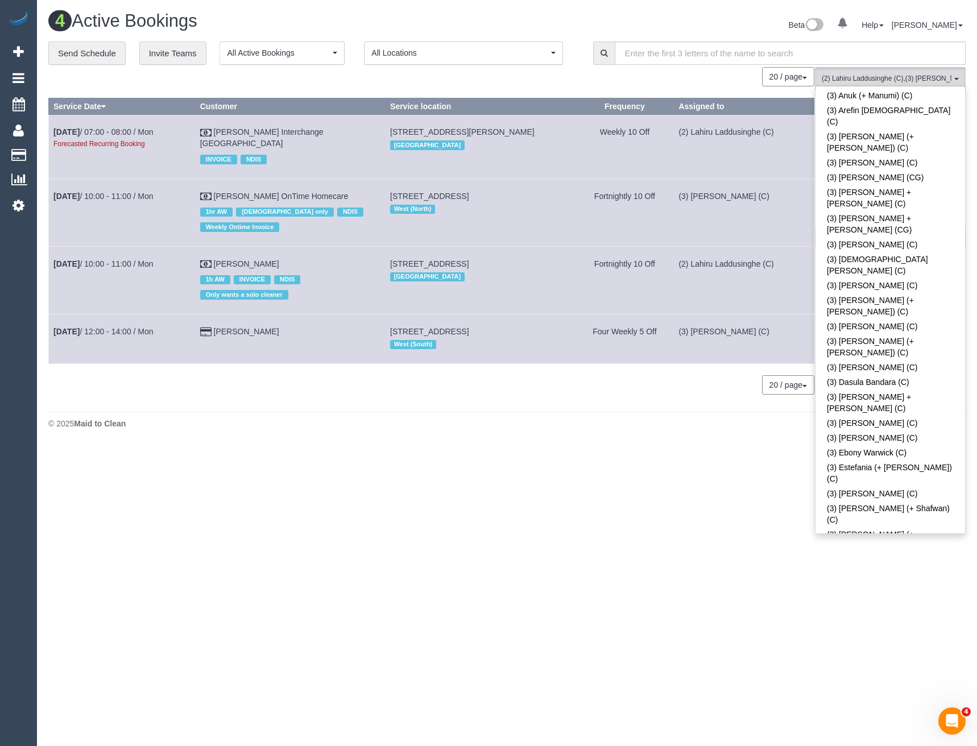
scroll to position [1763, 0]
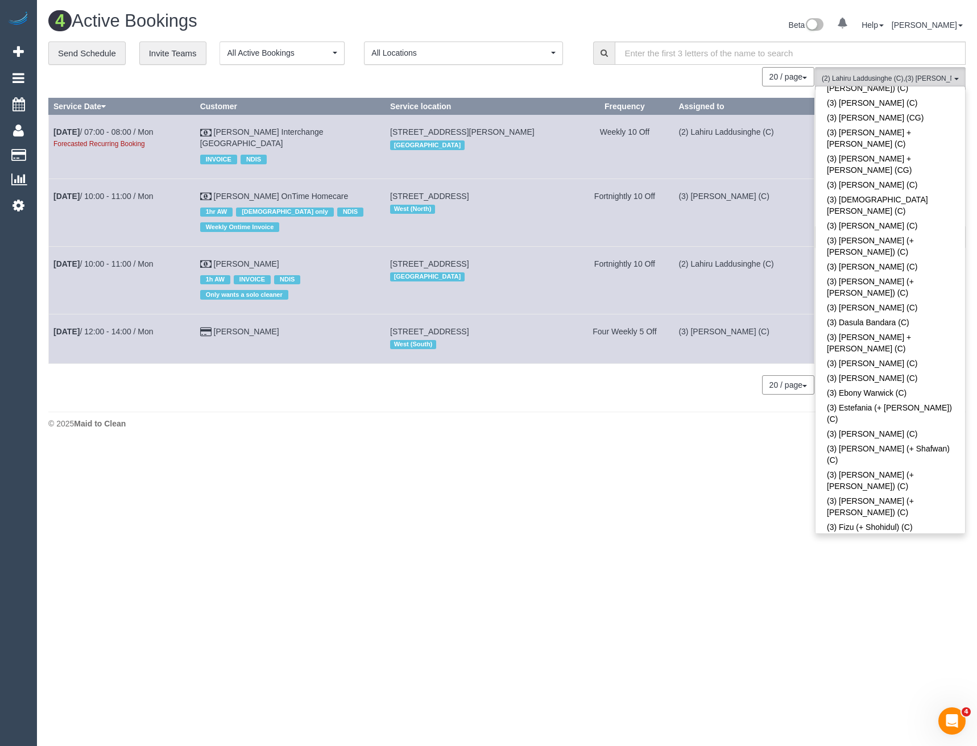
click at [887, 631] on link "(3) [PERSON_NAME] (C)" at bounding box center [891, 638] width 150 height 15
click at [659, 502] on body "0 Beta Your Notifications You have 0 alerts Add Booking Bookings Active Booking…" at bounding box center [488, 373] width 977 height 746
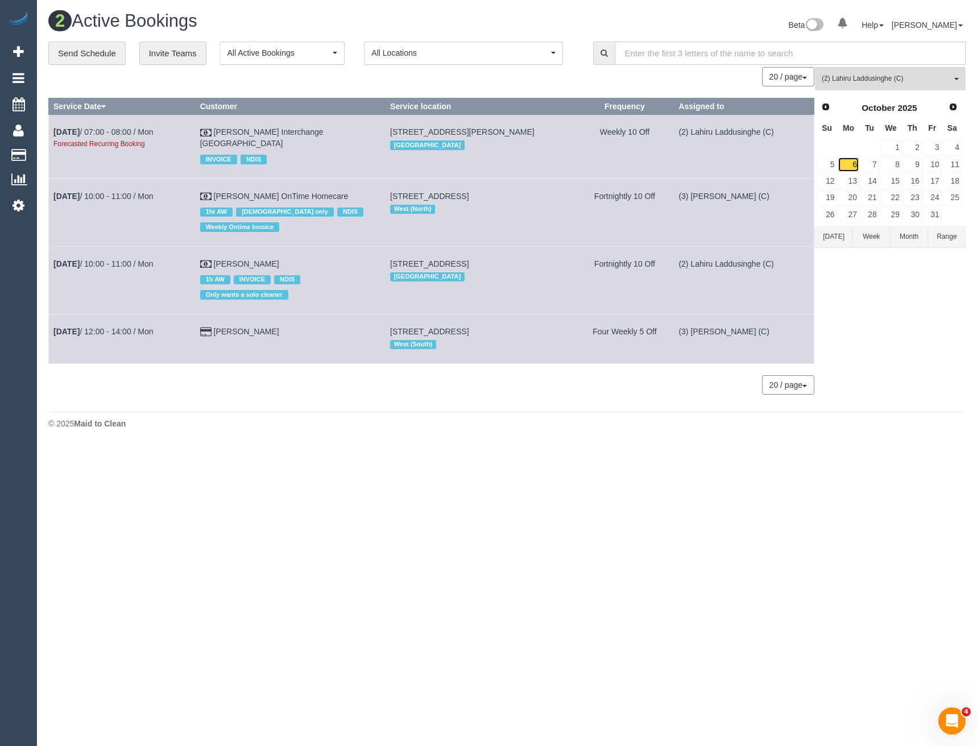
click at [854, 163] on link "6" at bounding box center [848, 164] width 21 height 15
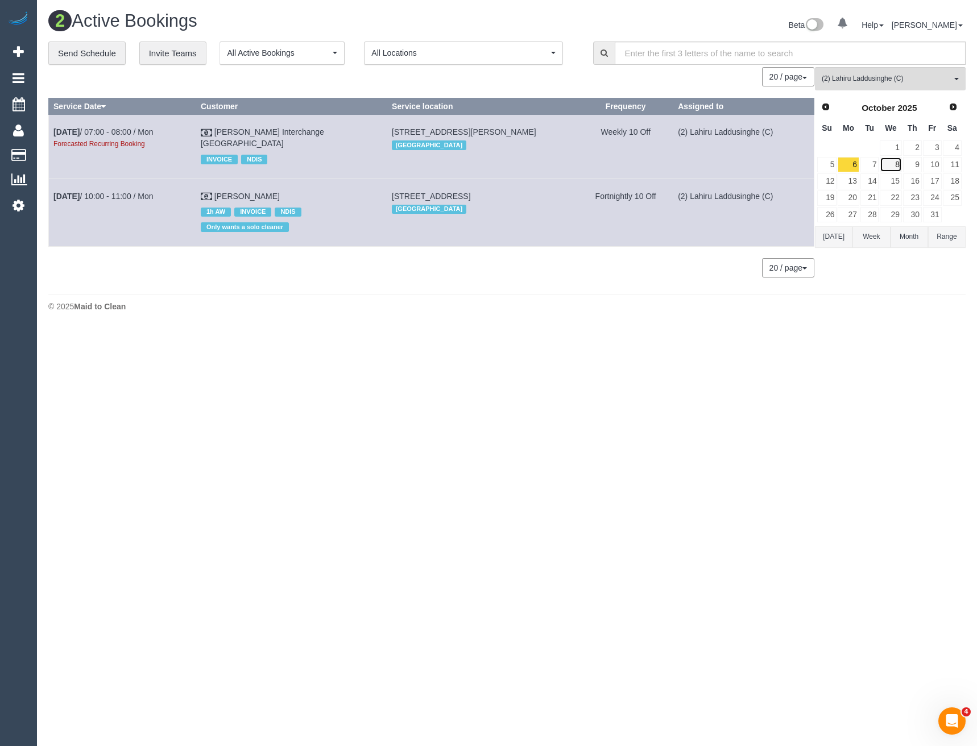
click at [894, 164] on link "8" at bounding box center [891, 164] width 22 height 15
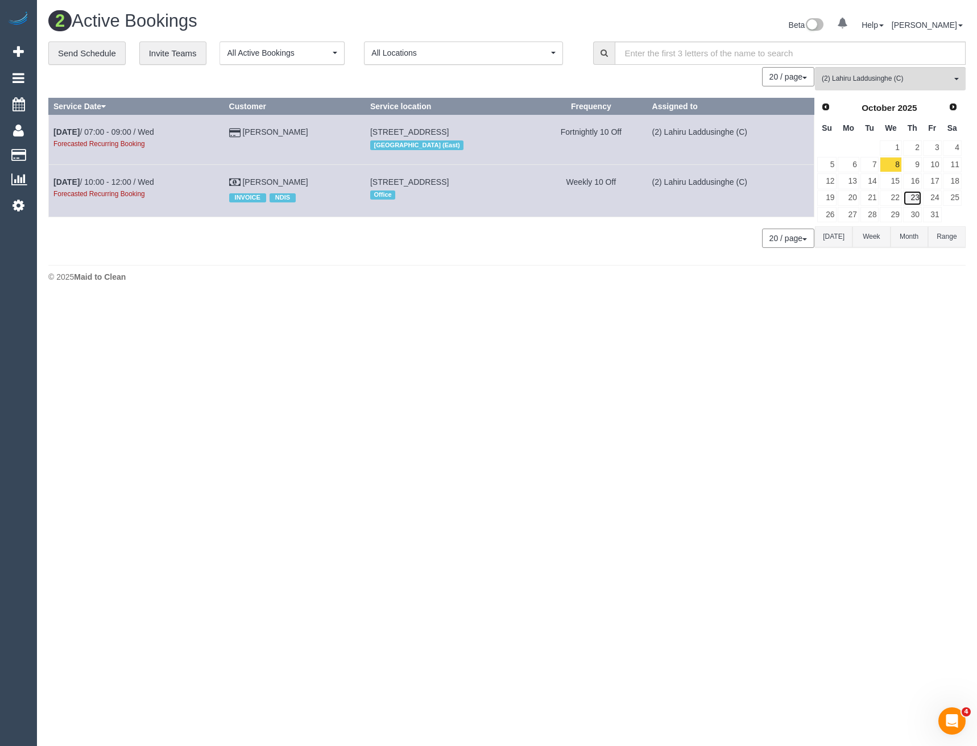
click at [915, 199] on link "23" at bounding box center [912, 198] width 19 height 15
click at [893, 201] on link "22" at bounding box center [891, 198] width 22 height 15
click at [853, 198] on link "20" at bounding box center [848, 198] width 21 height 15
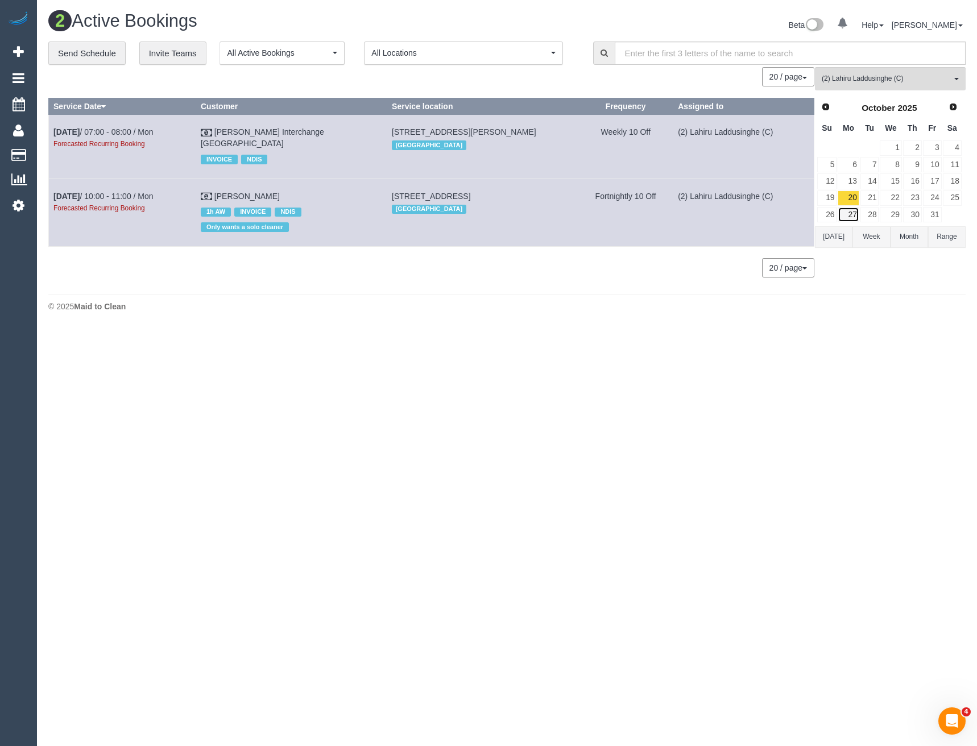
click at [853, 213] on link "27" at bounding box center [848, 214] width 21 height 15
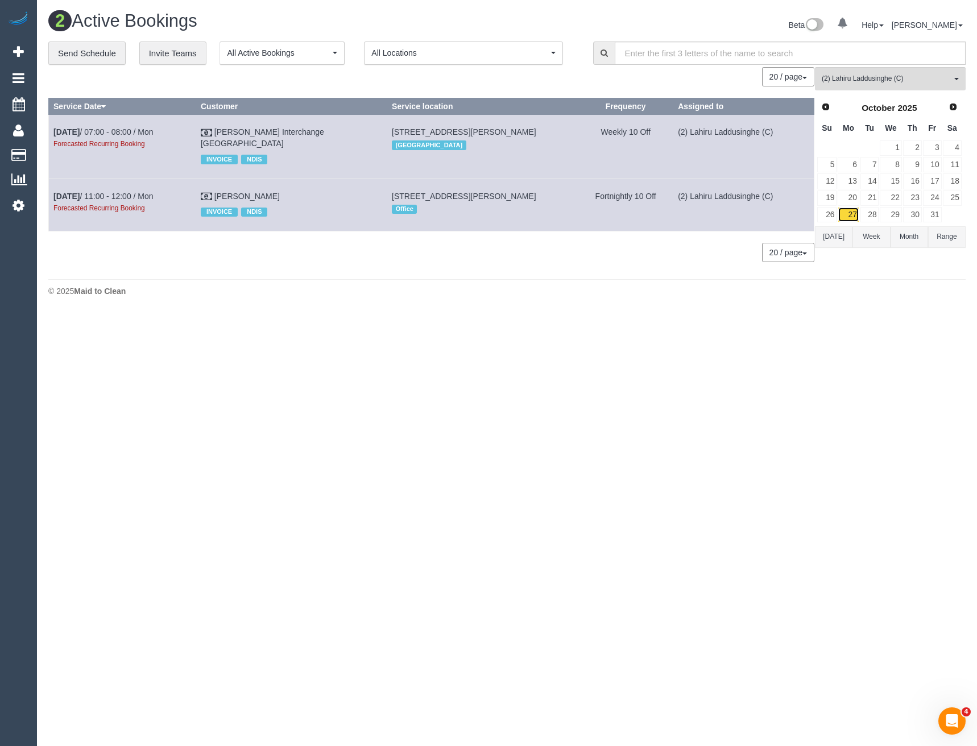
click at [850, 214] on link "27" at bounding box center [848, 214] width 21 height 15
click at [254, 389] on body "0 Beta Your Notifications You have 0 alerts Add Booking Bookings Active Booking…" at bounding box center [488, 373] width 977 height 746
click at [919, 147] on link "2" at bounding box center [912, 148] width 19 height 15
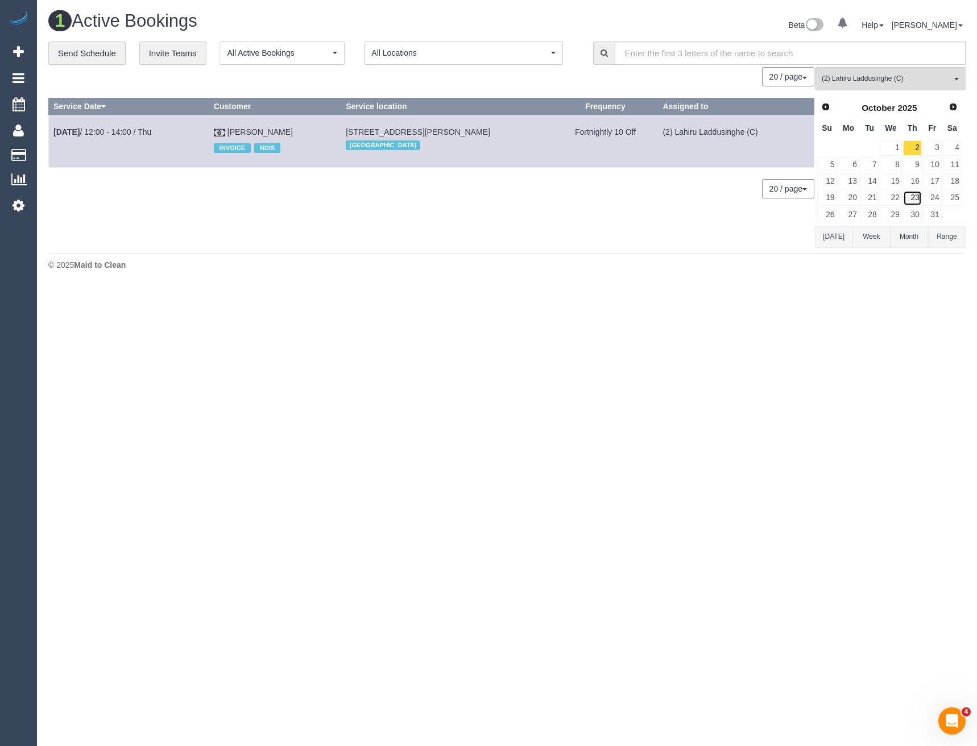
click at [921, 200] on link "23" at bounding box center [912, 198] width 19 height 15
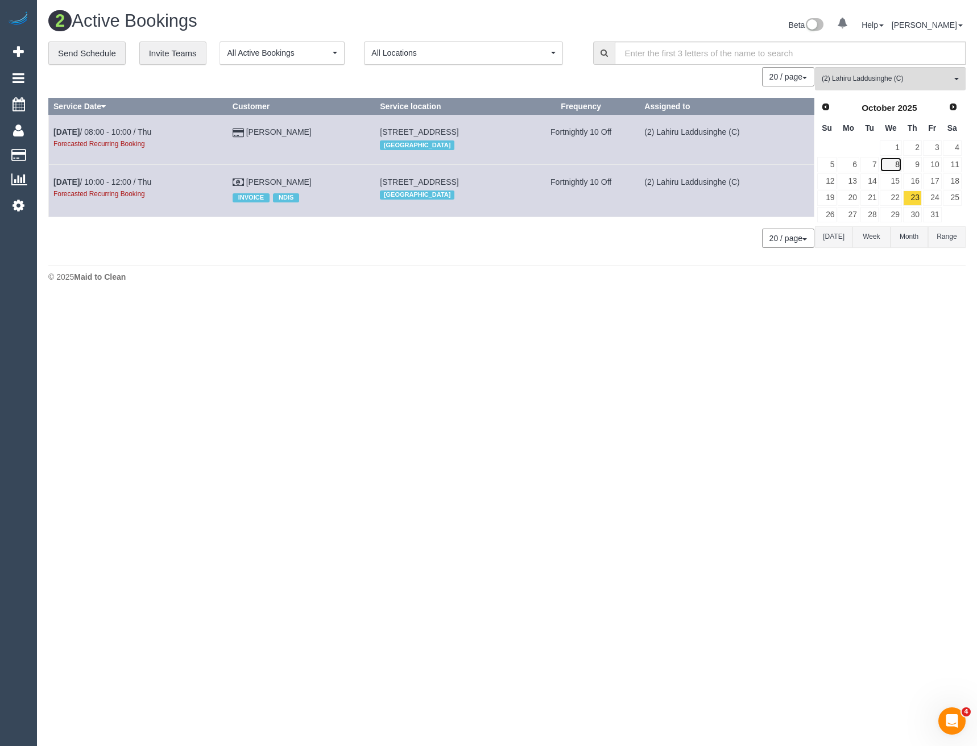
click at [895, 171] on link "8" at bounding box center [891, 164] width 22 height 15
click at [898, 181] on link "15" at bounding box center [891, 180] width 22 height 15
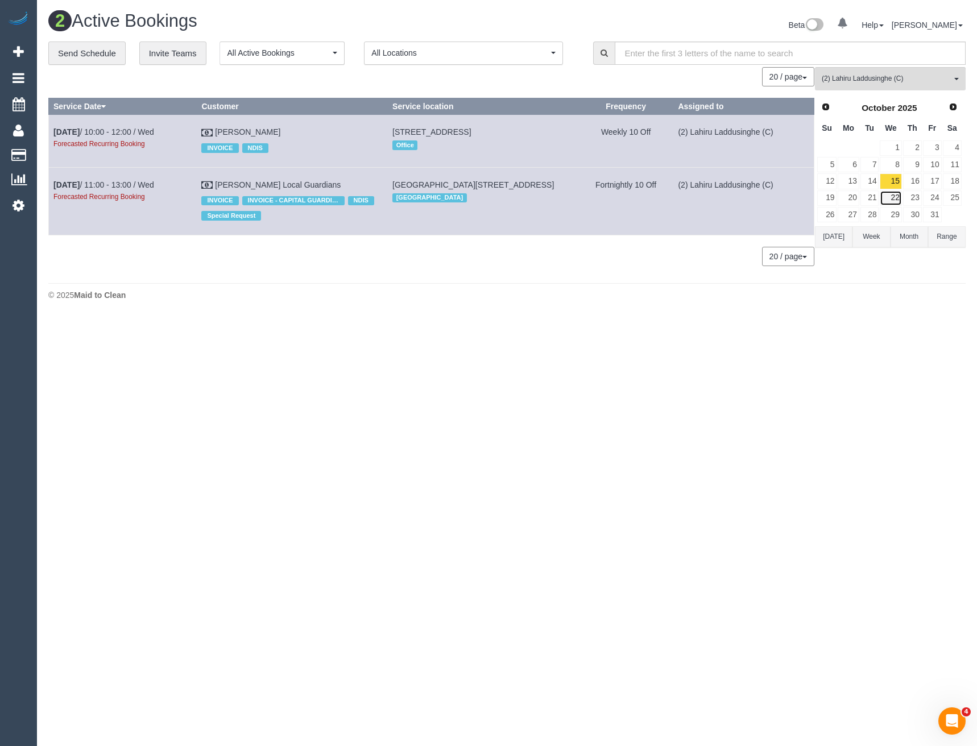
click at [898, 199] on link "22" at bounding box center [891, 198] width 22 height 15
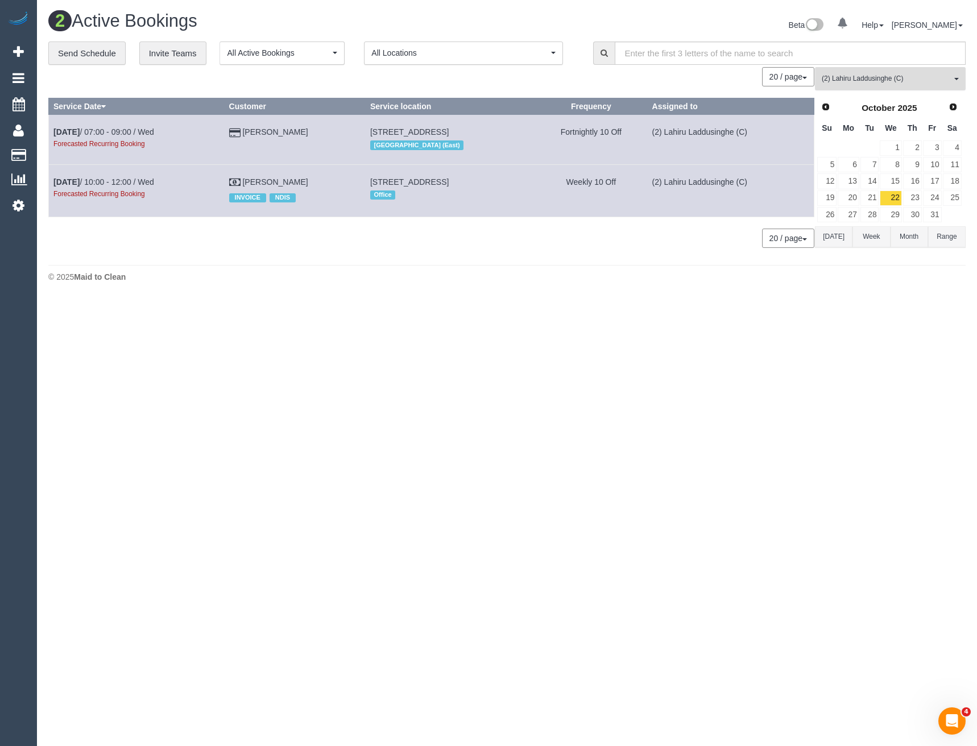
click at [870, 86] on button "(2) Lahiru Laddusinghe (C) All Teams" at bounding box center [890, 78] width 151 height 23
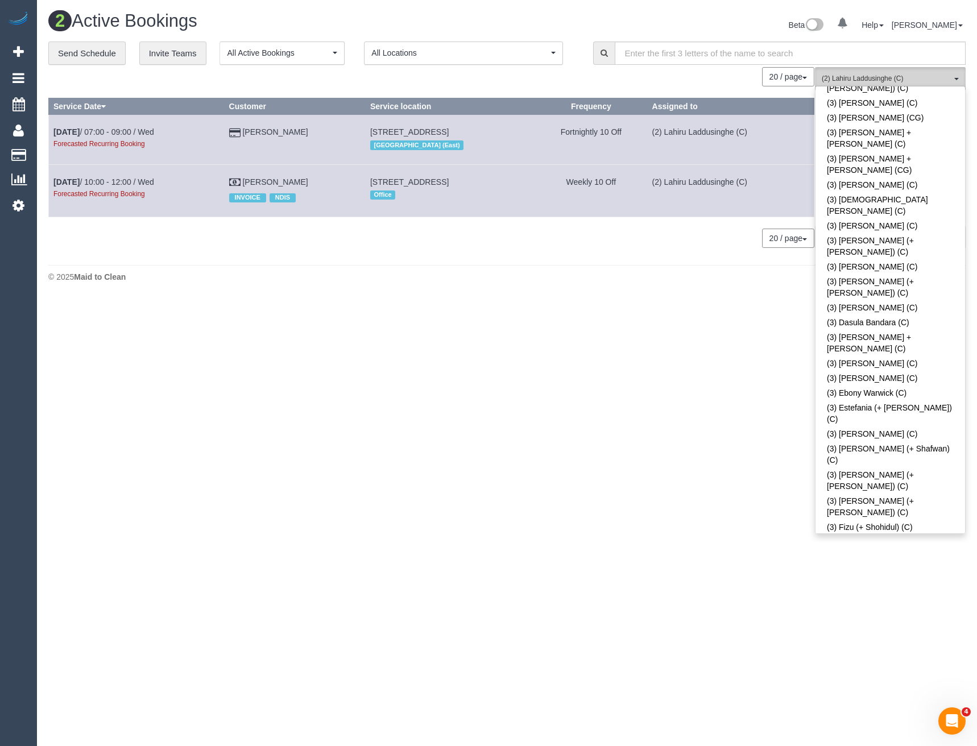
scroll to position [596, 0]
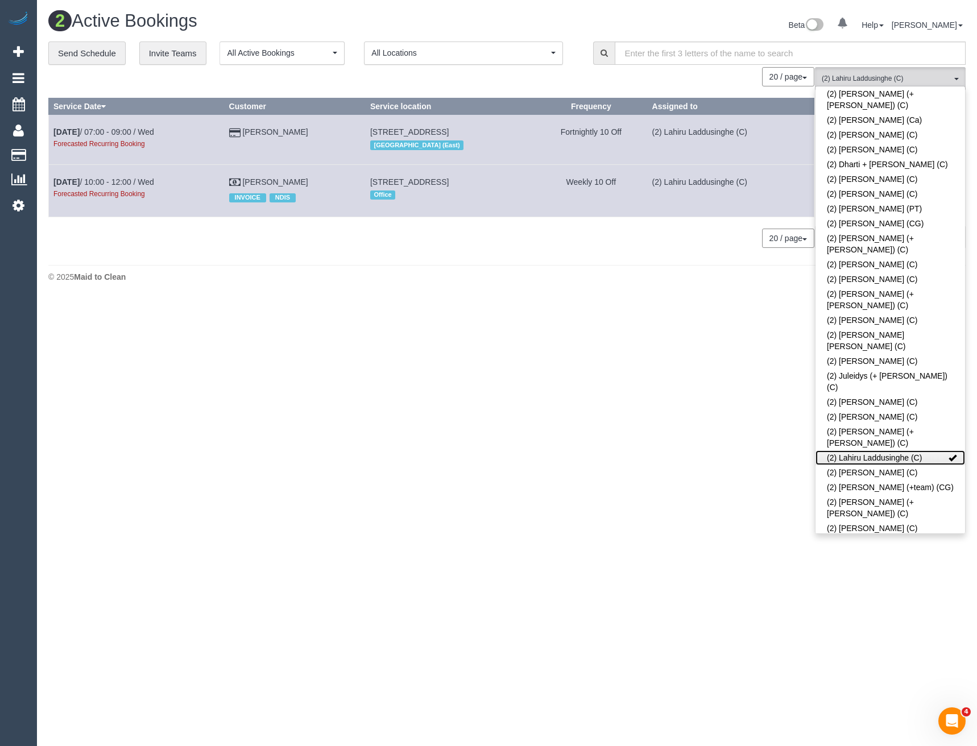
click at [908, 451] on link "(2) Lahiru Laddusinghe (C)" at bounding box center [891, 458] width 150 height 15
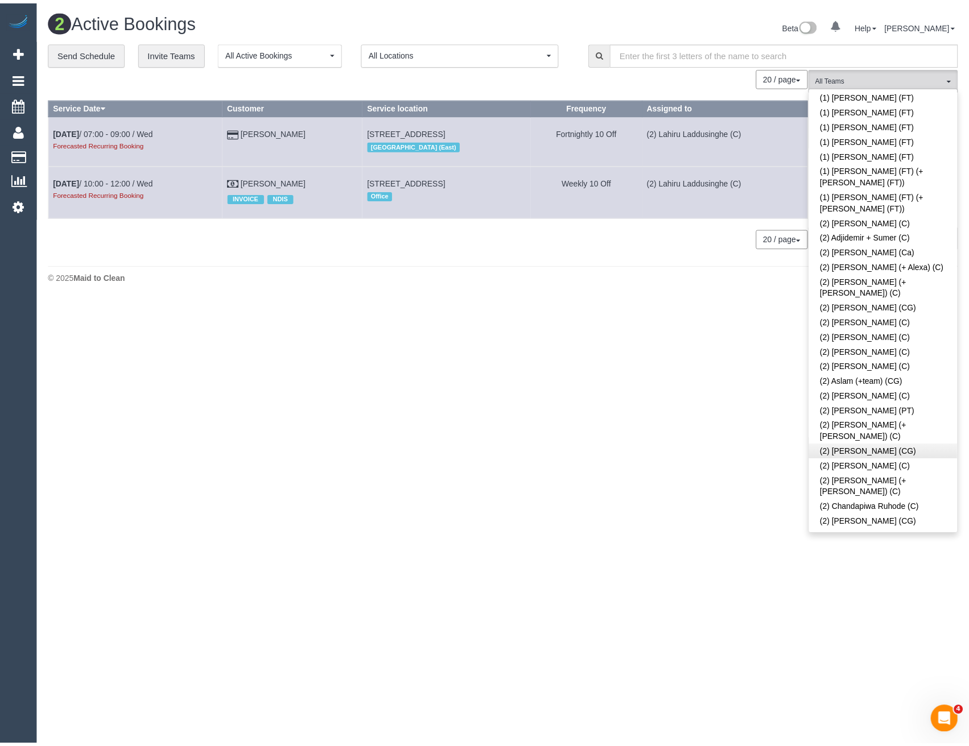
scroll to position [0, 0]
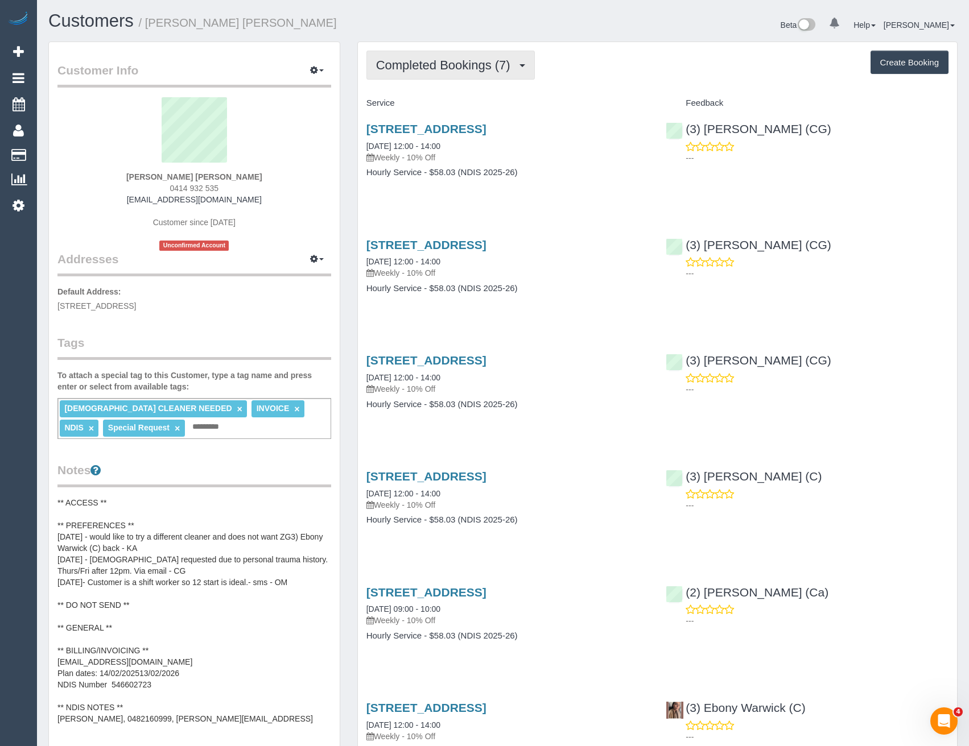
click at [505, 66] on span "Completed Bookings (7)" at bounding box center [446, 65] width 140 height 14
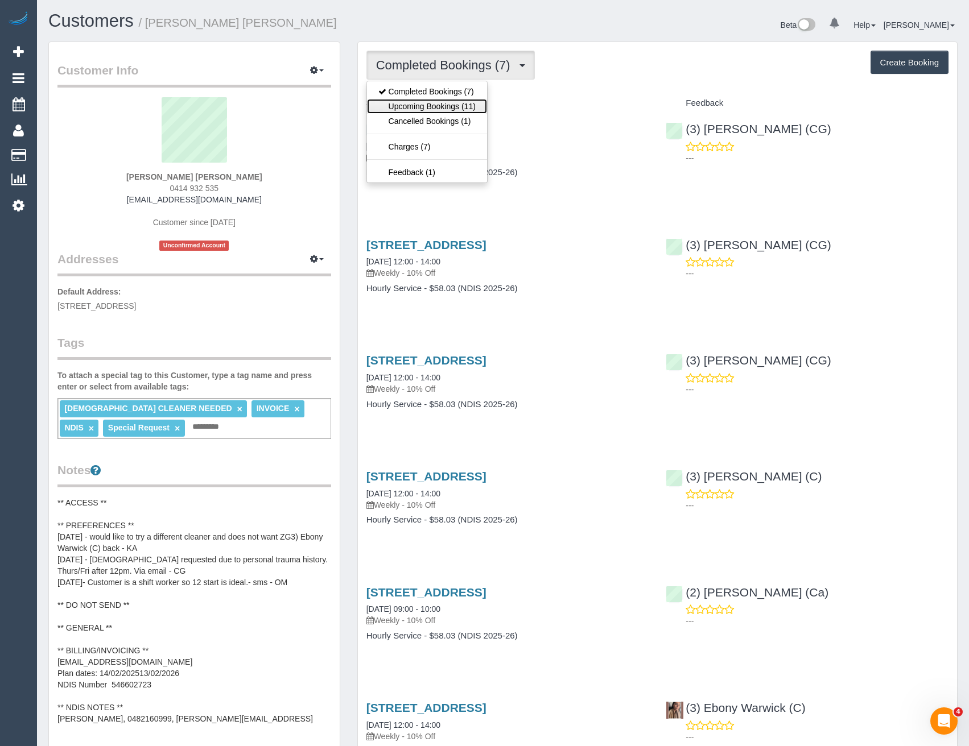
click at [472, 105] on link "Upcoming Bookings (11)" at bounding box center [427, 106] width 120 height 15
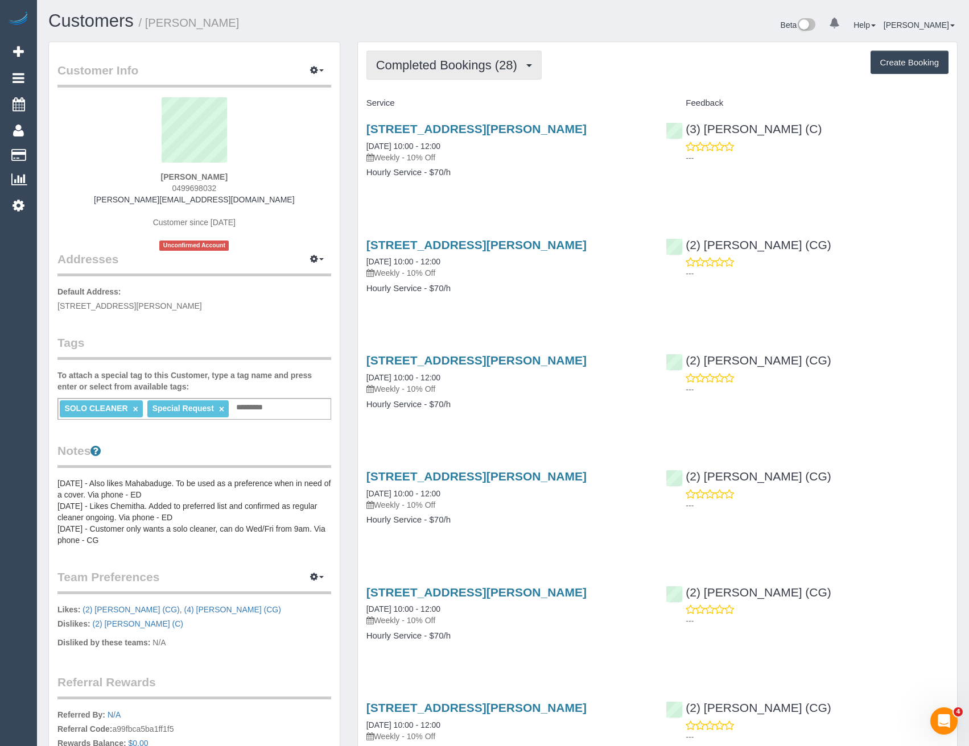
click at [514, 62] on span "Completed Bookings (28)" at bounding box center [449, 65] width 147 height 14
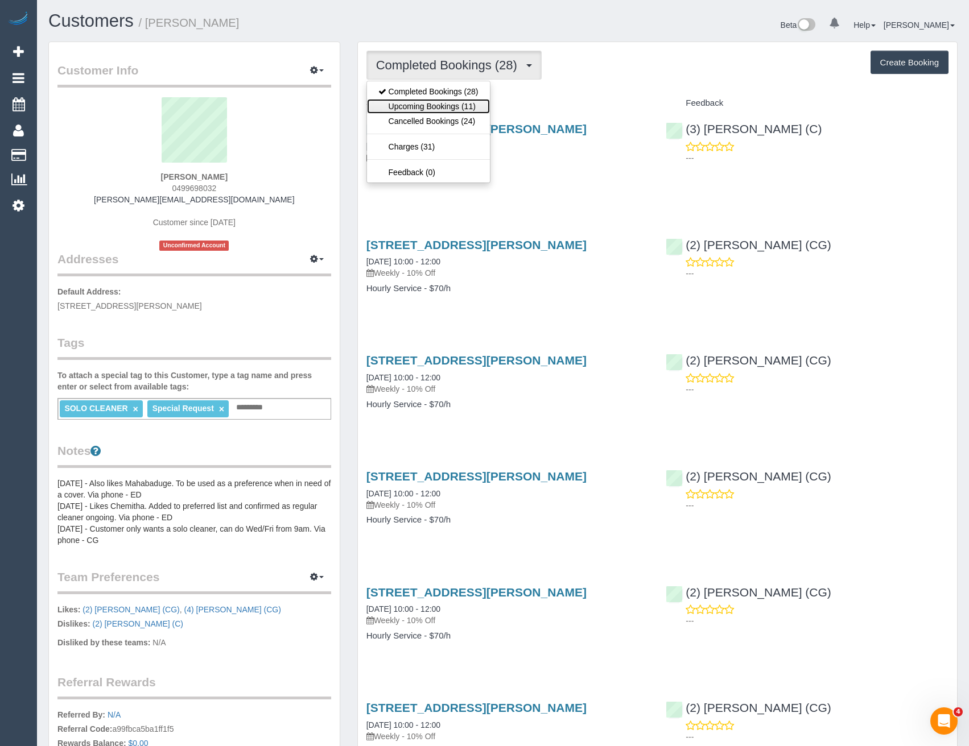
click at [482, 106] on link "Upcoming Bookings (11)" at bounding box center [428, 106] width 123 height 15
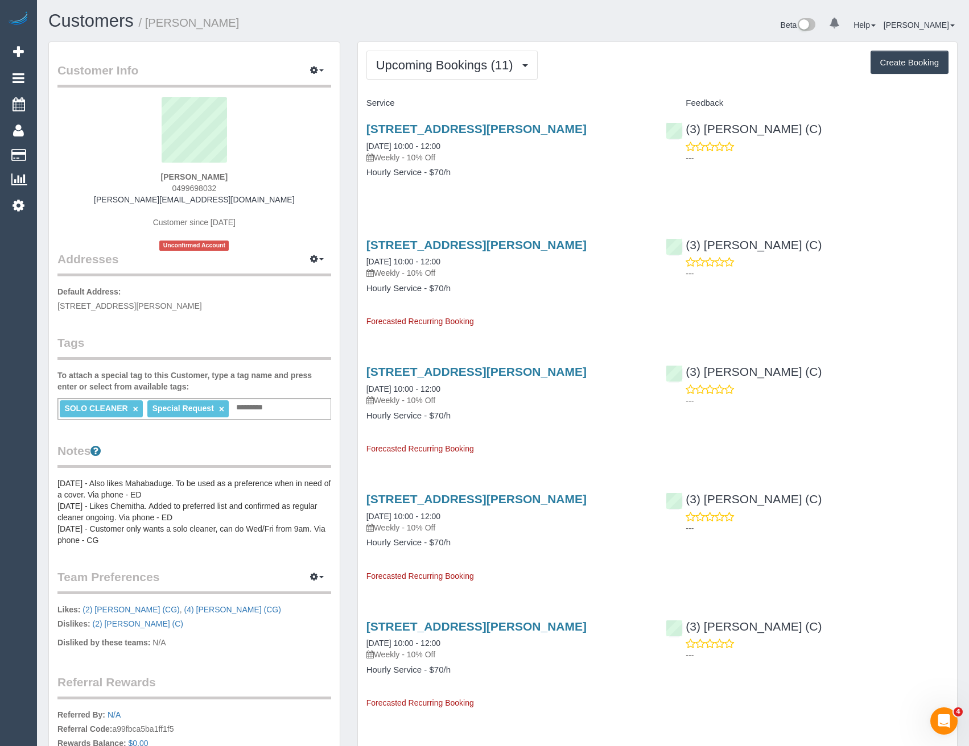
click at [595, 552] on div "[STREET_ADDRESS][PERSON_NAME] [DATE] 10:00 - 12:00 Weekly - 10% Off Hourly Serv…" at bounding box center [508, 532] width 300 height 99
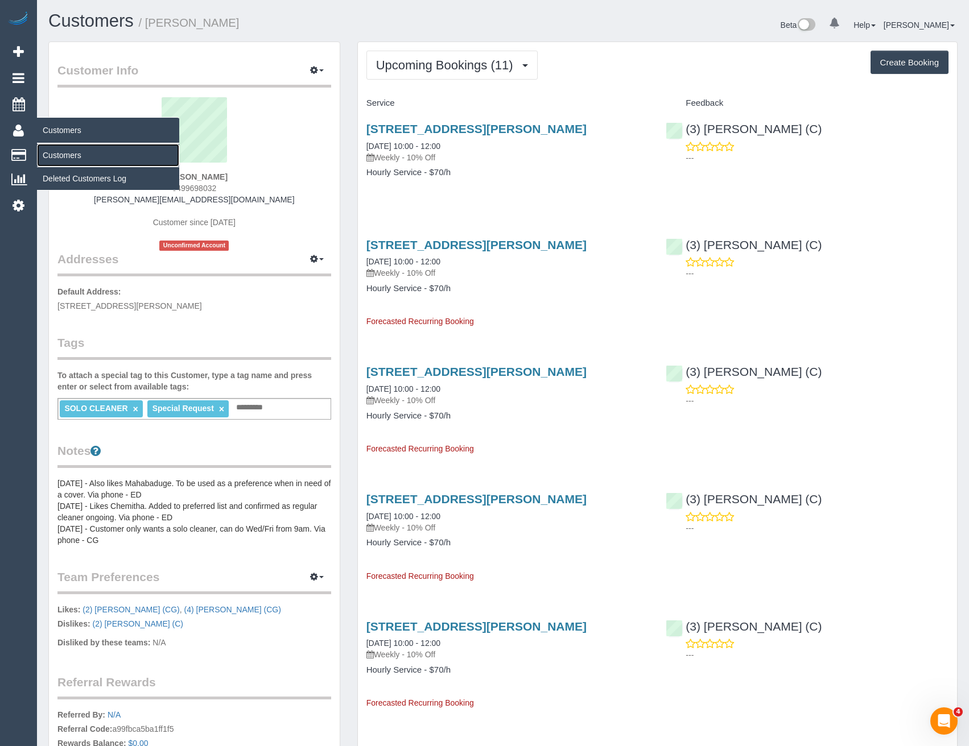
click at [75, 158] on link "Customers" at bounding box center [108, 155] width 142 height 23
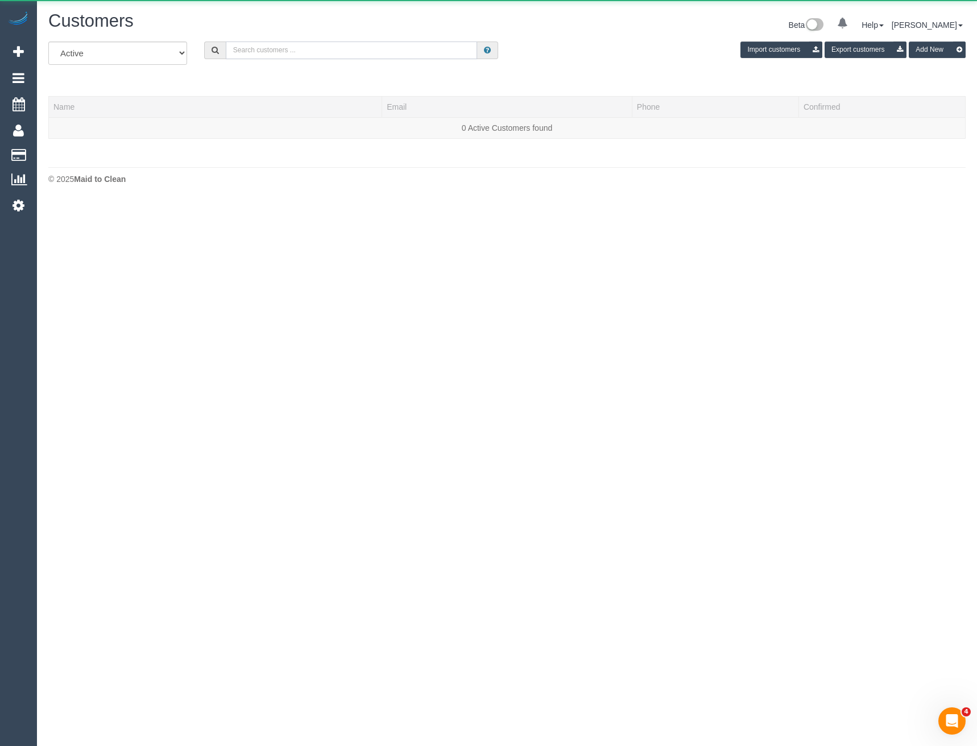
click at [323, 49] on input "text" at bounding box center [352, 51] width 252 height 18
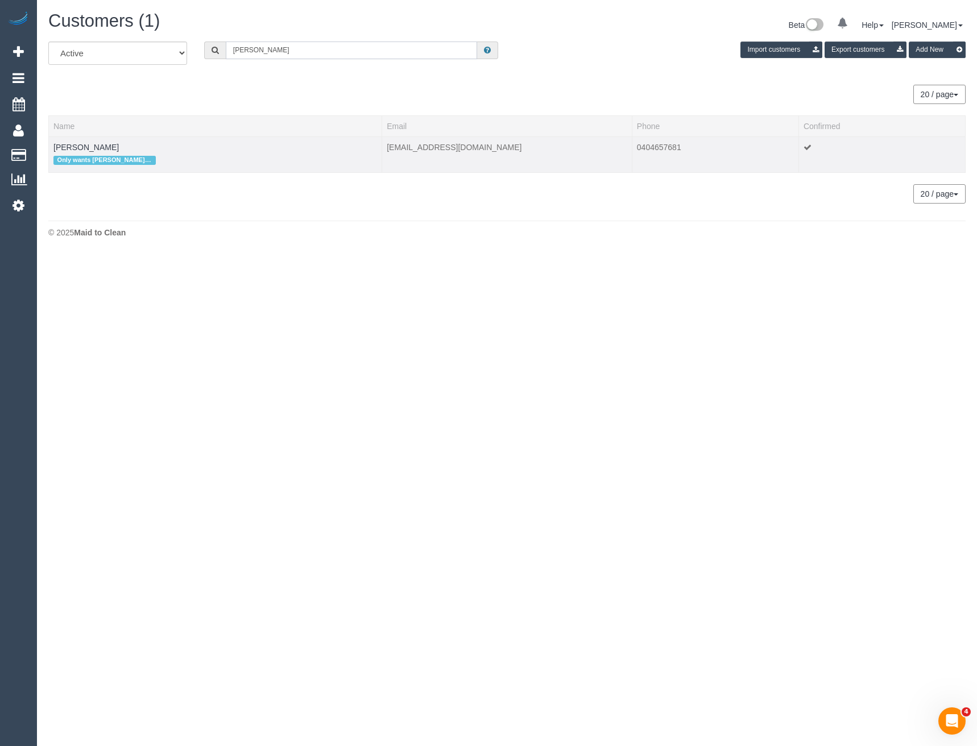
type input "[PERSON_NAME]"
click at [81, 139] on td "[PERSON_NAME] Only wants [PERSON_NAME] and [PERSON_NAME]" at bounding box center [215, 155] width 333 height 36
click at [81, 151] on link "[PERSON_NAME]" at bounding box center [85, 147] width 65 height 9
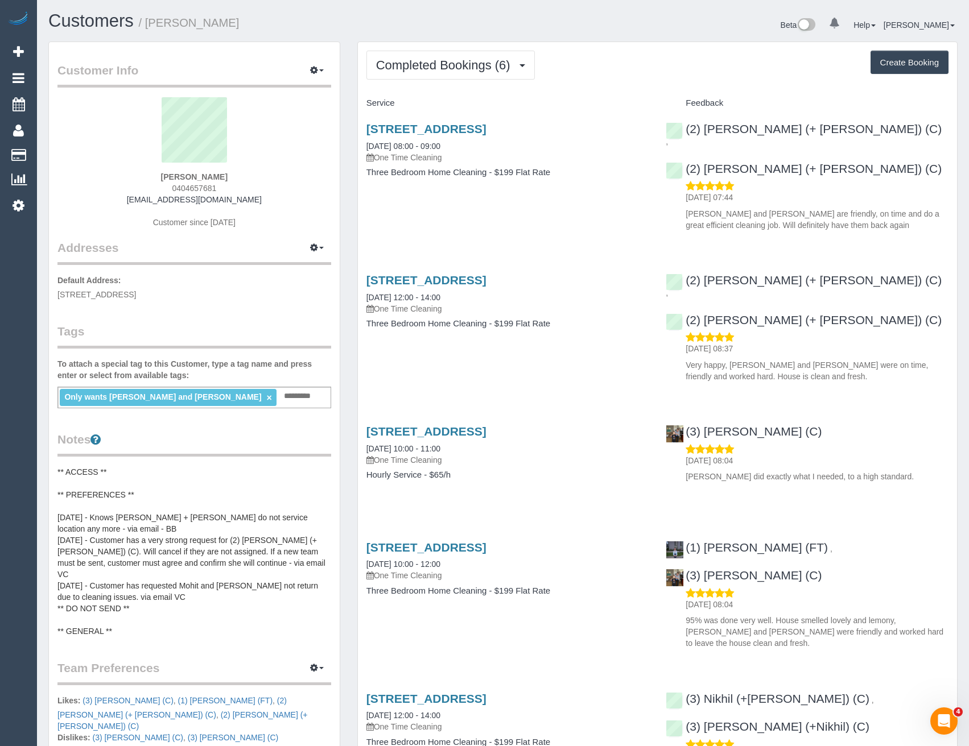
click at [266, 398] on link "×" at bounding box center [268, 398] width 5 height 10
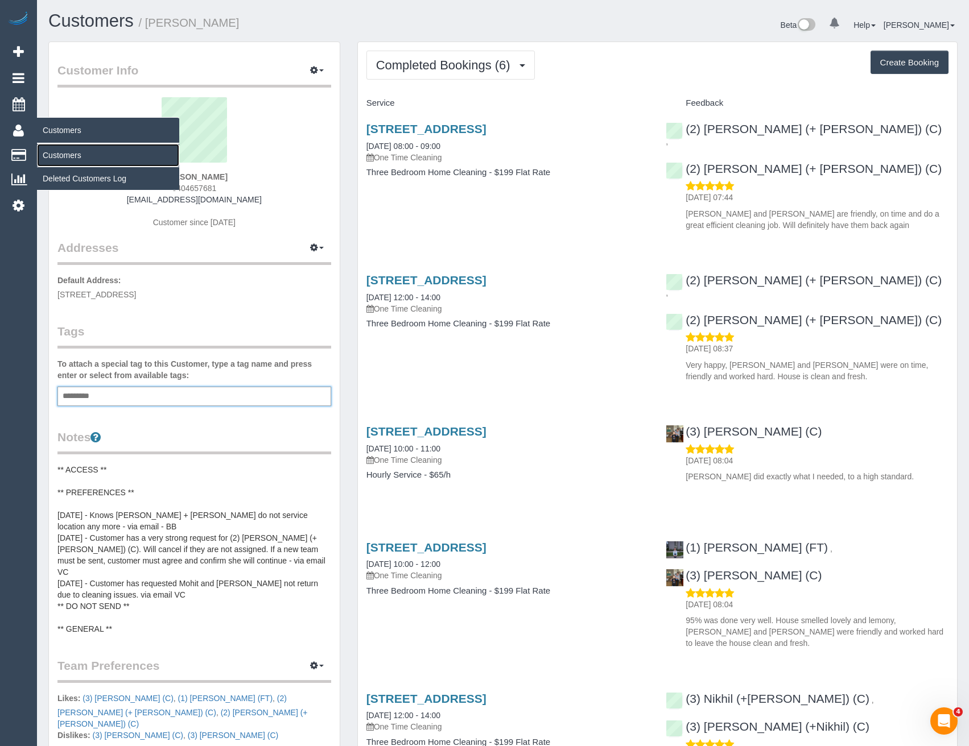
click at [80, 152] on link "Customers" at bounding box center [108, 155] width 142 height 23
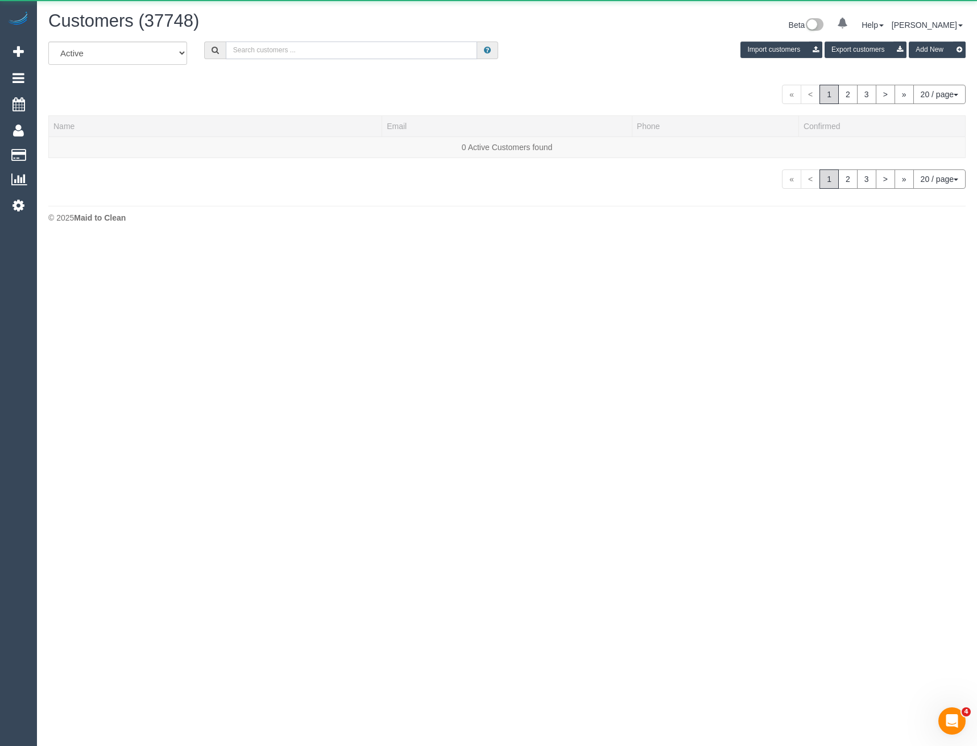
click at [252, 52] on input "text" at bounding box center [352, 51] width 252 height 18
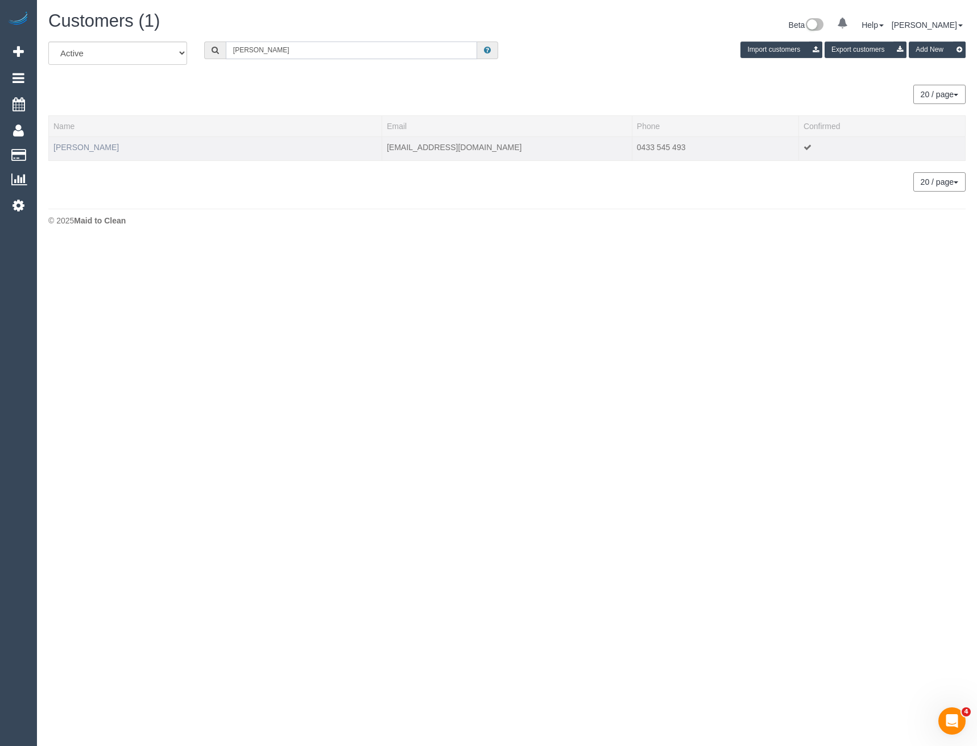
type input "[PERSON_NAME]"
click at [69, 144] on link "[PERSON_NAME]" at bounding box center [85, 147] width 65 height 9
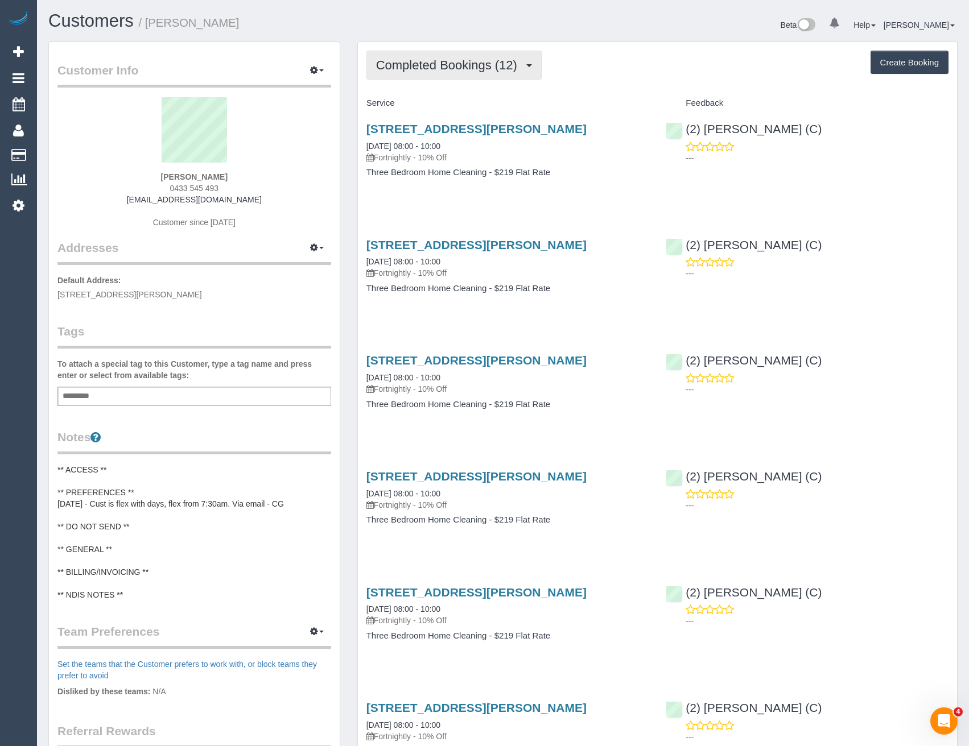
click at [488, 73] on button "Completed Bookings (12)" at bounding box center [453, 65] width 175 height 29
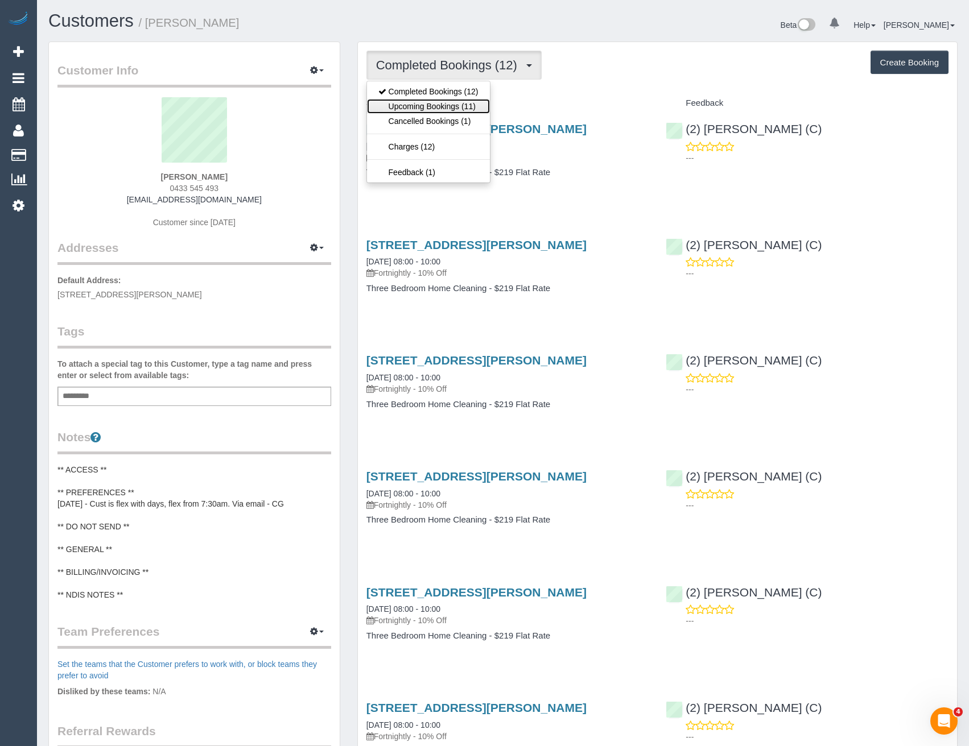
click at [451, 109] on link "Upcoming Bookings (11)" at bounding box center [428, 106] width 123 height 15
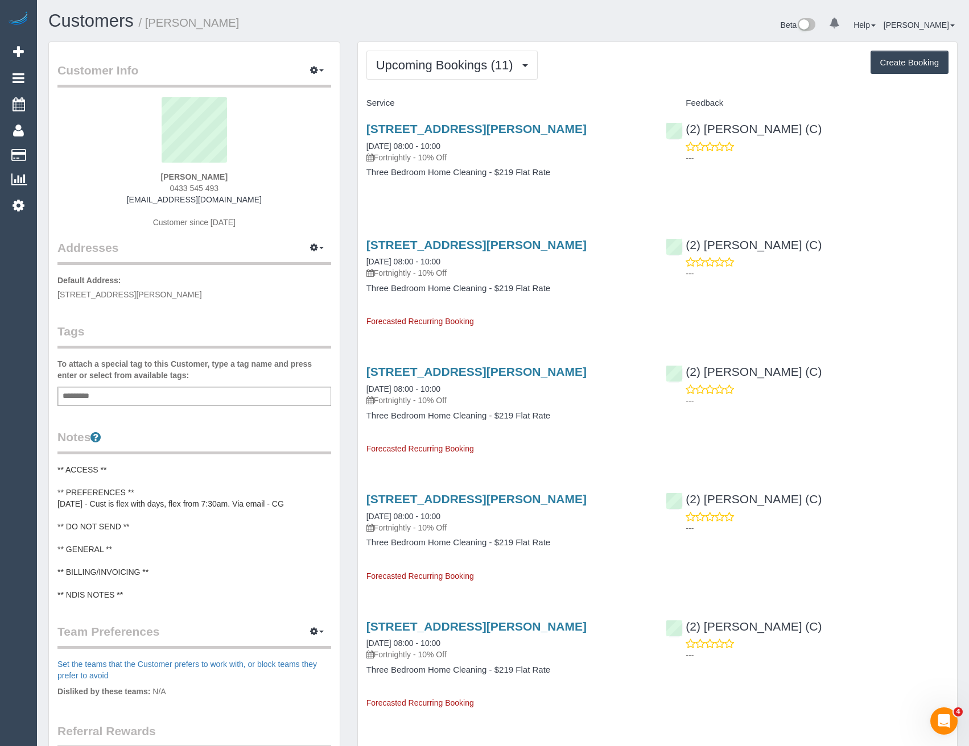
drag, startPoint x: 887, startPoint y: 68, endPoint x: 861, endPoint y: 68, distance: 26.2
click at [887, 68] on button "Create Booking" at bounding box center [909, 63] width 78 height 24
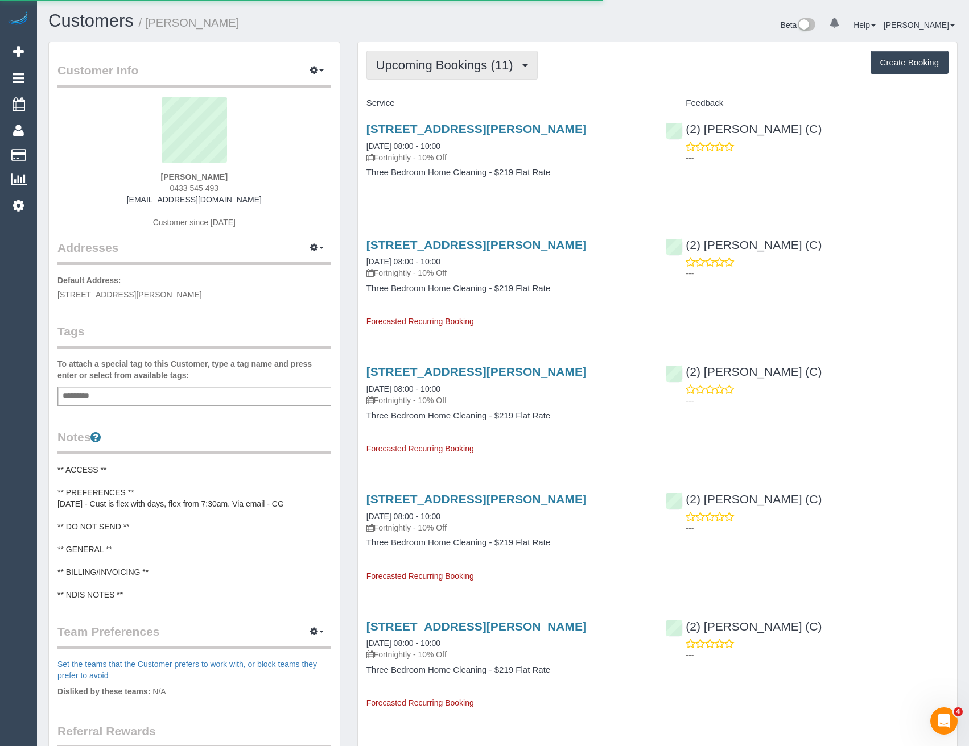
select select "VIC"
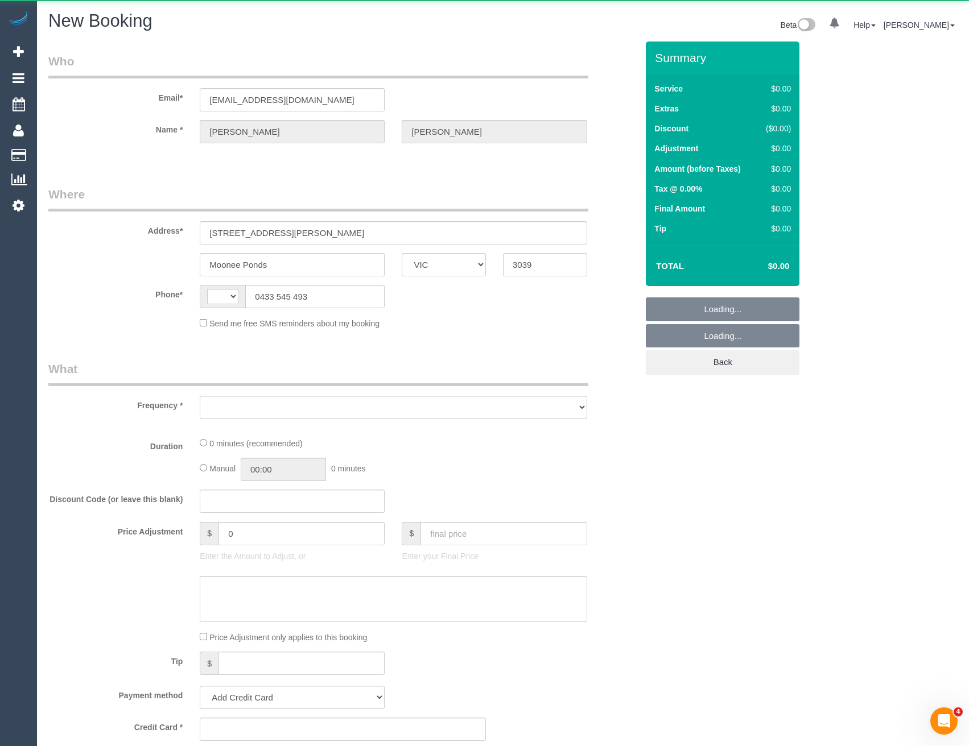
select select "string:AU"
select select "object:3907"
select select "string:stripe-pm_1R7Pq42GScqysDRV2QPdELzX"
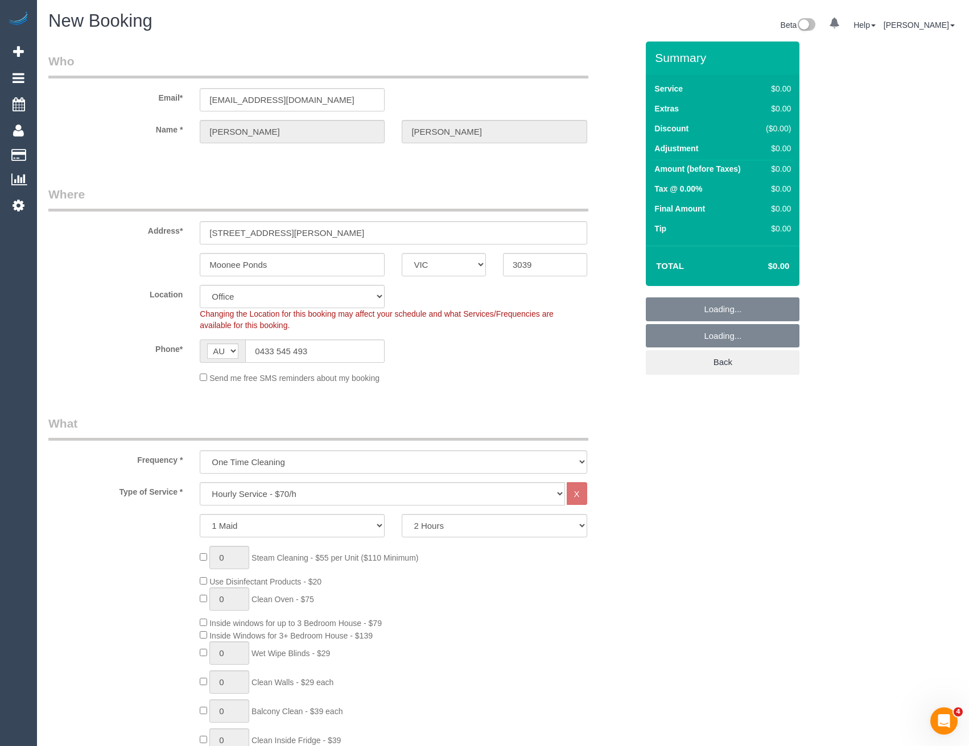
select select "object:5540"
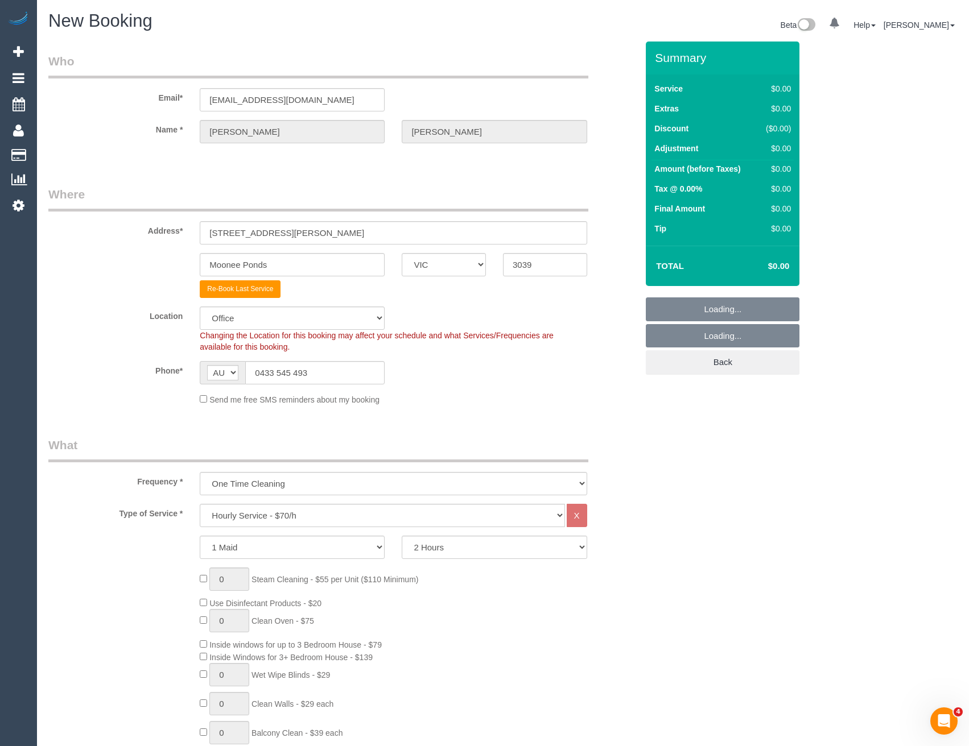
select select "59"
select select "object:5550"
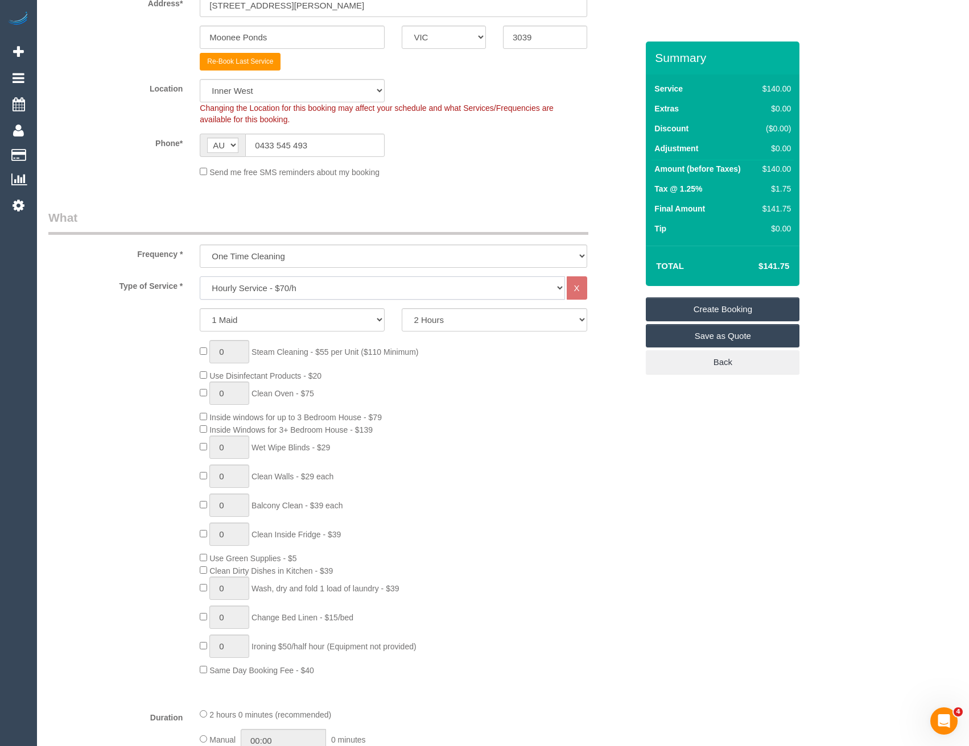
click at [232, 292] on select "Hourly Service - $70/h Hourly Service - $65/h Hourly Service - $60/h Hourly Ser…" at bounding box center [382, 287] width 365 height 23
select select "212"
click at [200, 276] on select "Hourly Service - $70/h Hourly Service - $65/h Hourly Service - $60/h Hourly Ser…" at bounding box center [382, 287] width 365 height 23
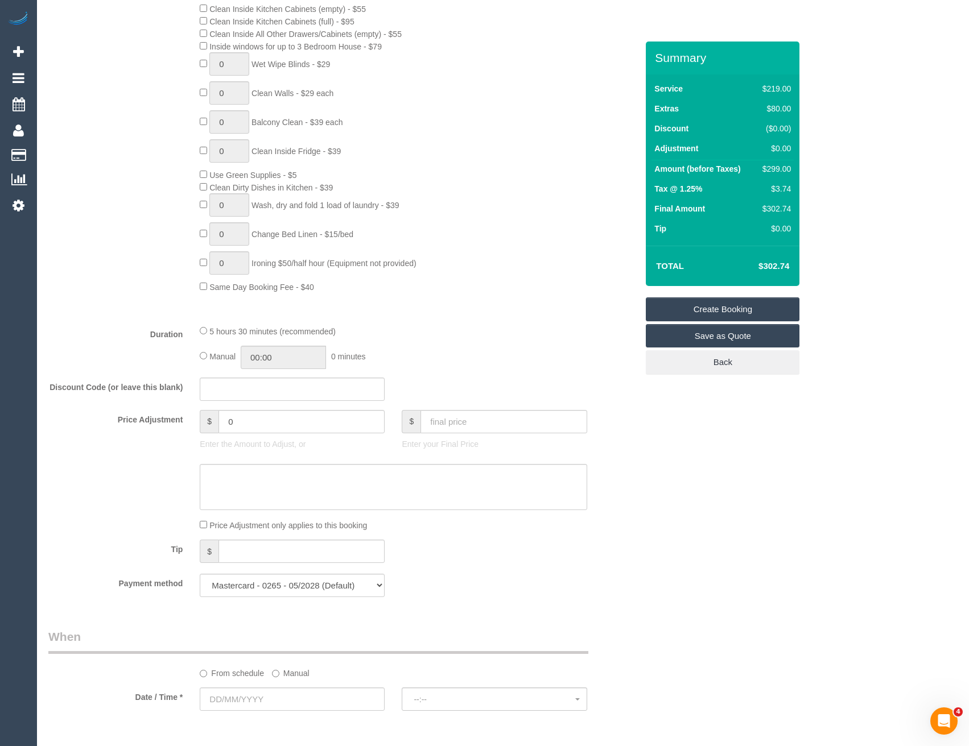
scroll to position [796, 0]
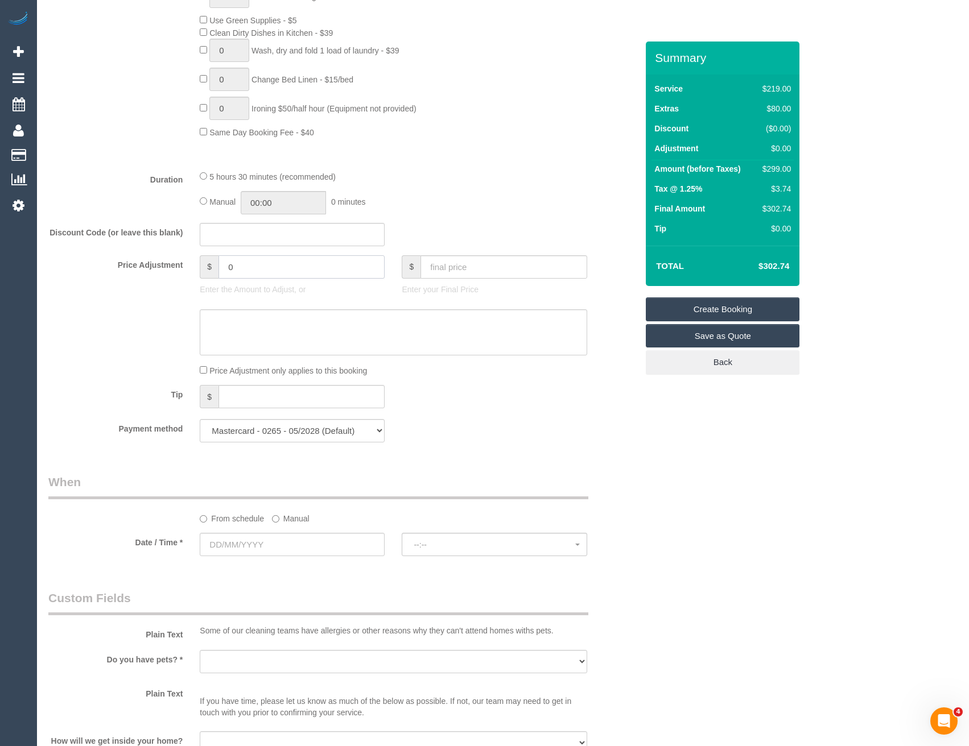
drag, startPoint x: 245, startPoint y: 268, endPoint x: 142, endPoint y: 276, distance: 103.3
click at [147, 276] on div "Price Adjustment $ 0 Enter the Amount to Adjust, or $ Enter your Final Price" at bounding box center [343, 278] width 606 height 46
click at [241, 323] on textarea at bounding box center [393, 332] width 387 height 47
type input "-29.9"
type textarea "23/9/25 - 10% reg disc - via email - BB"
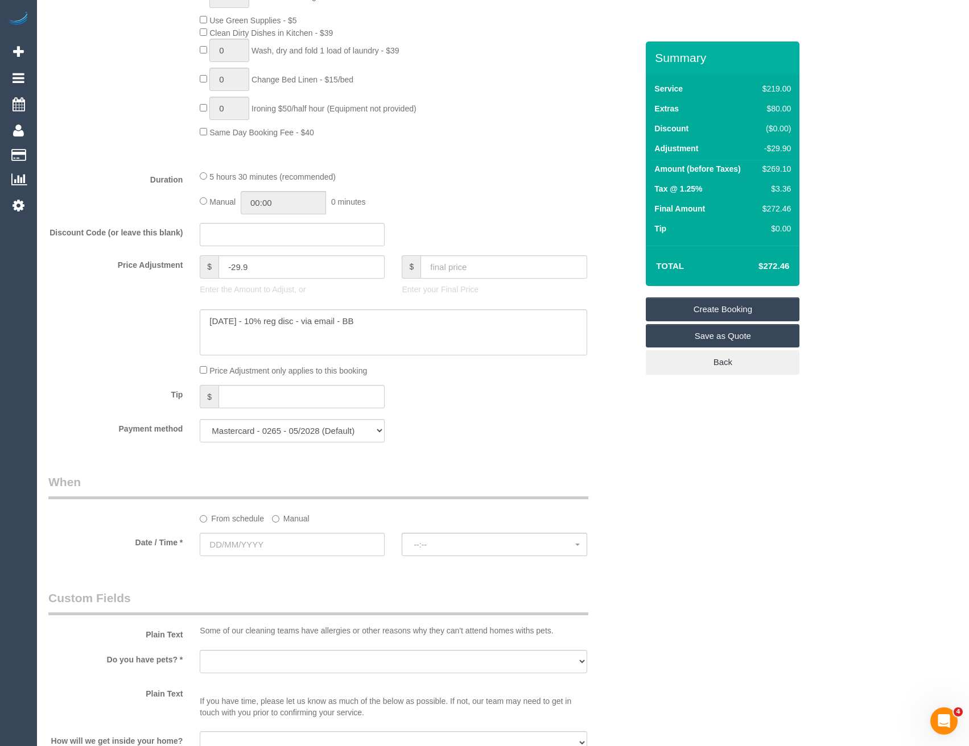
click at [477, 389] on div "Tip $" at bounding box center [343, 398] width 606 height 26
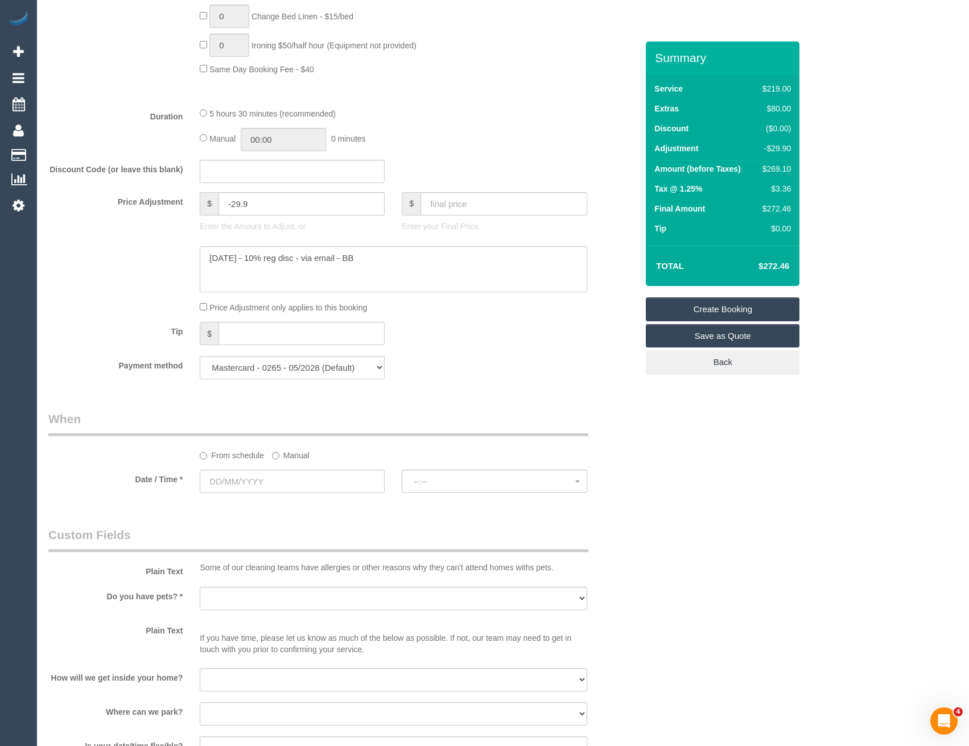
scroll to position [967, 0]
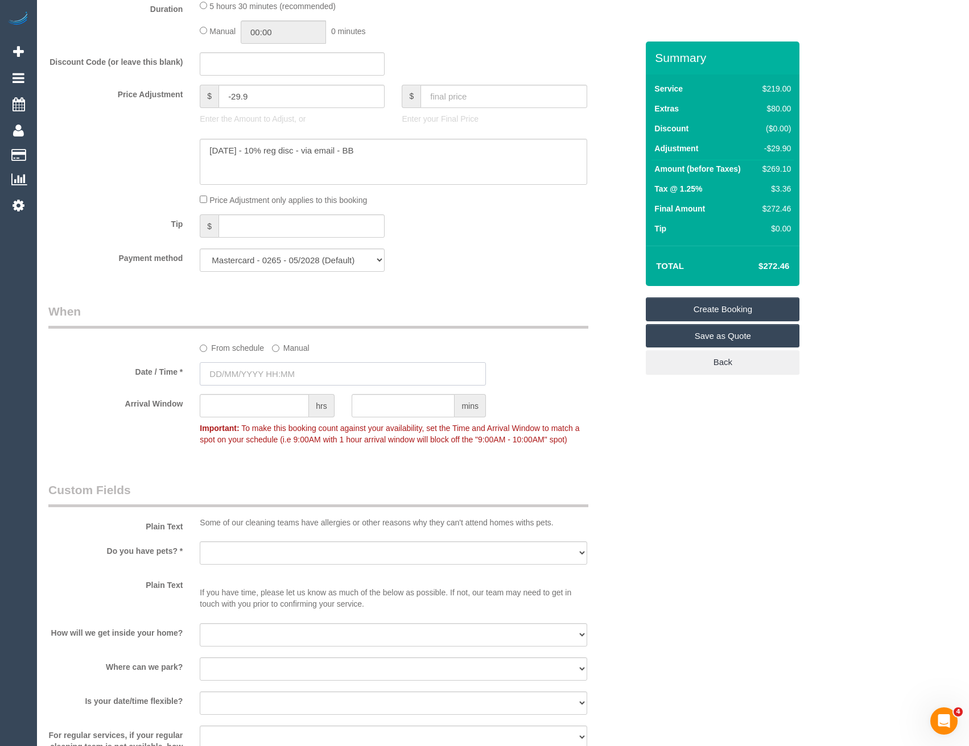
click at [286, 365] on input "text" at bounding box center [343, 373] width 286 height 23
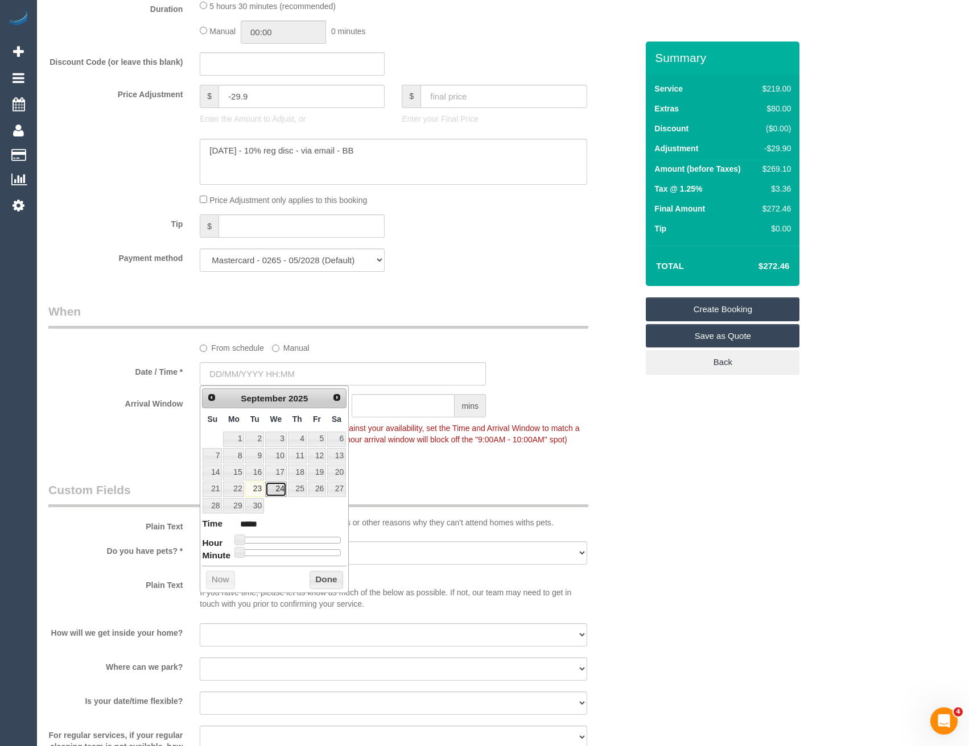
click at [274, 490] on link "24" at bounding box center [276, 489] width 22 height 15
type input "23/09/2025 08:00"
type input "*****"
type input "23/09/2025 09:00"
type input "*****"
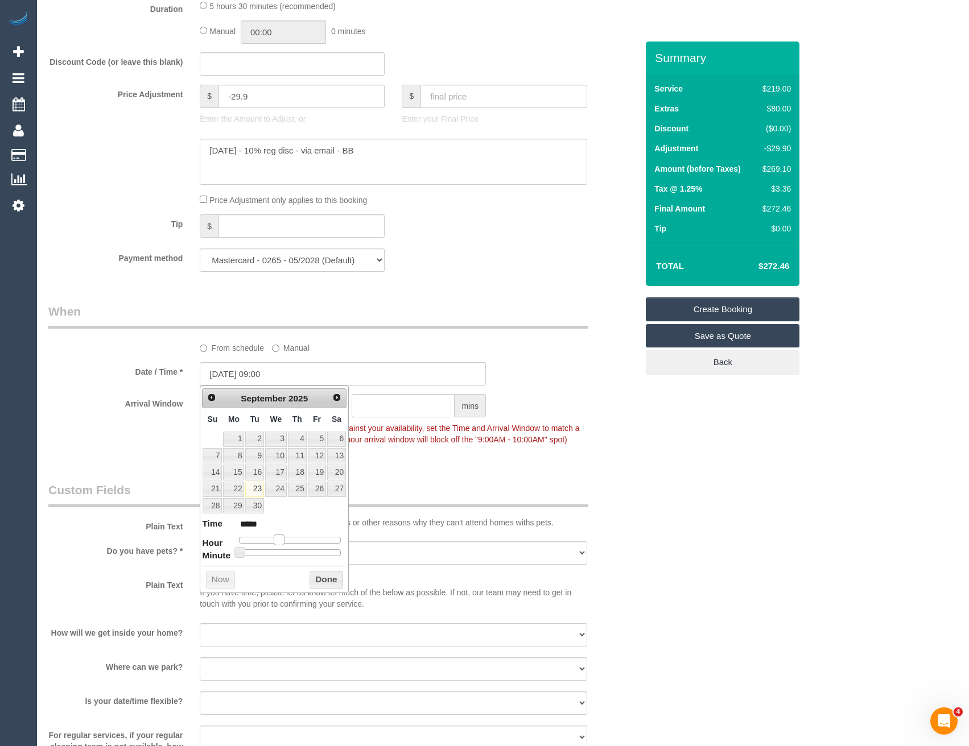
type input "23/09/2025 10:00"
type input "*****"
type input "23/09/2025 11:00"
type input "*****"
type input "23/09/2025 12:00"
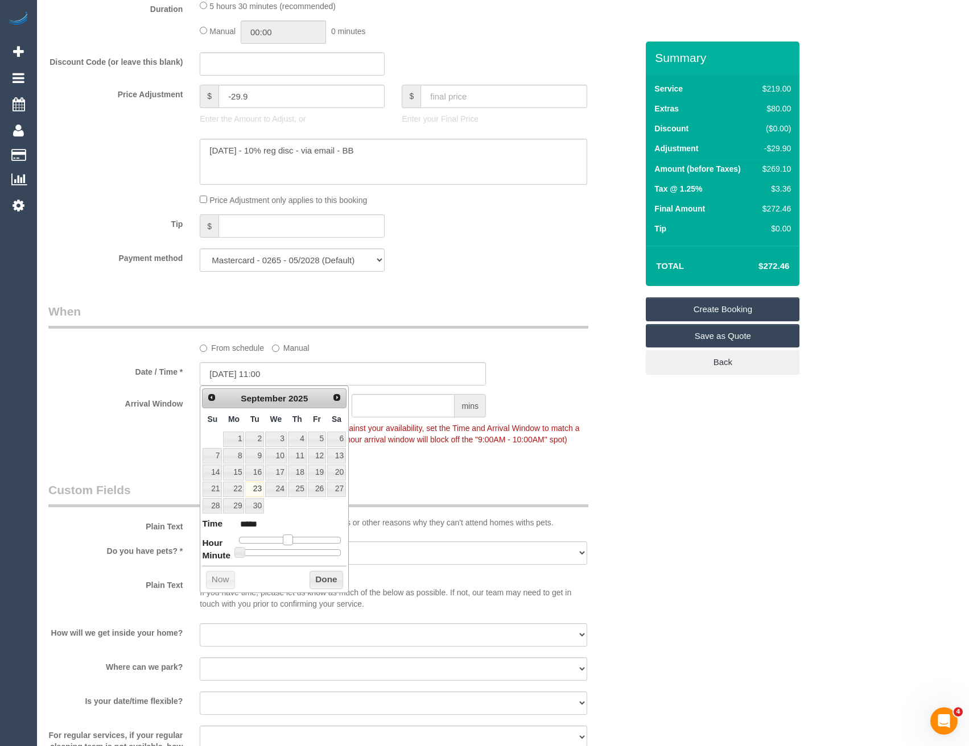
type input "*****"
drag, startPoint x: 271, startPoint y: 538, endPoint x: 293, endPoint y: 537, distance: 22.2
click at [293, 537] on span at bounding box center [292, 540] width 10 height 10
click at [329, 580] on button "Done" at bounding box center [326, 580] width 34 height 18
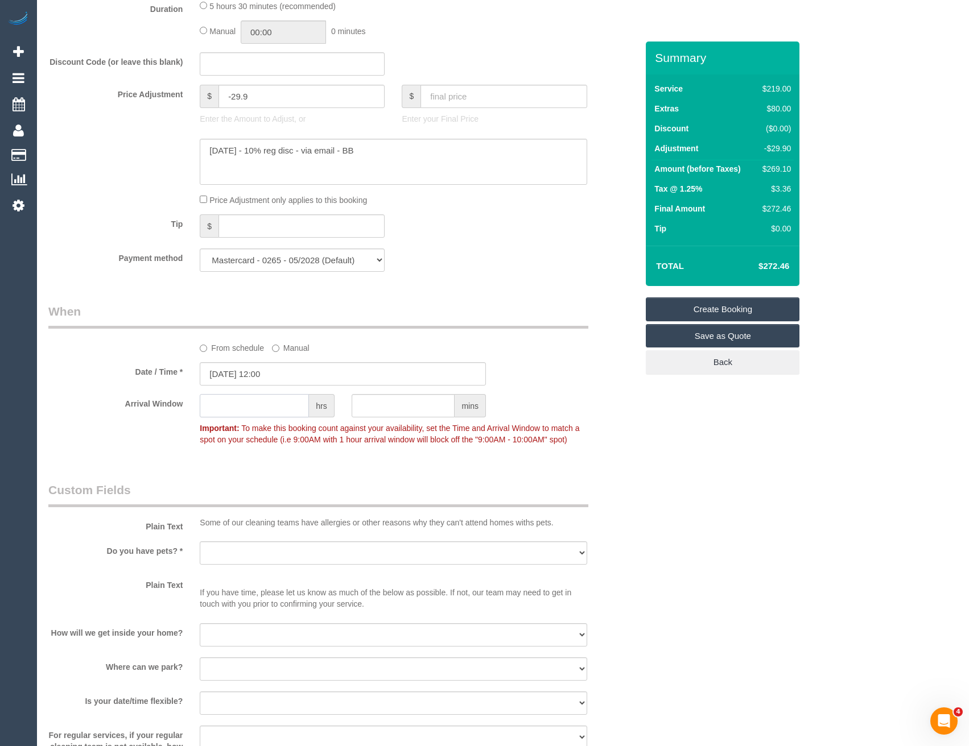
click at [273, 406] on input "text" at bounding box center [254, 405] width 109 height 23
type input "2"
click at [348, 484] on legend "Custom Fields" at bounding box center [318, 495] width 540 height 26
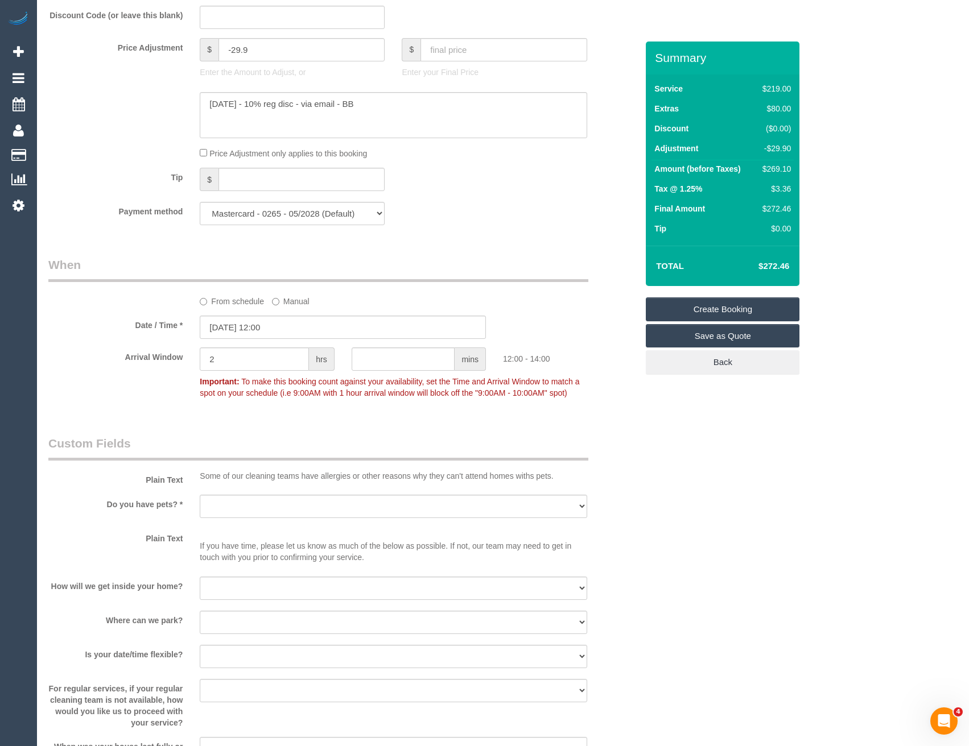
scroll to position [1024, 0]
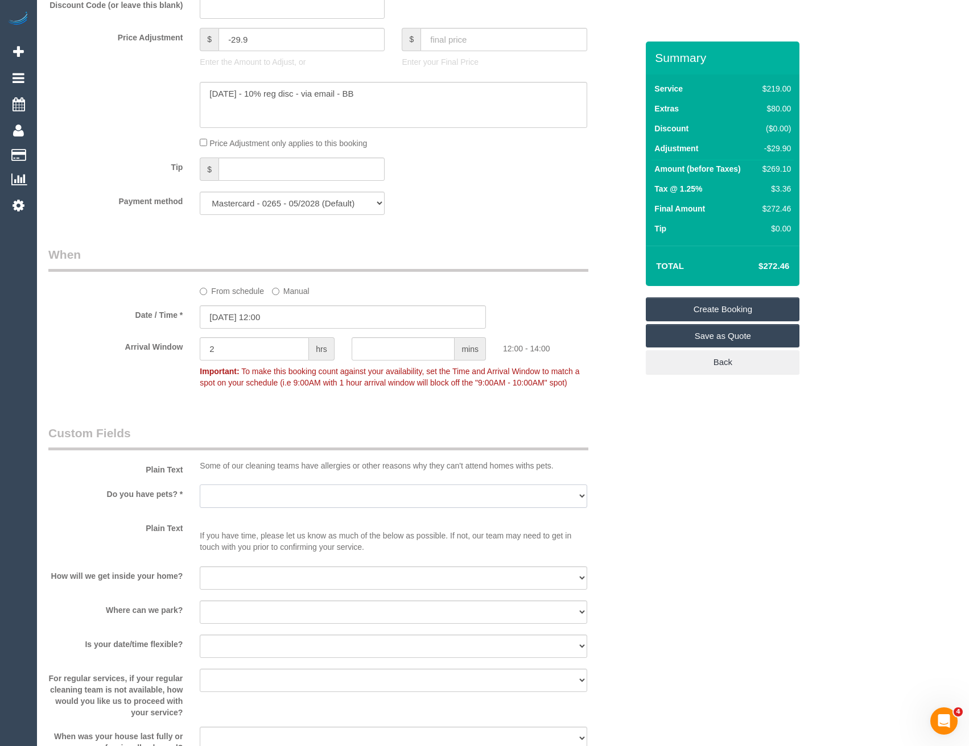
click at [255, 494] on select "Yes - Cats Yes - Dogs No pets Yes - Dogs and Cats Yes - Other" at bounding box center [393, 496] width 387 height 23
select select "number:28"
click at [200, 485] on select "Yes - Cats Yes - Dogs No pets Yes - Dogs and Cats Yes - Other" at bounding box center [393, 496] width 387 height 23
click at [232, 585] on select "I will be home Key will be left (please provide details below) Lock box/Access …" at bounding box center [393, 578] width 387 height 23
select select "number:16"
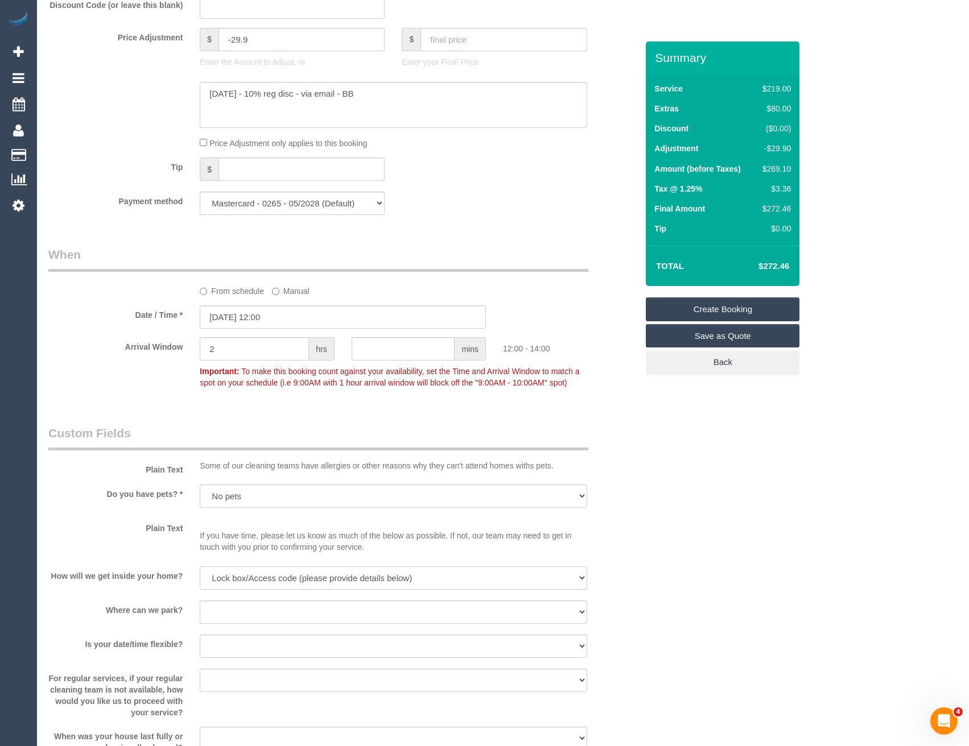
click at [200, 567] on select "I will be home Key will be left (please provide details below) Lock box/Access …" at bounding box center [393, 578] width 387 height 23
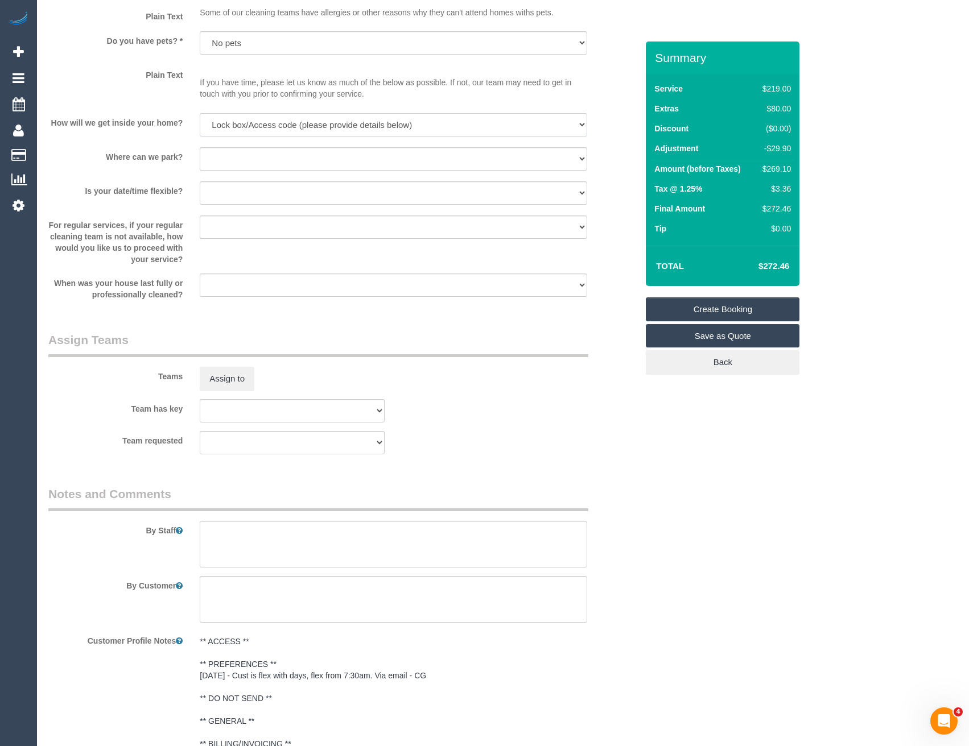
scroll to position [1479, 0]
click at [256, 534] on textarea at bounding box center [393, 542] width 387 height 47
paste textarea "Key will be in lock box in the front yard attached to watch meter. Code is 4161"
click at [206, 528] on textarea at bounding box center [393, 542] width 387 height 47
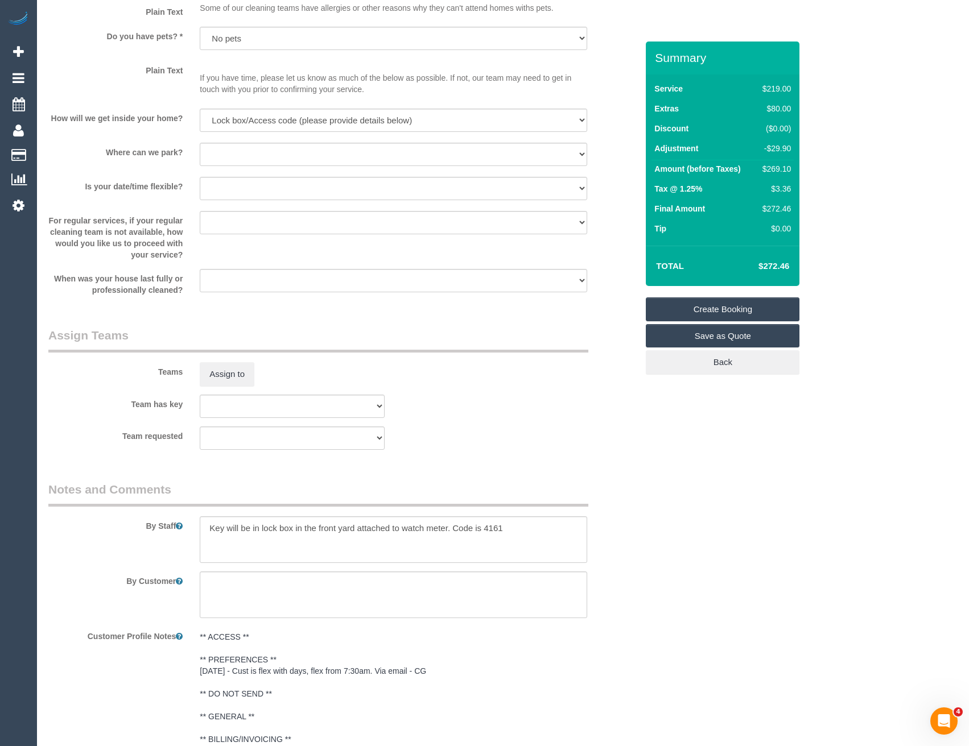
scroll to position [1580, 0]
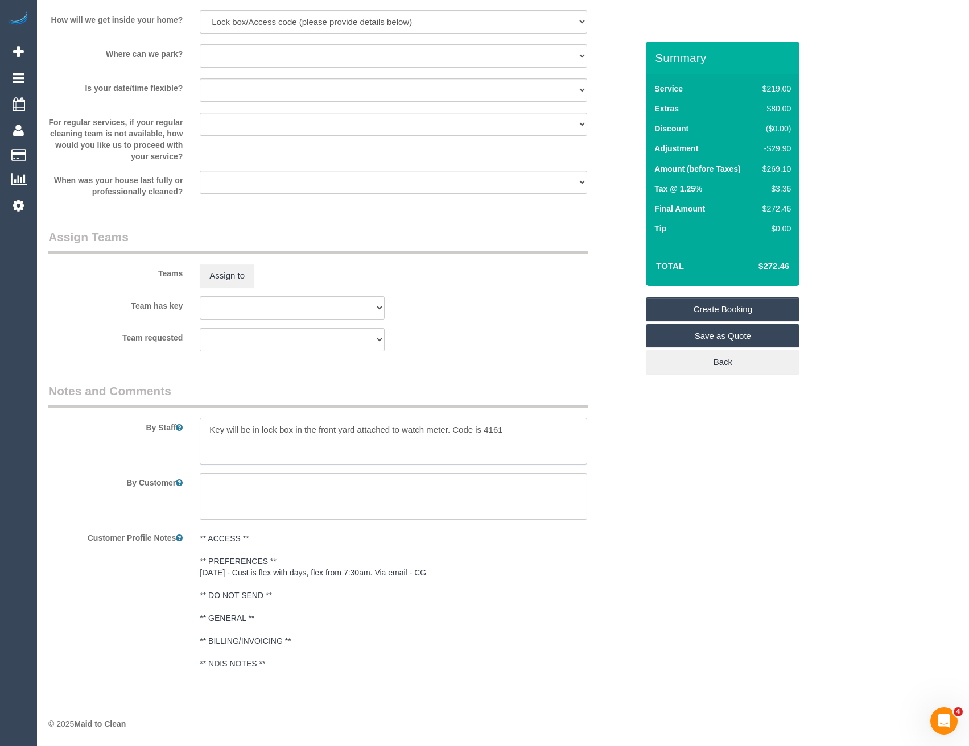
click at [205, 429] on textarea at bounding box center [393, 441] width 387 height 47
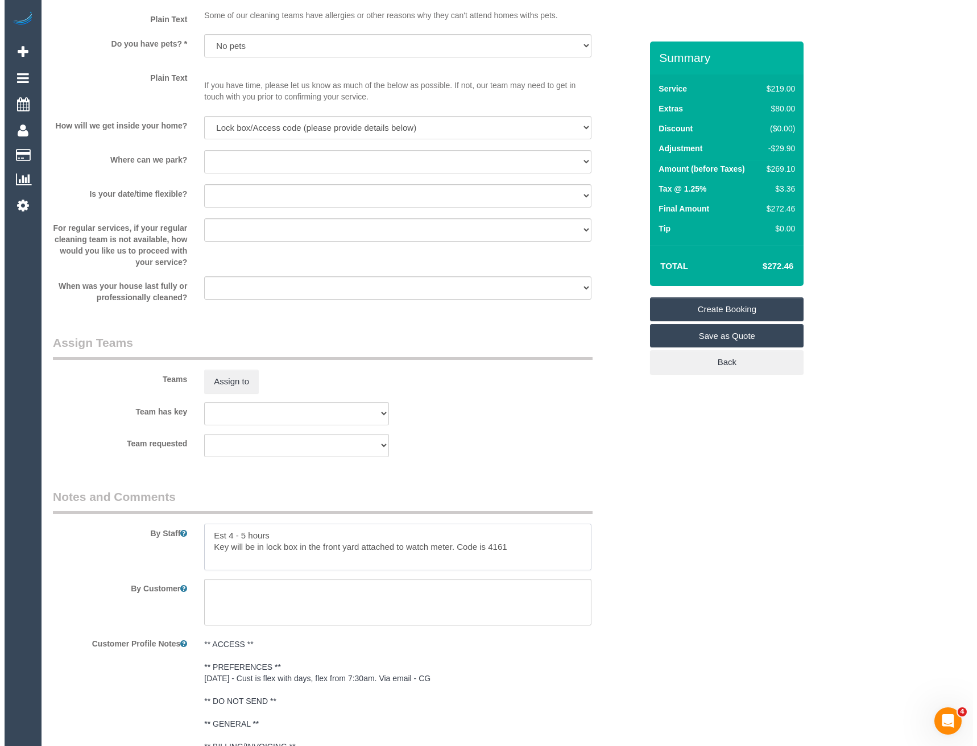
scroll to position [1466, 0]
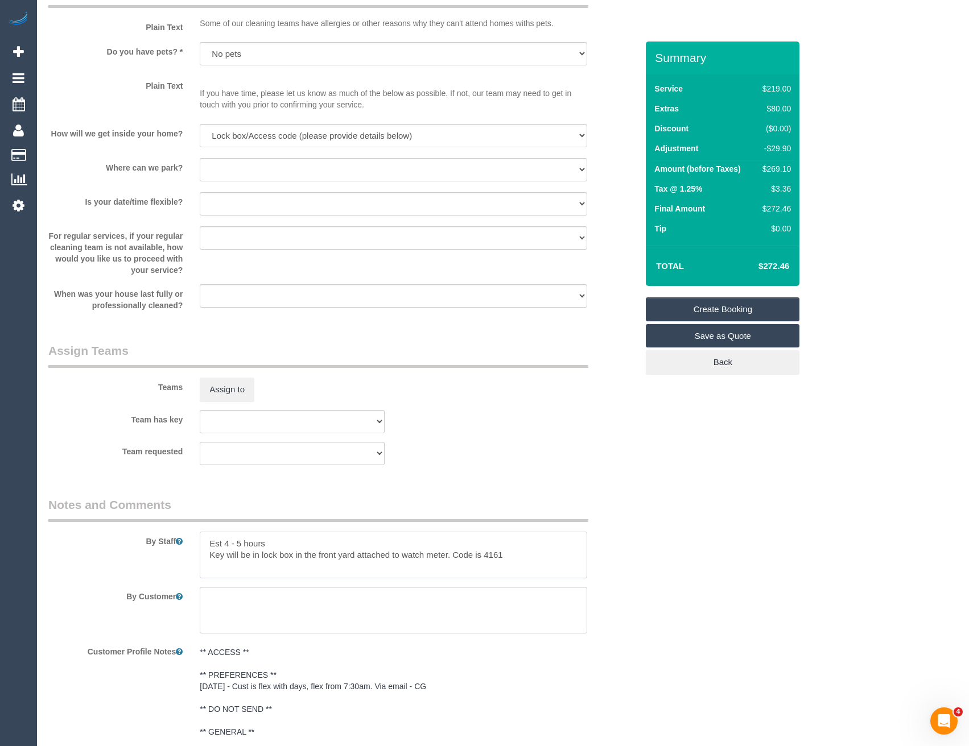
type textarea "Est 4 - 5 hours Key will be in lock box in the front yard attached to watch met…"
click at [241, 403] on sui-booking-teams "Teams Assign to Team has key (0) Office (1) Debbie Brodjanac (FT) (1) Karen Cru…" at bounding box center [342, 403] width 589 height 123
click at [239, 395] on button "Assign to" at bounding box center [227, 390] width 55 height 24
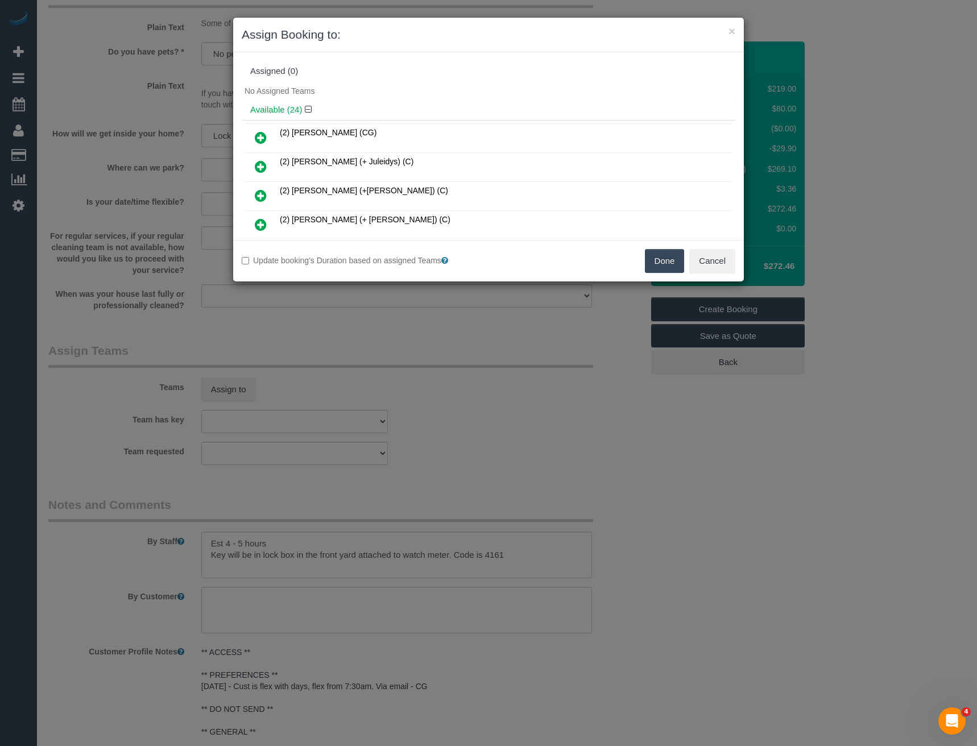
scroll to position [423, 0]
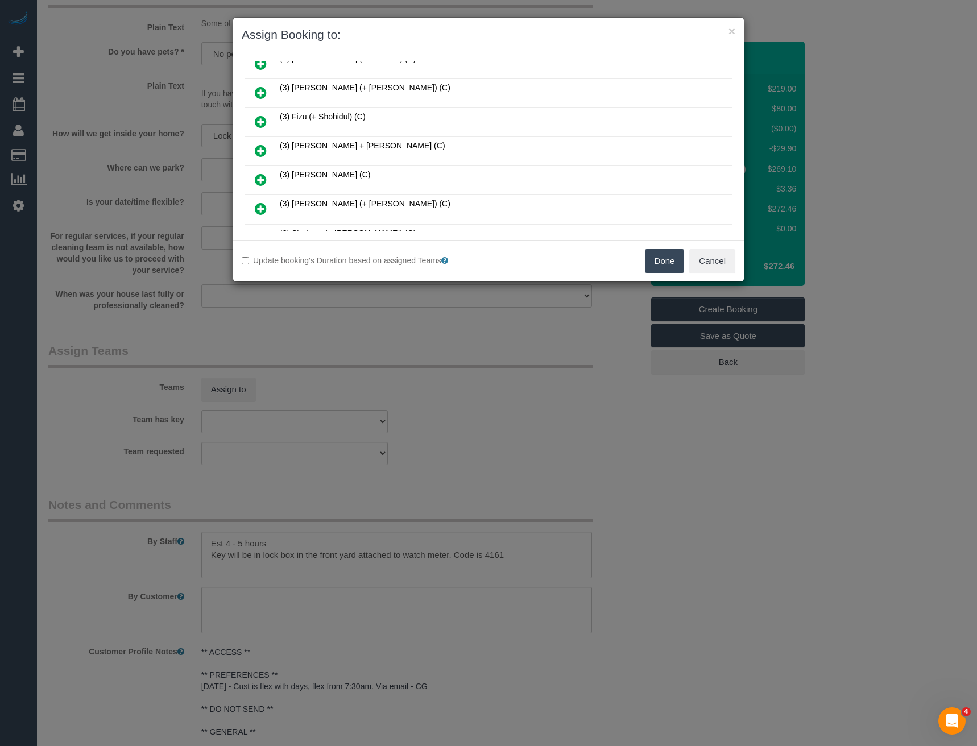
click at [262, 147] on icon at bounding box center [261, 151] width 12 height 14
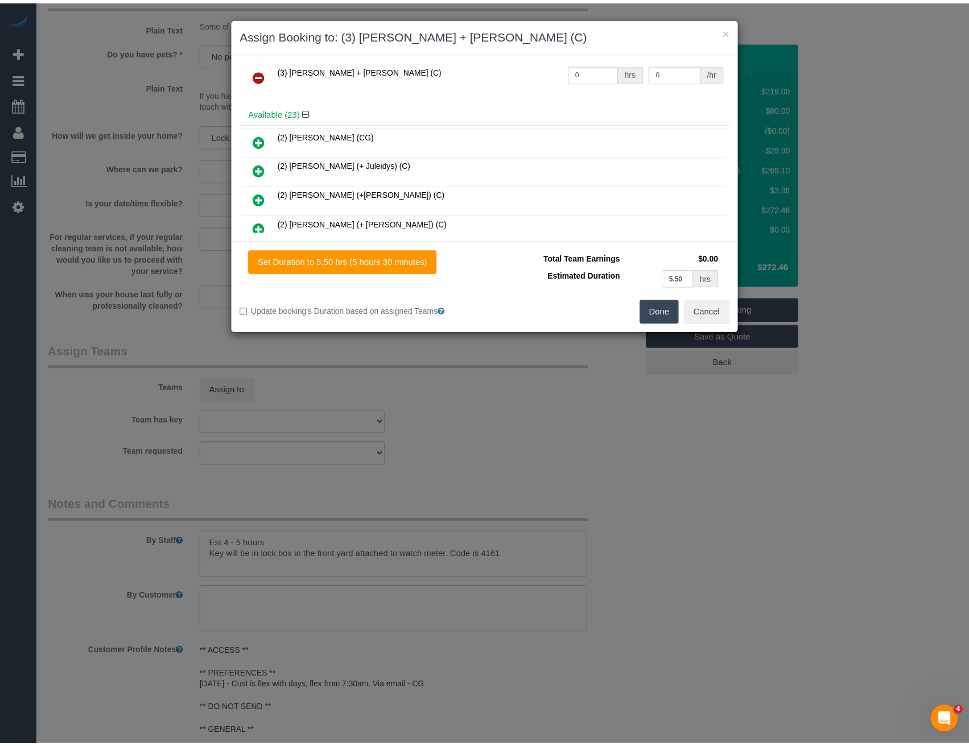
scroll to position [0, 0]
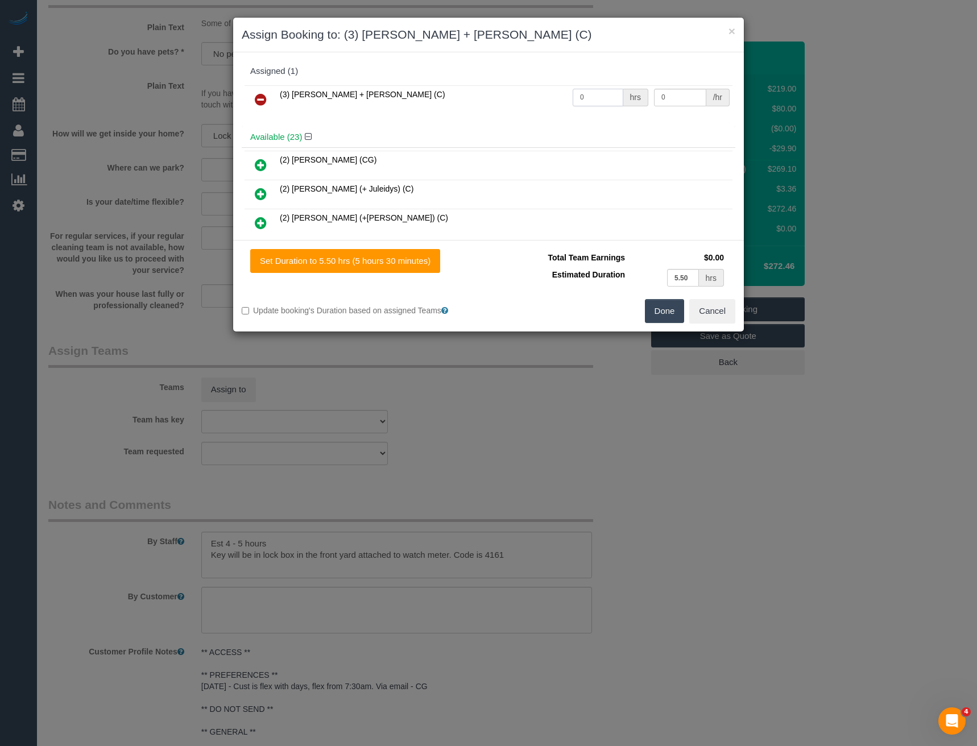
drag, startPoint x: 567, startPoint y: 93, endPoint x: 501, endPoint y: 80, distance: 67.3
click at [515, 86] on tr "(3) Gurdeep + Kamalpreet (C) 0 hrs 0 /hr" at bounding box center [489, 99] width 488 height 29
type input "1"
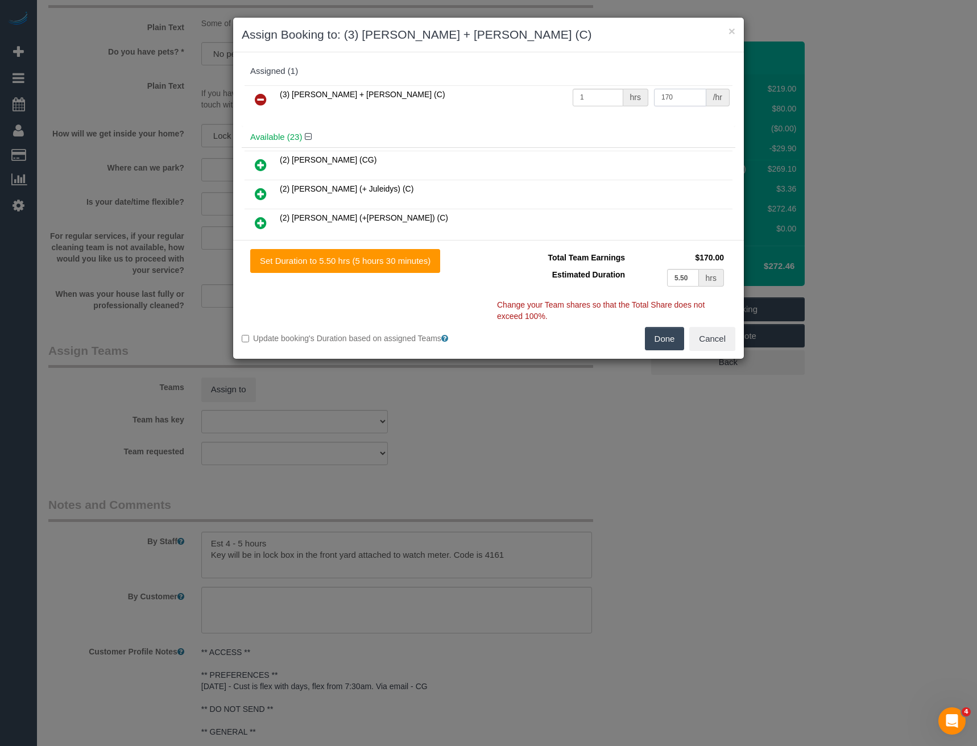
type input "170"
click at [665, 345] on button "Done" at bounding box center [665, 339] width 40 height 24
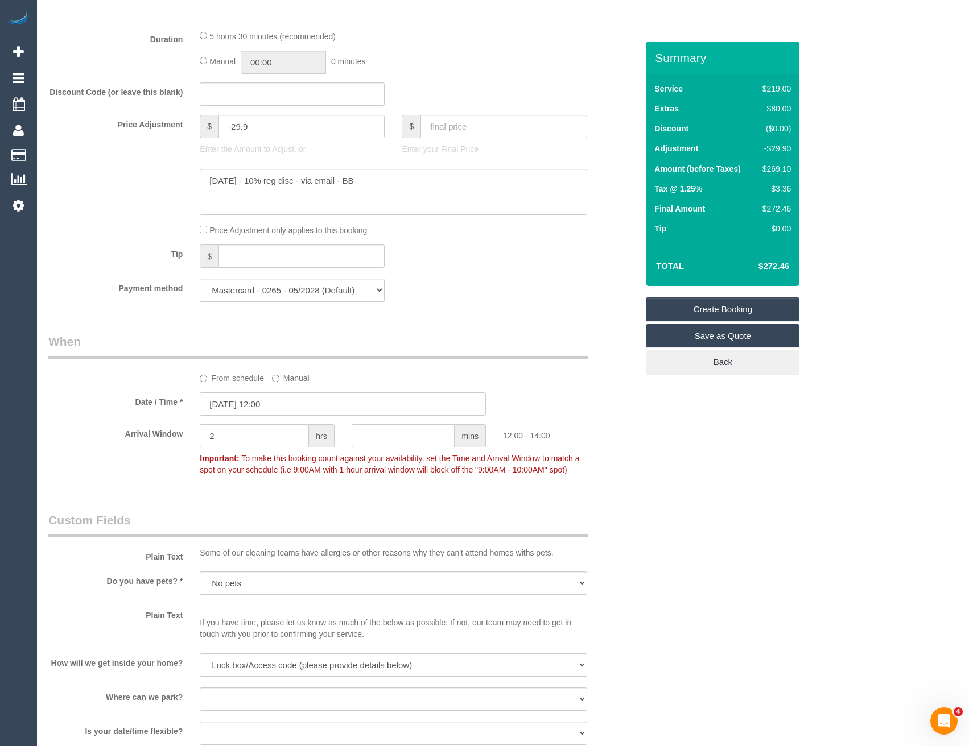
scroll to position [841, 0]
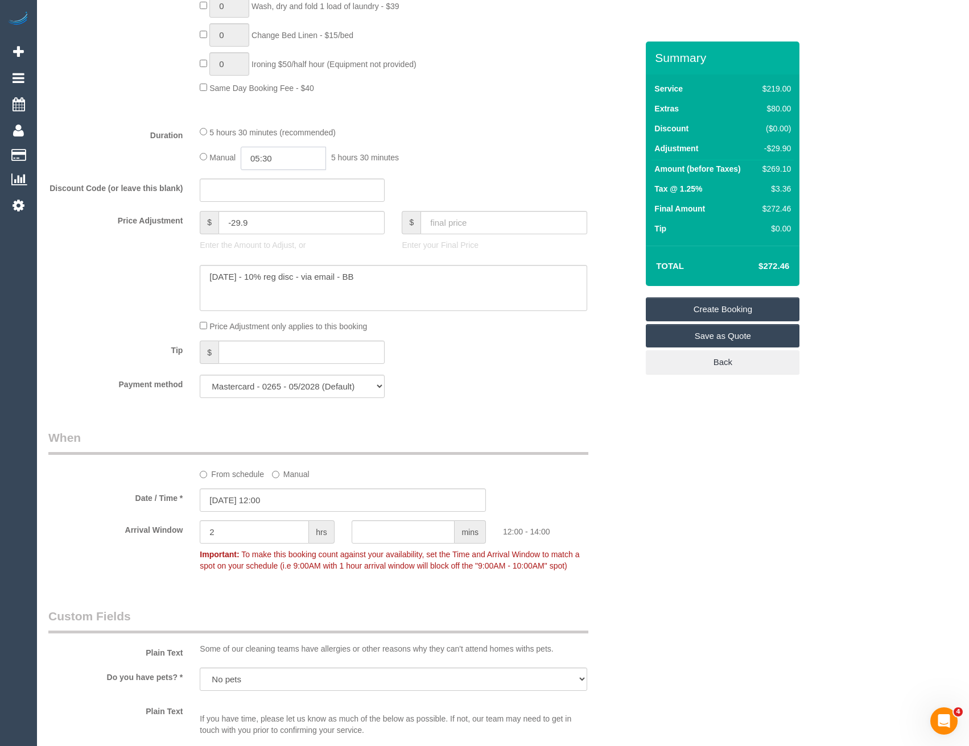
click at [290, 157] on input "05:30" at bounding box center [283, 158] width 85 height 23
type input "02:30"
click at [272, 197] on li "02:30" at bounding box center [271, 195] width 51 height 15
click at [460, 172] on fieldset "What Frequency * One Time Cleaning Weekly - 10% Off - 10.00% (0% for the First …" at bounding box center [342, 1] width 589 height 811
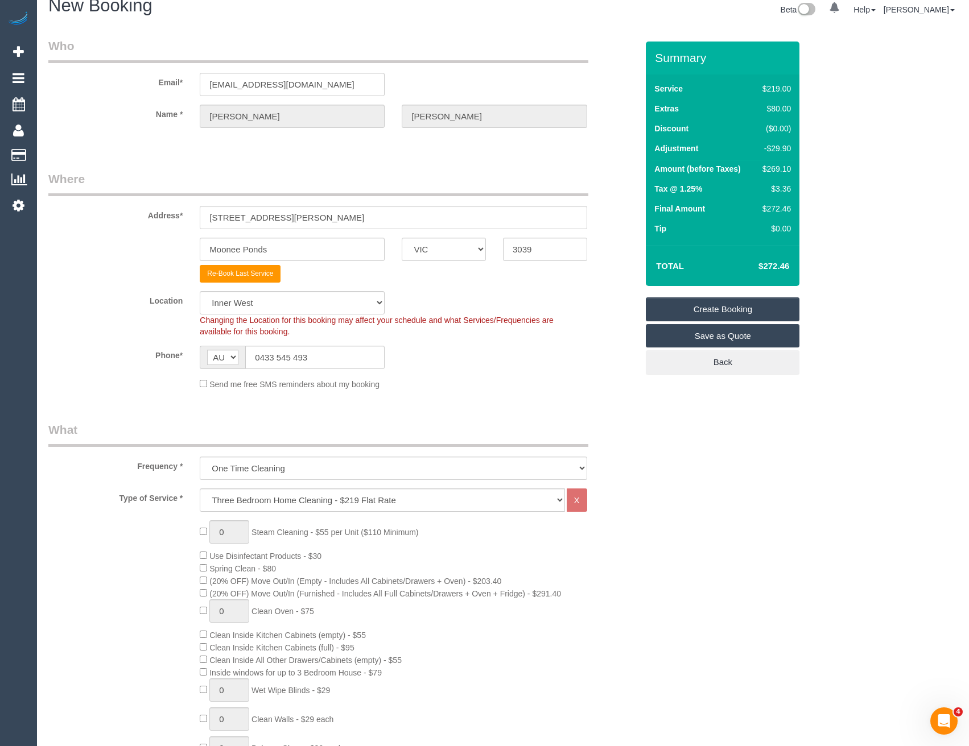
scroll to position [0, 0]
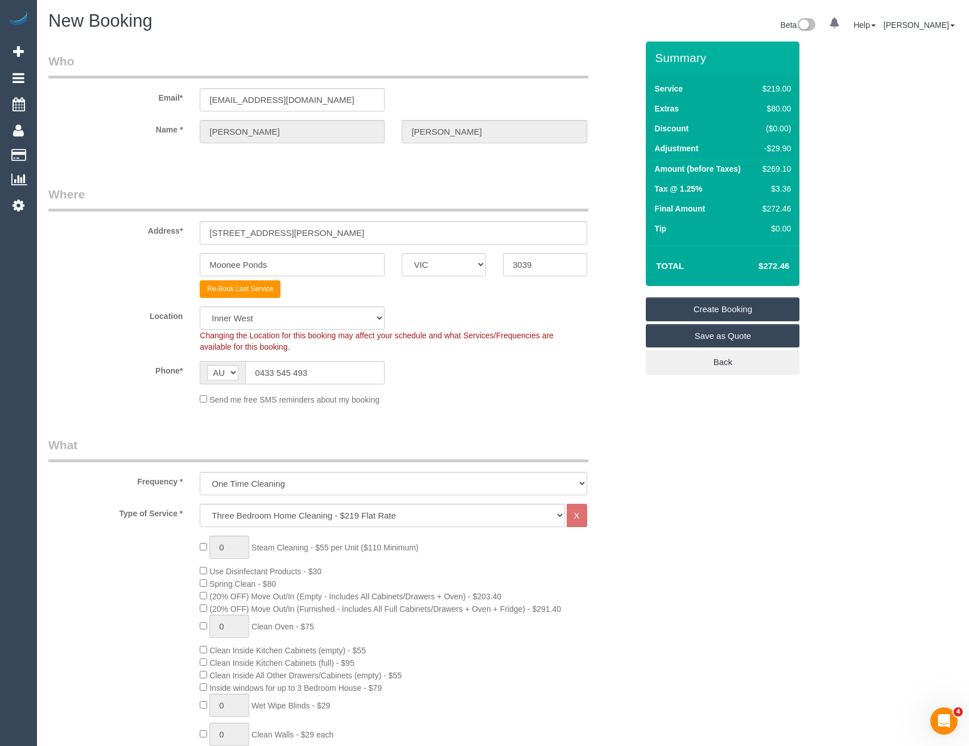
click at [718, 308] on link "Create Booking" at bounding box center [723, 310] width 154 height 24
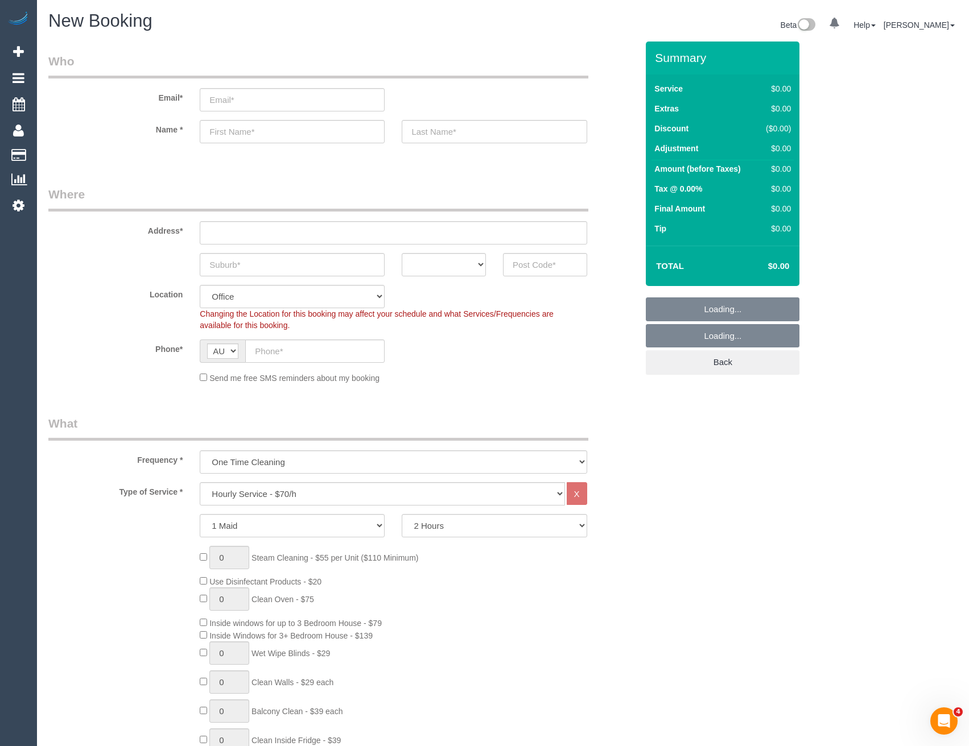
select select "object:11378"
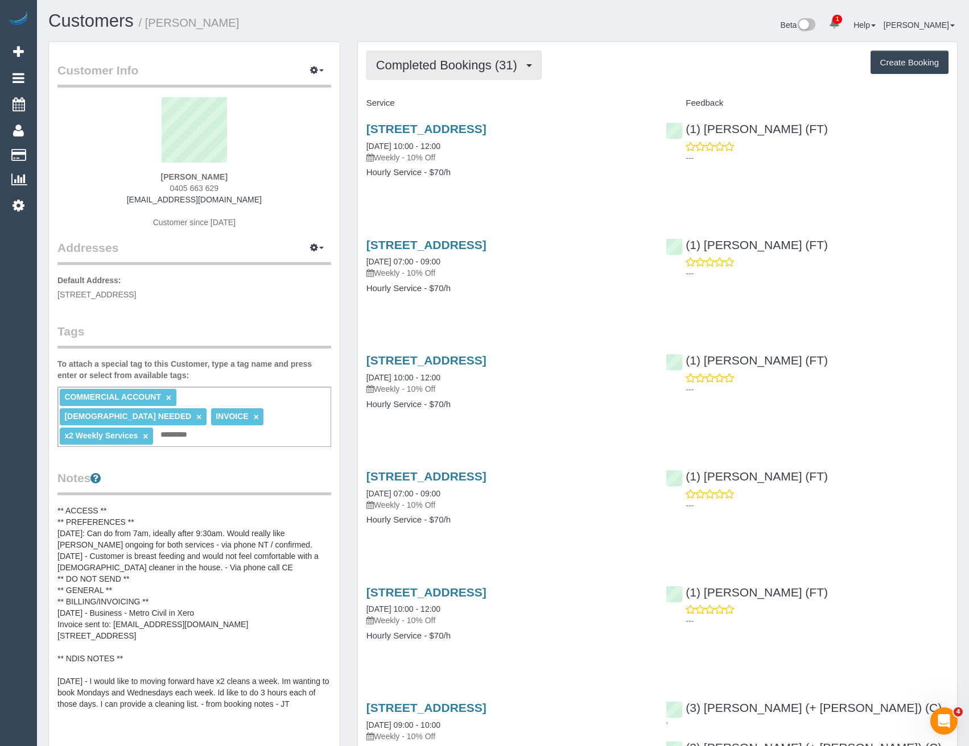
click at [447, 51] on button "Completed Bookings (31)" at bounding box center [453, 65] width 175 height 29
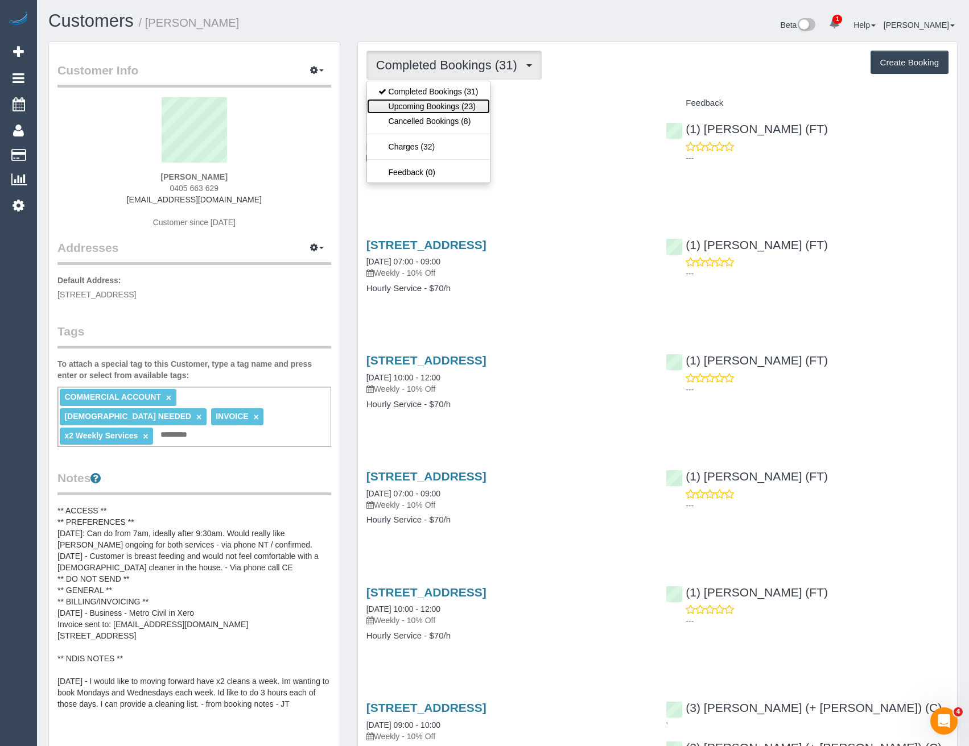
click at [460, 107] on link "Upcoming Bookings (23)" at bounding box center [428, 106] width 123 height 15
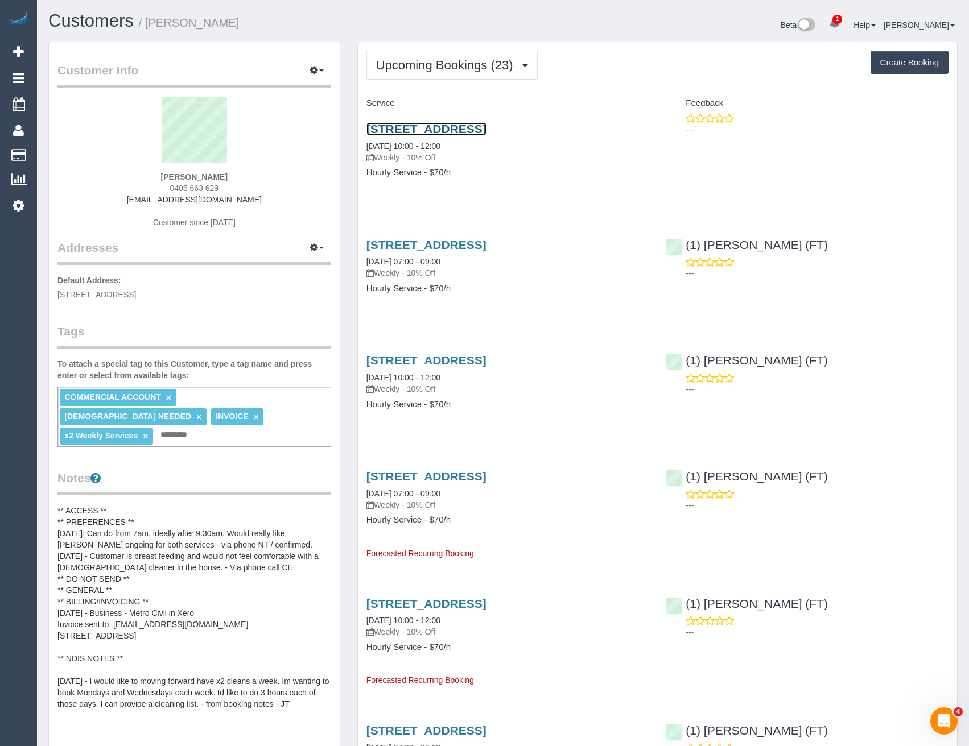
click at [450, 125] on link "35 Honey Flower Way, Greenvale, VIC 3059" at bounding box center [426, 128] width 120 height 13
click at [395, 70] on span "Upcoming Bookings (23)" at bounding box center [447, 65] width 143 height 14
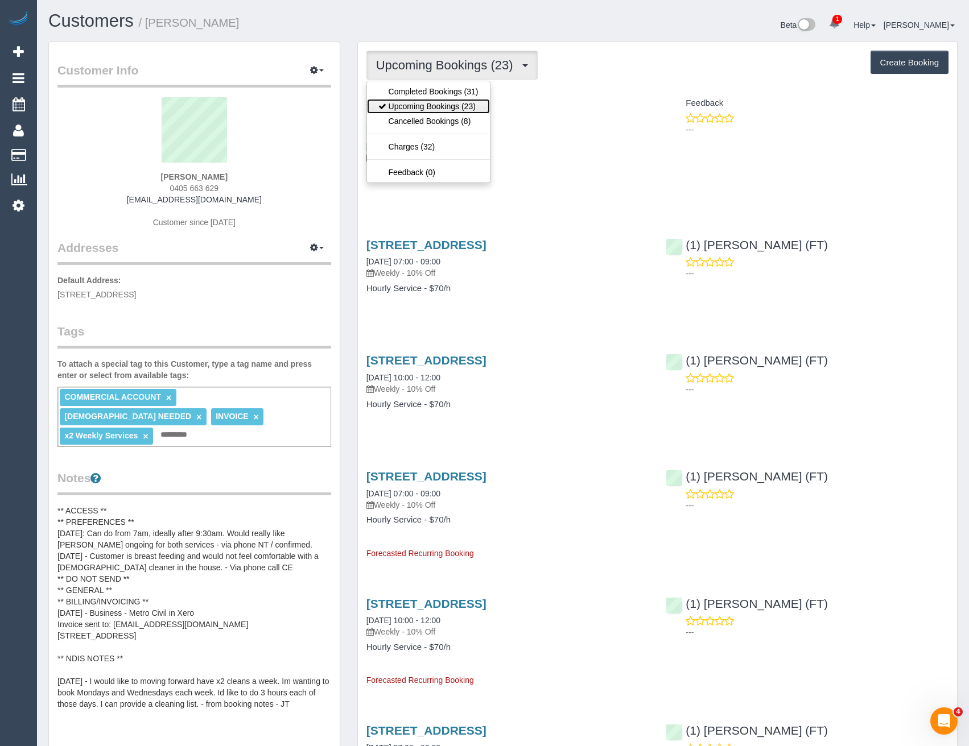
click at [405, 107] on link "Upcoming Bookings (23)" at bounding box center [428, 106] width 123 height 15
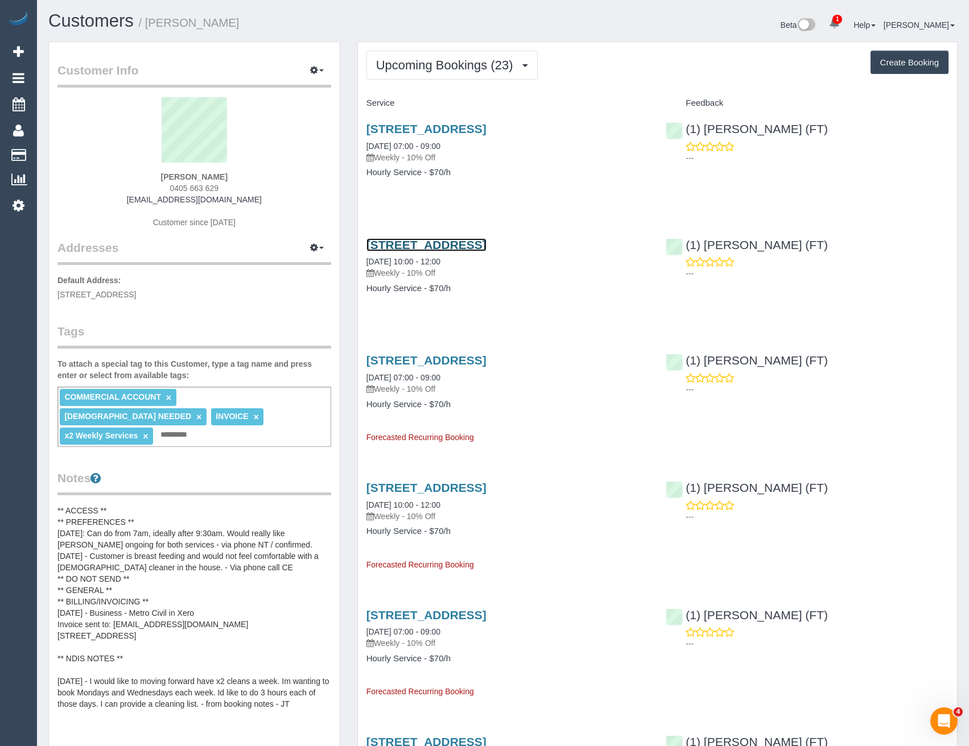
click at [486, 247] on link "35 Honey Flower Way, Greenvale, VIC 3059" at bounding box center [426, 244] width 120 height 13
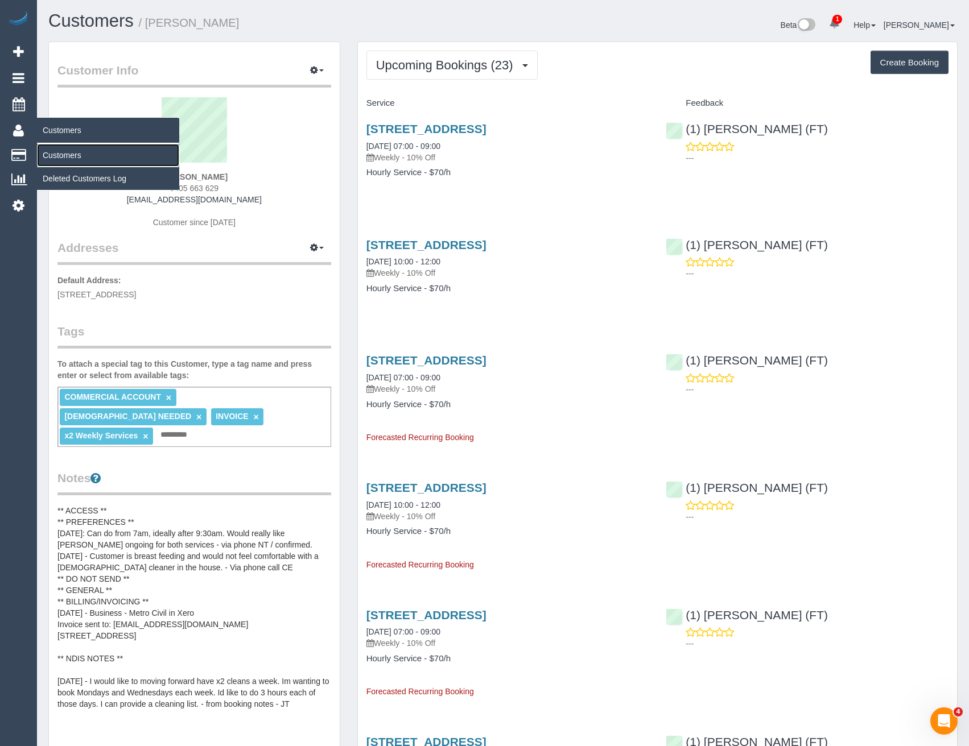
click at [61, 153] on link "Customers" at bounding box center [108, 155] width 142 height 23
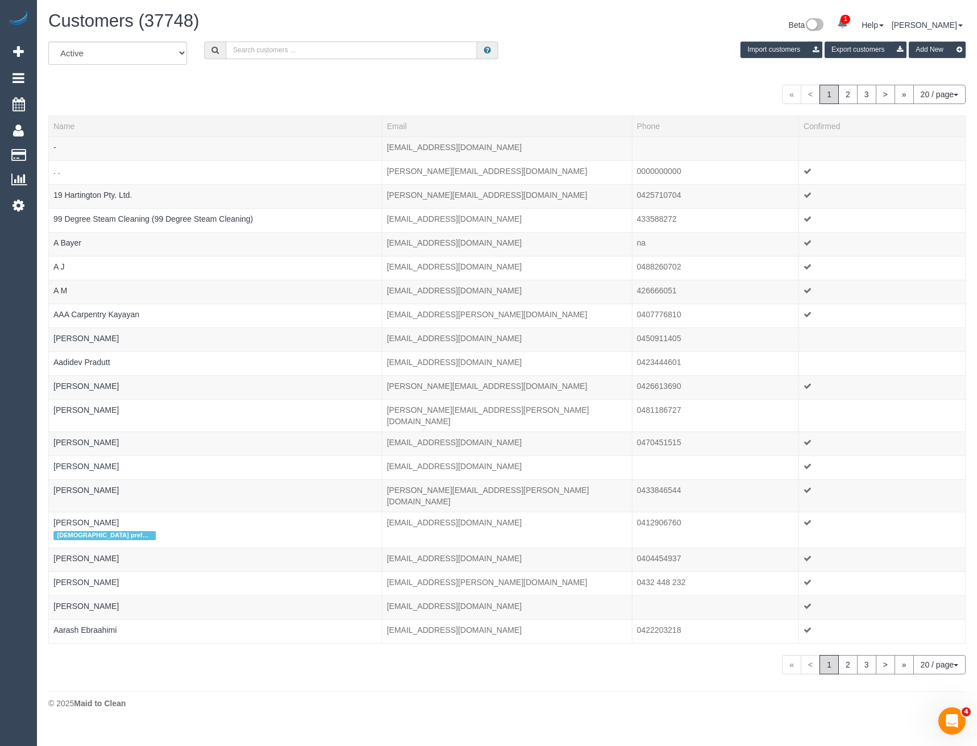
click at [253, 45] on input "text" at bounding box center [352, 51] width 252 height 18
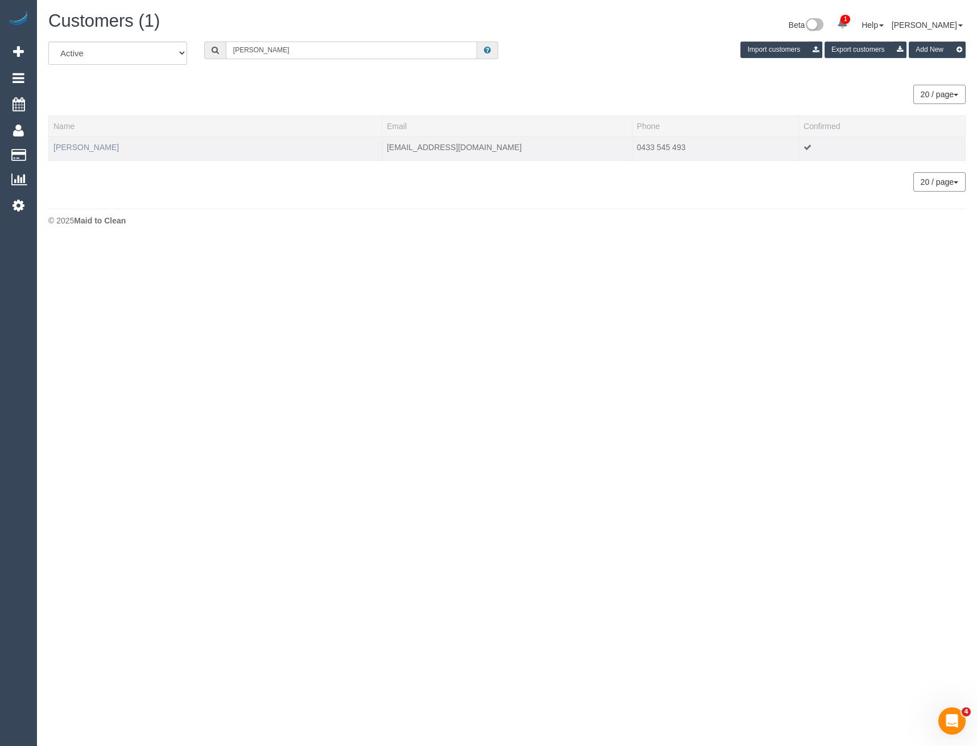
type input "scott pratt"
click at [86, 150] on link "Scott Pratt" at bounding box center [85, 147] width 65 height 9
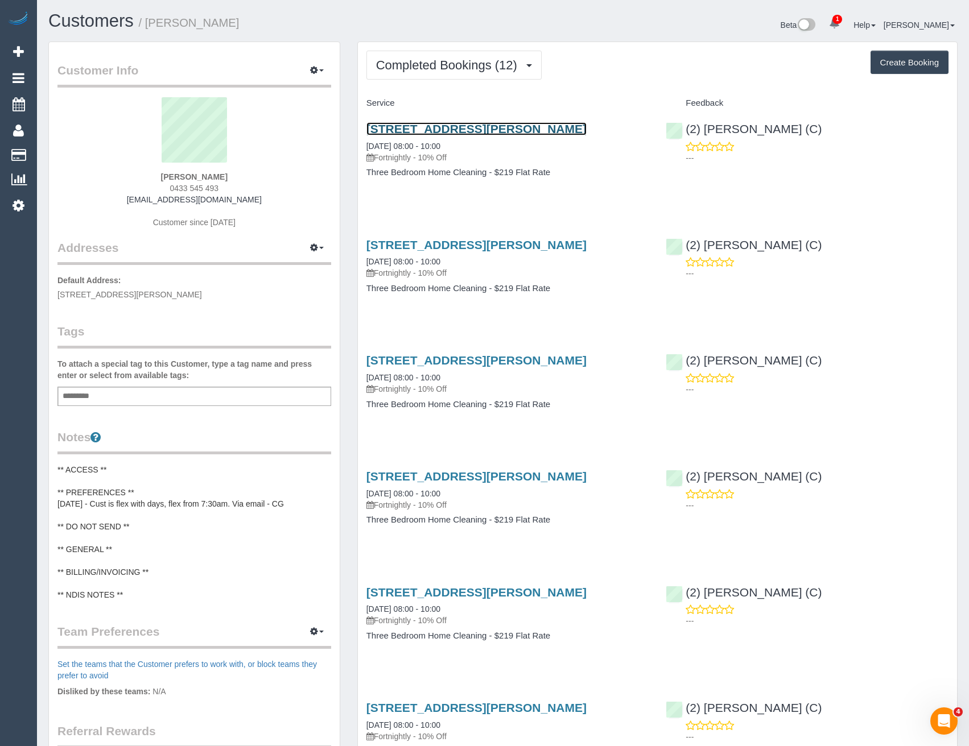
click at [515, 131] on link "1 / 63 Buckley St, Moonee Ponds, VIC 3039" at bounding box center [476, 128] width 220 height 13
click at [447, 69] on span "Completed Bookings (12)" at bounding box center [449, 65] width 147 height 14
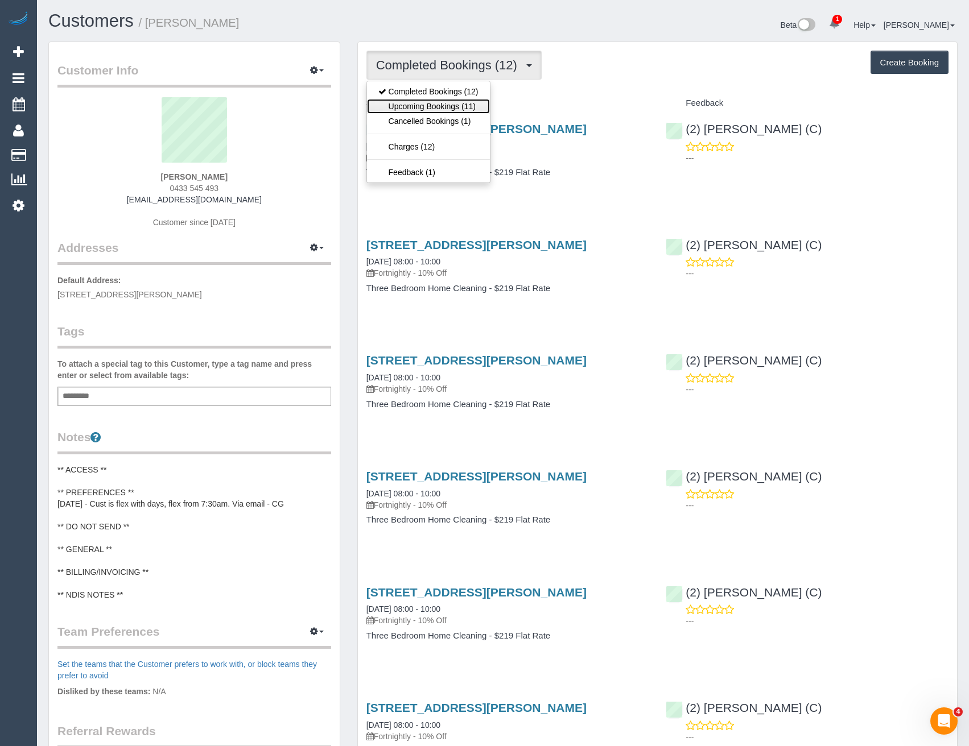
click at [433, 107] on link "Upcoming Bookings (11)" at bounding box center [428, 106] width 123 height 15
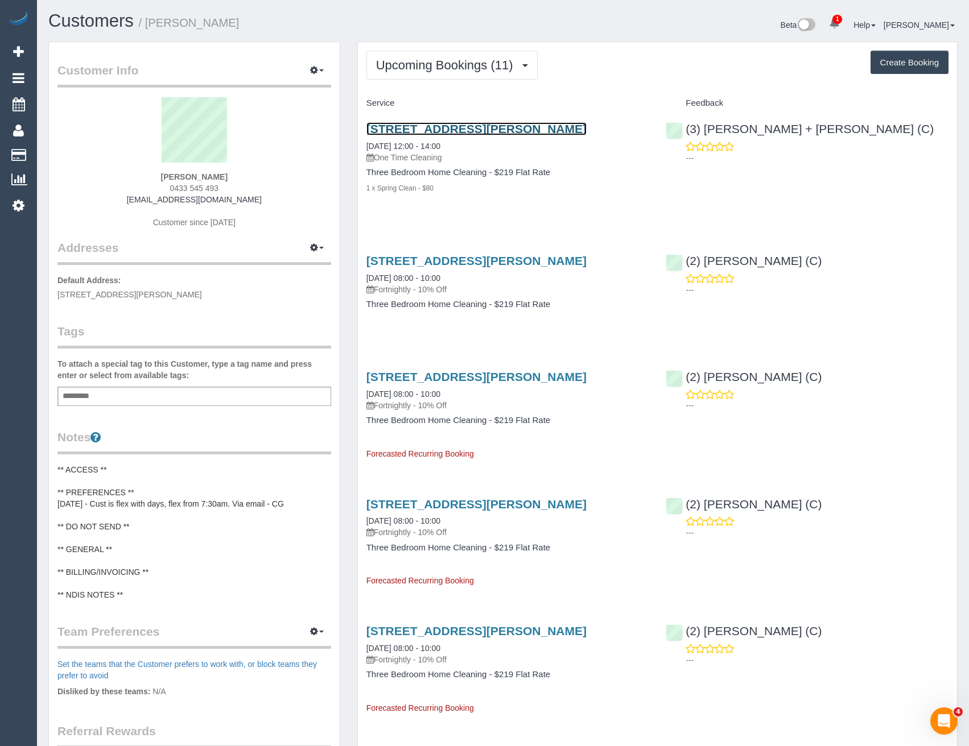
click at [442, 133] on link "1 / 63 Buckley St, Moonee Ponds, VIC 3039" at bounding box center [476, 128] width 220 height 13
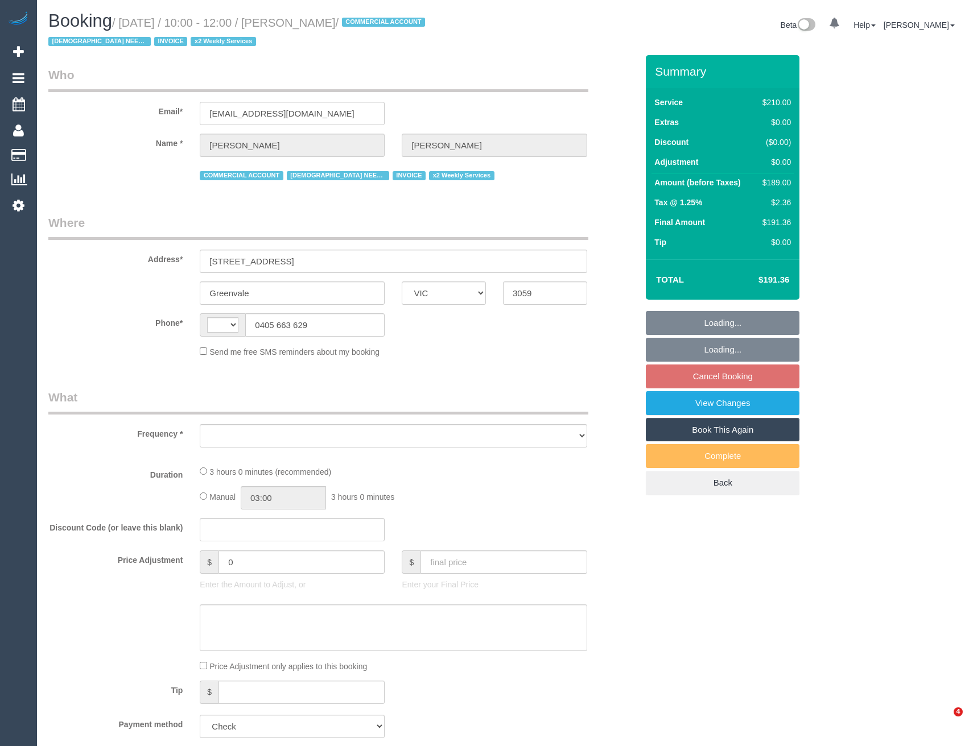
select select "VIC"
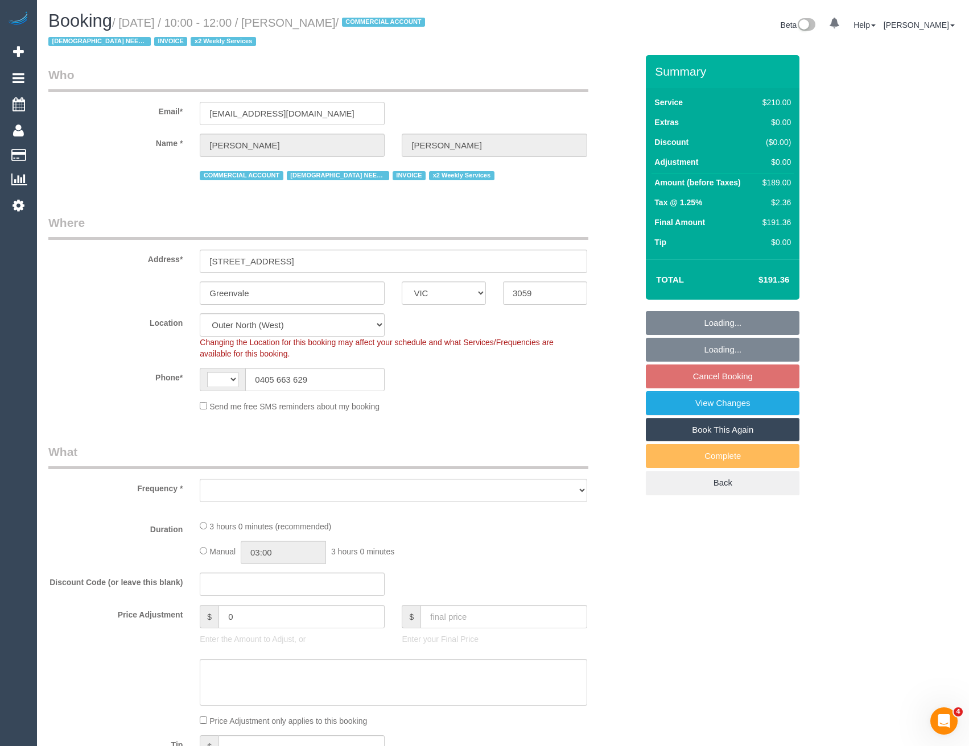
select select "180"
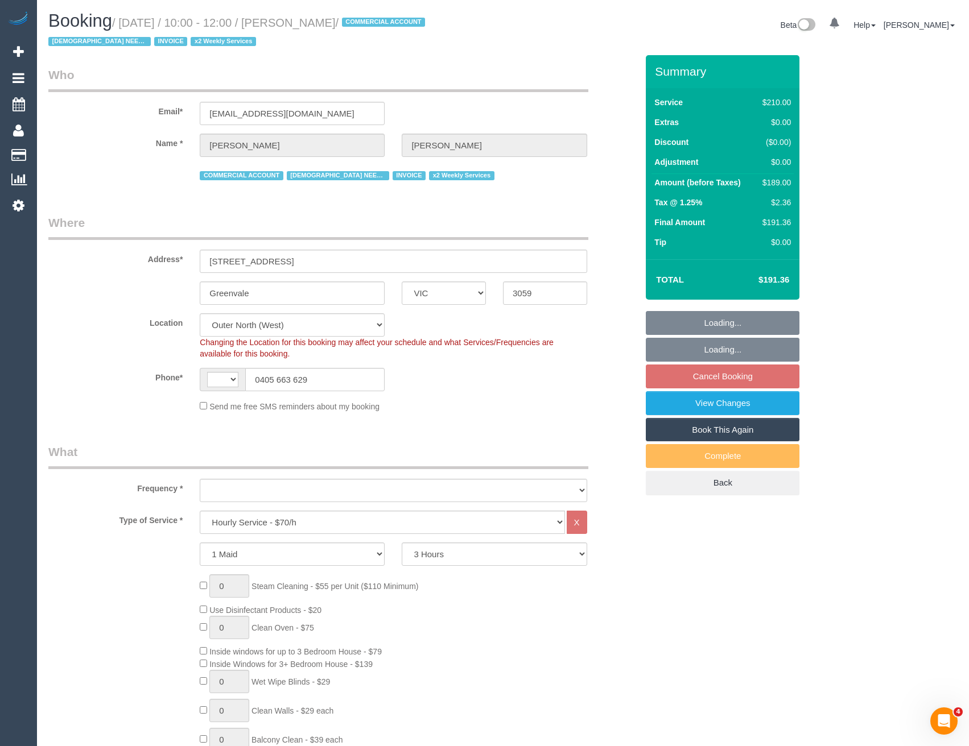
select select "string:AU"
select select "object:714"
select select "number:27"
select select "number:15"
select select "number:19"
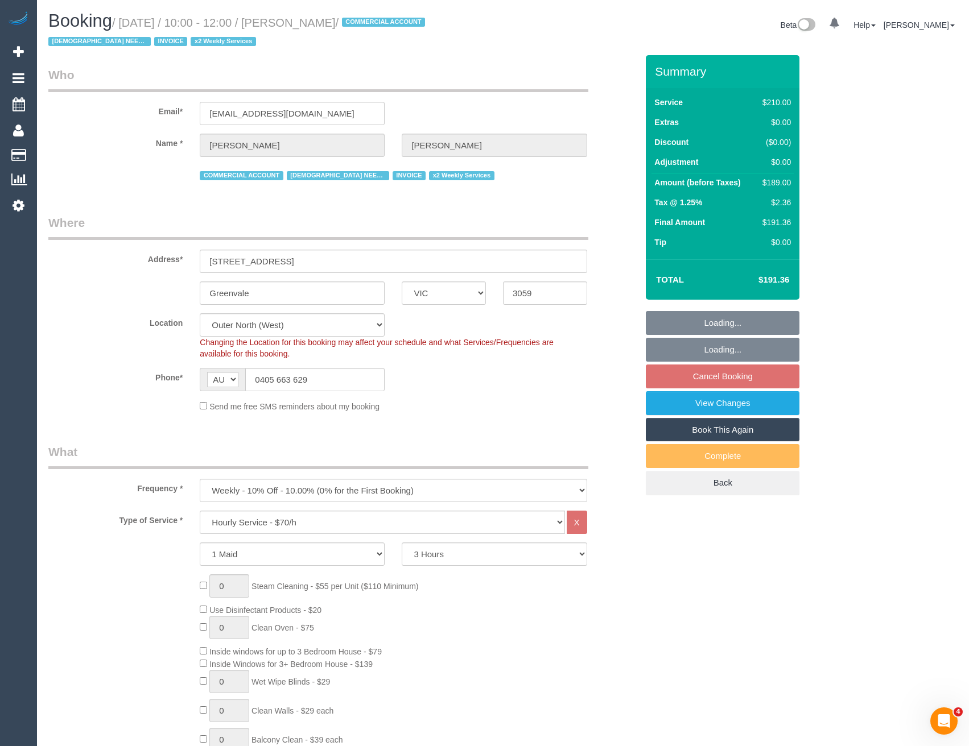
select select "number:36"
select select "number:34"
select select "number:11"
select select "object:879"
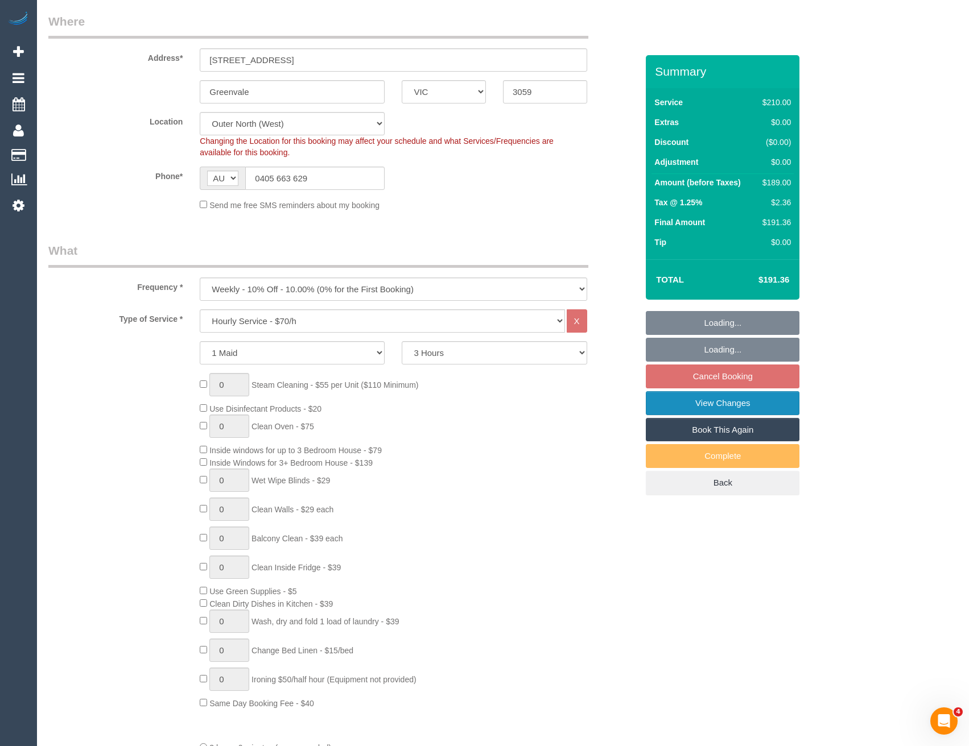
scroll to position [114, 0]
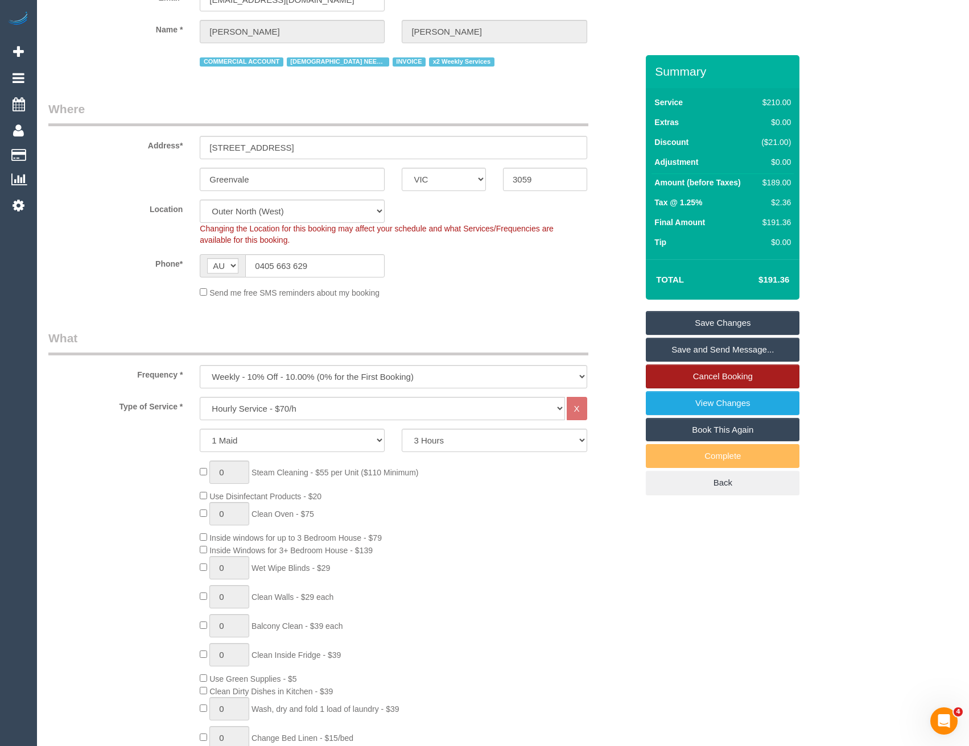
click at [703, 381] on link "Cancel Booking" at bounding box center [723, 377] width 154 height 24
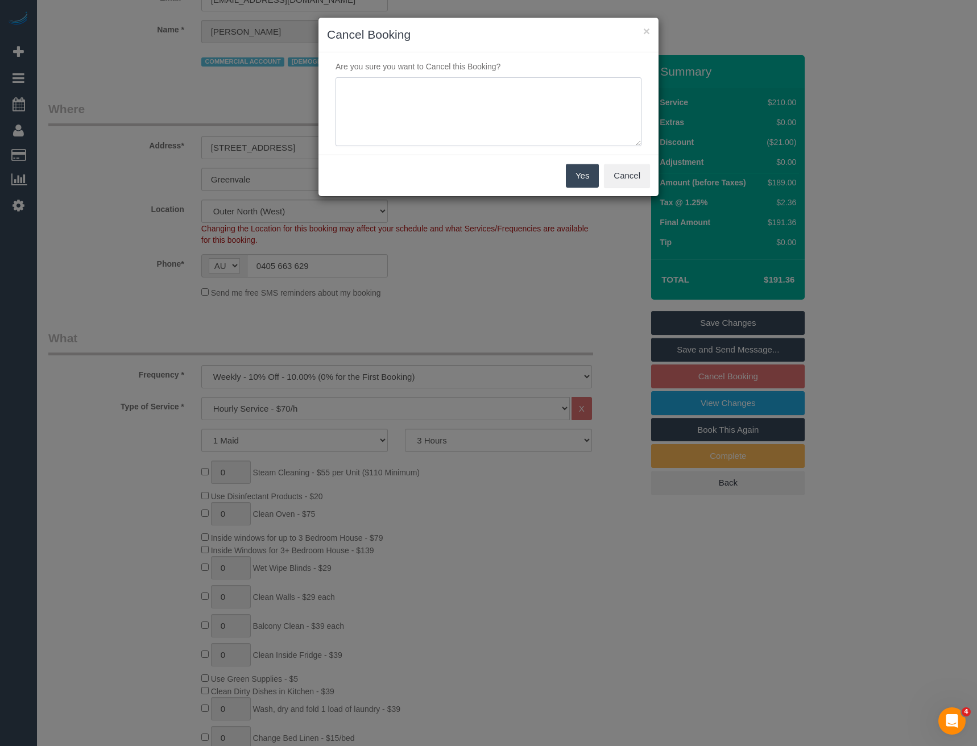
click at [422, 105] on textarea at bounding box center [489, 111] width 306 height 69
type textarea "Ok to skip - via SMS - BB"
click at [573, 181] on button "Yes" at bounding box center [582, 176] width 33 height 24
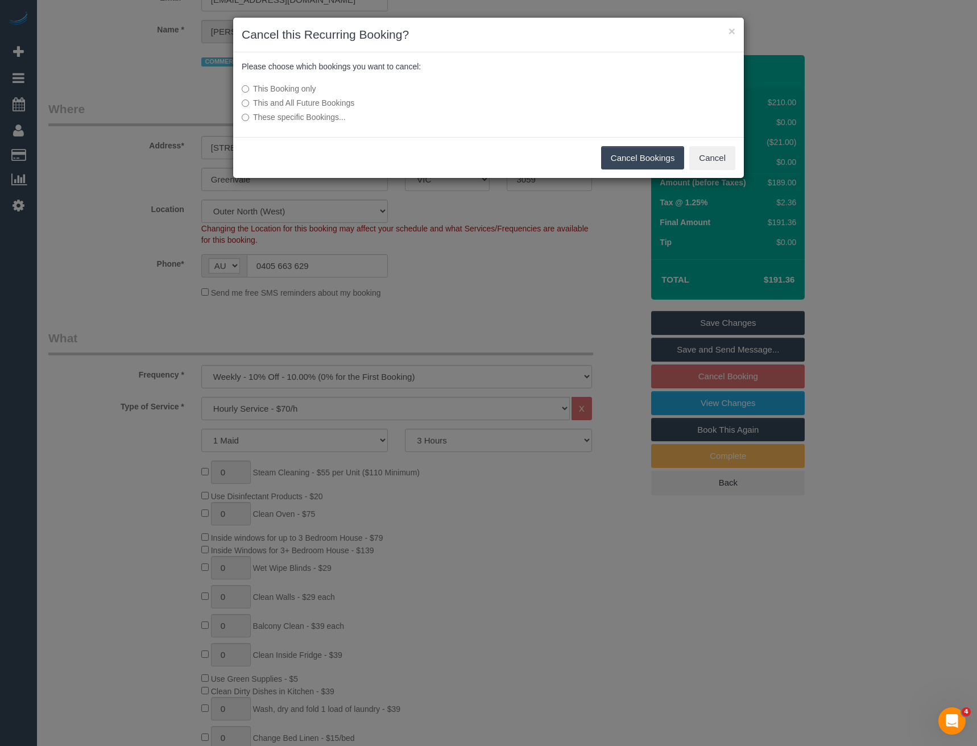
click at [624, 158] on button "Cancel Bookings" at bounding box center [643, 158] width 84 height 24
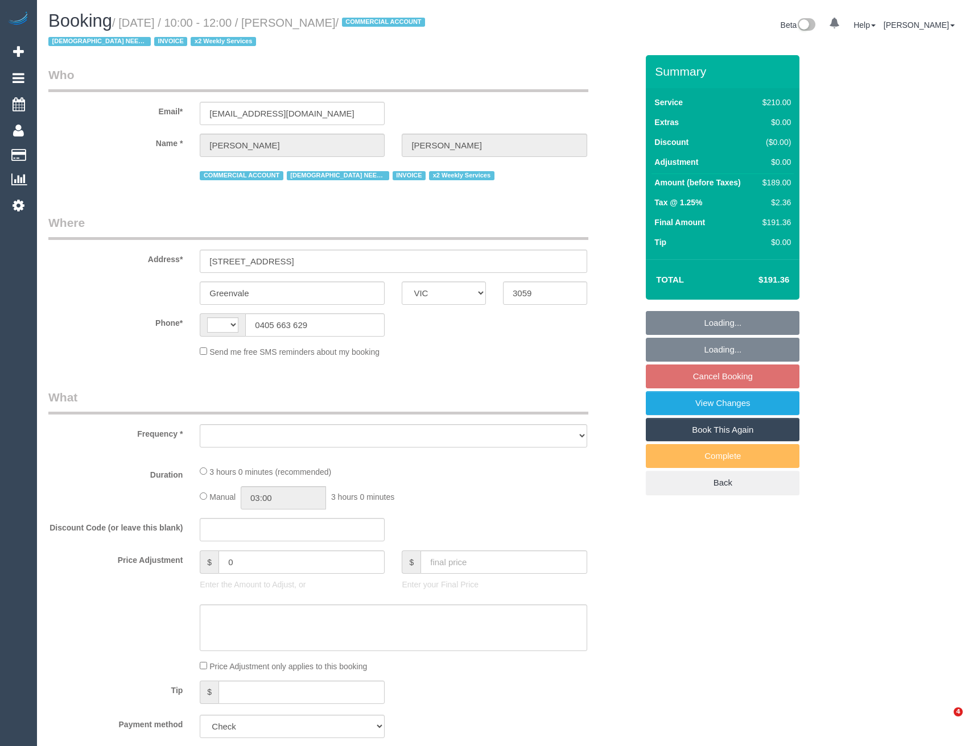
select select "VIC"
select select "string:AU"
select select "object:533"
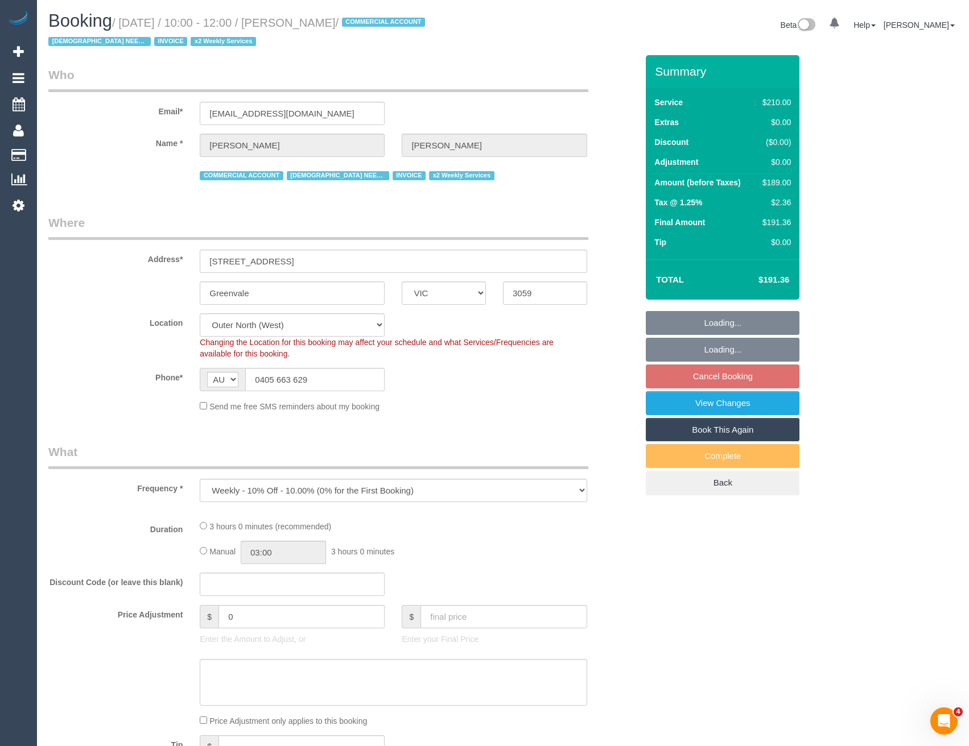
select select "number:27"
select select "number:15"
select select "number:19"
select select "number:36"
select select "number:34"
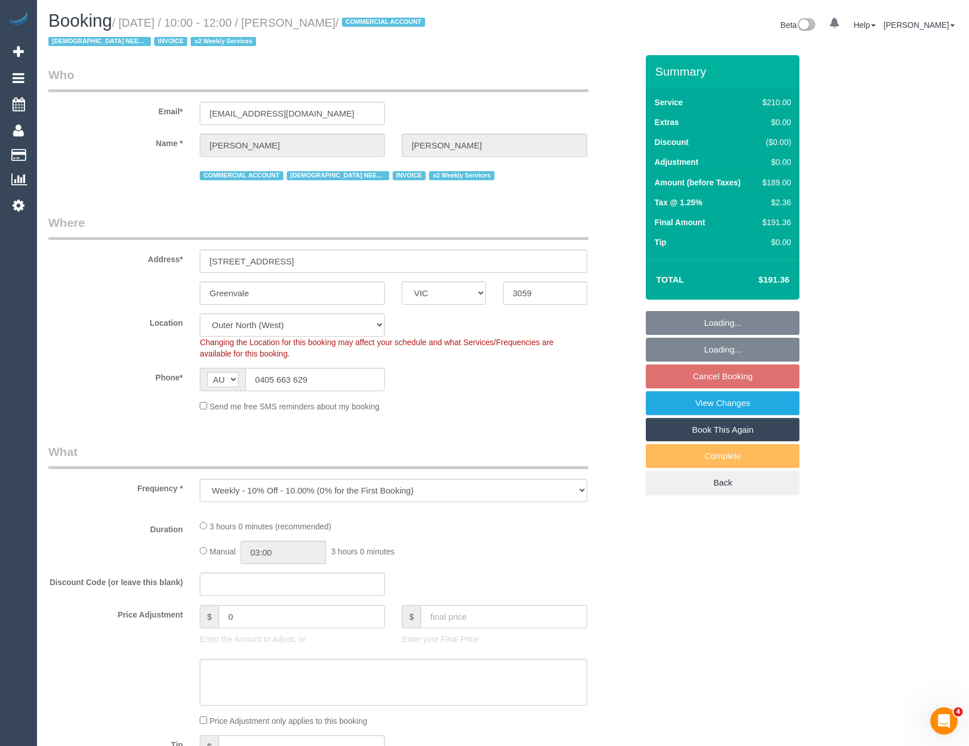
select select "number:11"
select select "object:686"
select select "180"
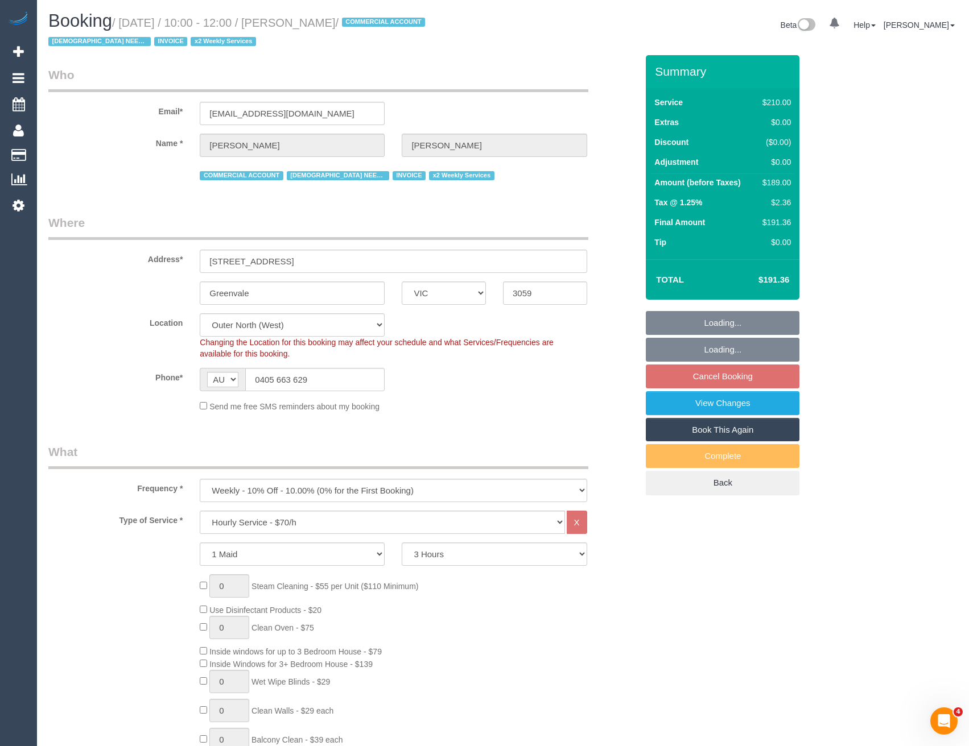
select select "spot3"
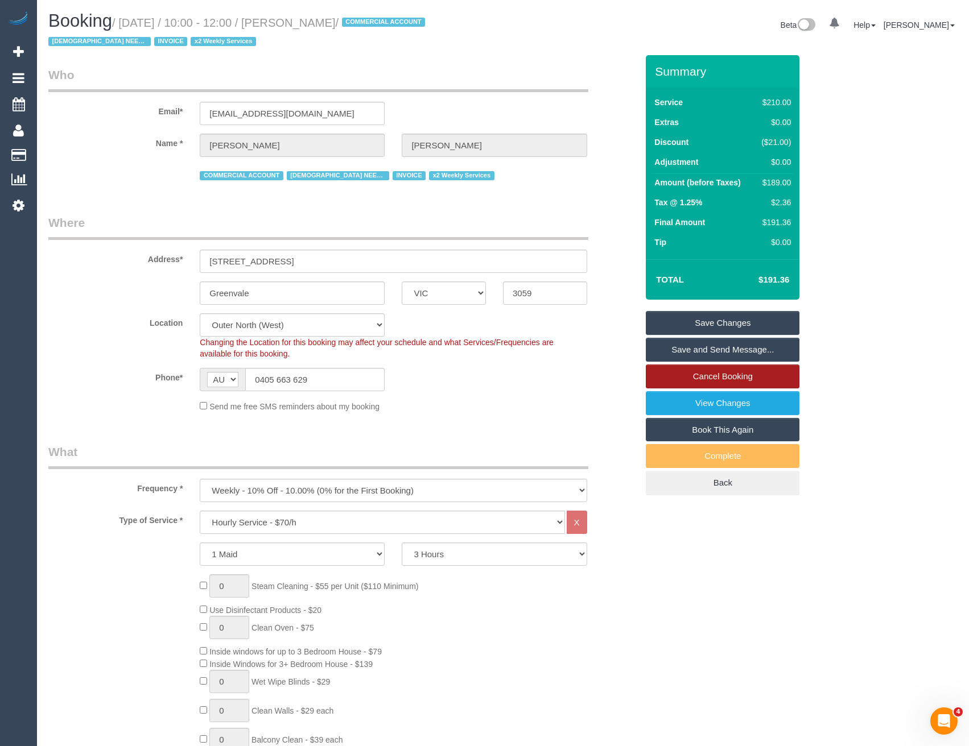
click at [702, 378] on link "Cancel Booking" at bounding box center [723, 377] width 154 height 24
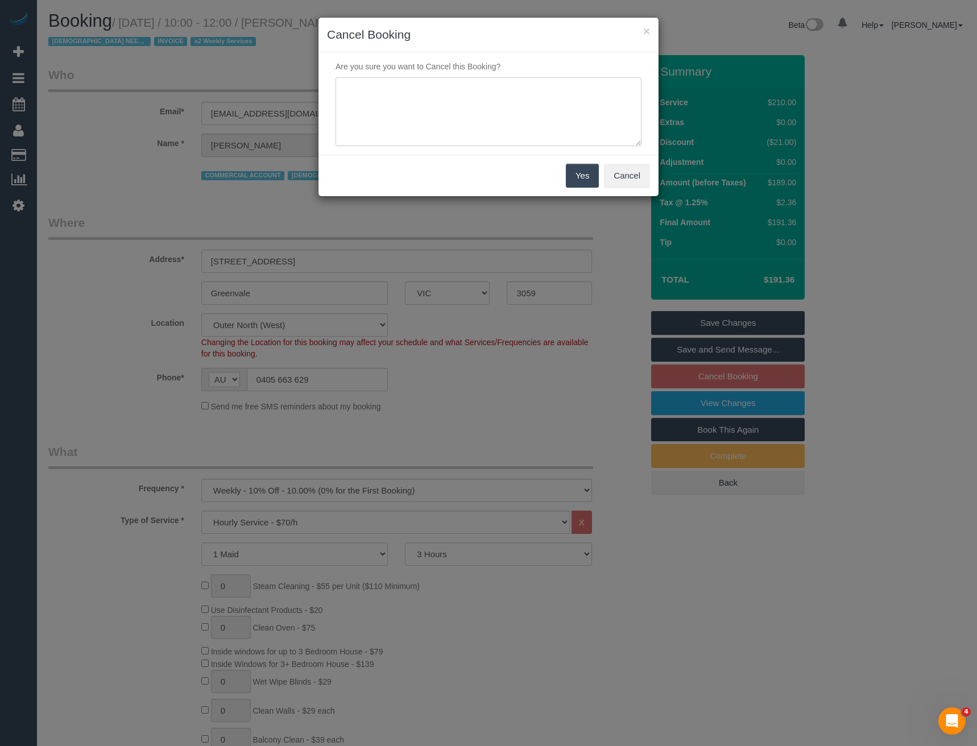
click at [424, 96] on textarea at bounding box center [489, 111] width 306 height 69
type textarea "C"
type textarea "Away - via SMS - BB"
click at [586, 175] on button "Yes" at bounding box center [582, 176] width 33 height 24
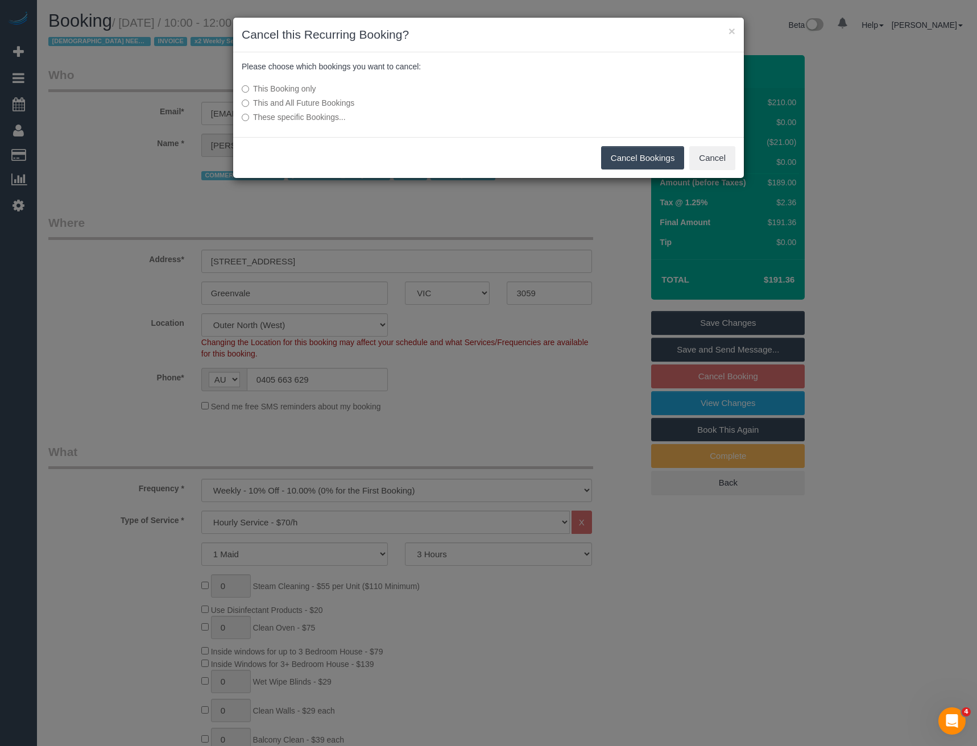
click at [634, 159] on button "Cancel Bookings" at bounding box center [643, 158] width 84 height 24
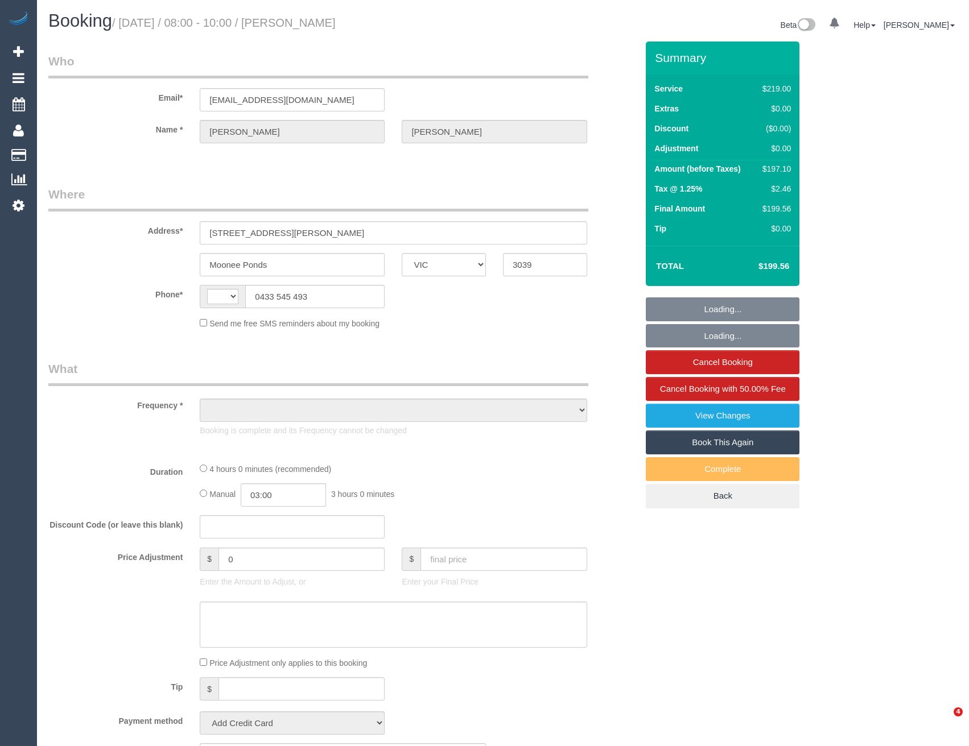
select select "VIC"
select select "string:stripe-pm_1R7Pq42GScqysDRV2QPdELzX"
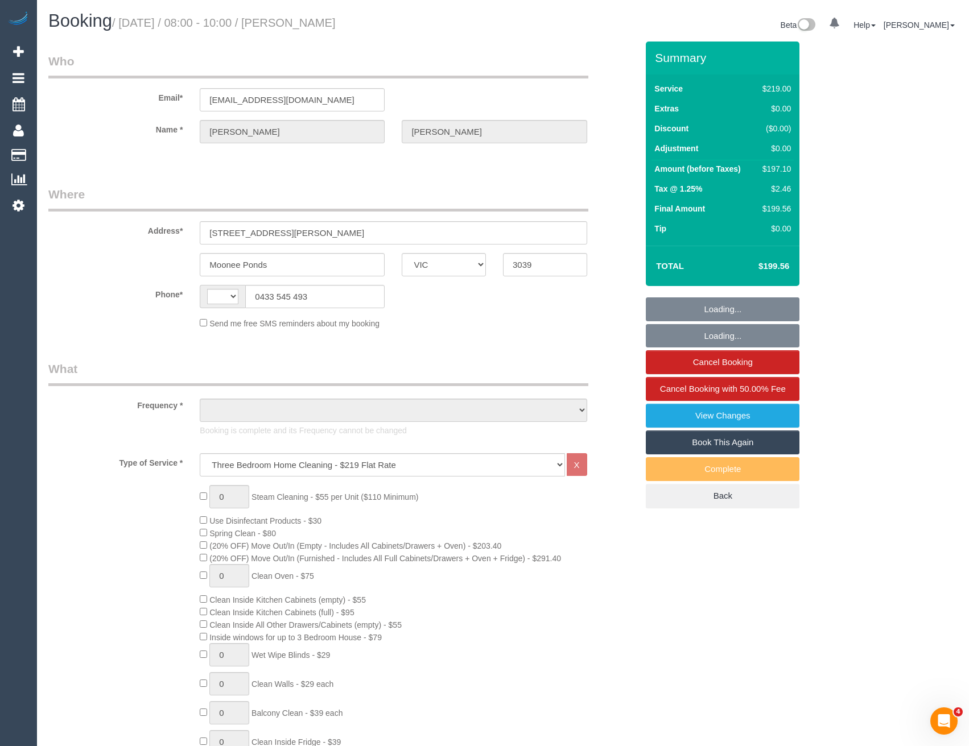
select select "string:AU"
select select "spot1"
select select "number:28"
select select "number:16"
select select "number:19"
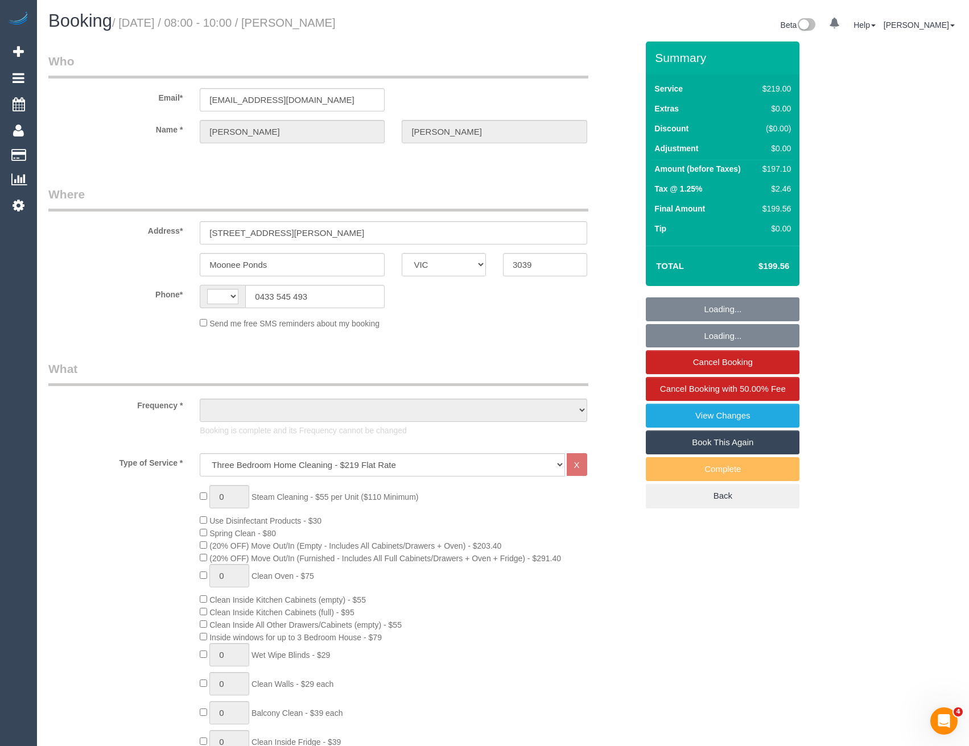
select select "number:22"
select select "number:34"
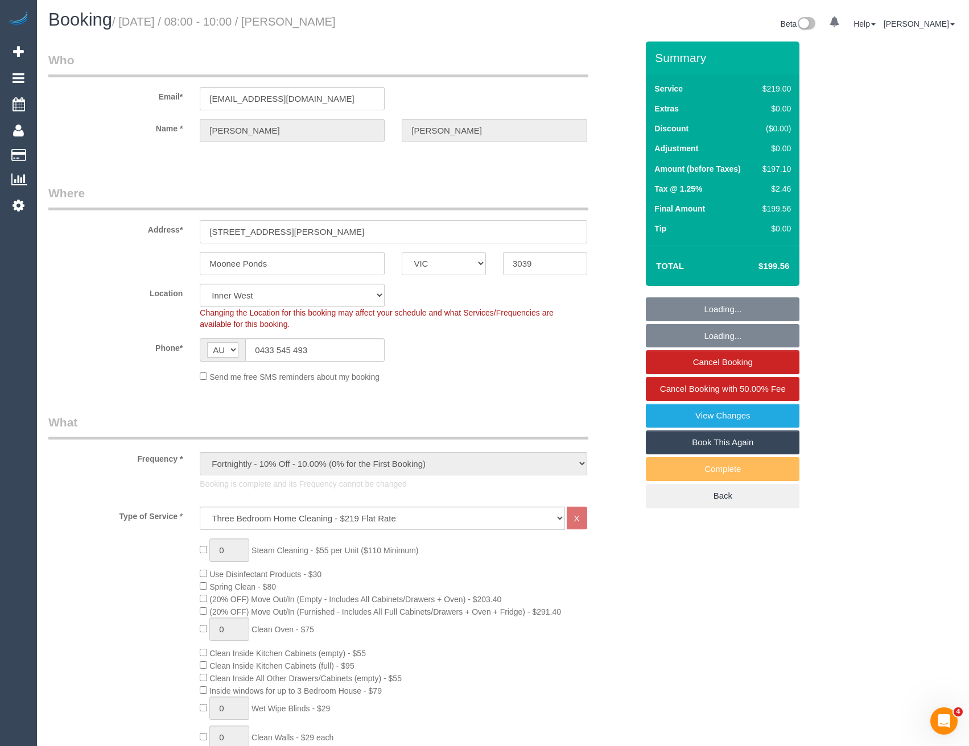
select select "object:1484"
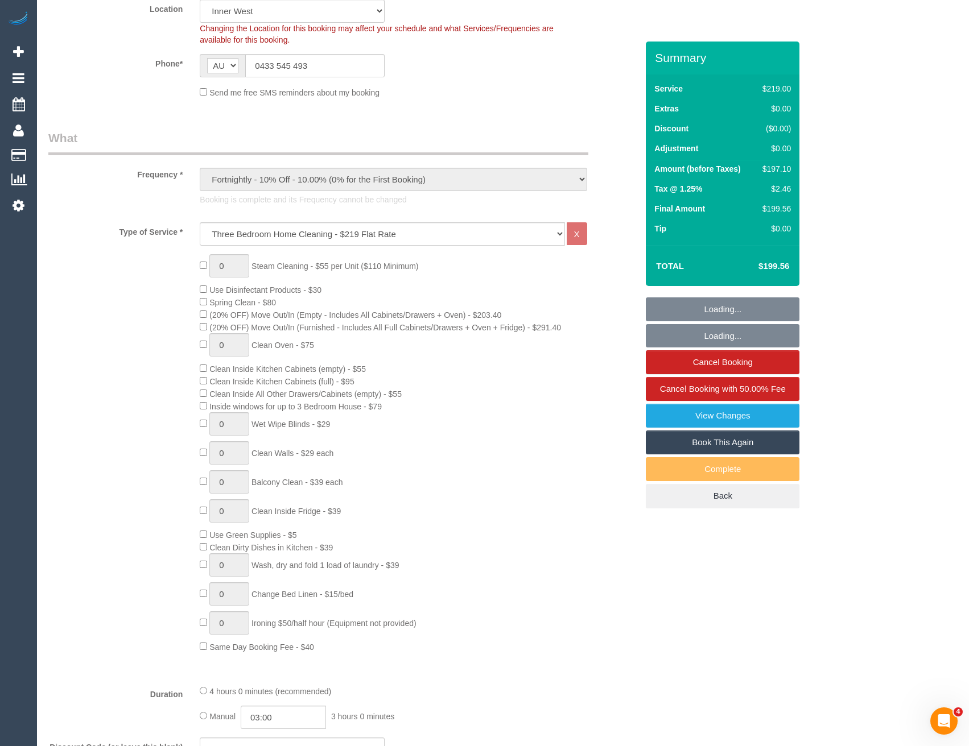
select select "spot6"
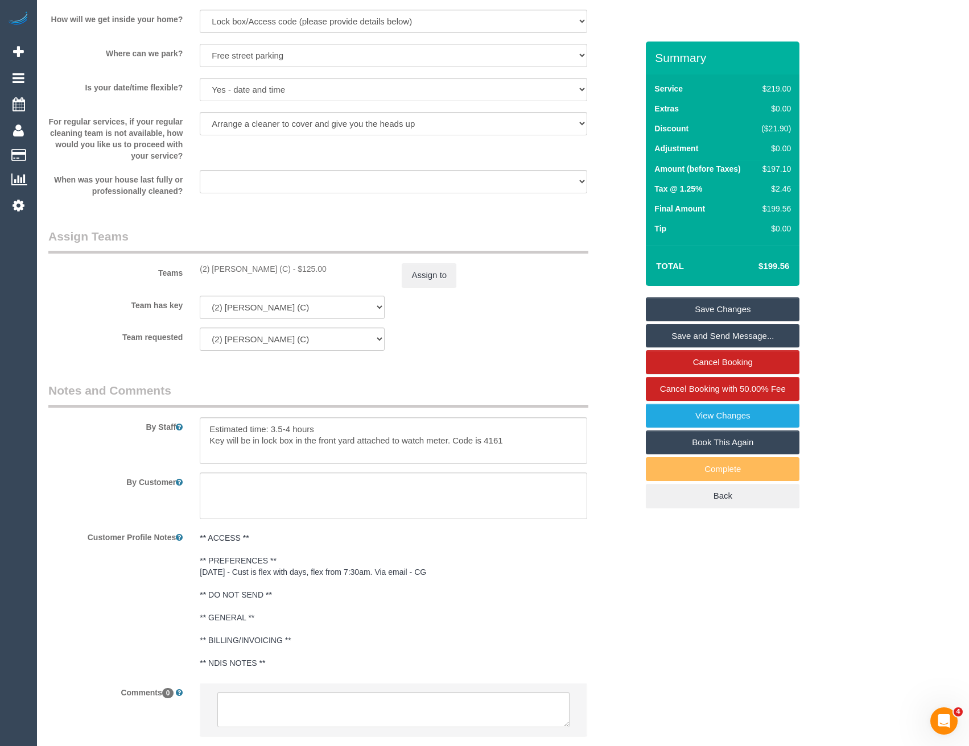
scroll to position [1635, 0]
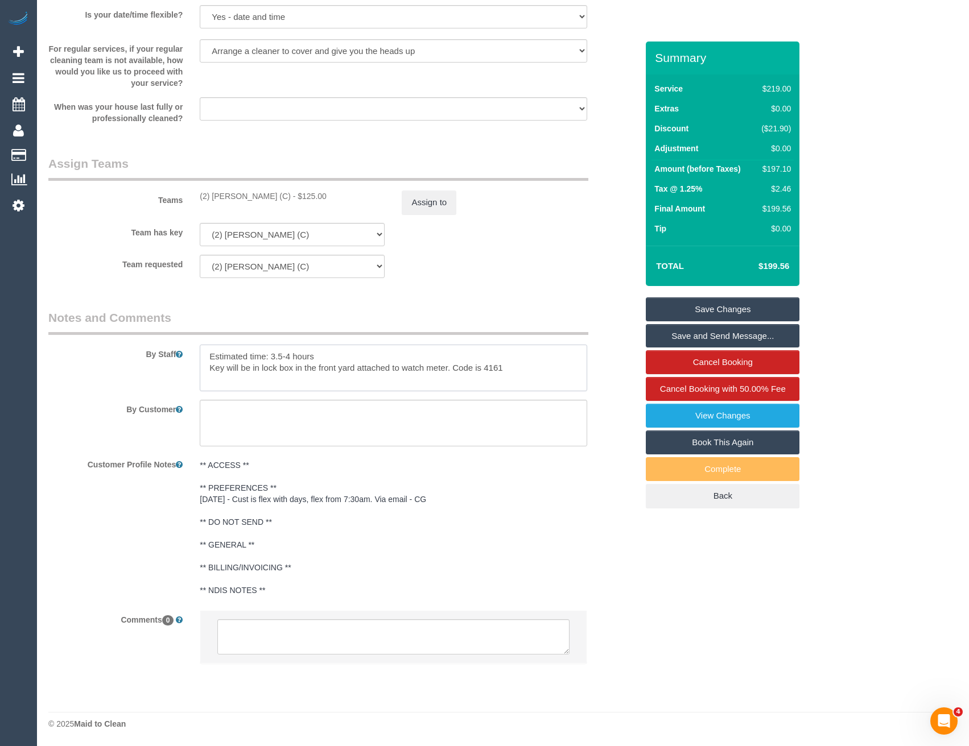
drag, startPoint x: 513, startPoint y: 372, endPoint x: 166, endPoint y: 390, distance: 346.9
click at [76, 371] on div "By Staff" at bounding box center [343, 350] width 606 height 82
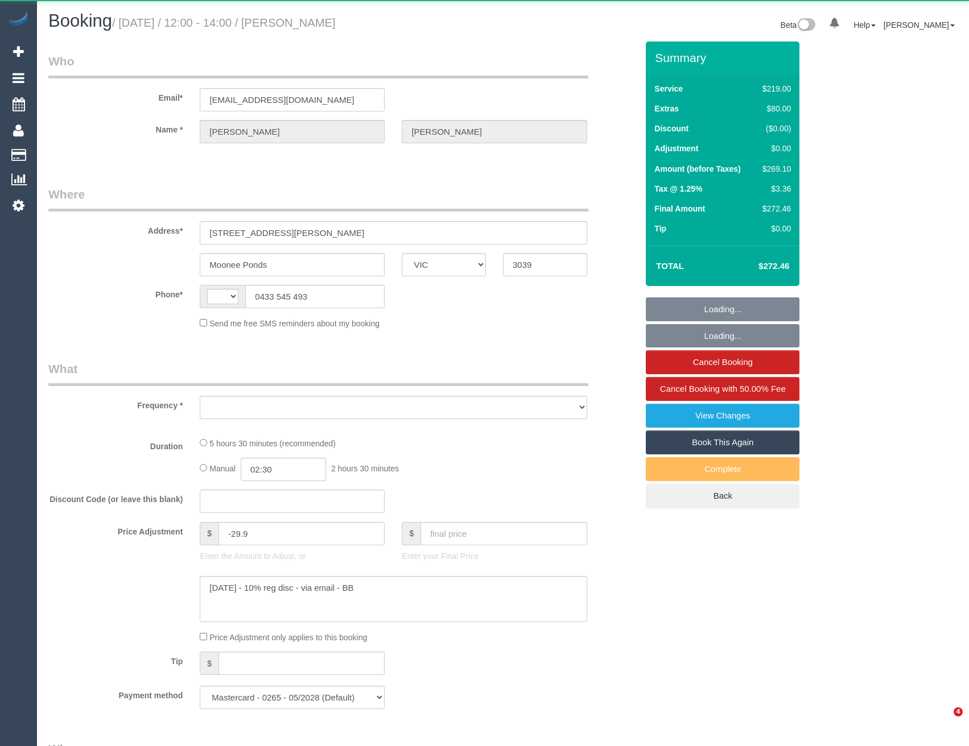
select select "VIC"
select select "string:AU"
select select "object:776"
select select "number:28"
select select "number:16"
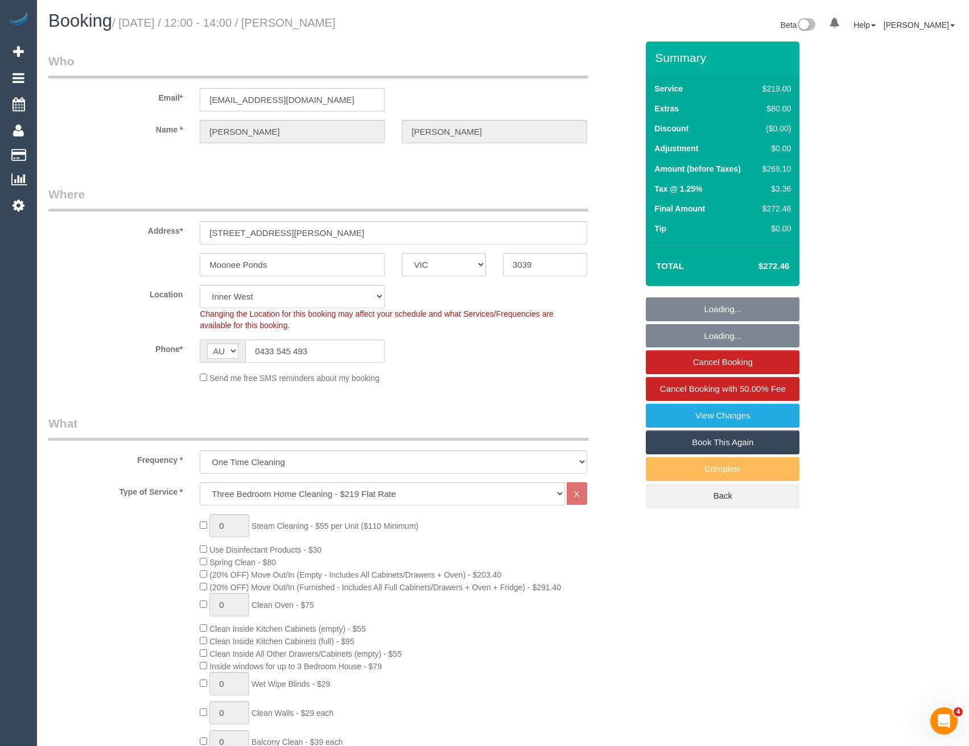
select select "object:1469"
select select "spot1"
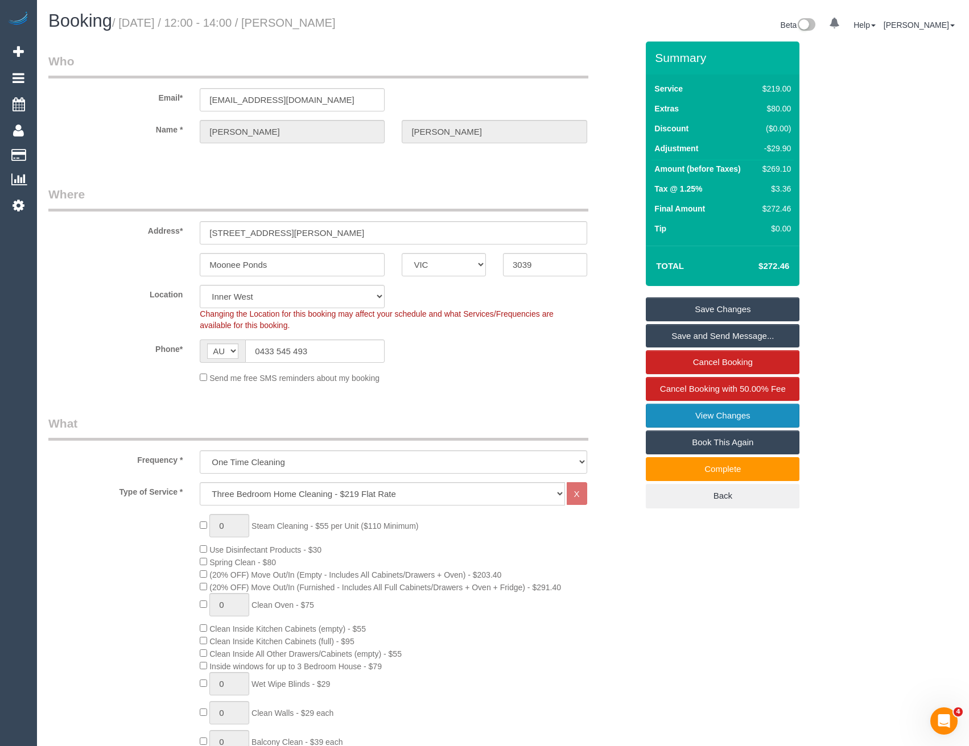
click at [712, 418] on link "View Changes" at bounding box center [723, 416] width 154 height 24
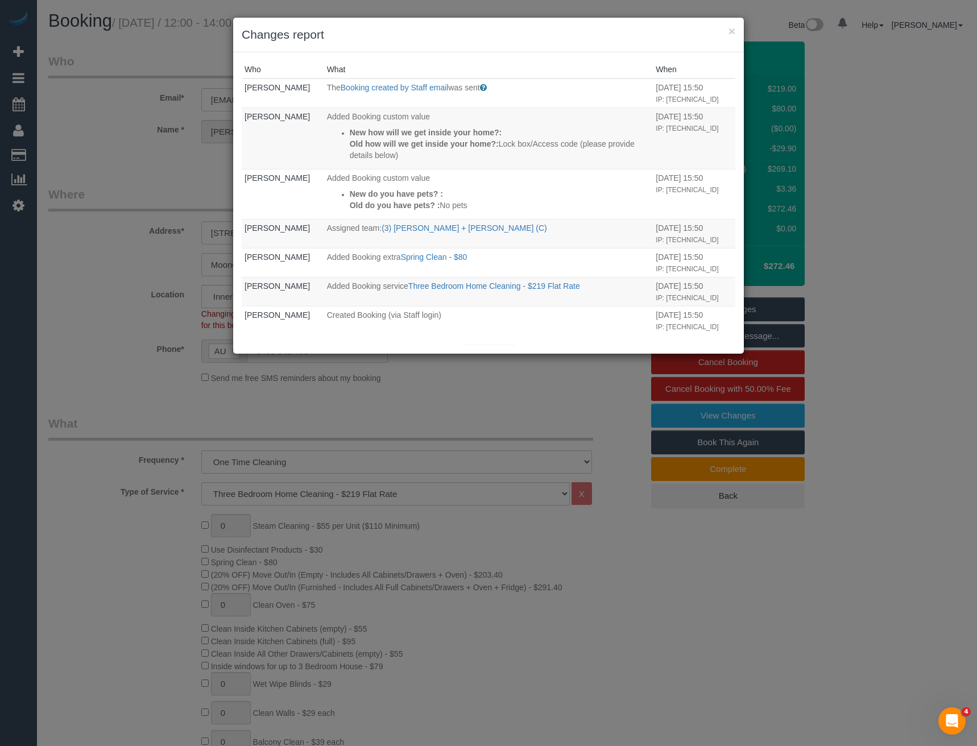
click at [489, 390] on div "× Changes report Who What When [PERSON_NAME] The Booking created by Staff email…" at bounding box center [488, 373] width 977 height 746
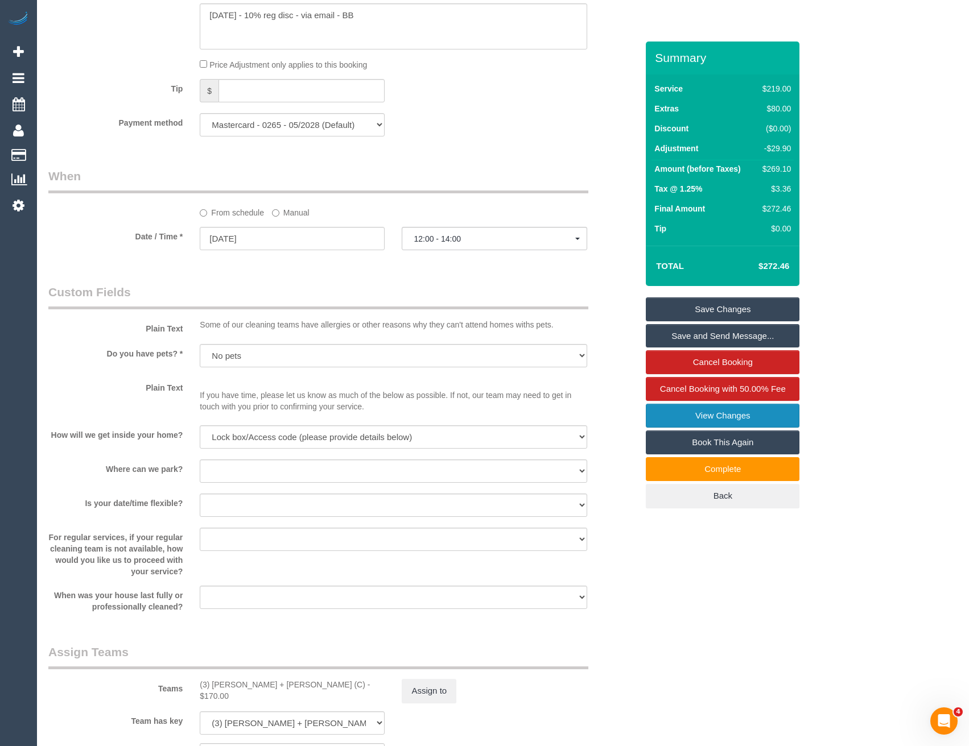
scroll to position [1569, 0]
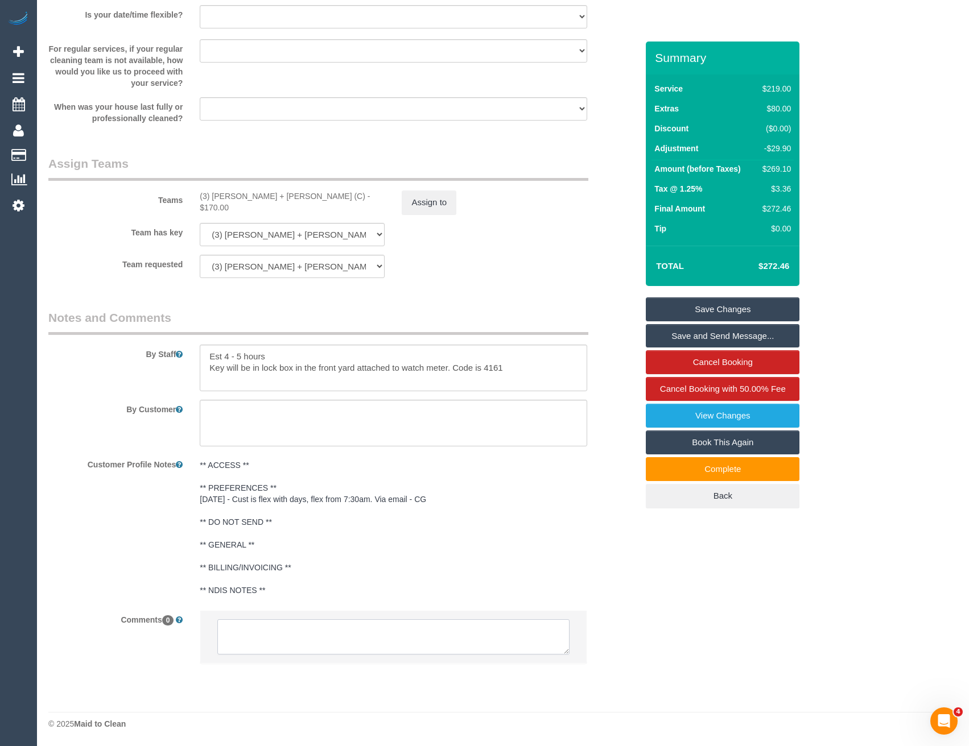
click at [315, 633] on textarea at bounding box center [393, 636] width 352 height 35
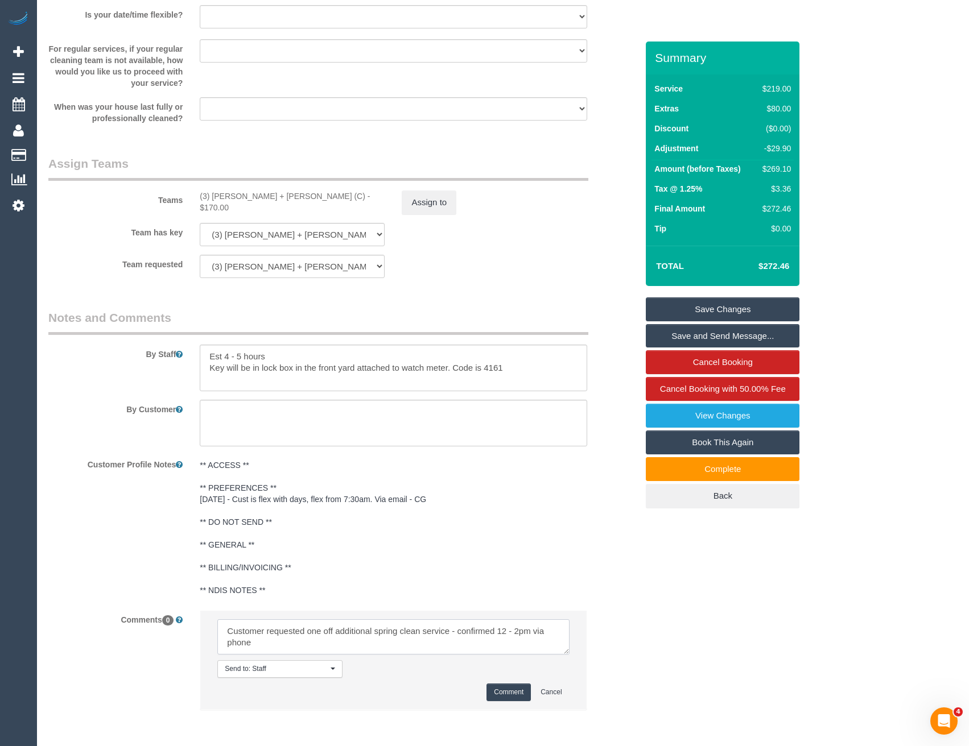
type textarea "Customer requested one off additional spring clean service - confirmed 12 - 2pm…"
click at [518, 687] on button "Comment" at bounding box center [508, 693] width 44 height 18
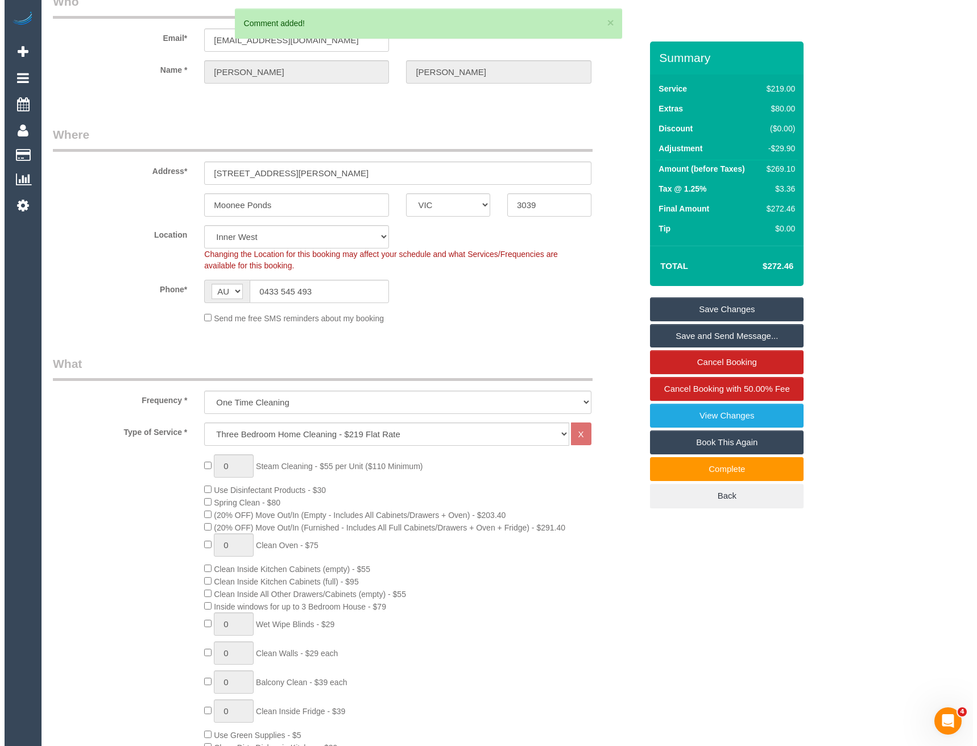
scroll to position [0, 0]
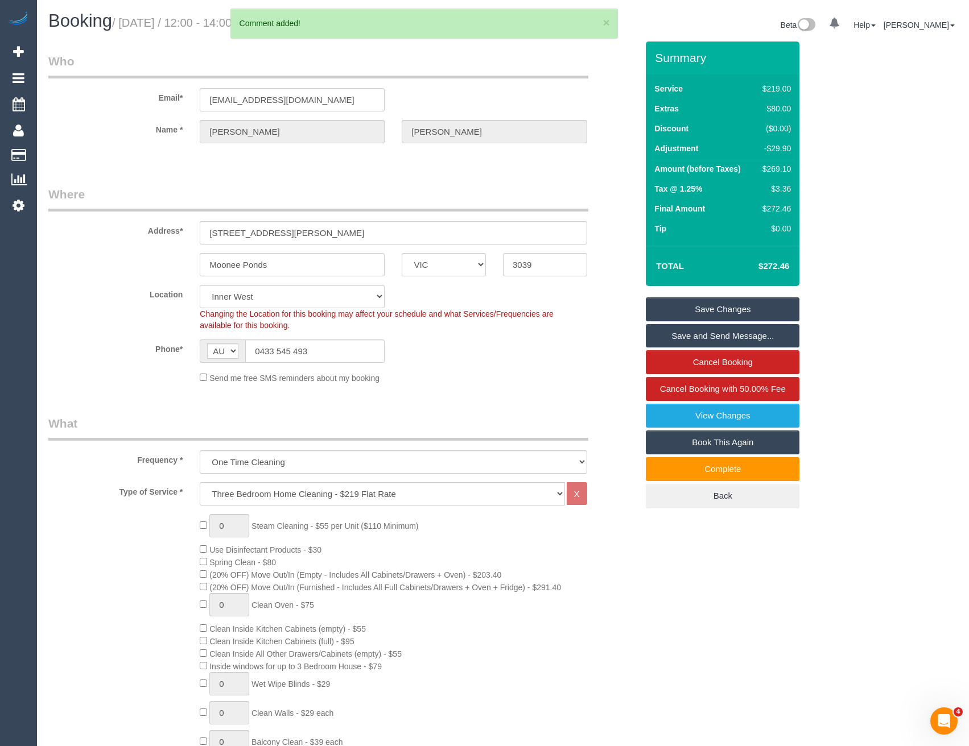
click at [671, 335] on link "Save and Send Message..." at bounding box center [723, 336] width 154 height 24
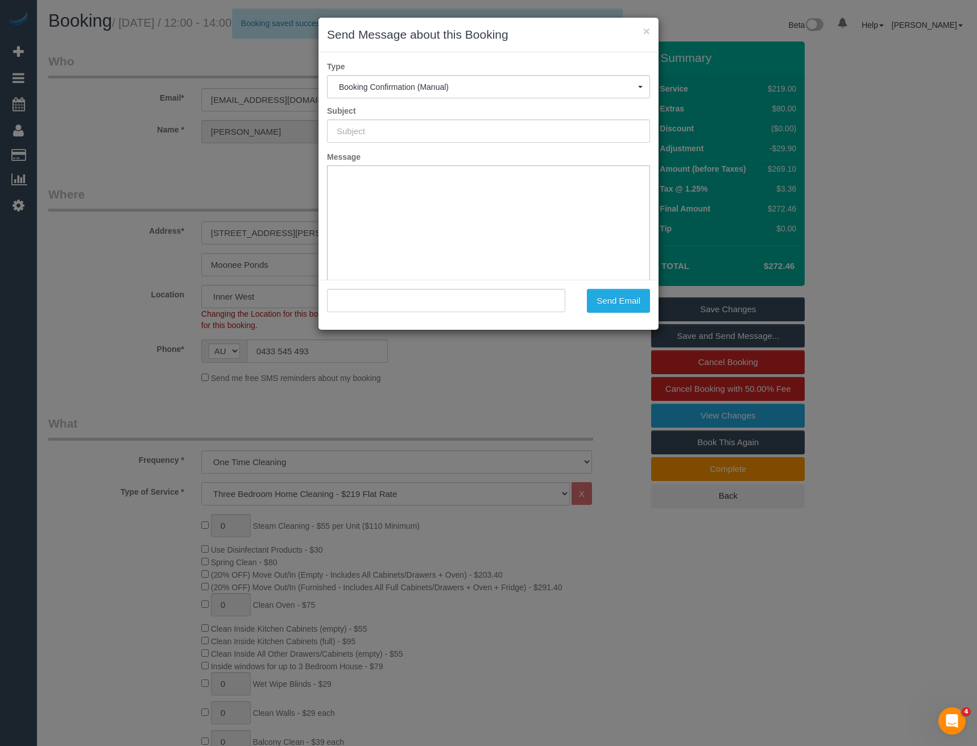
type input "Booking Confirmed"
type input ""[PERSON_NAME]" <[EMAIL_ADDRESS][DOMAIN_NAME]>"
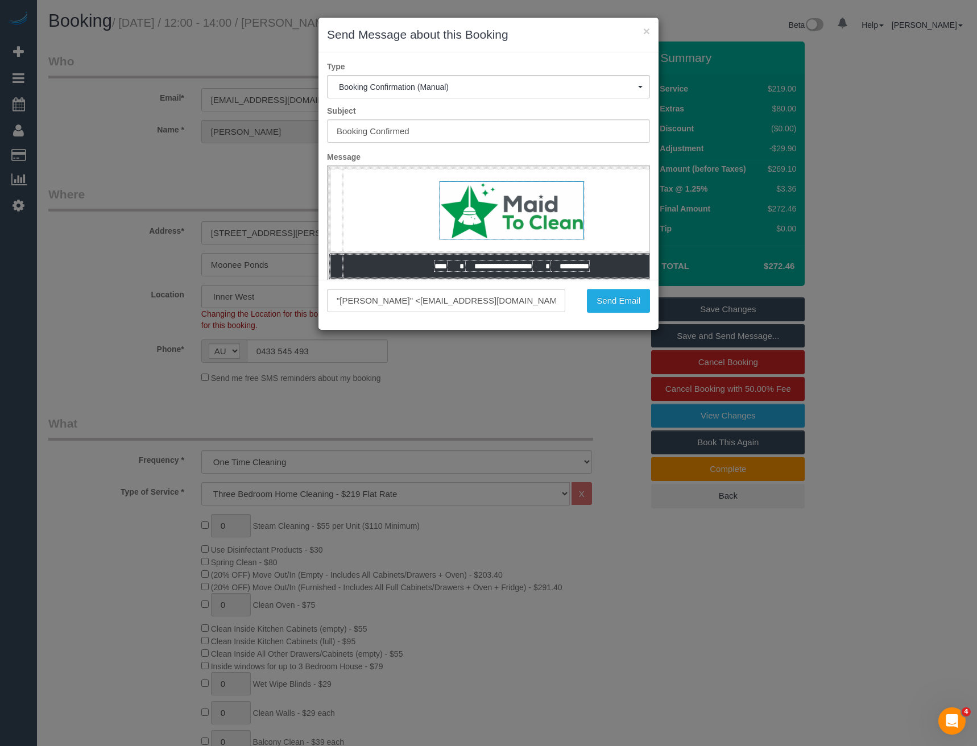
click at [616, 316] on div ""[PERSON_NAME]" <[EMAIL_ADDRESS][DOMAIN_NAME]> Send Email" at bounding box center [489, 305] width 340 height 50
click at [612, 299] on button "Send Email" at bounding box center [618, 301] width 63 height 24
